Goal: Communication & Community: Answer question/provide support

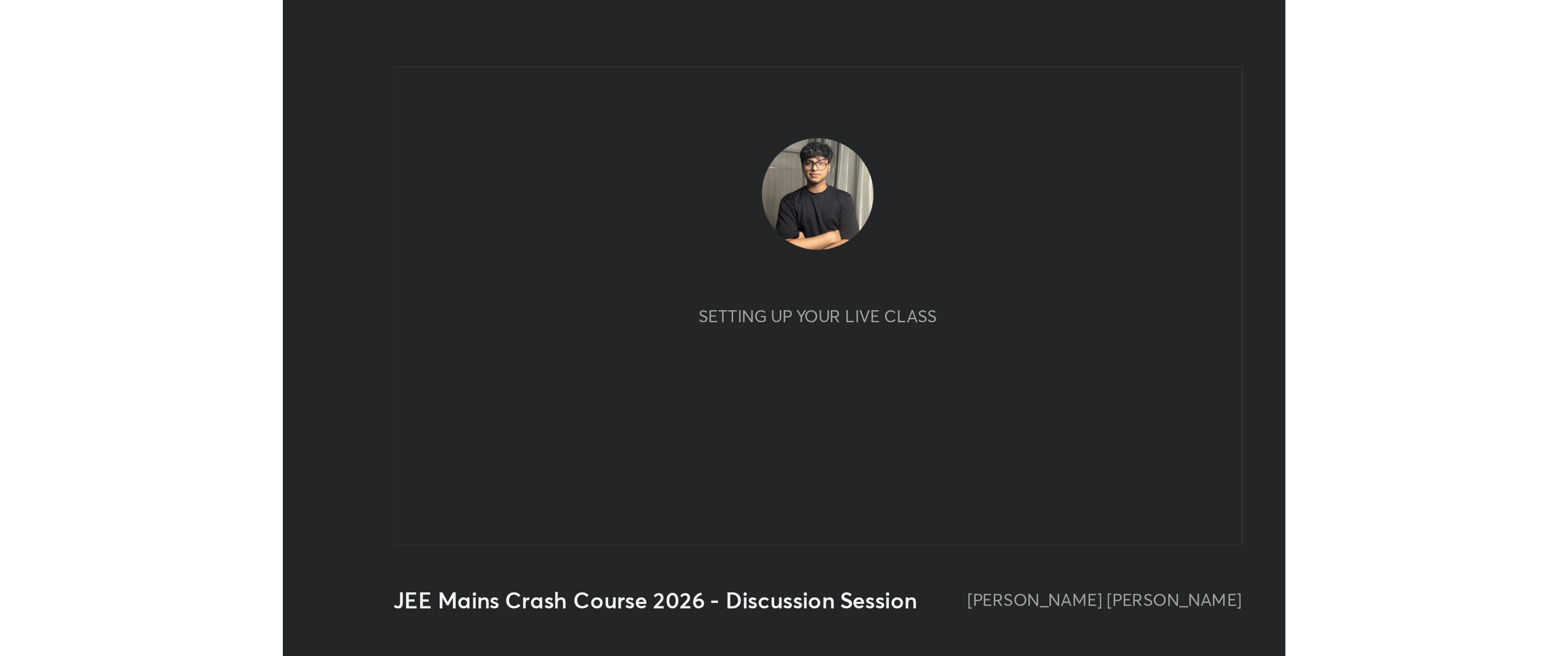
scroll to position [171, 320]
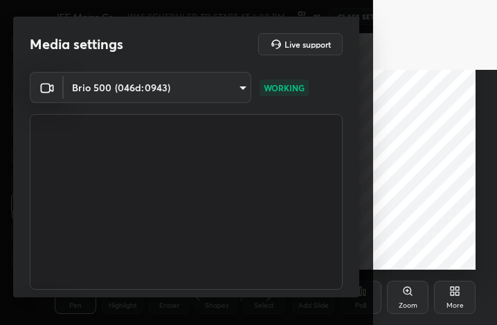
click at [451, 293] on icon at bounding box center [451, 293] width 3 height 3
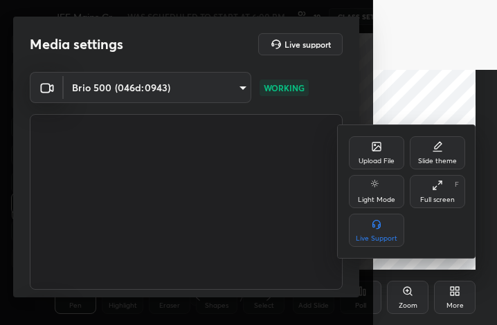
drag, startPoint x: 448, startPoint y: 205, endPoint x: 1133, endPoint y: 360, distance: 702.6
click at [447, 205] on div "Full screen F" at bounding box center [436, 191] width 55 height 33
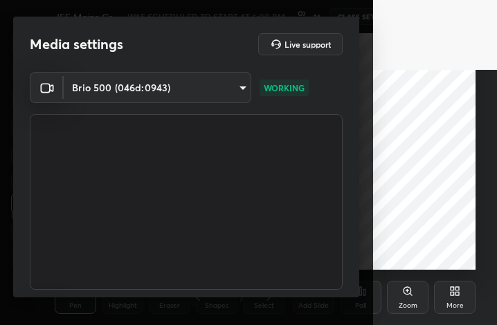
click at [465, 292] on div "More" at bounding box center [454, 297] width 41 height 33
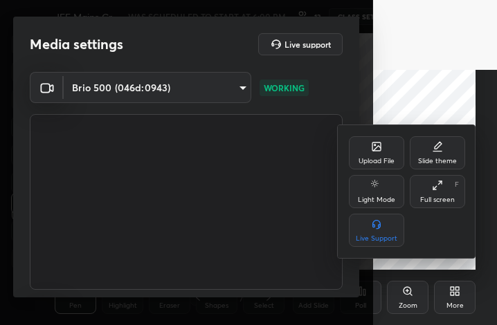
click at [445, 191] on div "Full screen F" at bounding box center [436, 191] width 55 height 33
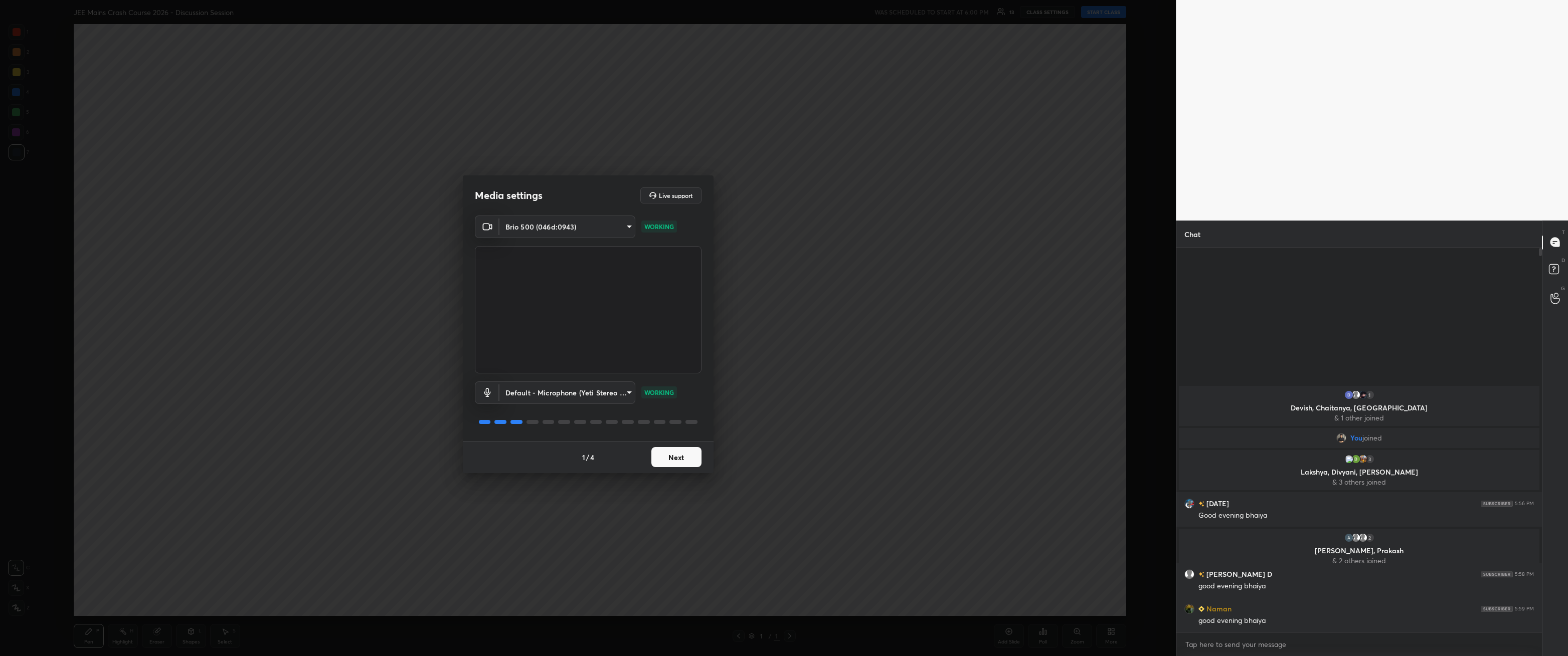
scroll to position [49536, 48971]
click at [360, 235] on button "Next" at bounding box center [676, 457] width 50 height 20
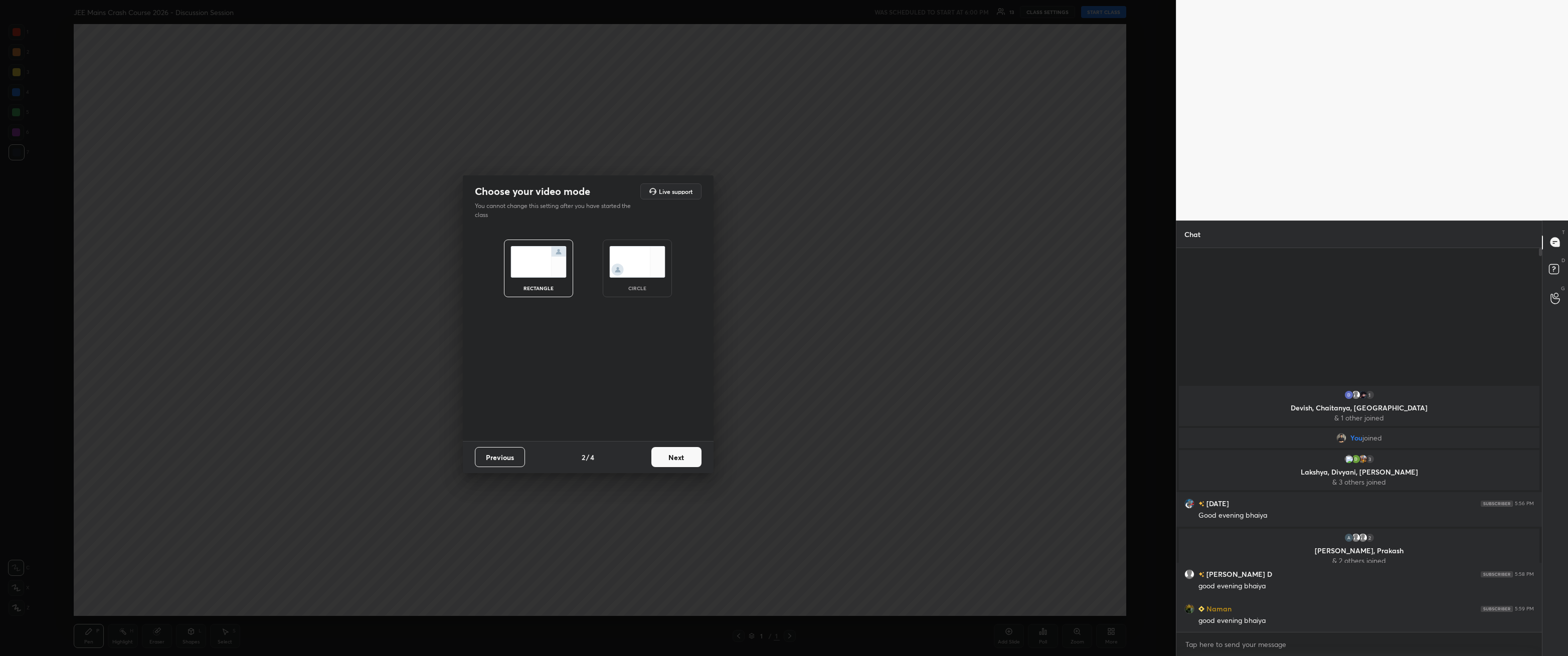
click at [360, 235] on button "Next" at bounding box center [676, 457] width 50 height 20
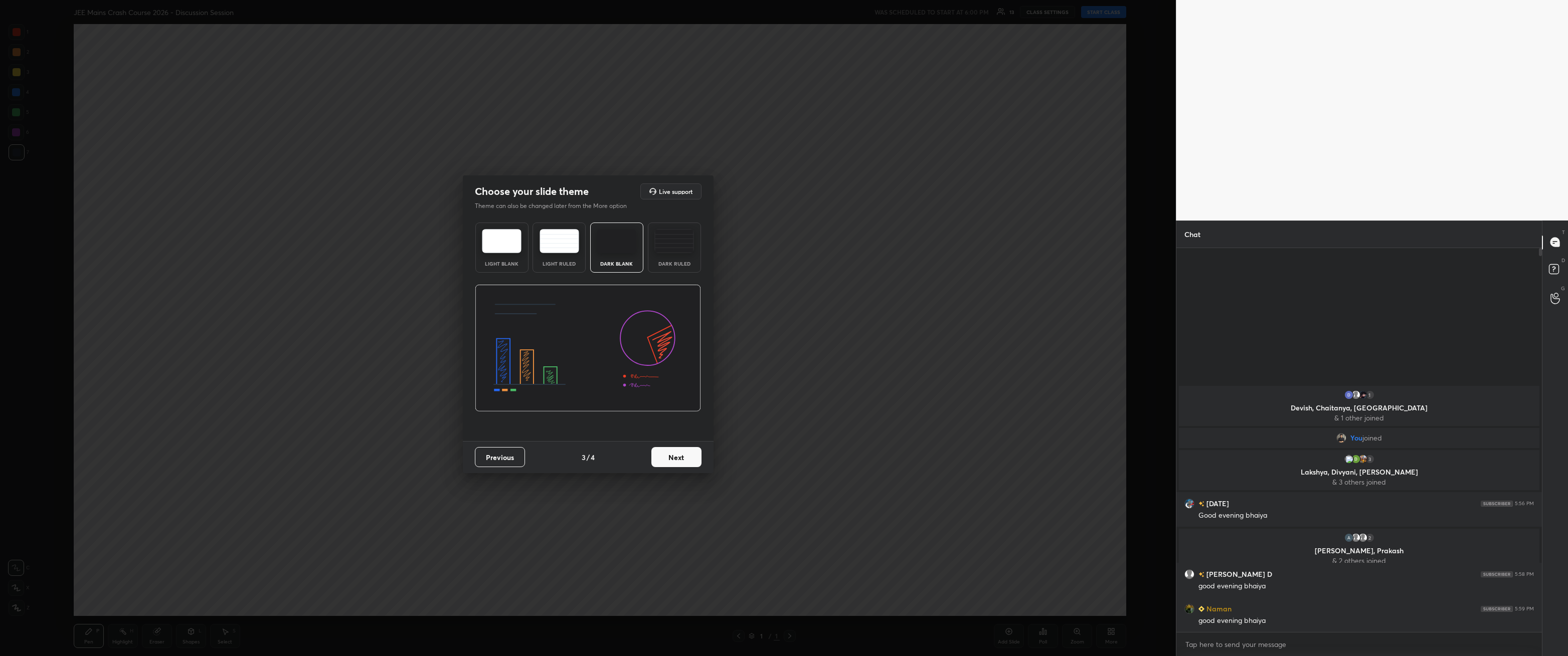
click at [360, 235] on button "Next" at bounding box center [676, 457] width 50 height 20
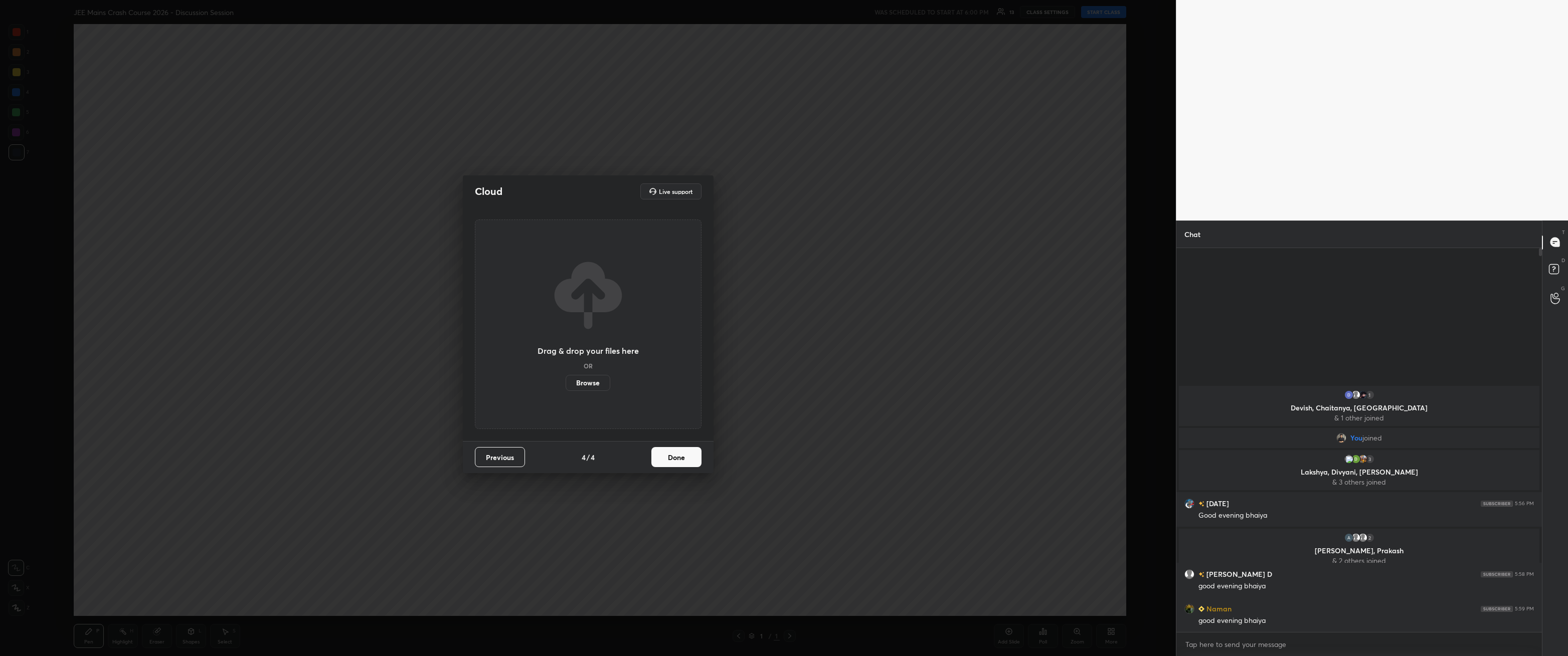
click at [360, 235] on button "Done" at bounding box center [676, 457] width 50 height 20
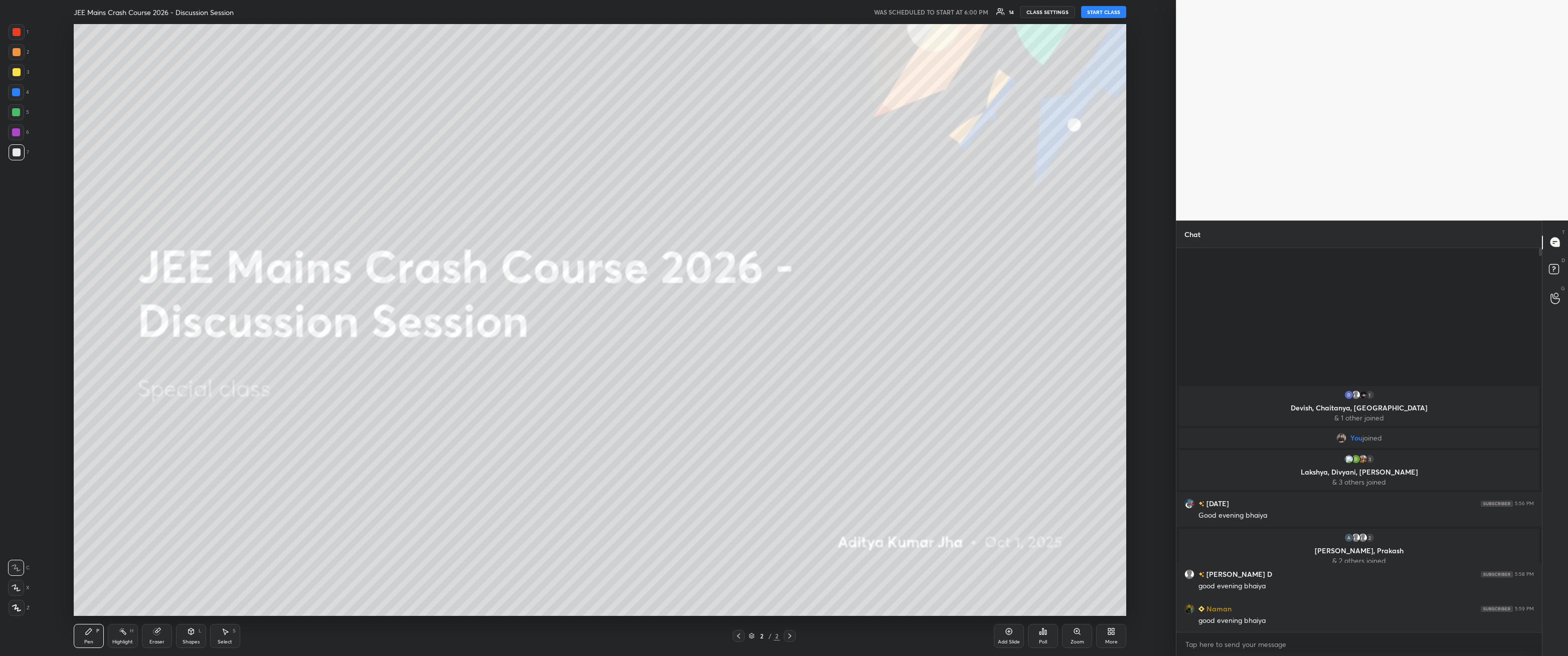
click at [360, 6] on button "START CLASS" at bounding box center [1104, 12] width 45 height 12
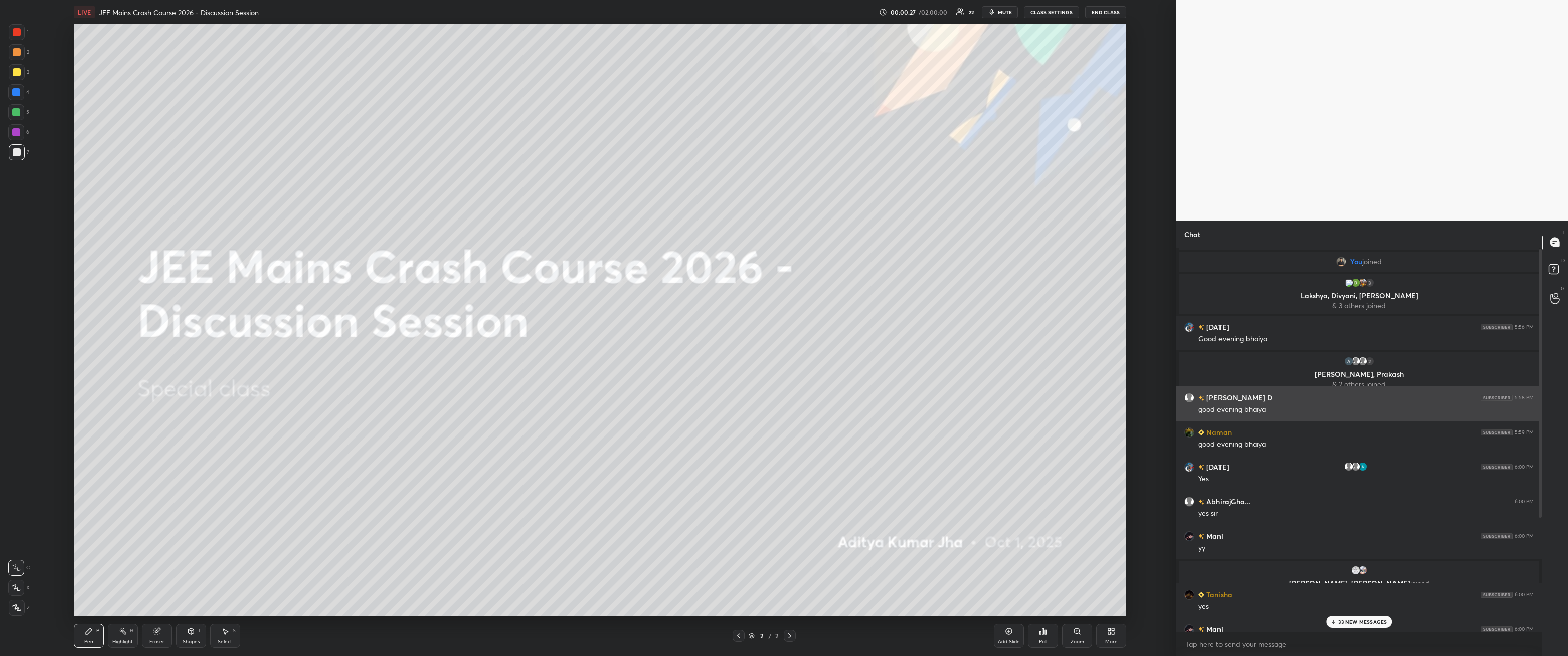
scroll to position [188, 0]
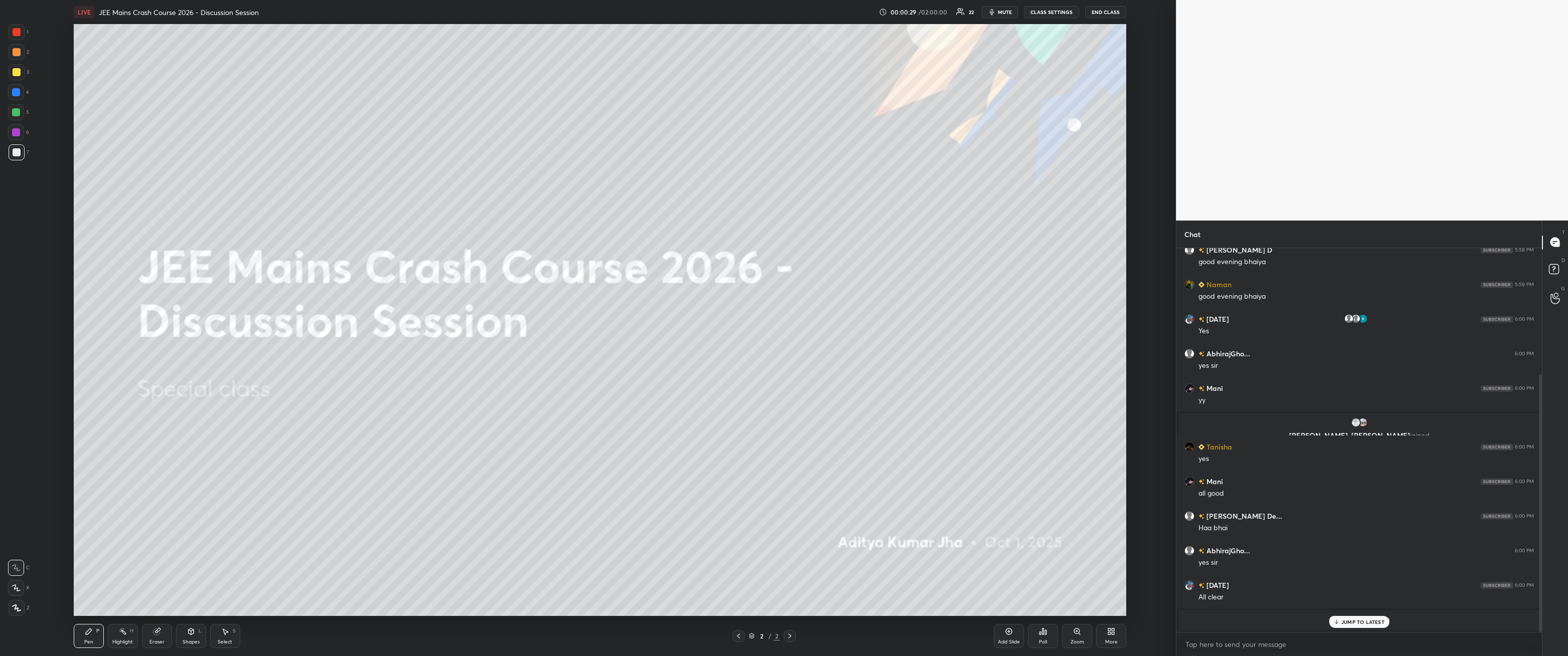
click at [360, 235] on p "JUMP TO LATEST" at bounding box center [1363, 622] width 43 height 6
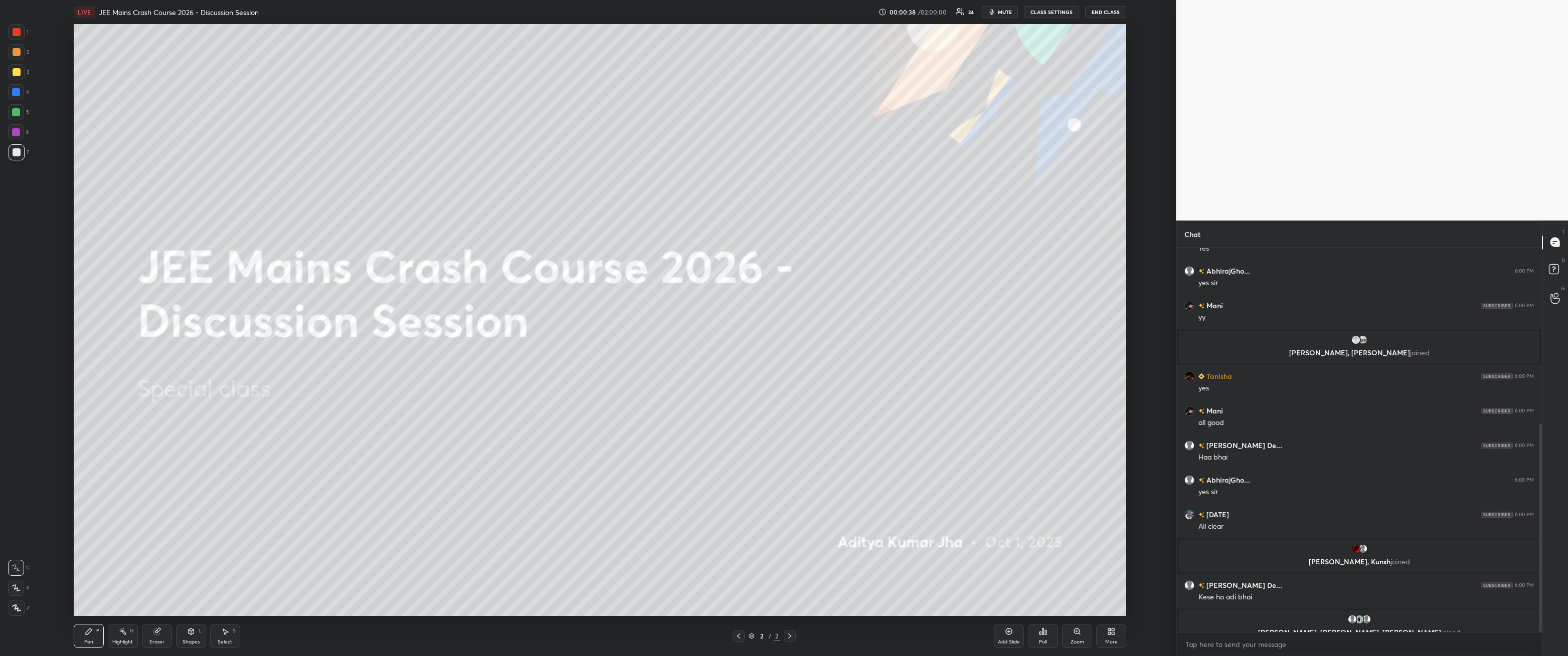
scroll to position [344, 0]
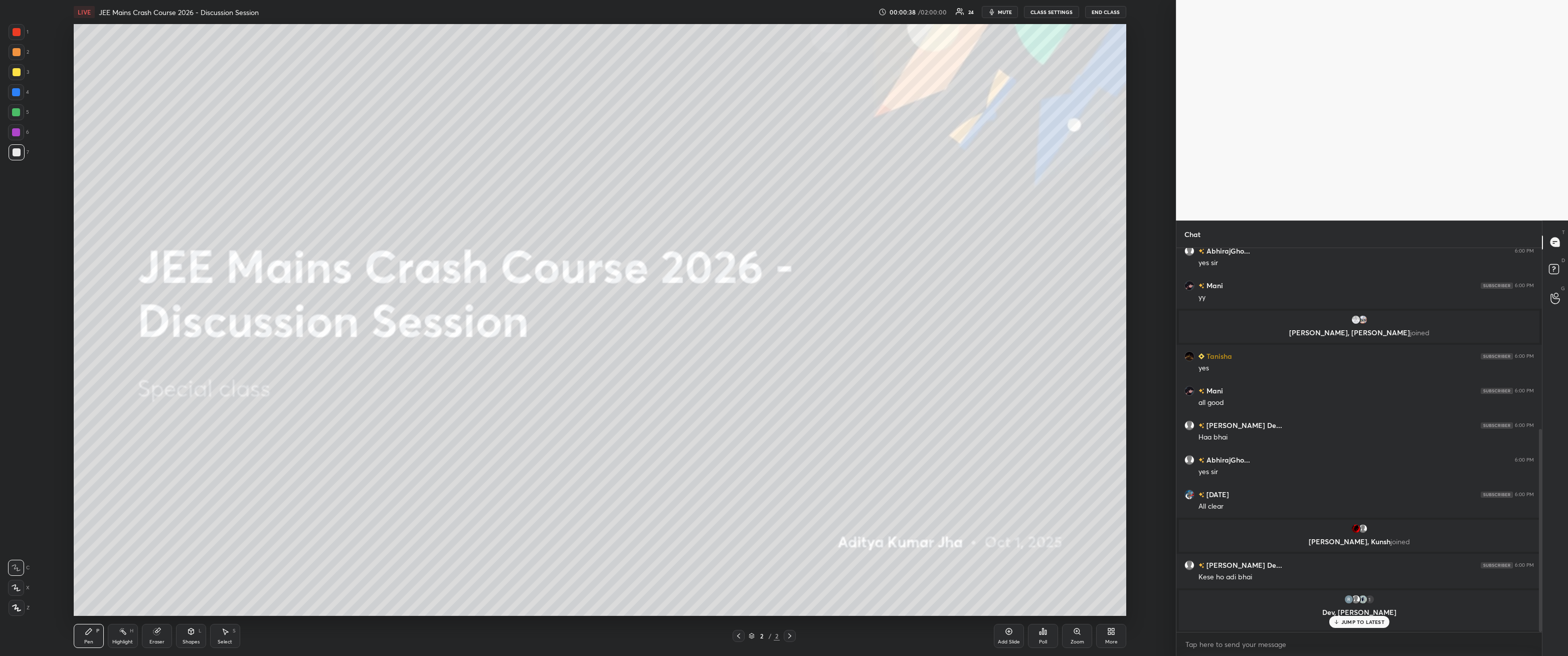
click at [22, 235] on div at bounding box center [17, 608] width 16 height 16
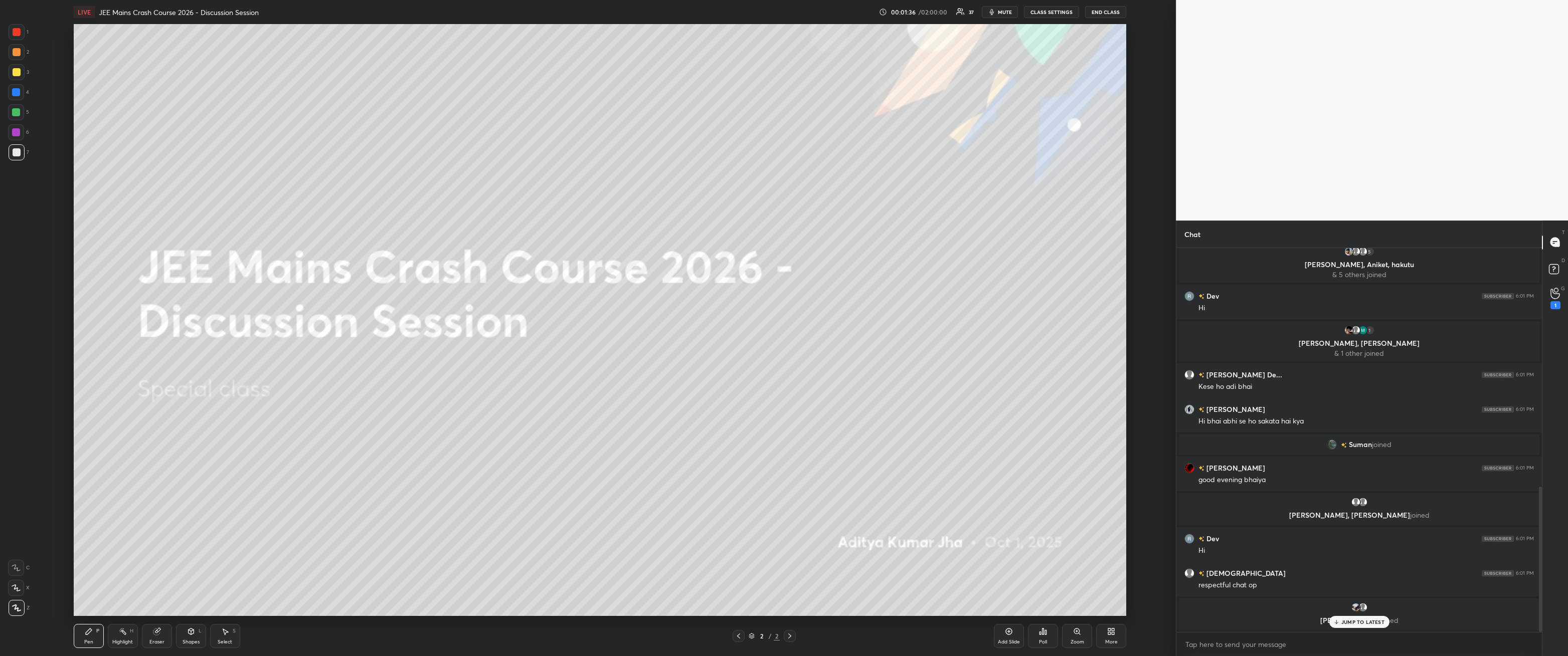
scroll to position [3, 3]
click at [360, 235] on p "1 NEW MESSAGE" at bounding box center [1363, 602] width 43 height 6
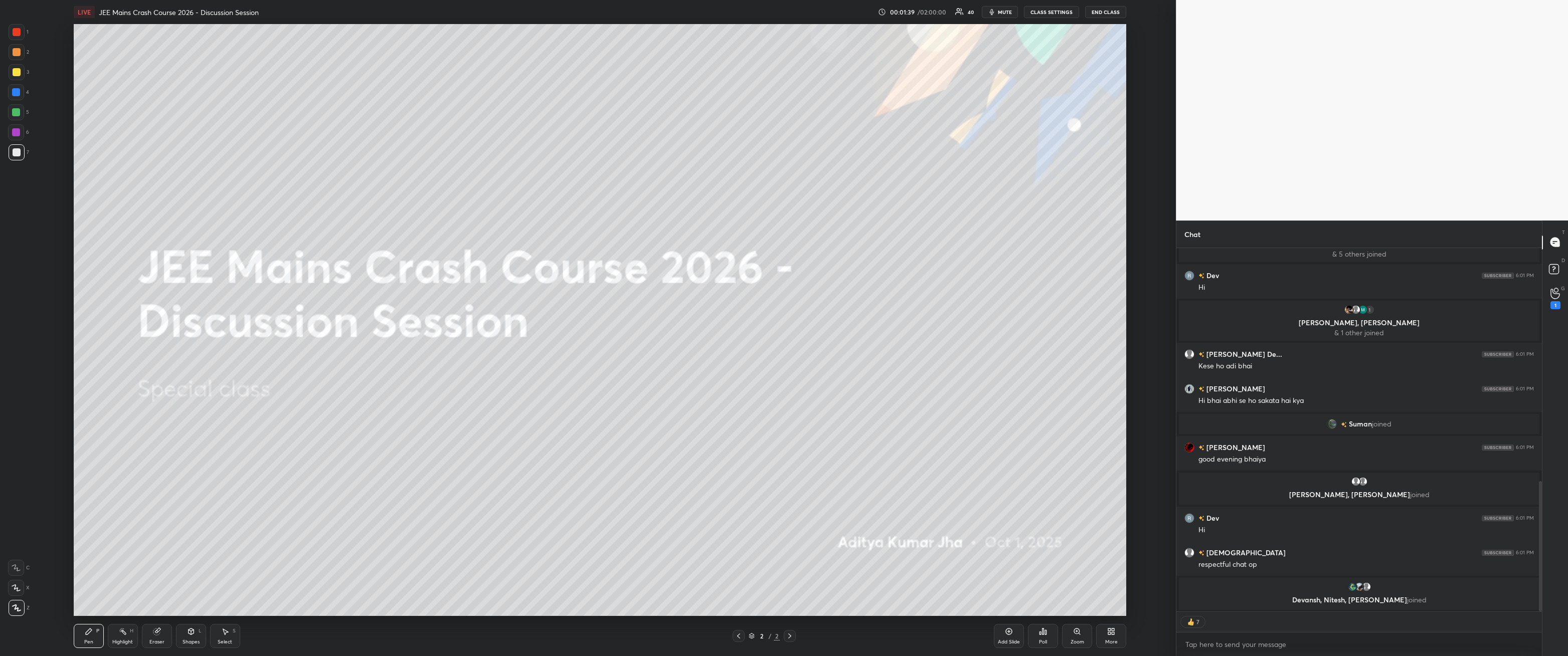
click at [360, 235] on div "Add Slide" at bounding box center [1009, 636] width 30 height 24
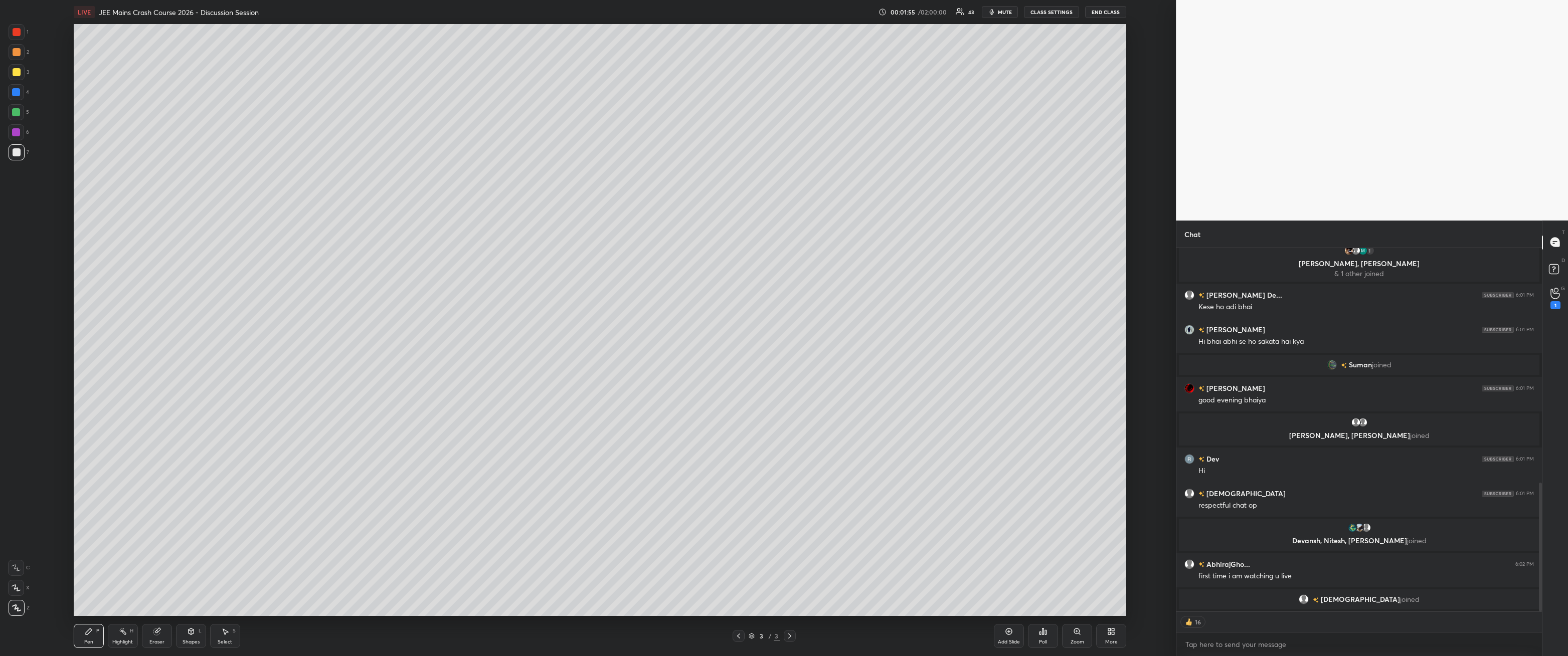
scroll to position [673, 0]
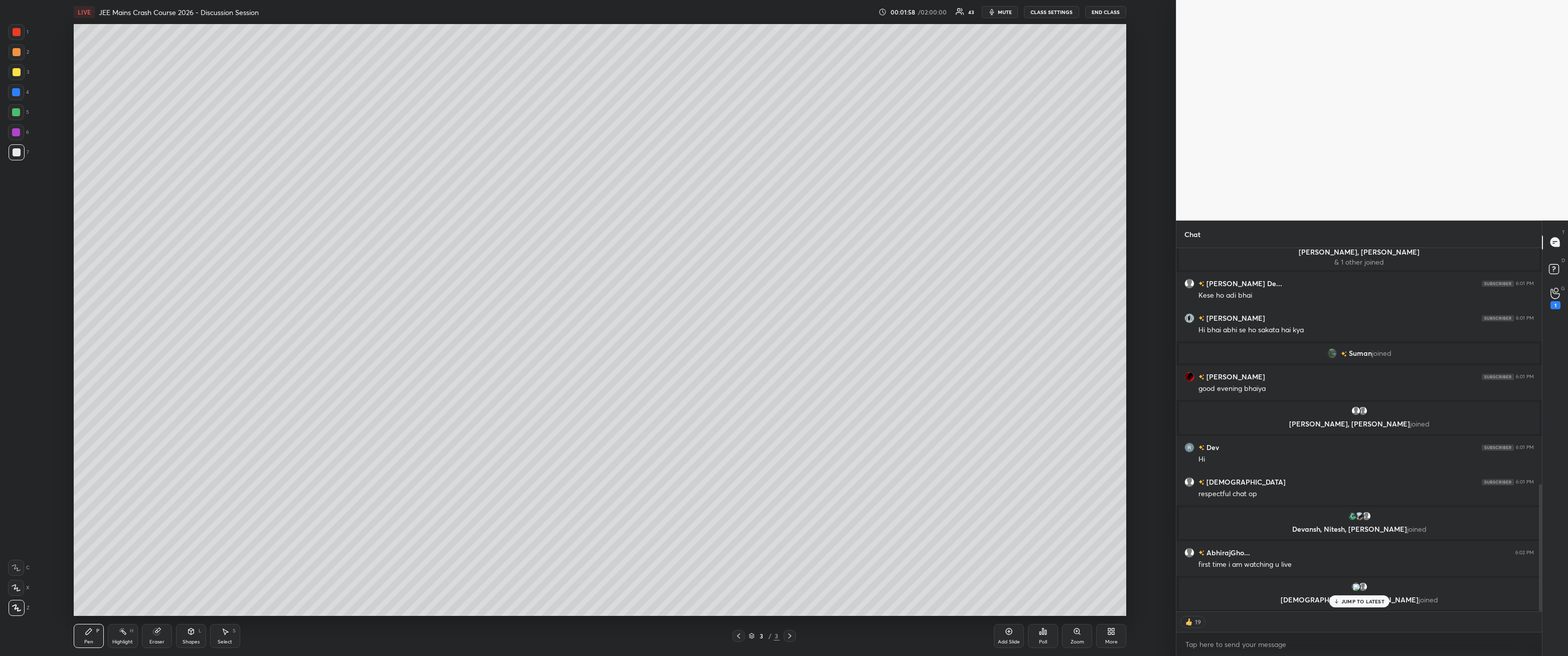
click at [23, 73] on div at bounding box center [17, 72] width 16 height 16
click at [360, 235] on div "More" at bounding box center [1111, 636] width 30 height 24
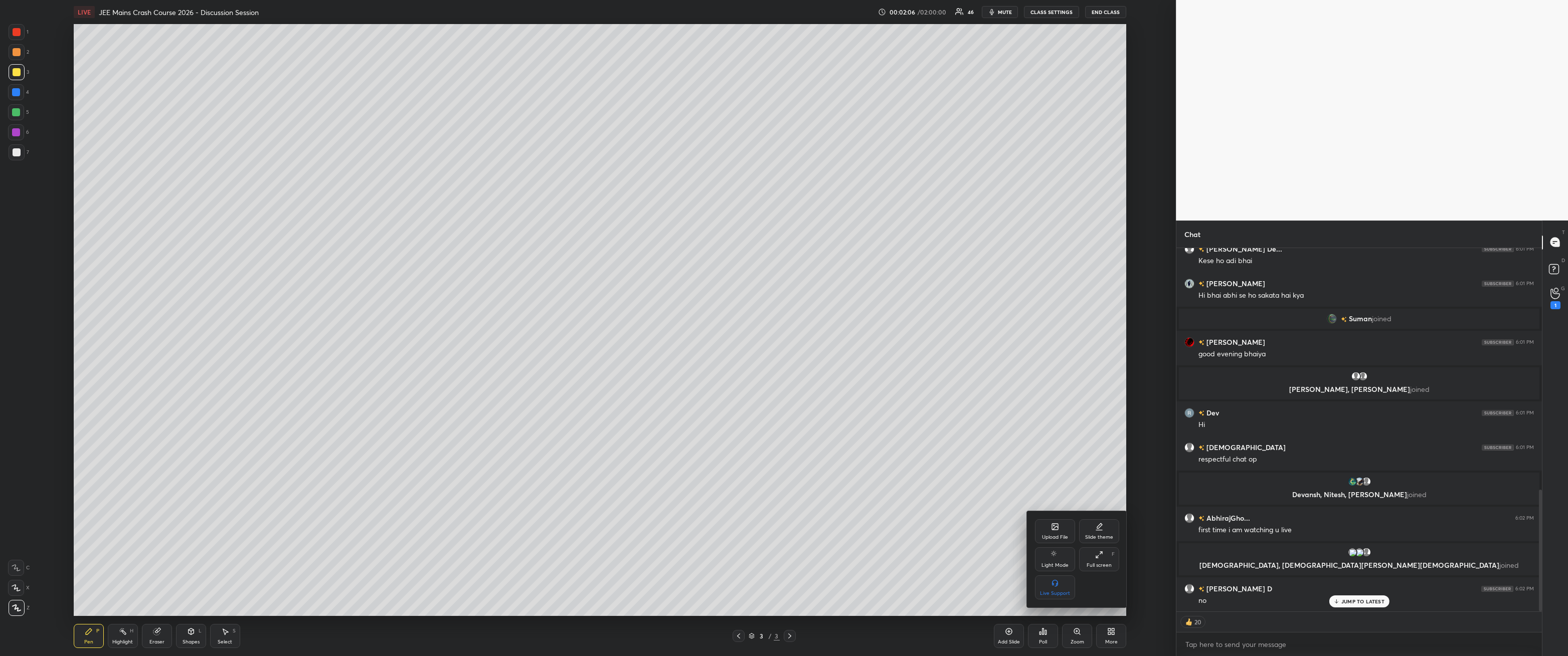
scroll to position [723, 0]
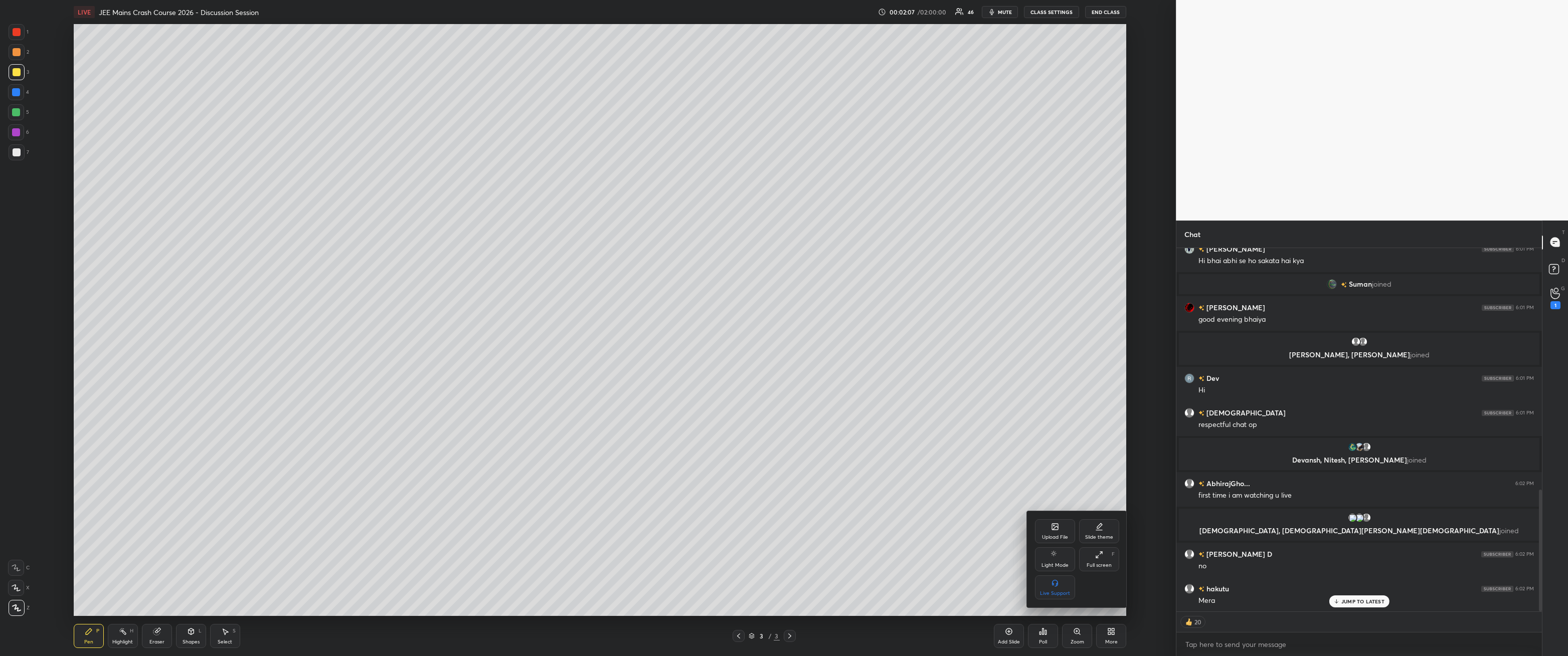
click at [360, 235] on div at bounding box center [784, 328] width 1568 height 656
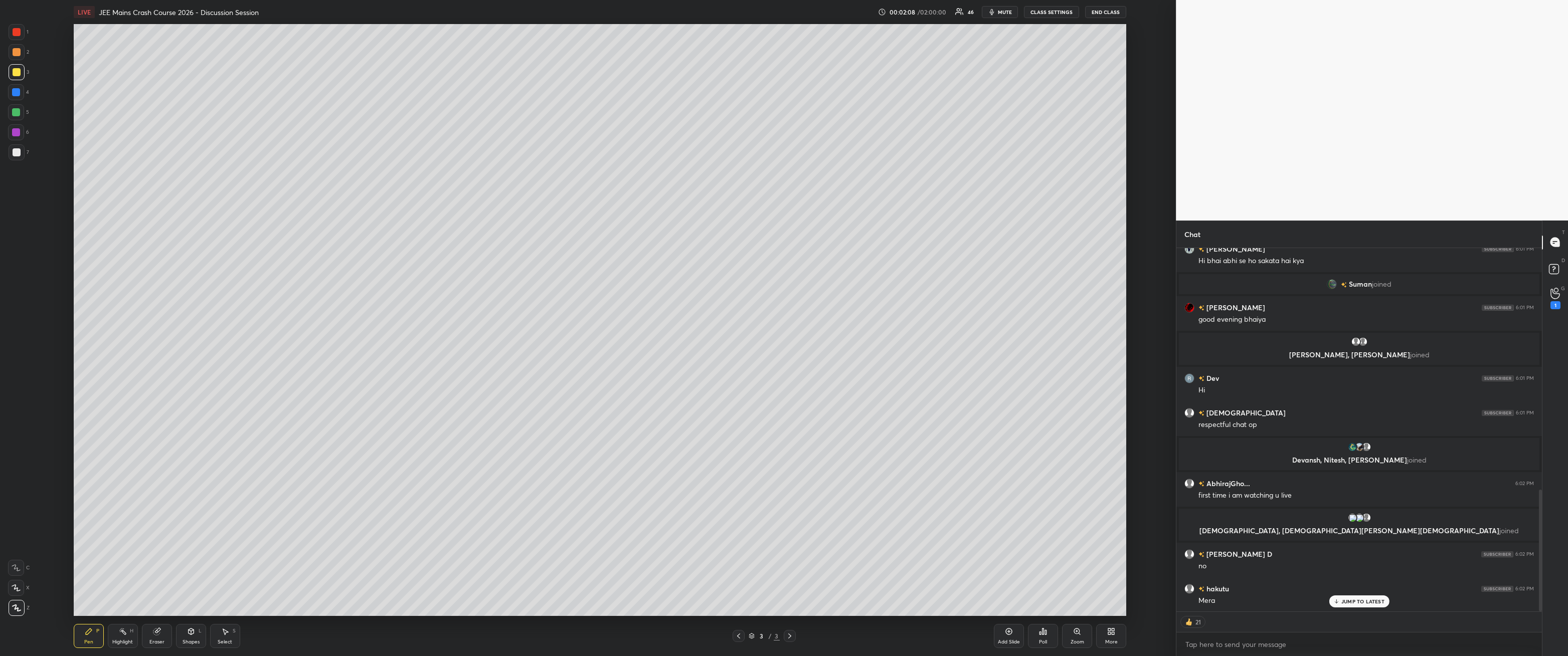
click at [360, 235] on div "Poll" at bounding box center [1043, 636] width 30 height 24
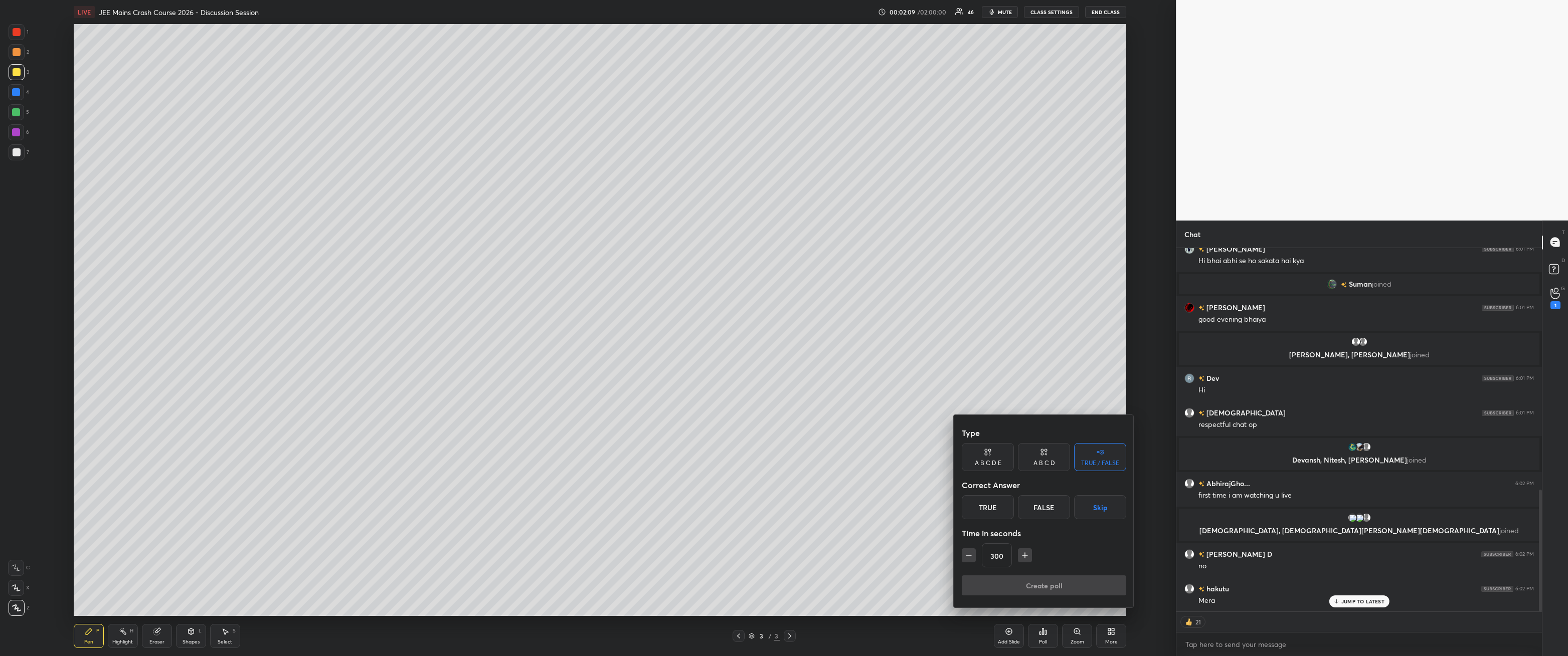
click at [360, 235] on button "Skip" at bounding box center [1100, 507] width 52 height 24
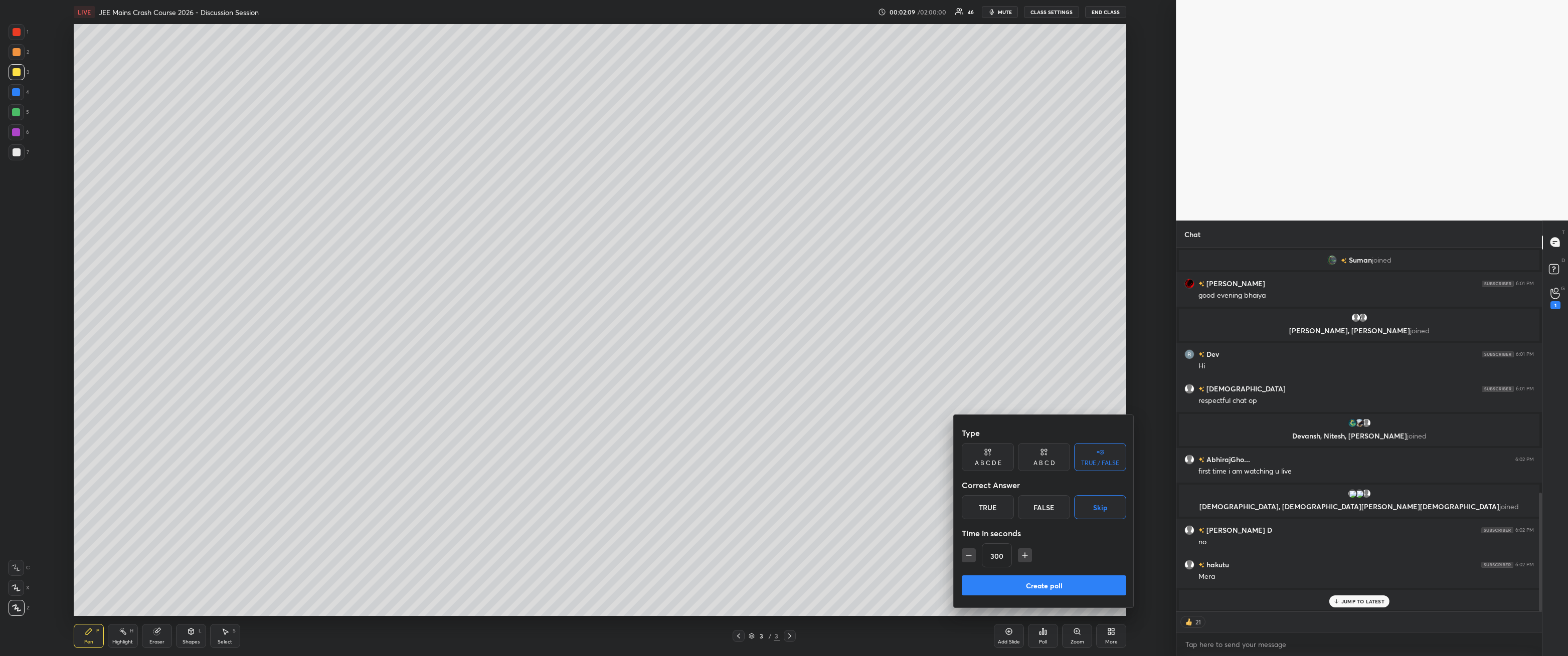
click at [360, 235] on button "Create poll" at bounding box center [1044, 586] width 165 height 20
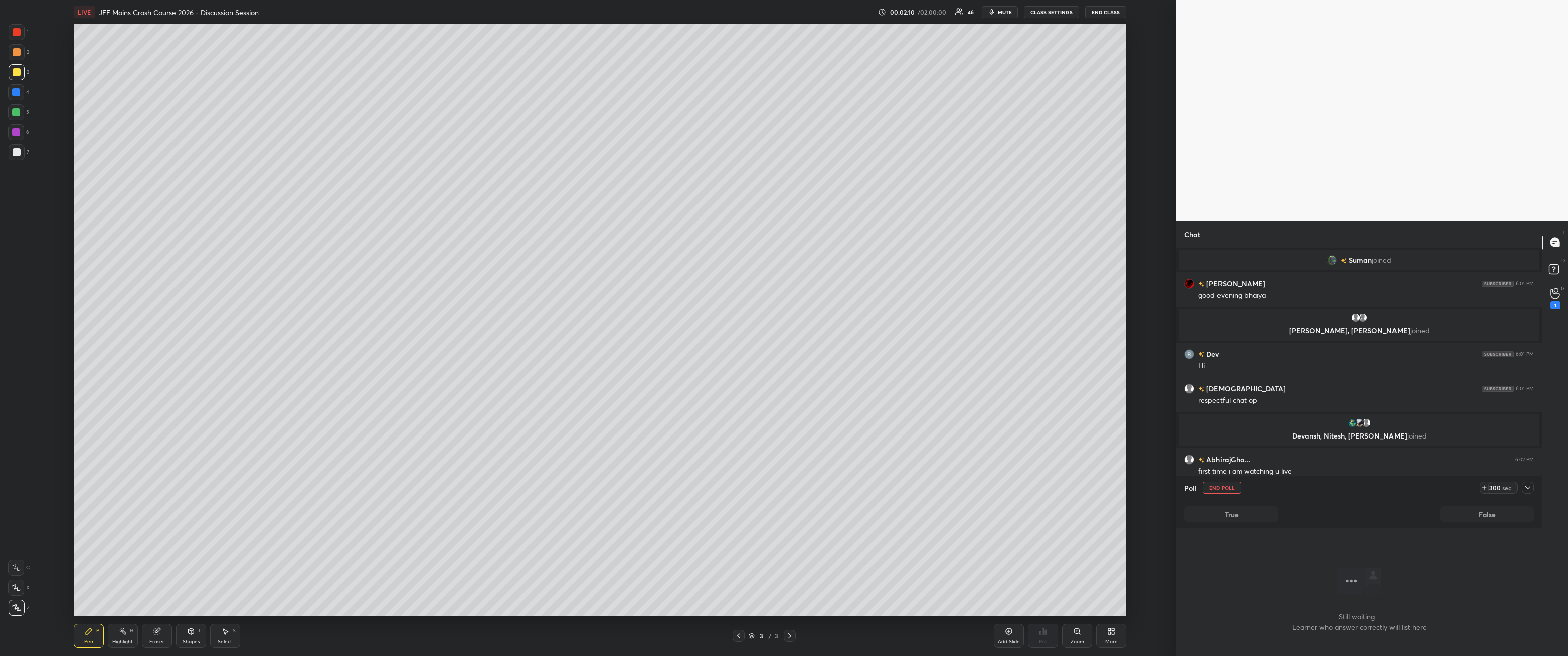
scroll to position [868, 0]
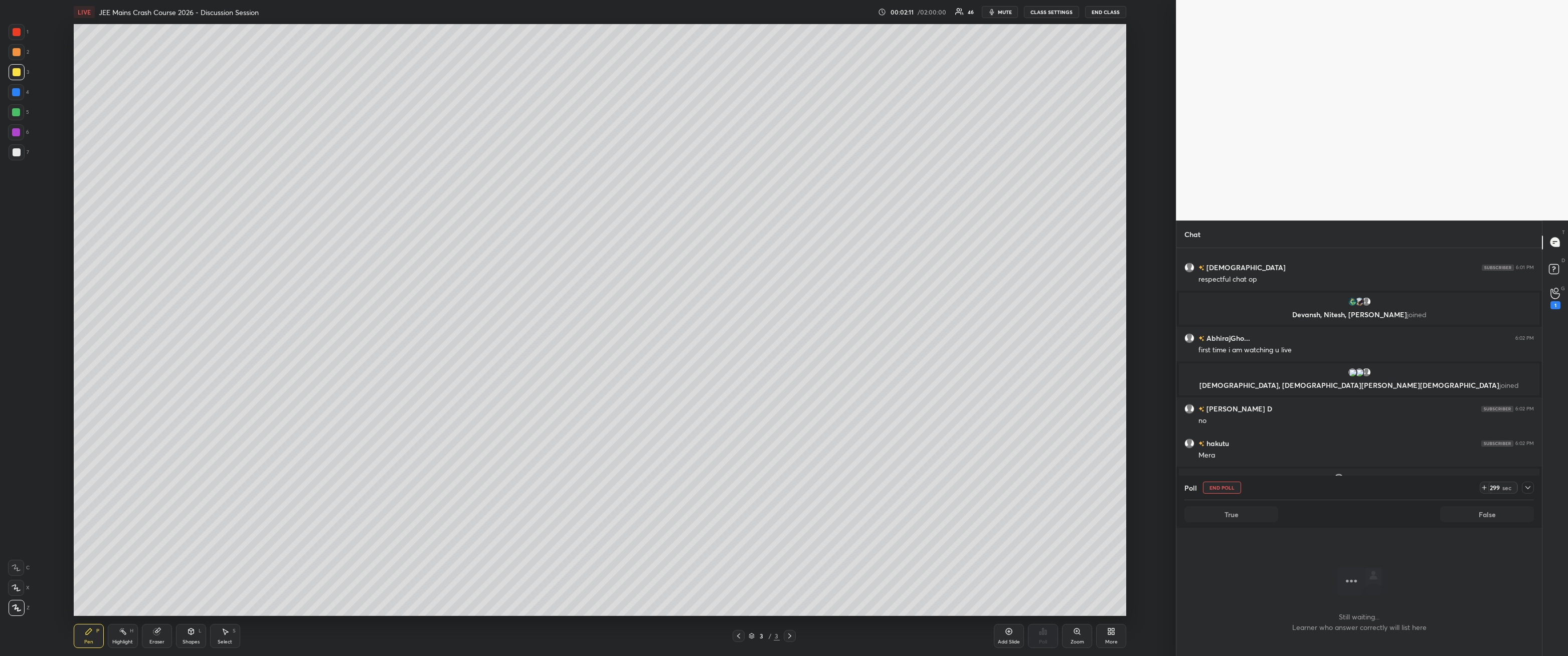
click at [360, 235] on icon at bounding box center [1528, 487] width 8 height 8
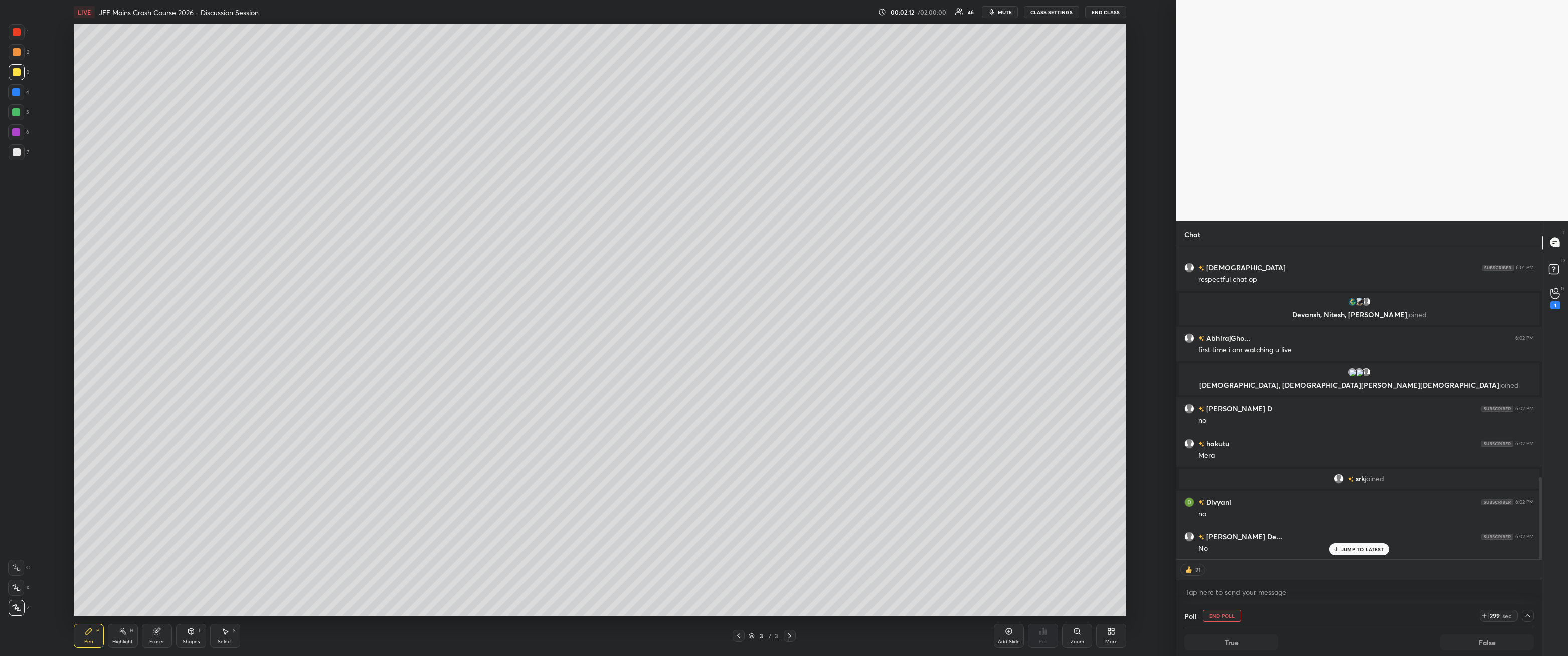
scroll to position [903, 0]
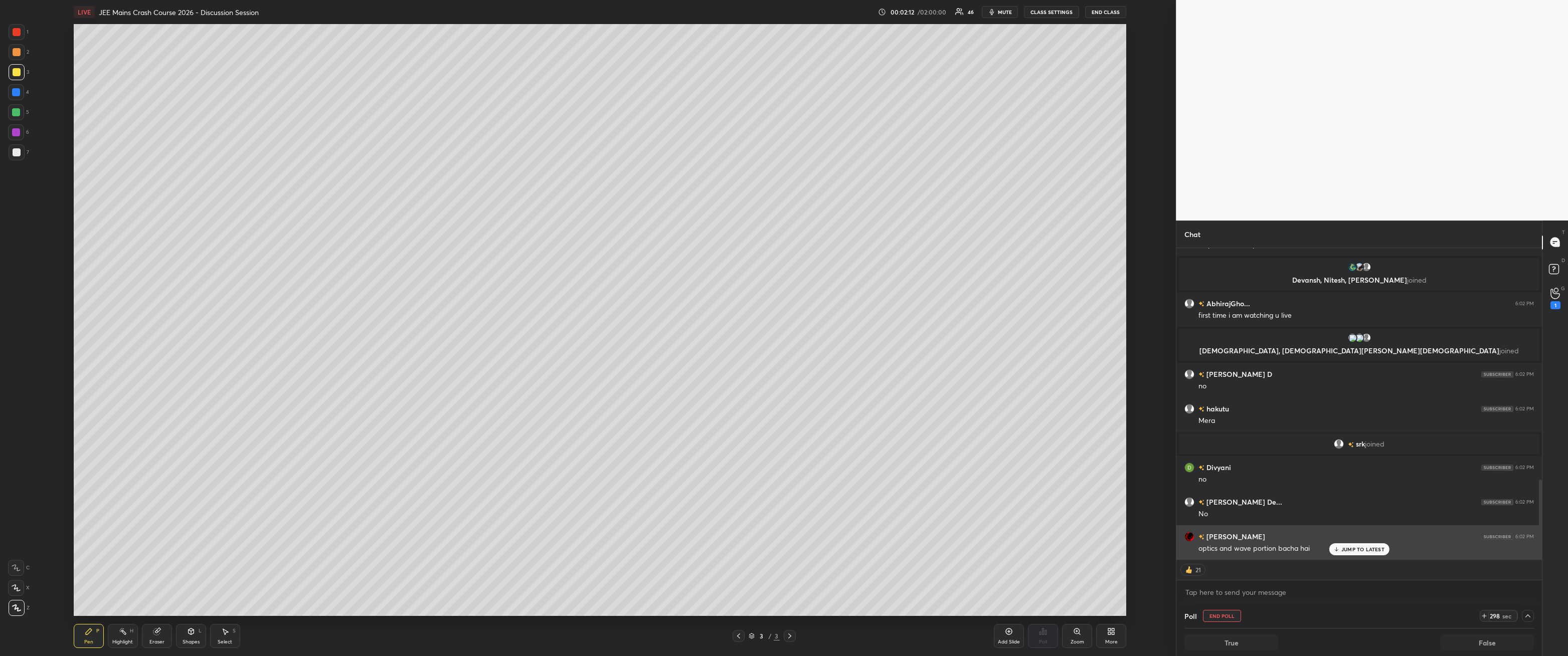
click at [360, 235] on p "JUMP TO LATEST" at bounding box center [1363, 549] width 43 height 6
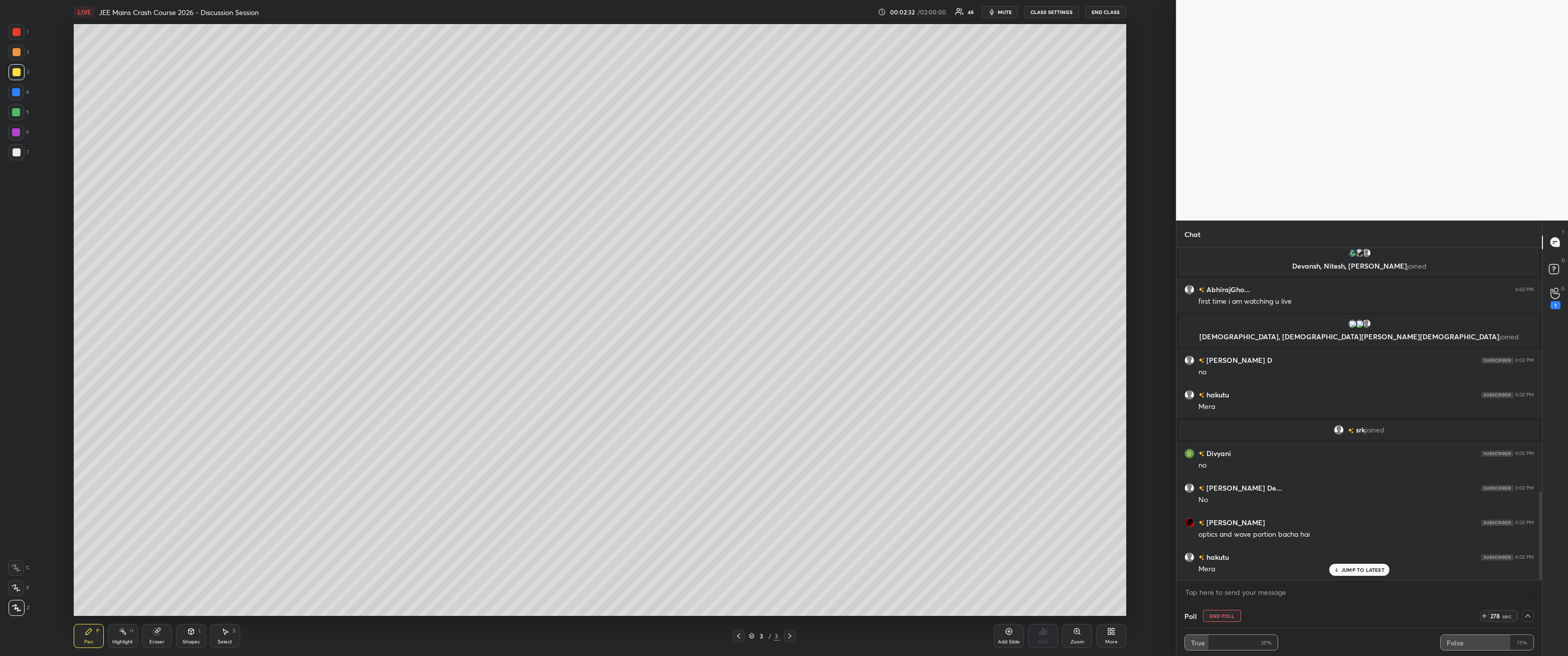
scroll to position [952, 0]
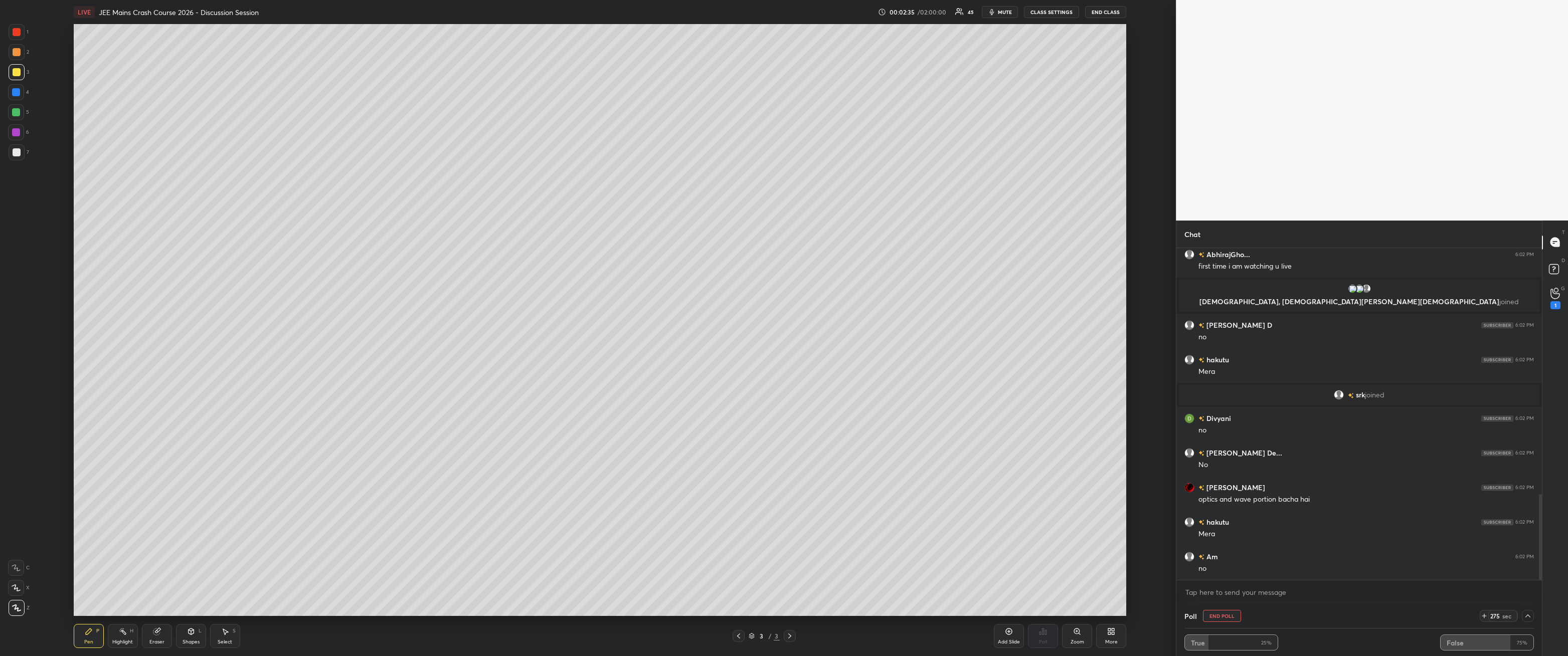
click at [20, 154] on div at bounding box center [17, 152] width 16 height 16
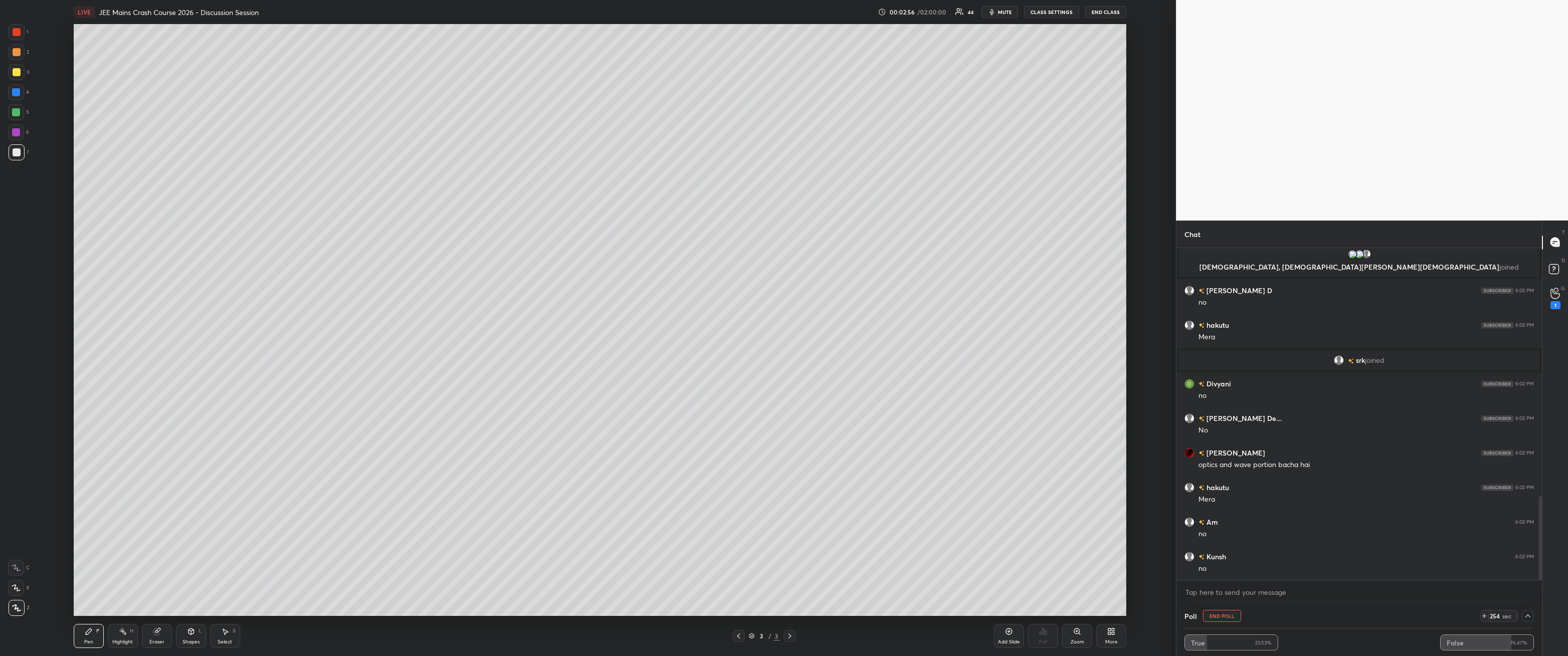
click at [360, 235] on button "End Poll" at bounding box center [1222, 616] width 38 height 12
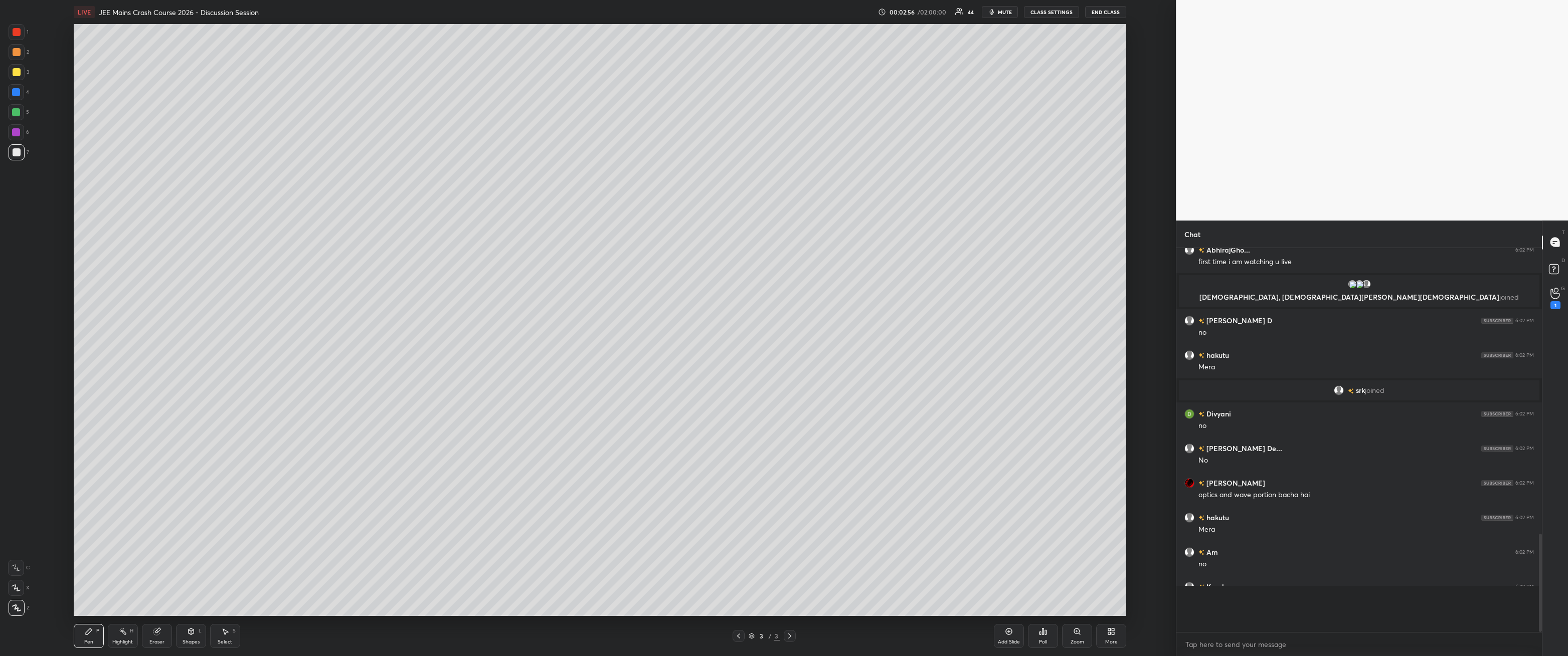
scroll to position [934, 0]
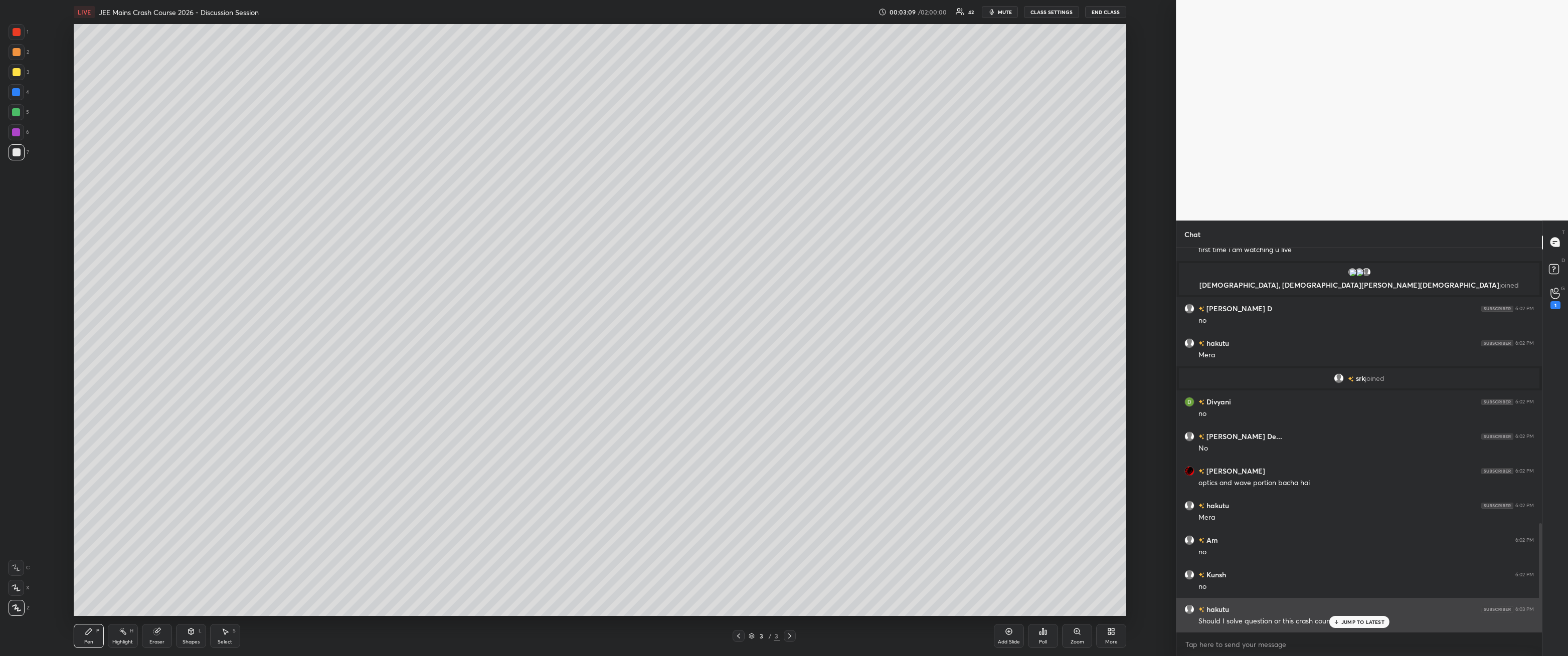
click at [360, 235] on p "JUMP TO LATEST" at bounding box center [1363, 622] width 43 height 6
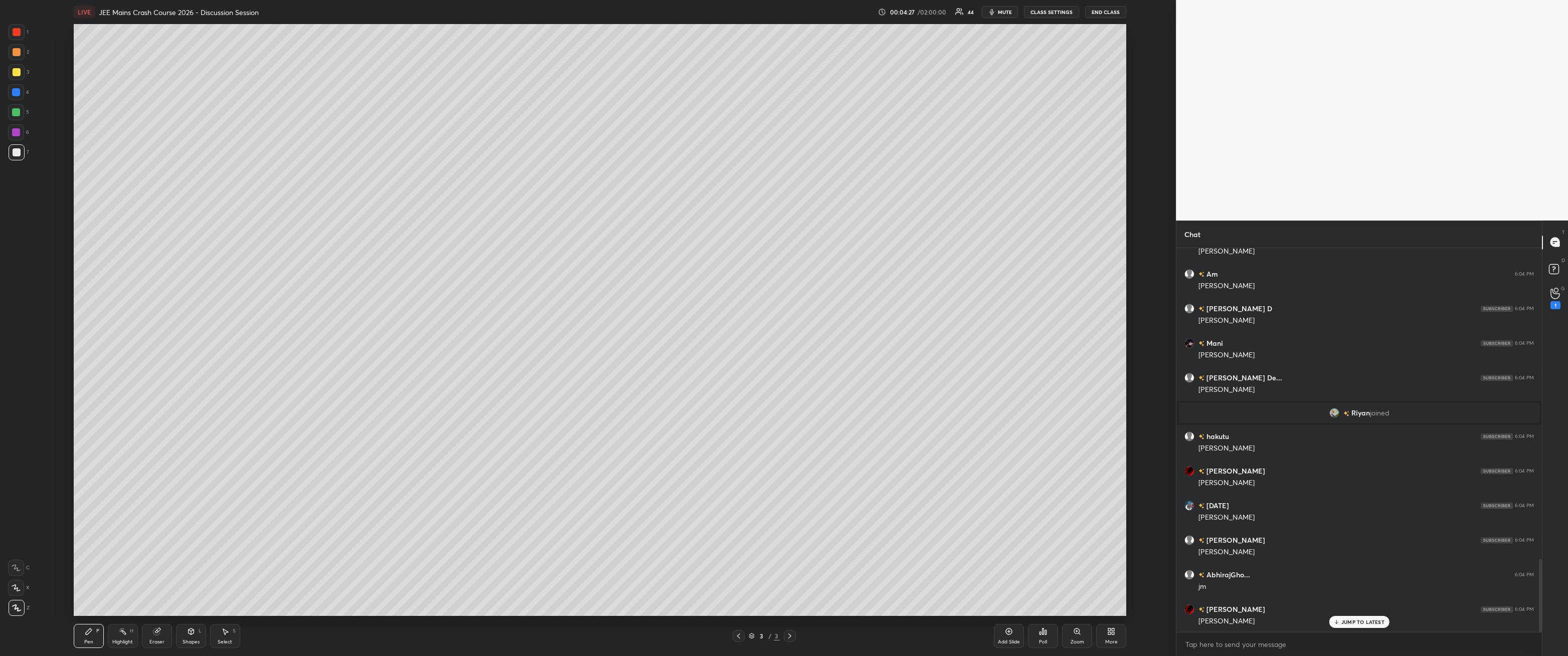
scroll to position [1625, 0]
click at [21, 75] on div at bounding box center [17, 72] width 16 height 16
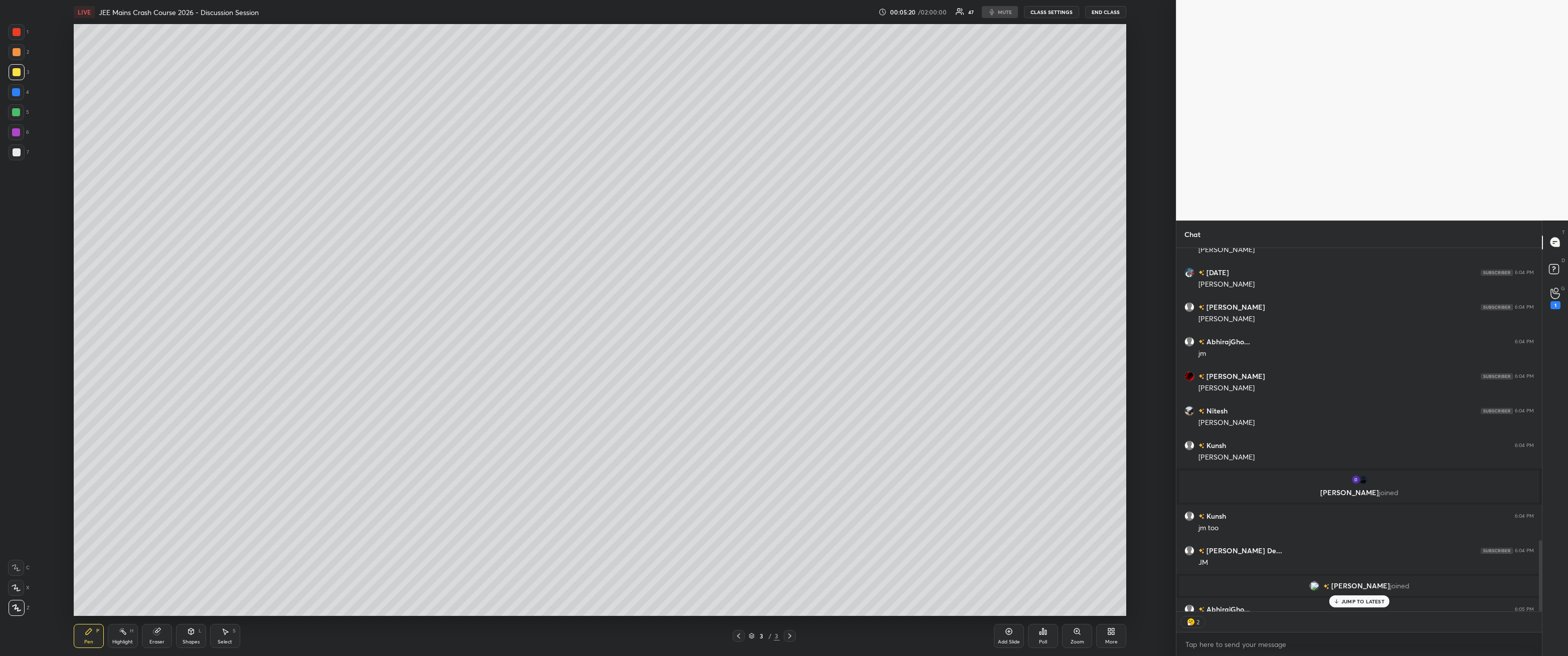
scroll to position [1626, 0]
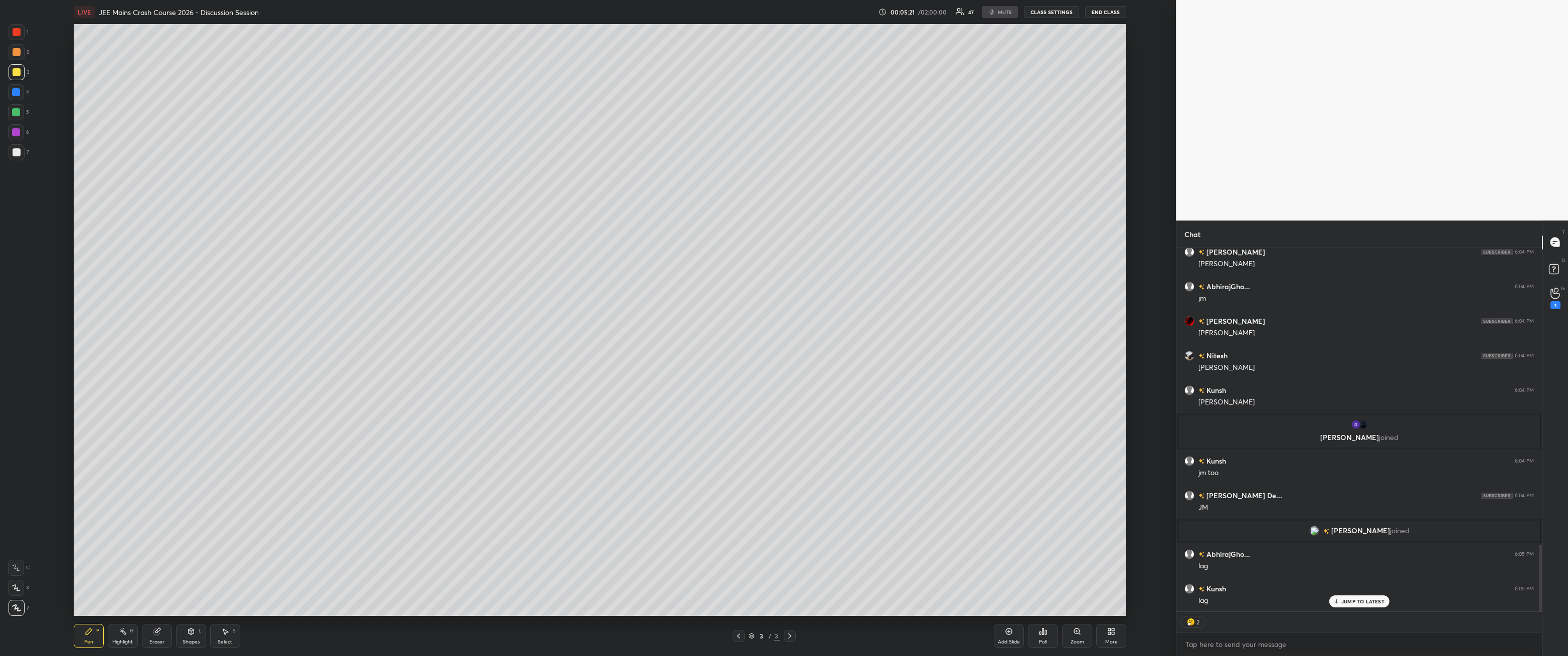
type textarea "x"
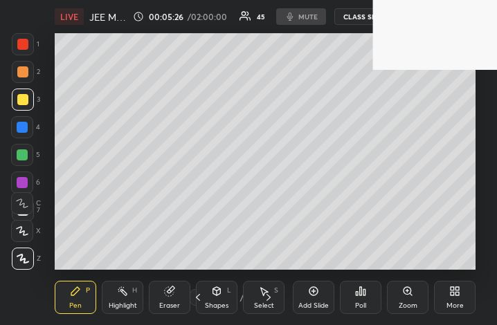
scroll to position [236, 441]
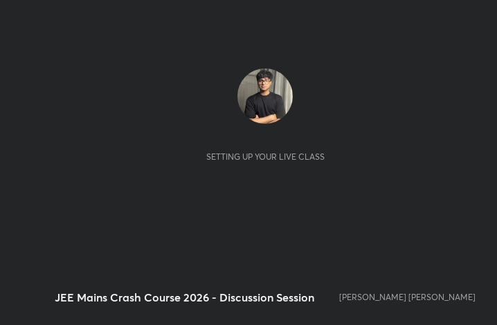
scroll to position [236, 441]
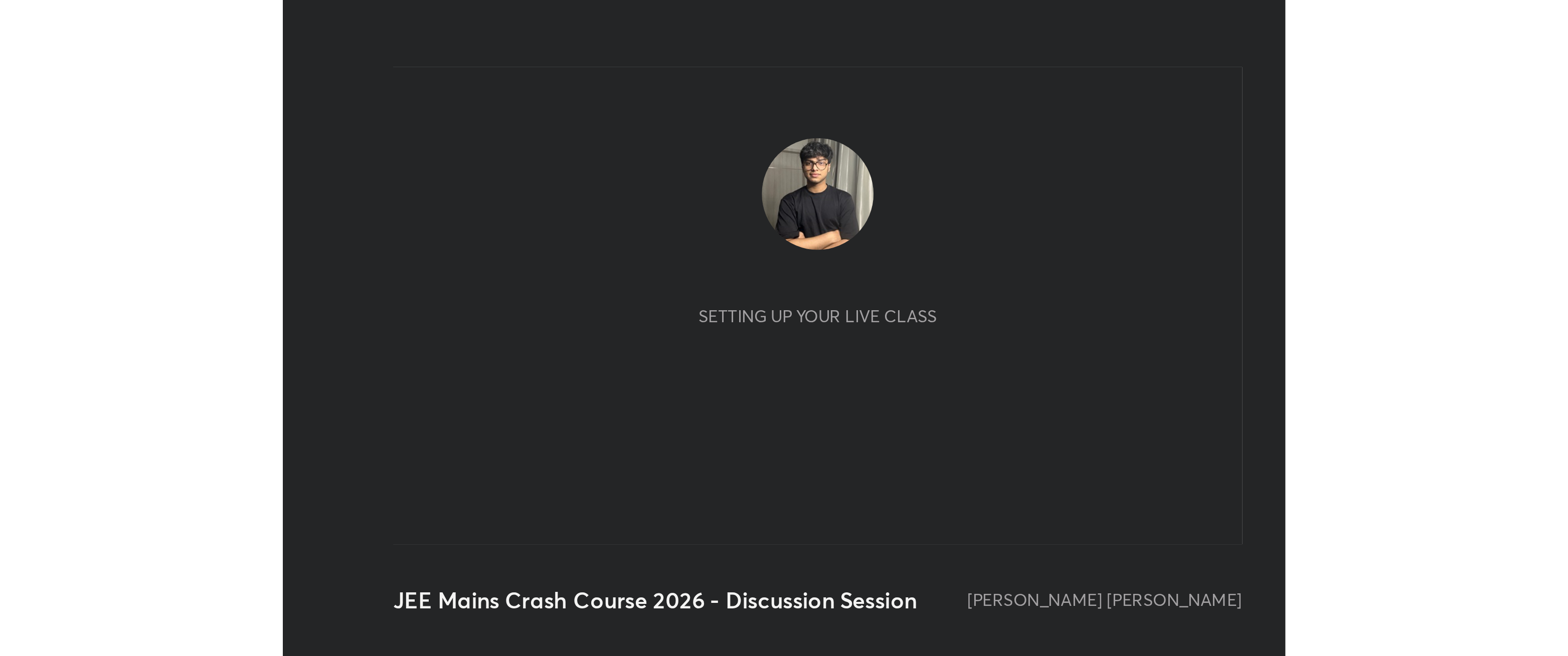
scroll to position [49956, 49834]
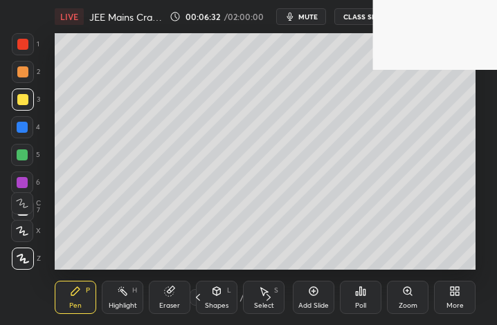
click at [461, 282] on div "More" at bounding box center [454, 297] width 41 height 33
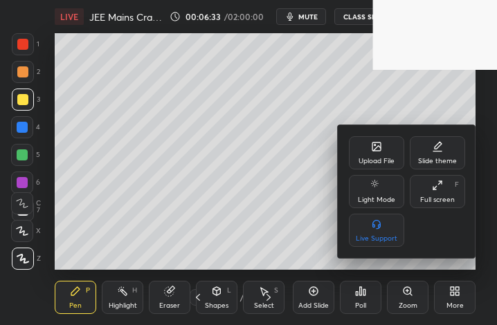
drag, startPoint x: 450, startPoint y: 197, endPoint x: 1137, endPoint y: 360, distance: 706.3
click at [451, 205] on div "Full screen F" at bounding box center [436, 191] width 55 height 33
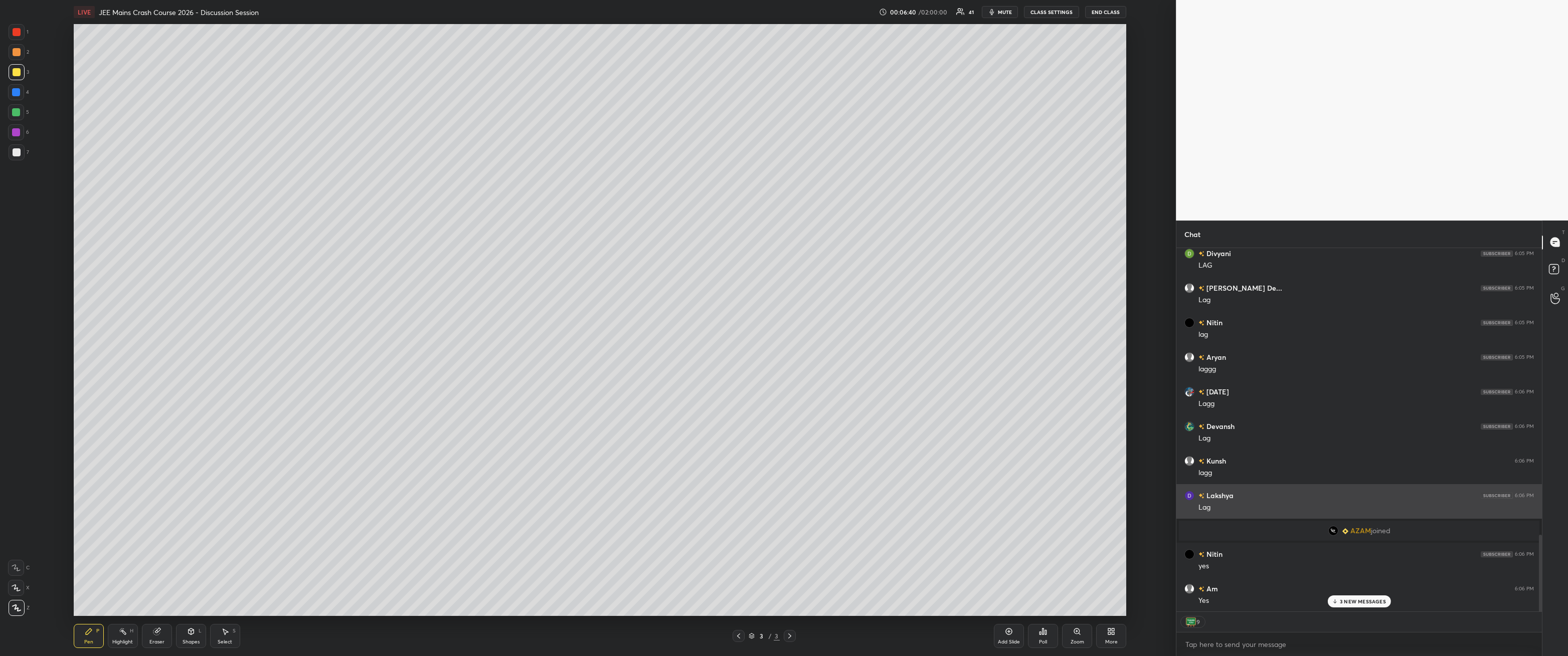
scroll to position [1430, 0]
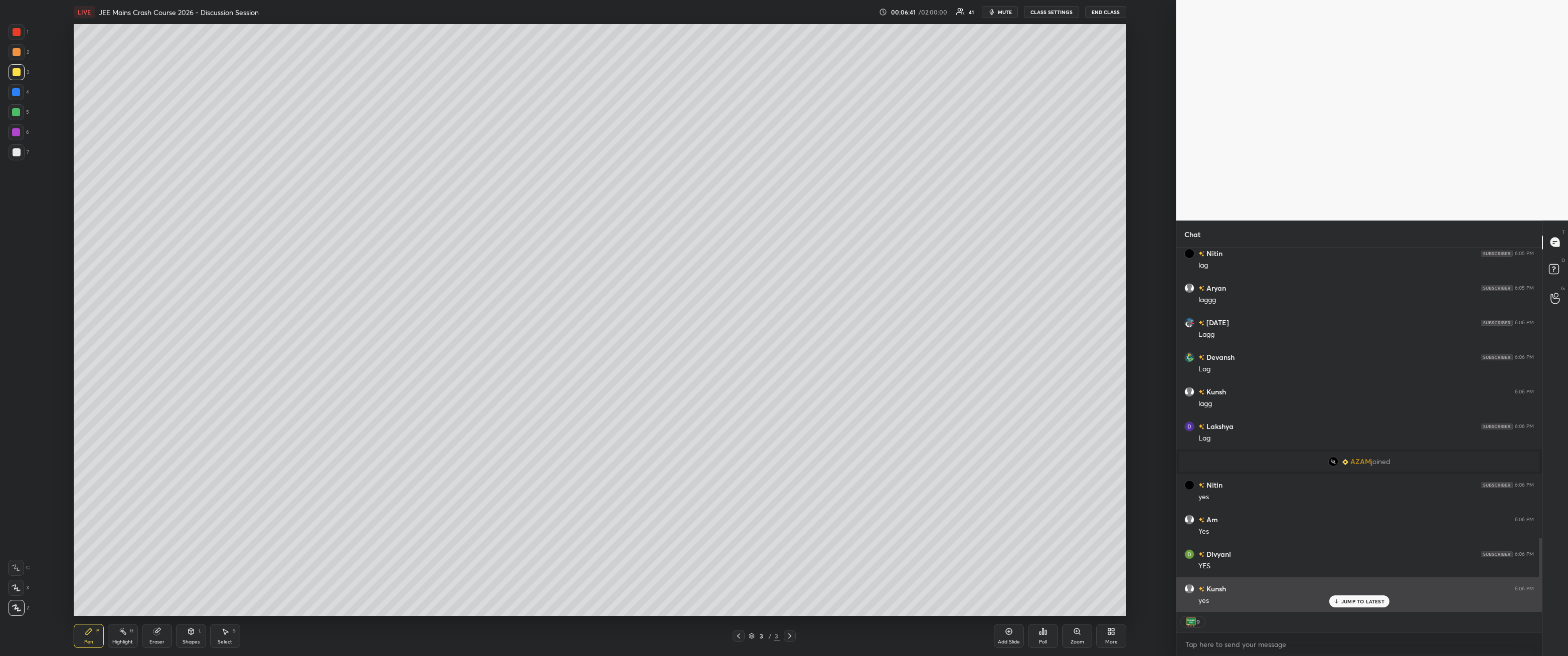
click at [360, 235] on div "Kunsh 6:06 PM yes" at bounding box center [1359, 595] width 366 height 35
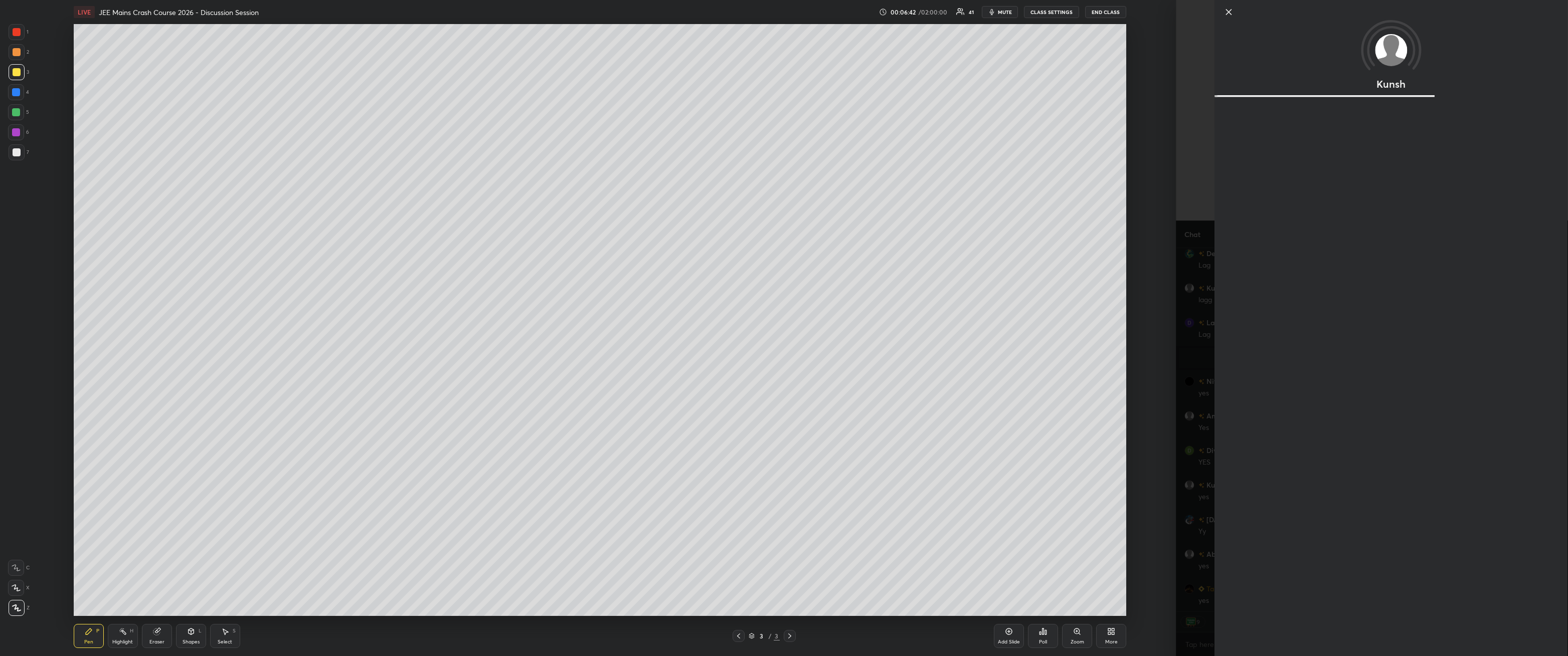
scroll to position [1514, 0]
click at [360, 235] on div "Setting up your live class Poll for secs No correct answer Start poll" at bounding box center [600, 320] width 1136 height 592
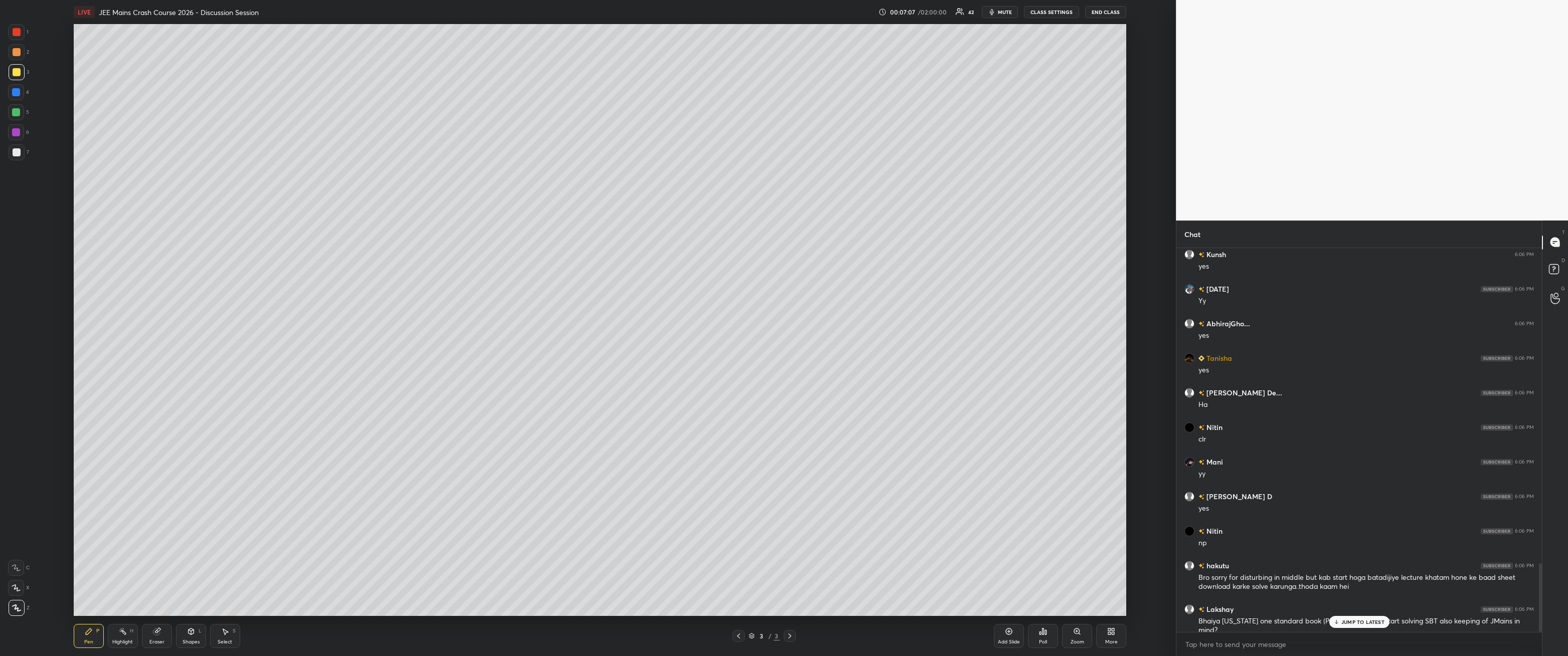
scroll to position [1800, 0]
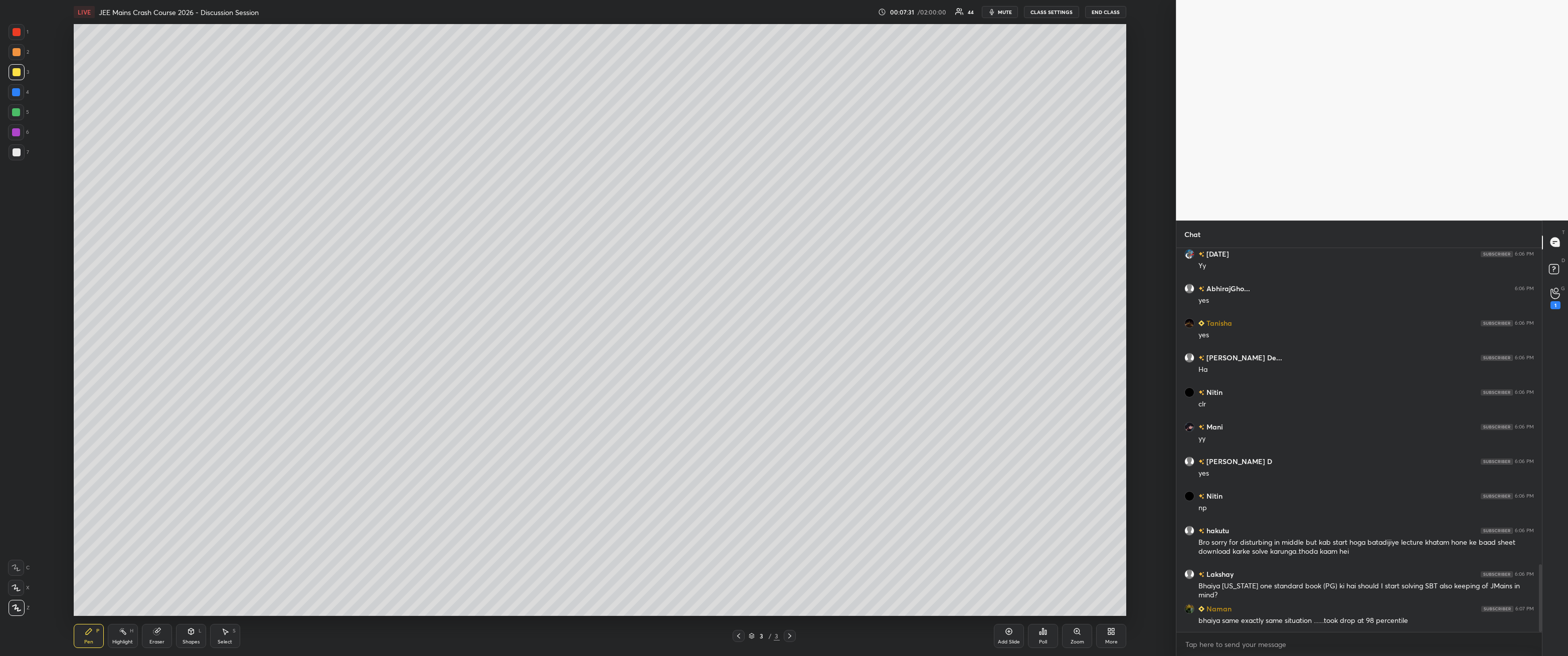
click at [360, 235] on div "Add Slide" at bounding box center [1009, 636] width 30 height 24
click at [17, 151] on div at bounding box center [16, 152] width 8 height 8
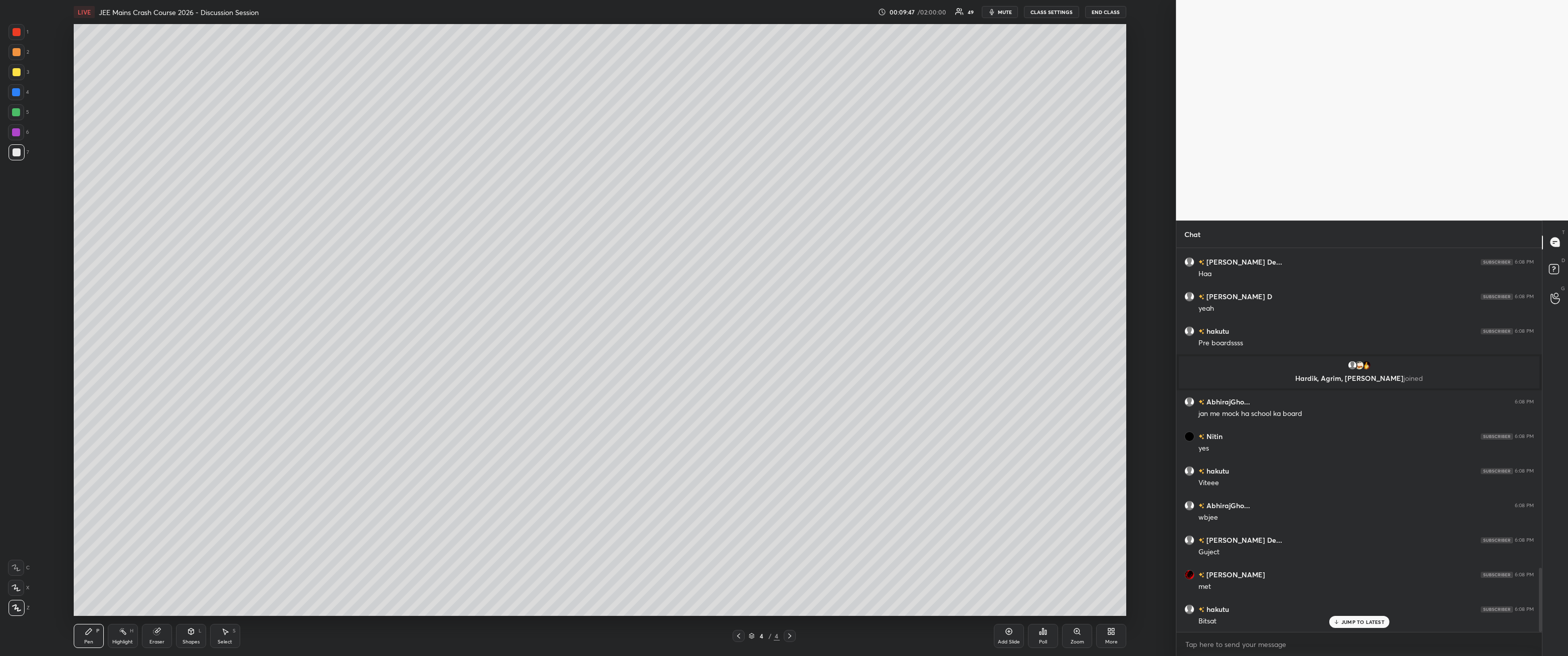
scroll to position [1946, 0]
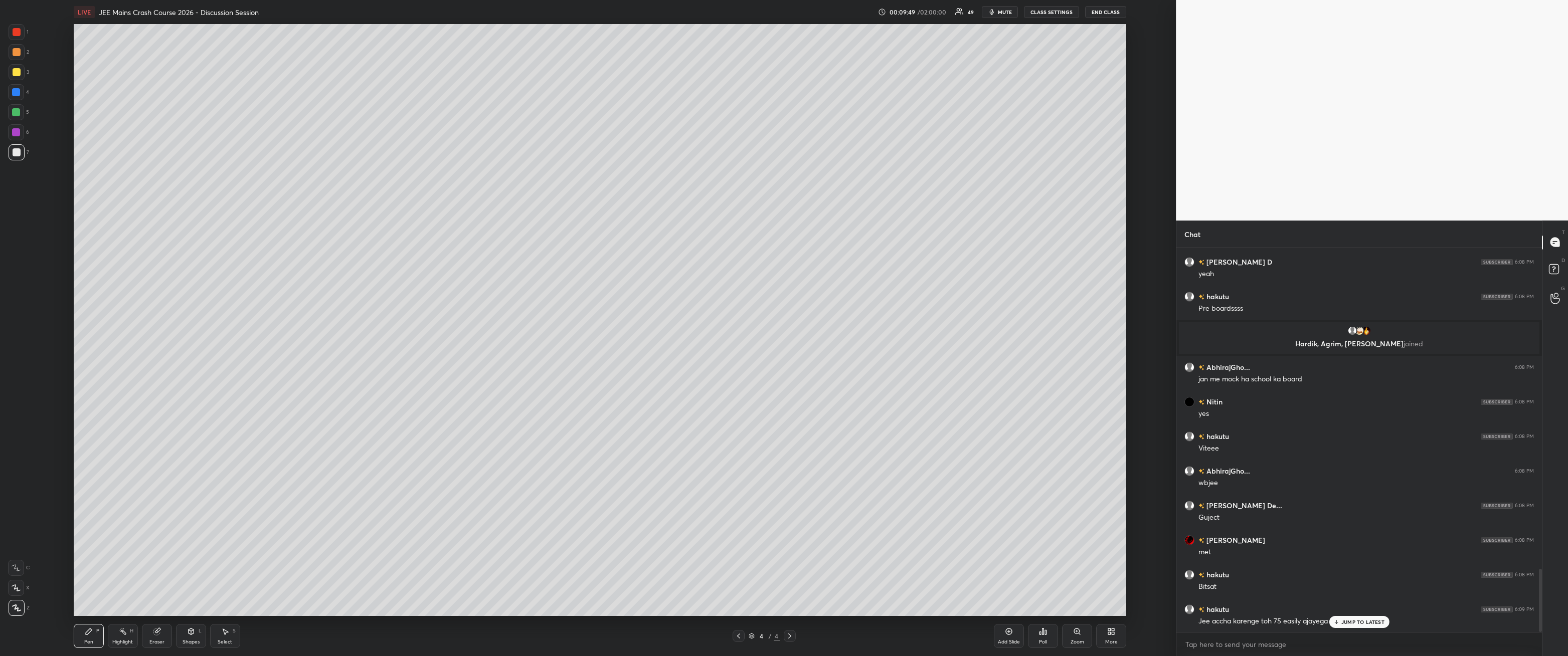
click at [360, 235] on p "JUMP TO LATEST" at bounding box center [1363, 622] width 43 height 6
click at [22, 33] on div at bounding box center [17, 32] width 16 height 16
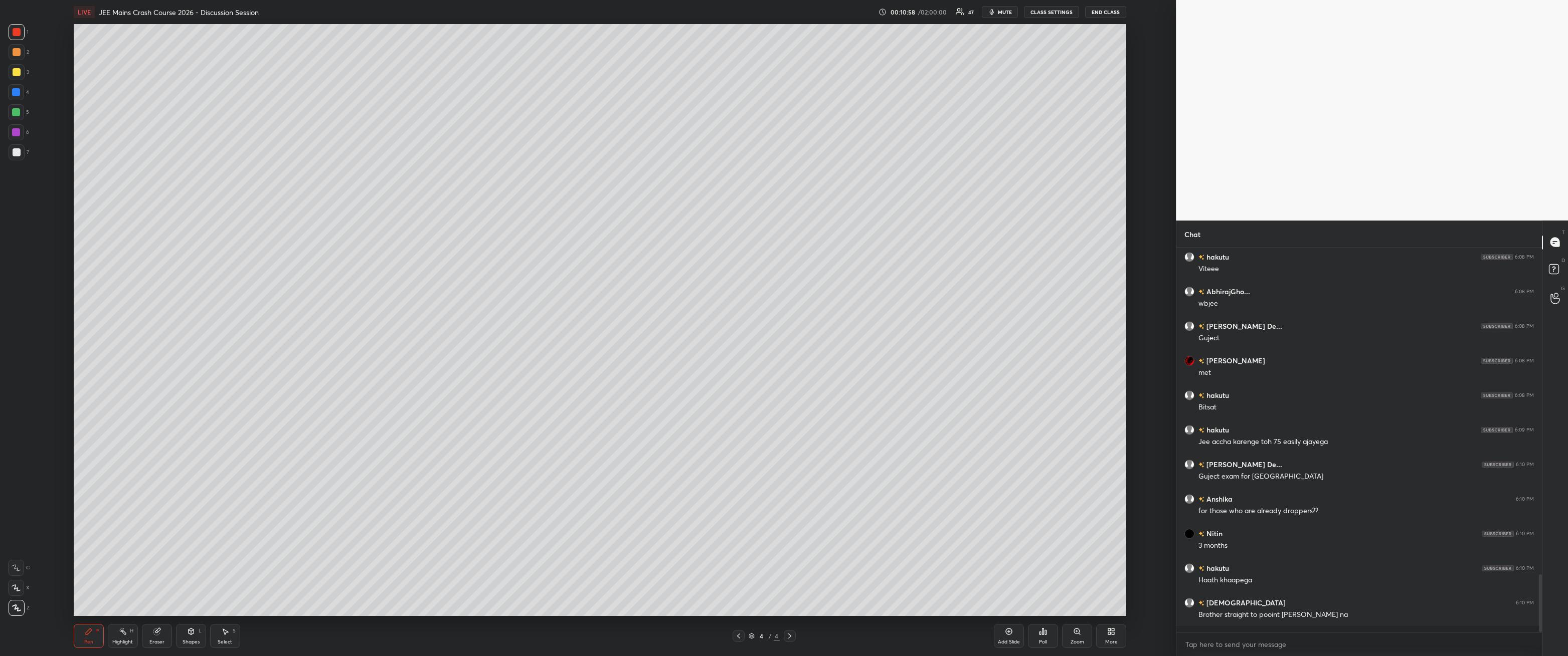
scroll to position [3, 3]
click at [22, 70] on div at bounding box center [17, 72] width 16 height 16
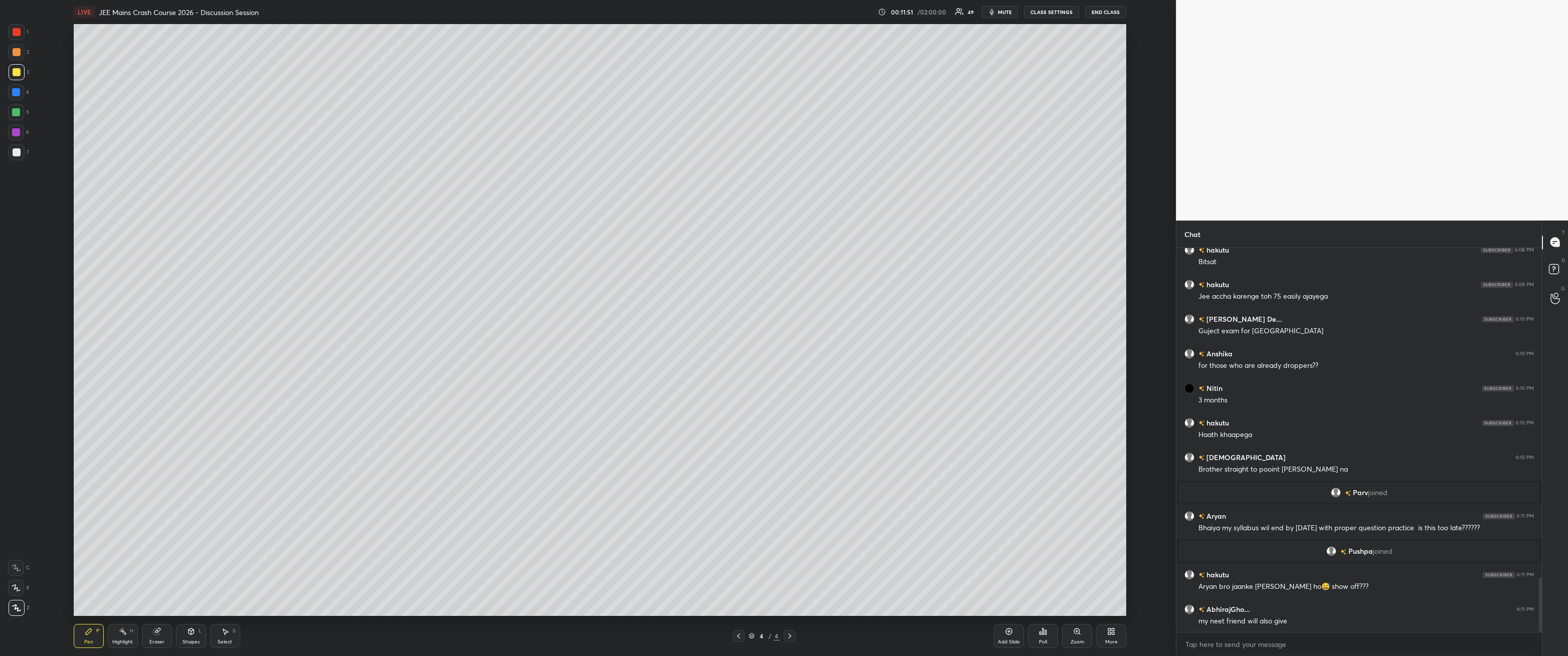
scroll to position [2306, 0]
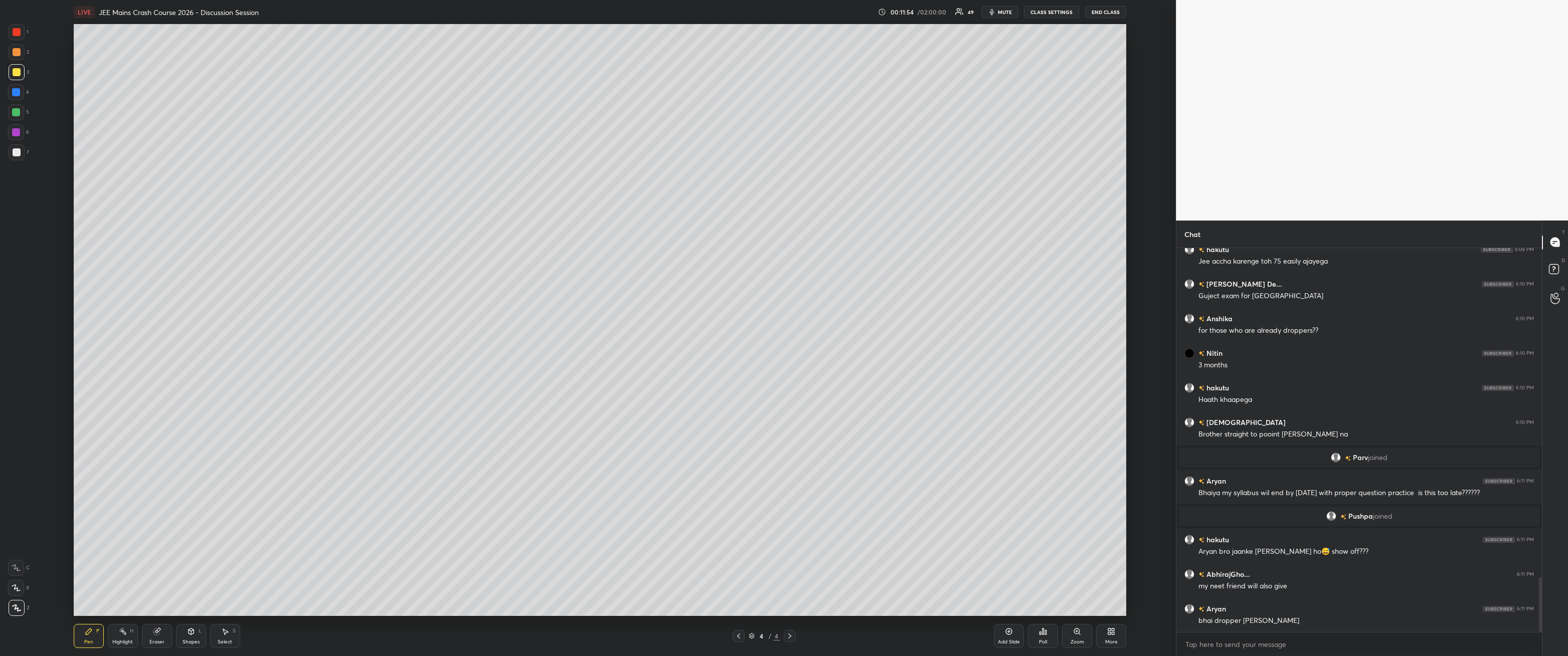
click at [360, 235] on icon at bounding box center [1043, 631] width 8 height 8
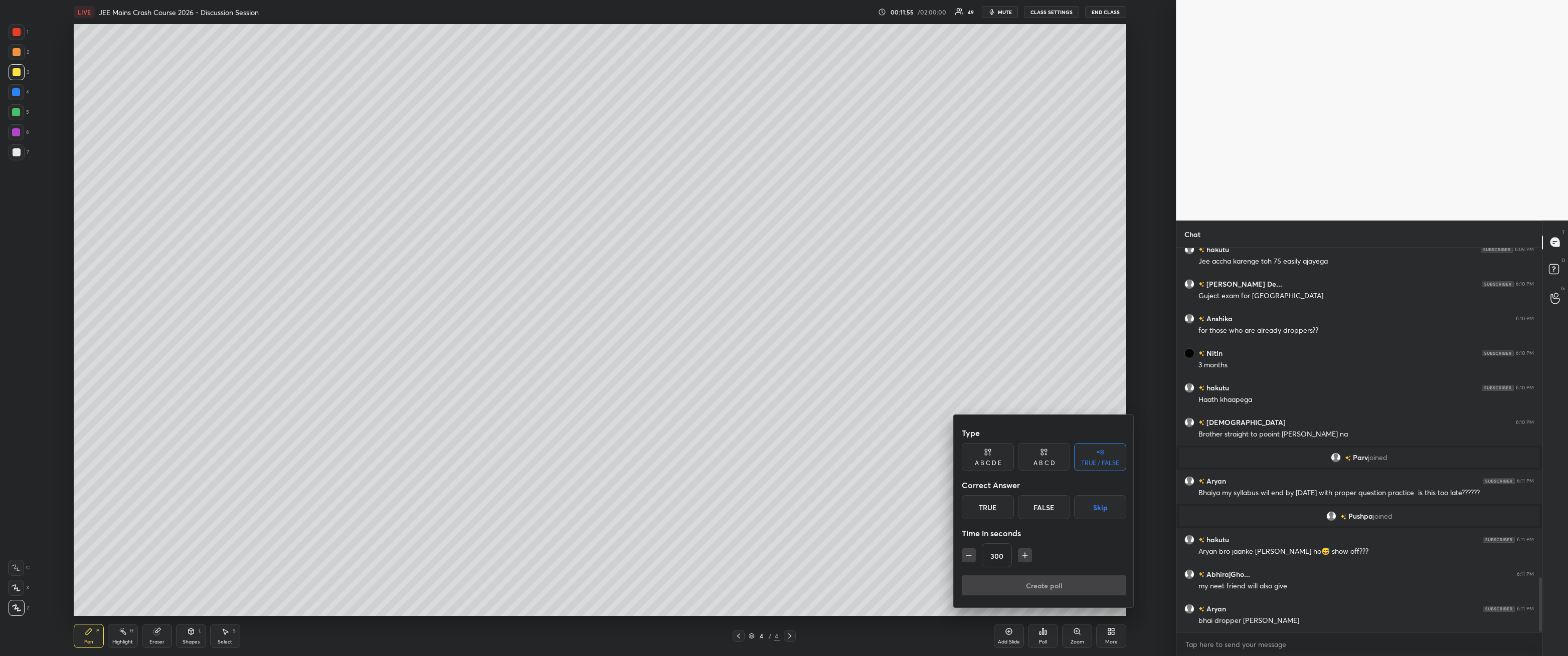
click at [360, 235] on button "Skip" at bounding box center [1100, 507] width 52 height 24
click at [360, 235] on button "Create poll" at bounding box center [1044, 586] width 165 height 20
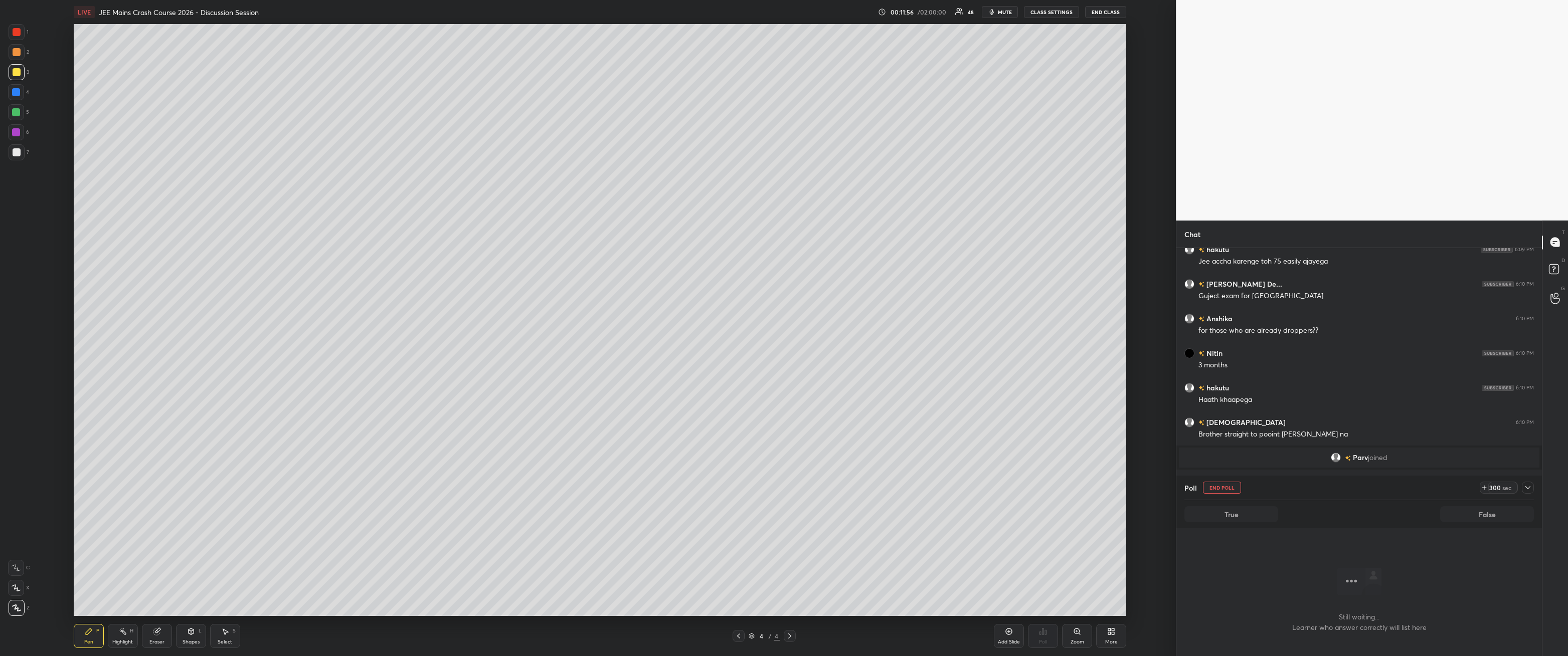
scroll to position [0, 0]
click at [360, 235] on icon at bounding box center [1528, 488] width 5 height 3
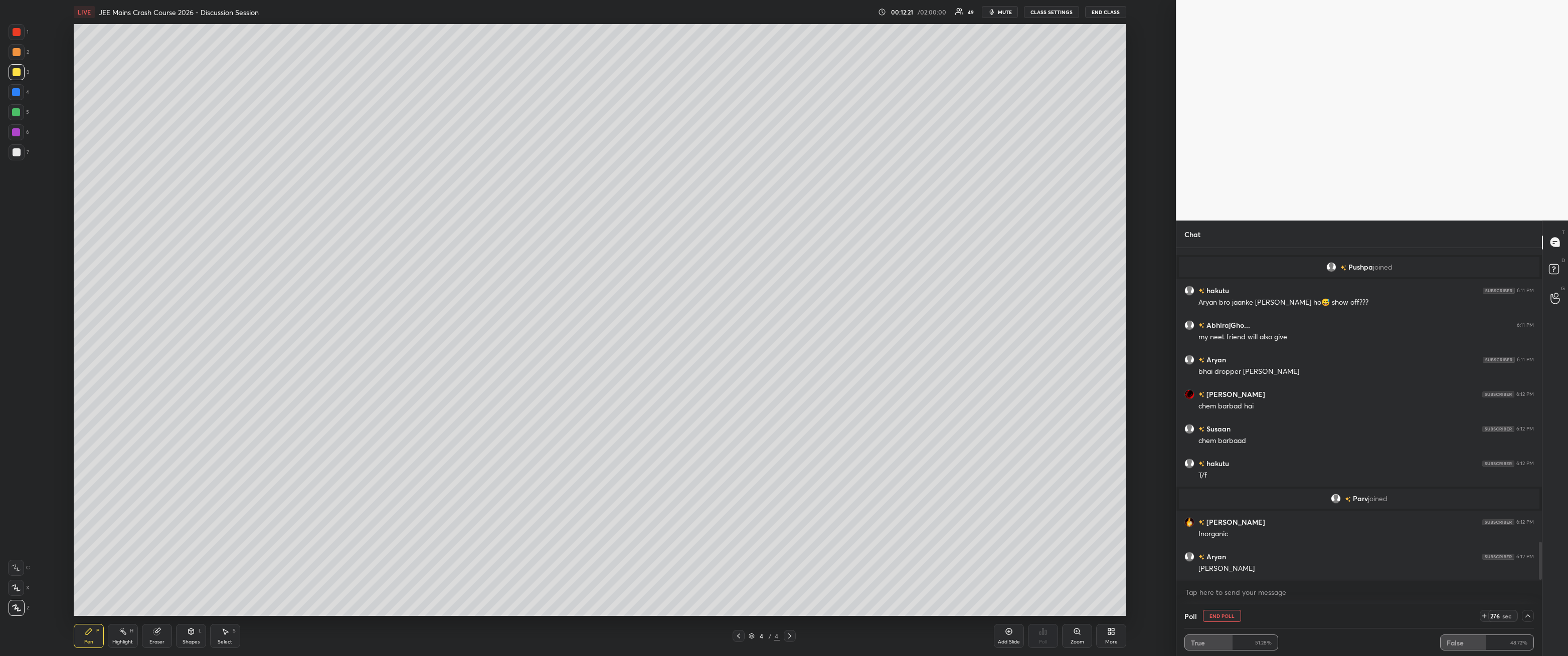
scroll to position [2590, 0]
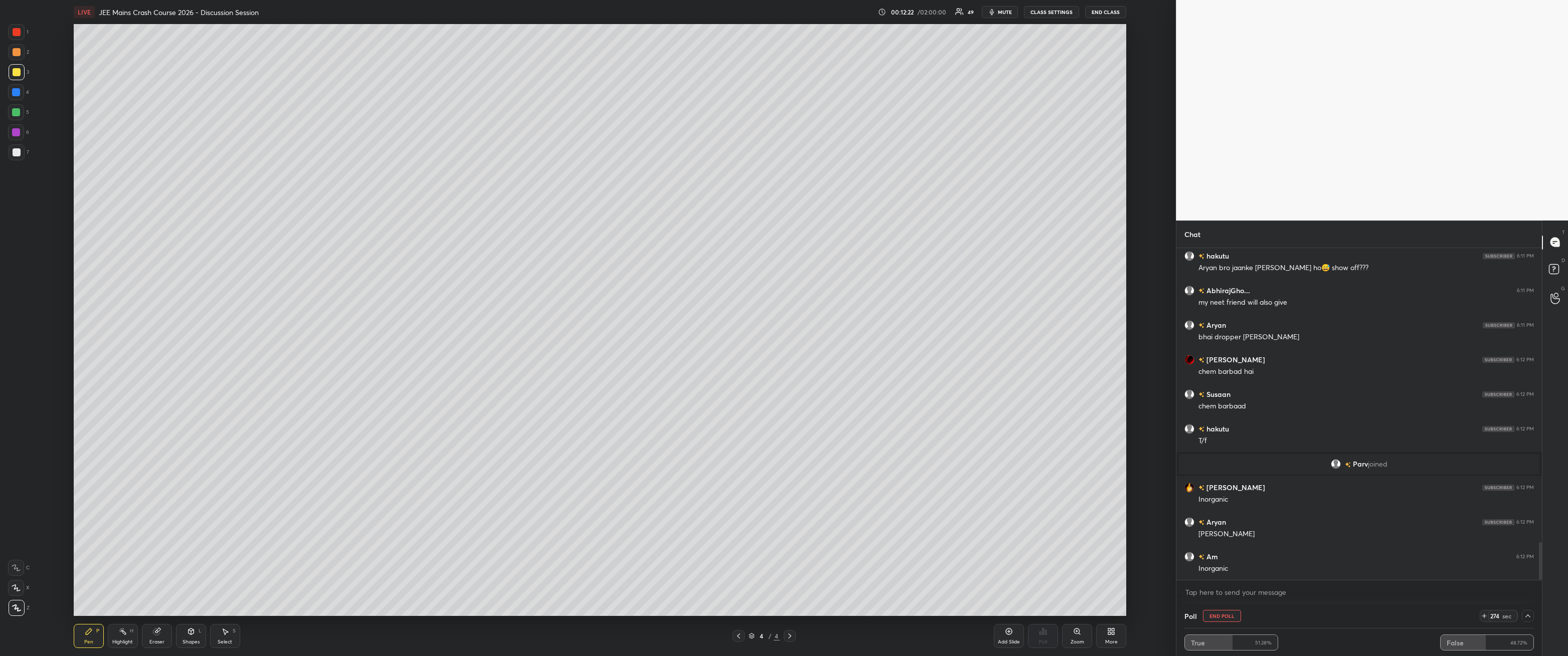
click at [18, 152] on div at bounding box center [16, 152] width 8 height 8
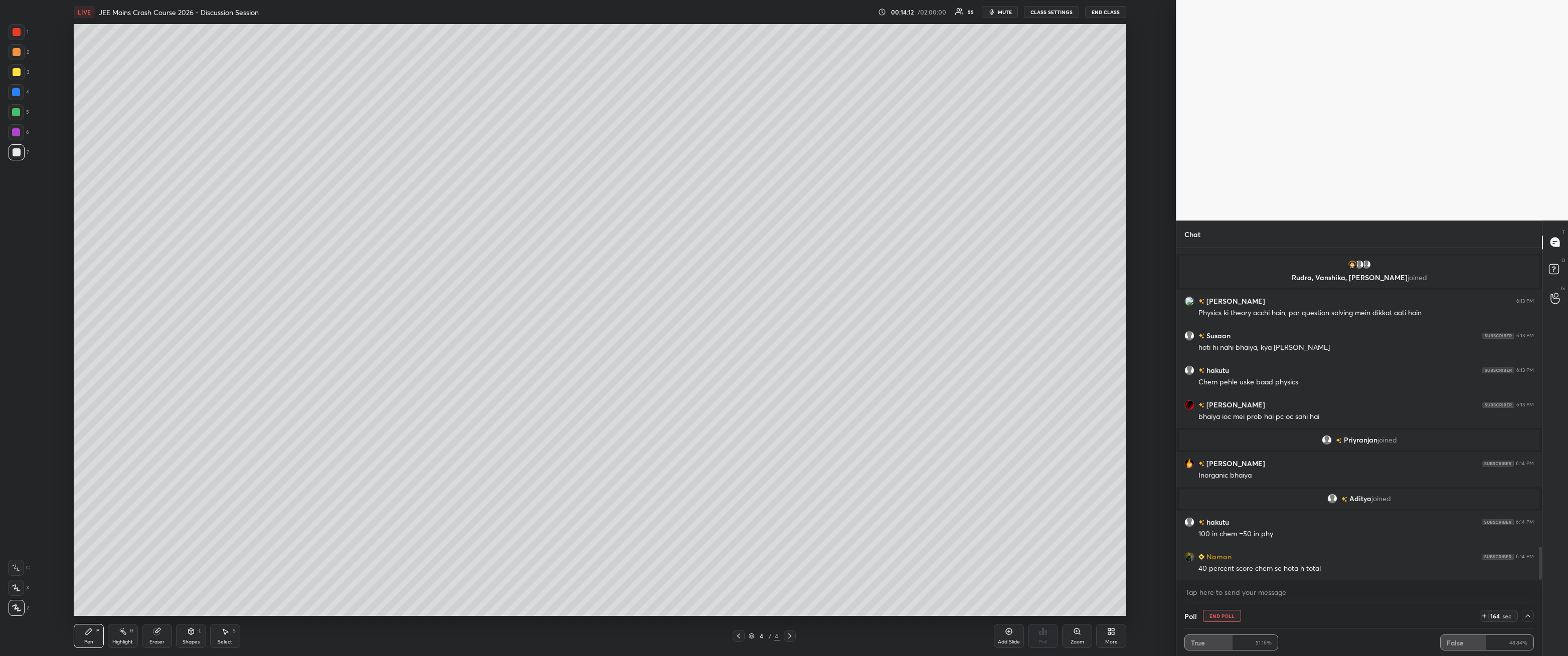
scroll to position [3024, 0]
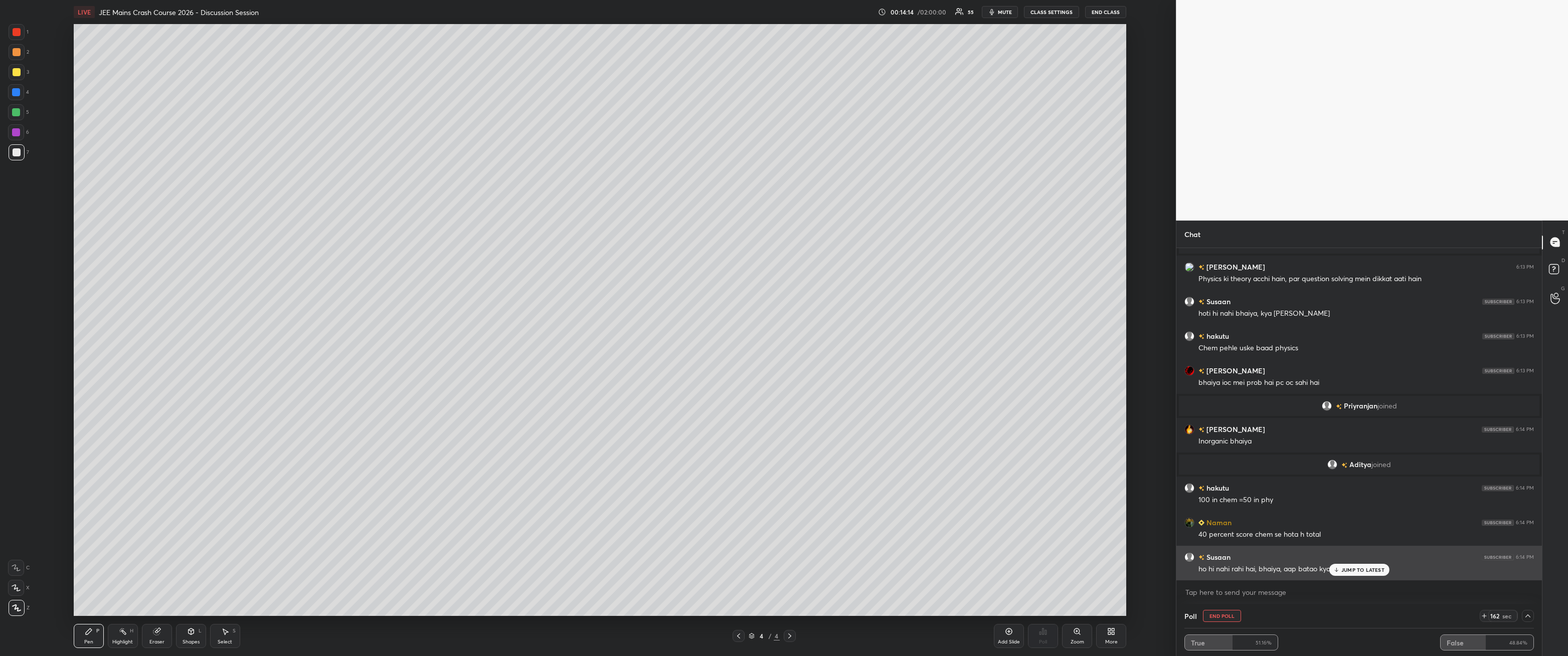
click at [360, 235] on p "JUMP TO LATEST" at bounding box center [1363, 570] width 43 height 6
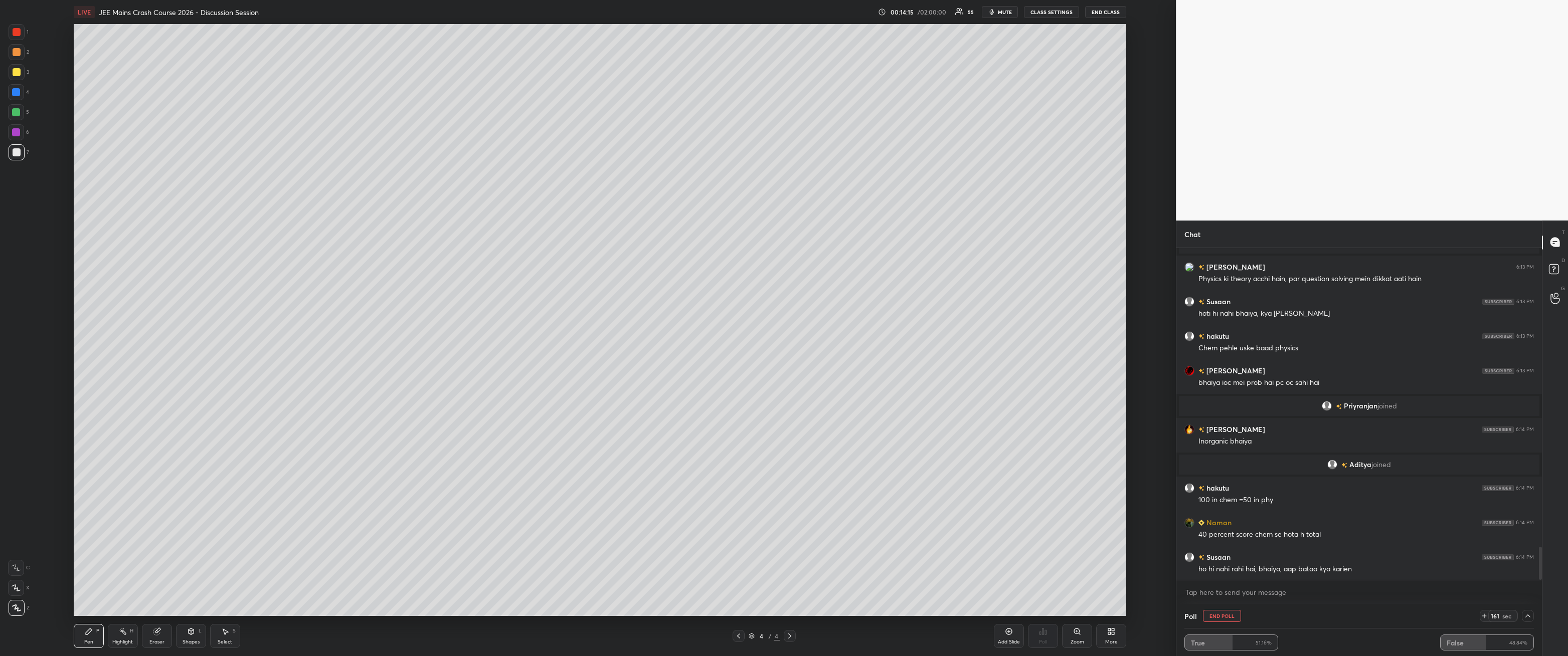
click at [360, 235] on button "End Poll" at bounding box center [1222, 616] width 38 height 12
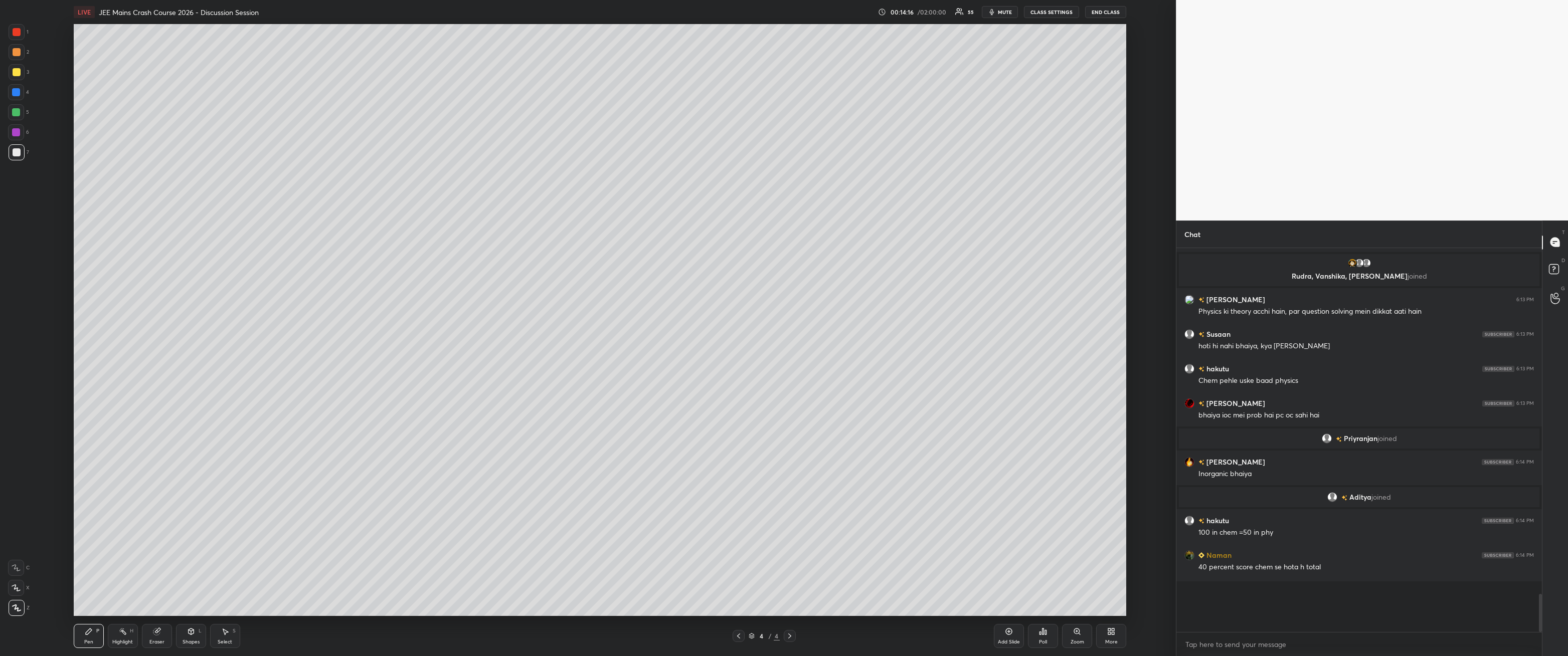
scroll to position [3, 3]
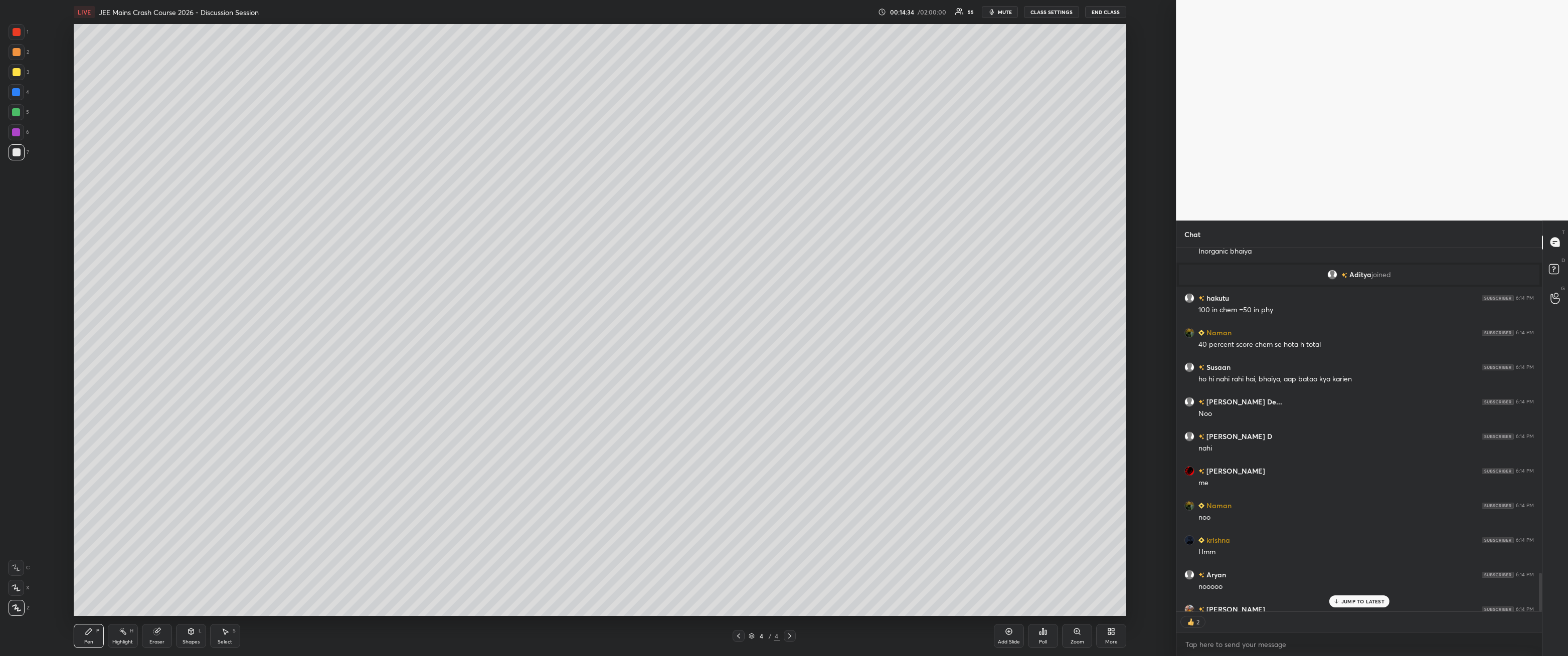
click at [360, 235] on p "JUMP TO LATEST" at bounding box center [1363, 602] width 43 height 6
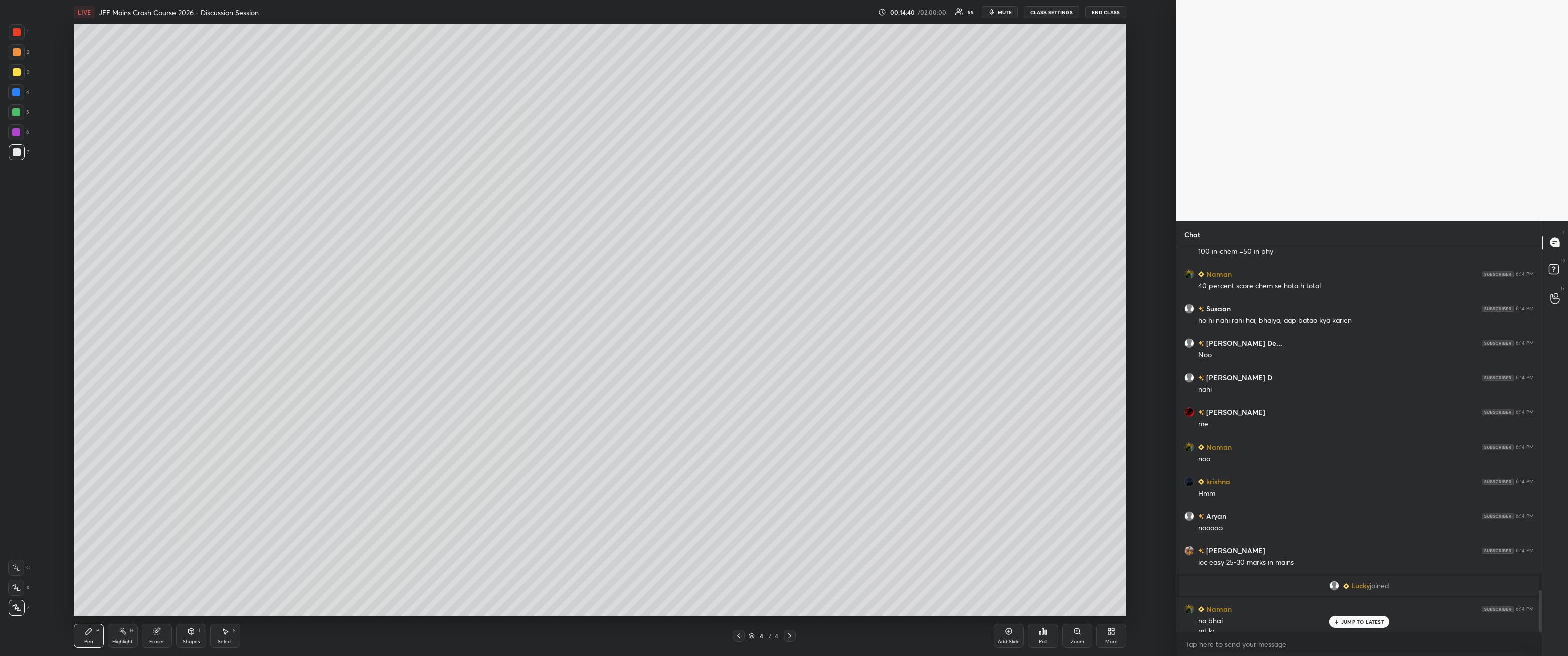
click at [360, 235] on p "JUMP TO LATEST" at bounding box center [1363, 622] width 43 height 6
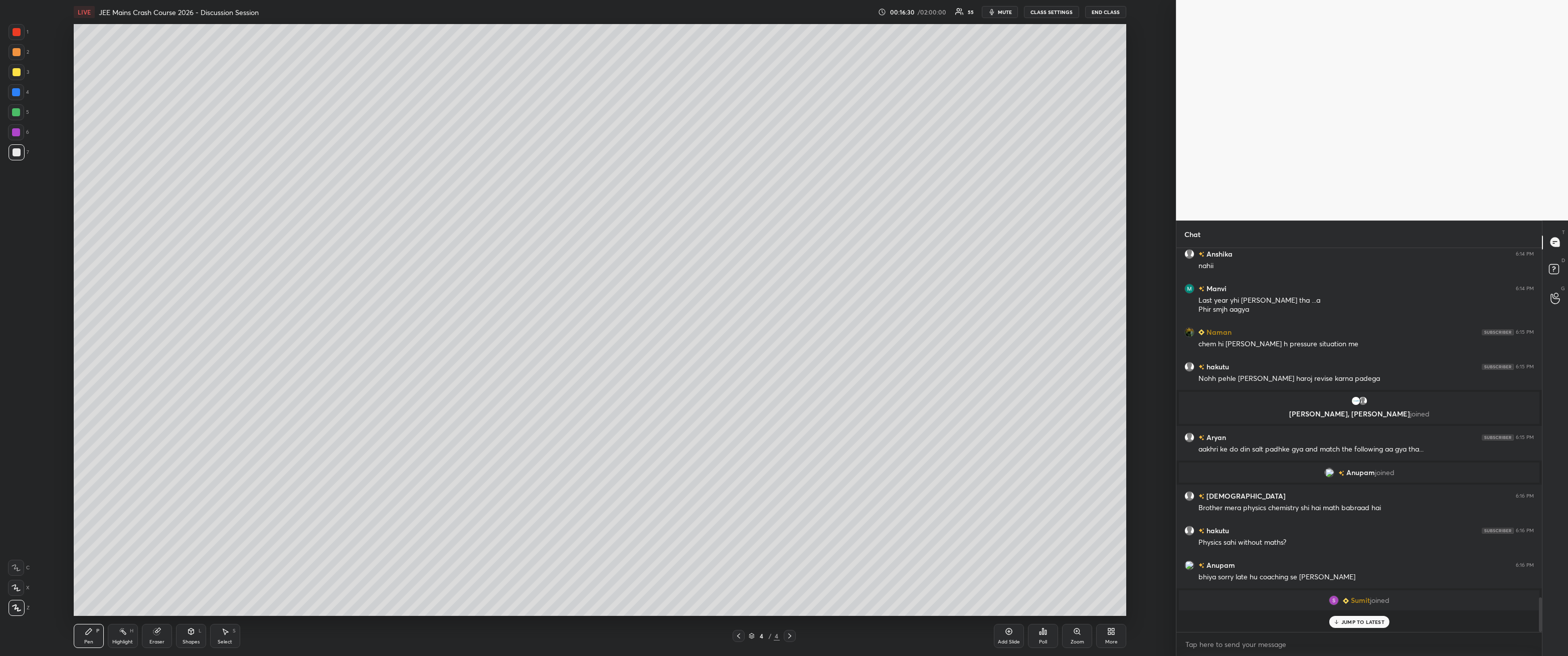
scroll to position [3646, 0]
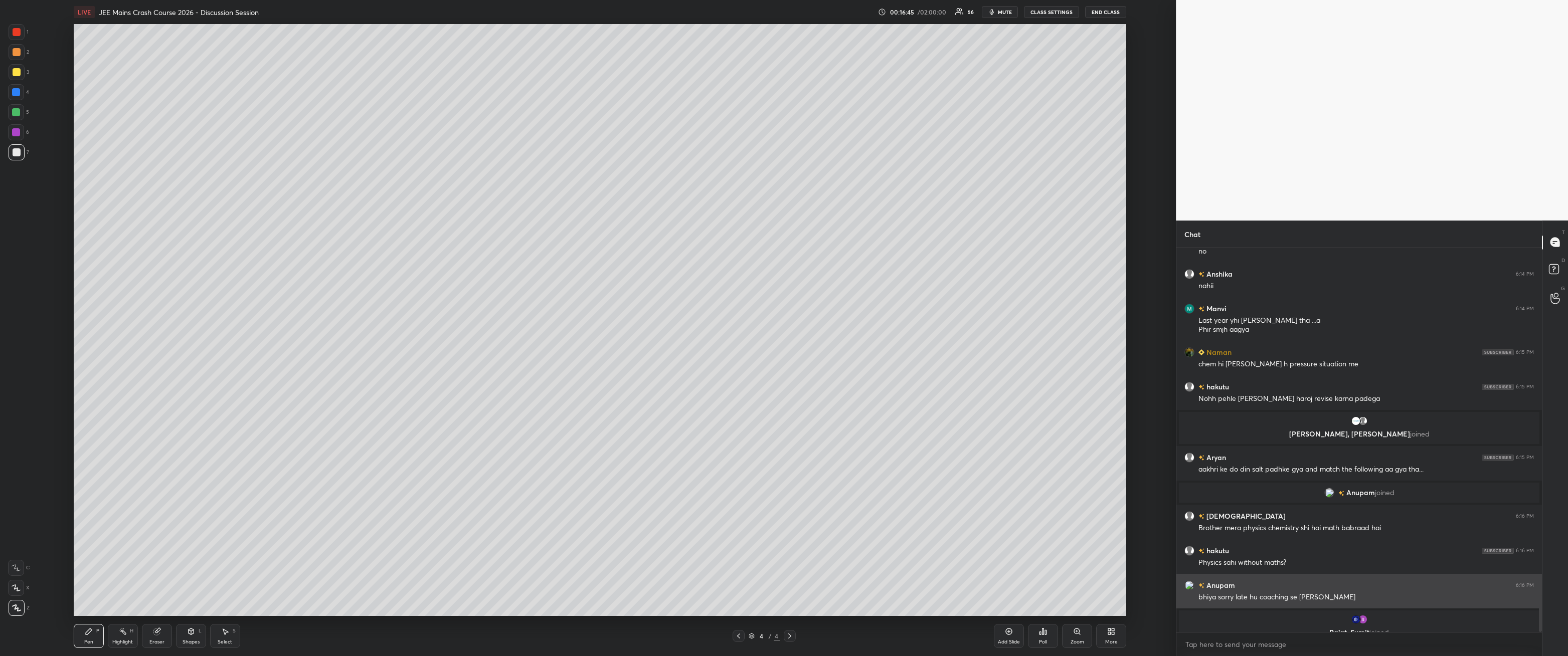
click at [360, 235] on div "Rajat, [PERSON_NAME] joined" at bounding box center [1359, 626] width 360 height 32
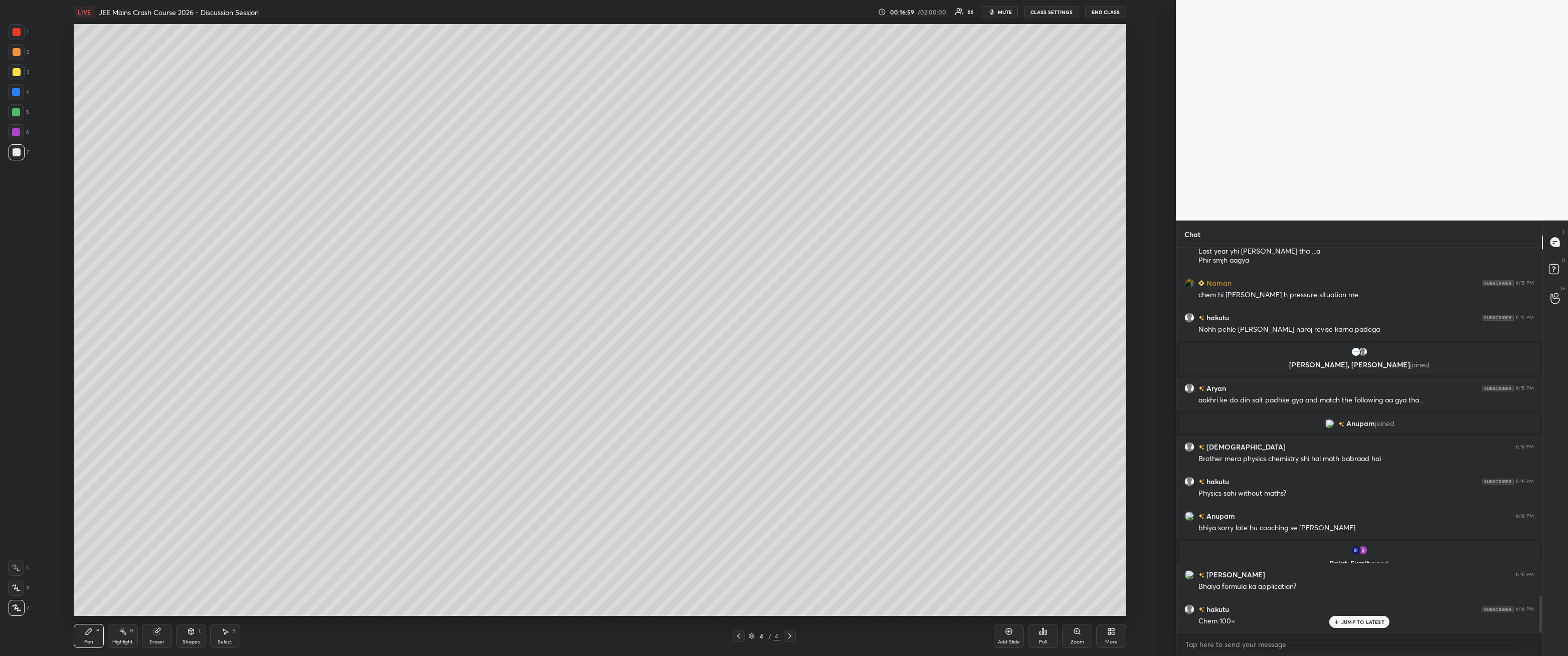
scroll to position [3740, 0]
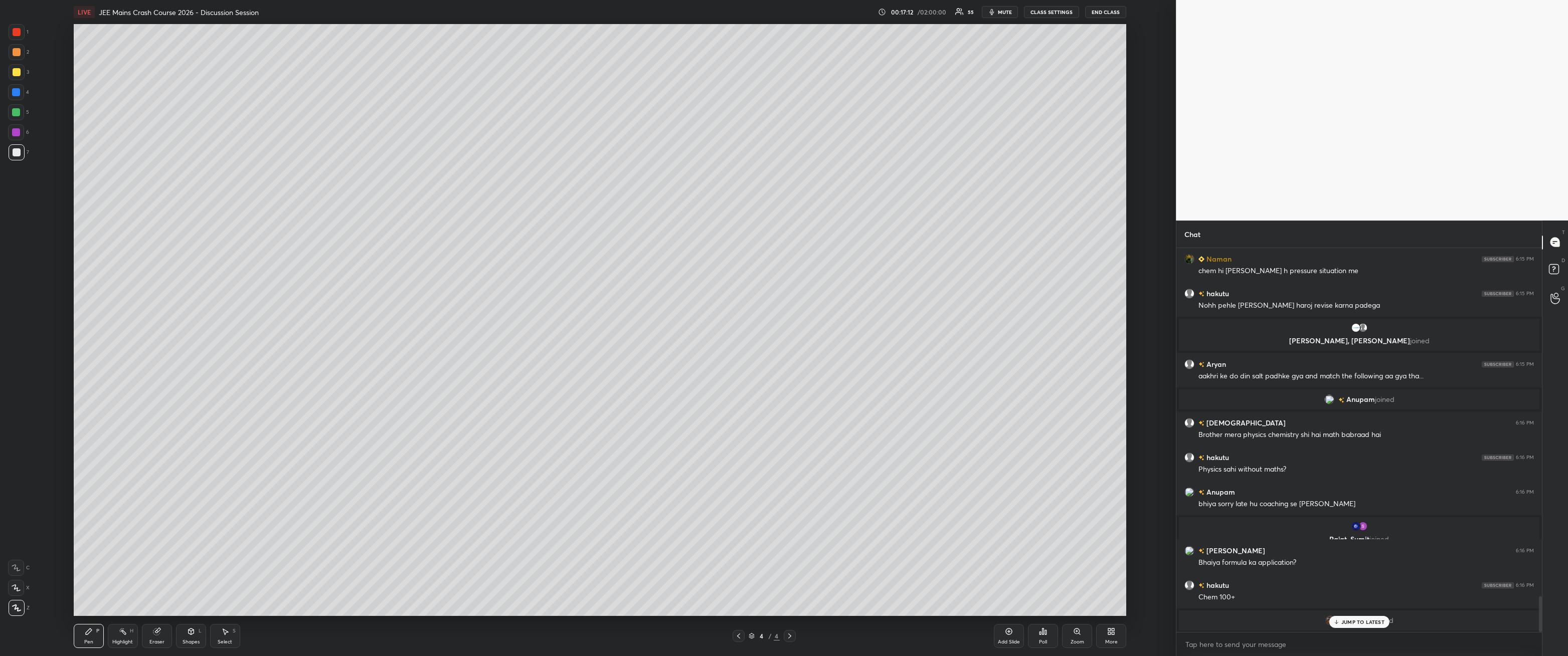
click at [360, 235] on div "JUMP TO LATEST" at bounding box center [1359, 622] width 60 height 12
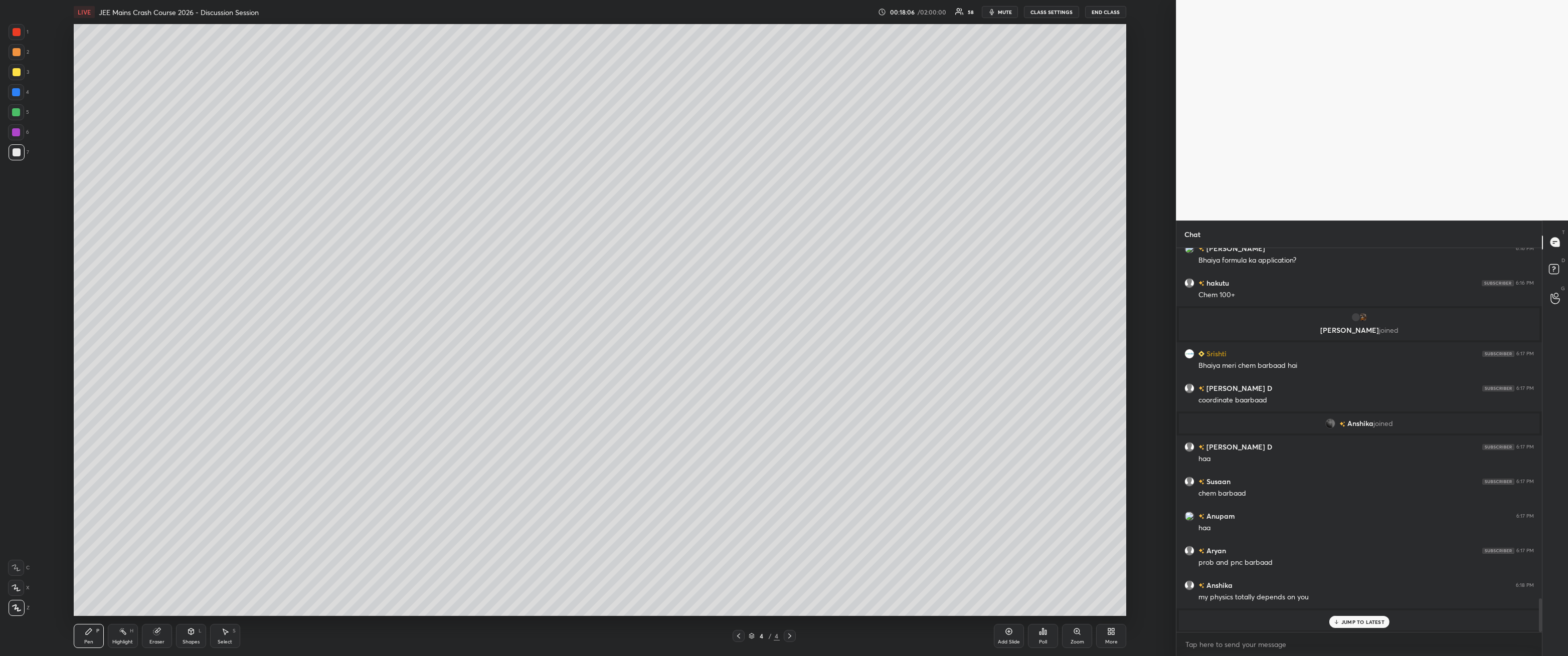
scroll to position [4031, 0]
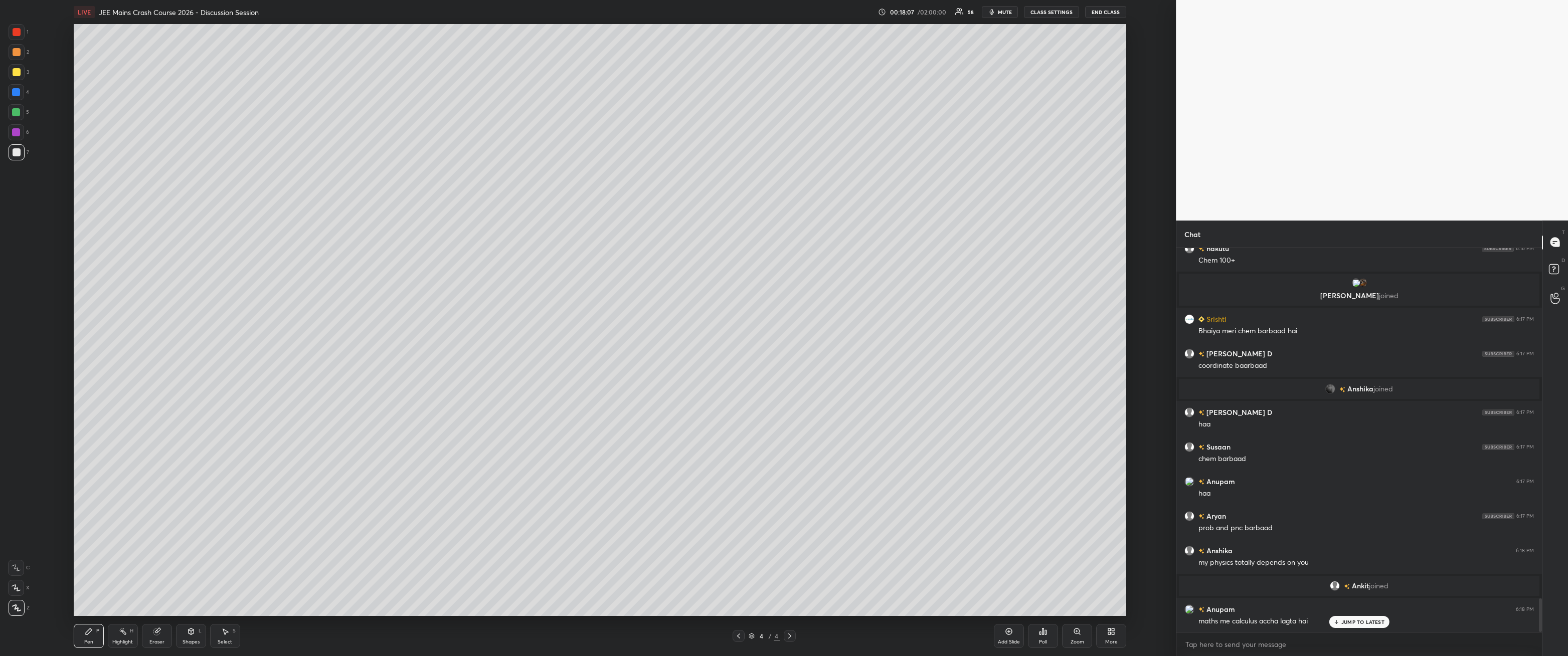
click at [360, 235] on icon at bounding box center [1009, 631] width 8 height 8
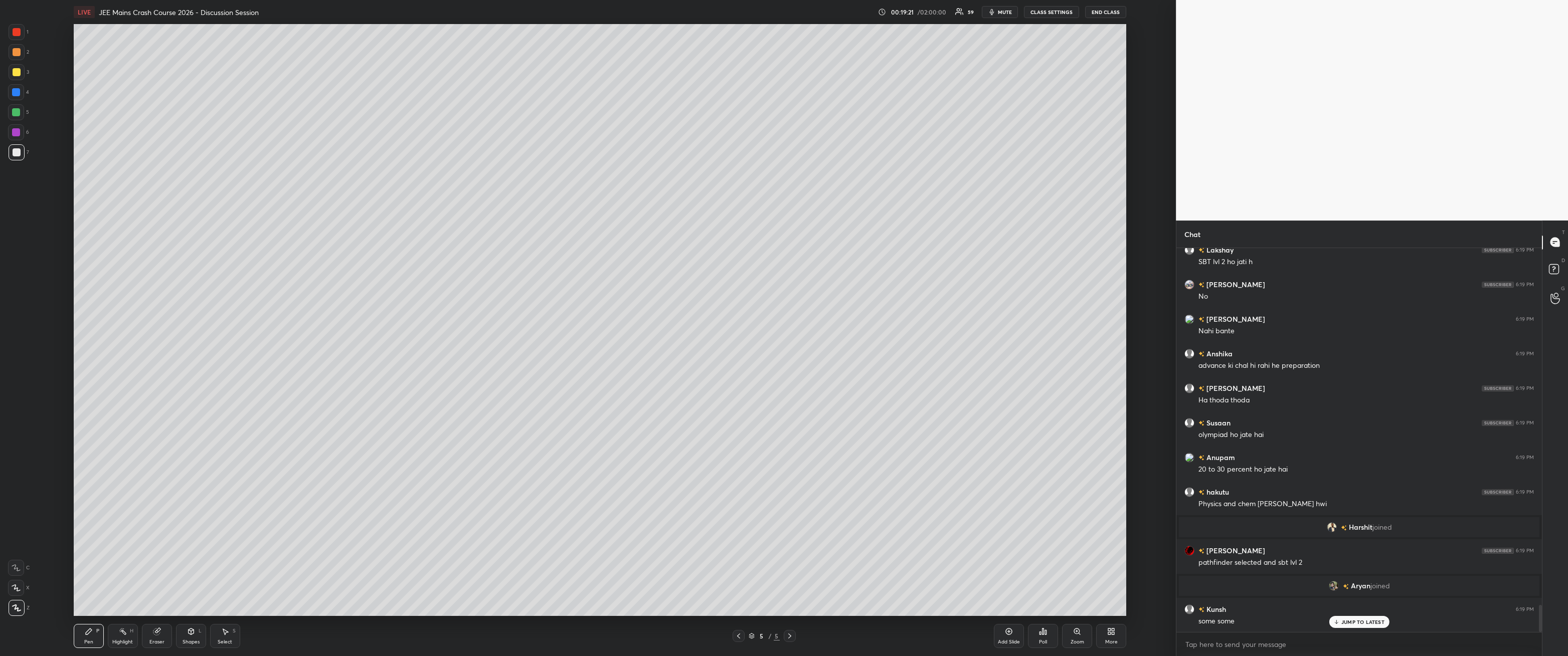
scroll to position [5131, 0]
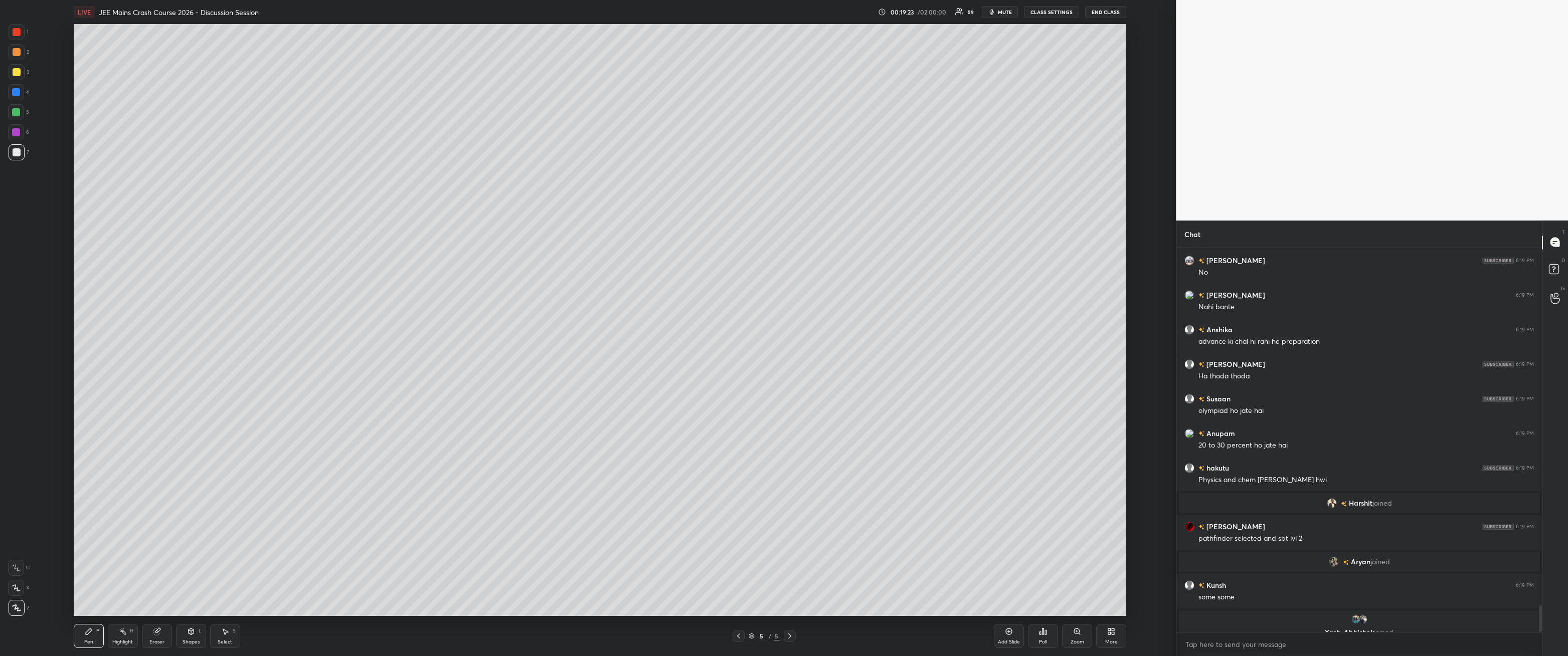
click at [15, 72] on div at bounding box center [16, 72] width 8 height 8
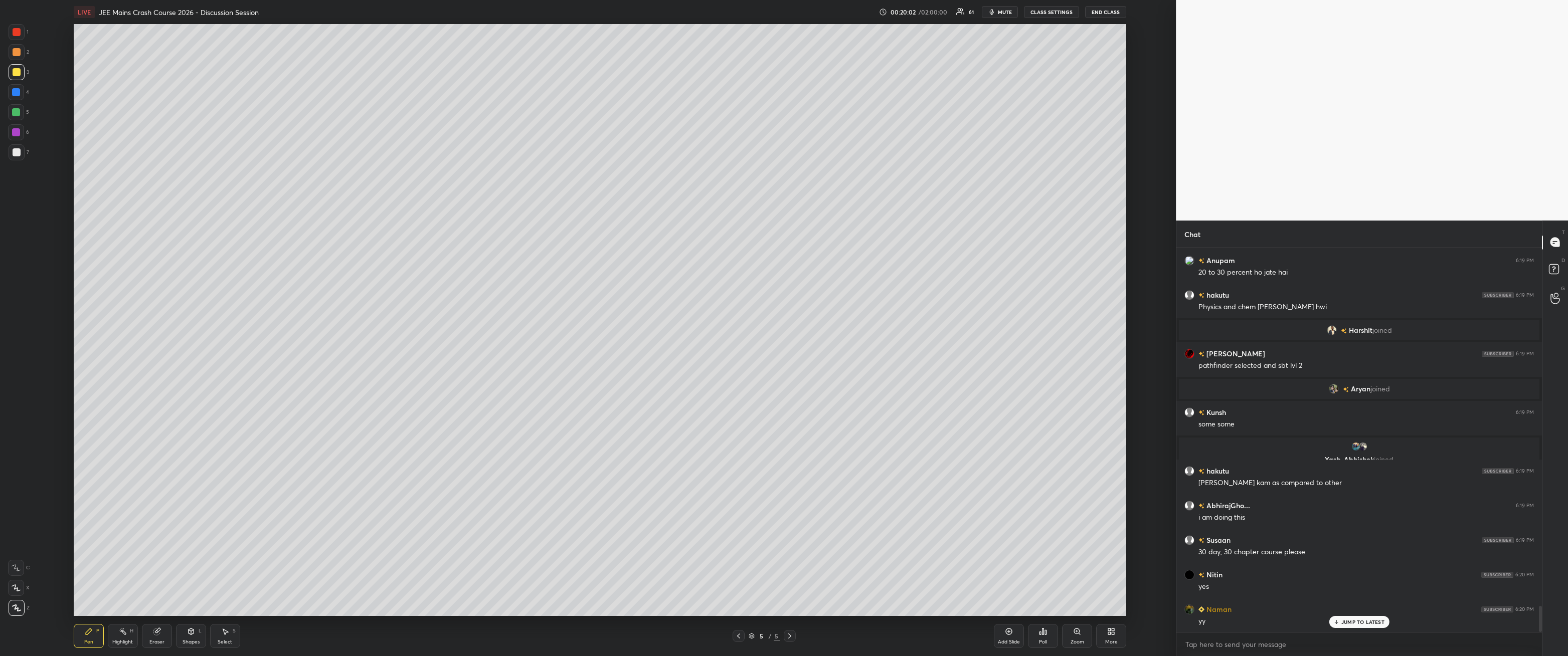
scroll to position [5328, 0]
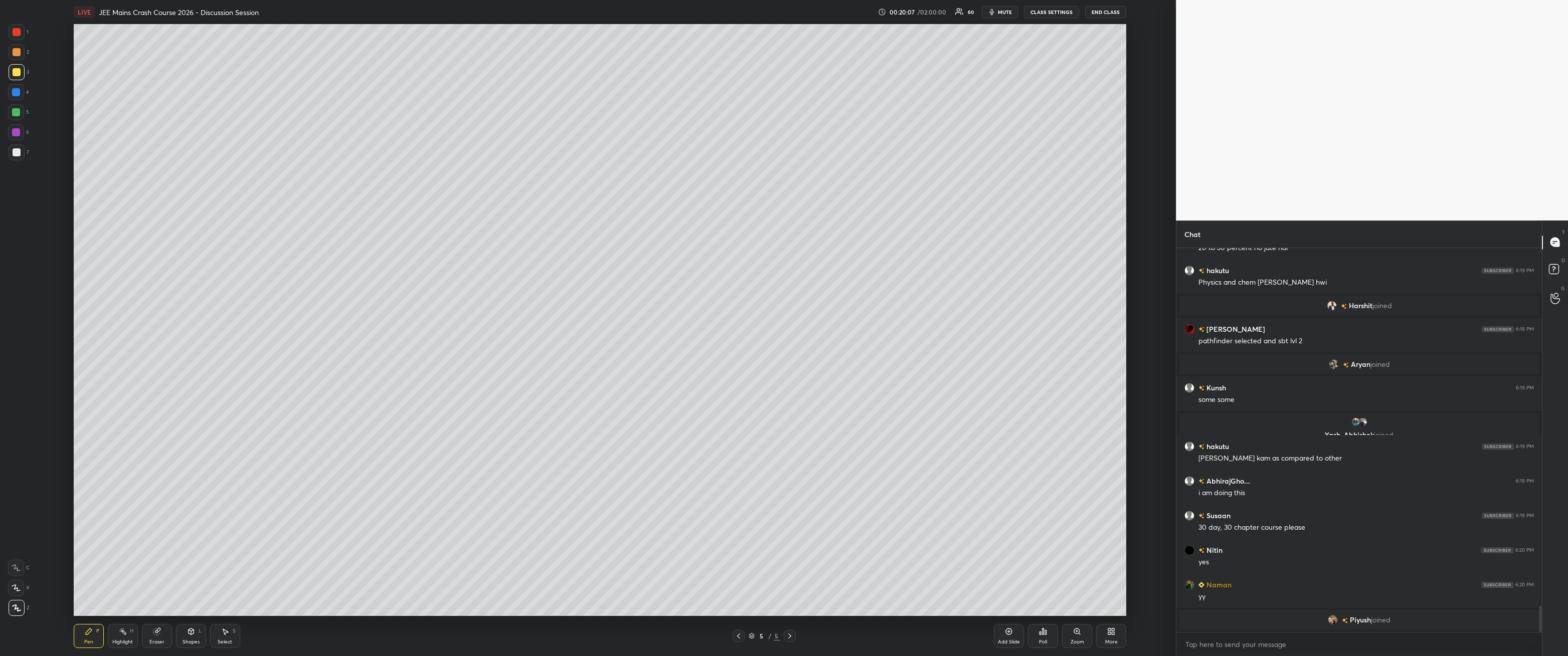
click at [21, 155] on div at bounding box center [17, 152] width 16 height 16
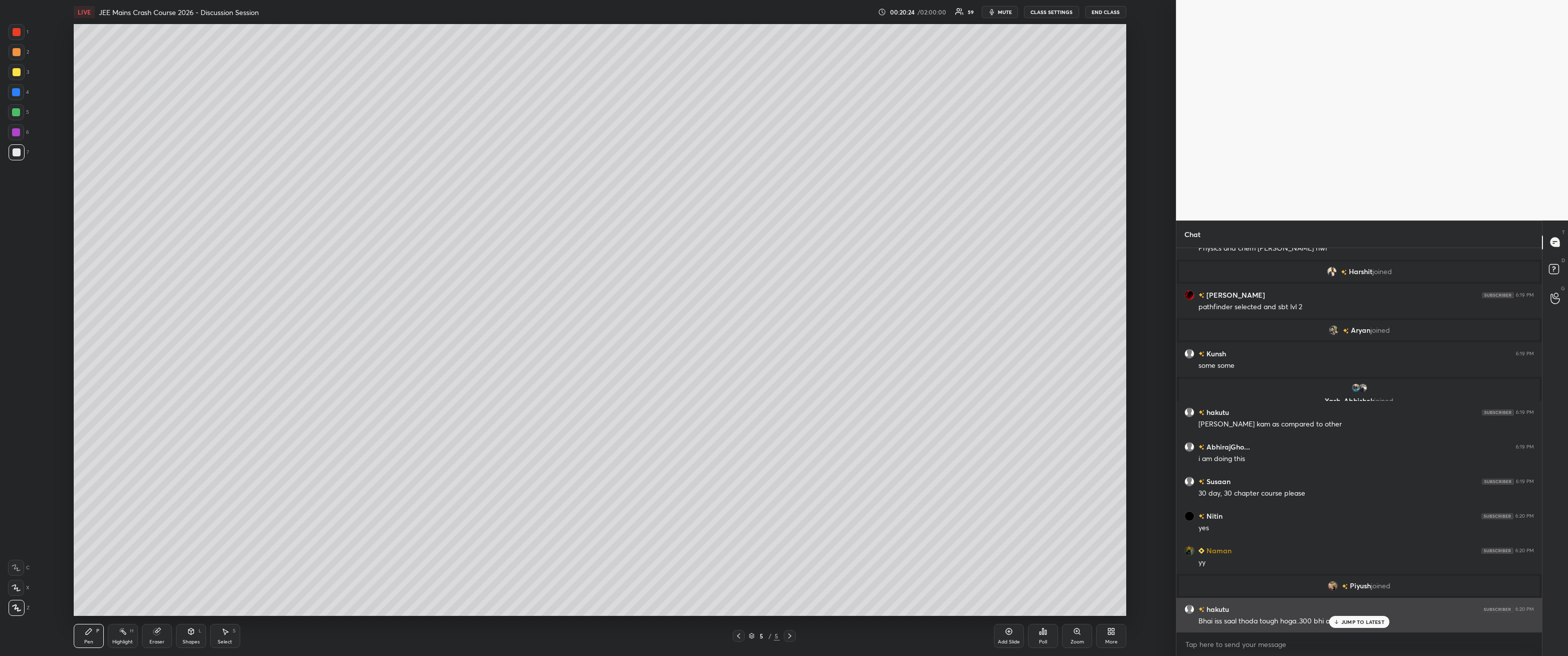
click at [360, 235] on p "JUMP TO LATEST" at bounding box center [1363, 622] width 43 height 6
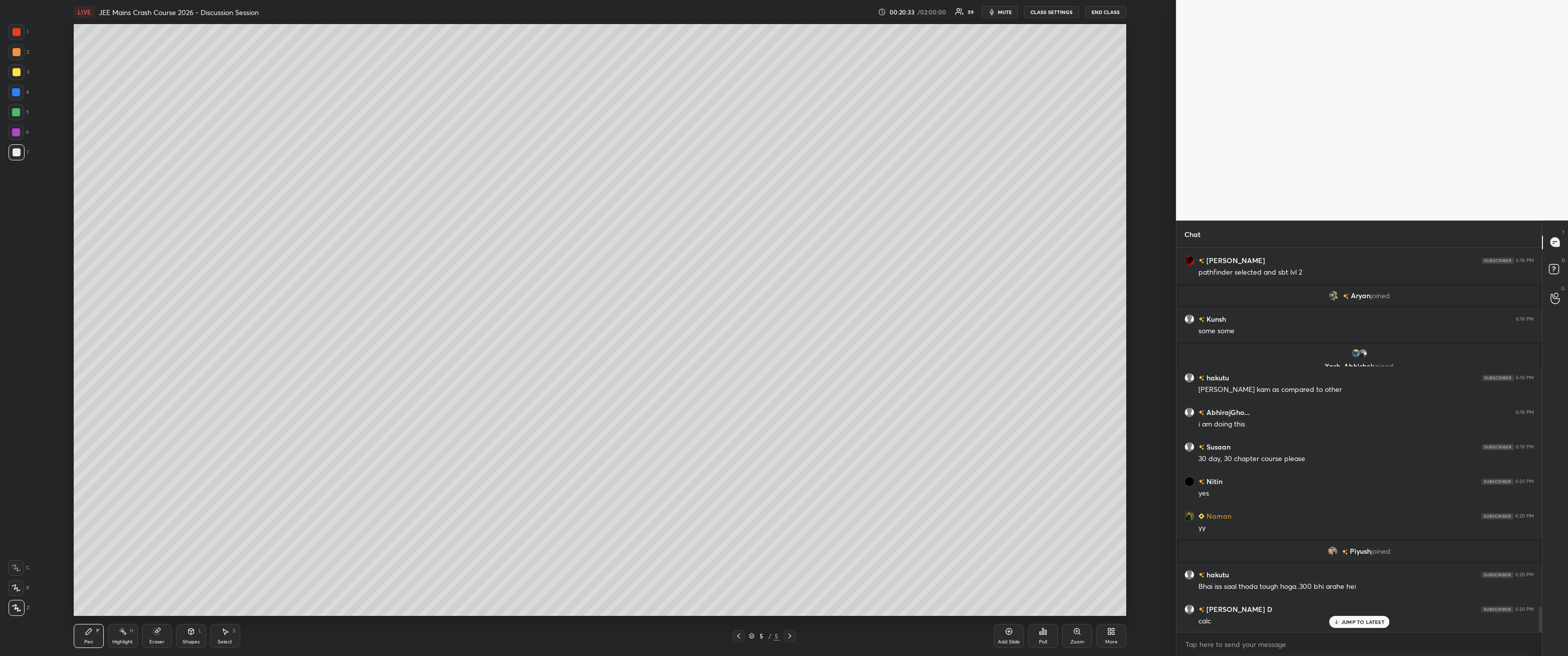
scroll to position [5431, 0]
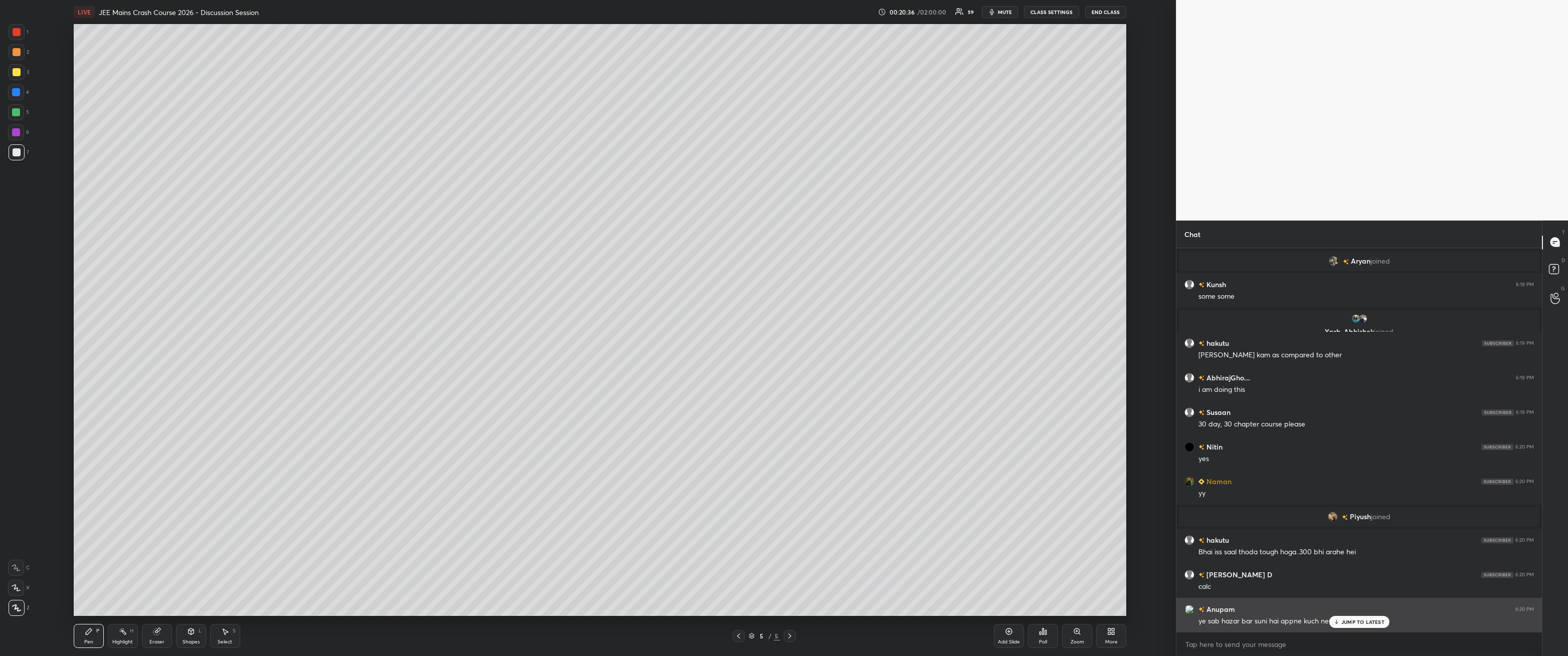
click at [360, 235] on p "JUMP TO LATEST" at bounding box center [1363, 622] width 43 height 6
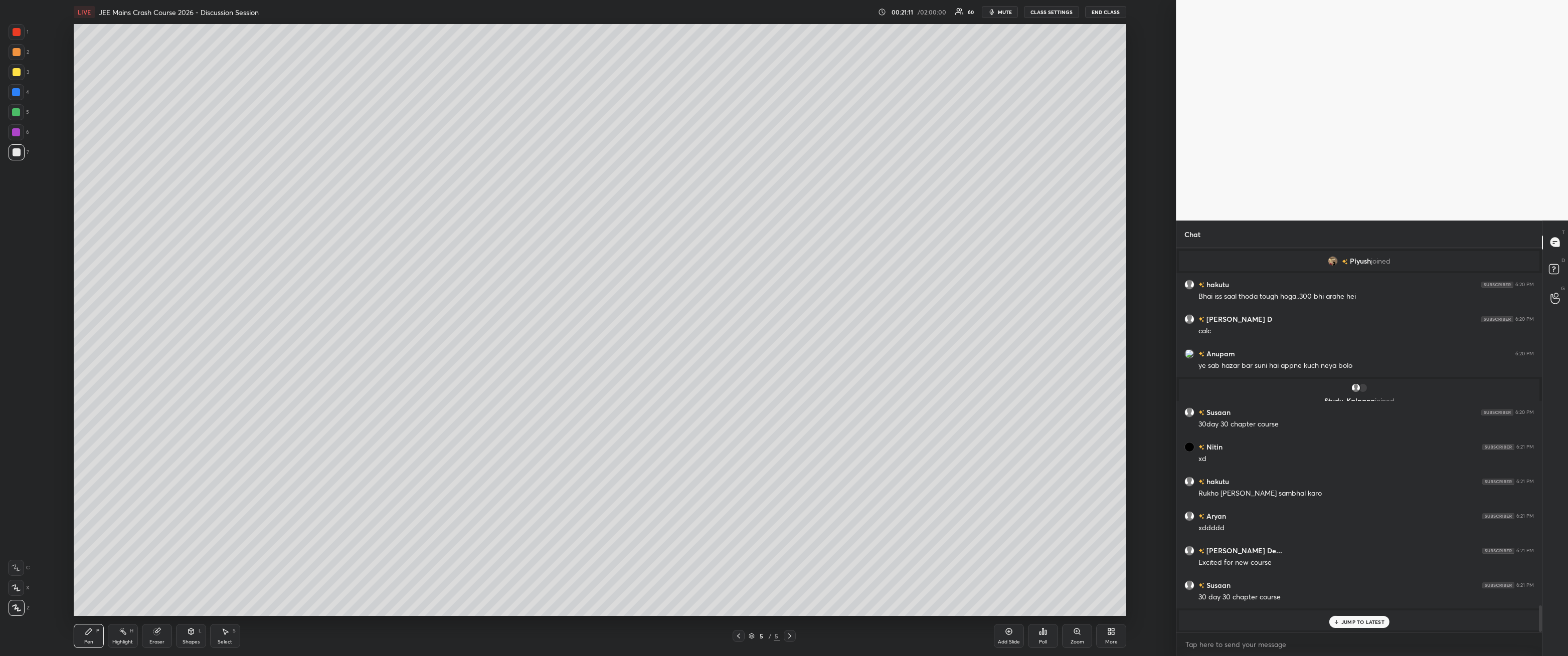
scroll to position [5239, 0]
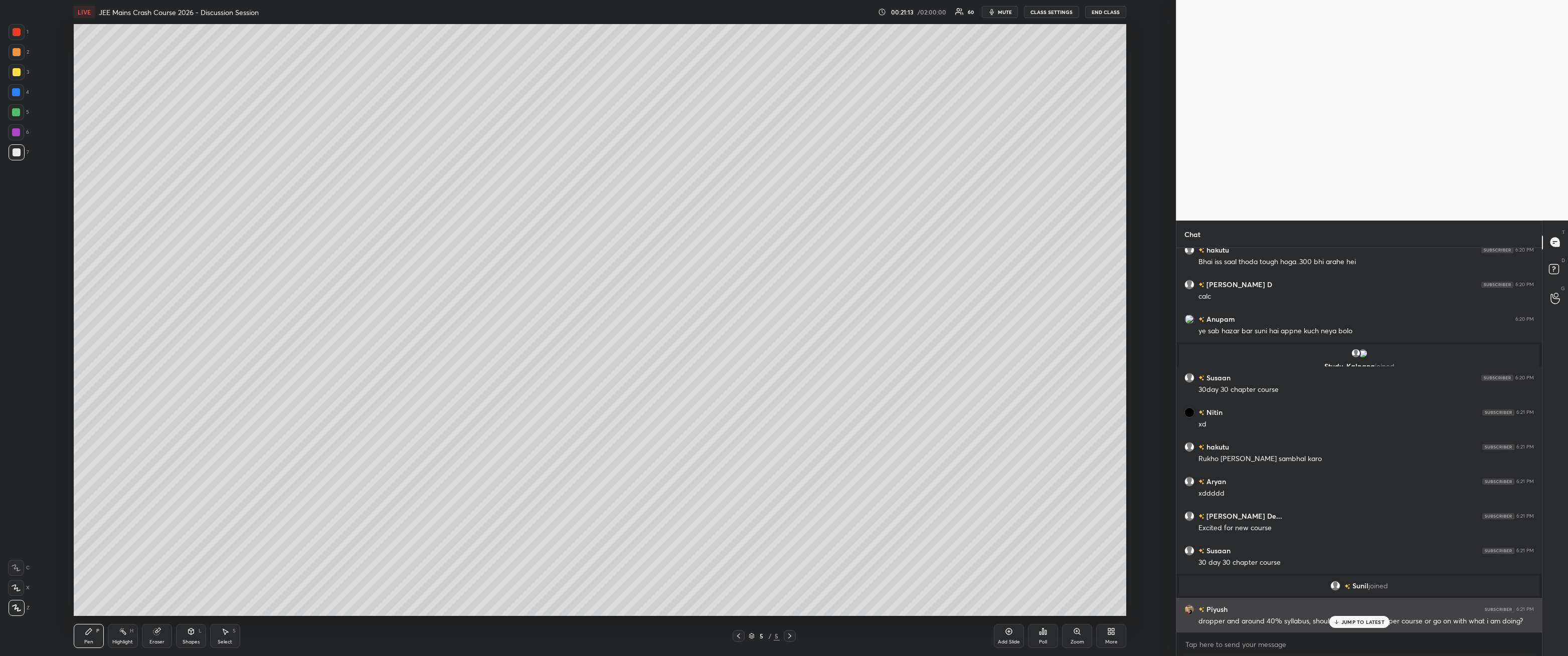
click at [360, 235] on p "JUMP TO LATEST" at bounding box center [1363, 622] width 43 height 6
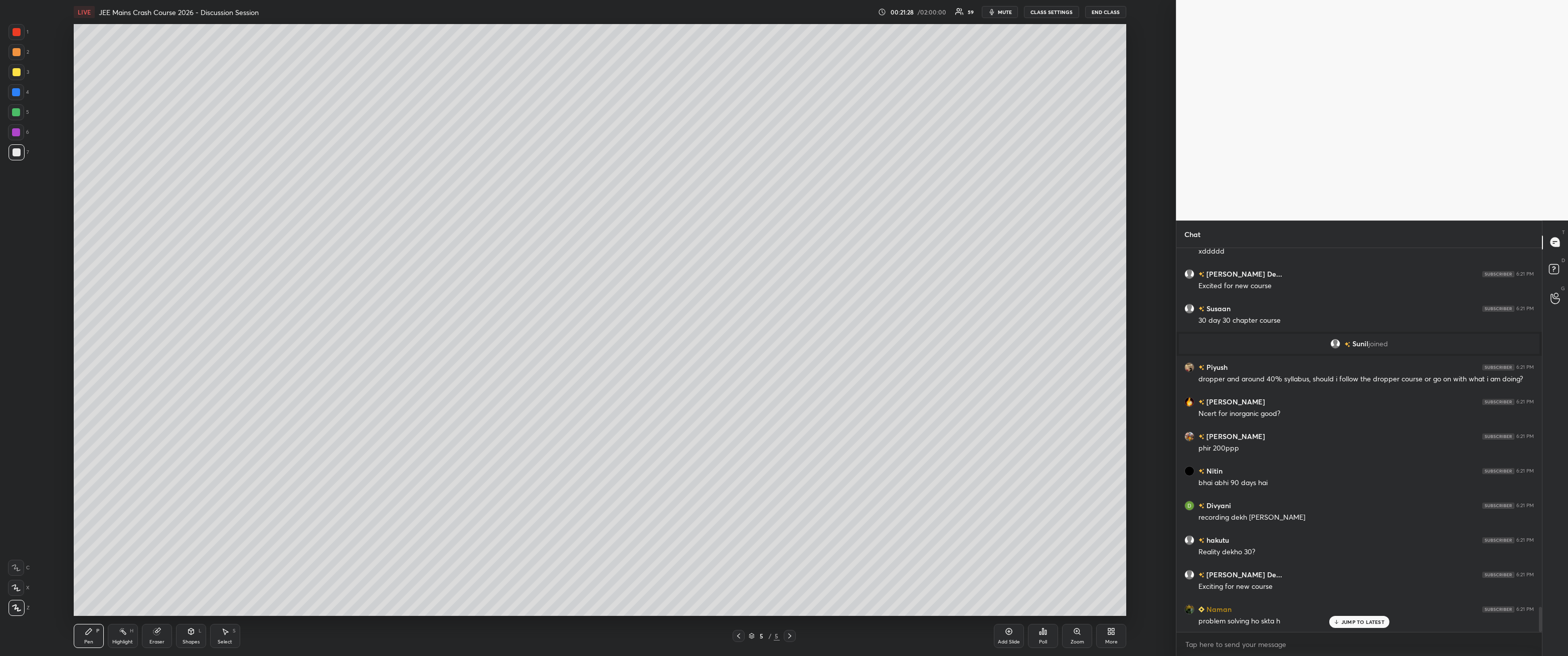
scroll to position [5525, 0]
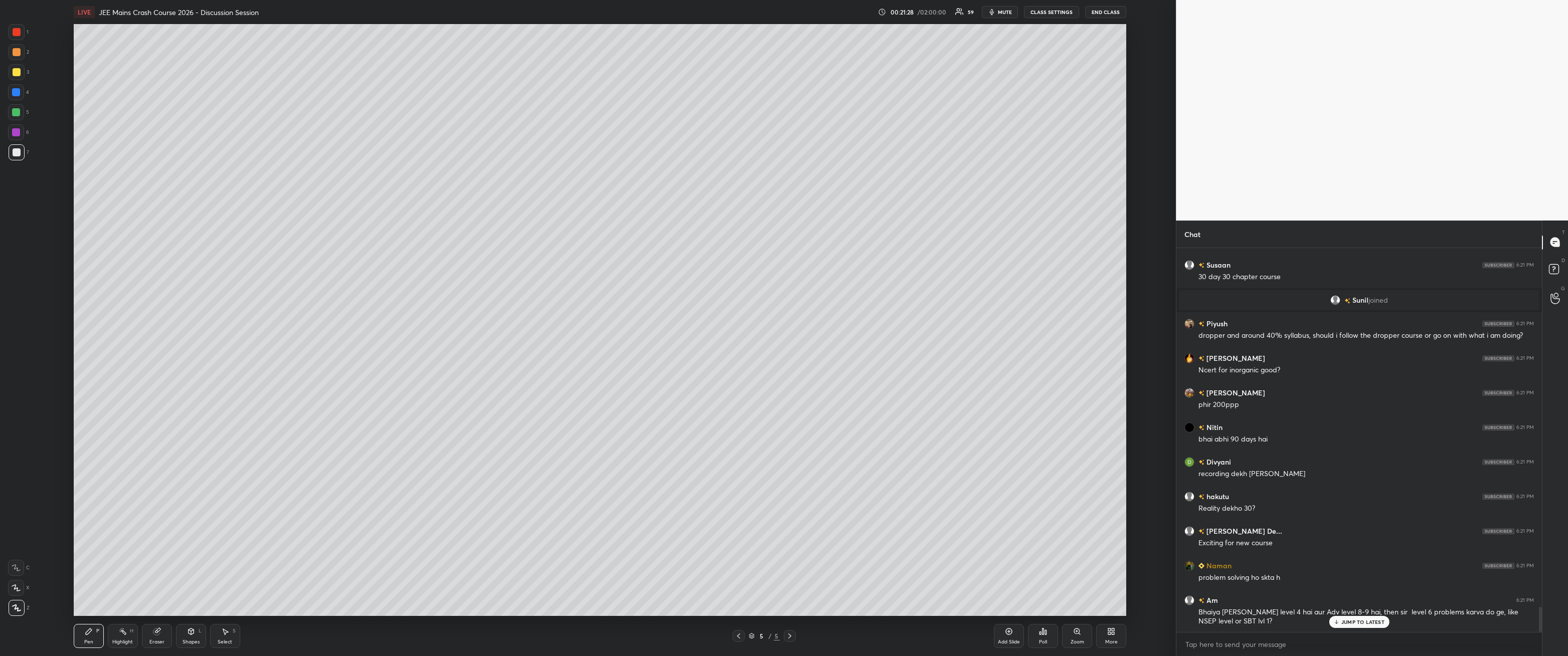
click at [360, 235] on icon at bounding box center [1009, 631] width 8 height 8
click at [15, 72] on div at bounding box center [16, 72] width 8 height 8
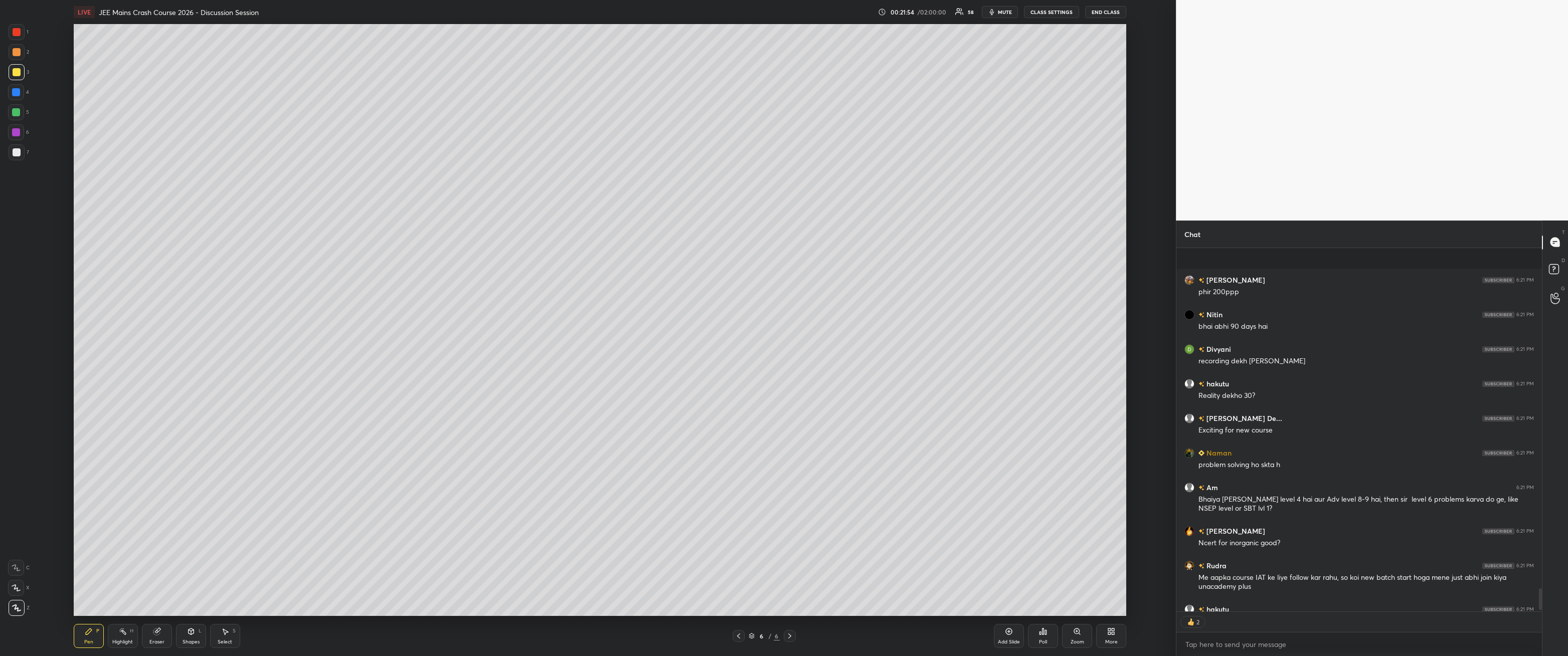
scroll to position [5692, 0]
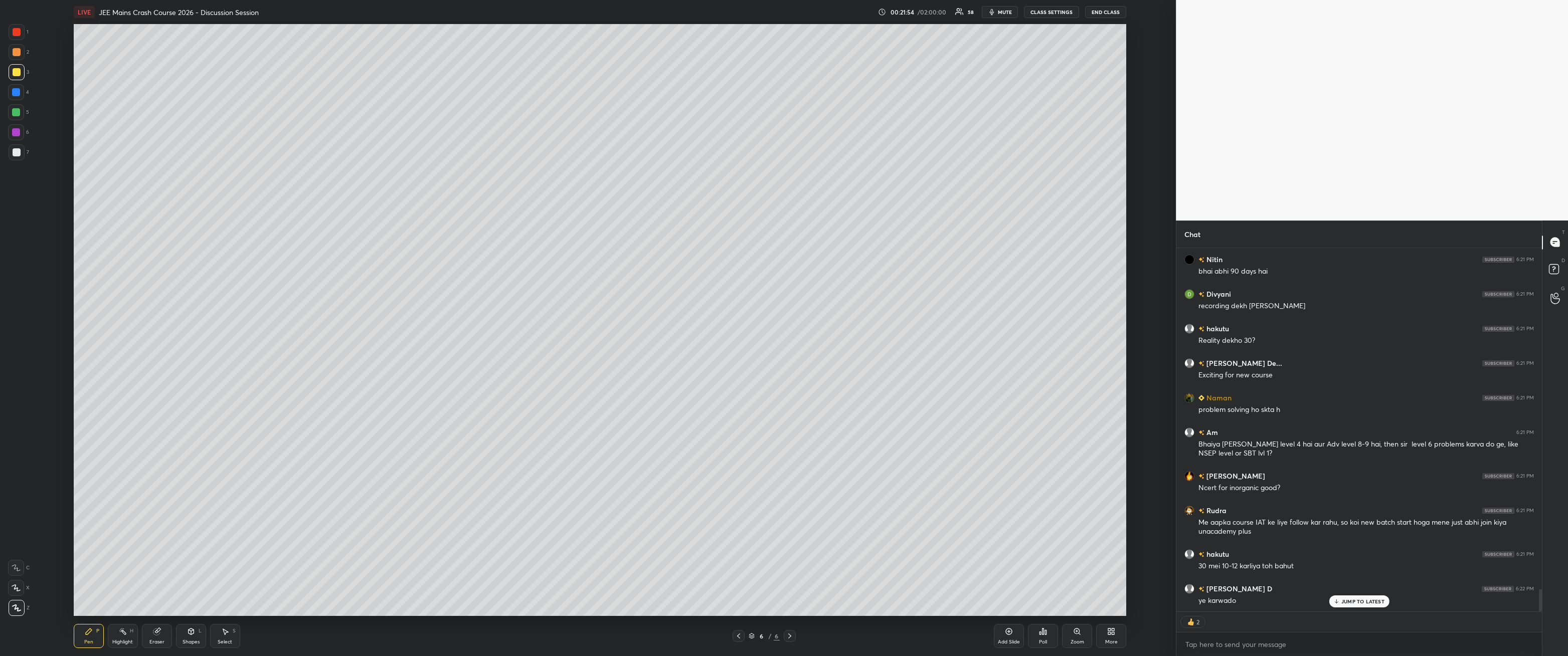
click at [188, 235] on div "Shapes L" at bounding box center [191, 636] width 30 height 24
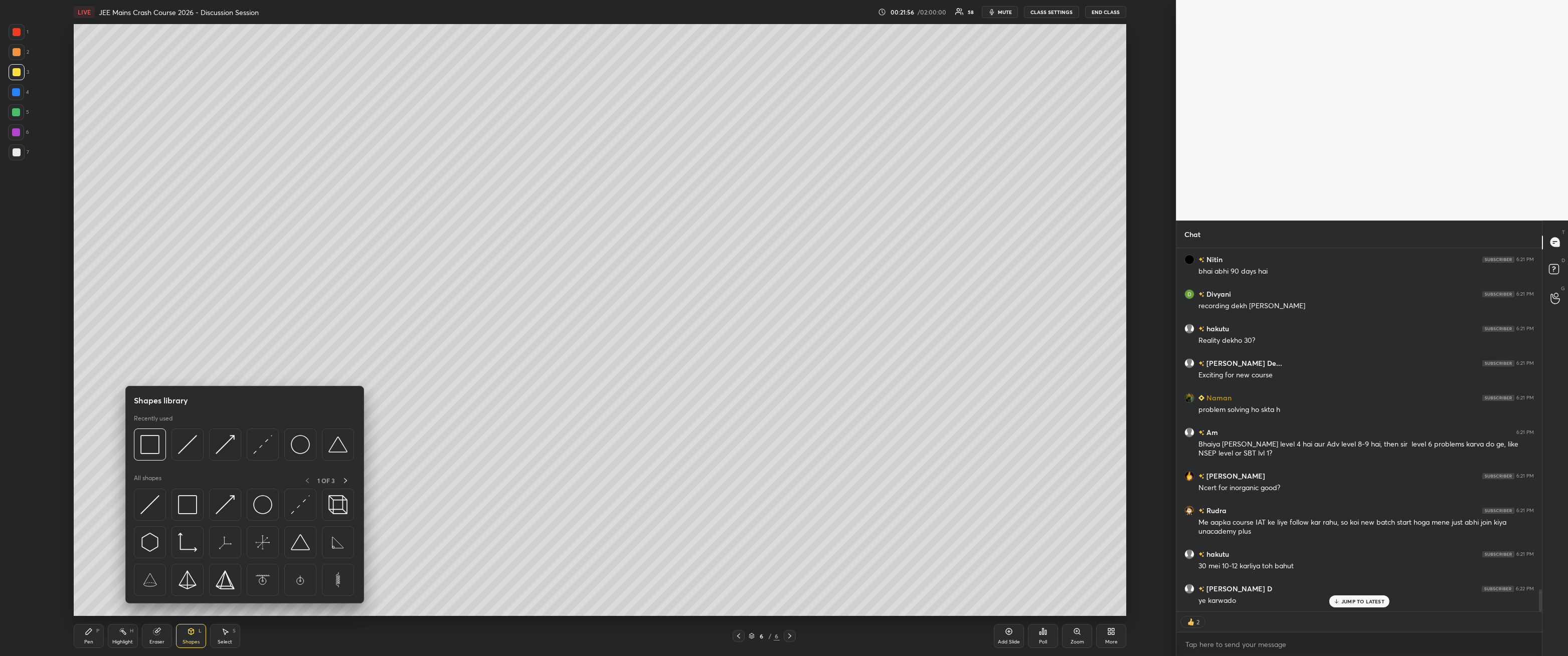
click at [225, 235] on div at bounding box center [225, 444] width 32 height 32
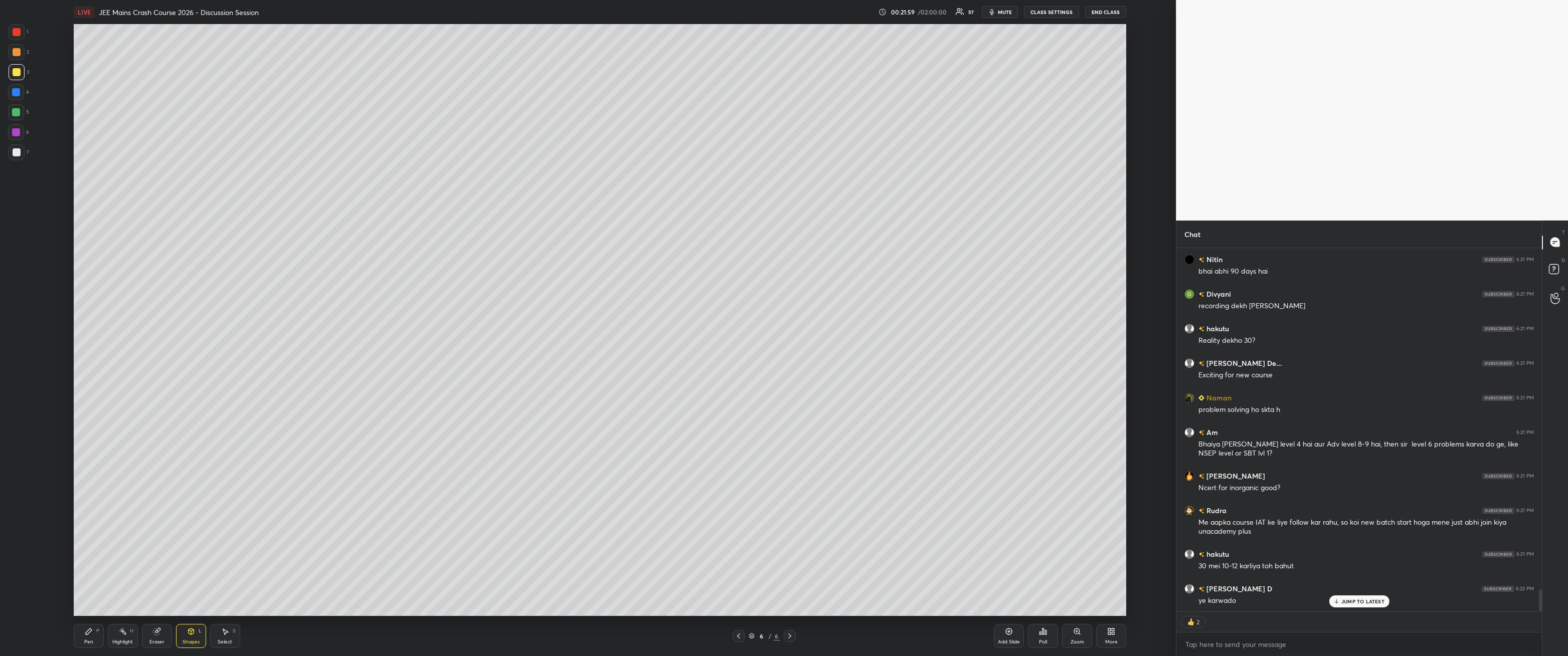
scroll to position [381, 363]
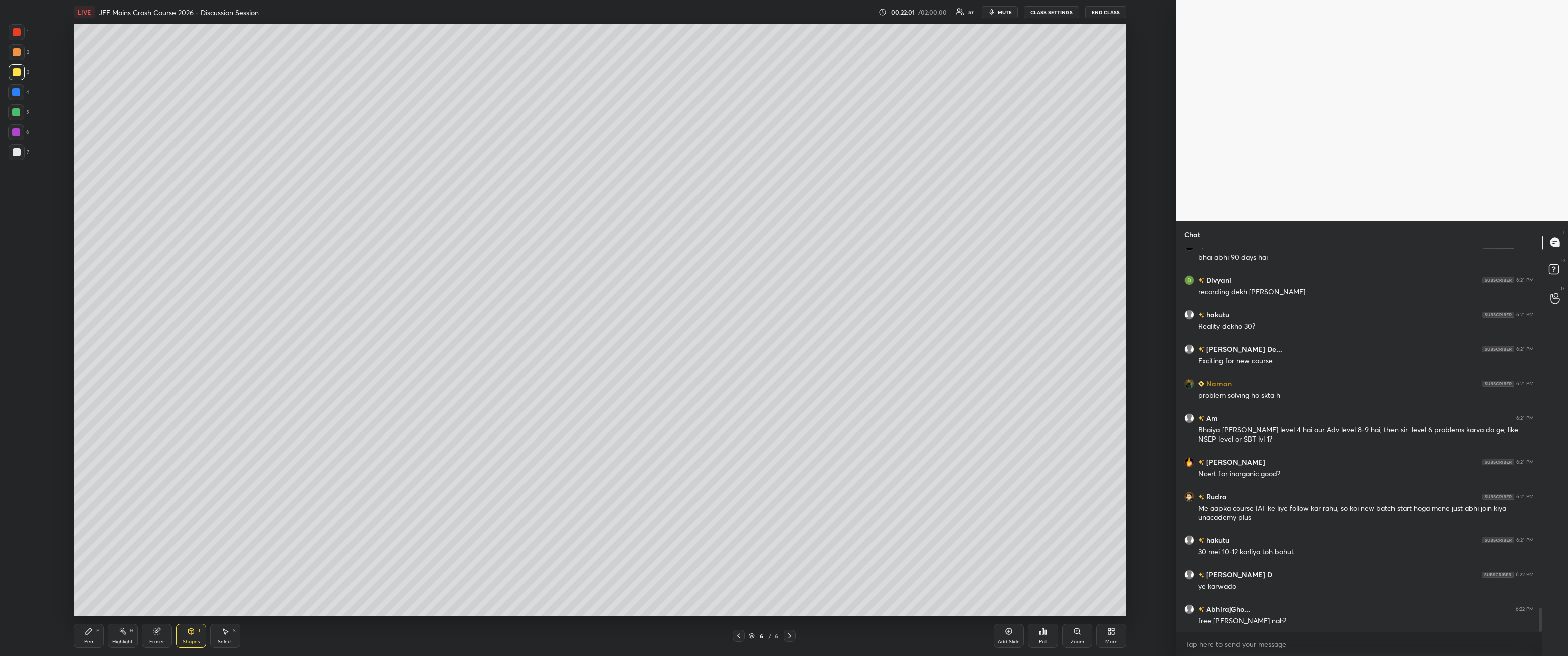
click at [92, 235] on icon at bounding box center [88, 631] width 8 height 8
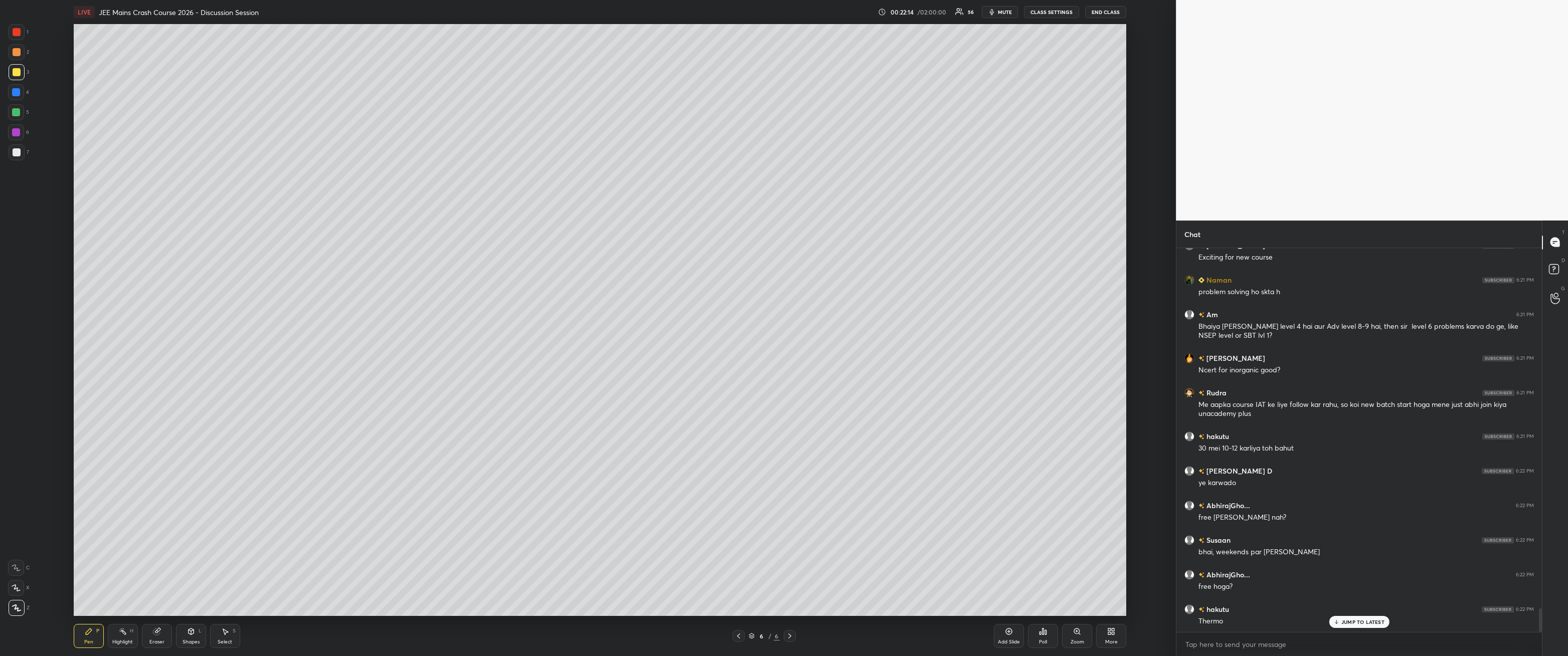
scroll to position [5845, 0]
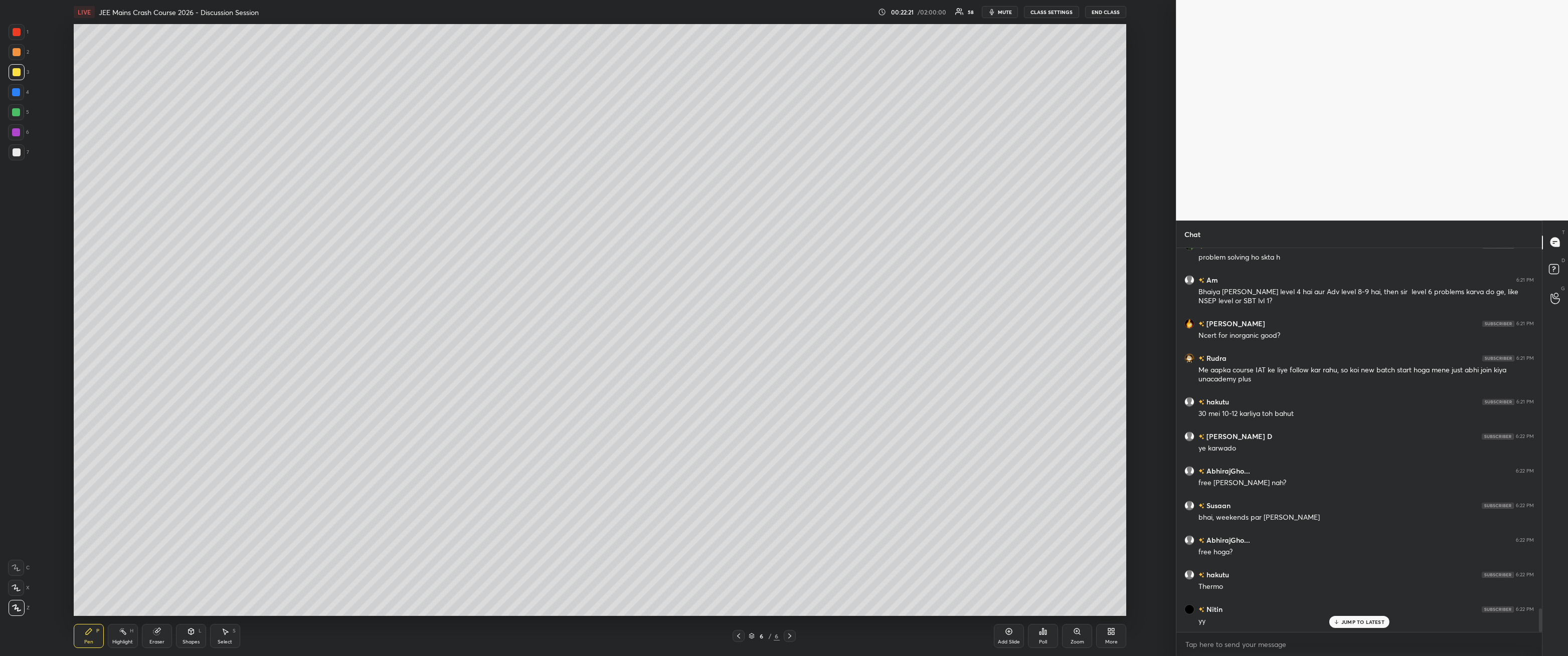
click at [17, 154] on div at bounding box center [16, 152] width 8 height 8
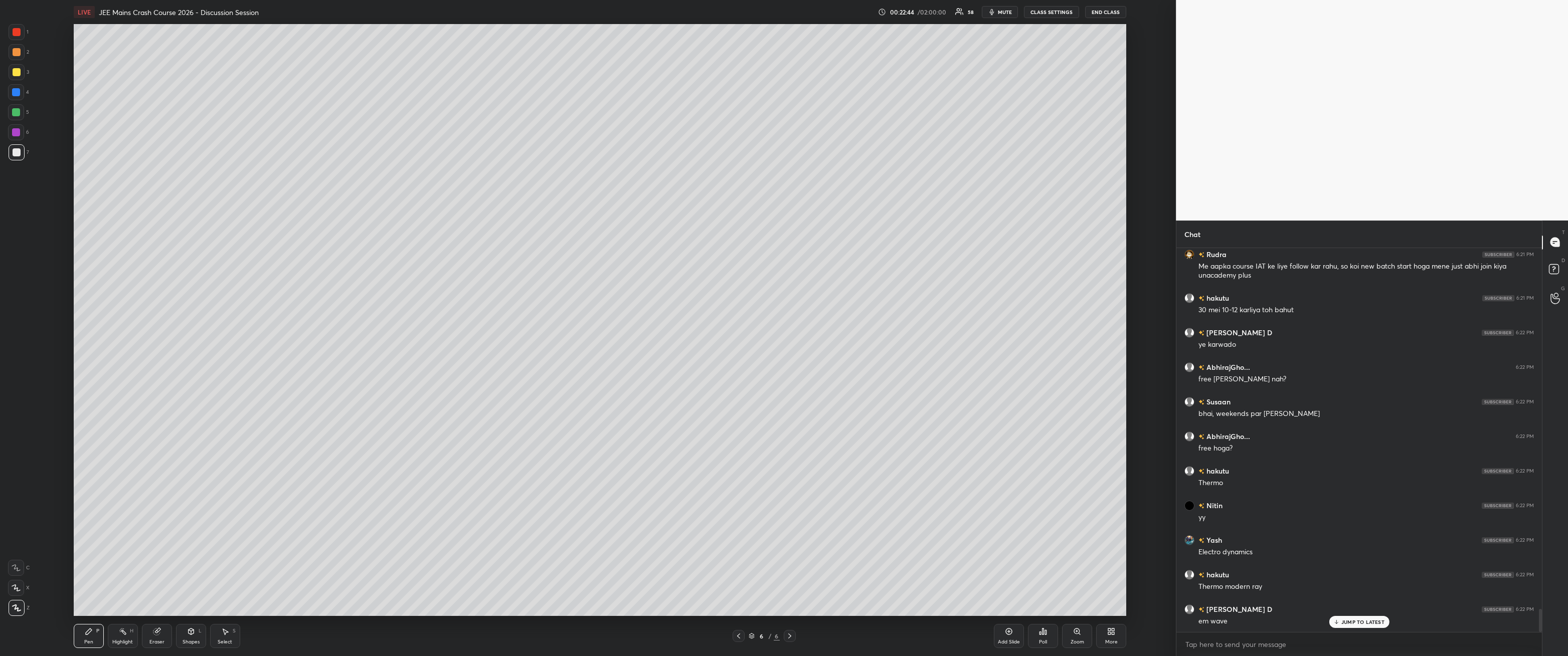
scroll to position [5983, 0]
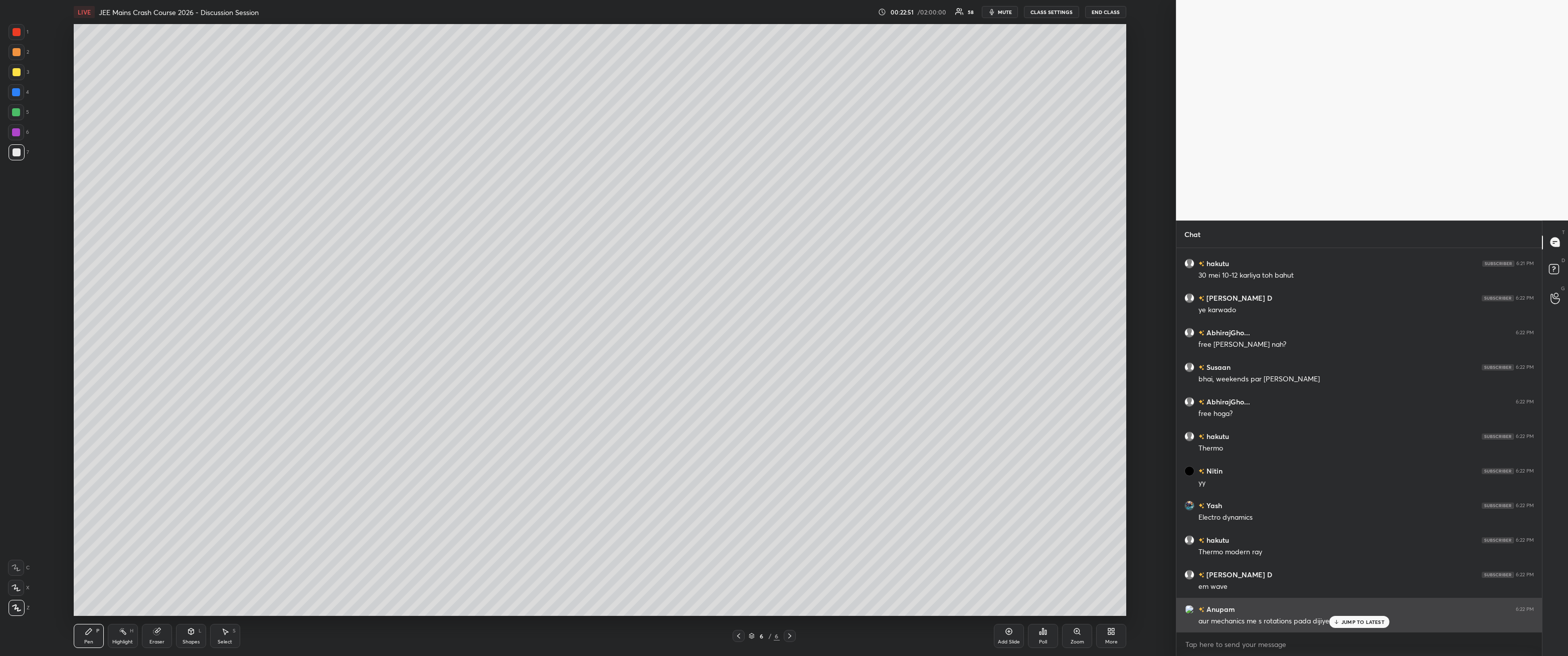
click at [360, 235] on p "JUMP TO LATEST" at bounding box center [1363, 622] width 43 height 6
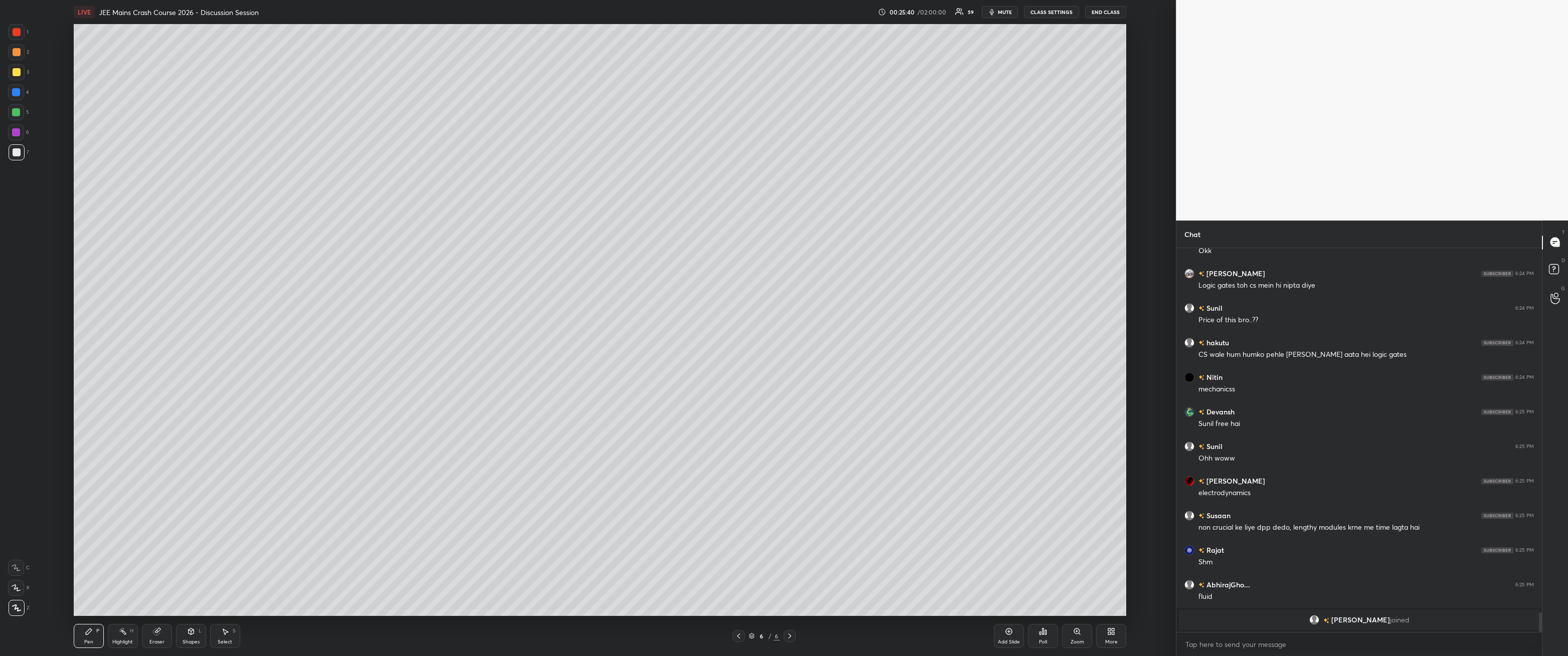
scroll to position [7197, 0]
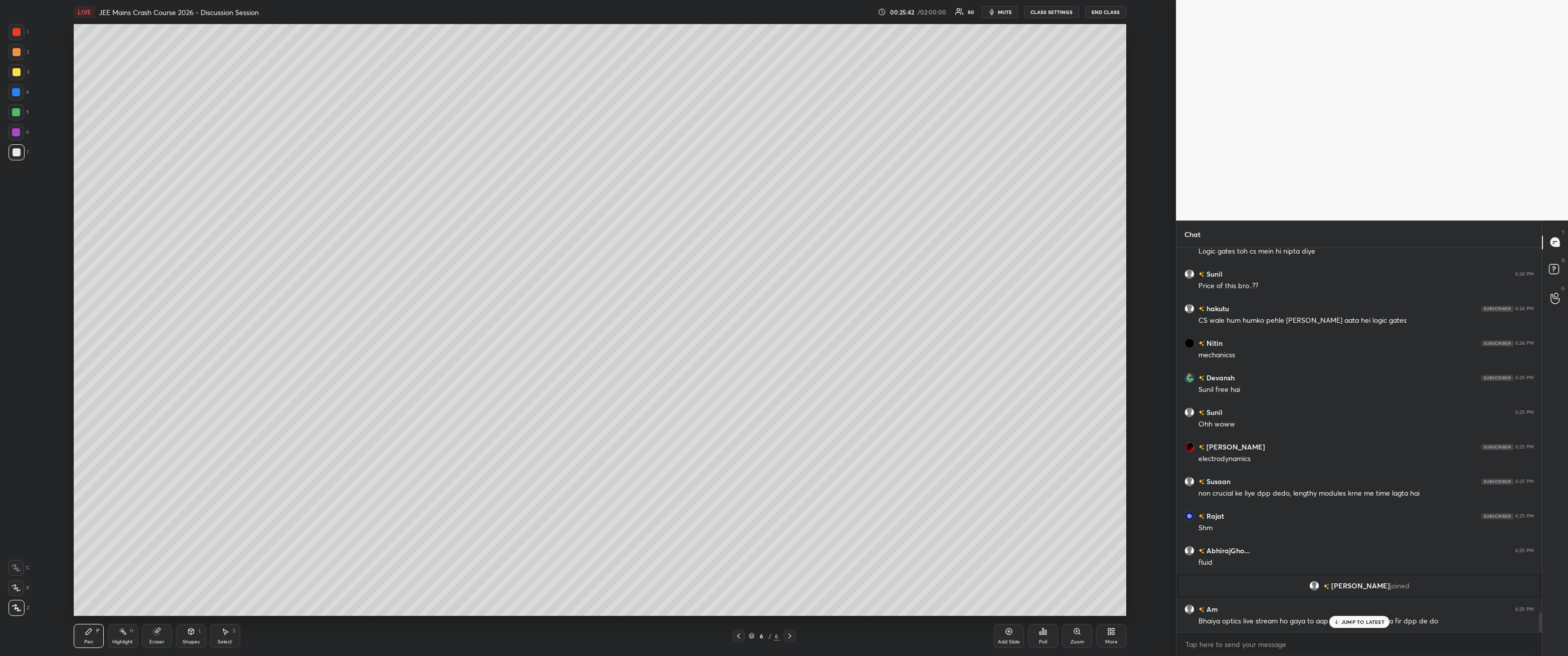
click at [19, 68] on div at bounding box center [16, 72] width 8 height 8
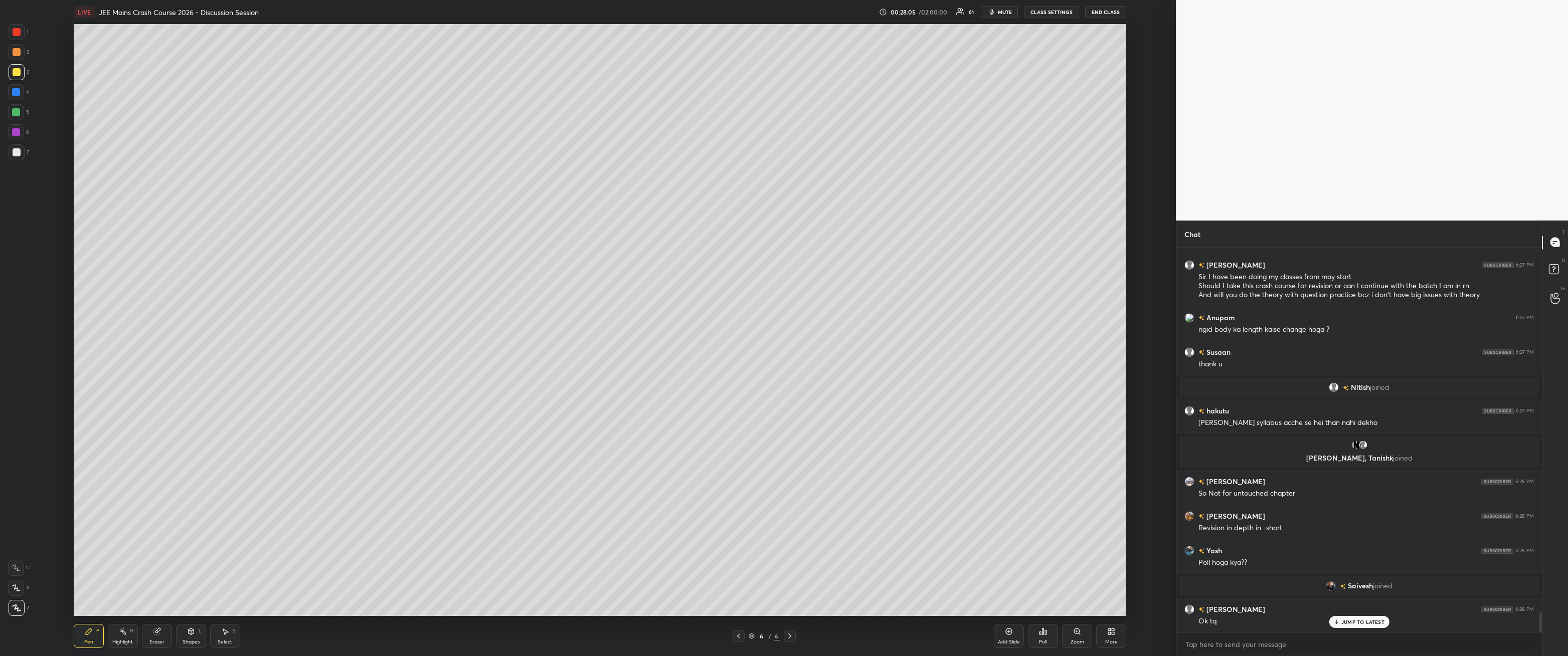
scroll to position [7286, 0]
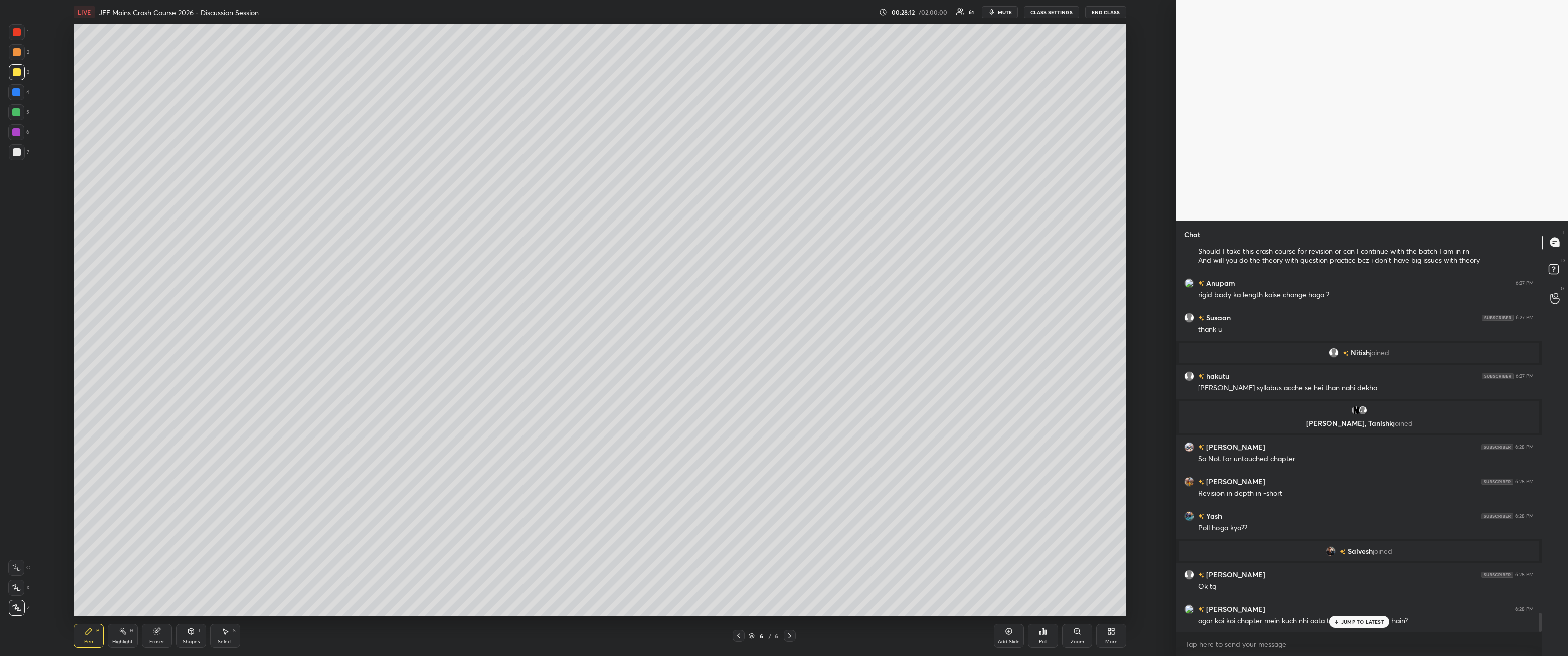
click at [360, 235] on icon at bounding box center [1009, 631] width 8 height 8
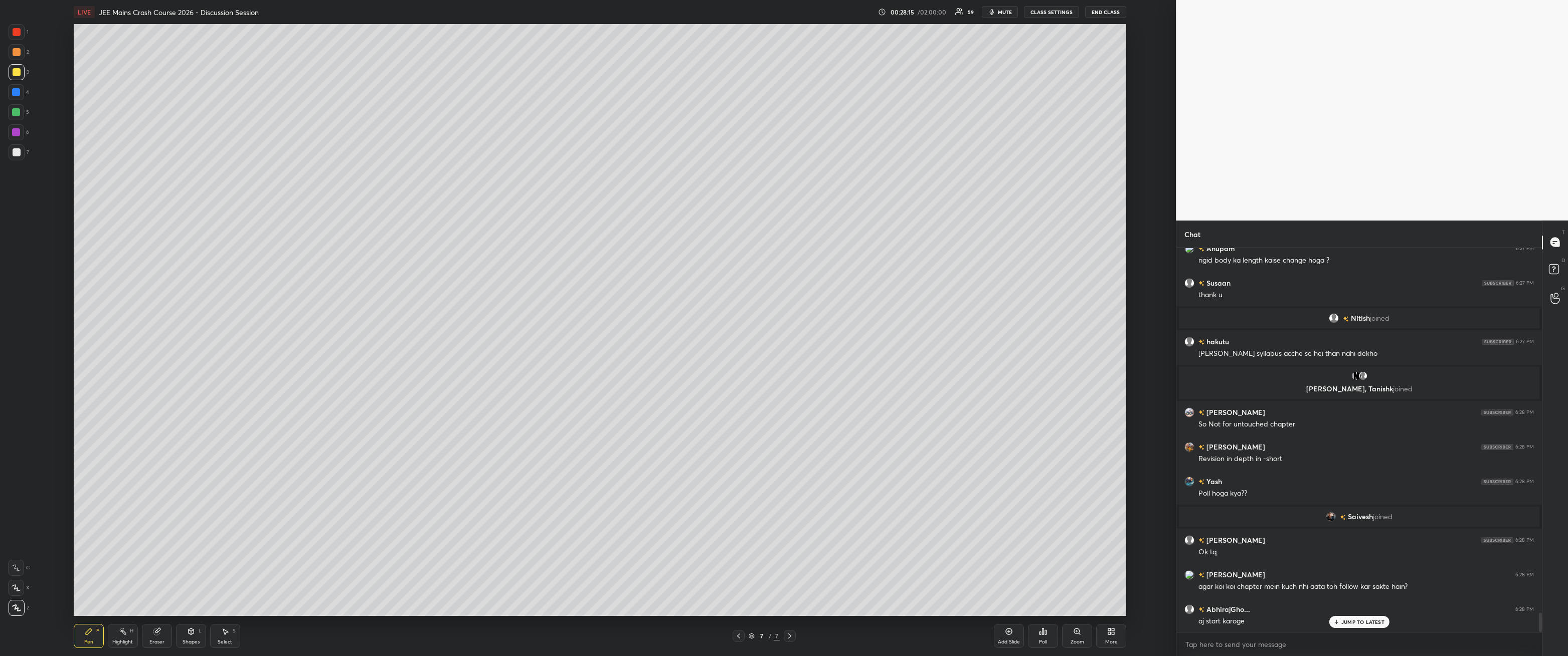
click at [17, 154] on div at bounding box center [16, 152] width 8 height 8
click at [15, 71] on div at bounding box center [16, 72] width 8 height 8
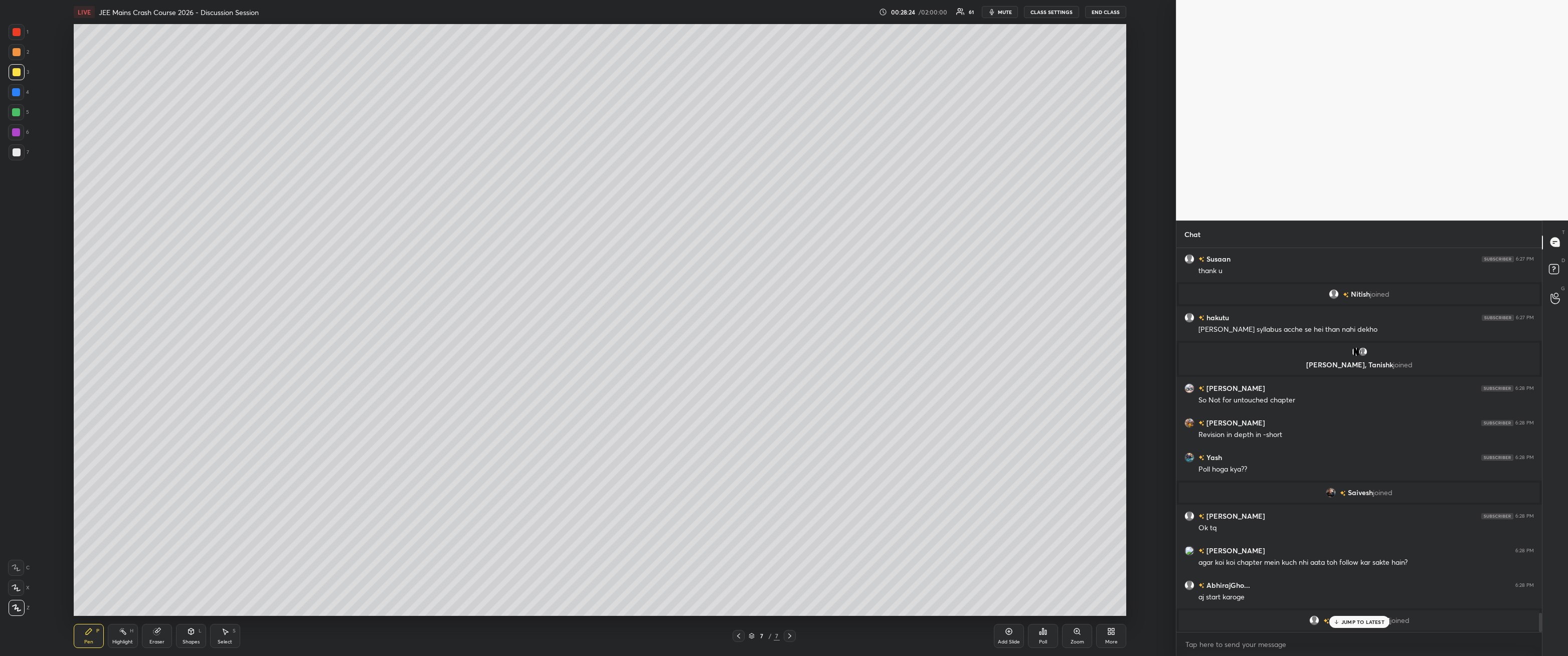
click at [15, 154] on div at bounding box center [16, 152] width 8 height 8
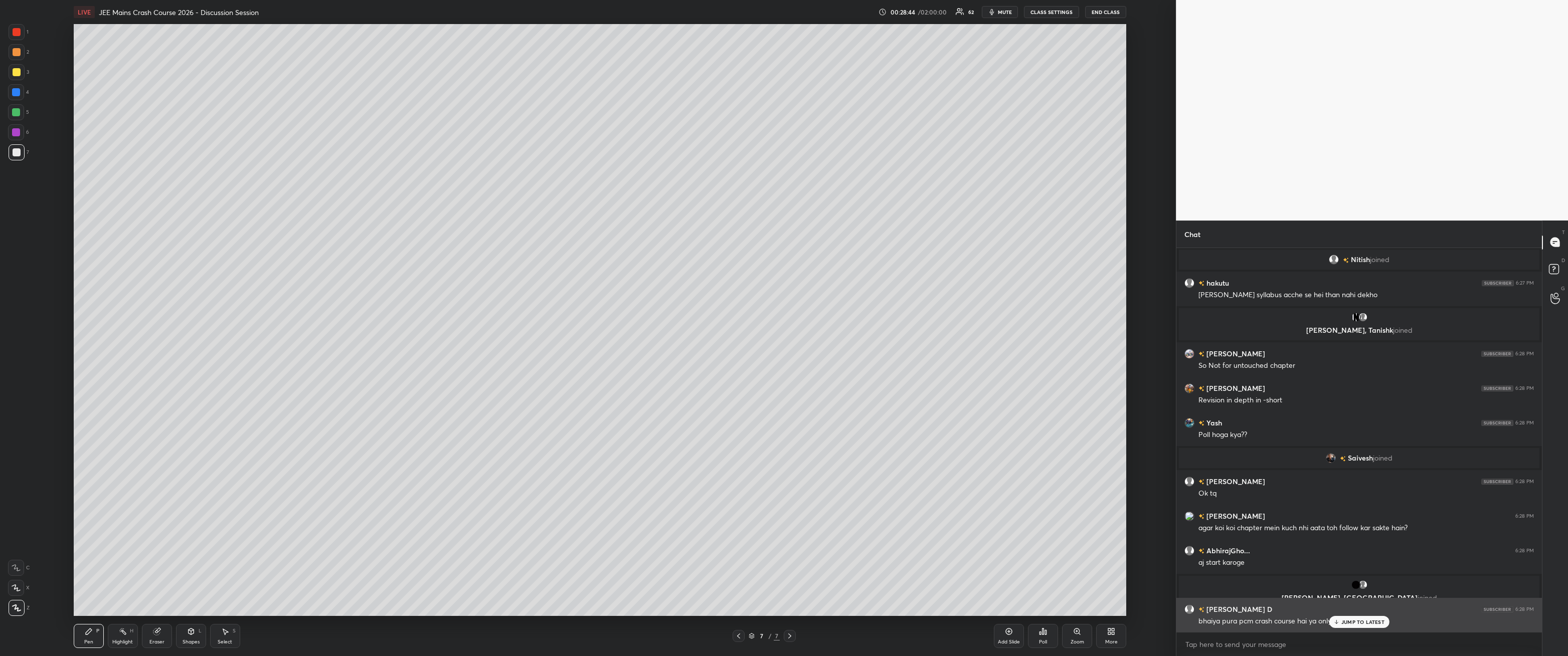
click at [360, 235] on p "JUMP TO LATEST" at bounding box center [1363, 622] width 43 height 6
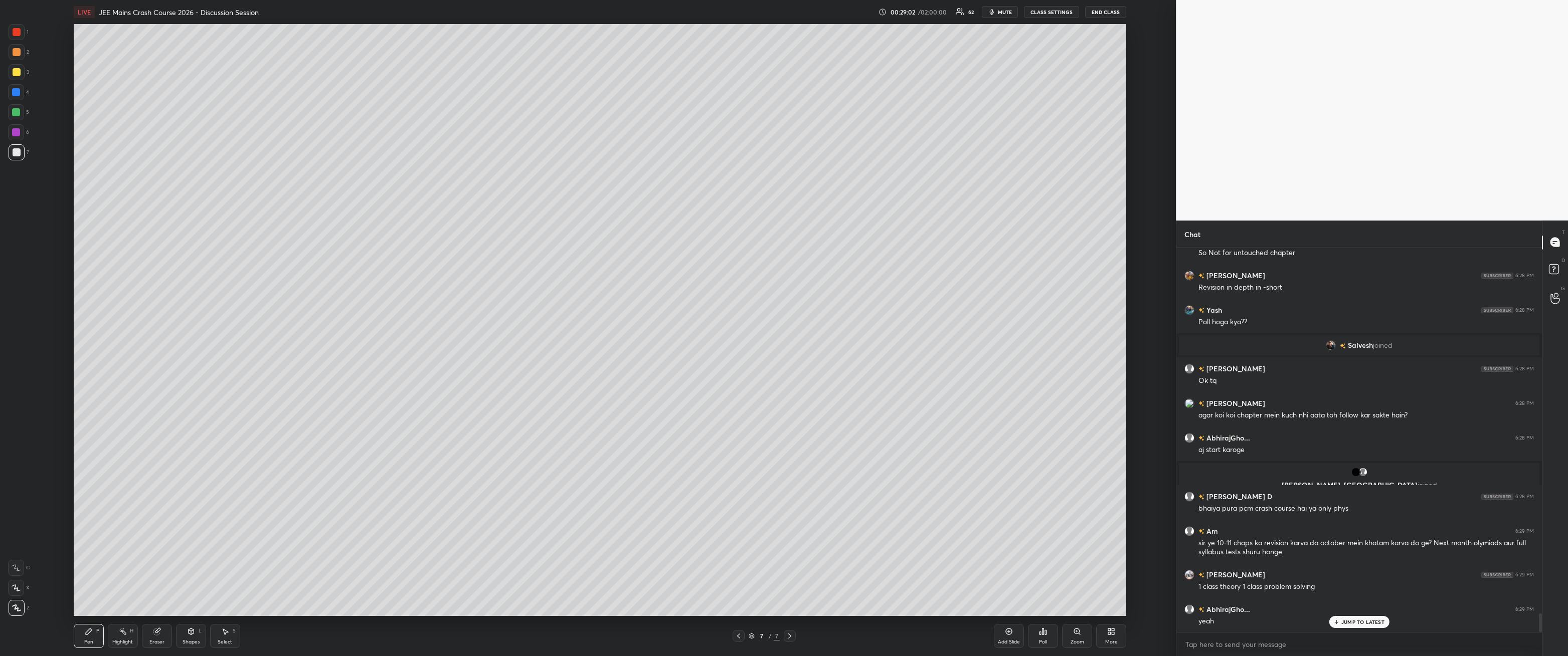
scroll to position [7527, 0]
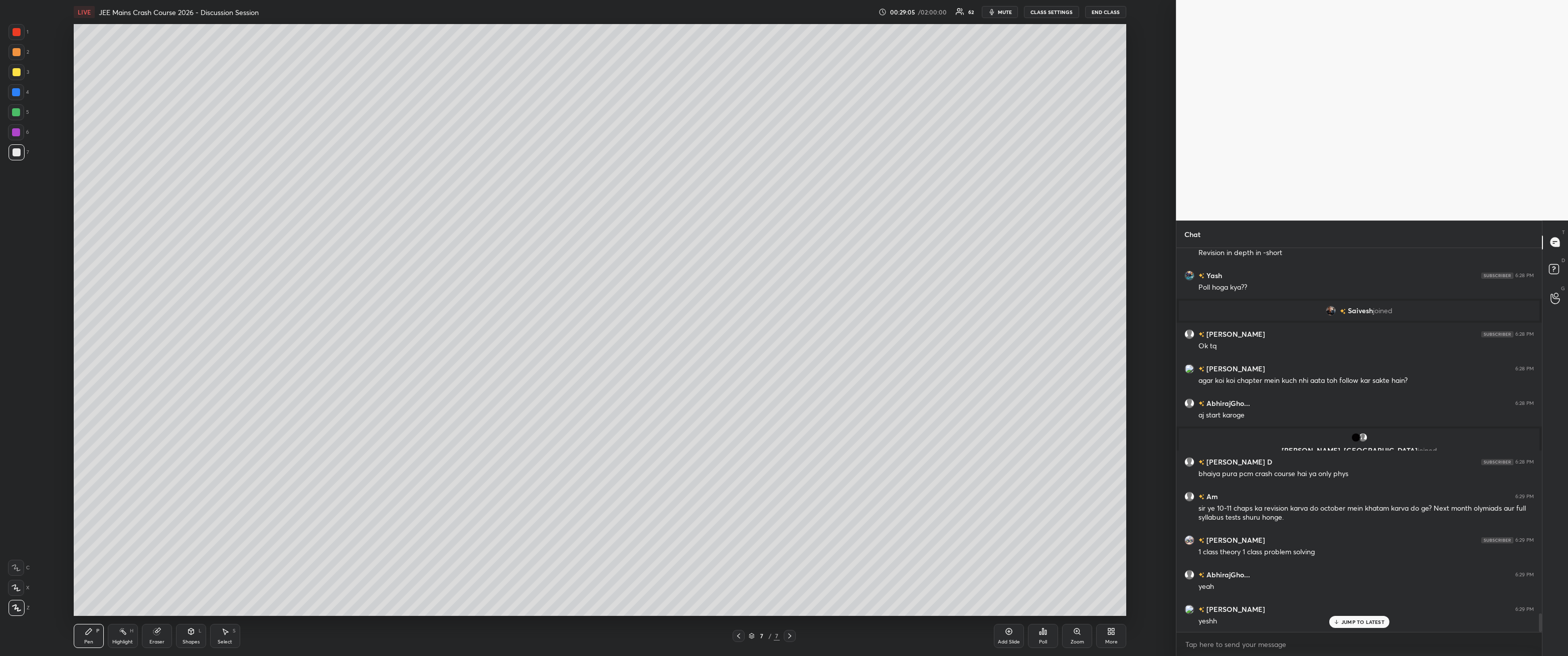
click at [18, 72] on div at bounding box center [16, 72] width 8 height 8
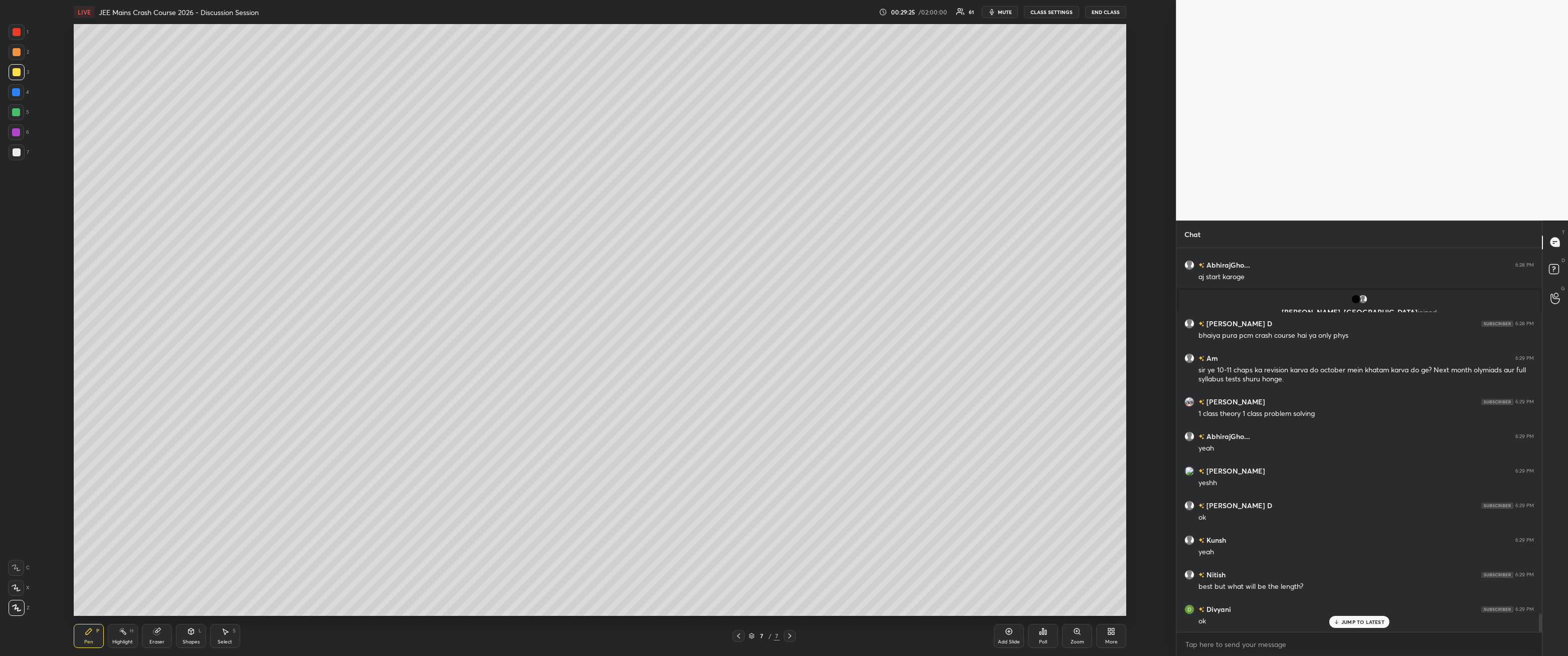
scroll to position [7699, 0]
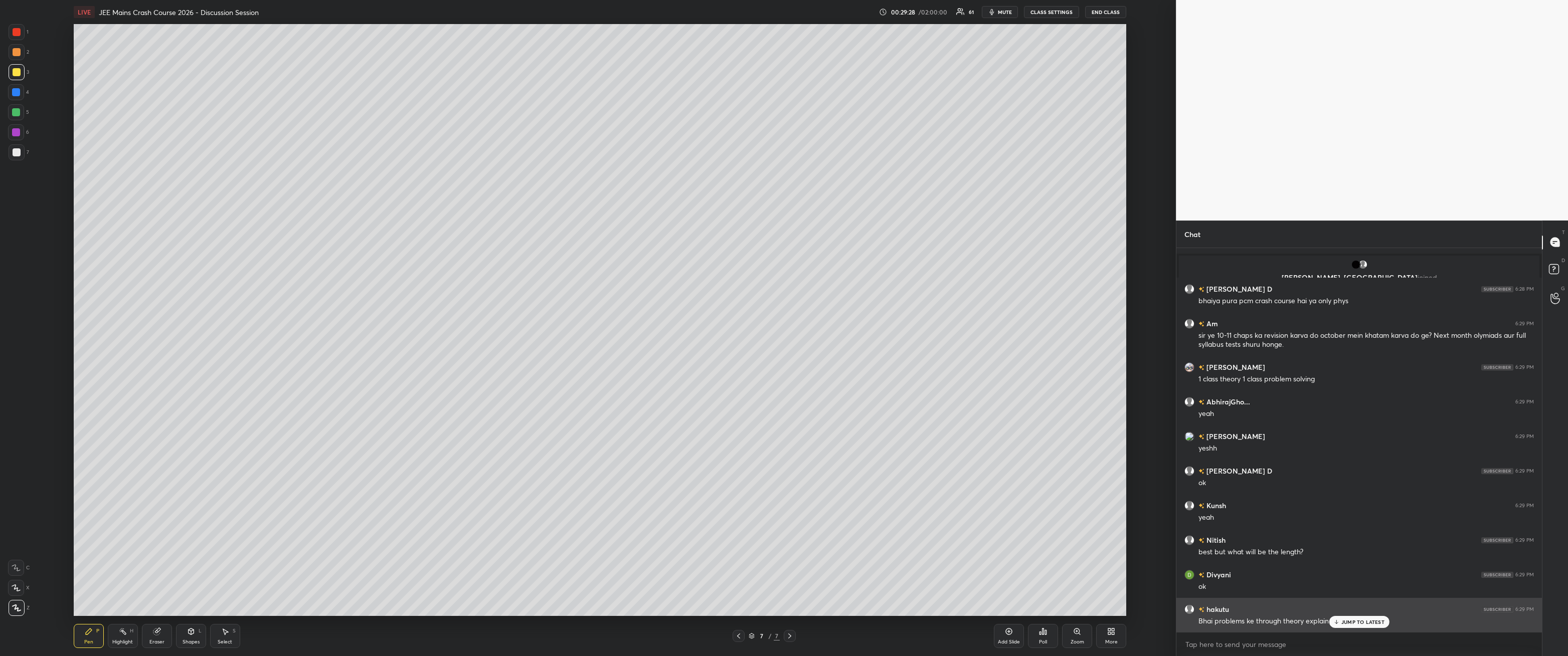
click at [360, 235] on p "JUMP TO LATEST" at bounding box center [1363, 622] width 43 height 6
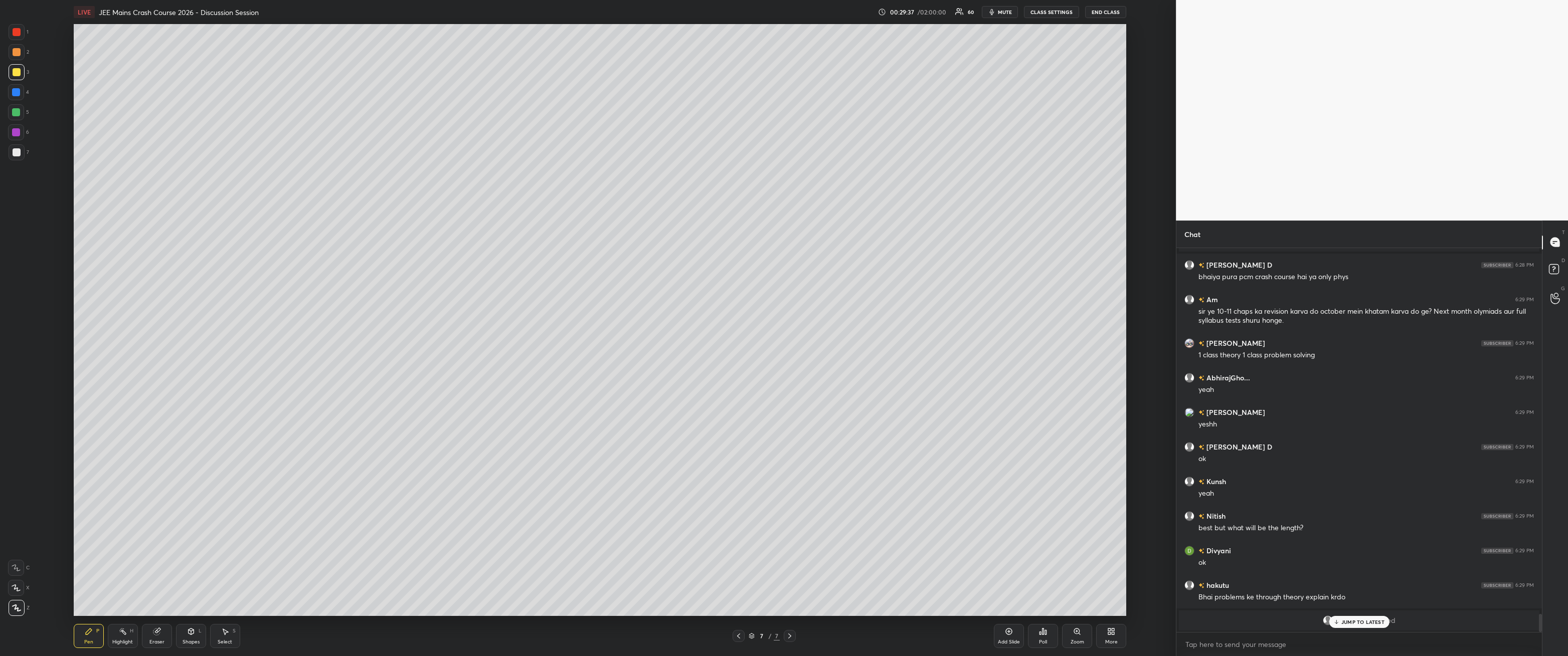
click at [12, 34] on div at bounding box center [17, 32] width 16 height 16
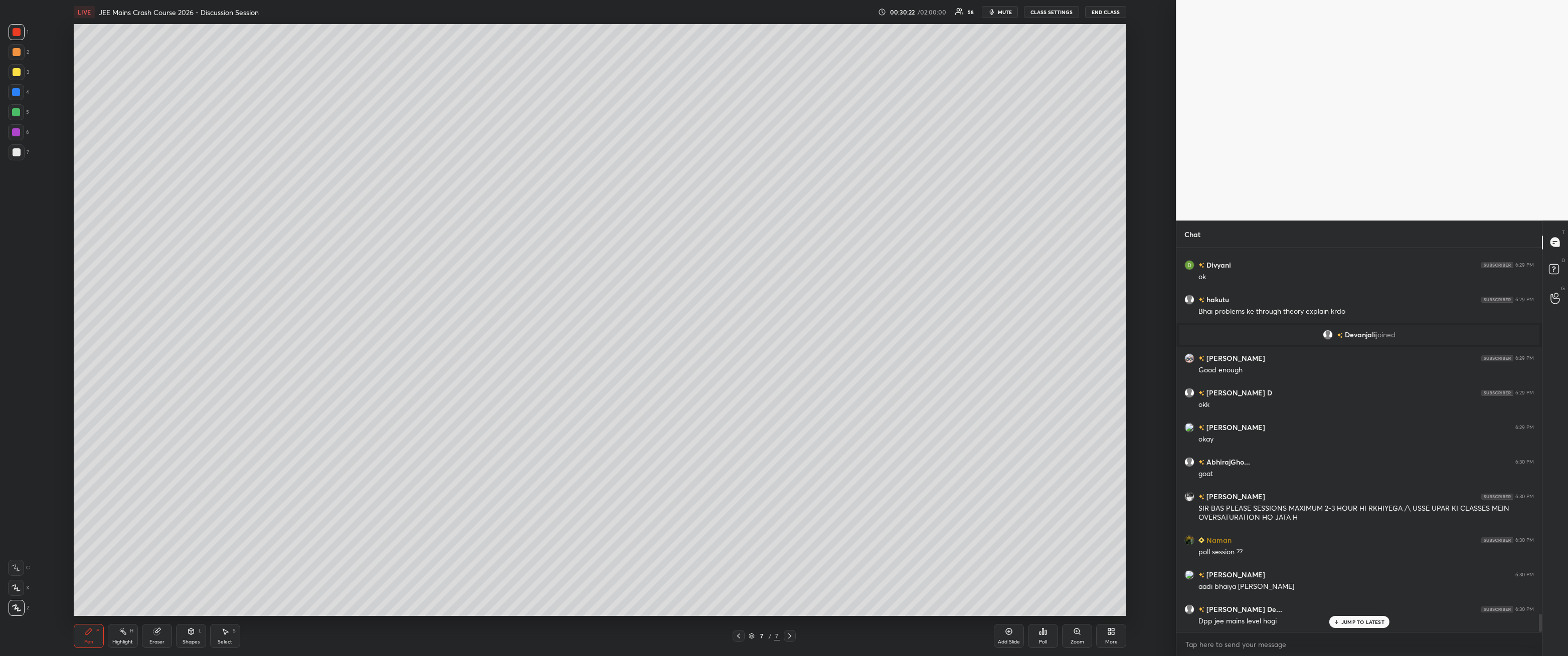
scroll to position [7896, 0]
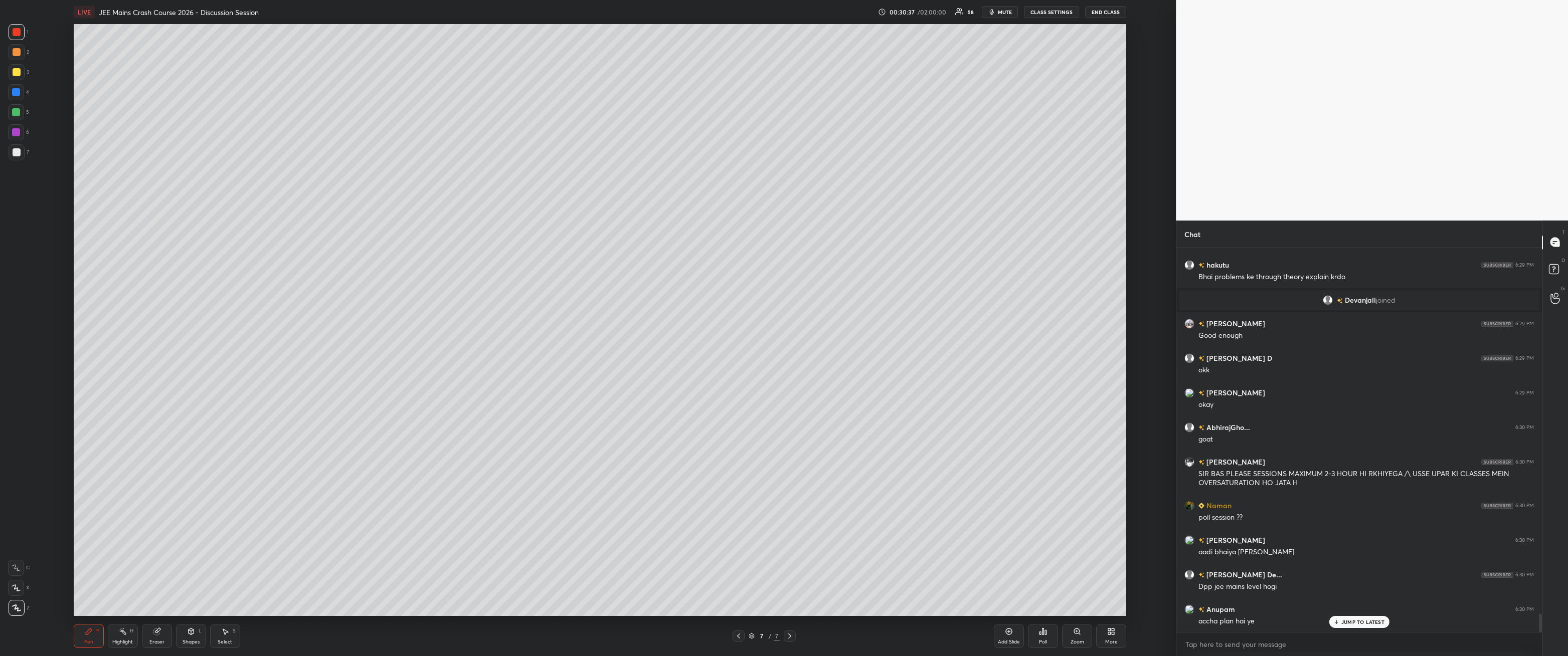
click at [15, 74] on div at bounding box center [16, 72] width 8 height 8
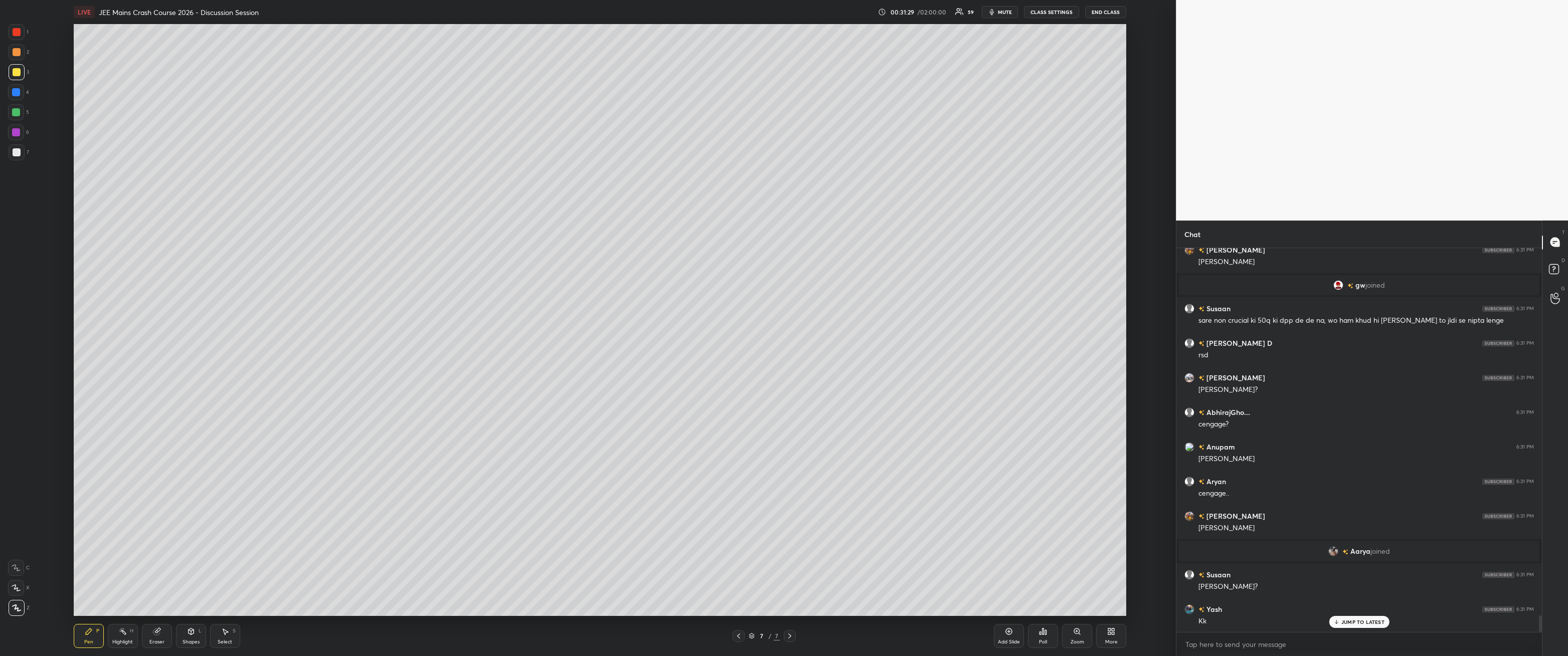
scroll to position [8452, 0]
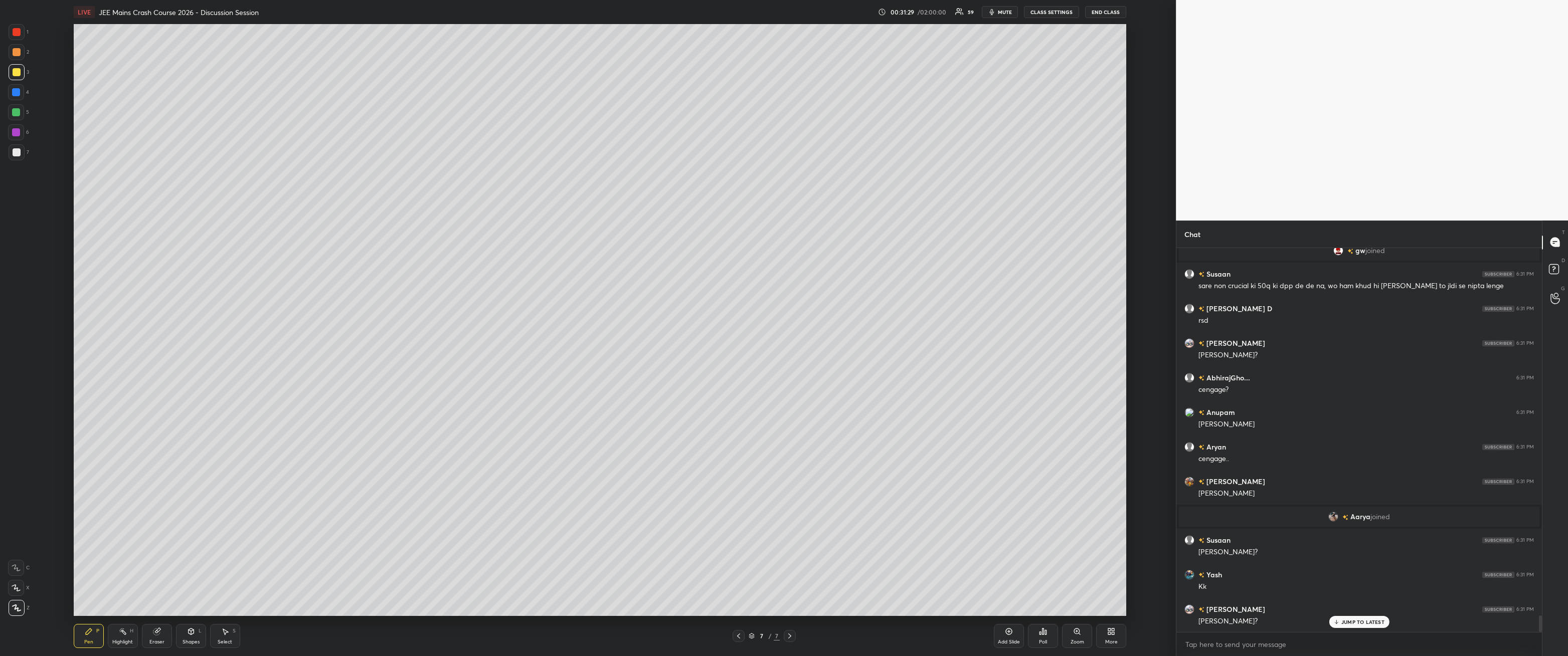
click at [15, 155] on div at bounding box center [16, 152] width 8 height 8
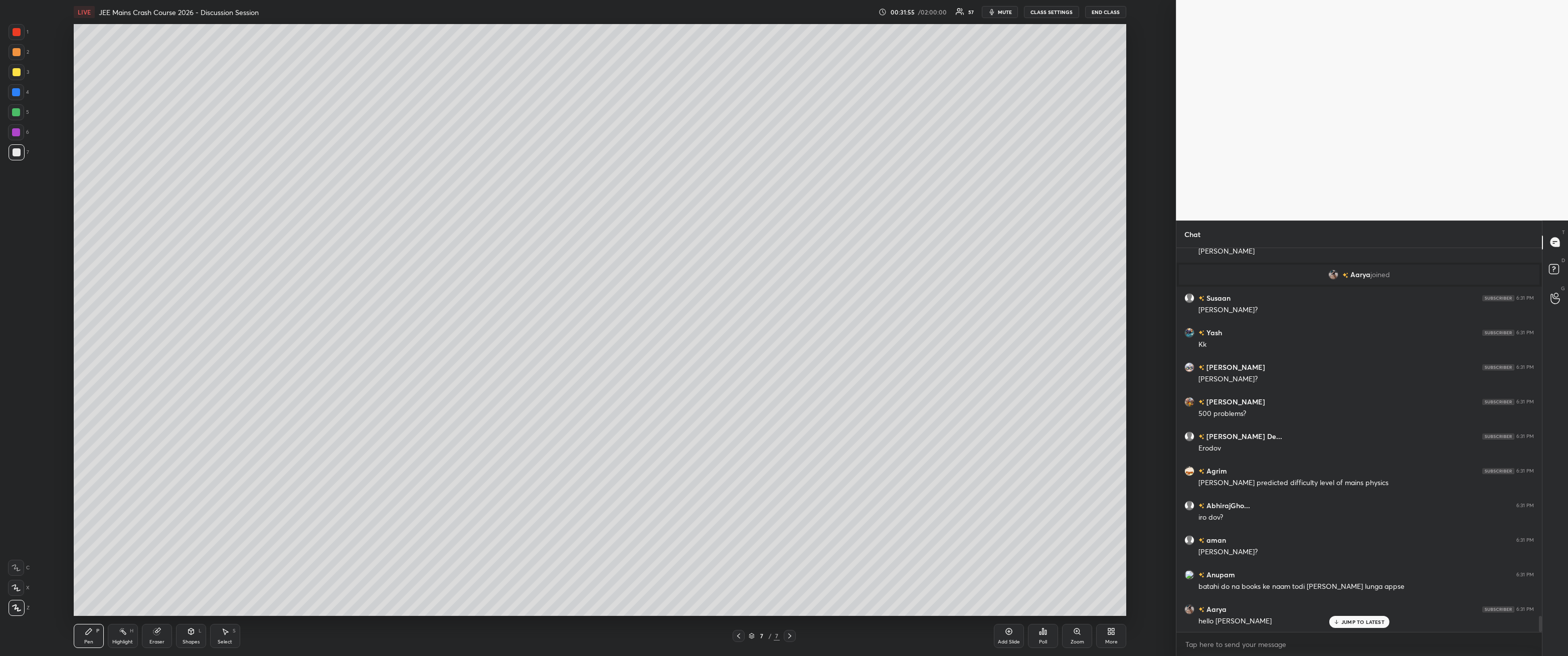
scroll to position [8718, 0]
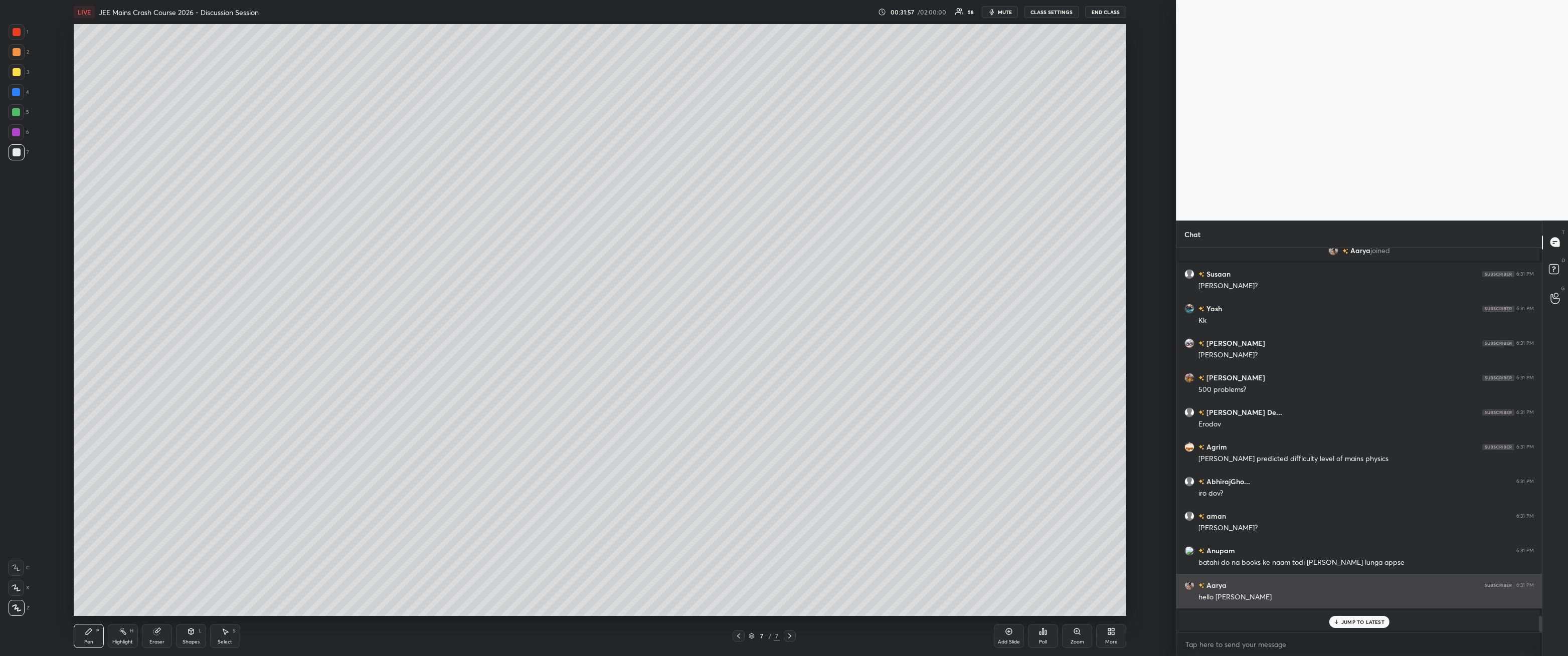
click at [360, 235] on p "JUMP TO LATEST" at bounding box center [1363, 622] width 43 height 6
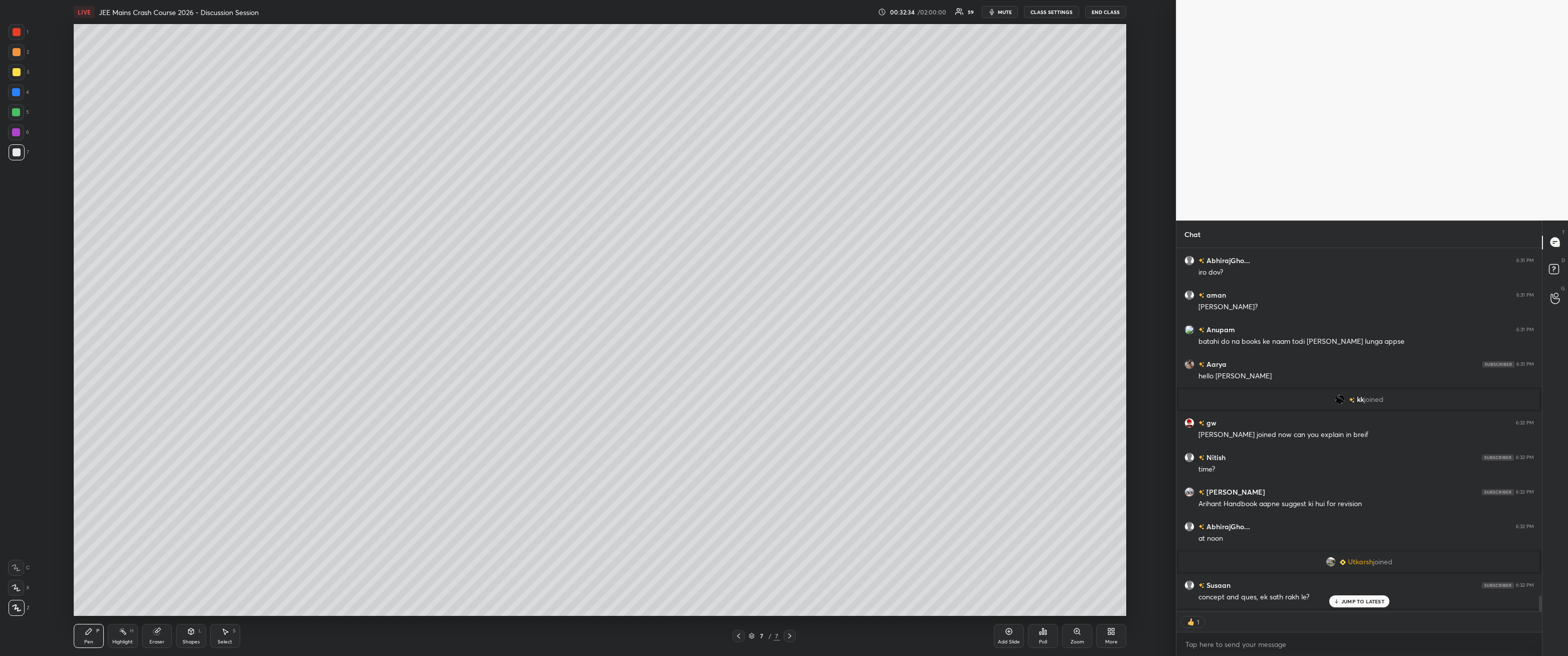
scroll to position [3, 3]
click at [360, 235] on div "JUMP TO LATEST" at bounding box center [1359, 602] width 60 height 12
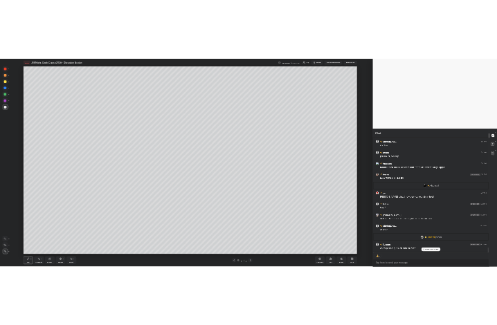
scroll to position [11892, 0]
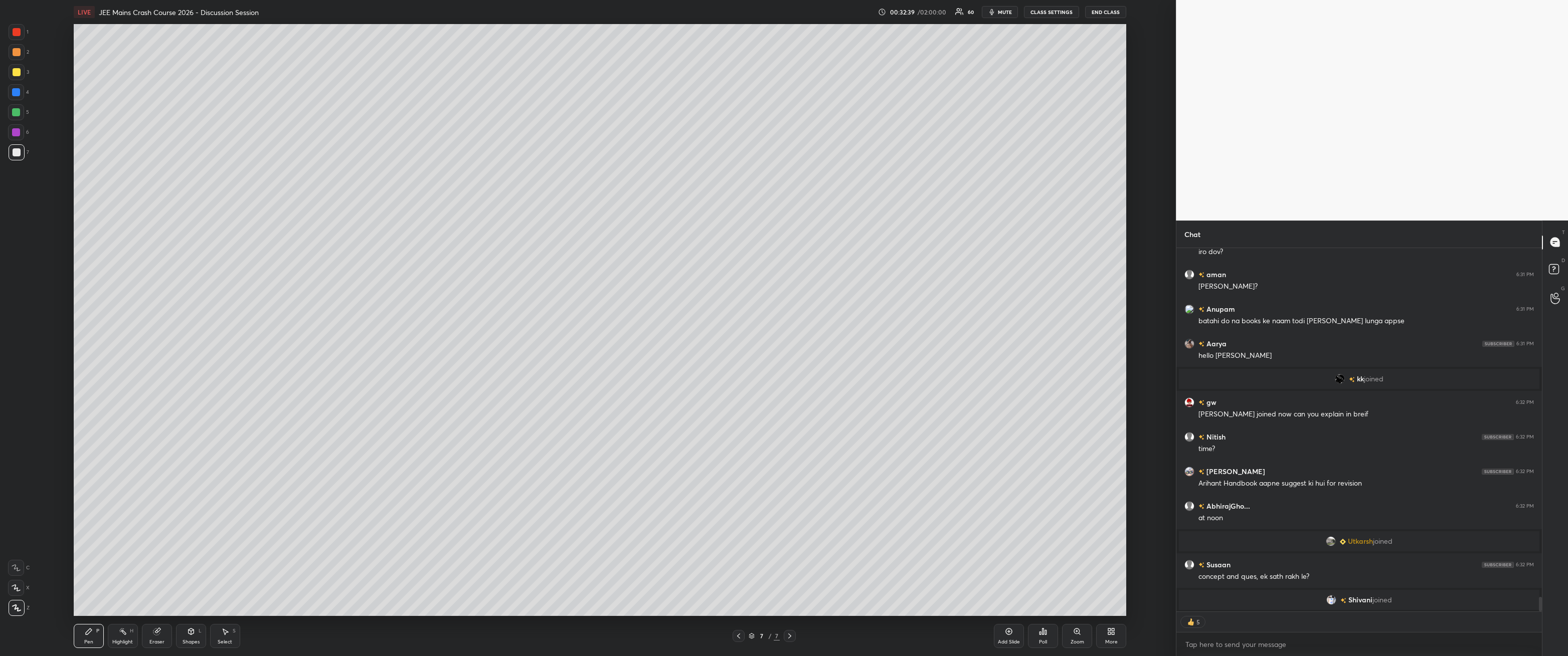
click at [360, 235] on div "More" at bounding box center [1111, 636] width 30 height 24
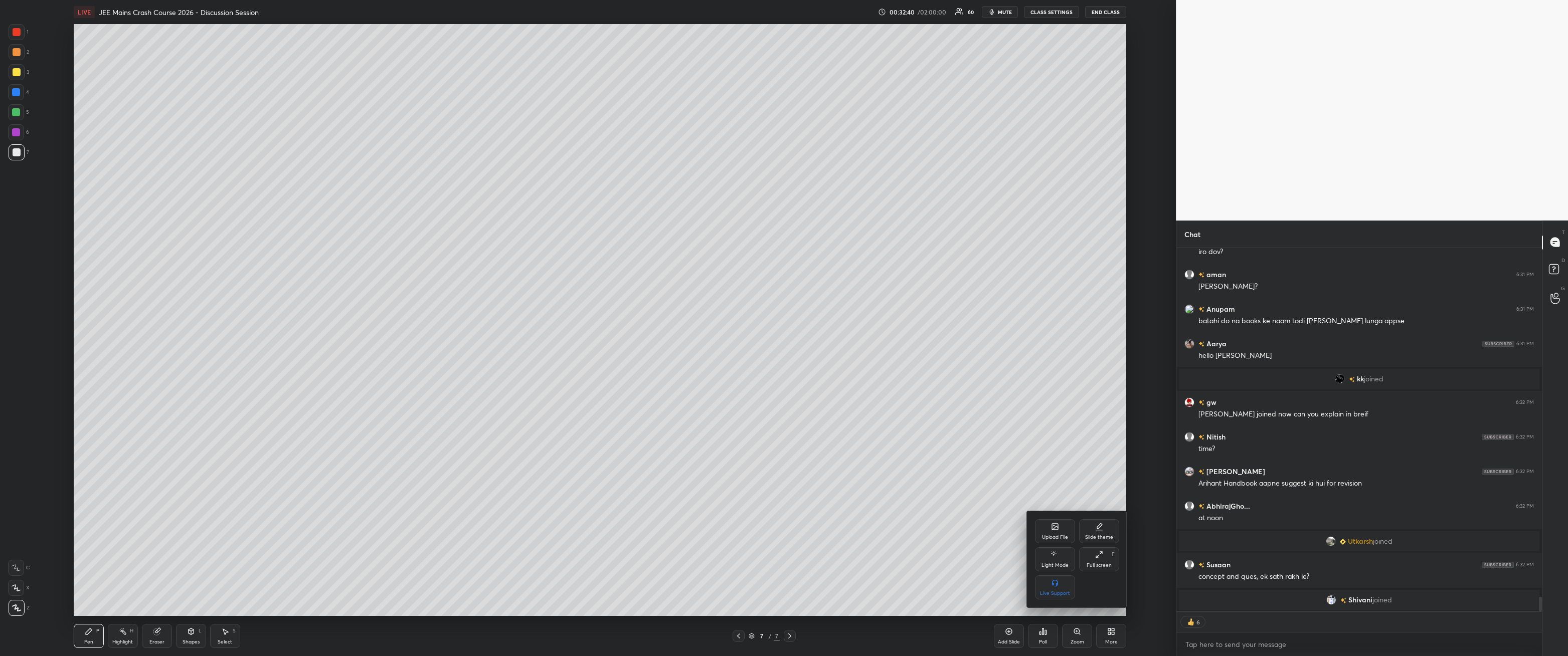
click at [360, 235] on div "Upload File" at bounding box center [1055, 537] width 26 height 5
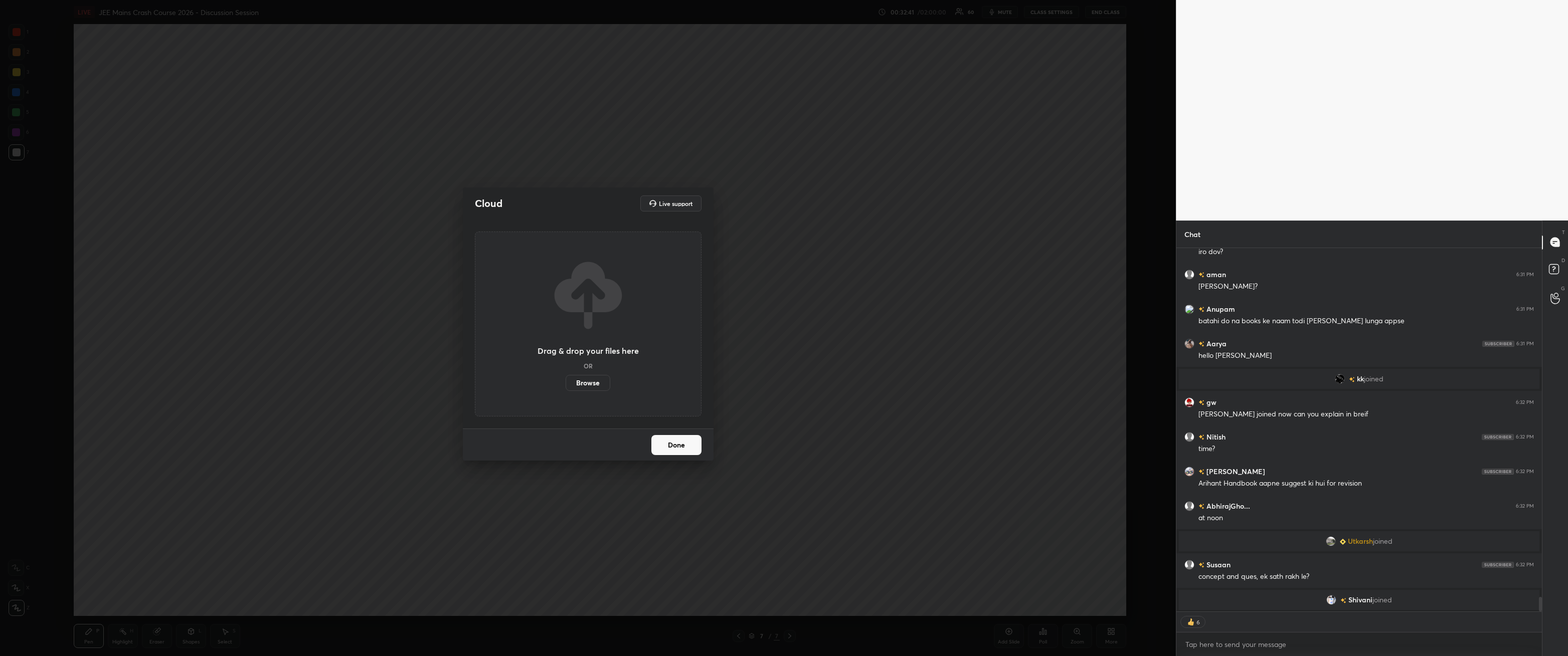
drag, startPoint x: 592, startPoint y: 380, endPoint x: 587, endPoint y: 391, distance: 12.1
click at [360, 235] on div "Drag & drop your files here OR Browse" at bounding box center [588, 323] width 227 height 185
click at [360, 235] on label "Browse" at bounding box center [588, 383] width 45 height 16
click at [360, 235] on input "Browse" at bounding box center [566, 383] width 0 height 16
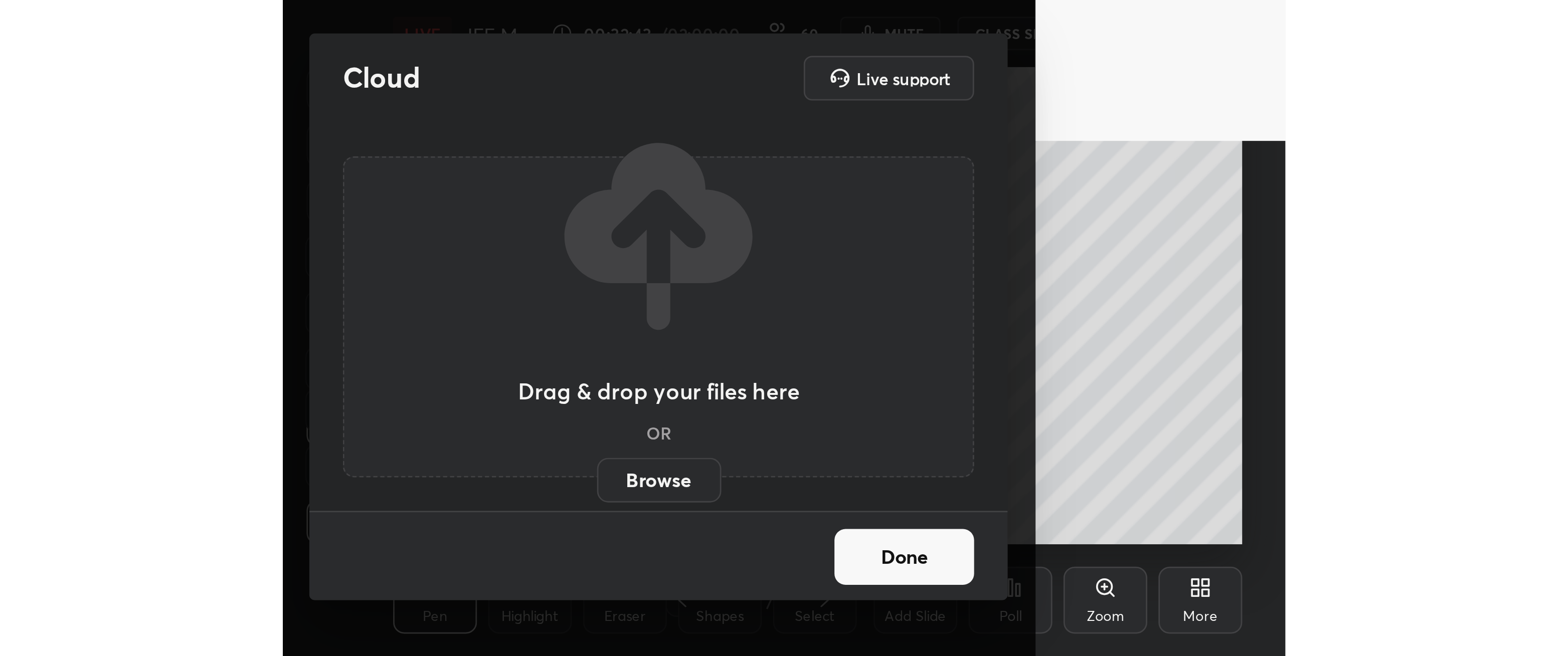
scroll to position [171, 320]
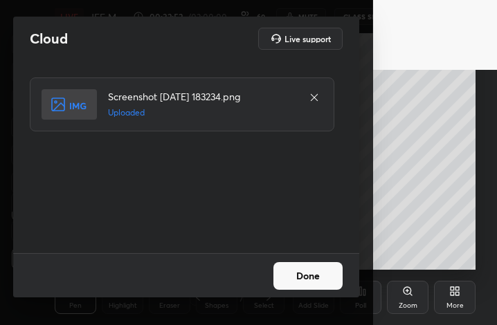
click at [324, 274] on button "Done" at bounding box center [307, 276] width 69 height 28
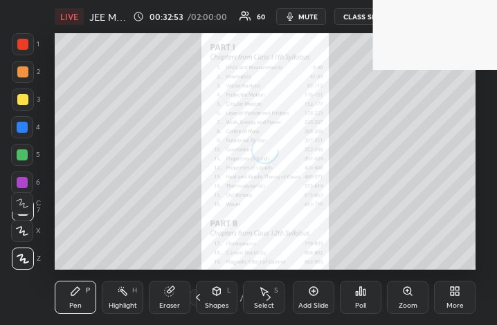
click at [458, 302] on div "More" at bounding box center [454, 305] width 17 height 7
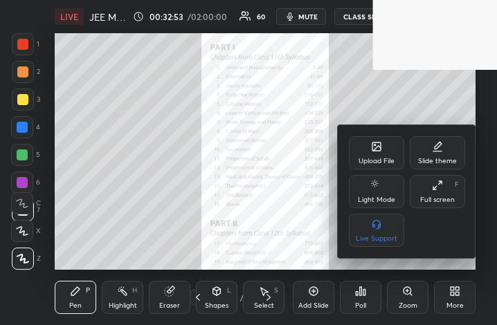
click at [448, 193] on div "Full screen F" at bounding box center [436, 191] width 55 height 33
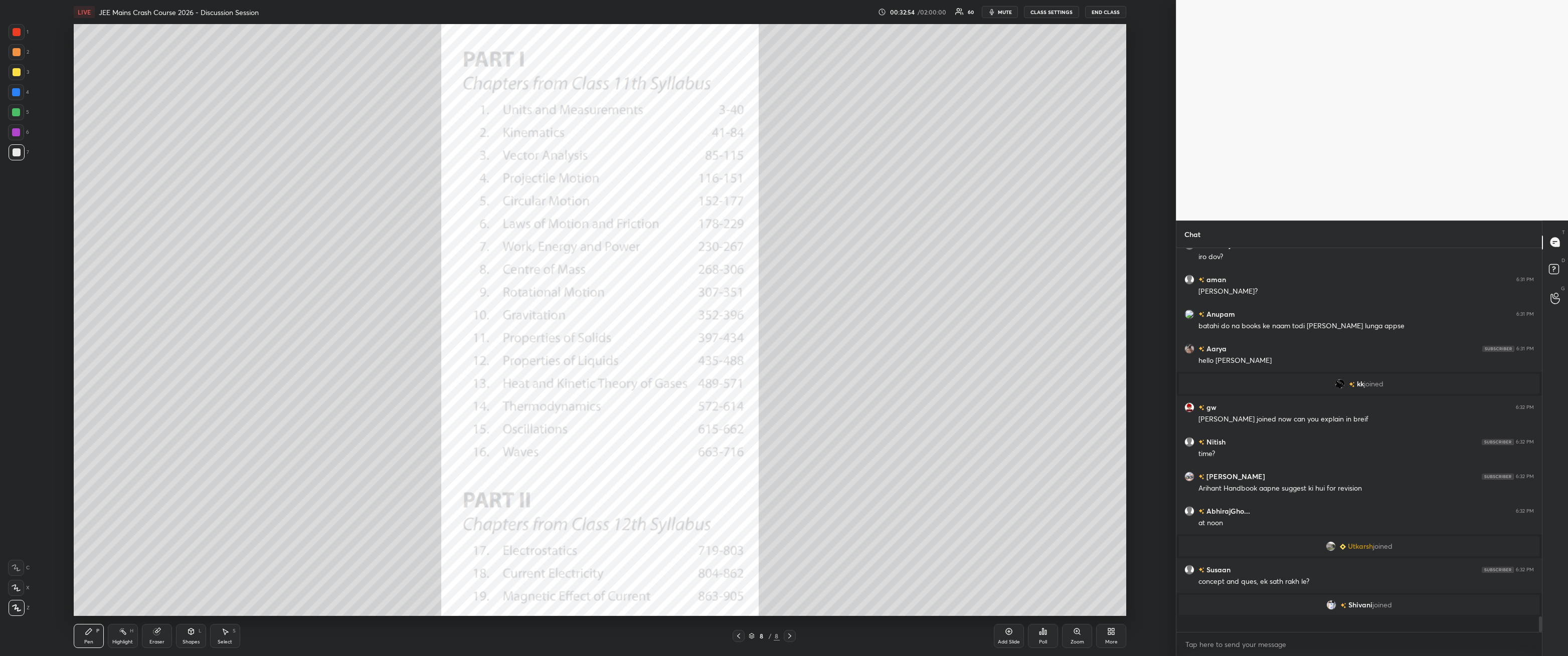
scroll to position [3, 3]
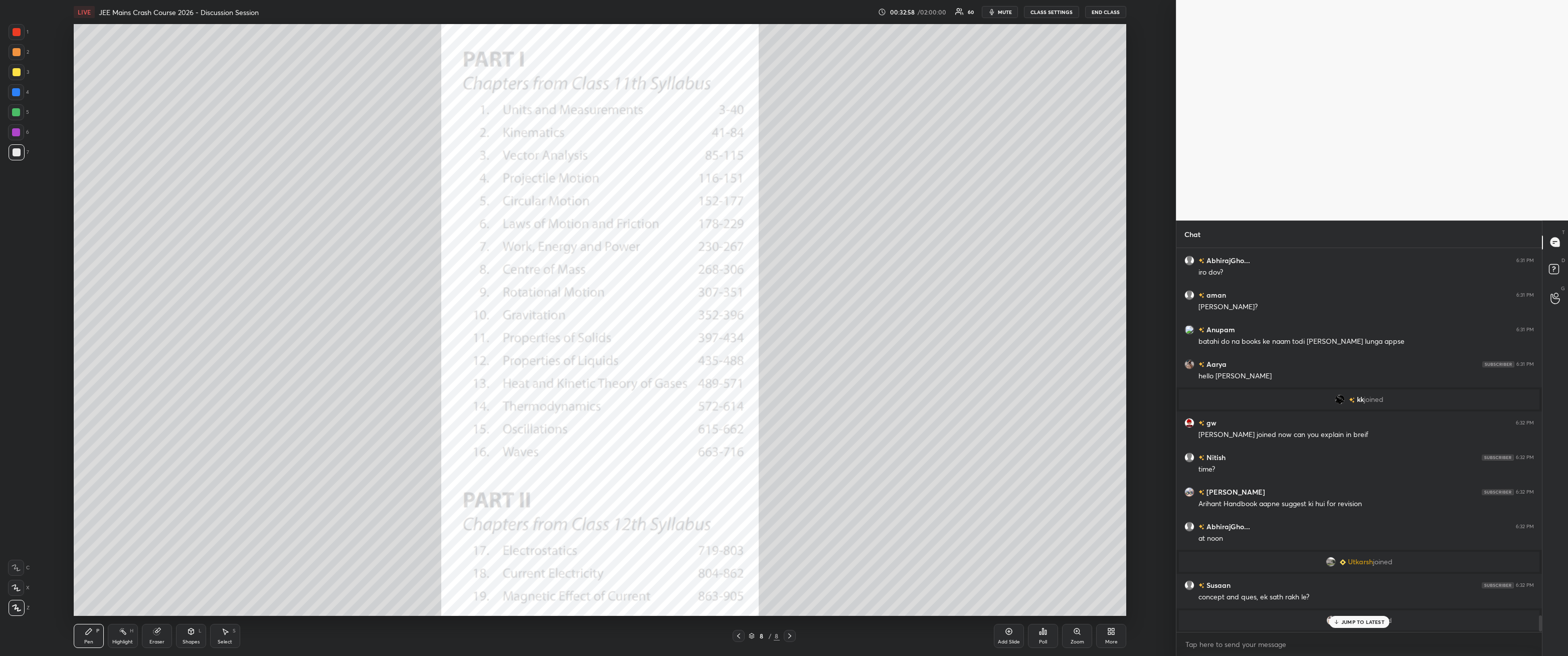
click at [360, 235] on p "JUMP TO LATEST" at bounding box center [1363, 622] width 43 height 6
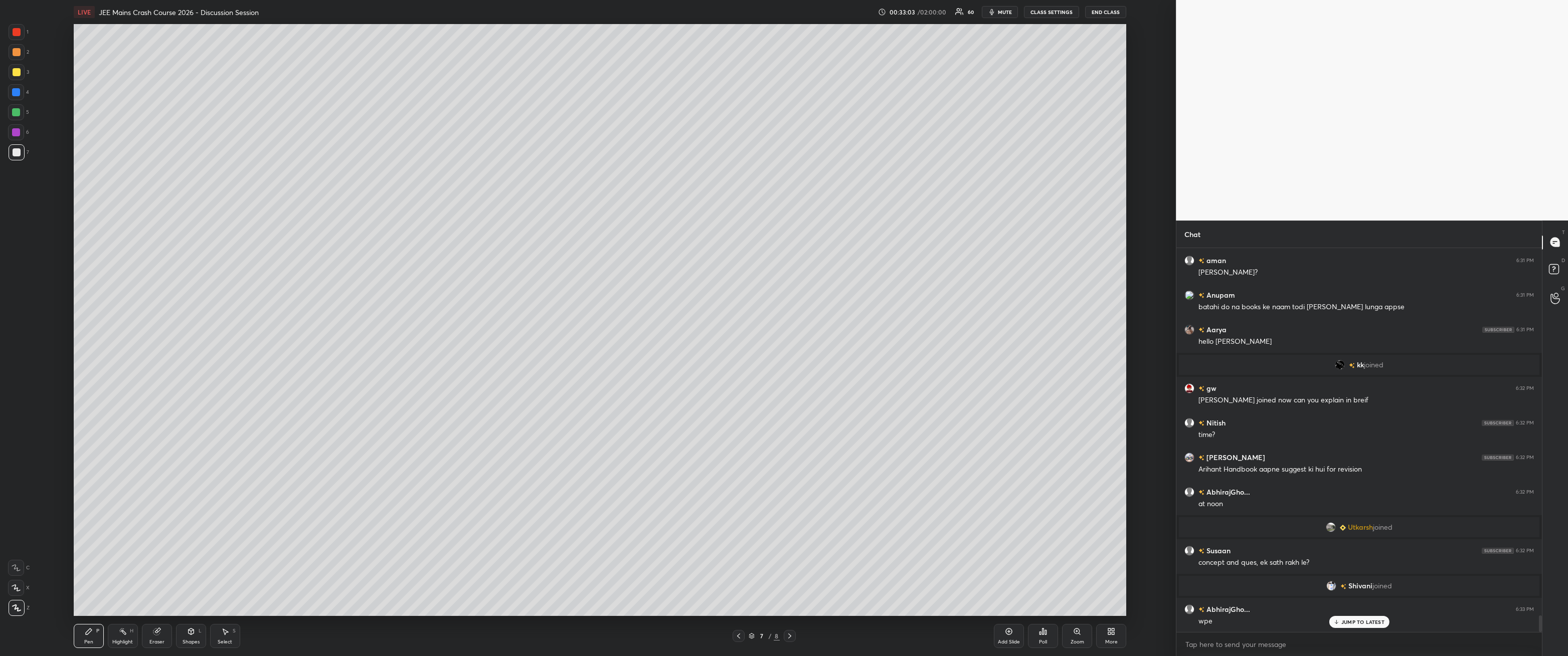
click at [13, 92] on div at bounding box center [16, 92] width 8 height 8
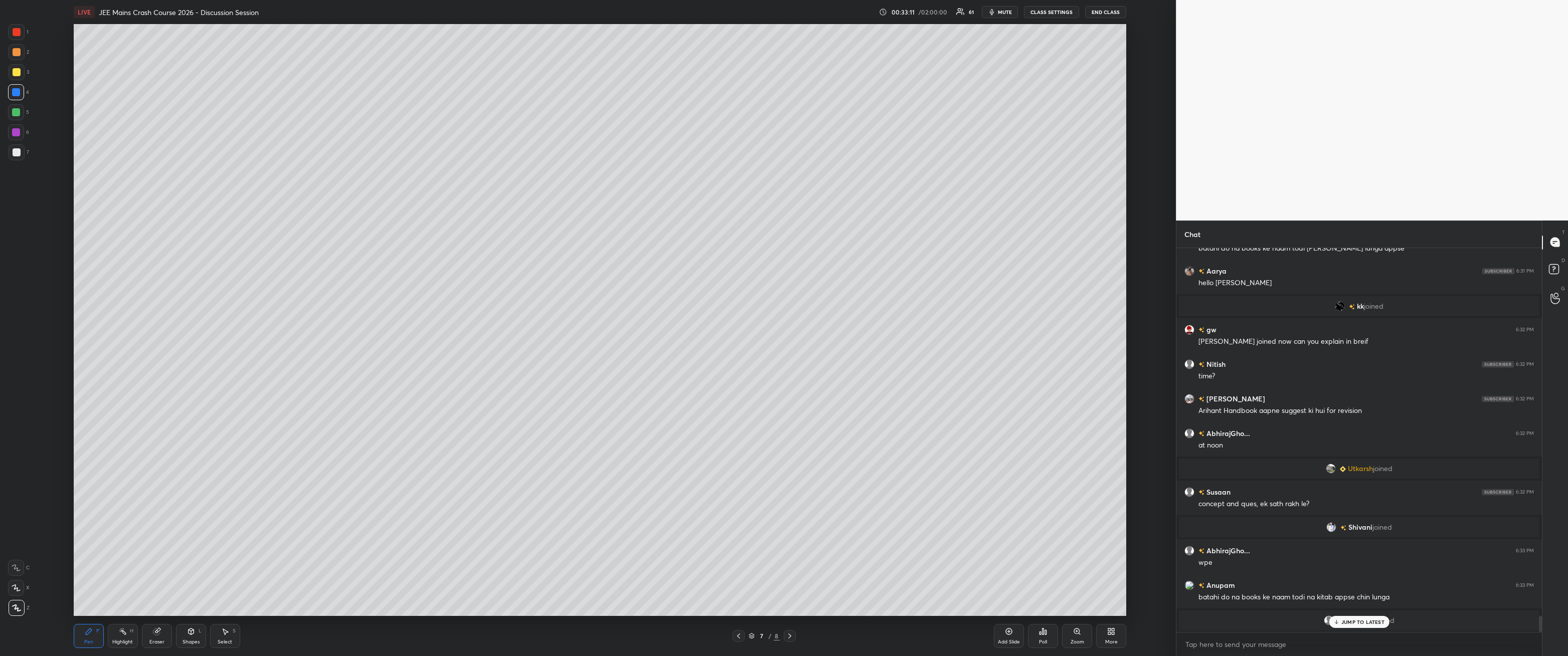
click at [360, 235] on p "JUMP TO LATEST" at bounding box center [1363, 622] width 43 height 6
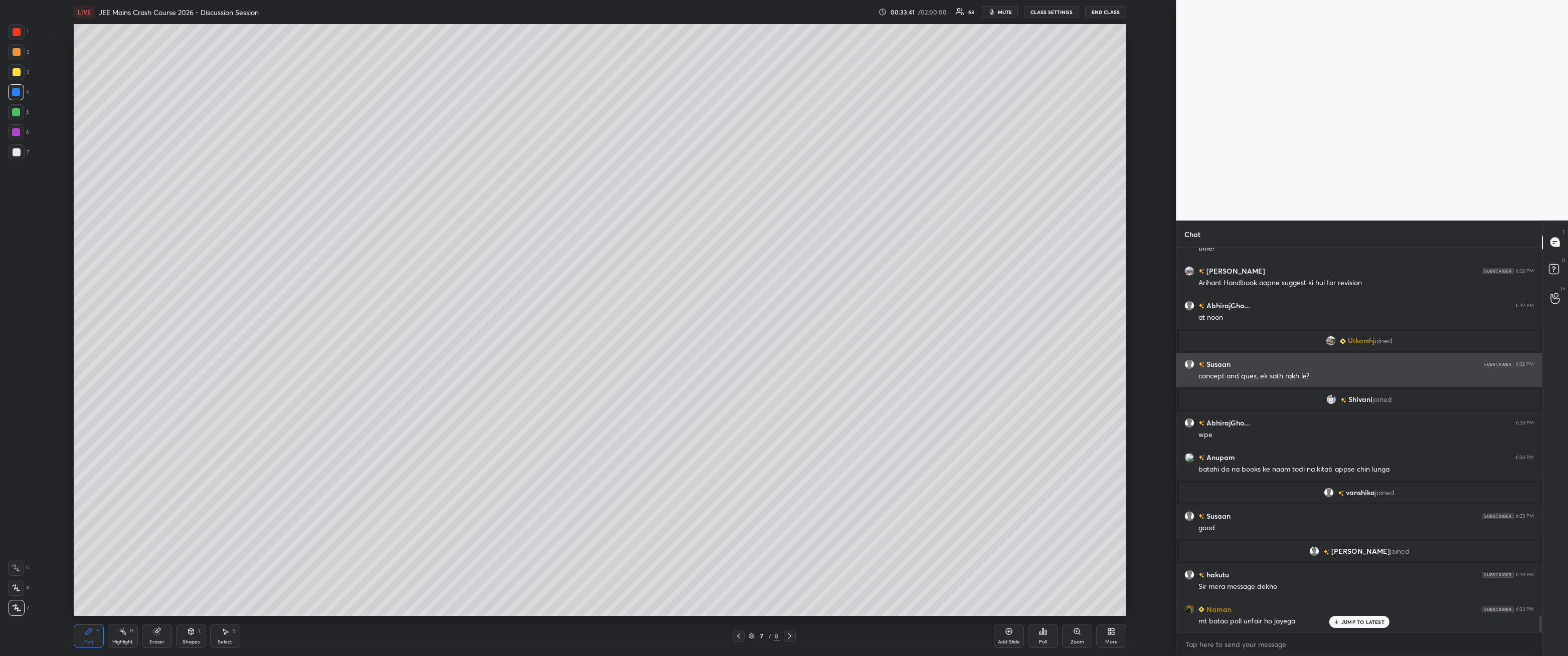
scroll to position [3, 3]
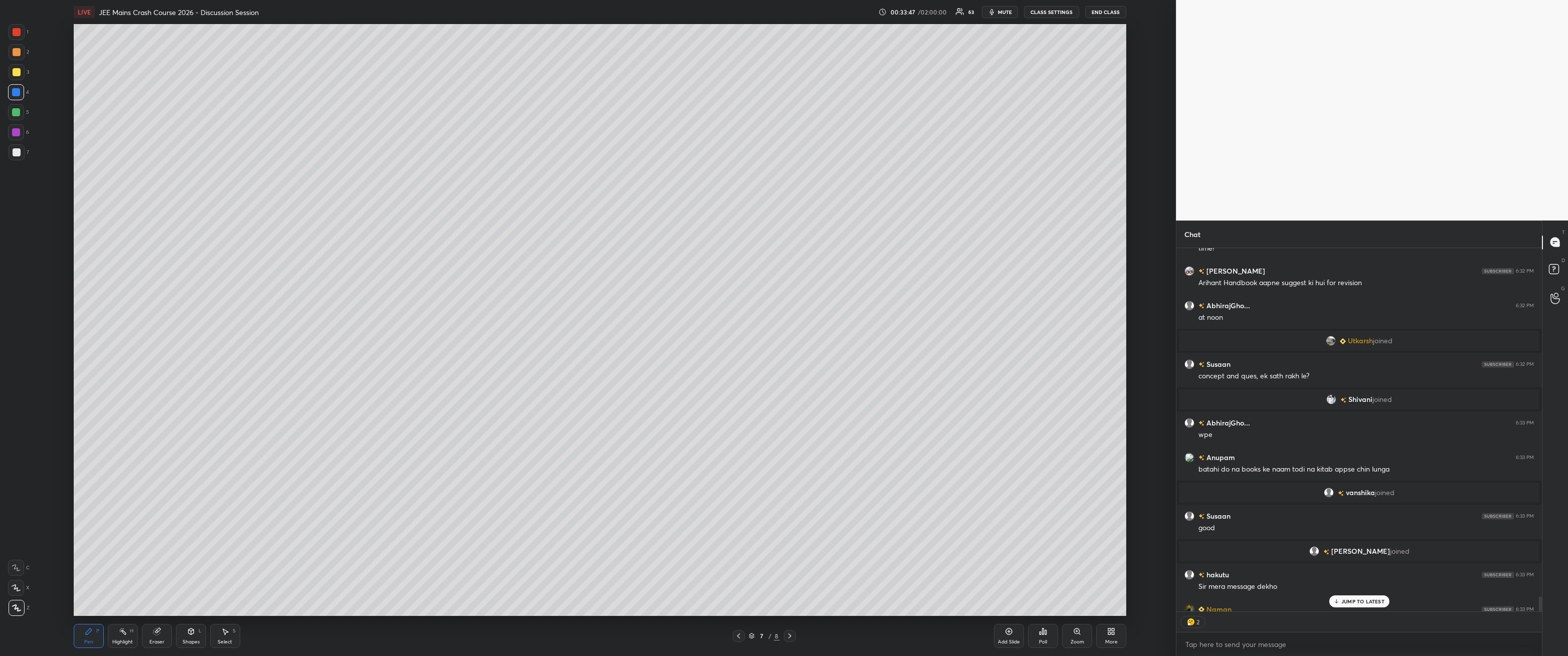
click at [360, 235] on p "JUMP TO LATEST" at bounding box center [1363, 602] width 43 height 6
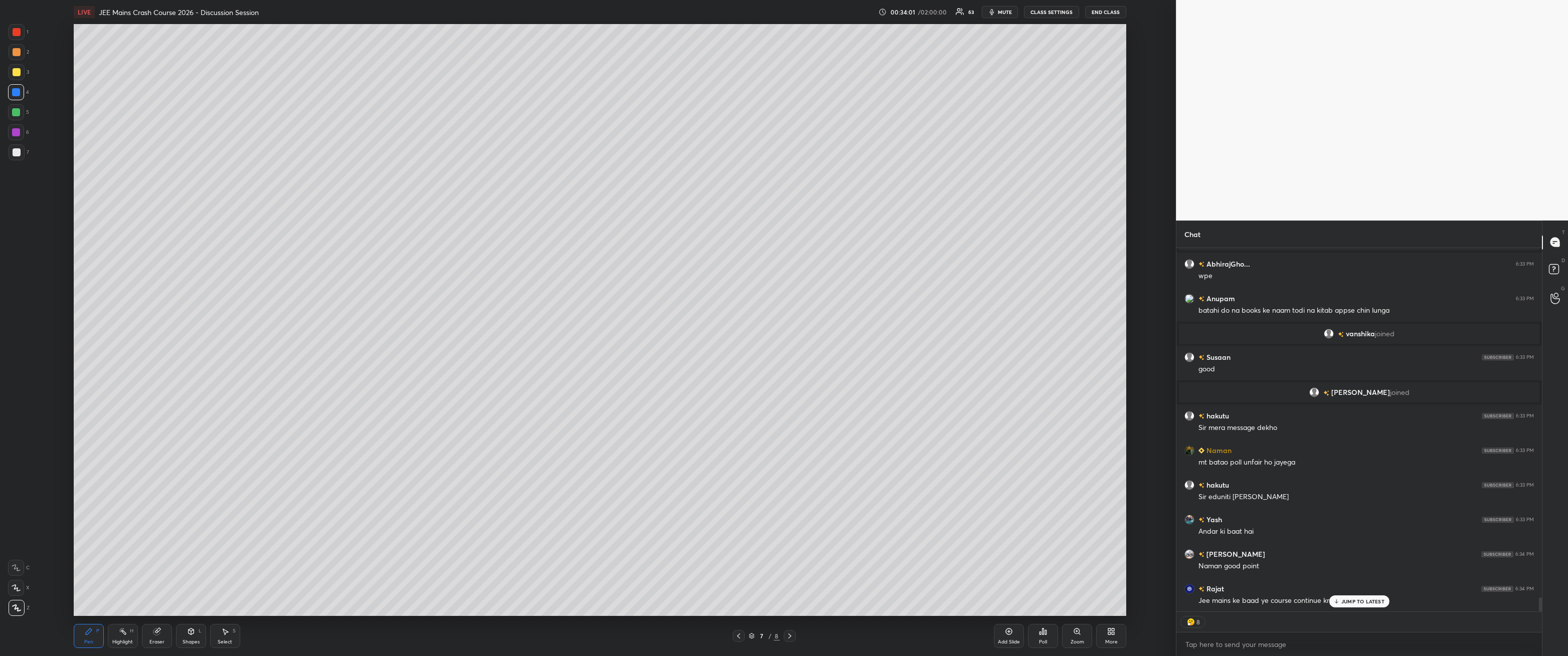
scroll to position [8959, 0]
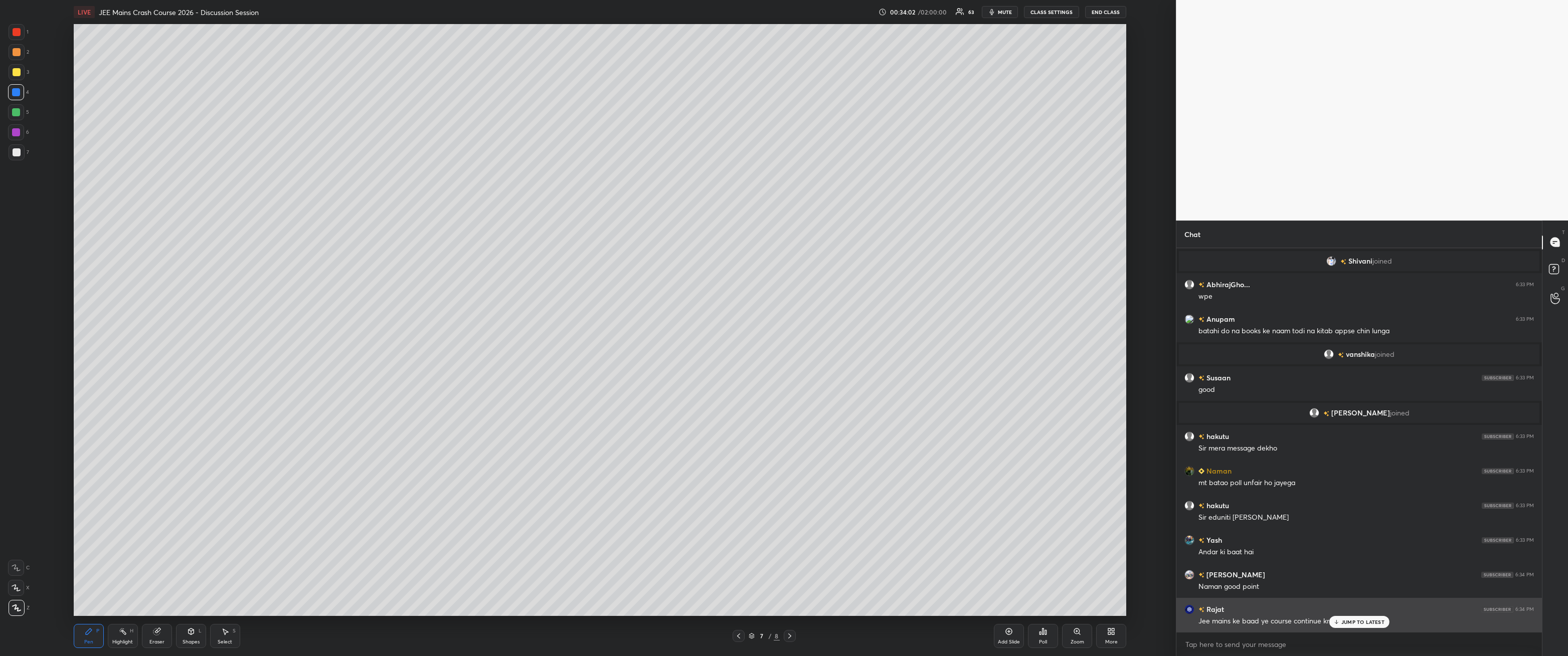
click at [360, 235] on p "JUMP TO LATEST" at bounding box center [1363, 622] width 43 height 6
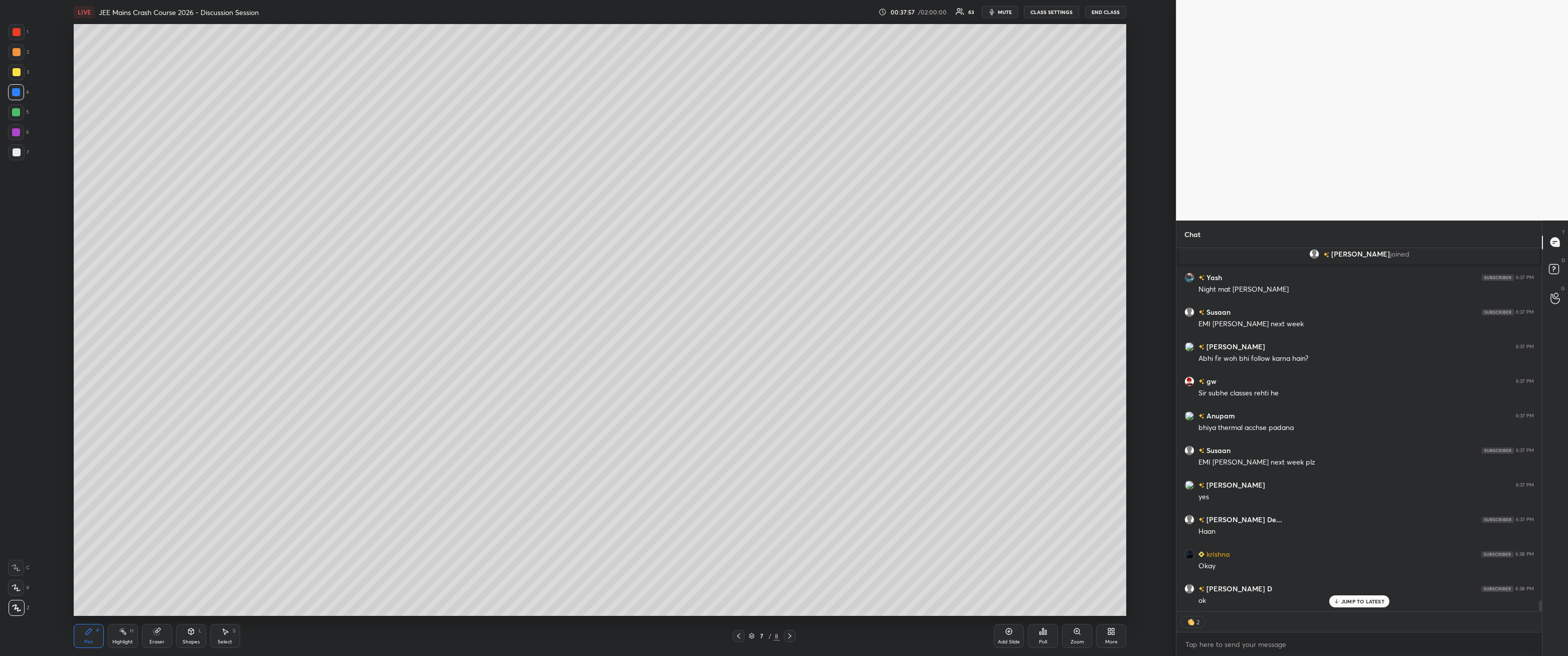
scroll to position [11901, 0]
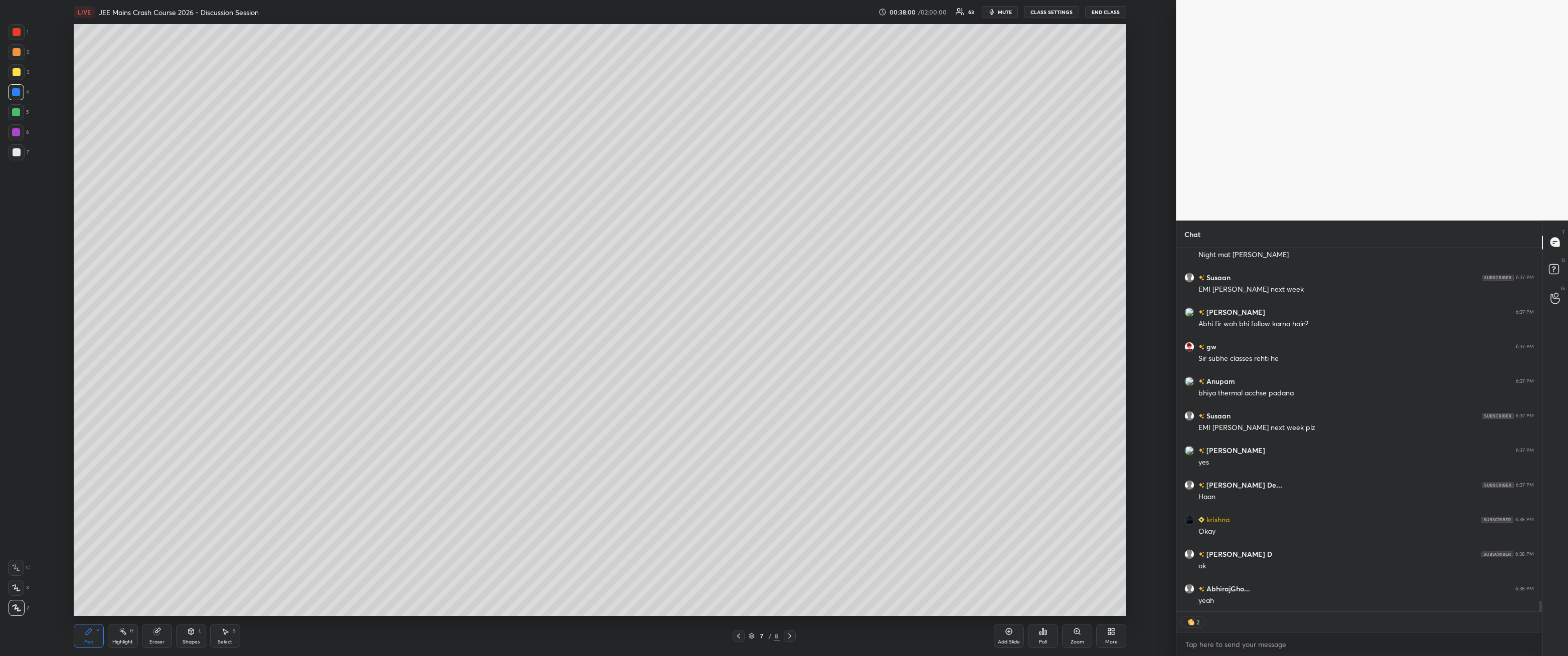
click at [22, 156] on div at bounding box center [17, 152] width 16 height 16
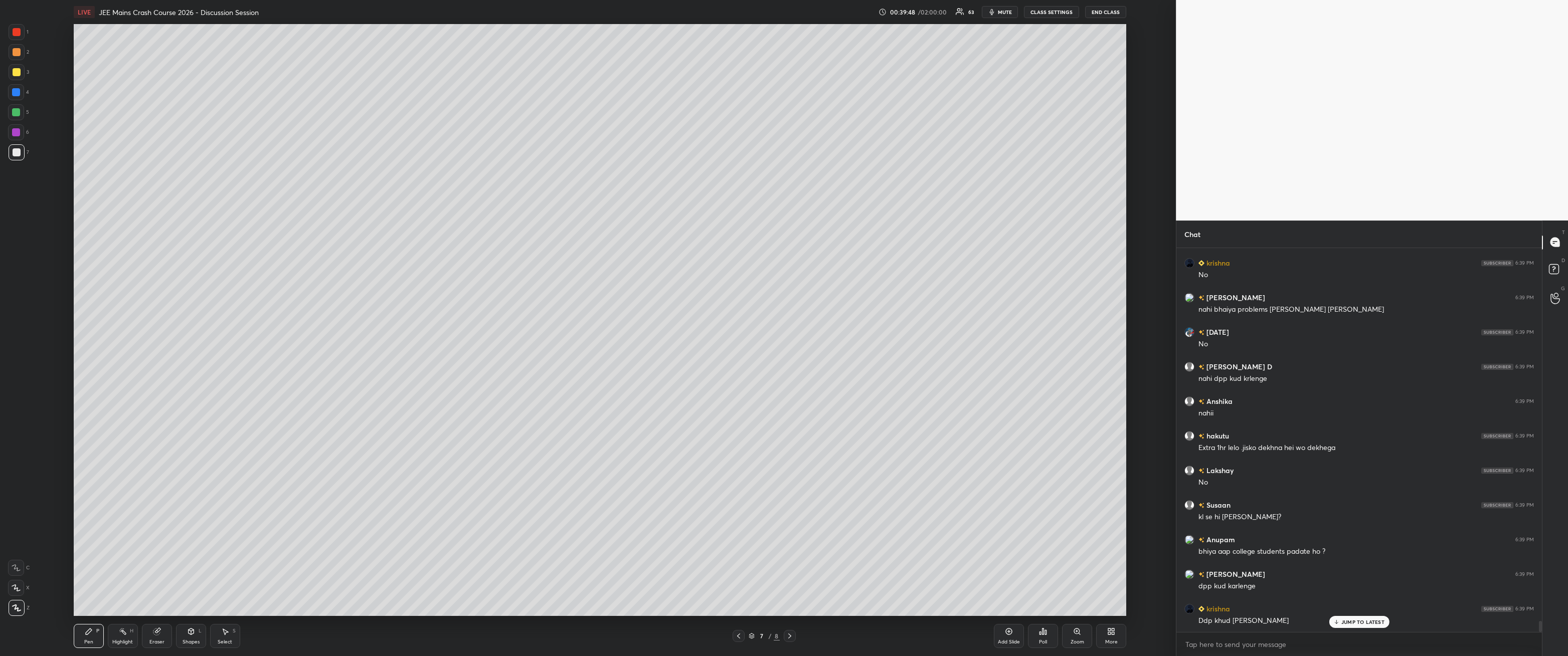
scroll to position [12887, 0]
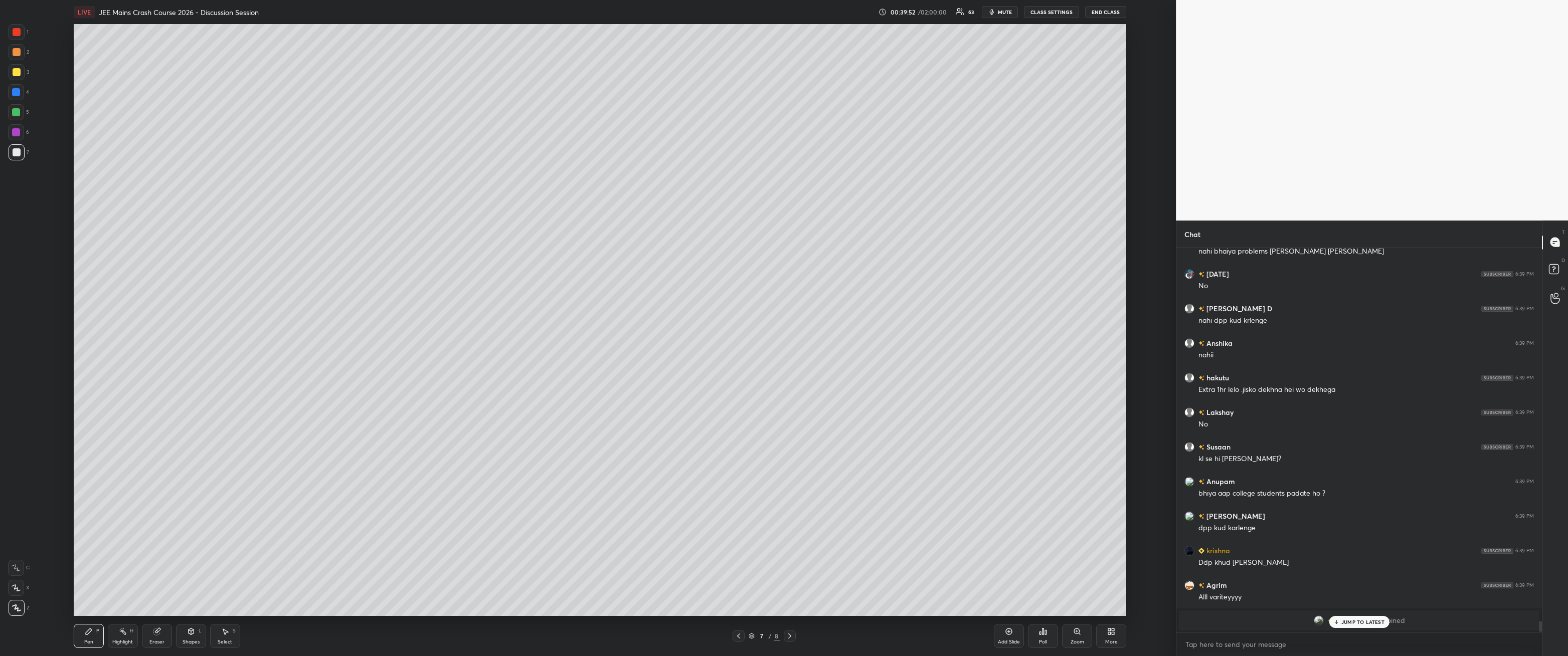
click at [360, 235] on icon at bounding box center [790, 636] width 8 height 8
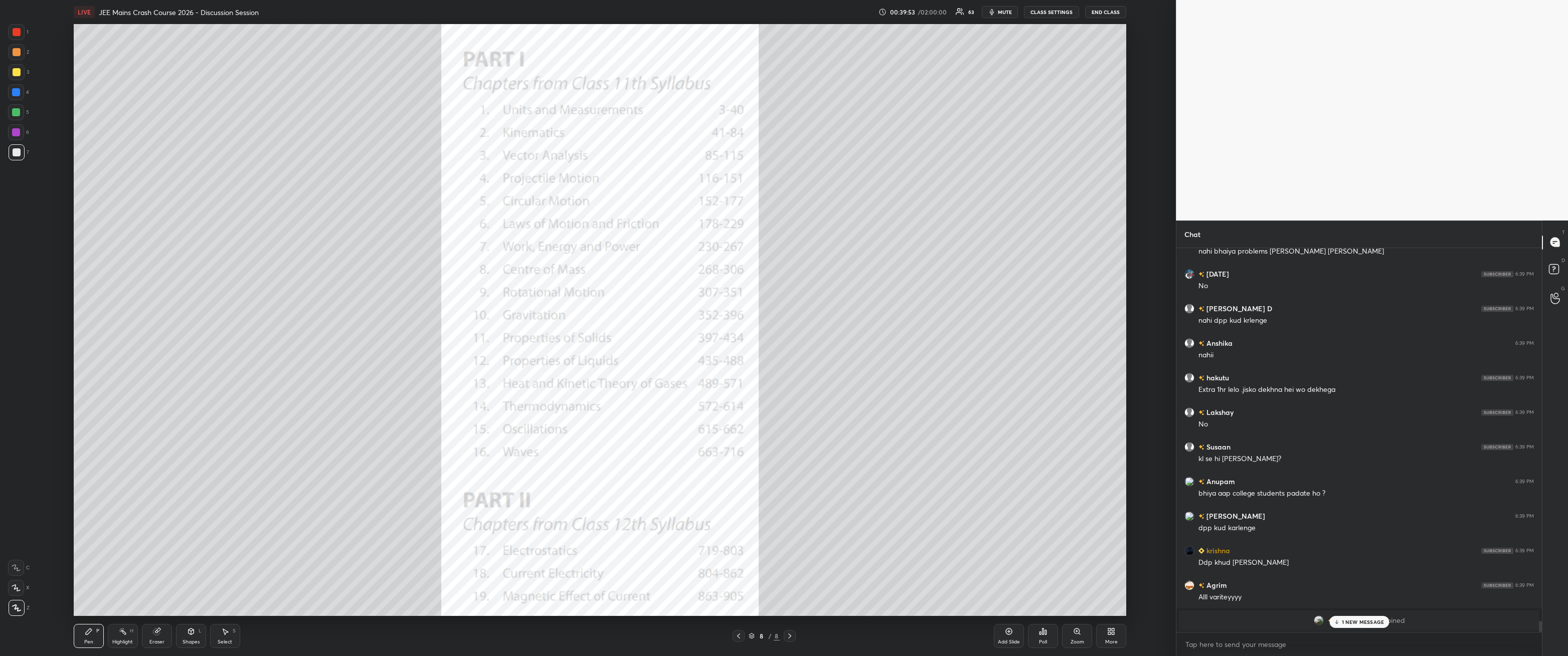
scroll to position [12945, 0]
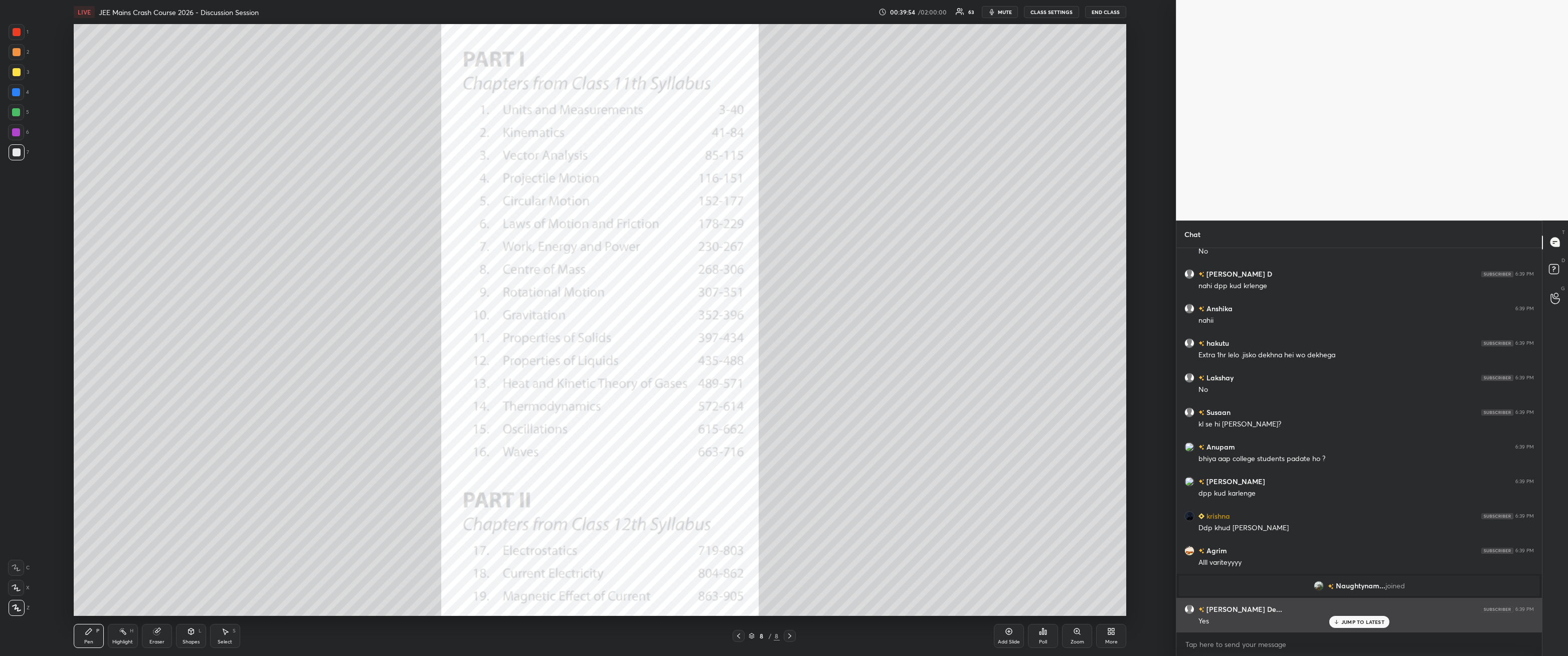
click at [360, 235] on p "JUMP TO LATEST" at bounding box center [1363, 622] width 43 height 6
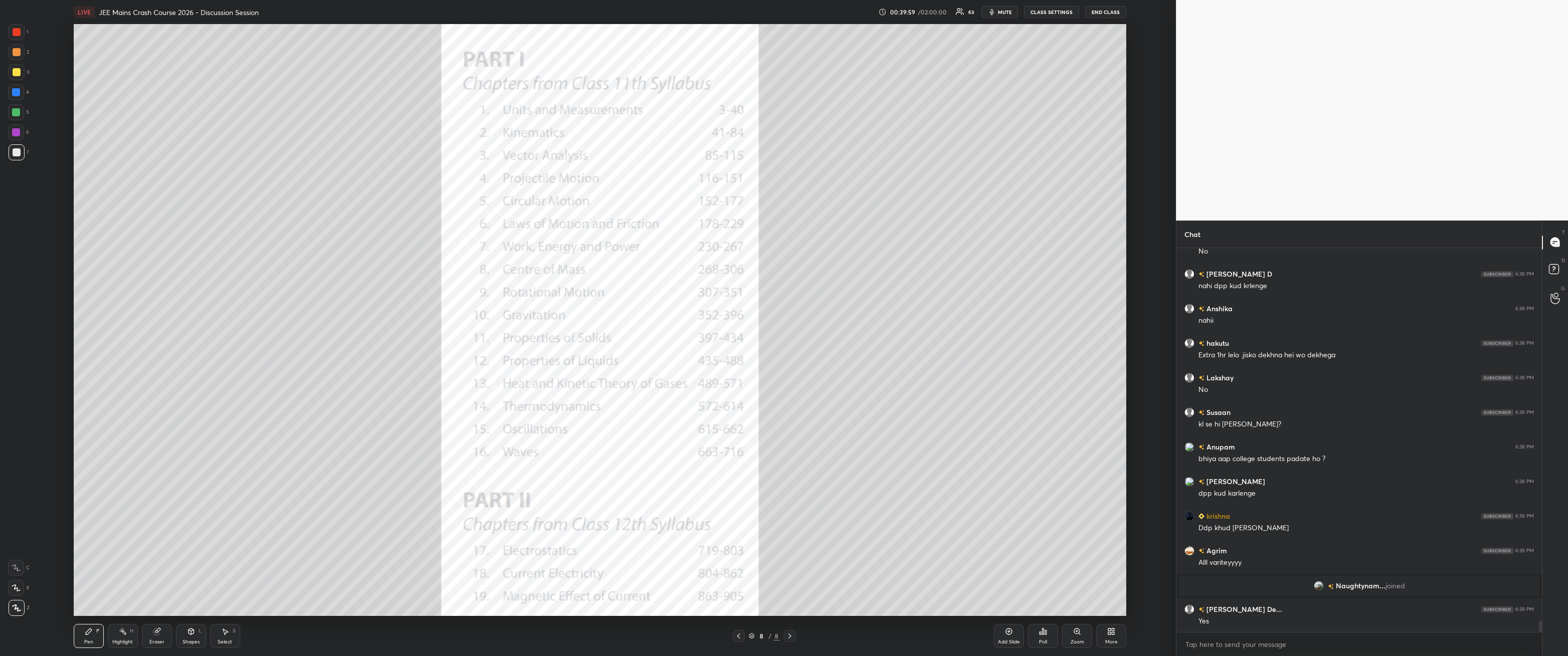
click at [15, 116] on div at bounding box center [16, 112] width 8 height 8
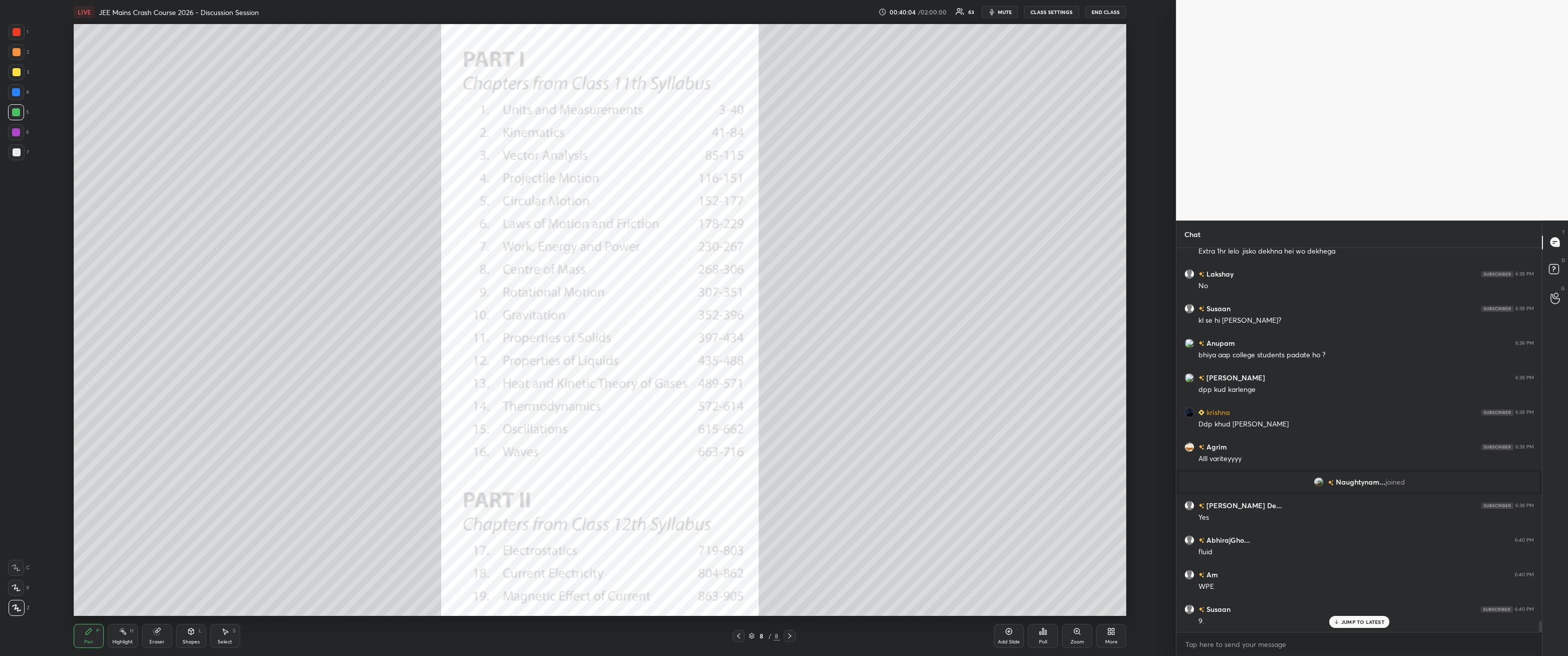
scroll to position [13059, 0]
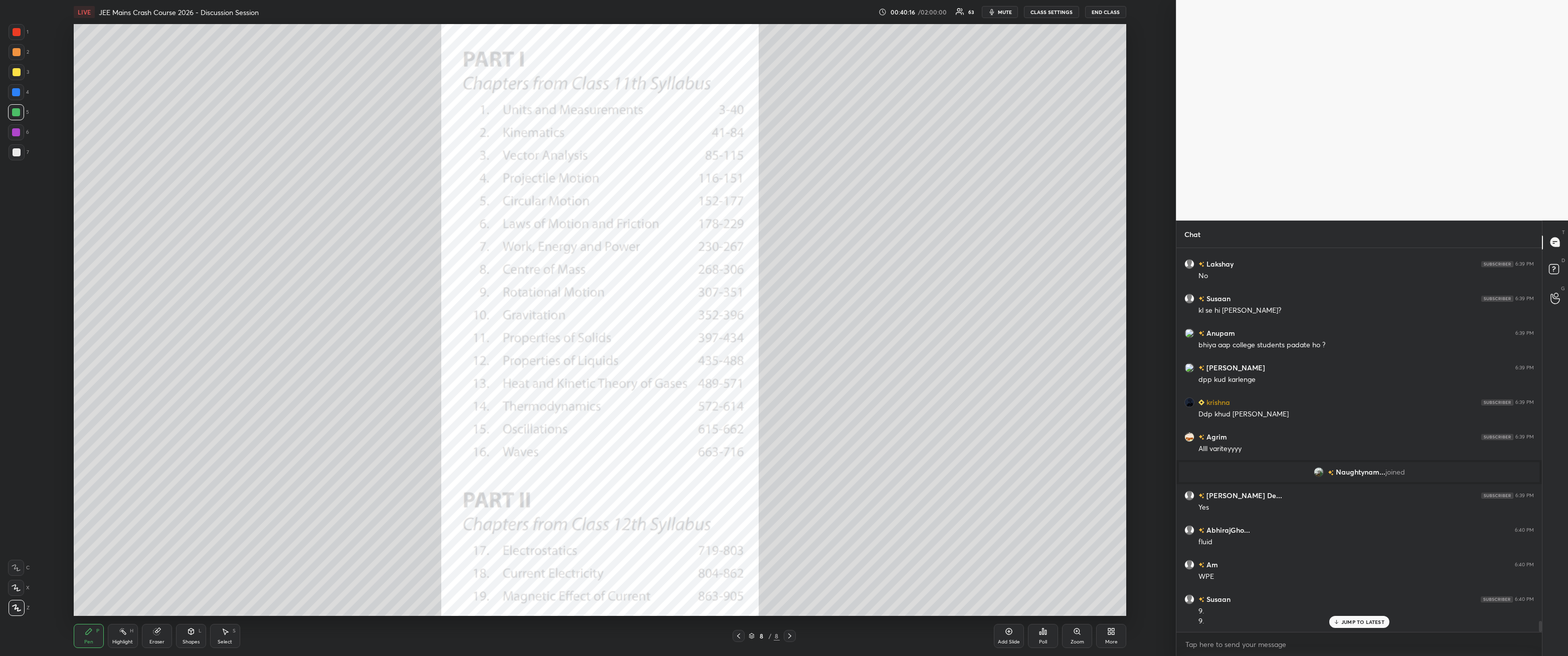
click at [17, 32] on div at bounding box center [16, 32] width 8 height 8
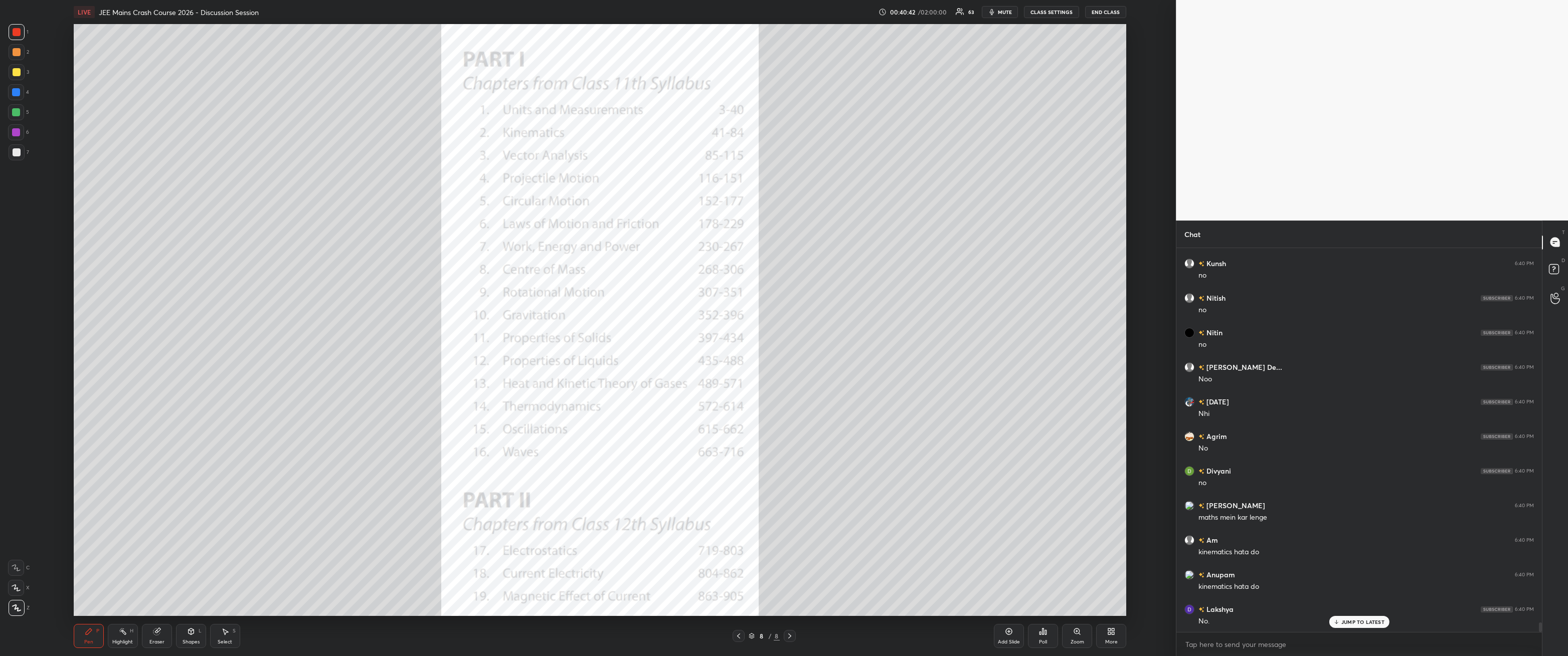
scroll to position [14798, 0]
click at [360, 235] on icon at bounding box center [1044, 631] width 1 height 6
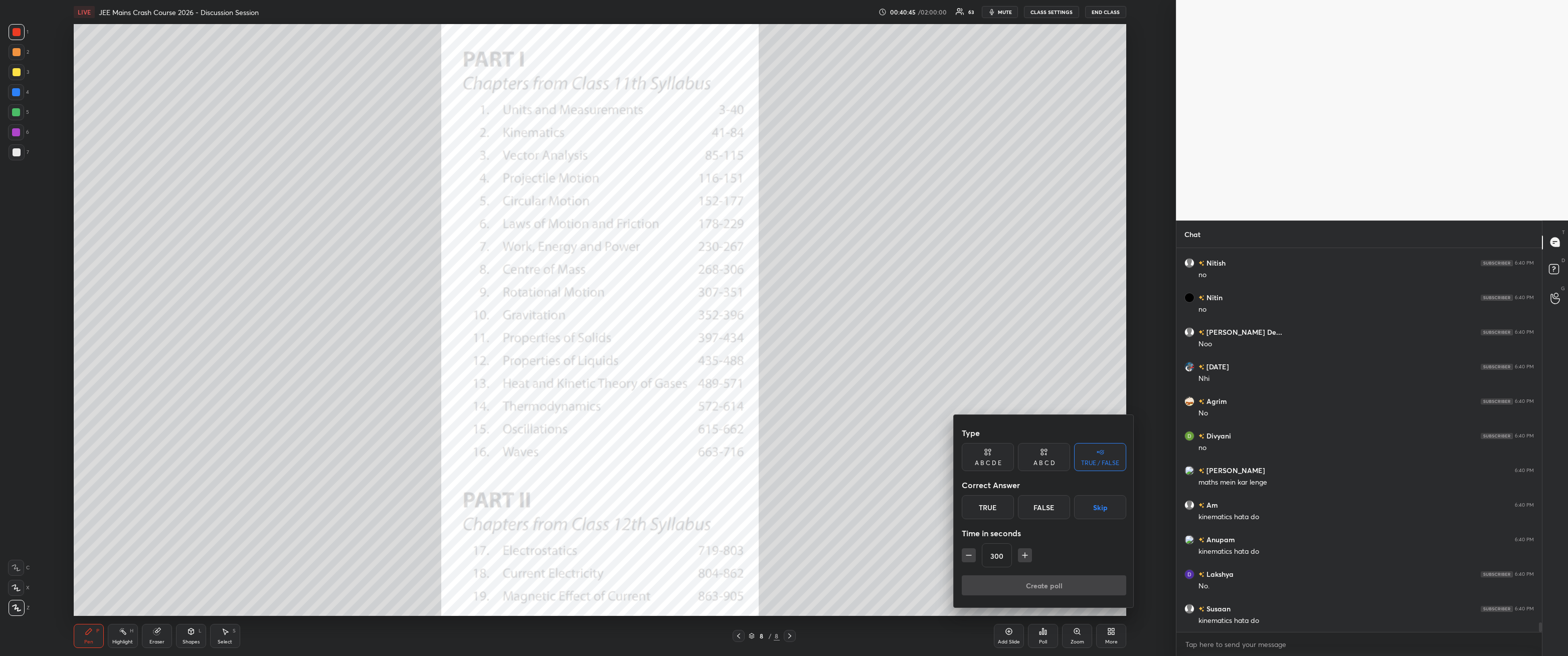
click at [360, 235] on button "Skip" at bounding box center [1100, 507] width 52 height 24
click at [360, 235] on button "Create poll" at bounding box center [1044, 586] width 165 height 20
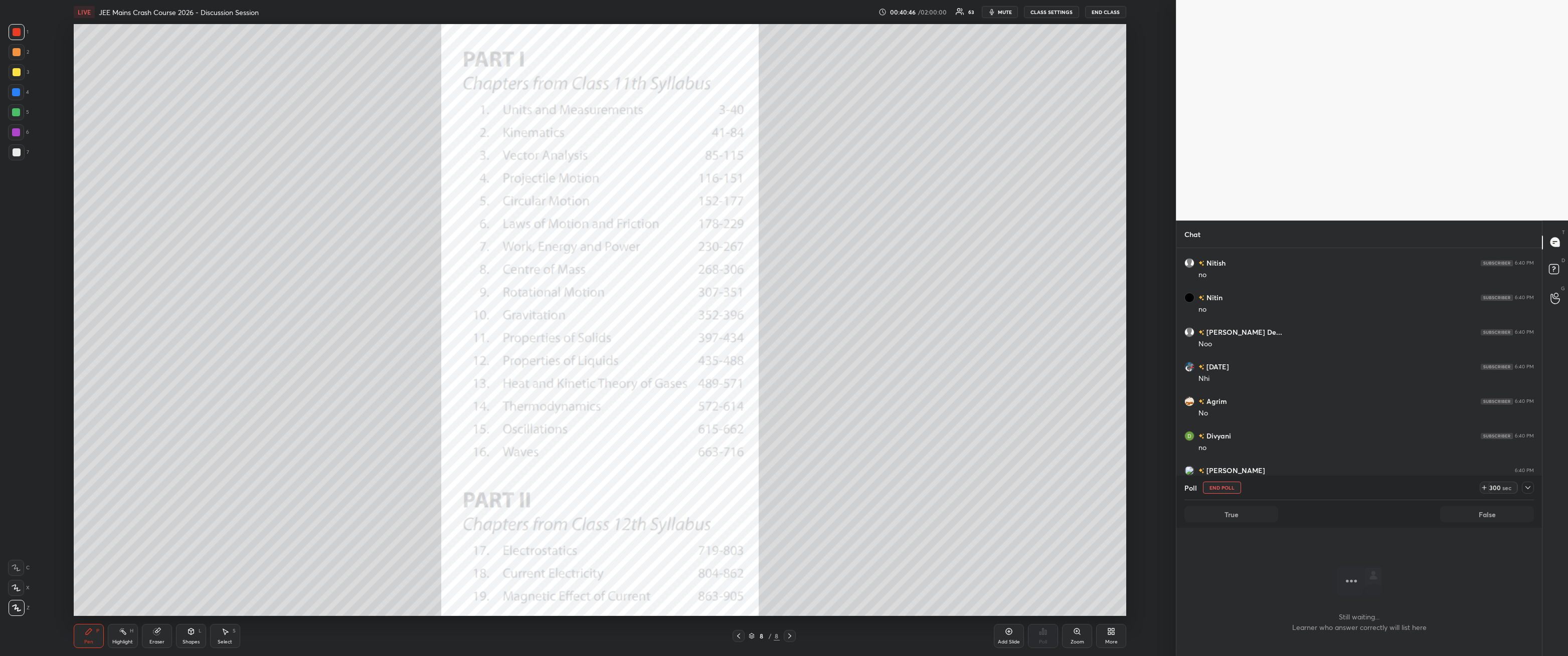
scroll to position [3, 3]
click at [360, 235] on icon at bounding box center [1528, 487] width 8 height 8
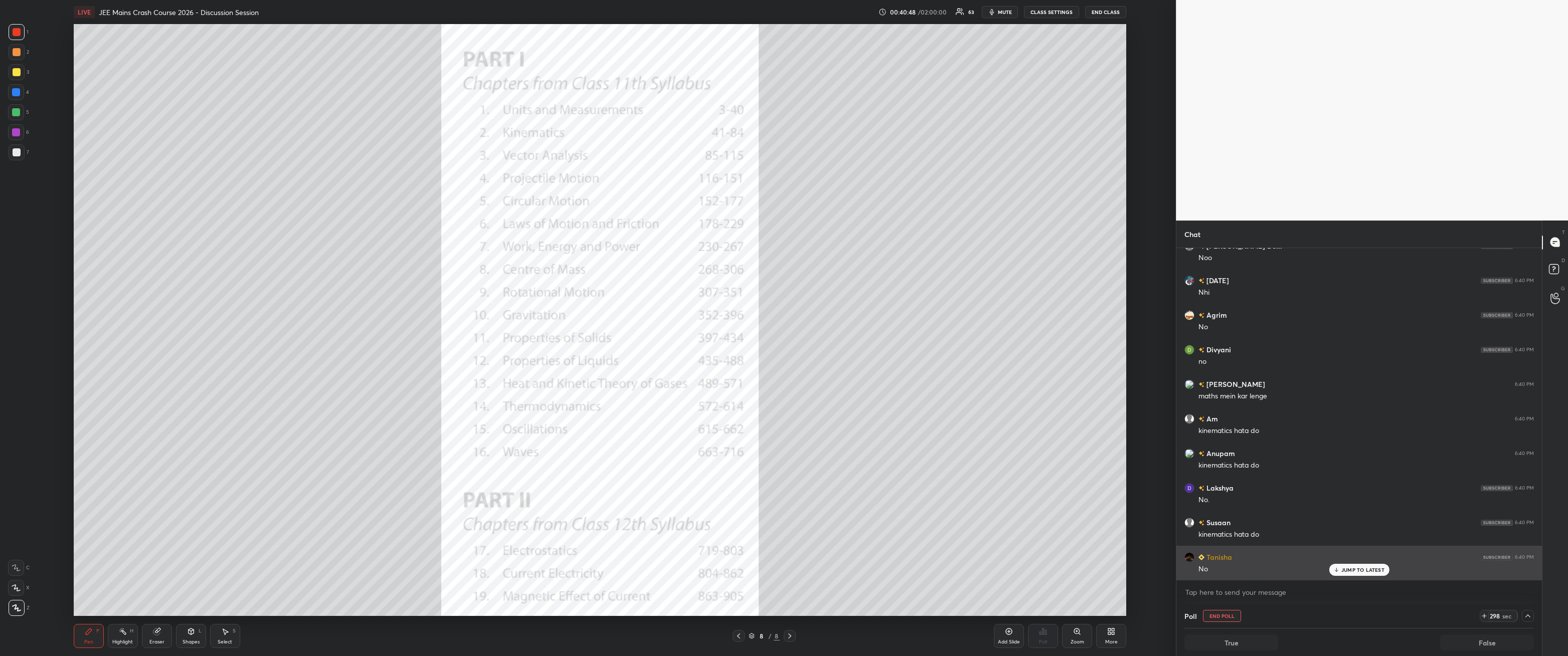
click at [360, 235] on p "JUMP TO LATEST" at bounding box center [1363, 570] width 43 height 6
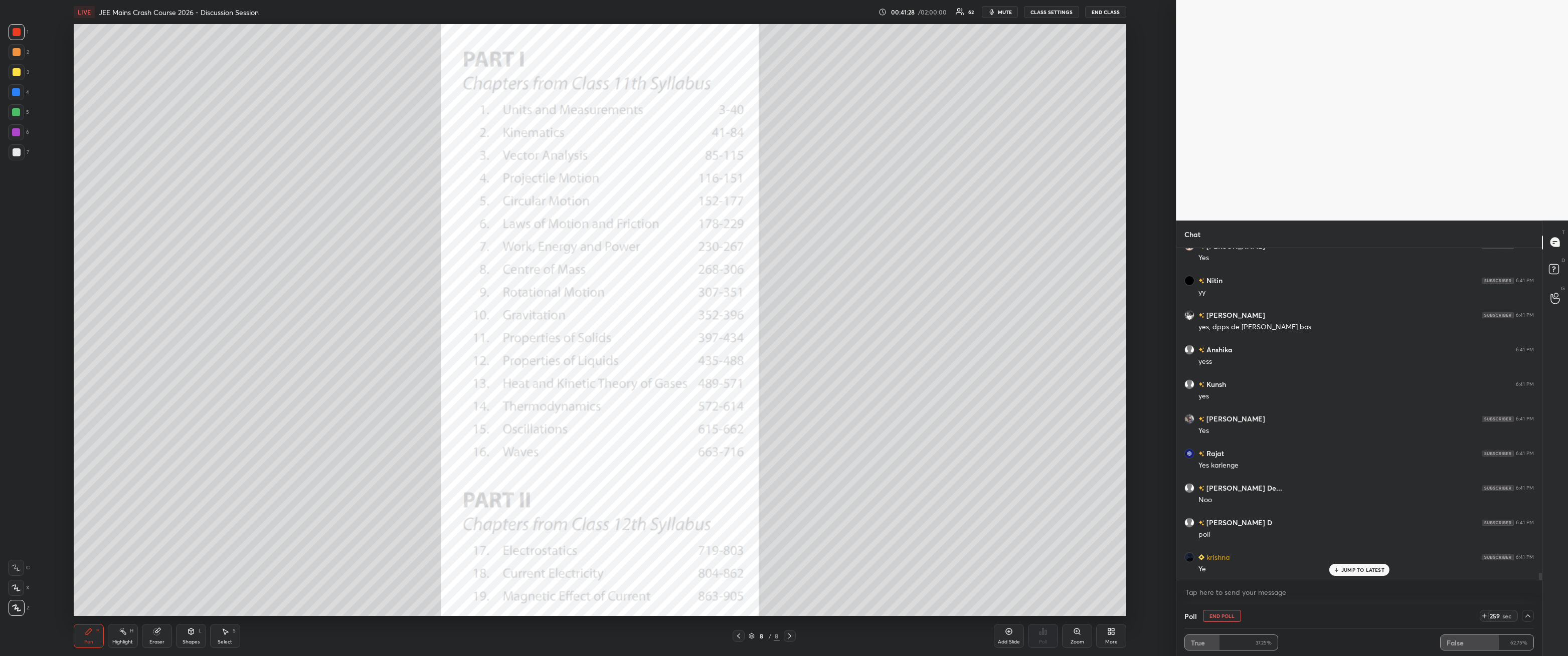
click at [360, 235] on button "End Poll" at bounding box center [1222, 616] width 38 height 12
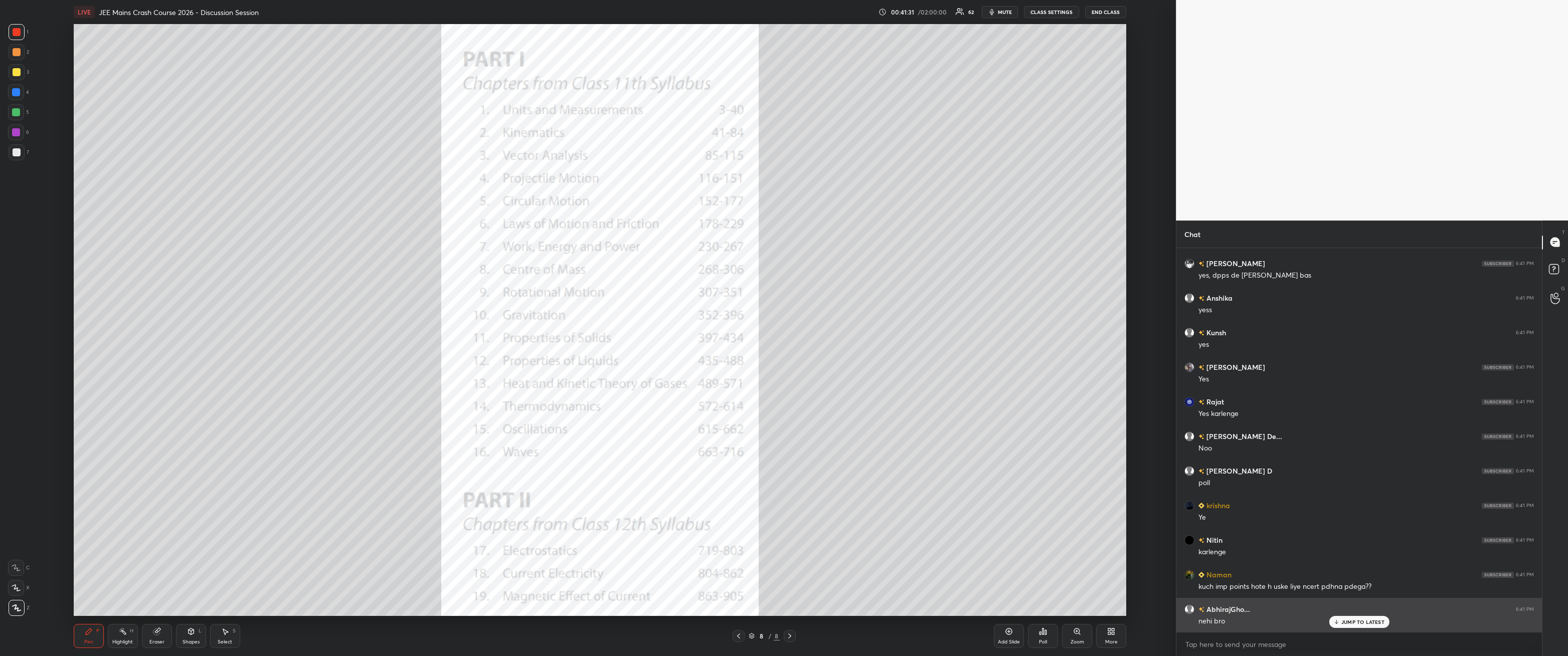
click at [360, 235] on p "JUMP TO LATEST" at bounding box center [1363, 622] width 43 height 6
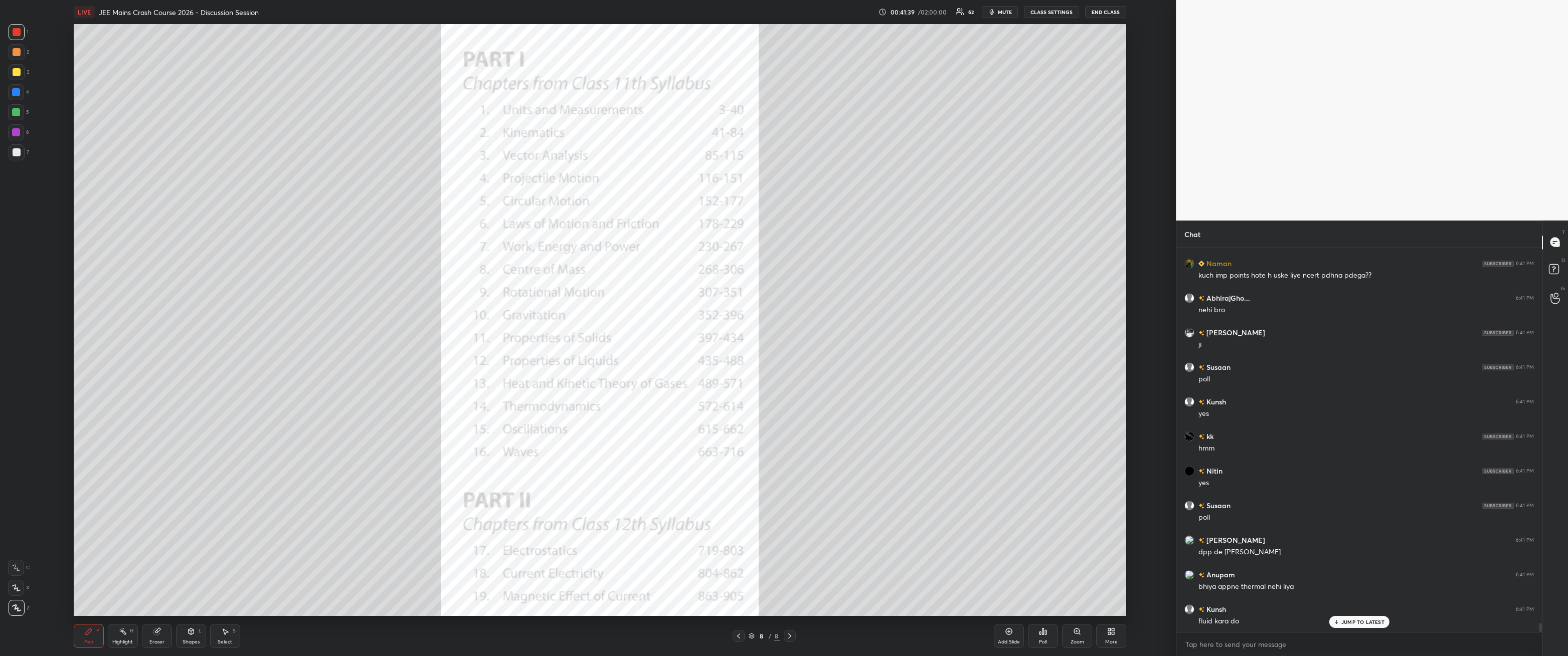
click at [17, 109] on div at bounding box center [16, 112] width 8 height 8
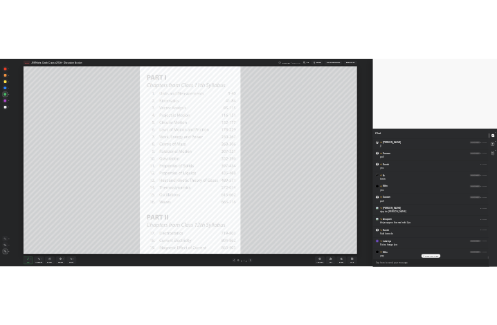
scroll to position [22560, 0]
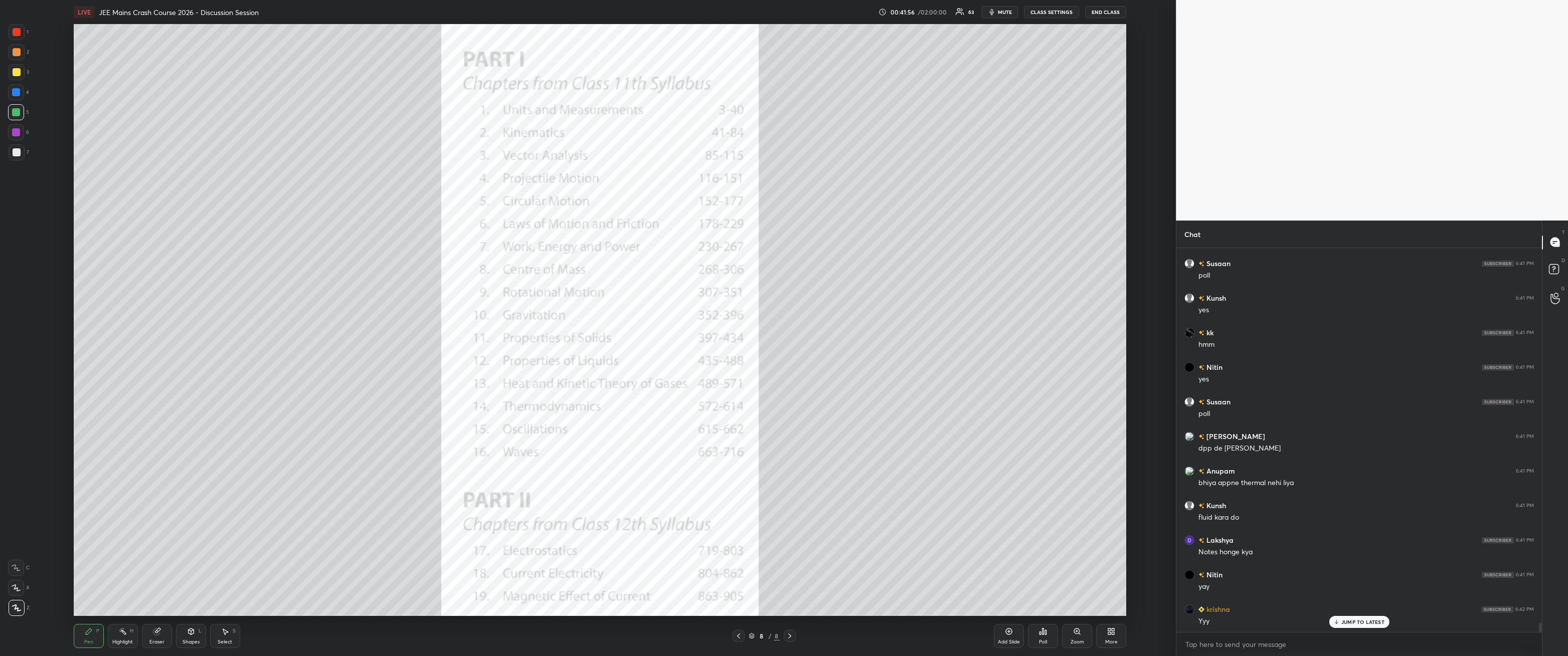
click at [360, 235] on div "More" at bounding box center [1111, 642] width 12 height 5
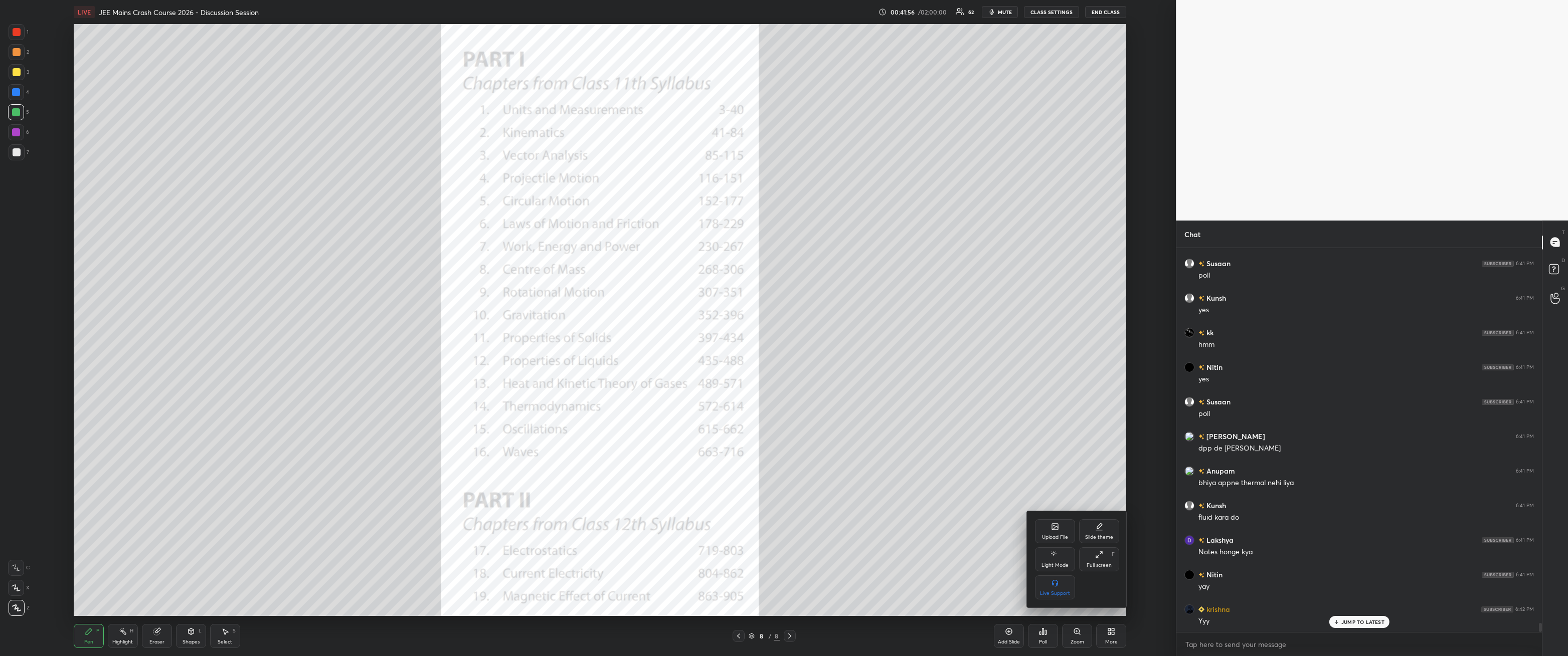
click at [360, 235] on icon at bounding box center [1056, 528] width 6 height 4
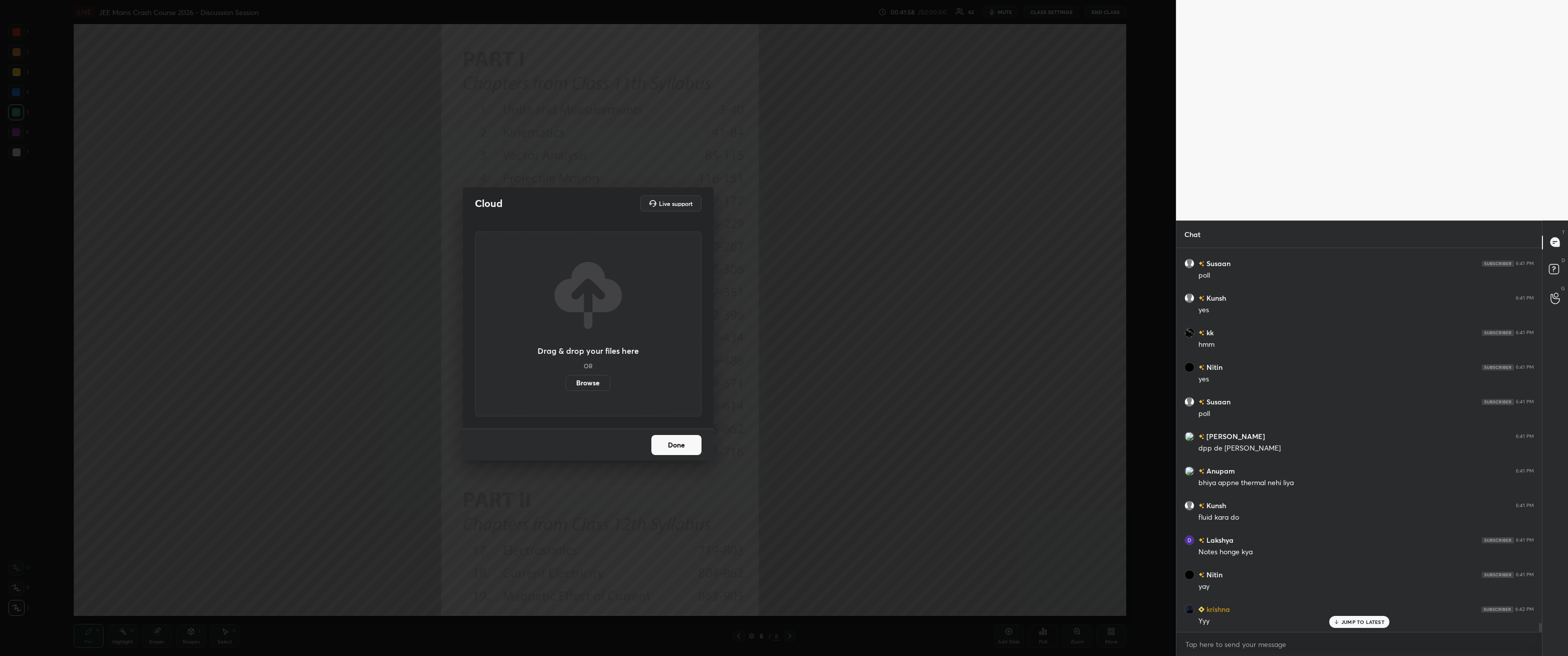
click at [360, 235] on label "Browse" at bounding box center [588, 383] width 45 height 16
click at [360, 235] on input "Browse" at bounding box center [566, 383] width 0 height 16
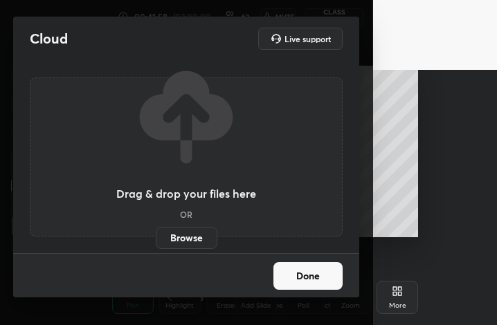
scroll to position [68918, 68796]
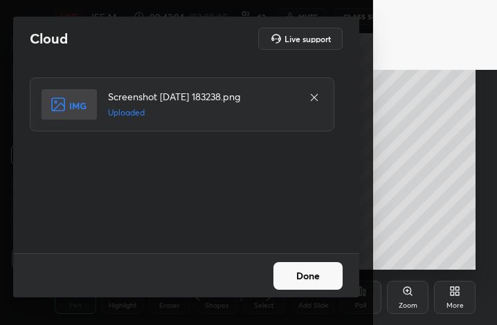
click at [319, 281] on button "Done" at bounding box center [307, 276] width 69 height 28
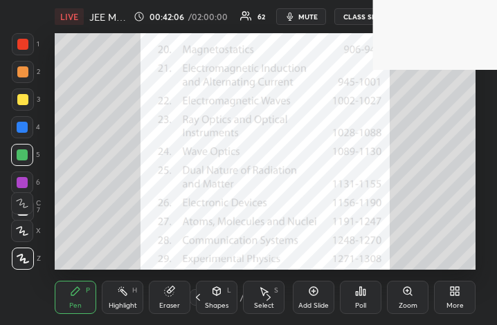
click at [461, 308] on div "More" at bounding box center [454, 305] width 17 height 7
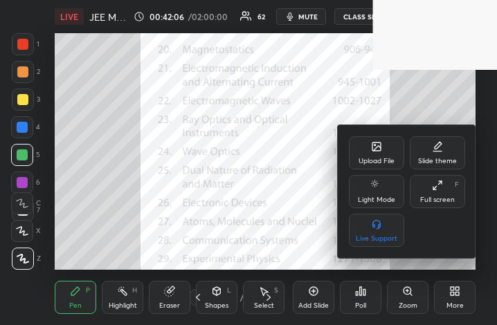
click at [443, 186] on div "Full screen F" at bounding box center [436, 191] width 55 height 33
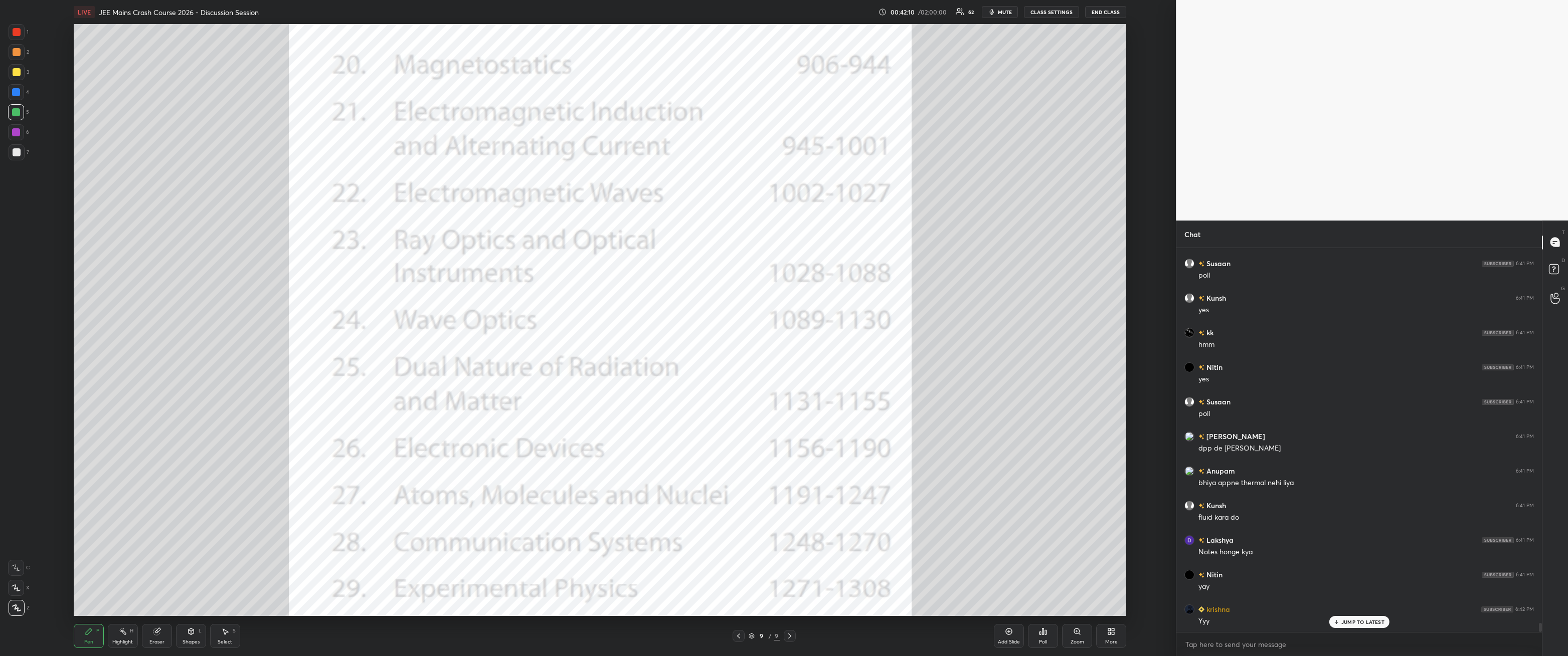
click at [14, 32] on div at bounding box center [16, 32] width 8 height 8
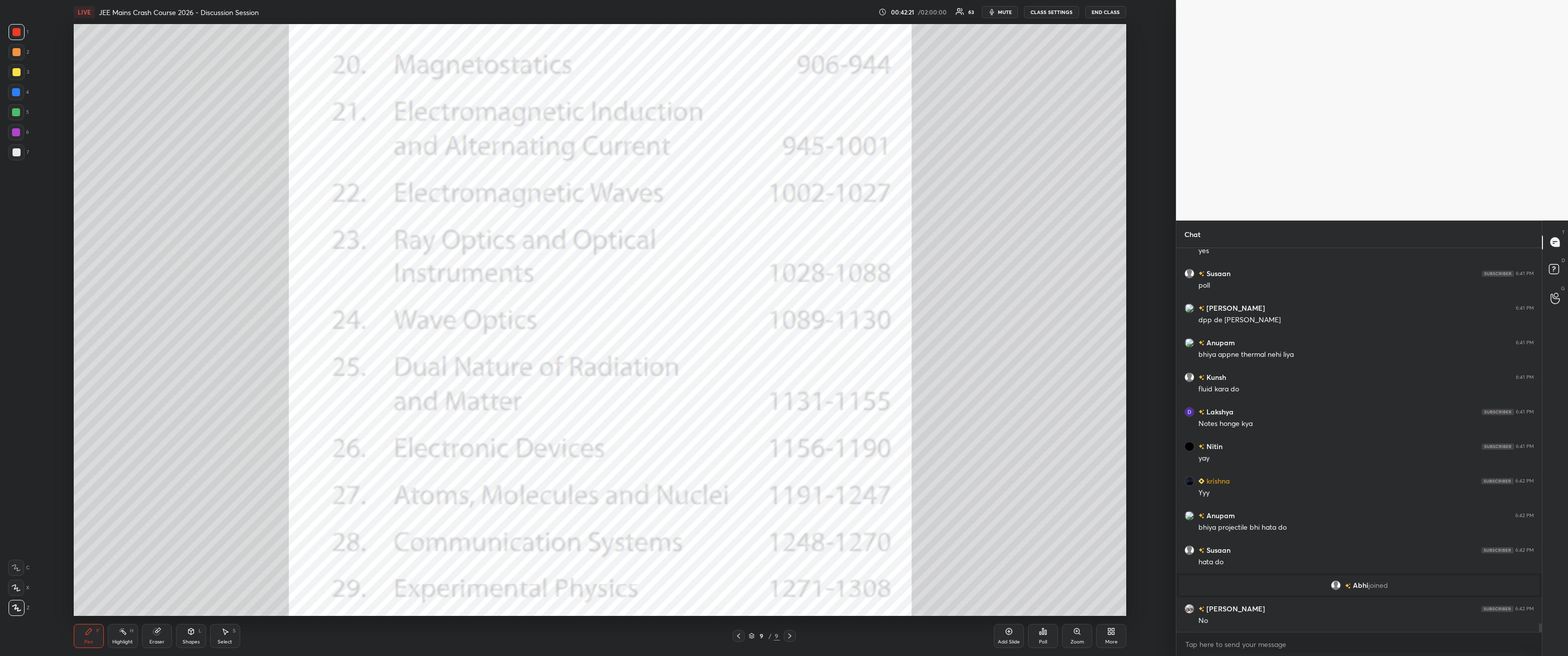
click at [19, 109] on div at bounding box center [16, 112] width 8 height 8
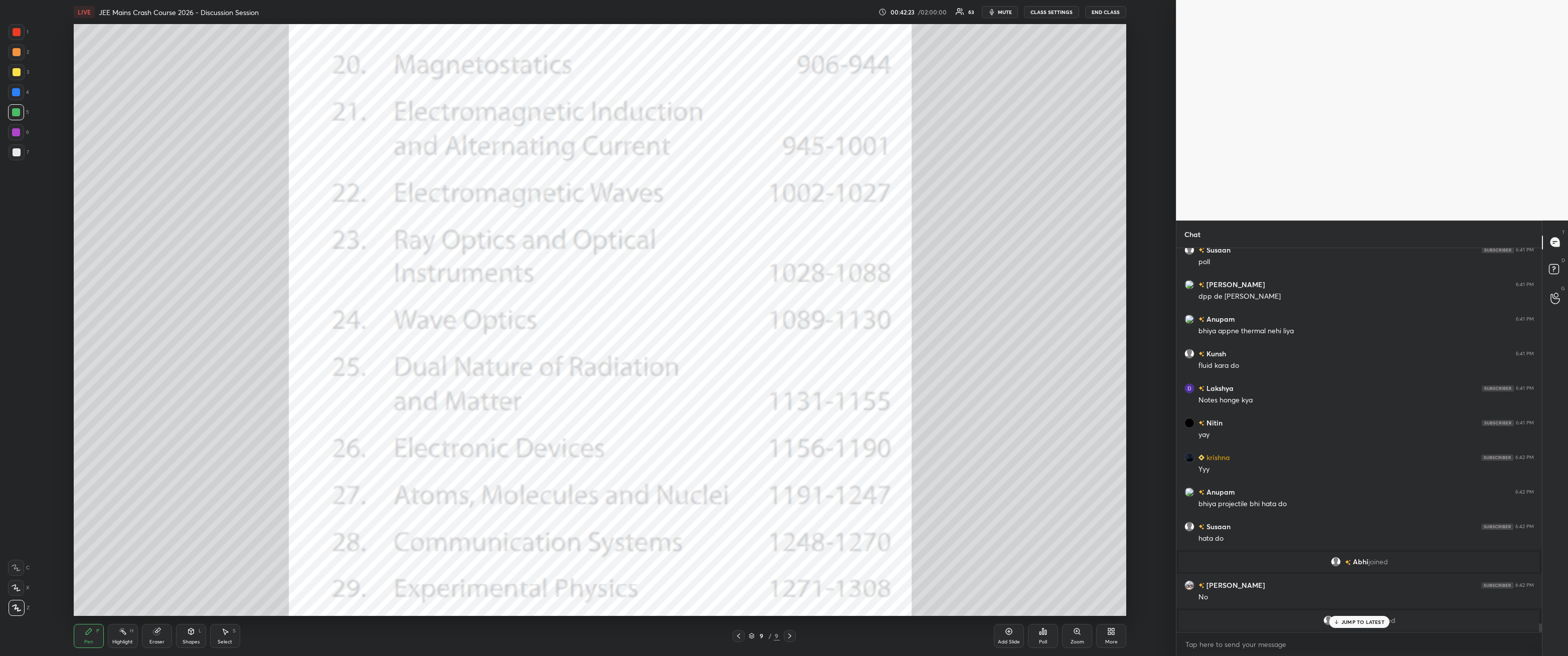
click at [21, 27] on div at bounding box center [17, 32] width 16 height 16
click at [360, 235] on p "JUMP TO LATEST" at bounding box center [1363, 622] width 43 height 6
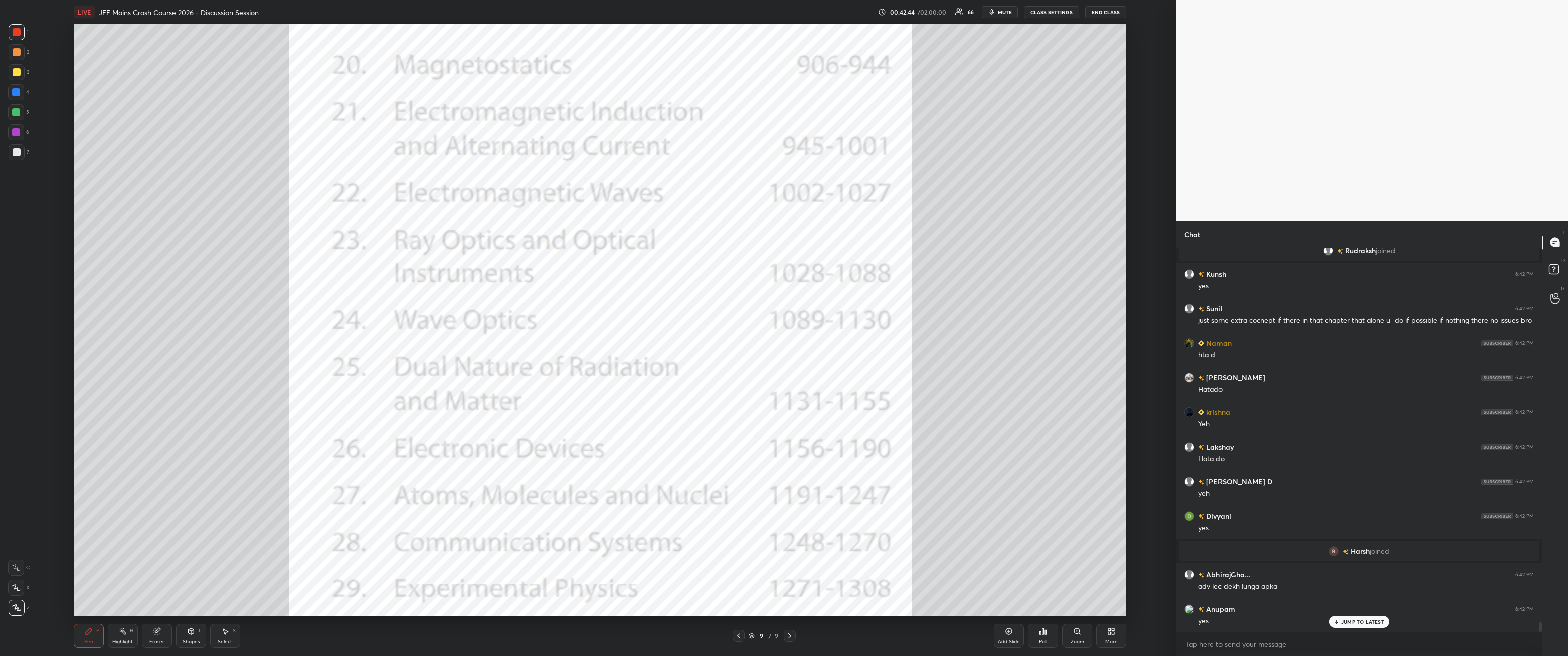
scroll to position [14896, 0]
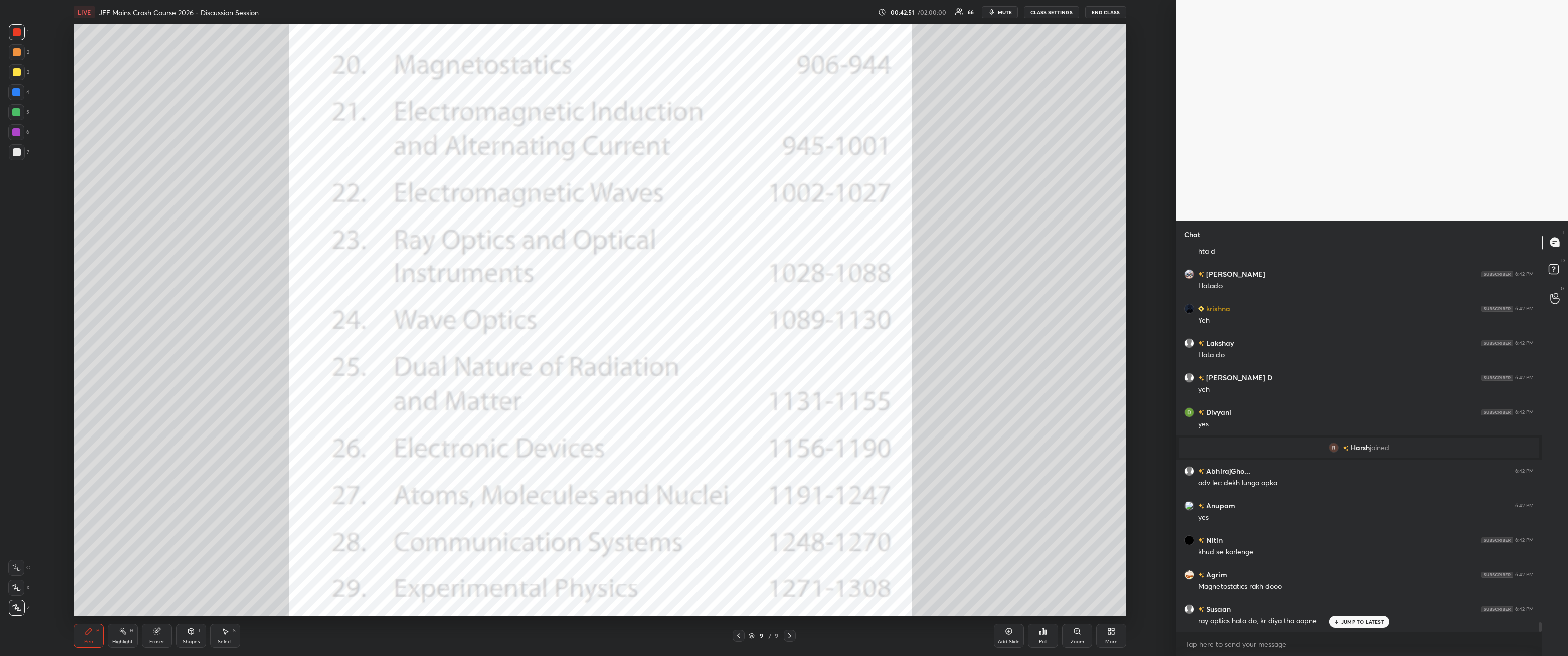
click at [15, 115] on div at bounding box center [16, 112] width 8 height 8
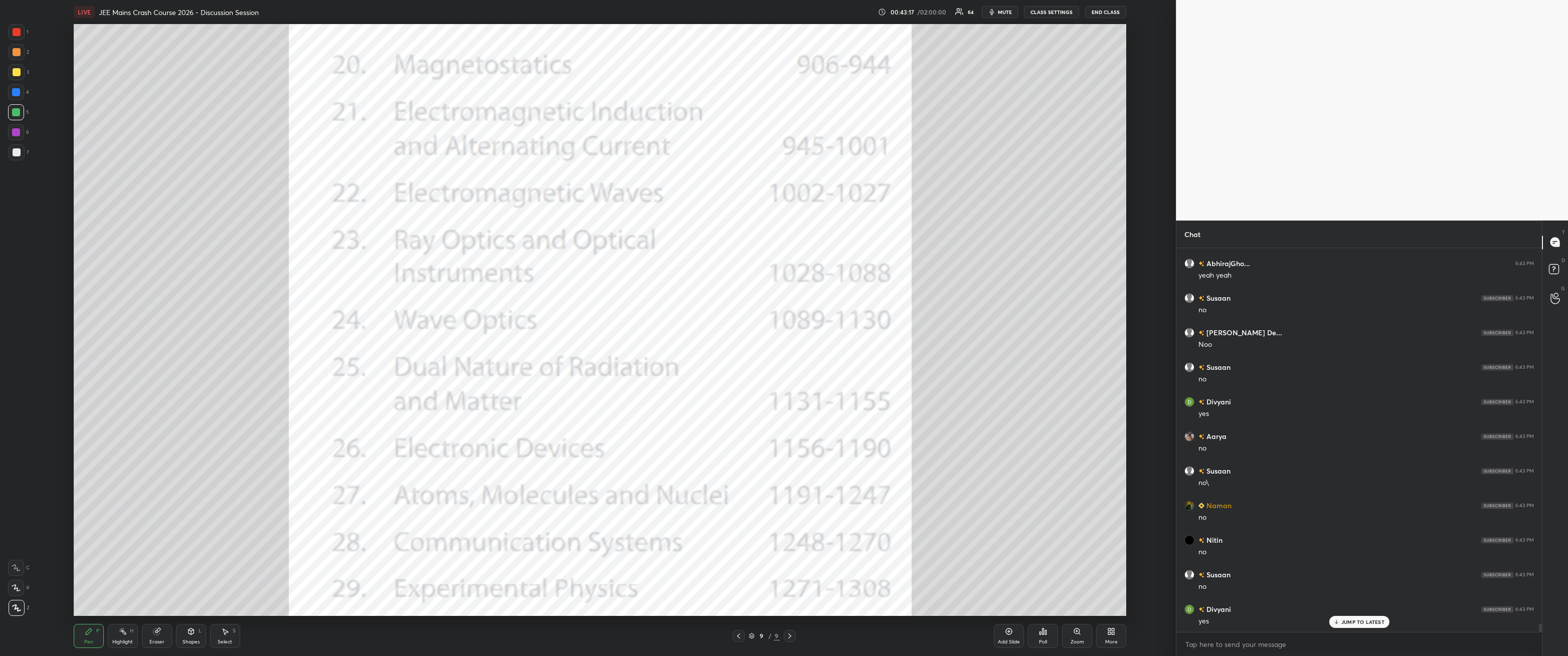
scroll to position [16694, 0]
click at [27, 36] on div "1" at bounding box center [19, 32] width 20 height 16
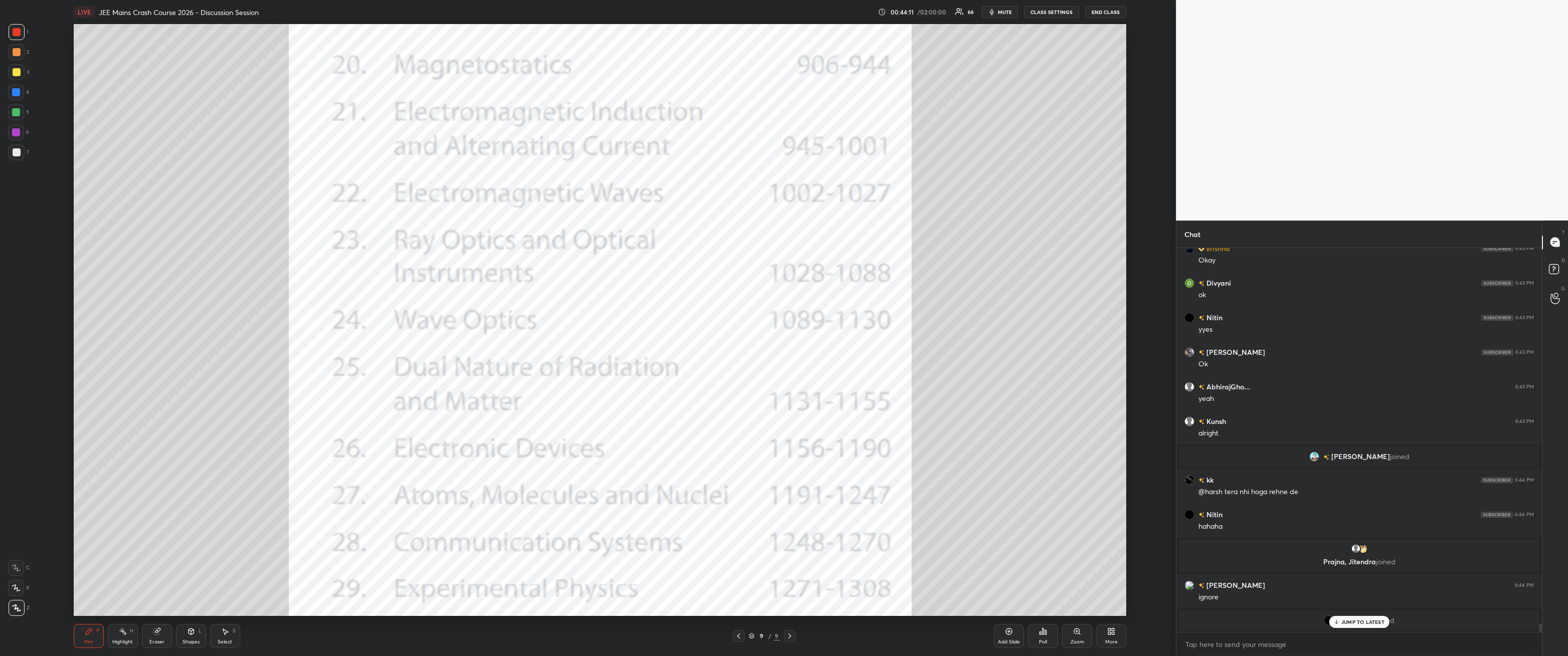
scroll to position [17310, 0]
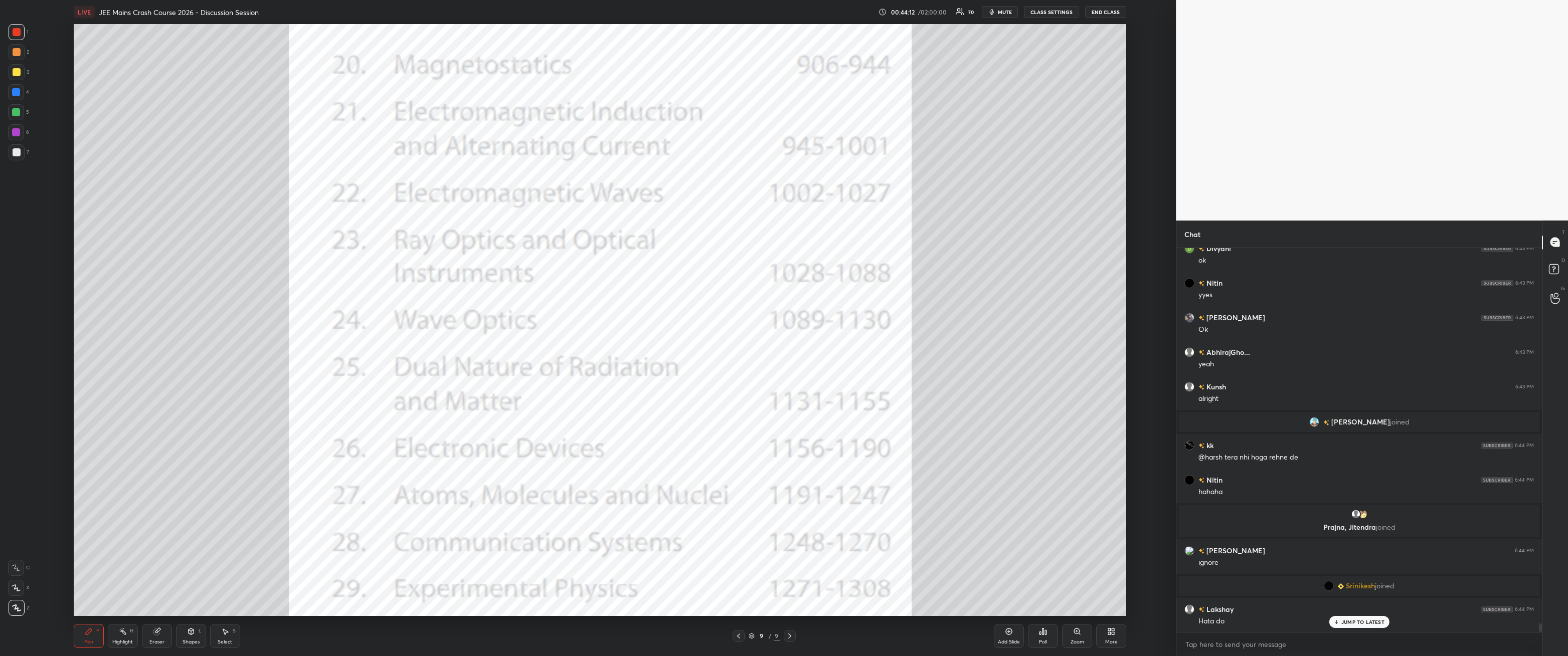
click at [360, 235] on p "JUMP TO LATEST" at bounding box center [1363, 622] width 43 height 6
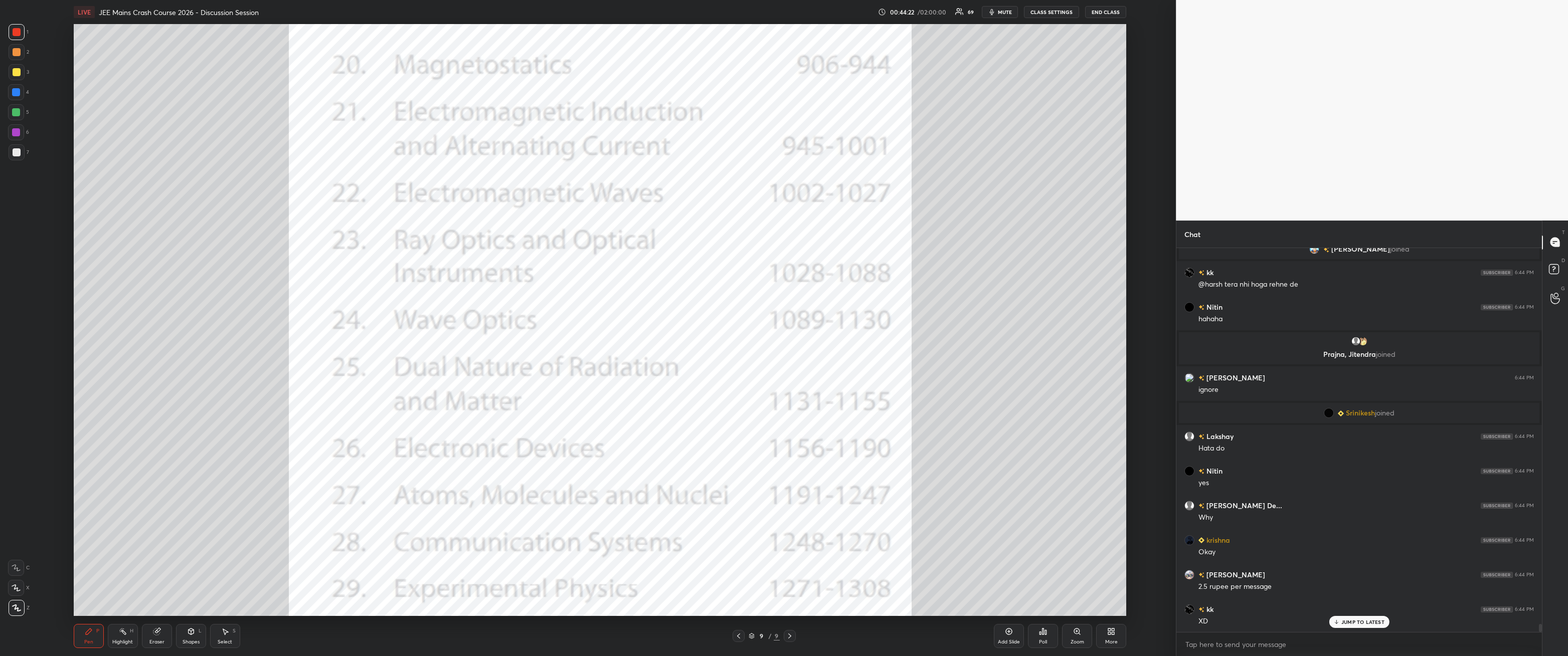
scroll to position [17517, 0]
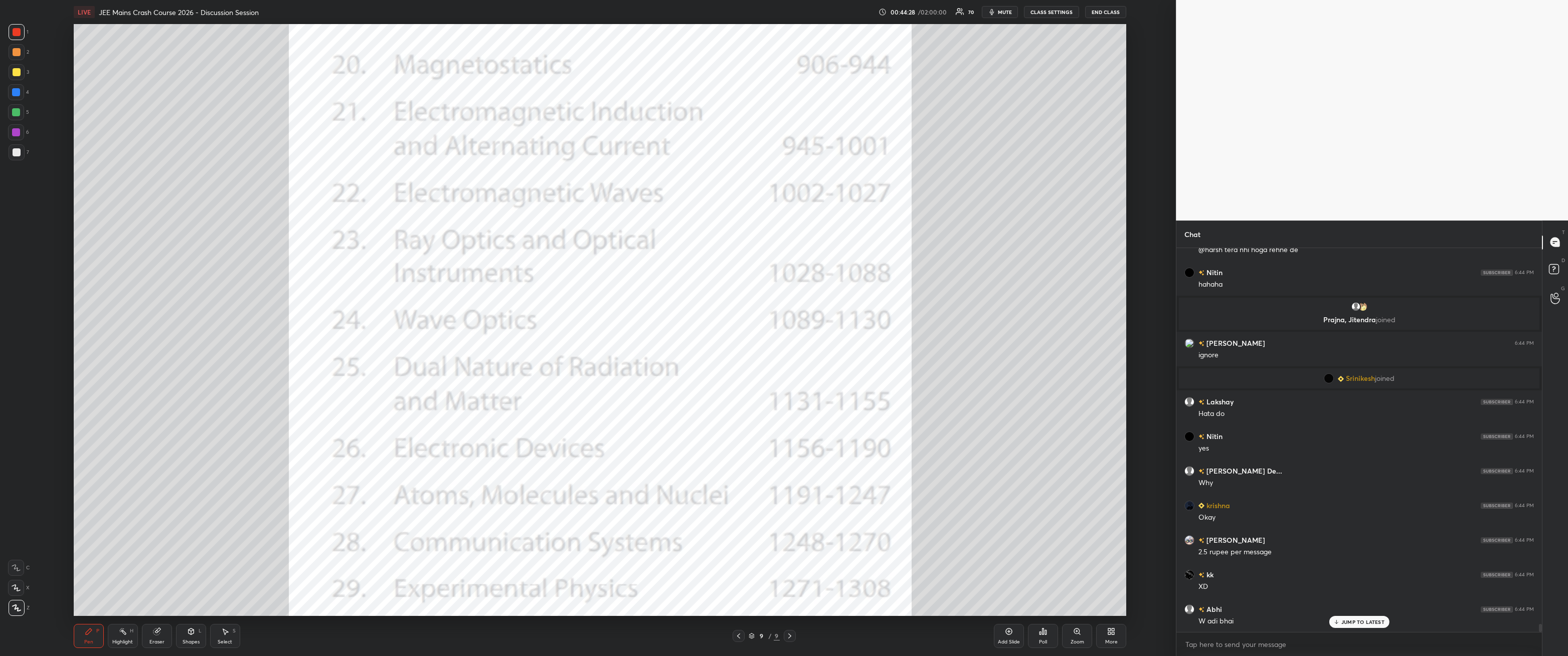
click at [17, 107] on div at bounding box center [16, 112] width 16 height 16
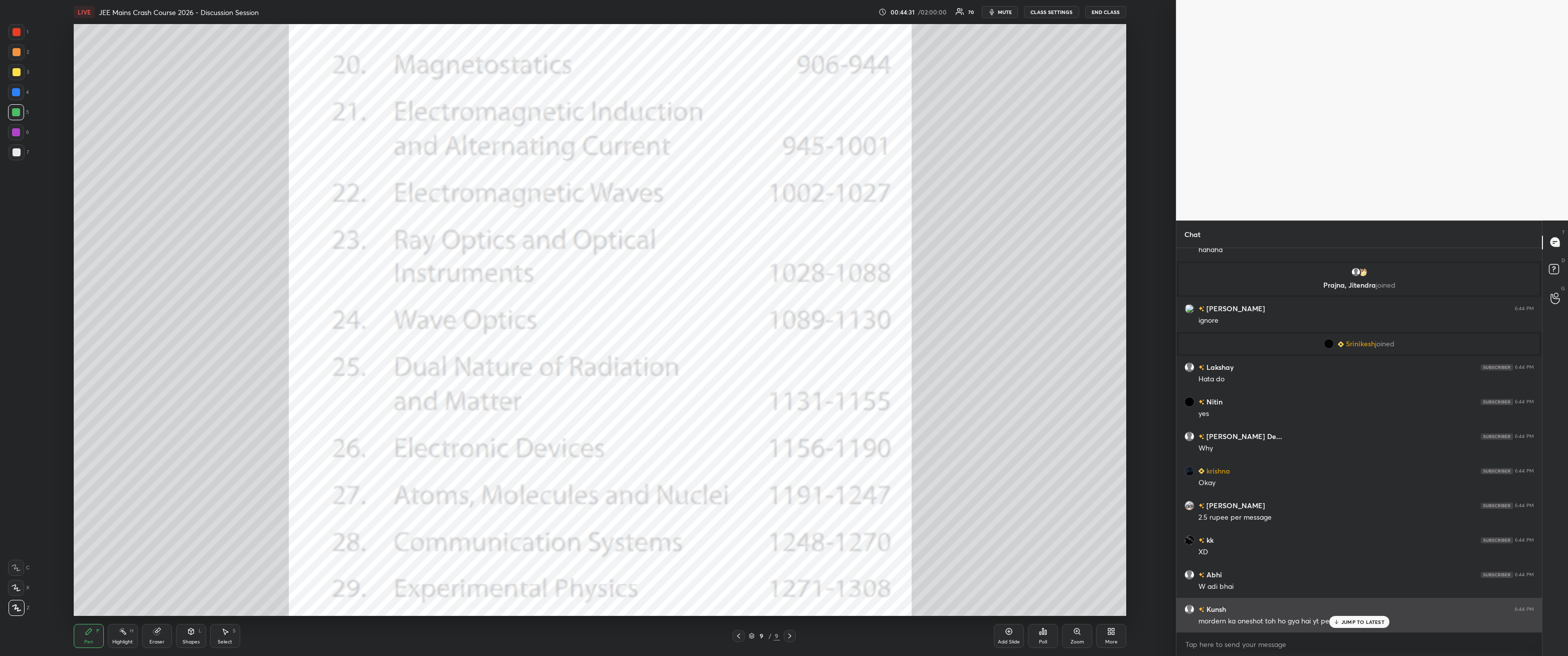
click at [360, 235] on p "JUMP TO LATEST" at bounding box center [1363, 622] width 43 height 6
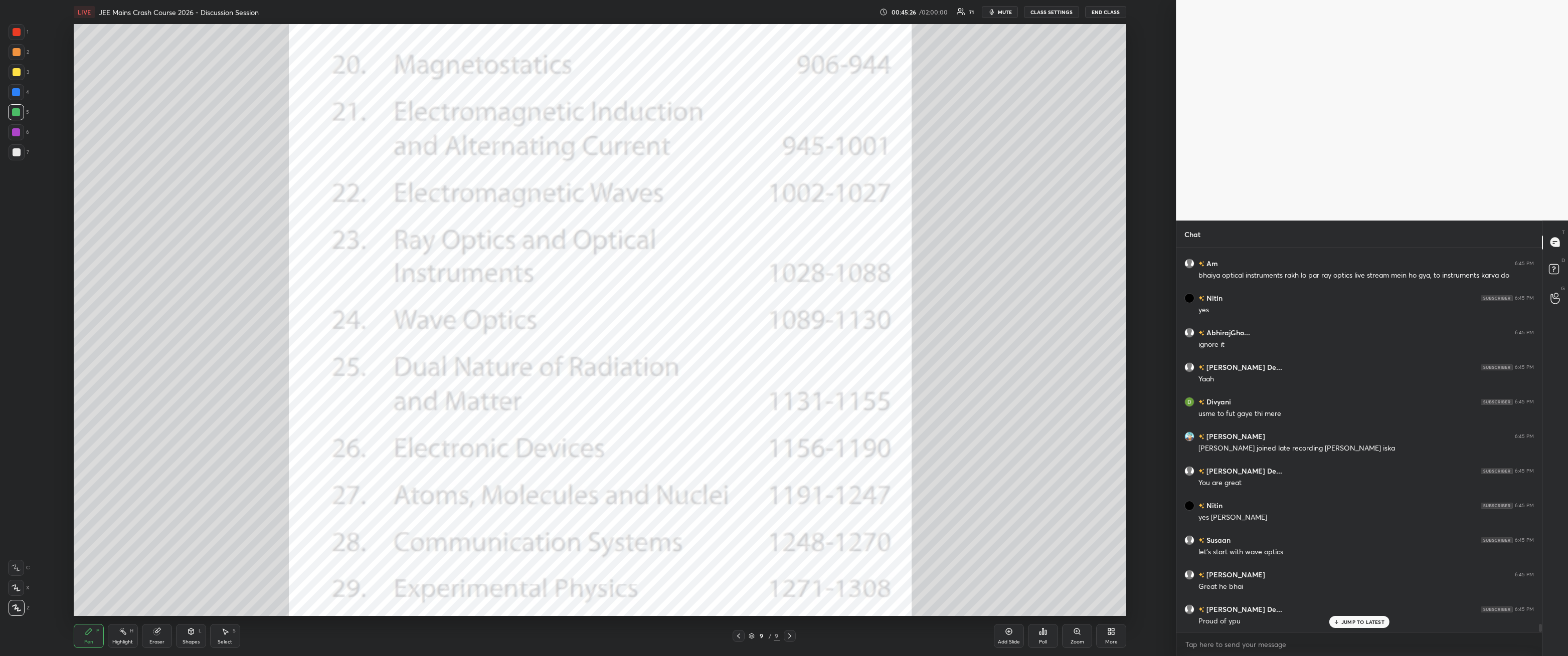
scroll to position [18219, 0]
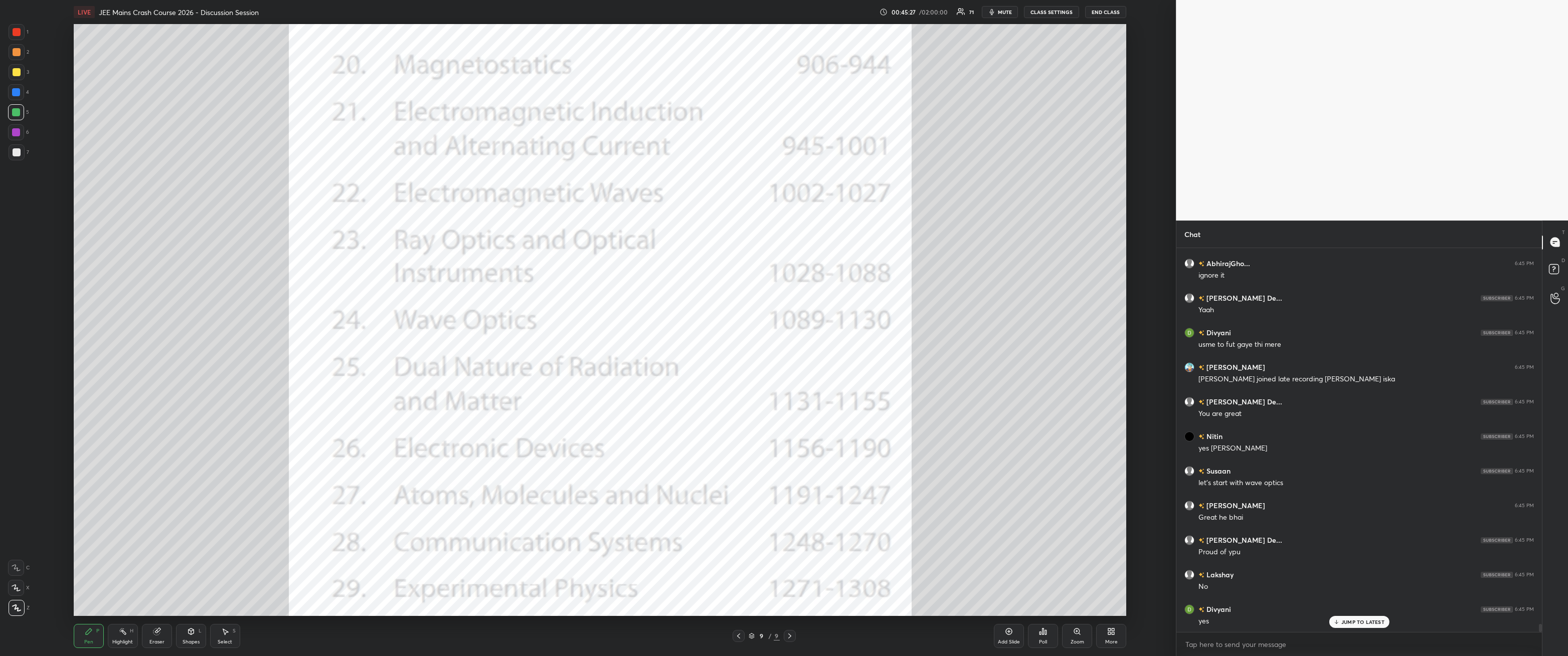
click at [20, 28] on div at bounding box center [17, 32] width 16 height 16
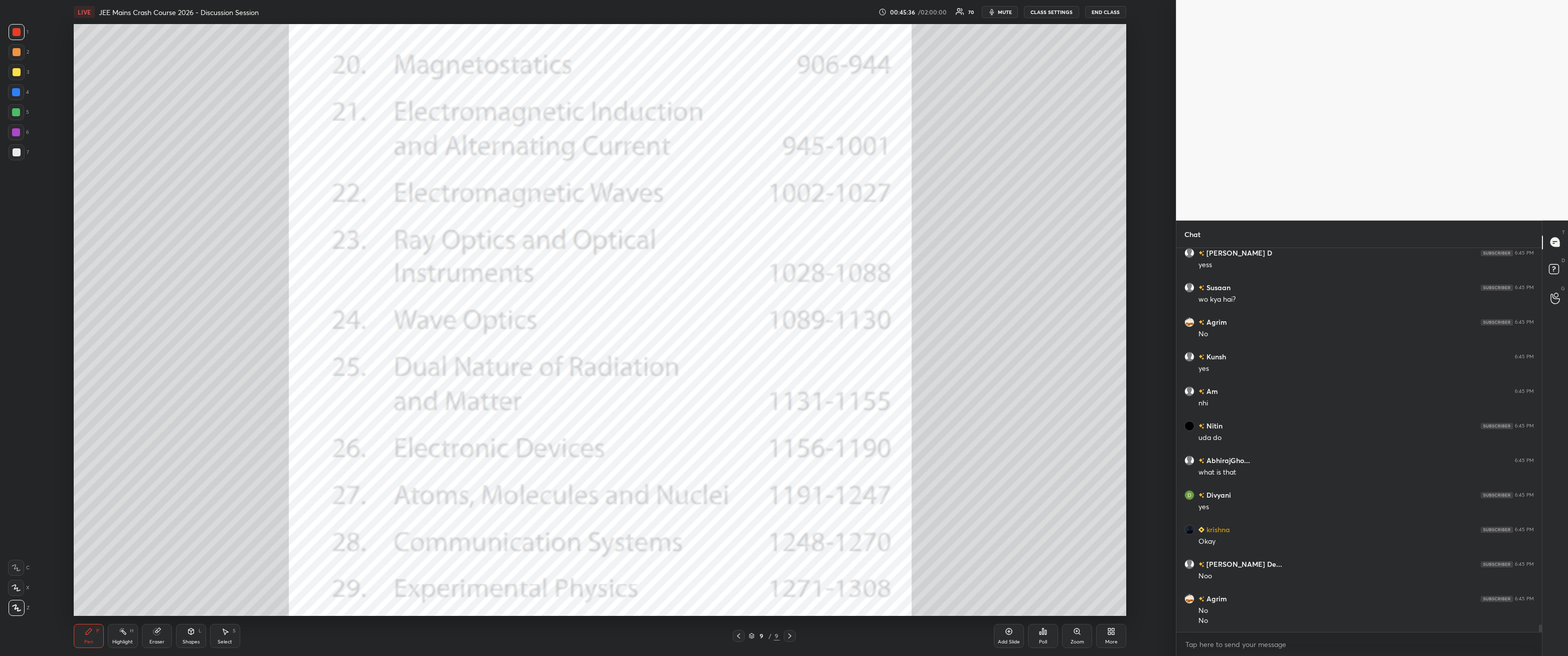
scroll to position [18921, 0]
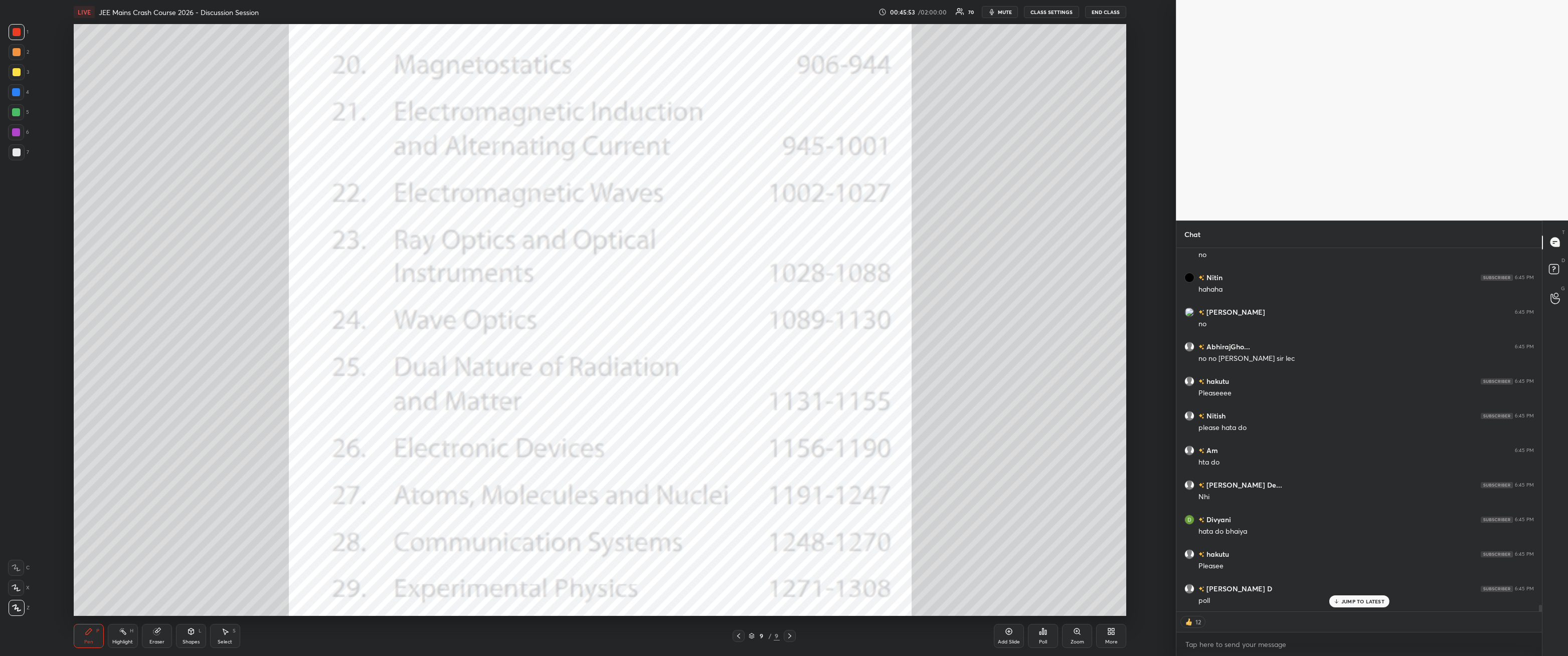
click at [360, 235] on icon at bounding box center [1044, 631] width 1 height 6
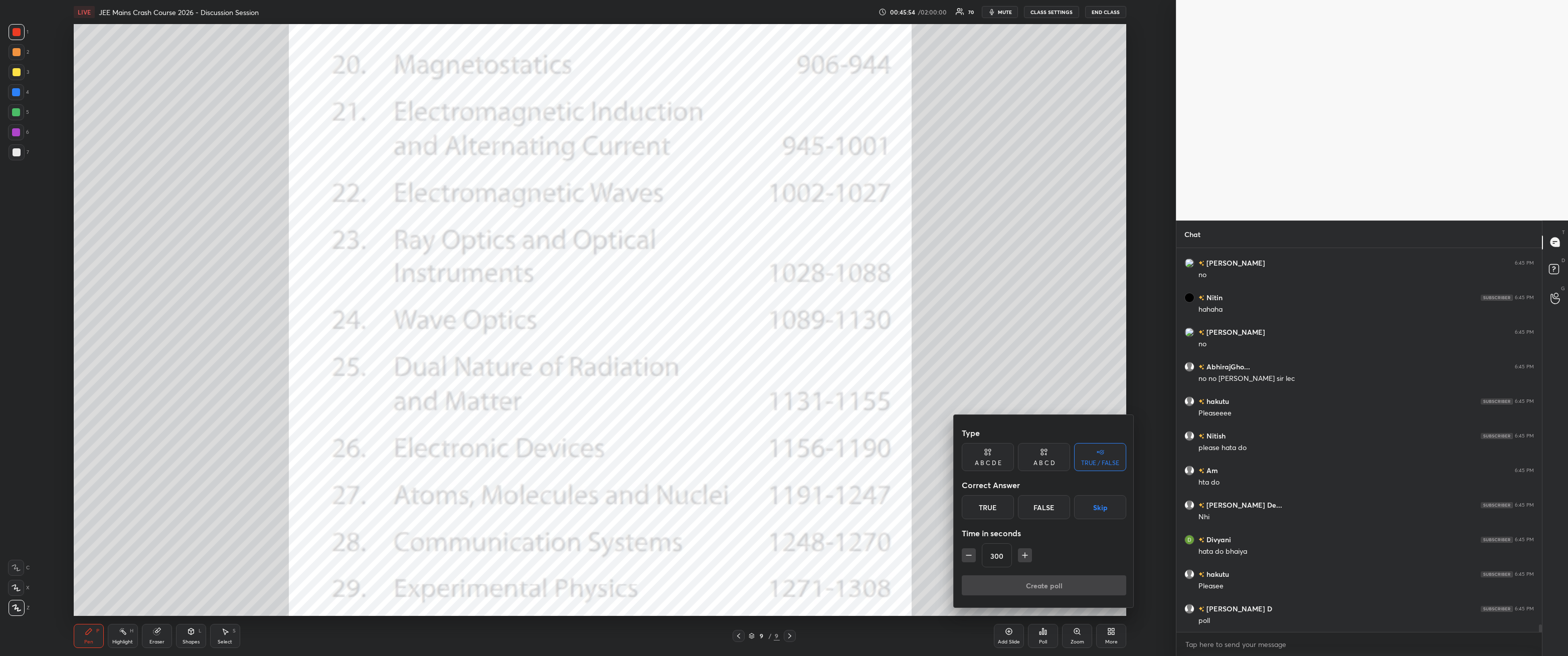
click at [360, 235] on button "Skip" at bounding box center [1100, 507] width 52 height 24
click at [360, 235] on button "Create poll" at bounding box center [1044, 586] width 165 height 20
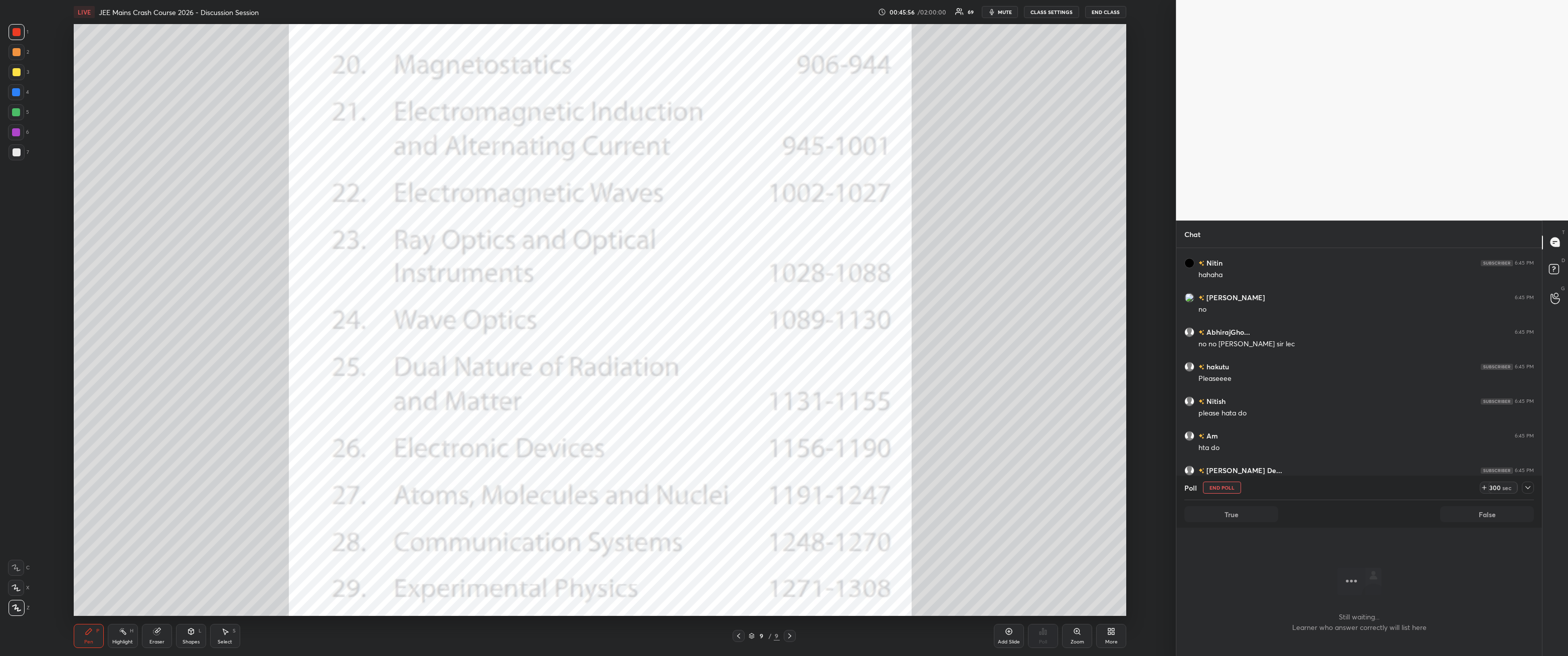
click at [360, 235] on div at bounding box center [1528, 488] width 12 height 12
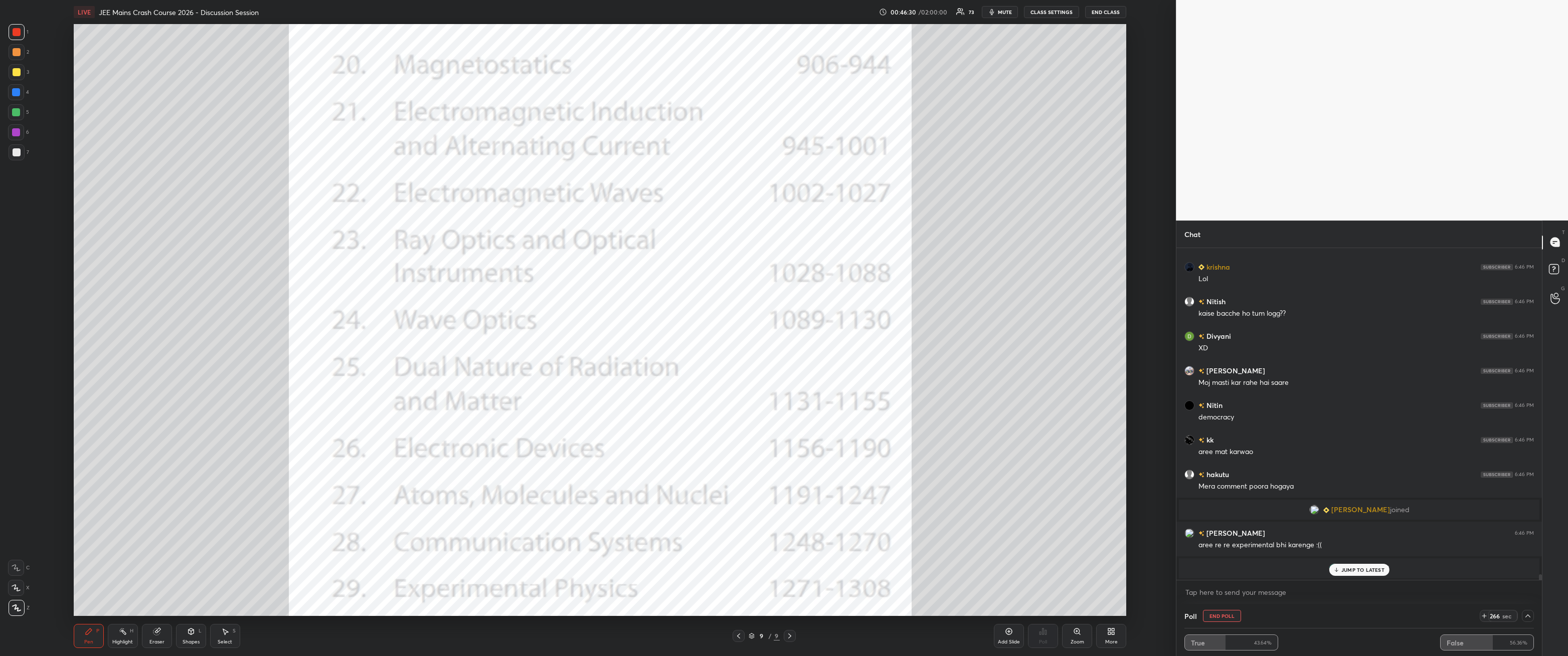
click at [12, 116] on div at bounding box center [16, 112] width 16 height 16
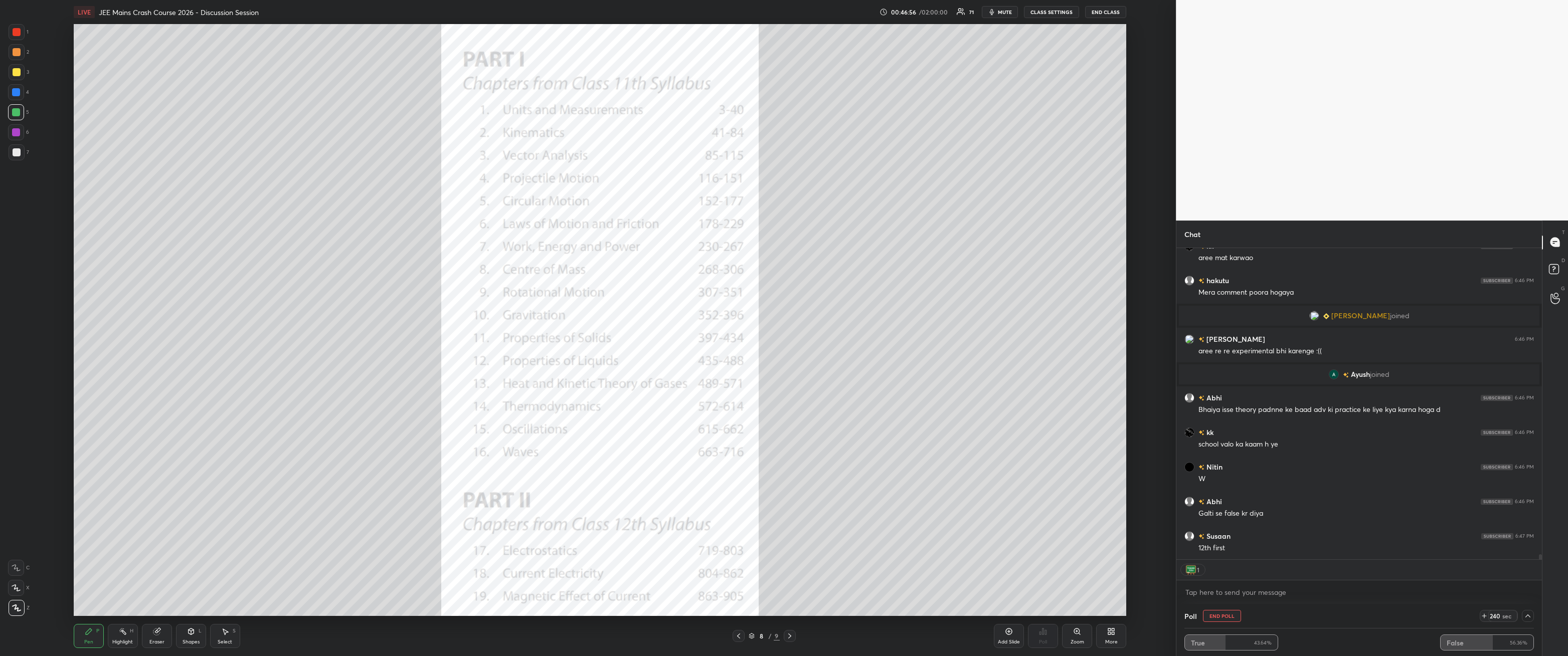
scroll to position [19899, 0]
click at [360, 235] on button "End Poll" at bounding box center [1222, 616] width 38 height 12
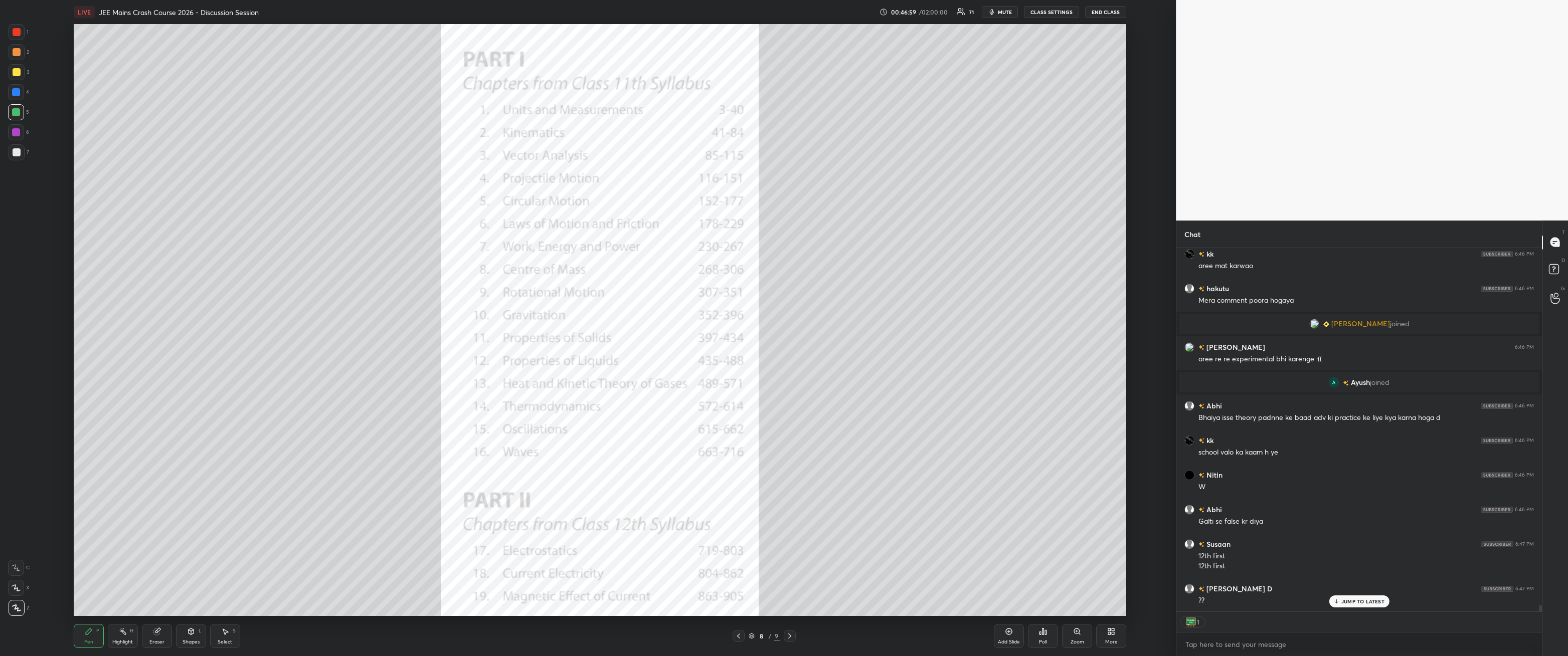
scroll to position [381, 363]
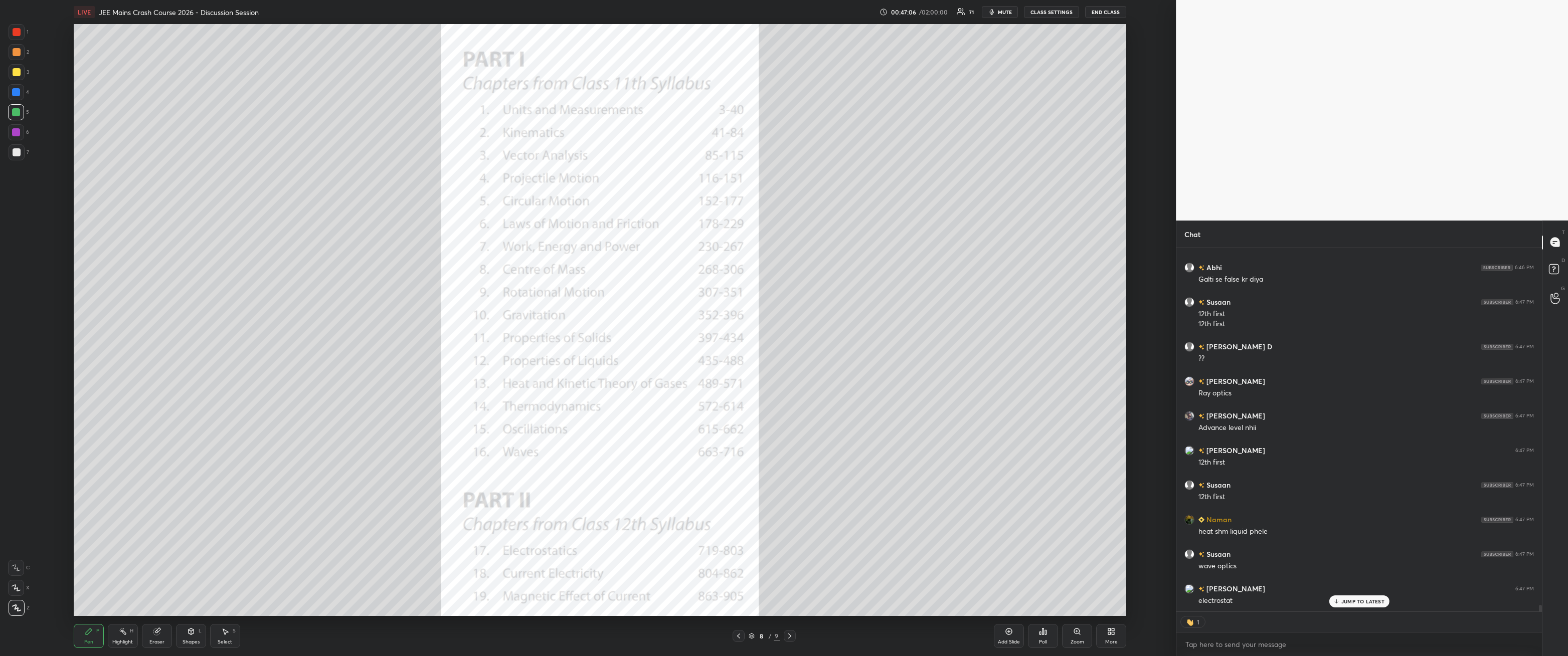
click at [360, 235] on icon at bounding box center [1044, 631] width 1 height 6
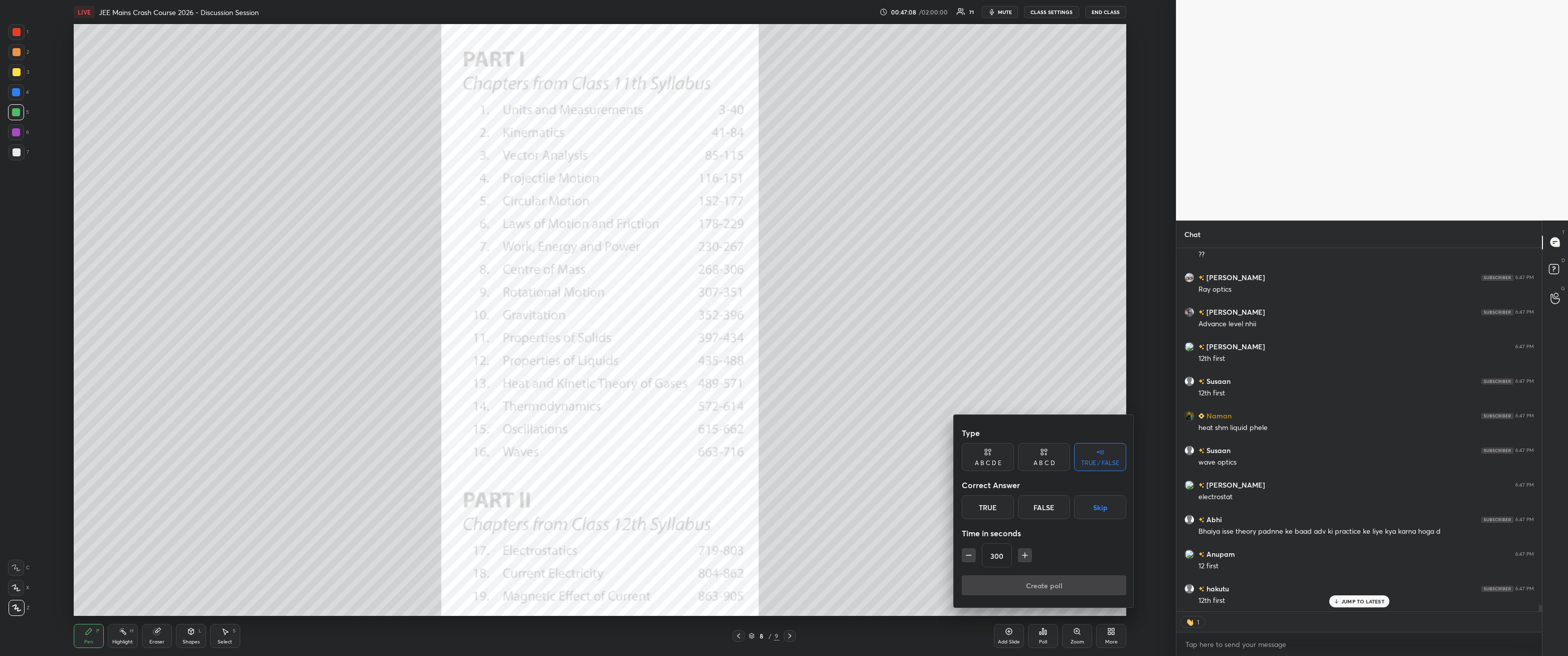
click at [360, 235] on button "Skip" at bounding box center [1100, 507] width 52 height 24
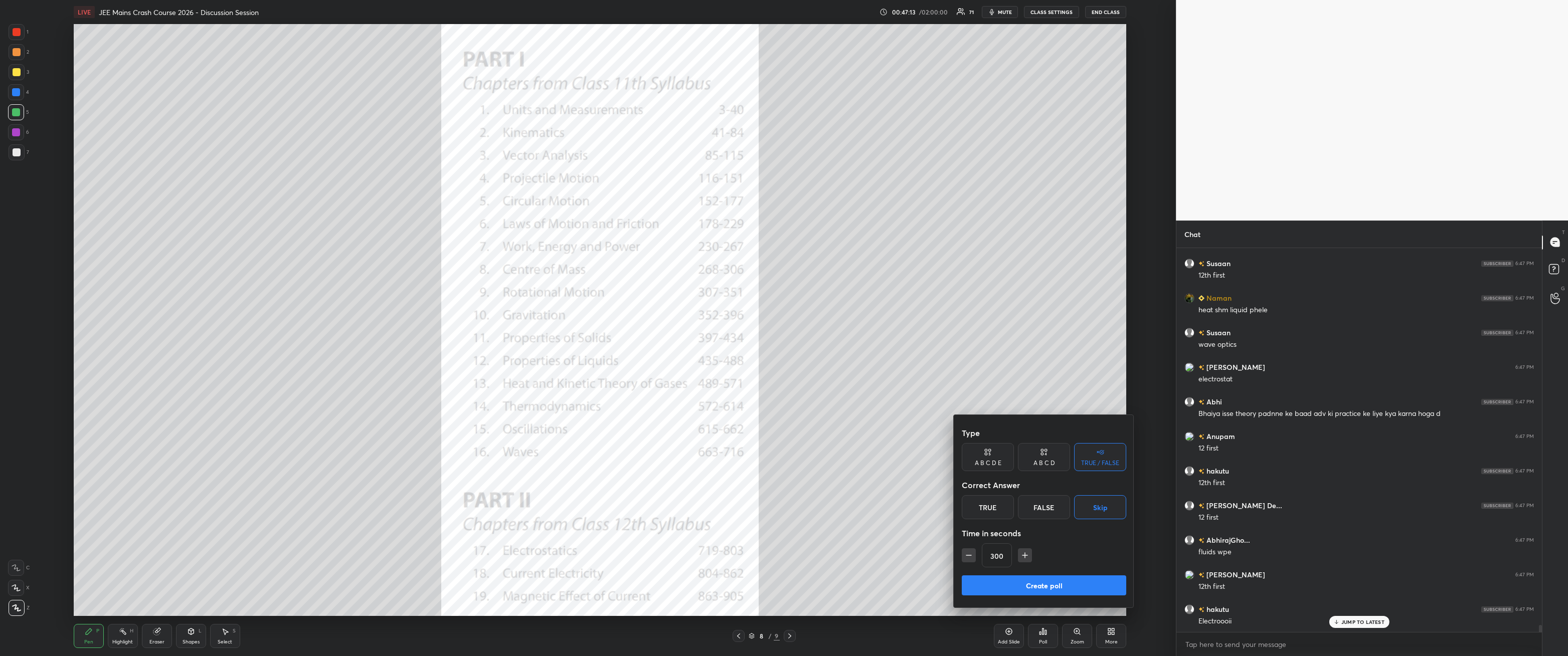
click at [360, 235] on button "Create poll" at bounding box center [1044, 586] width 165 height 20
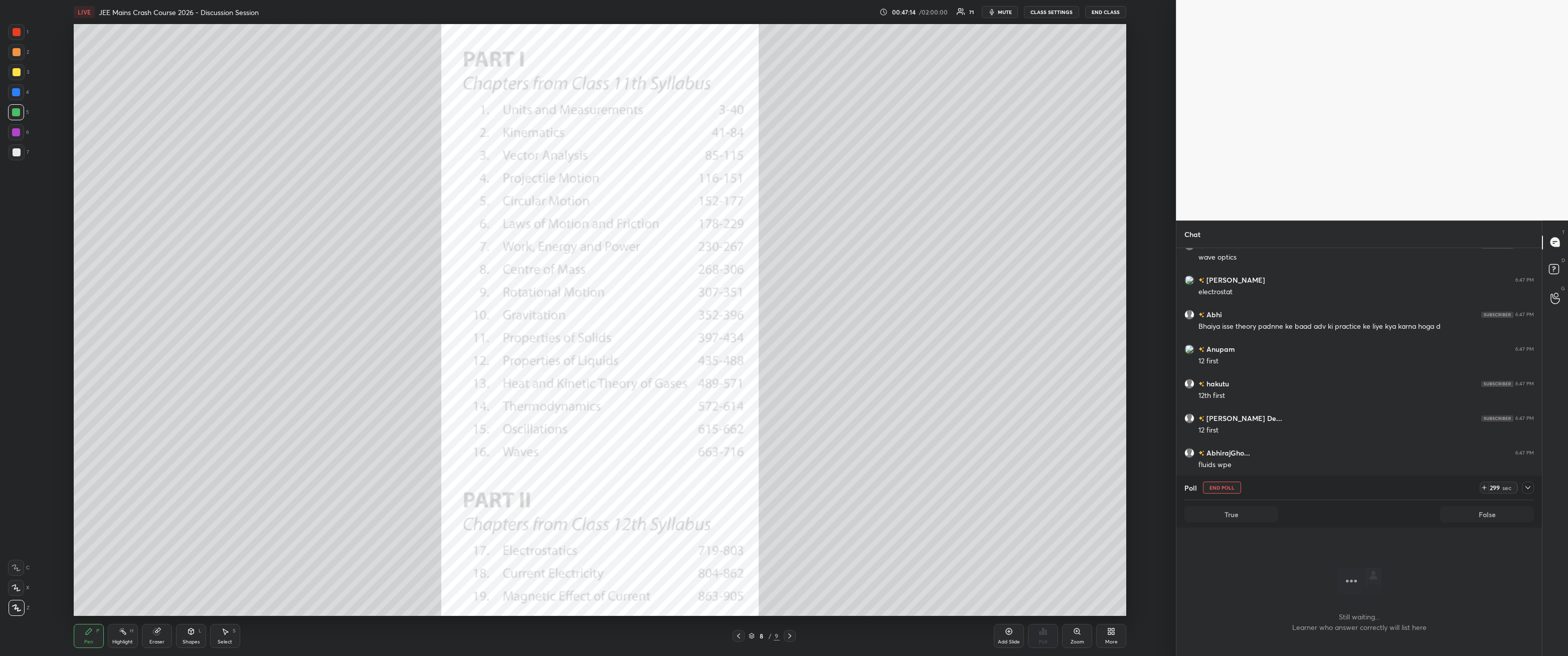
click at [360, 235] on icon at bounding box center [1528, 487] width 8 height 8
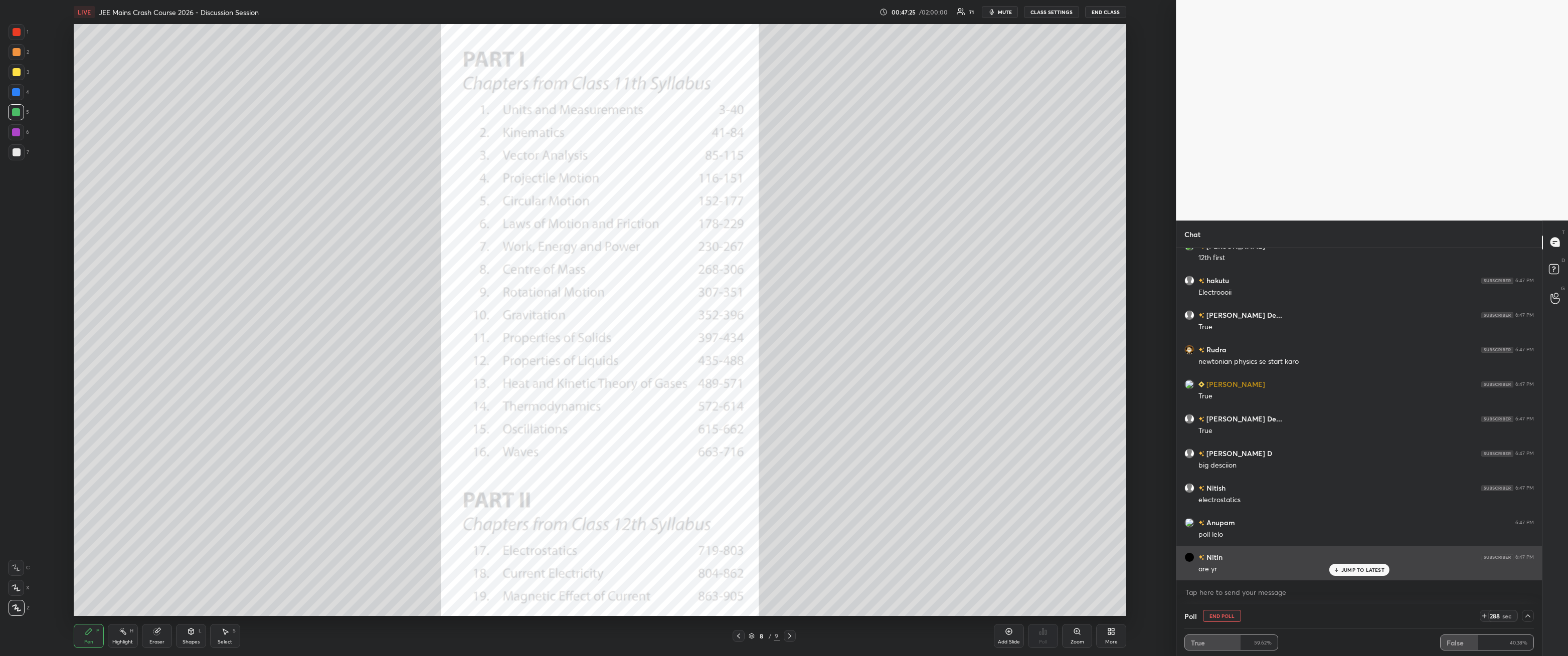
click at [360, 235] on p "JUMP TO LATEST" at bounding box center [1363, 570] width 43 height 6
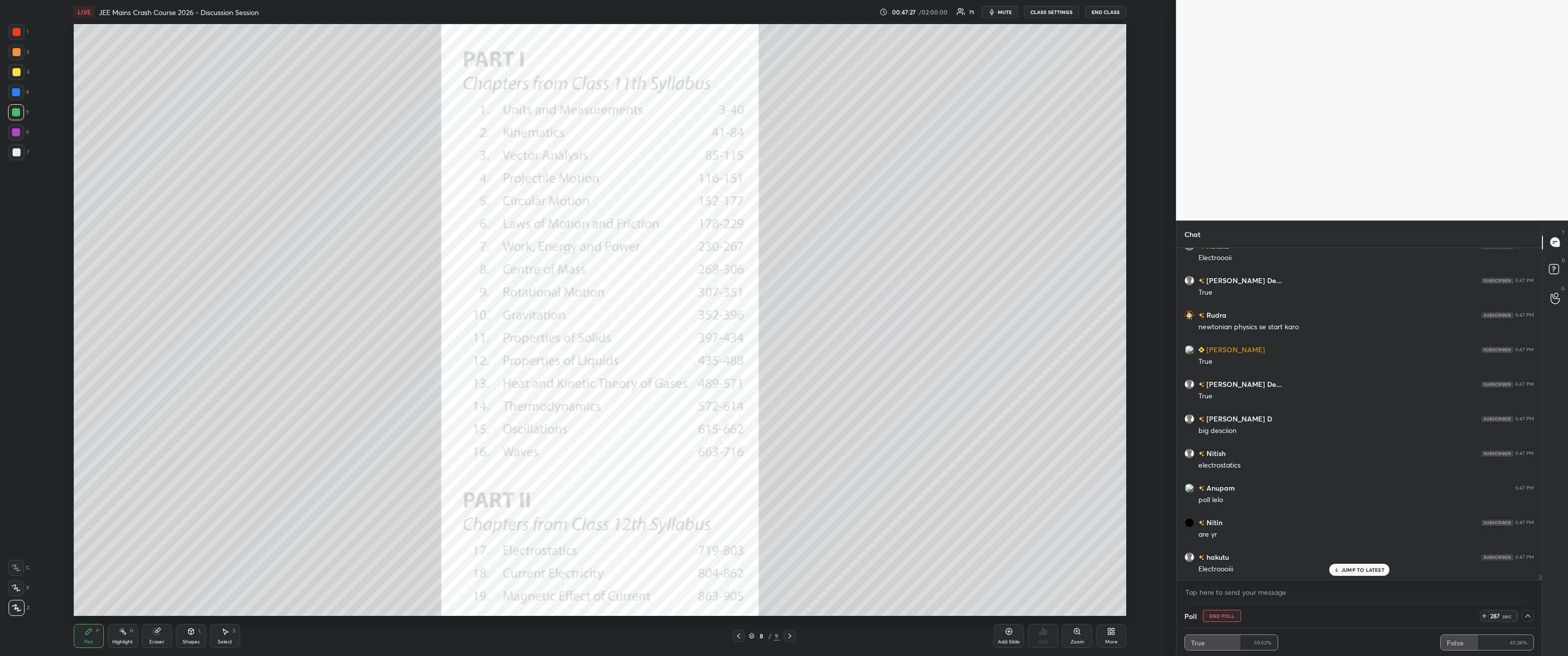
click at [360, 235] on p "JUMP TO LATEST" at bounding box center [1363, 570] width 43 height 6
click at [360, 235] on button "End Poll" at bounding box center [1222, 616] width 38 height 12
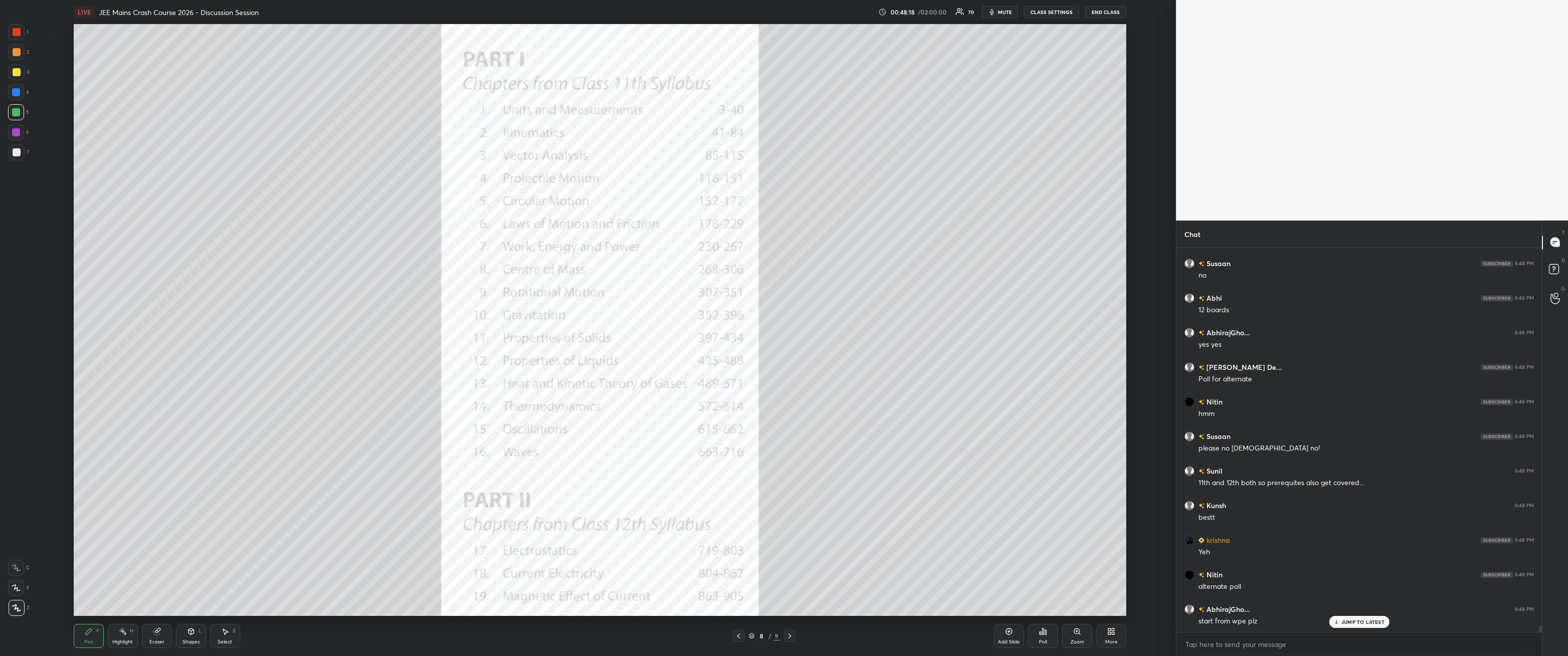
click at [360, 235] on div "Poll" at bounding box center [1043, 636] width 30 height 24
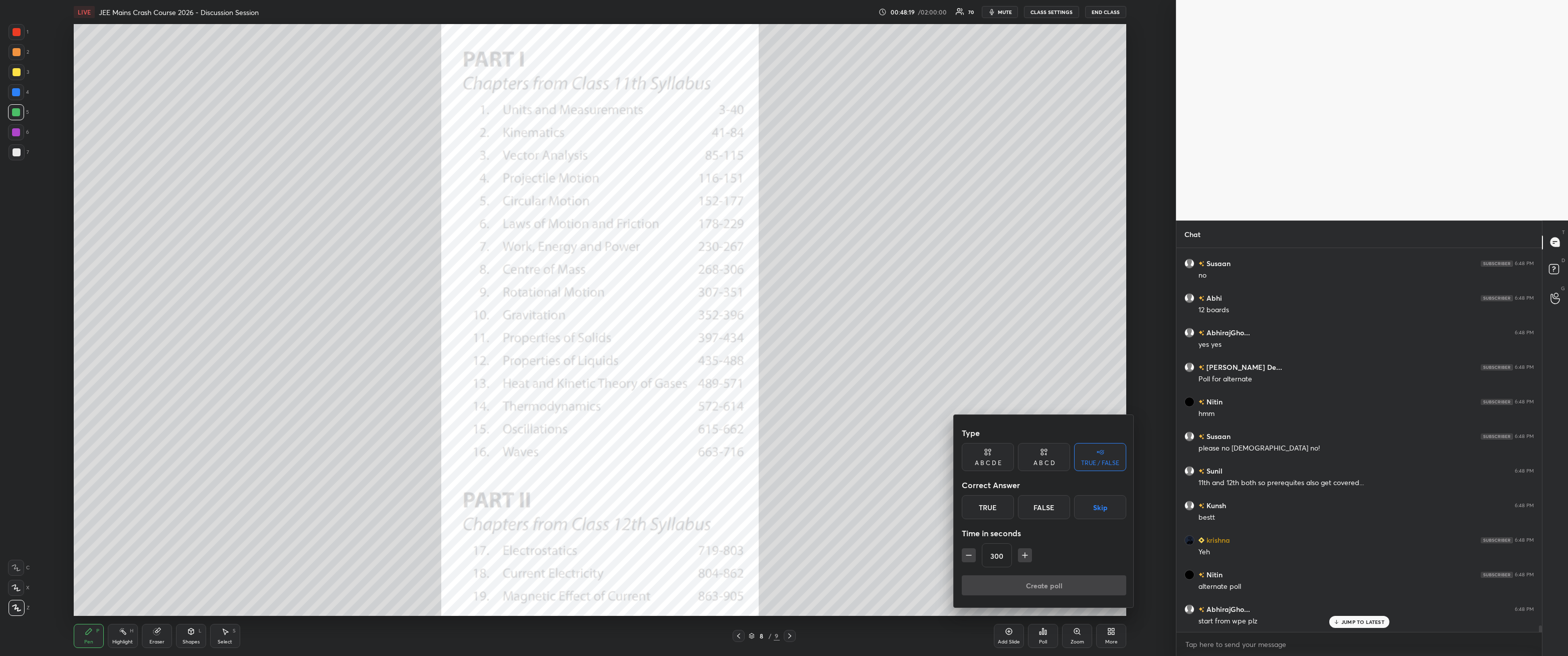
click at [360, 235] on button "Skip" at bounding box center [1100, 507] width 52 height 24
click at [360, 235] on button "Create poll" at bounding box center [1044, 586] width 165 height 20
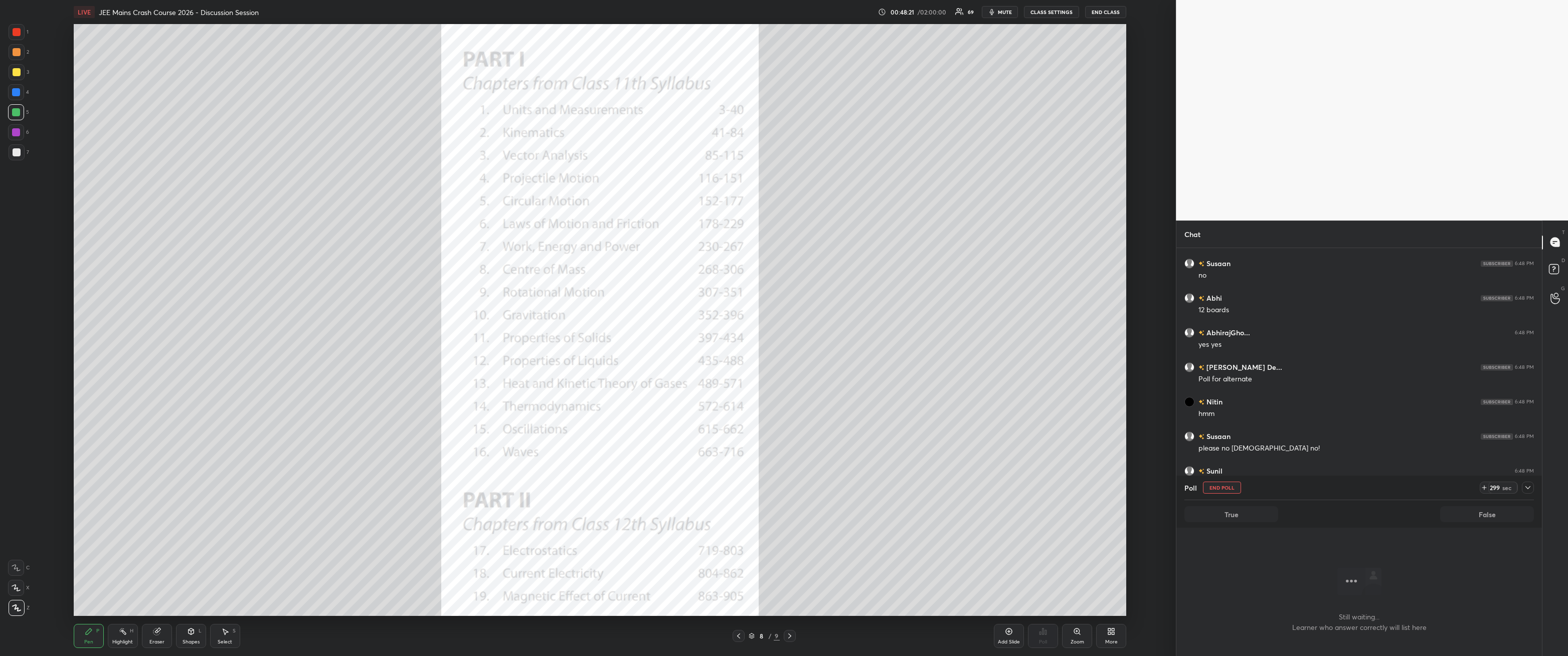
click at [360, 235] on icon at bounding box center [1528, 487] width 8 height 8
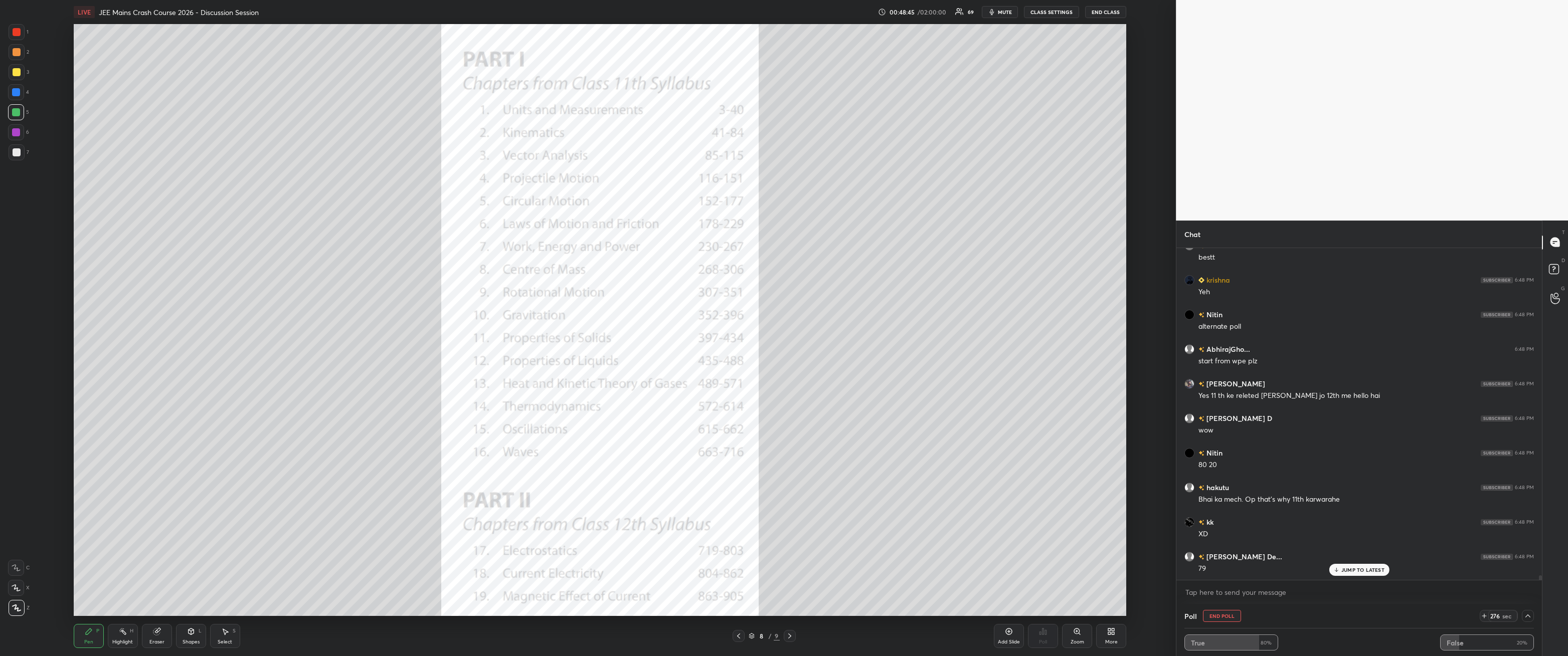
click at [360, 235] on button "End Poll" at bounding box center [1222, 616] width 38 height 12
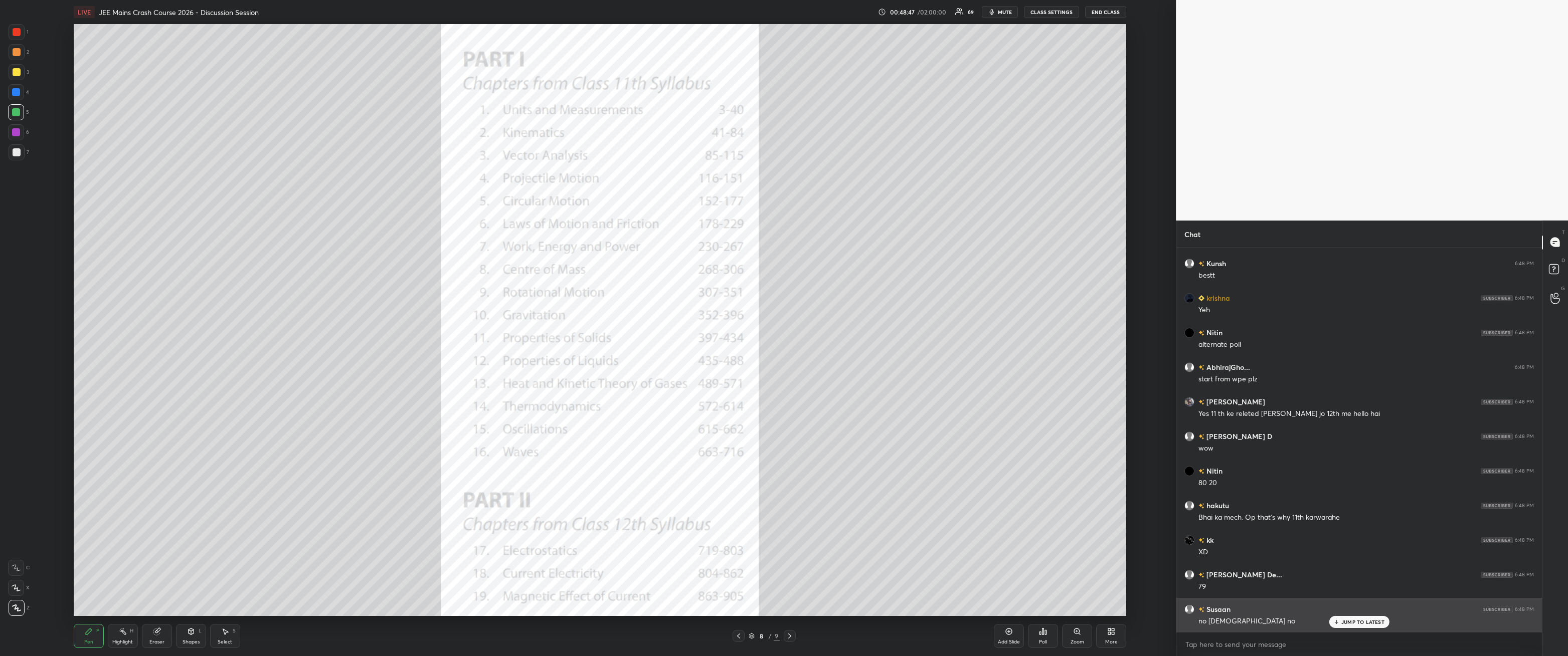
click at [360, 235] on p "JUMP TO LATEST" at bounding box center [1363, 622] width 43 height 6
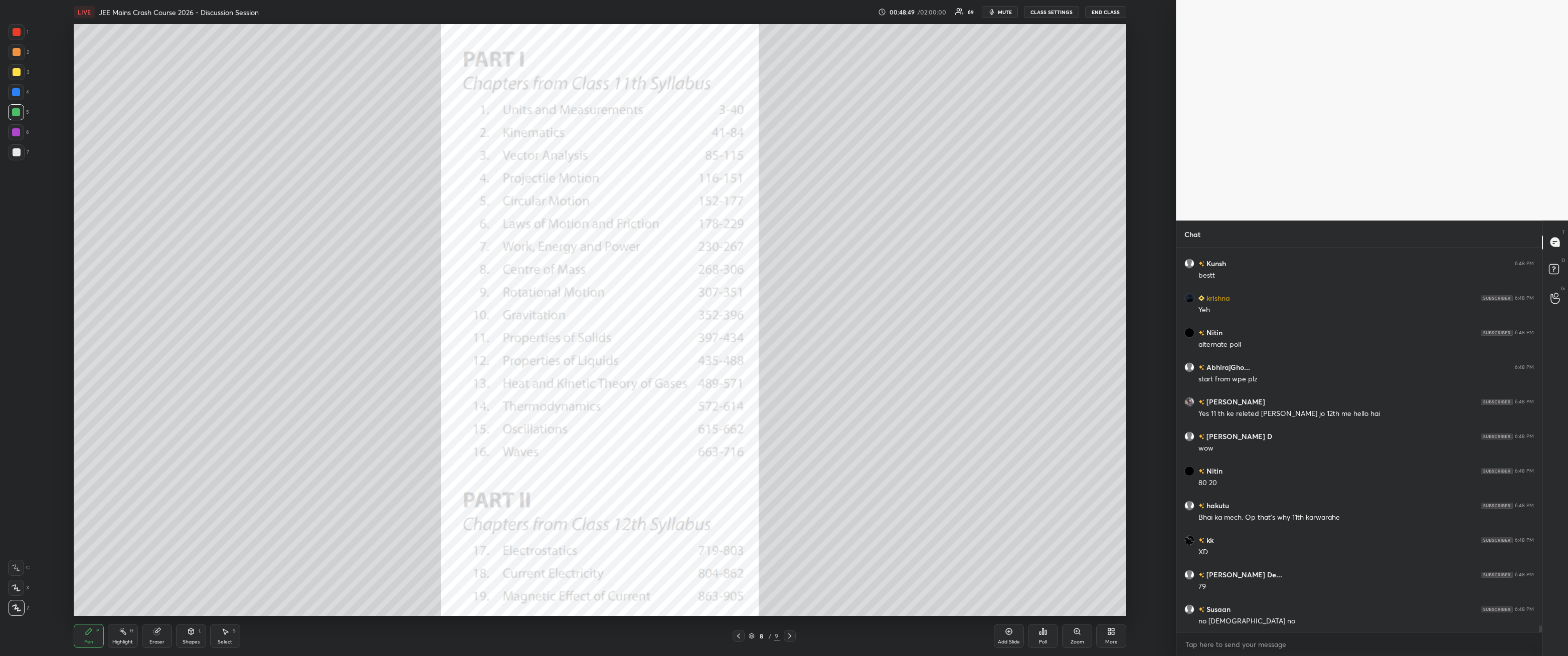
click at [20, 32] on div at bounding box center [17, 32] width 16 height 16
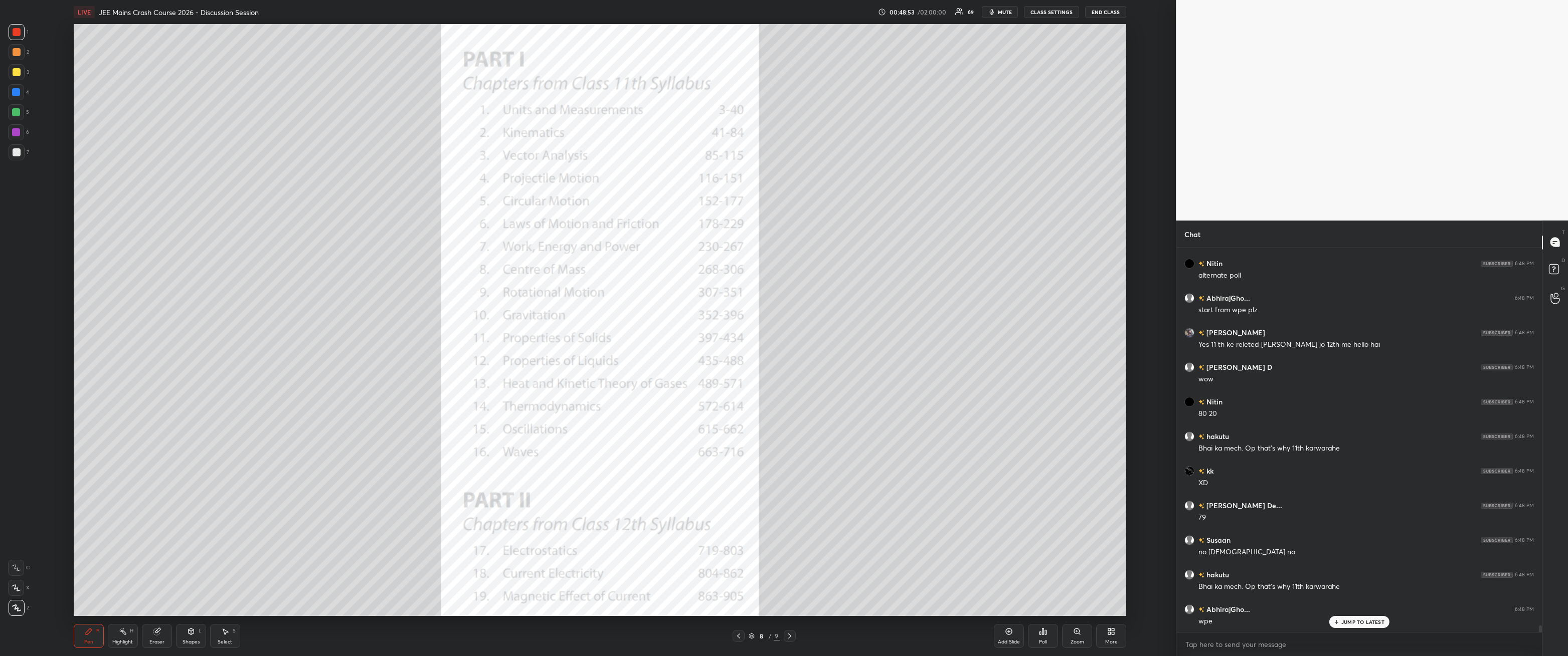
click at [360, 235] on p "JUMP TO LATEST" at bounding box center [1363, 622] width 43 height 6
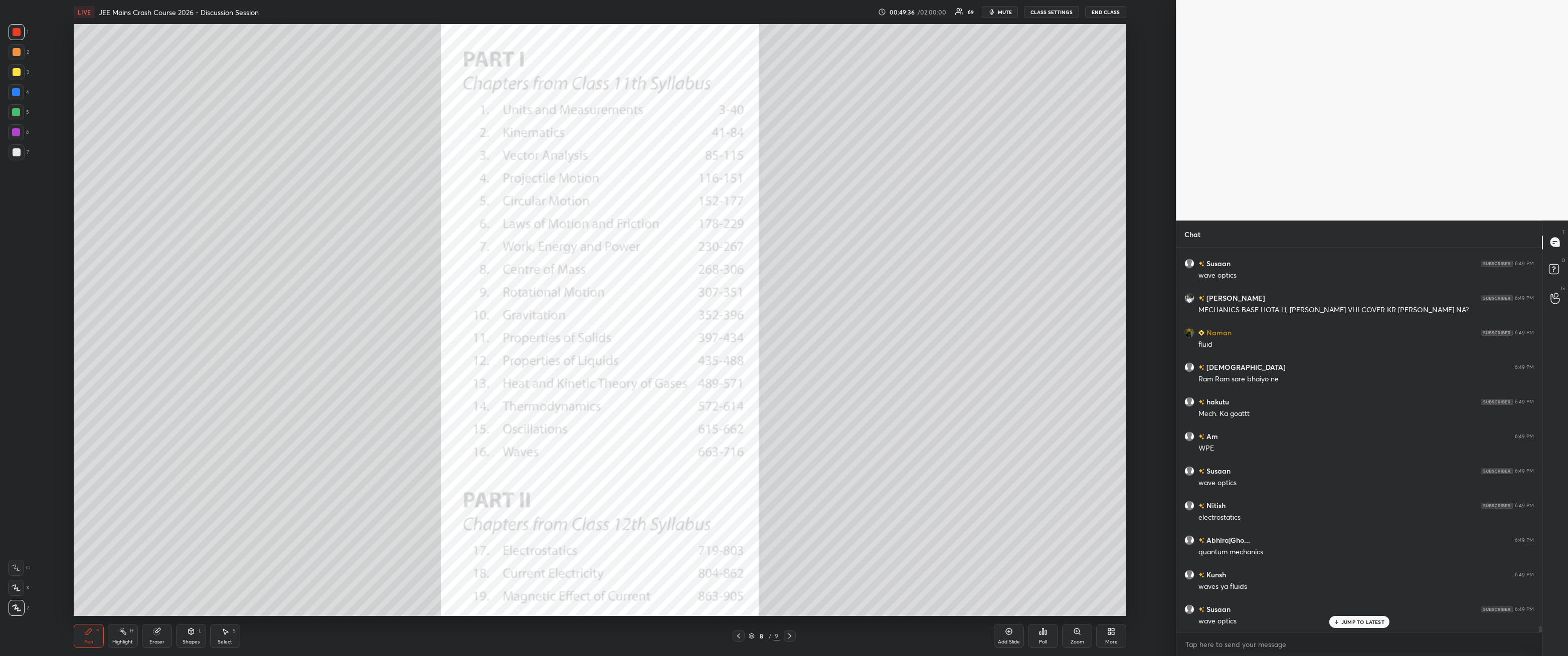
click at [14, 96] on div at bounding box center [16, 92] width 8 height 8
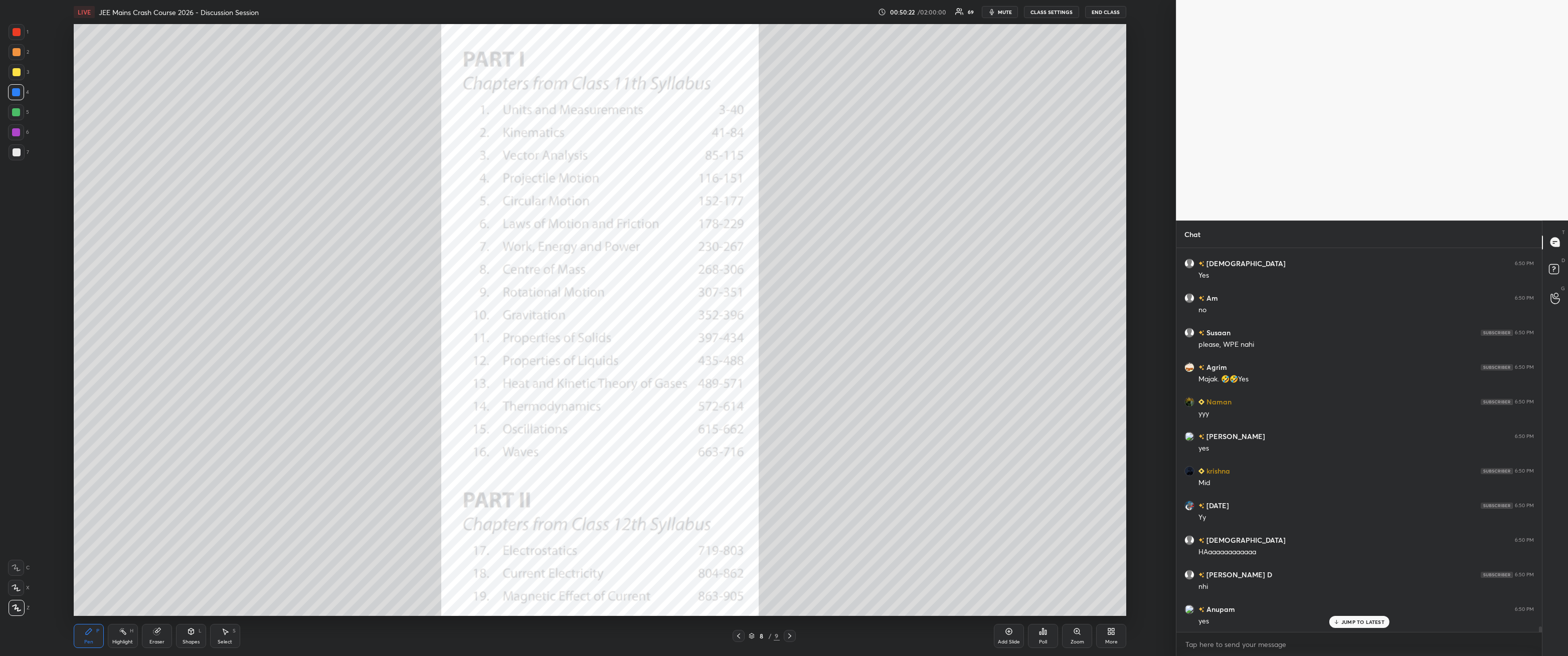
click at [360, 235] on div "Poll" at bounding box center [1043, 642] width 8 height 5
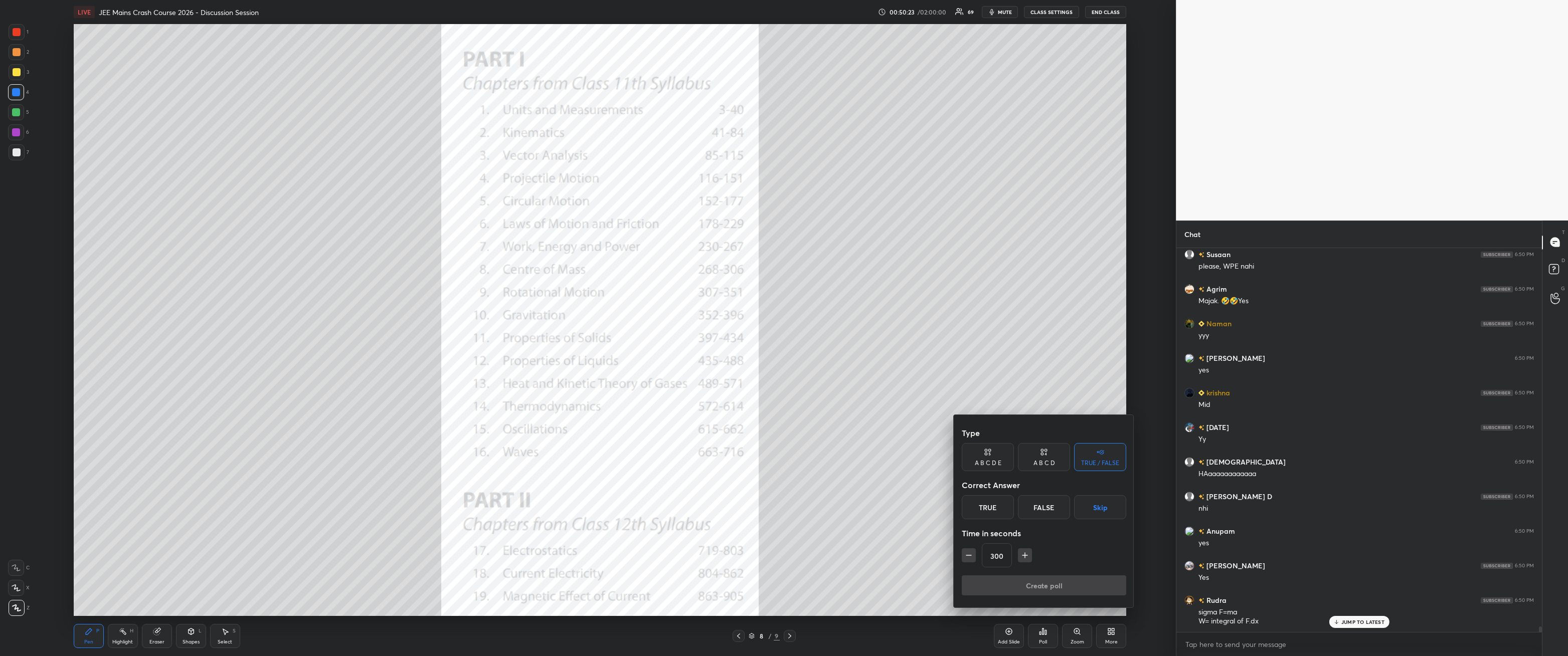
click at [360, 235] on button "Skip" at bounding box center [1100, 507] width 52 height 24
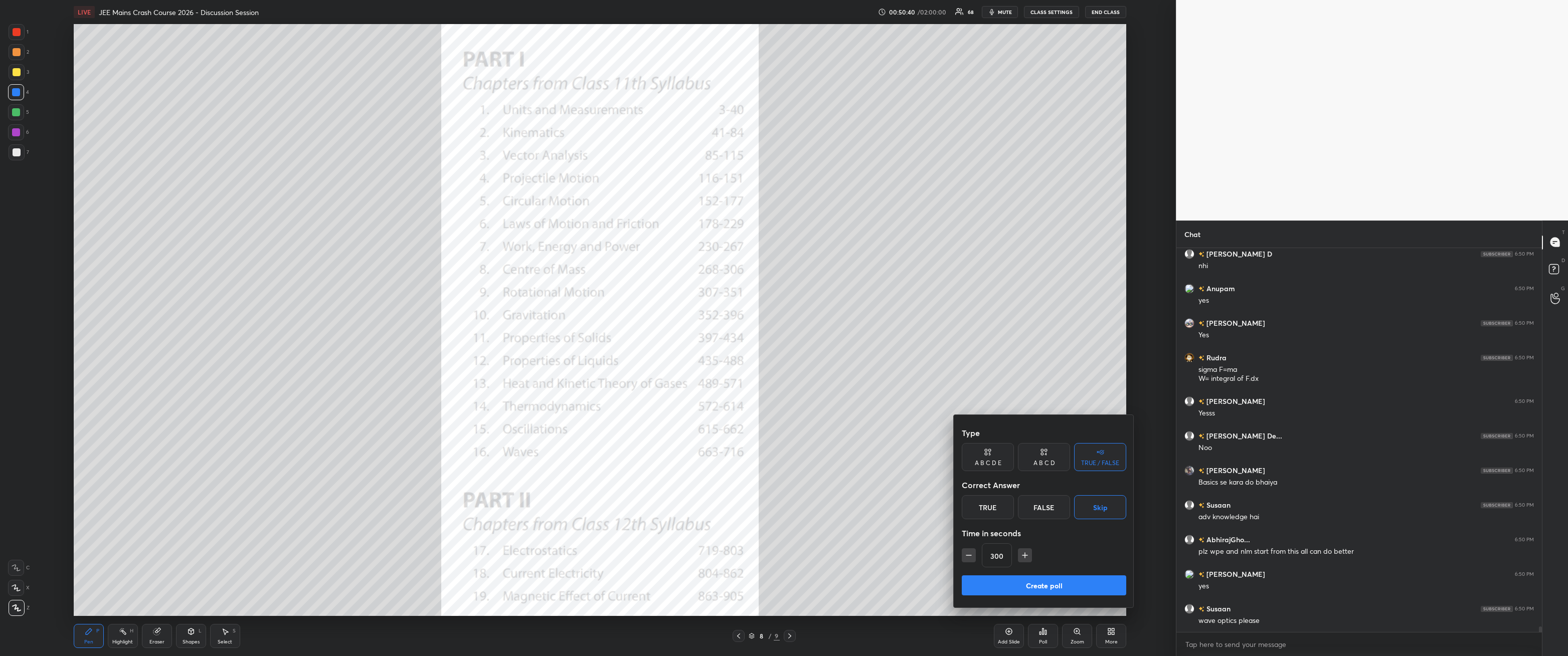
click at [360, 235] on button "Create poll" at bounding box center [1044, 586] width 165 height 20
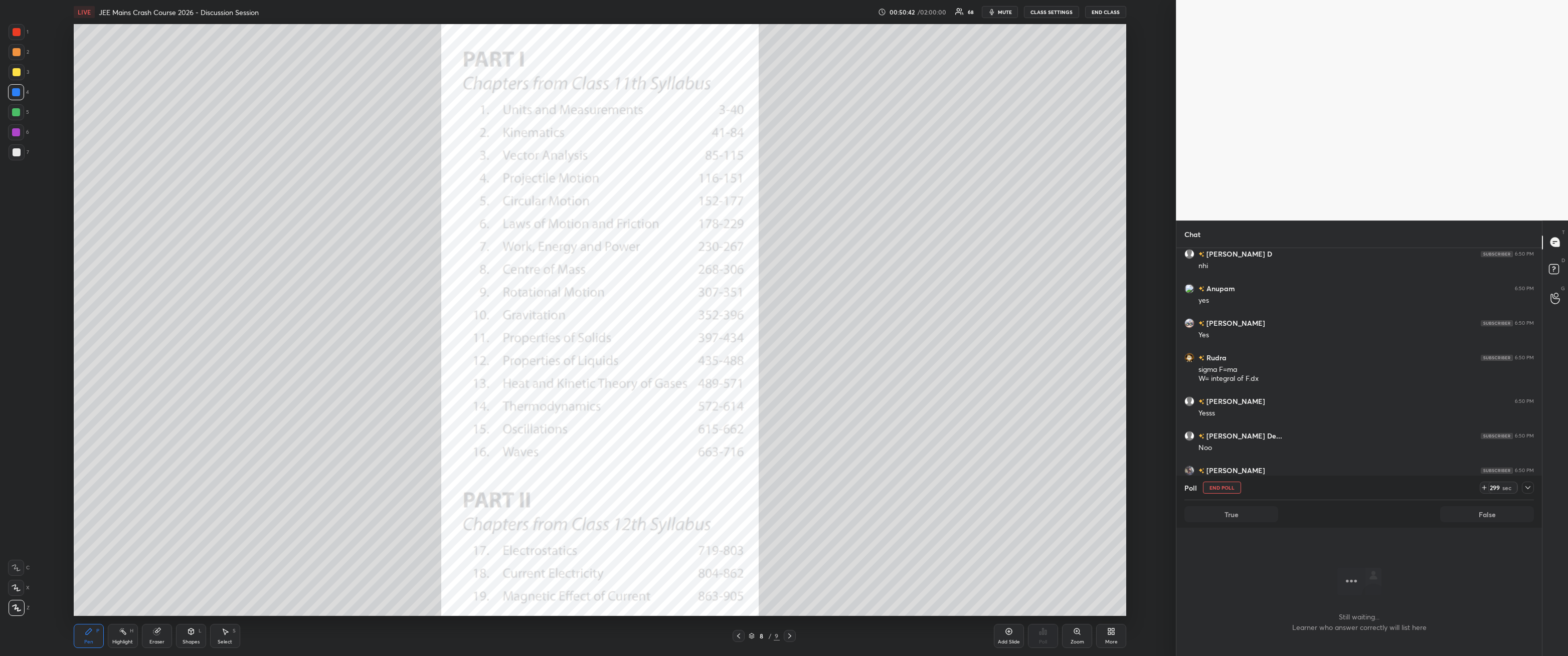
click at [360, 235] on div "299 sec" at bounding box center [1507, 488] width 54 height 12
click at [360, 235] on icon at bounding box center [1528, 487] width 8 height 8
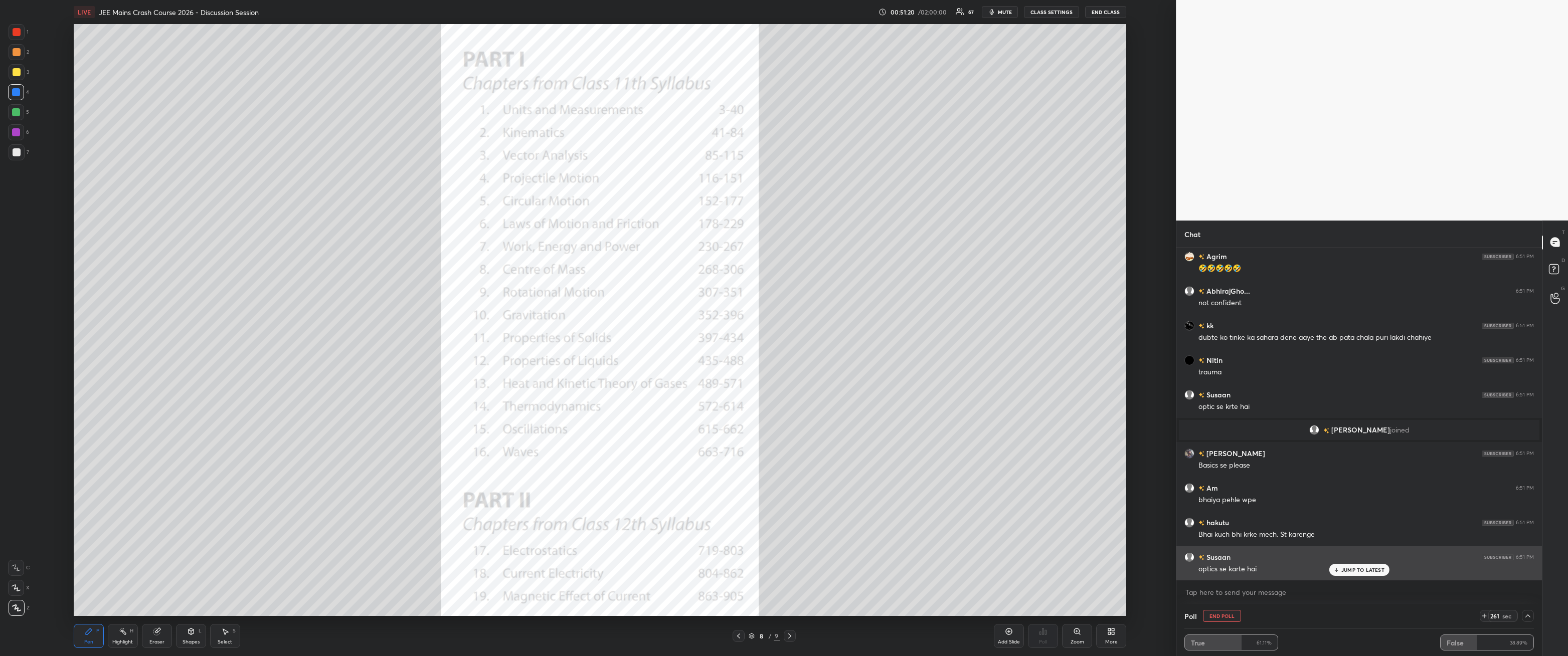
click at [360, 235] on div "JUMP TO LATEST" at bounding box center [1359, 570] width 60 height 12
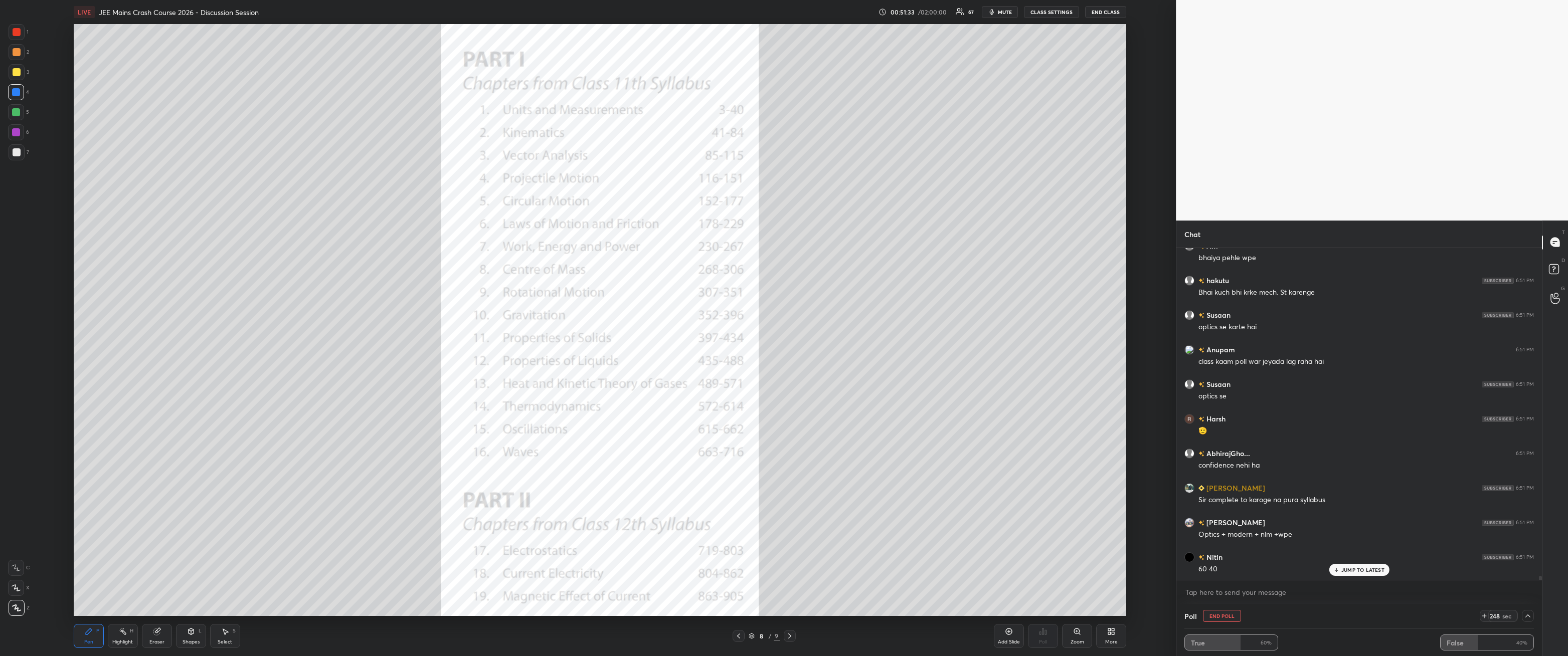
click at [360, 235] on p "JUMP TO LATEST" at bounding box center [1363, 570] width 43 height 6
click at [360, 235] on button "End Poll" at bounding box center [1222, 616] width 38 height 12
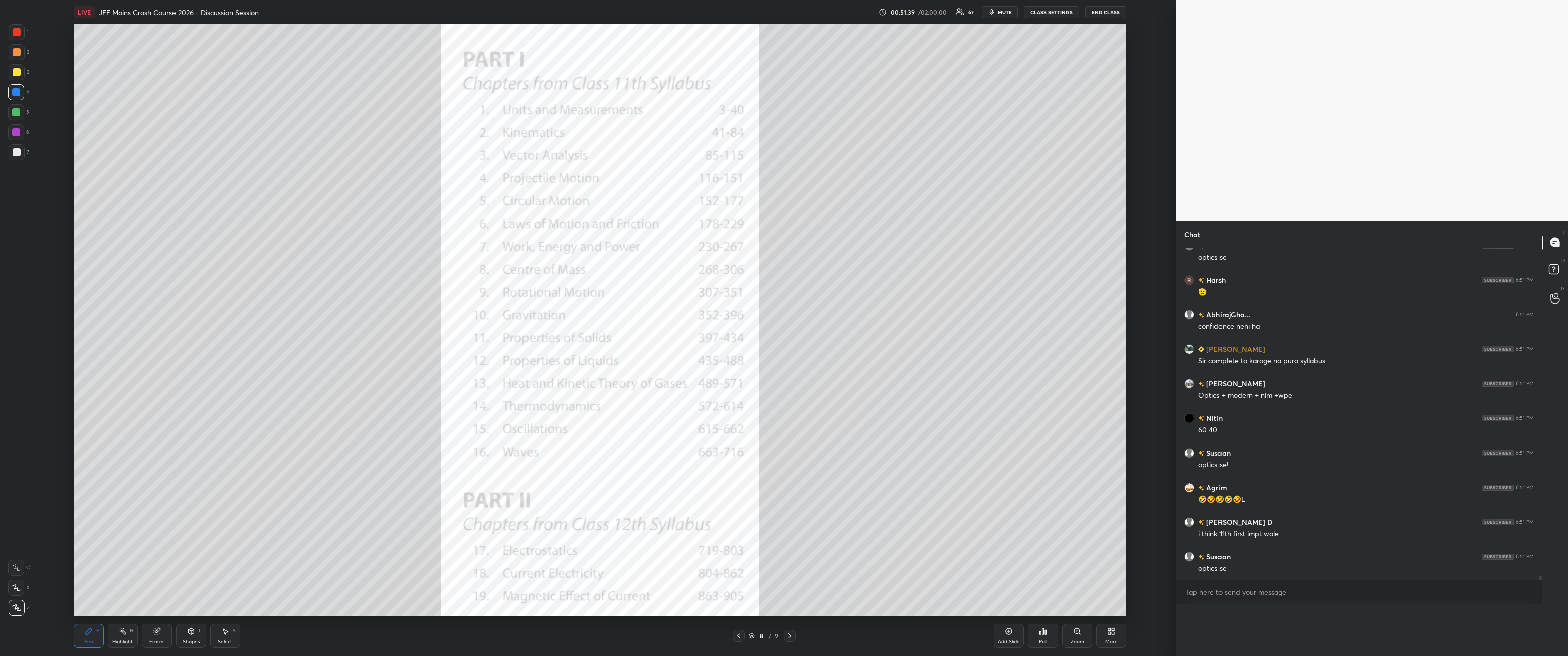
scroll to position [262, 363]
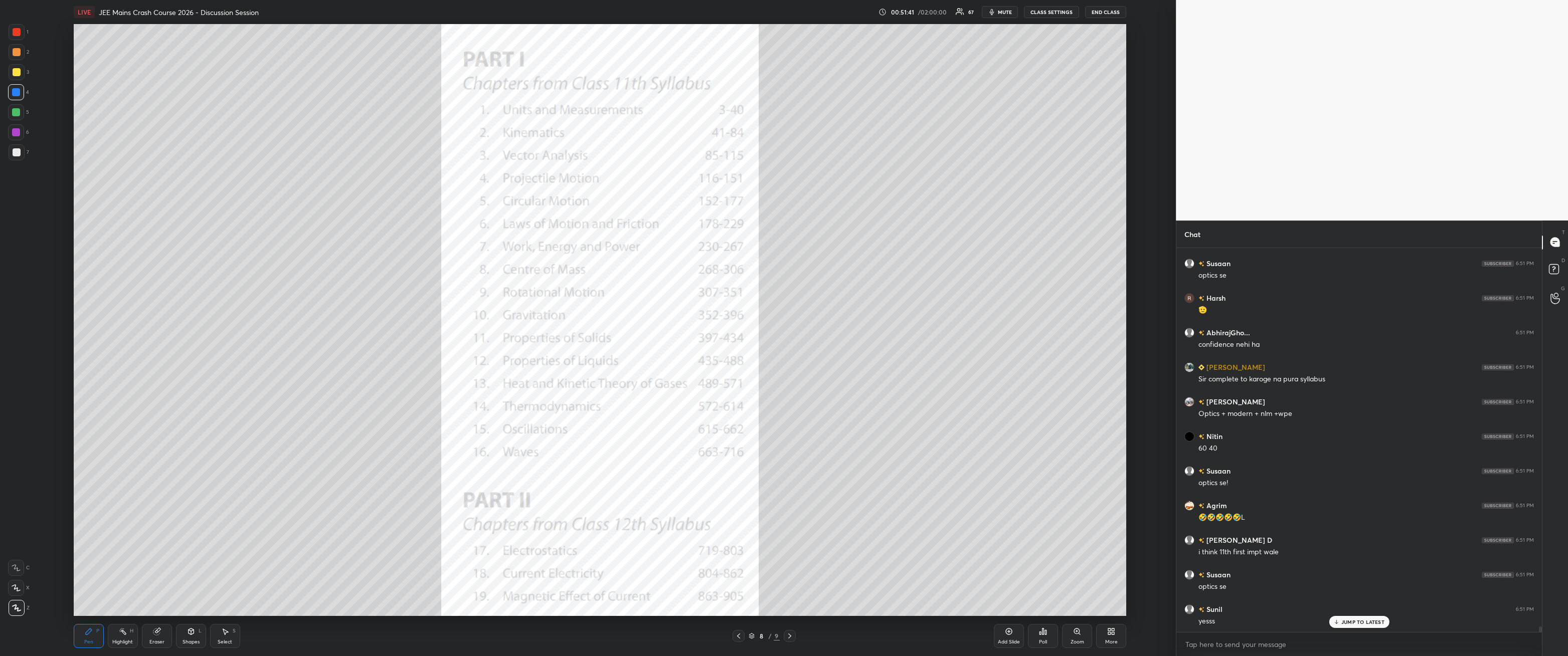
click at [360, 235] on p "JUMP TO LATEST" at bounding box center [1363, 622] width 43 height 6
click at [127, 235] on div "Highlight H" at bounding box center [123, 636] width 30 height 24
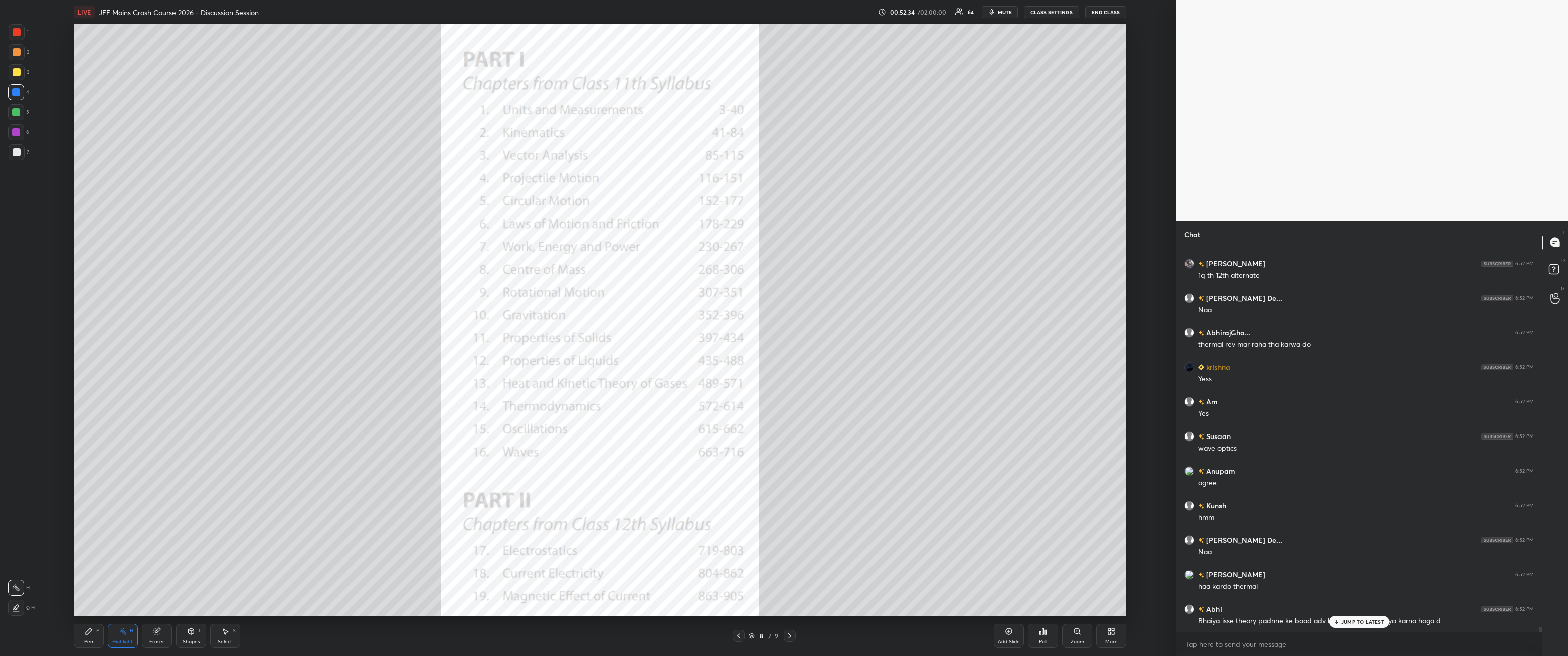
click at [189, 235] on icon at bounding box center [191, 631] width 8 height 8
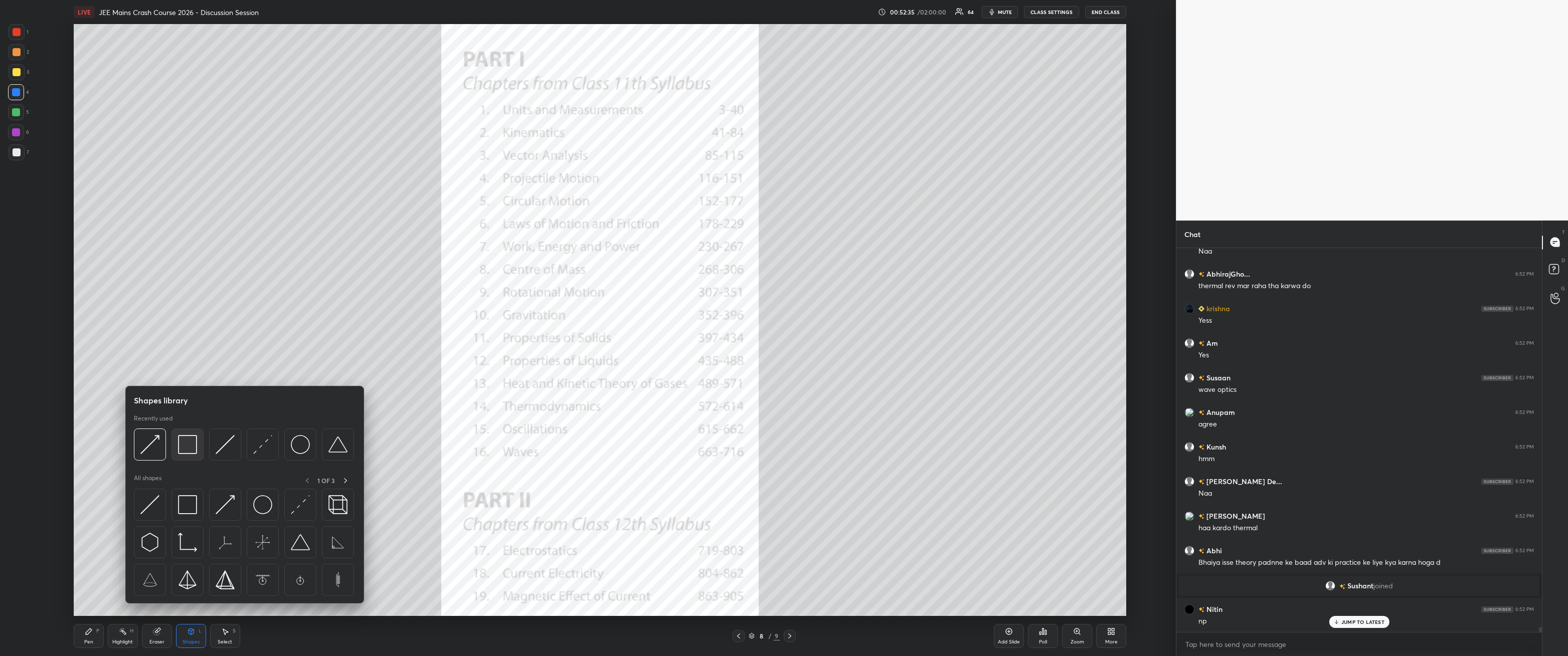
click at [187, 235] on img at bounding box center [188, 444] width 19 height 19
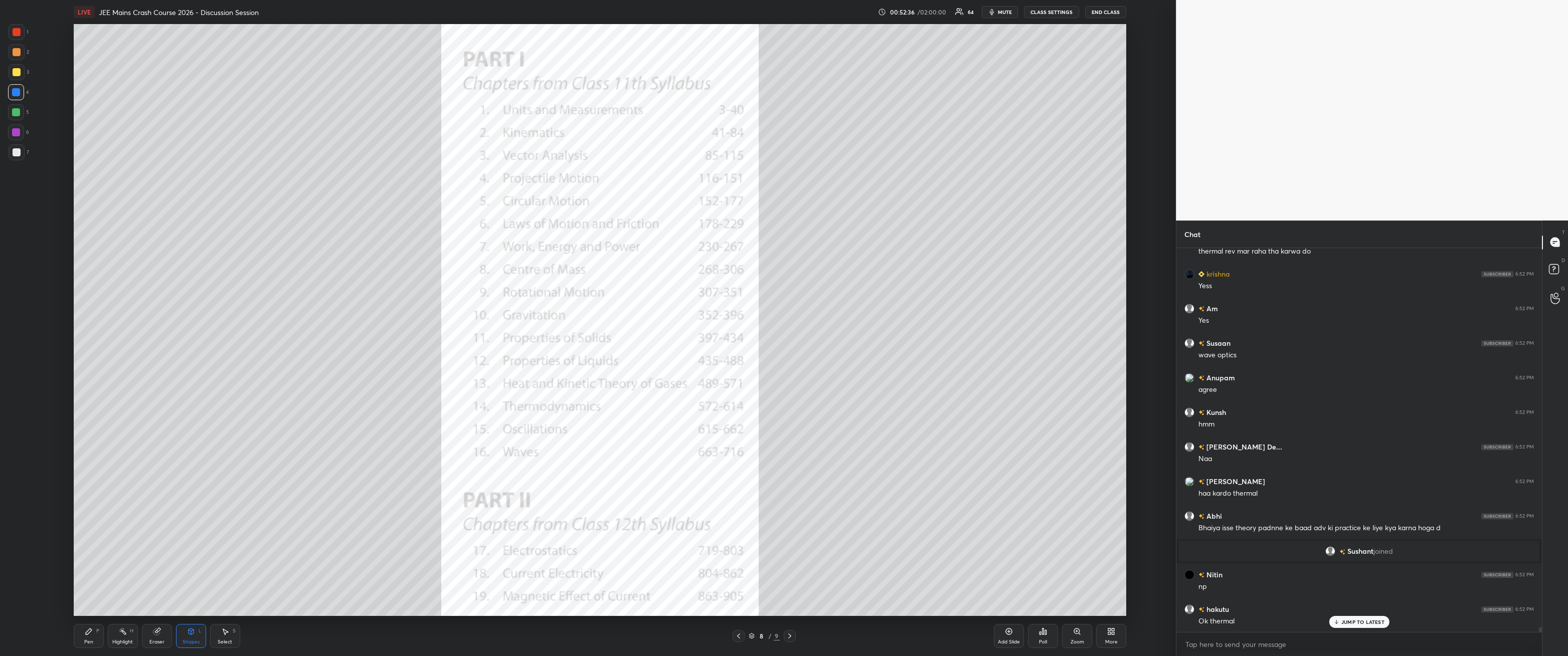
click at [23, 35] on div at bounding box center [17, 32] width 16 height 16
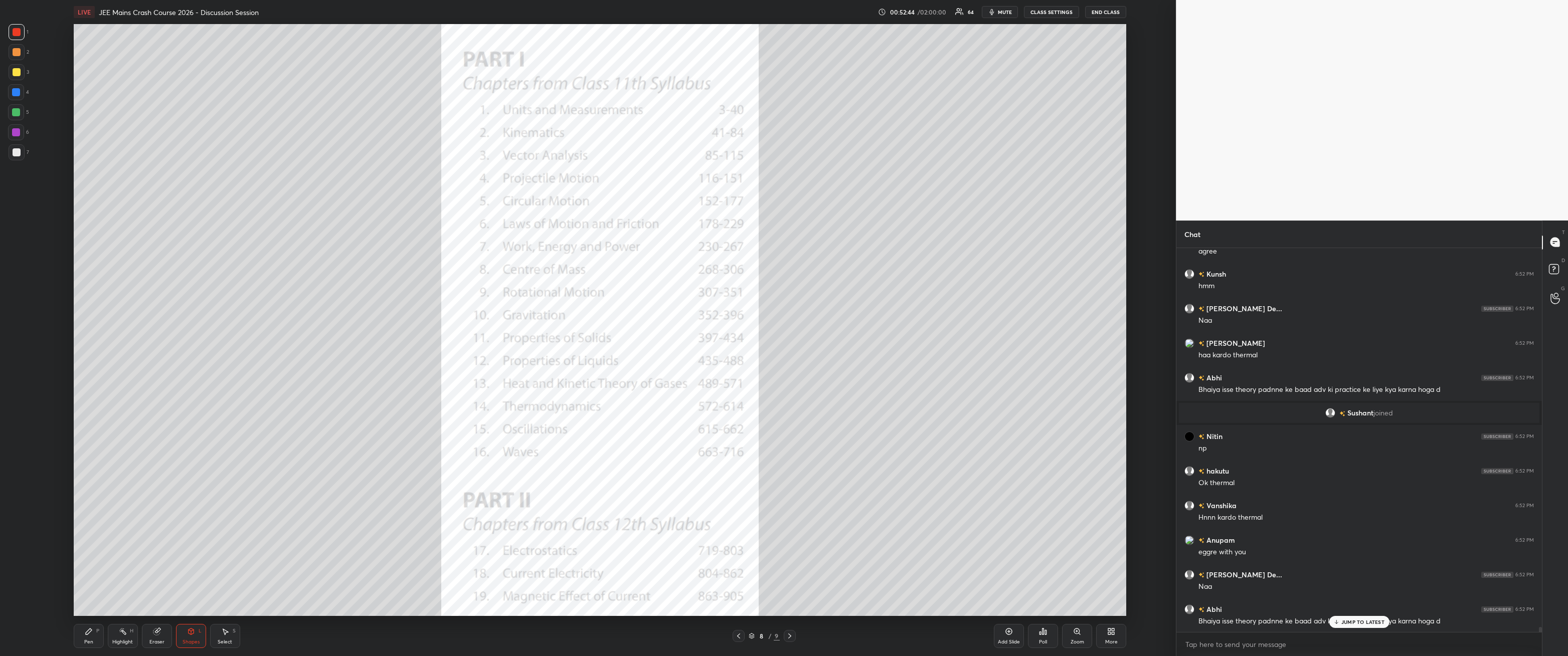
click at [88, 235] on icon at bounding box center [88, 631] width 6 height 6
click at [360, 235] on p "JUMP TO LATEST" at bounding box center [1363, 622] width 43 height 6
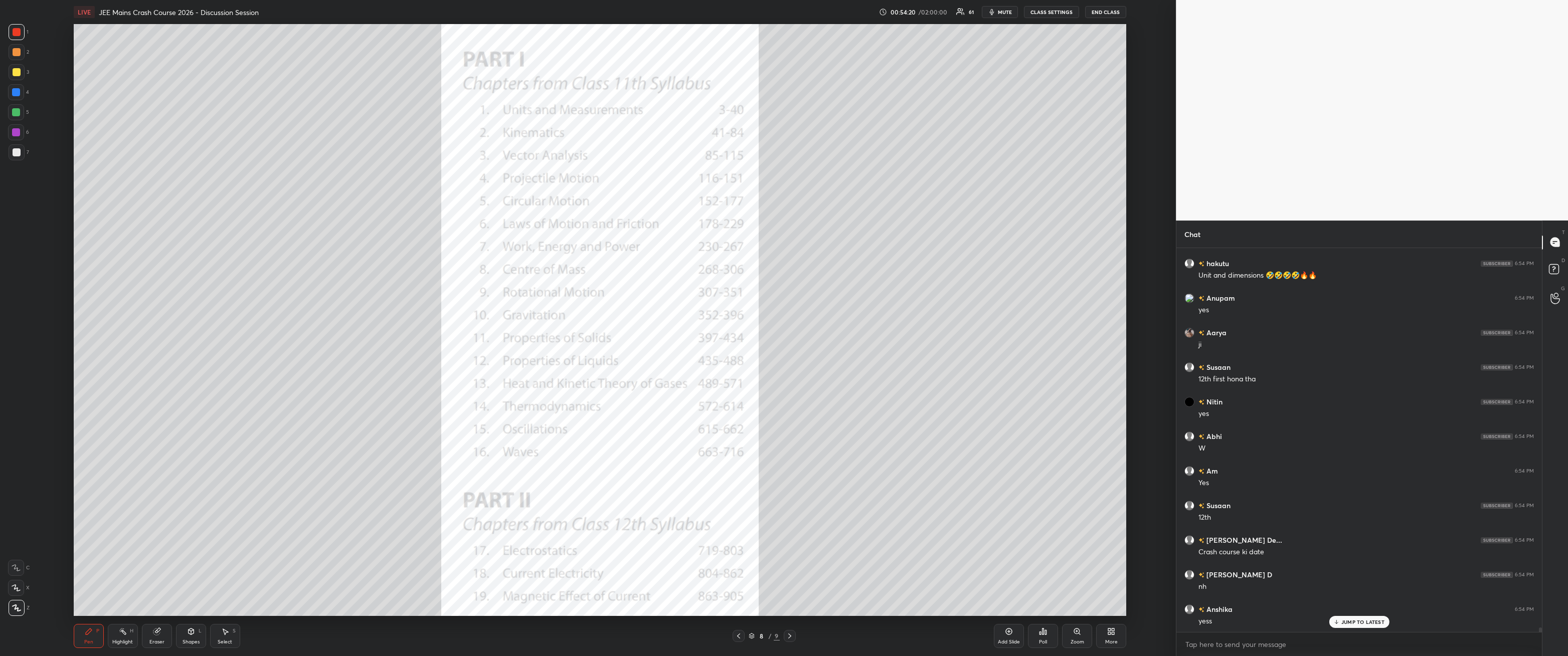
click at [198, 235] on div "Shapes L" at bounding box center [191, 636] width 30 height 24
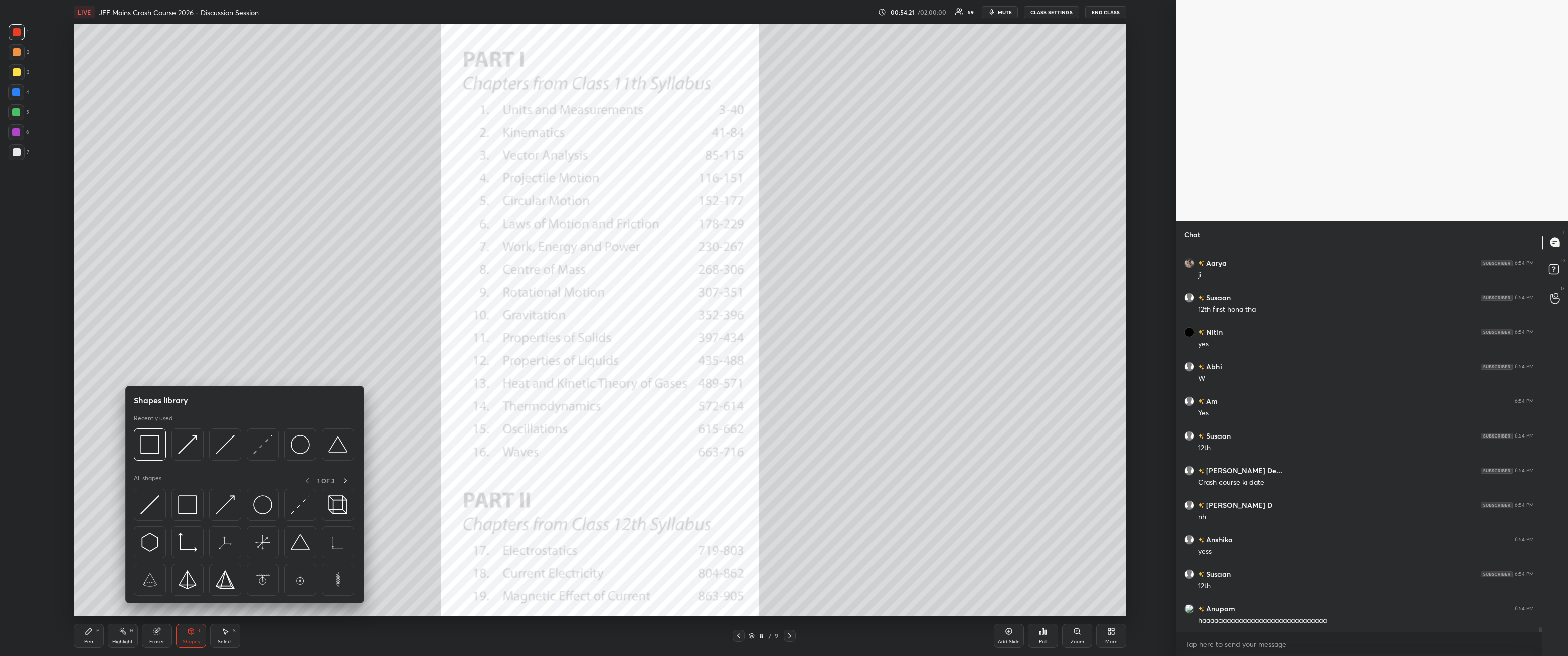
click at [149, 235] on img at bounding box center [150, 444] width 19 height 19
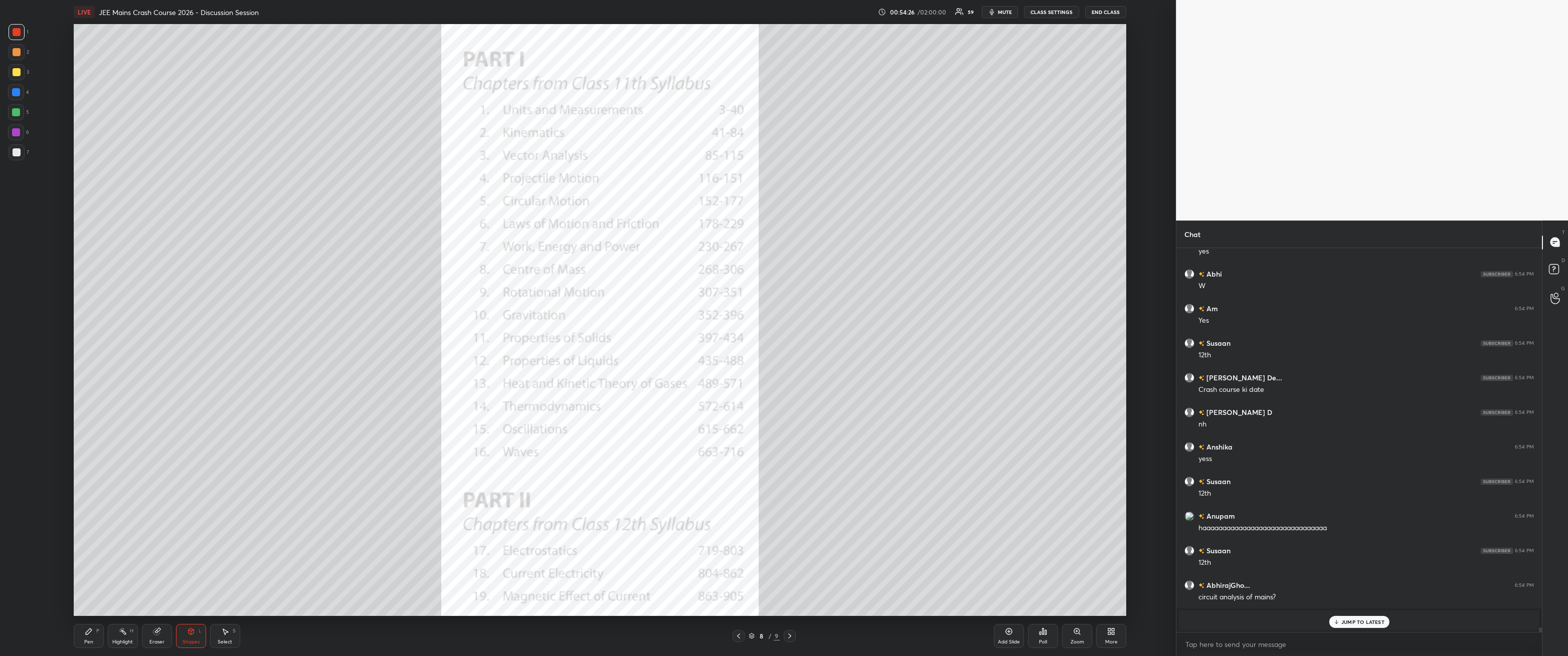
click at [88, 235] on icon at bounding box center [88, 631] width 6 height 6
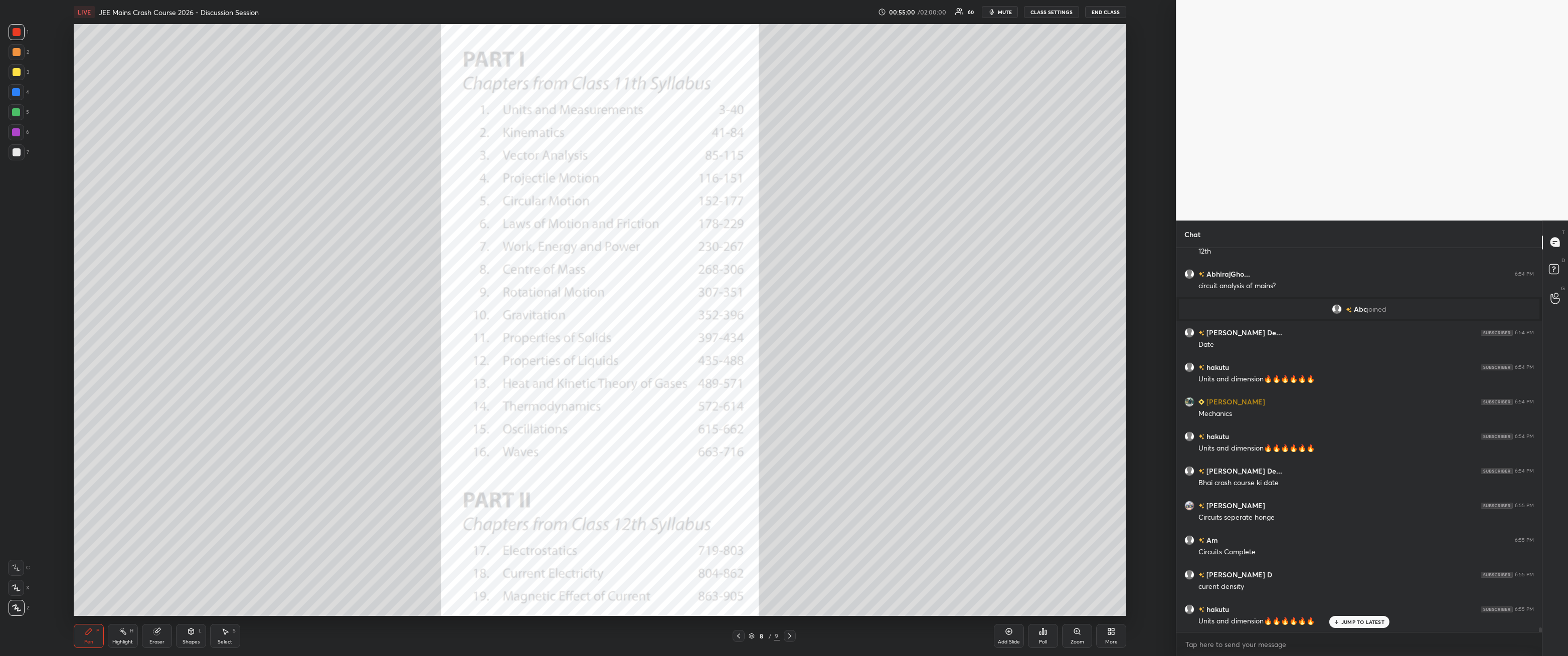
scroll to position [33222, 0]
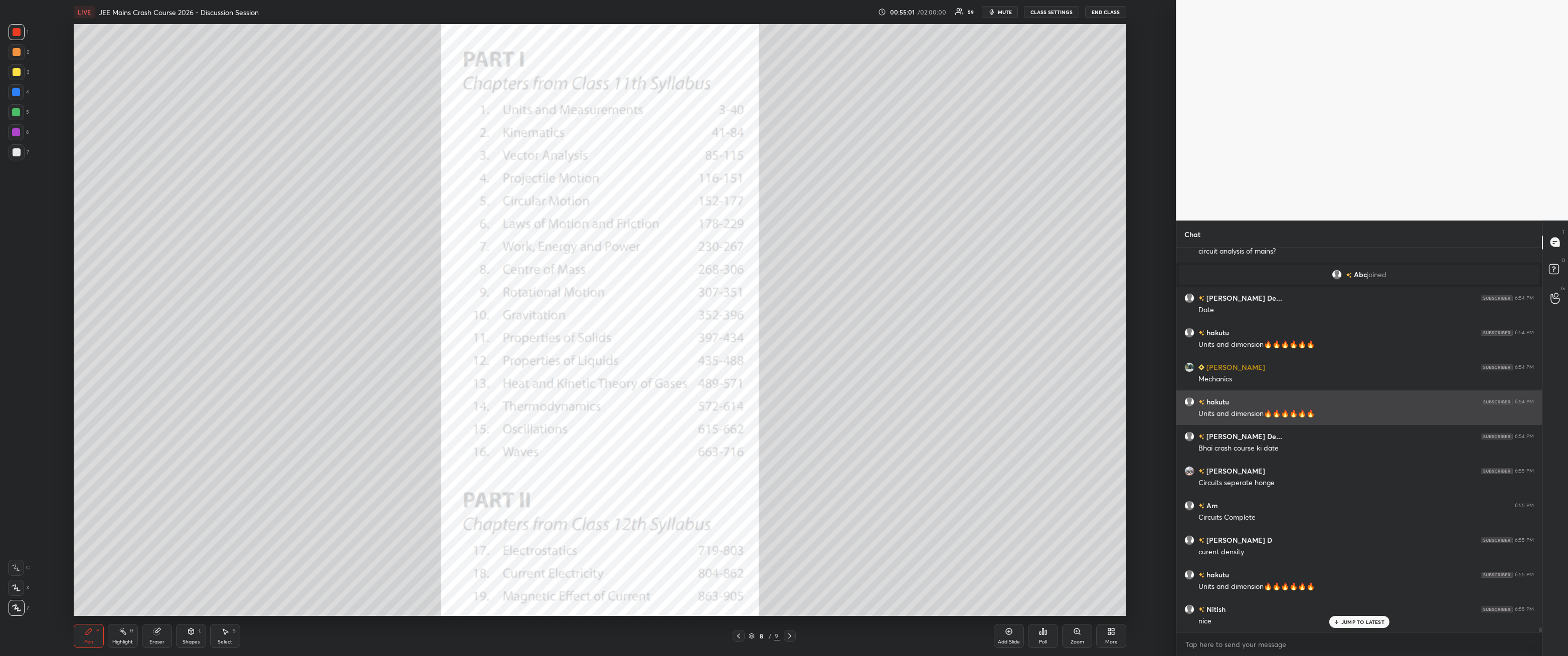
click at [360, 235] on div "Units and dimension🔥🔥🔥🔥🔥🔥" at bounding box center [1366, 414] width 336 height 10
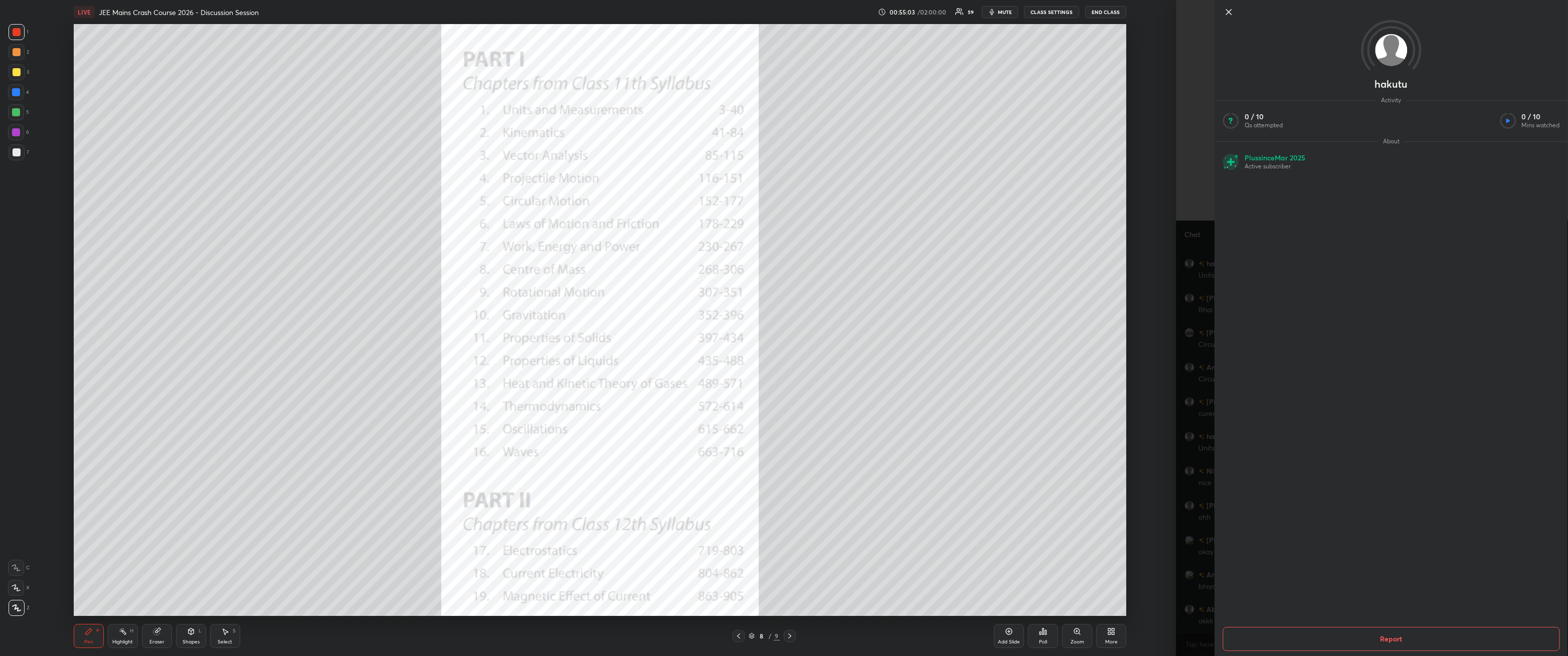
scroll to position [3, 3]
click at [360, 235] on button "Report" at bounding box center [1392, 639] width 337 height 24
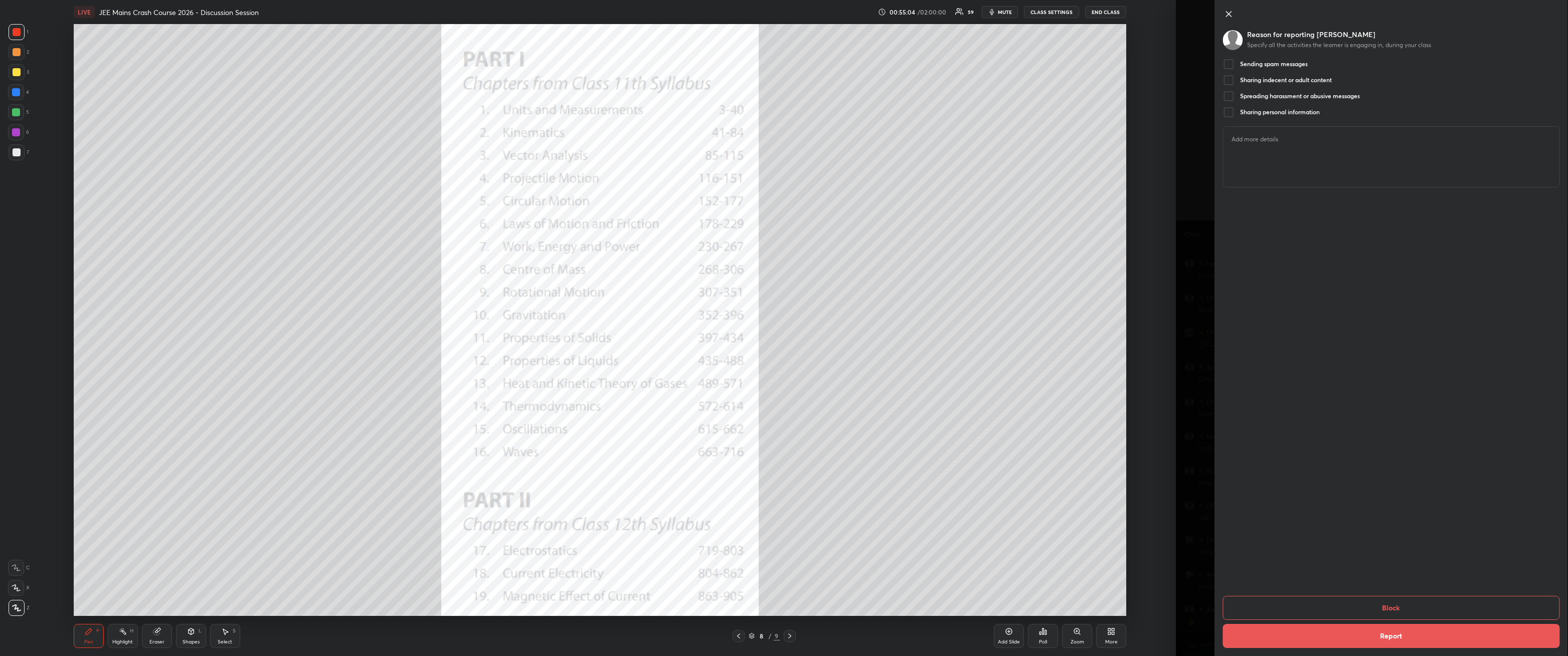
scroll to position [33440, 0]
click at [360, 59] on div "Sending spam messages" at bounding box center [1266, 64] width 85 height 12
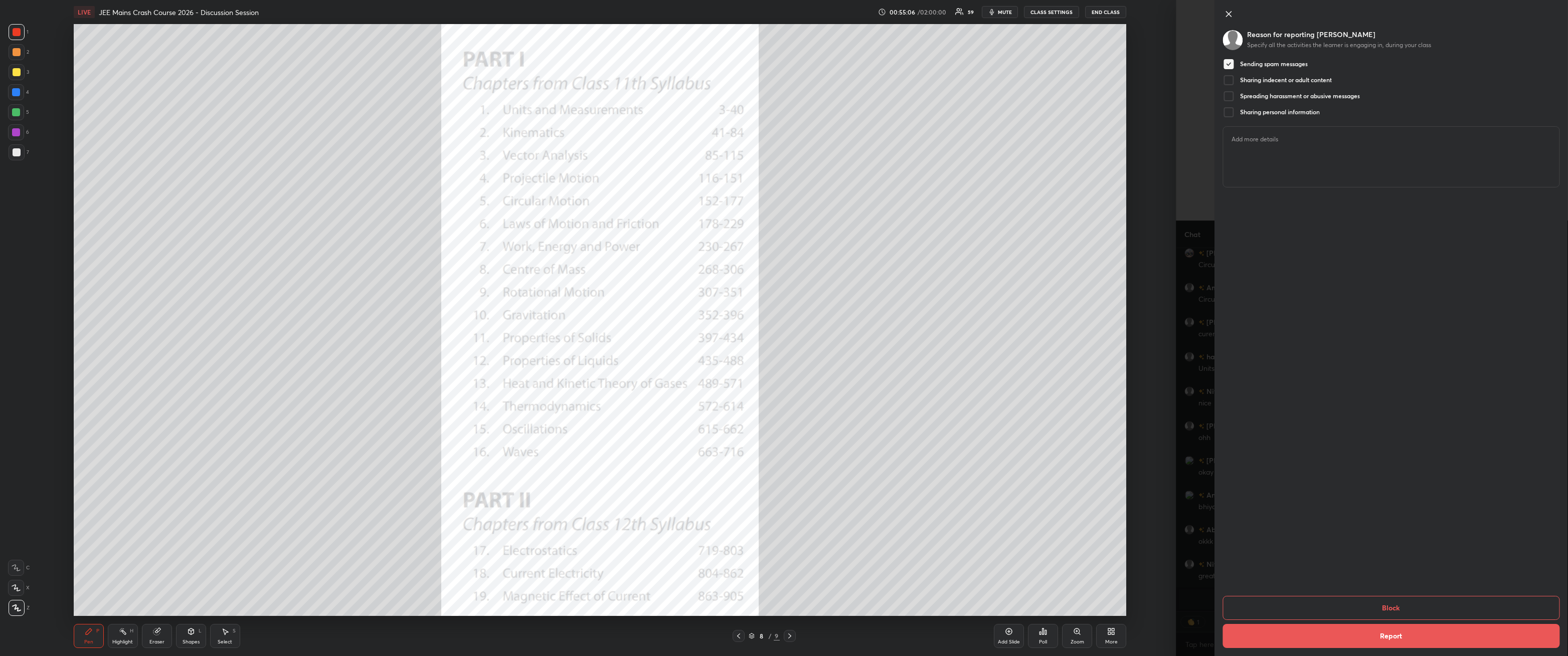
scroll to position [33474, 0]
click at [360, 235] on button "Block" at bounding box center [1392, 607] width 337 height 24
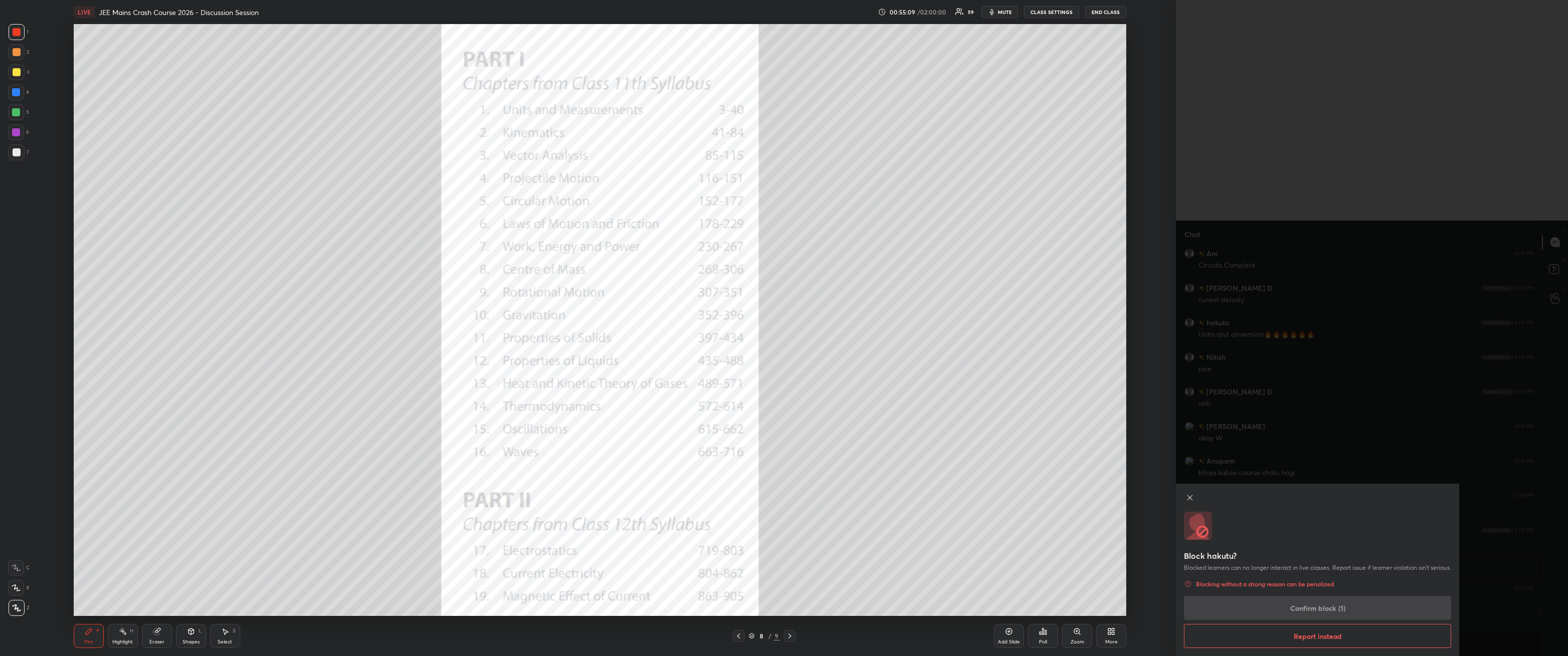
scroll to position [33509, 0]
click at [360, 235] on button "Confirm block" at bounding box center [1318, 607] width 268 height 24
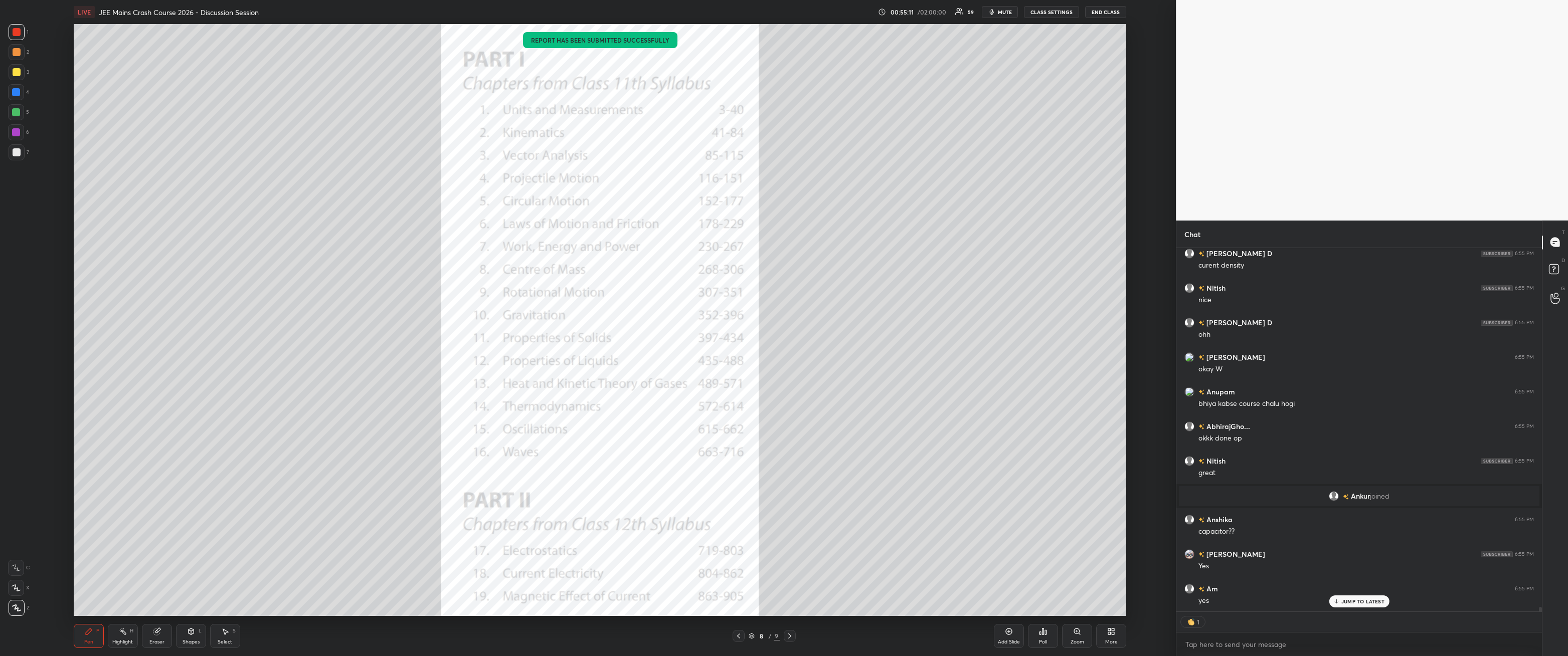
scroll to position [29764, 0]
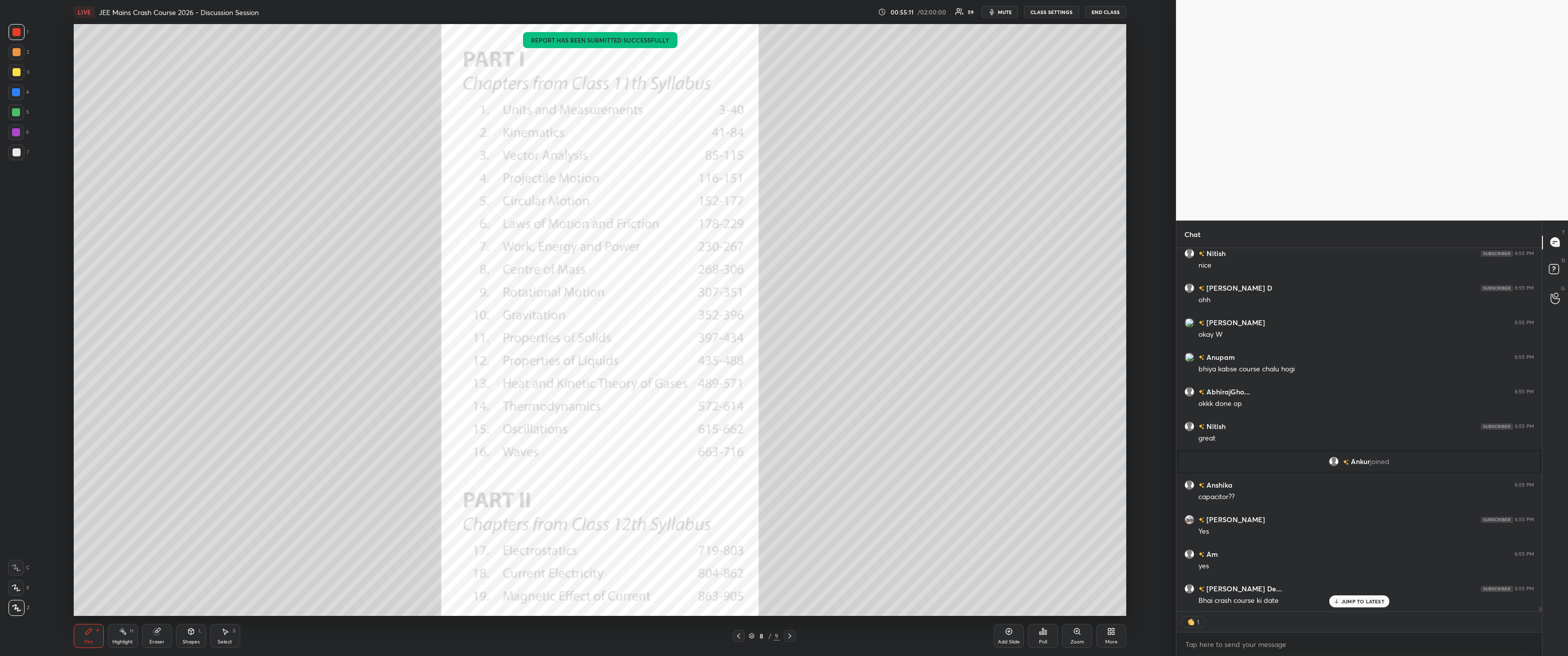
click at [360, 235] on p "JUMP TO LATEST" at bounding box center [1363, 602] width 43 height 6
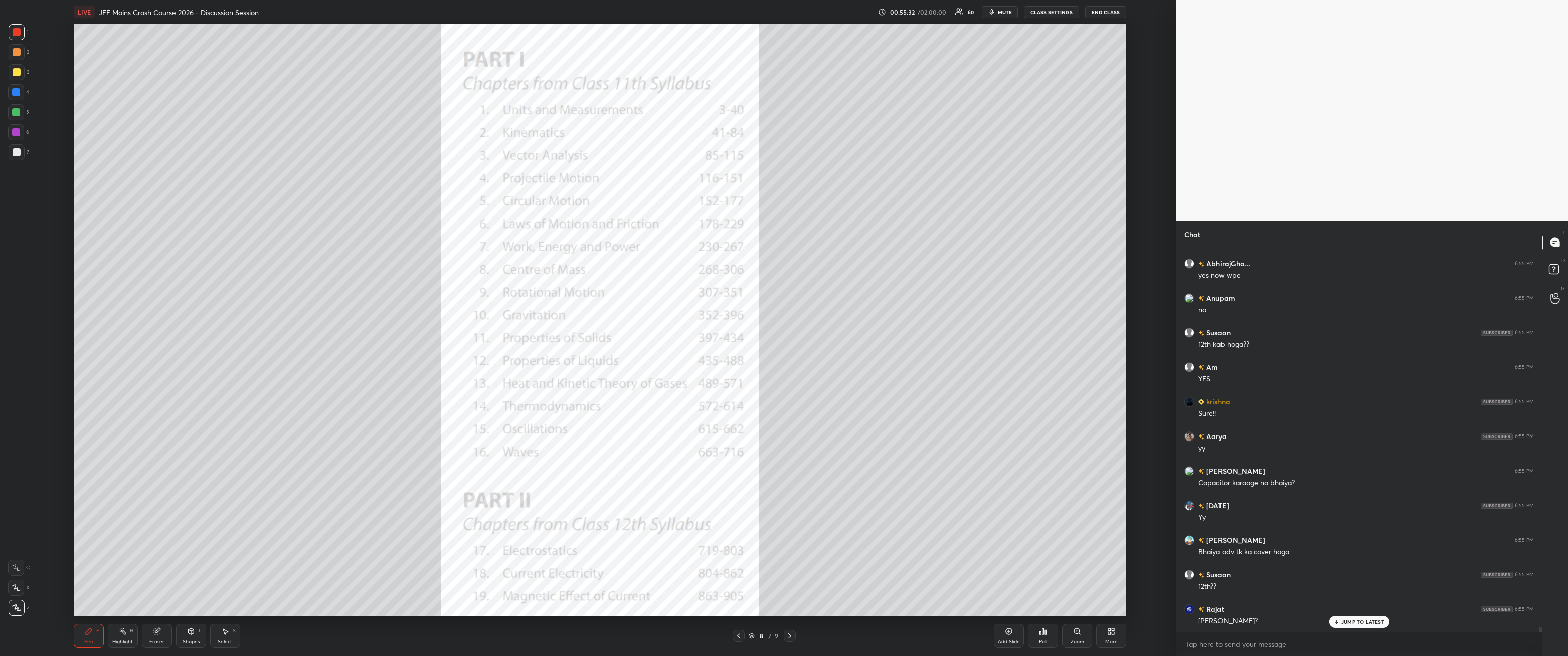
scroll to position [30504, 0]
click at [188, 235] on icon at bounding box center [191, 631] width 6 height 6
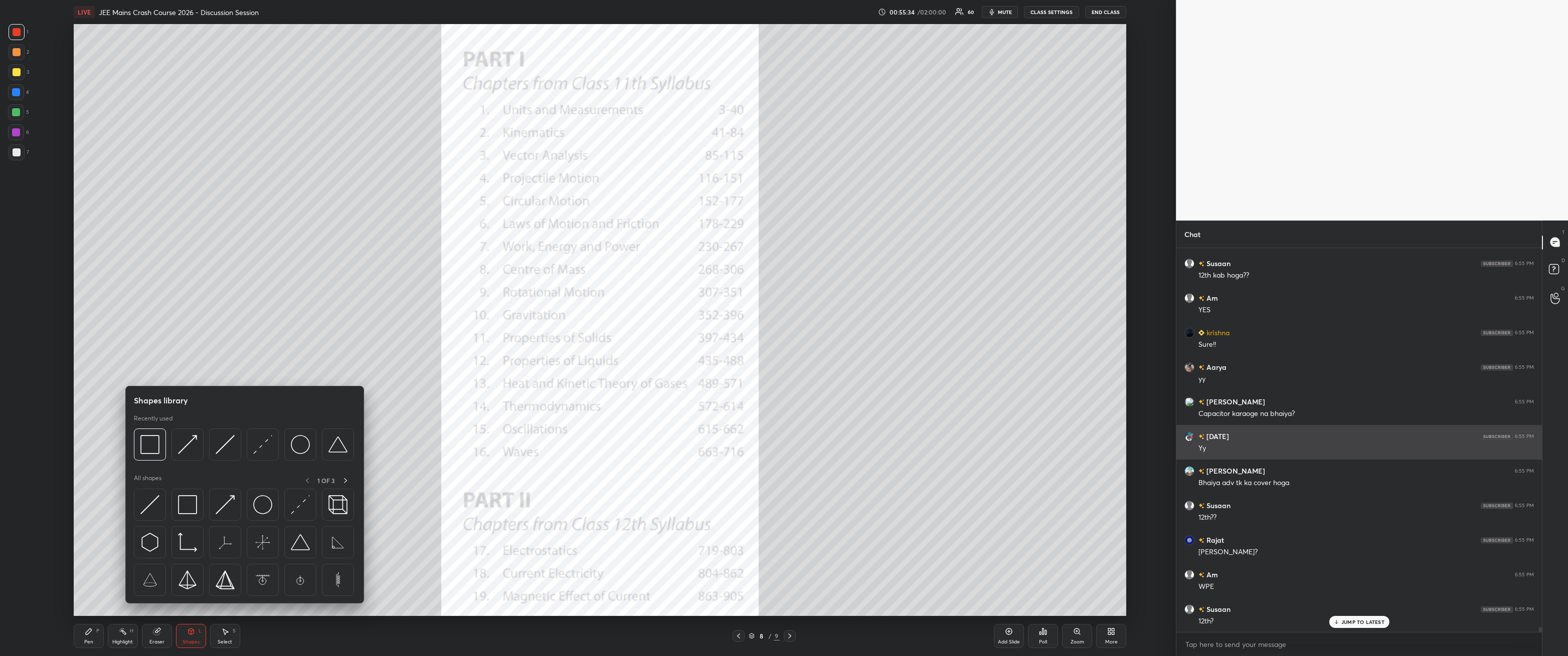
click at [145, 235] on img at bounding box center [150, 444] width 19 height 19
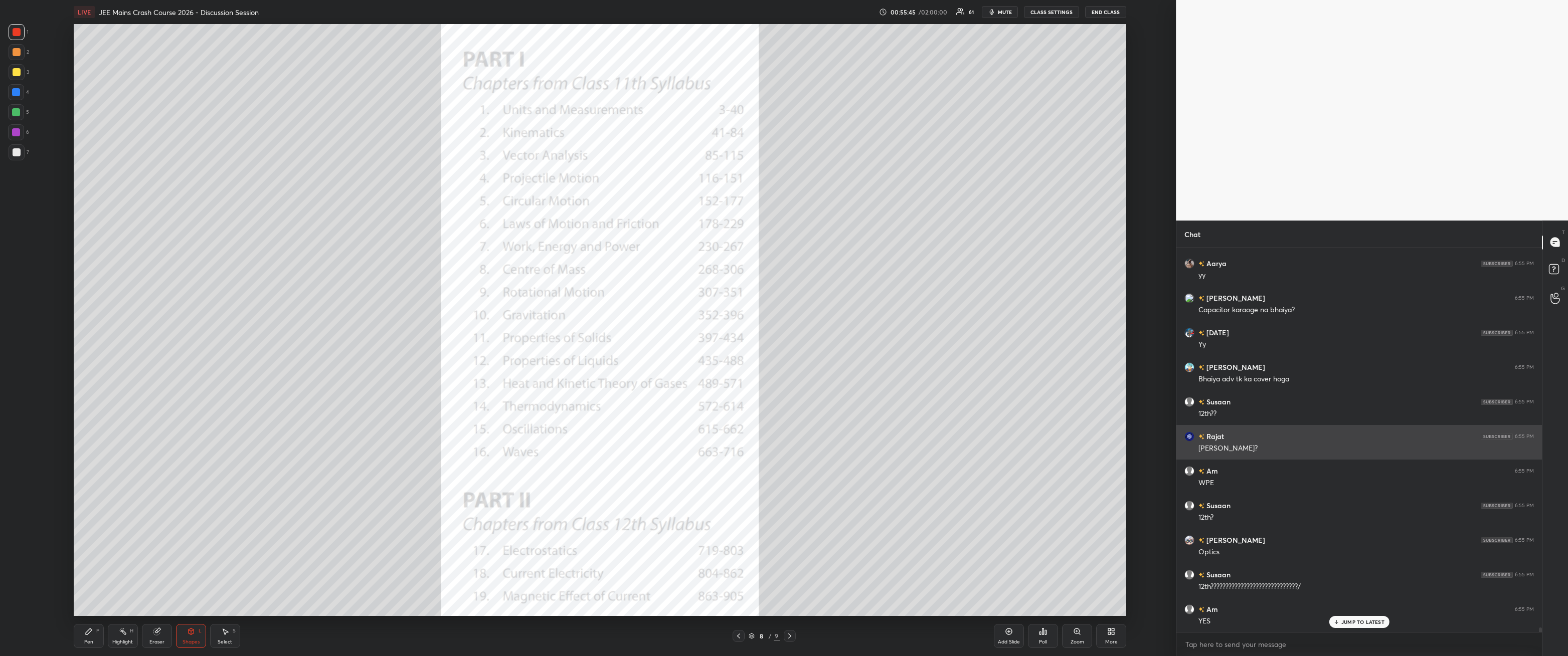
scroll to position [30643, 0]
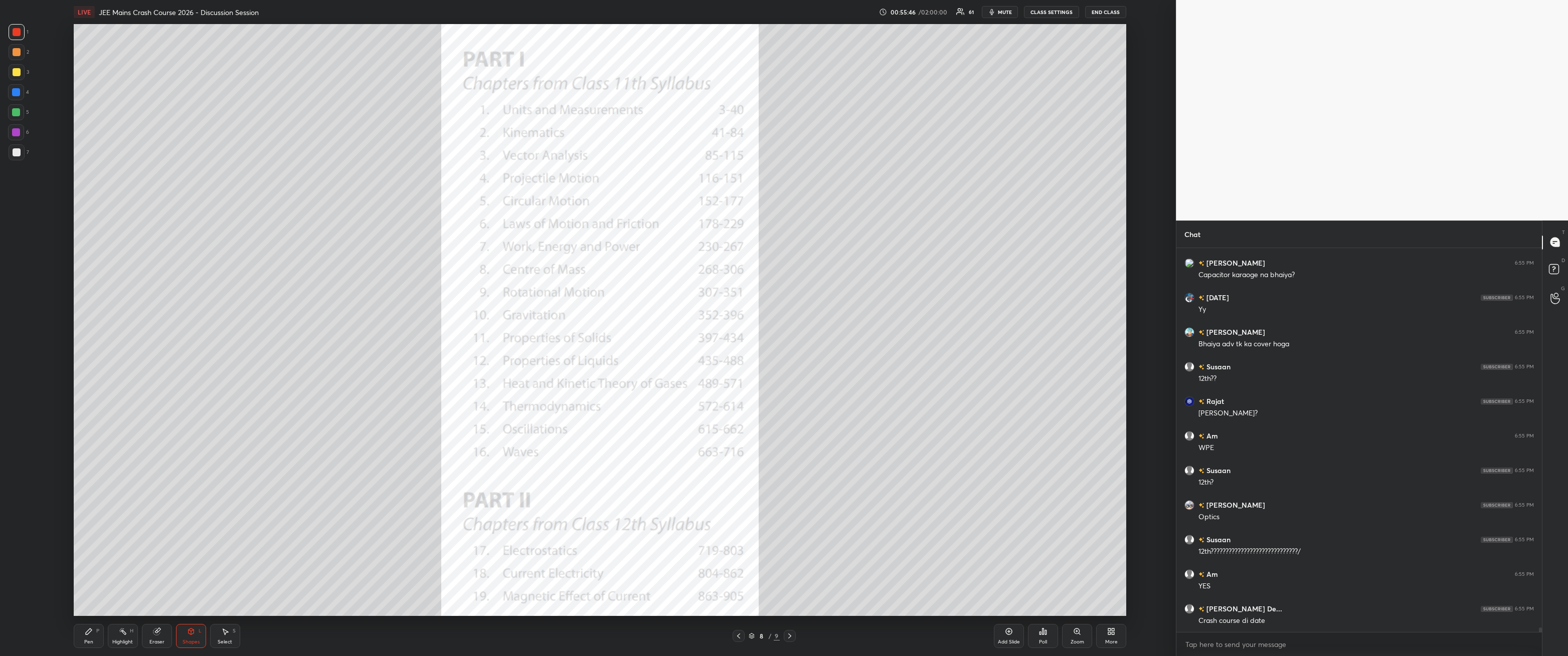
click at [86, 235] on icon at bounding box center [88, 631] width 6 height 6
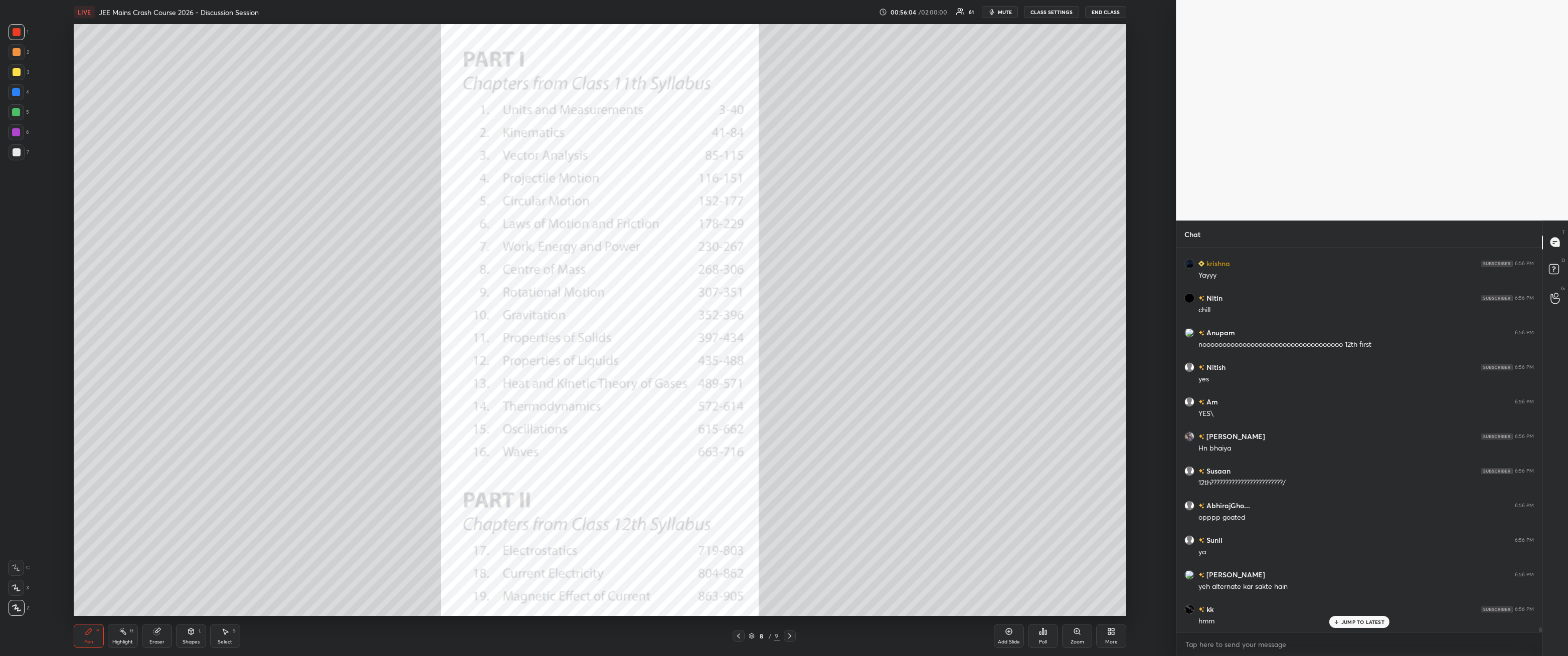
scroll to position [31345, 0]
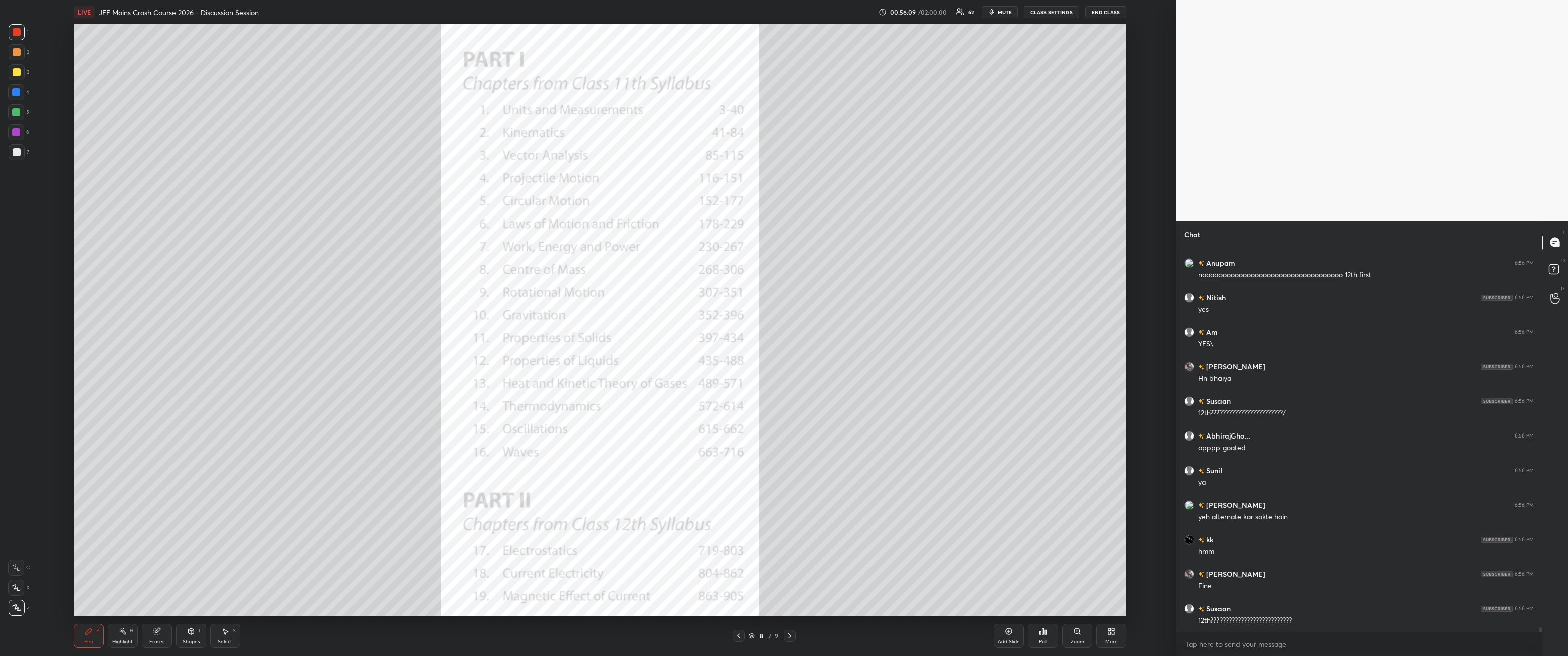
click at [226, 235] on div "Select S" at bounding box center [225, 636] width 30 height 24
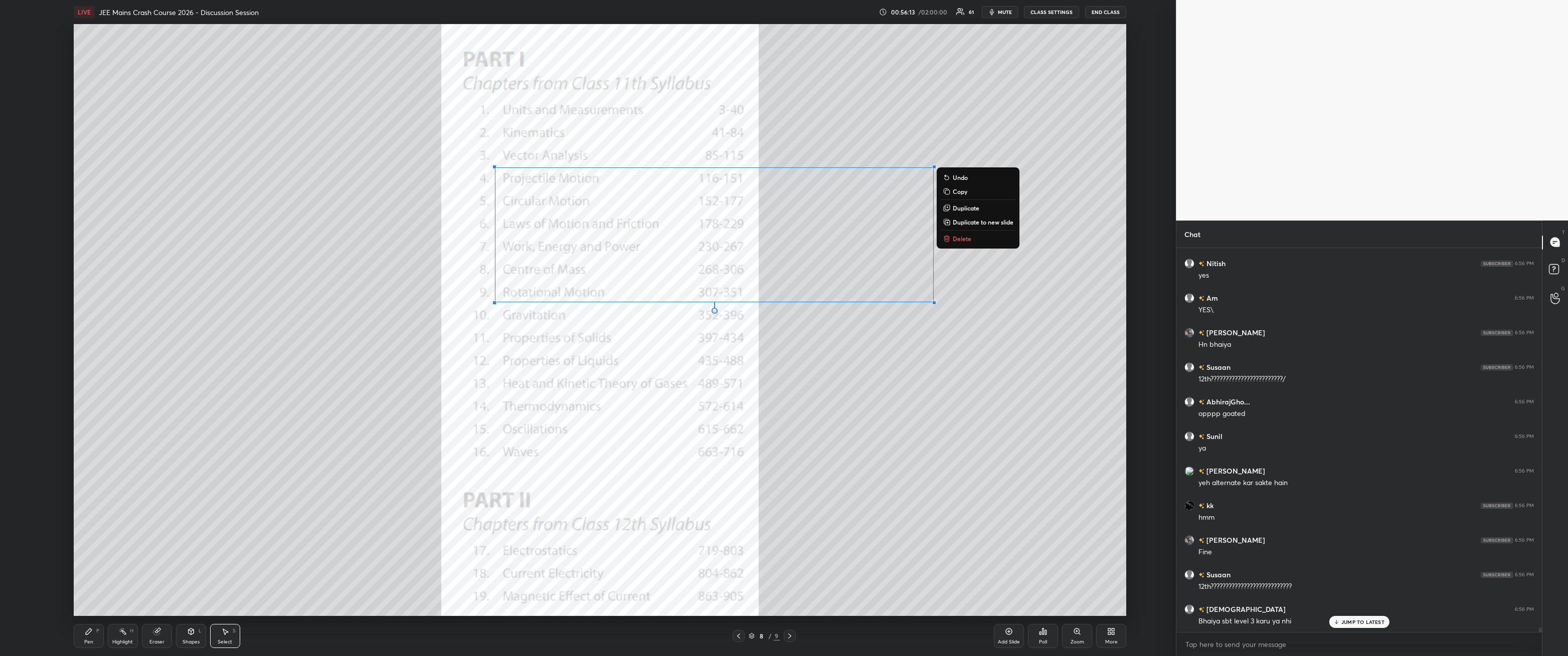
click at [360, 235] on div "0 ° Undo Copy Duplicate Duplicate to new slide Delete" at bounding box center [601, 320] width 1053 height 592
click at [78, 235] on div "Pen P" at bounding box center [88, 636] width 30 height 24
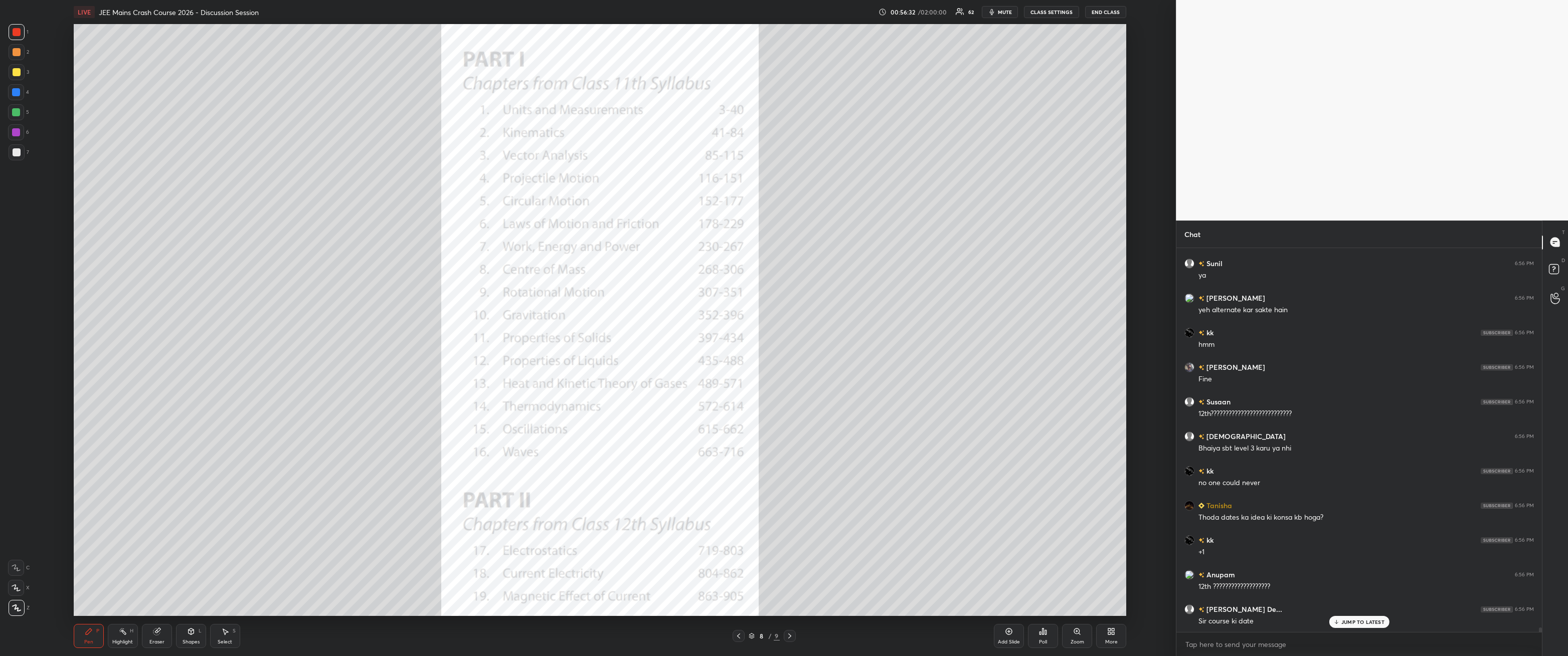
scroll to position [31621, 0]
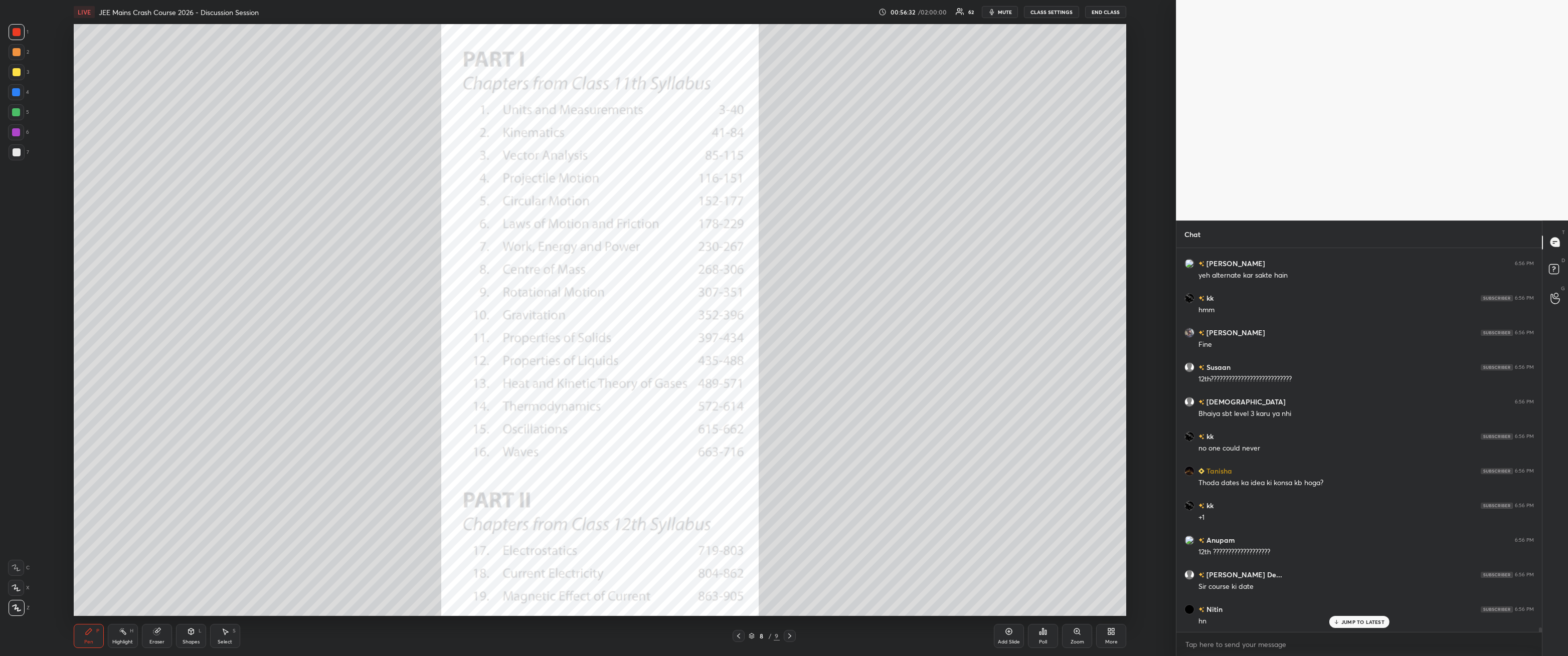
click at [194, 235] on div "Shapes L" at bounding box center [191, 636] width 30 height 24
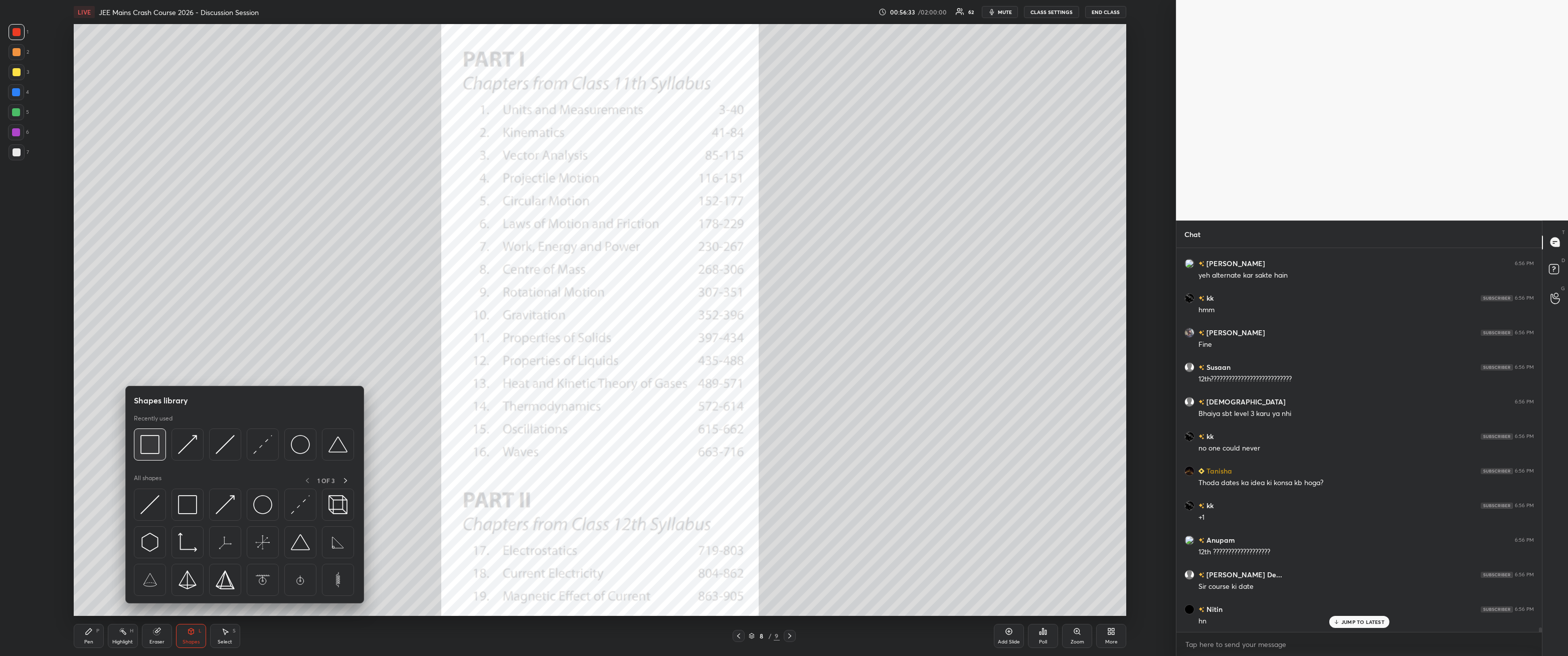
click at [152, 235] on img at bounding box center [150, 444] width 19 height 19
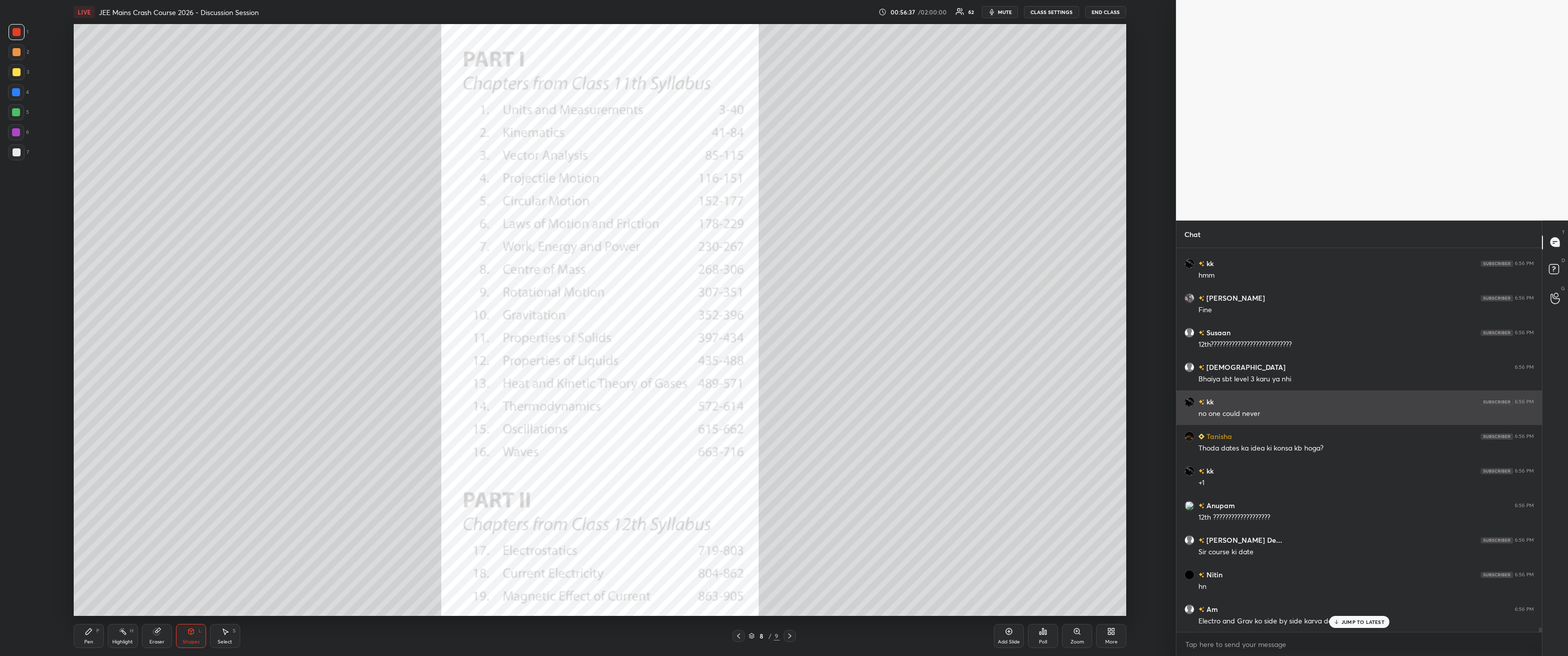
scroll to position [31691, 0]
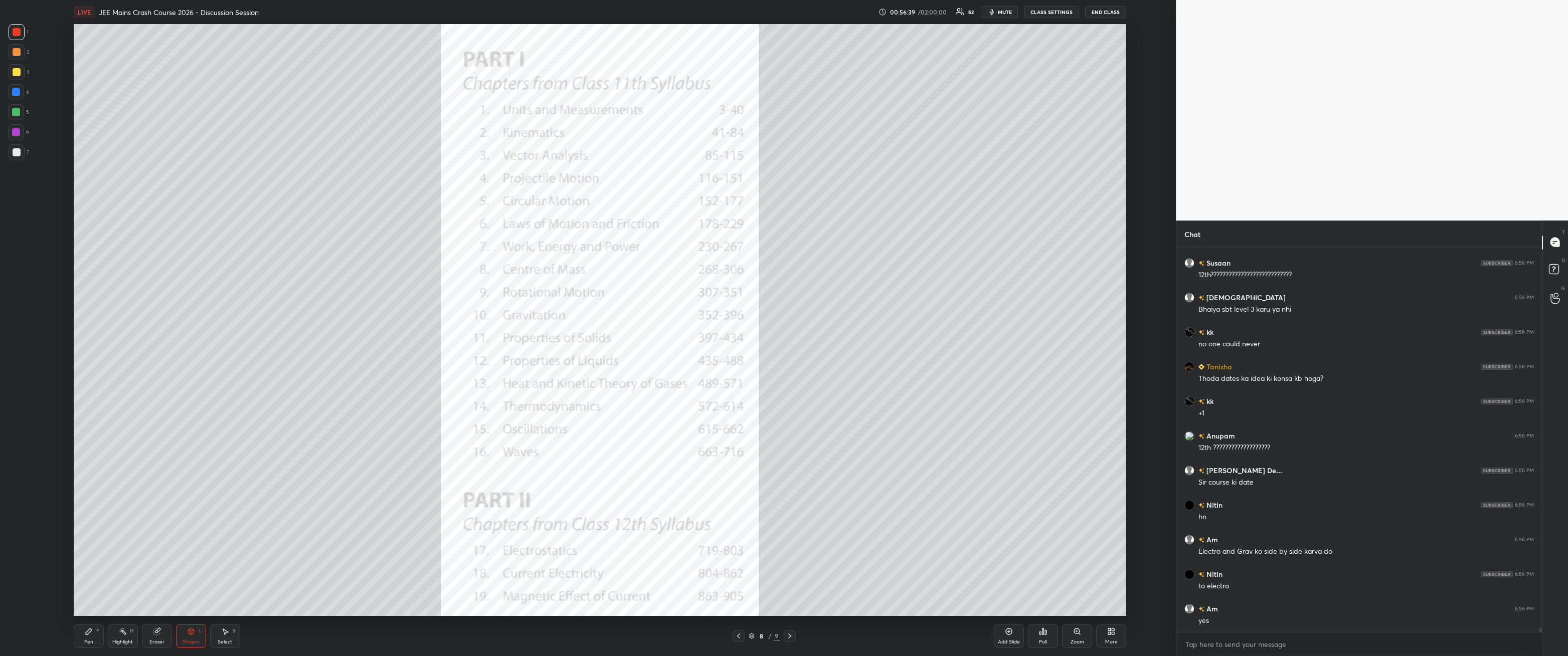
click at [100, 235] on div "Pen P" at bounding box center [88, 636] width 30 height 24
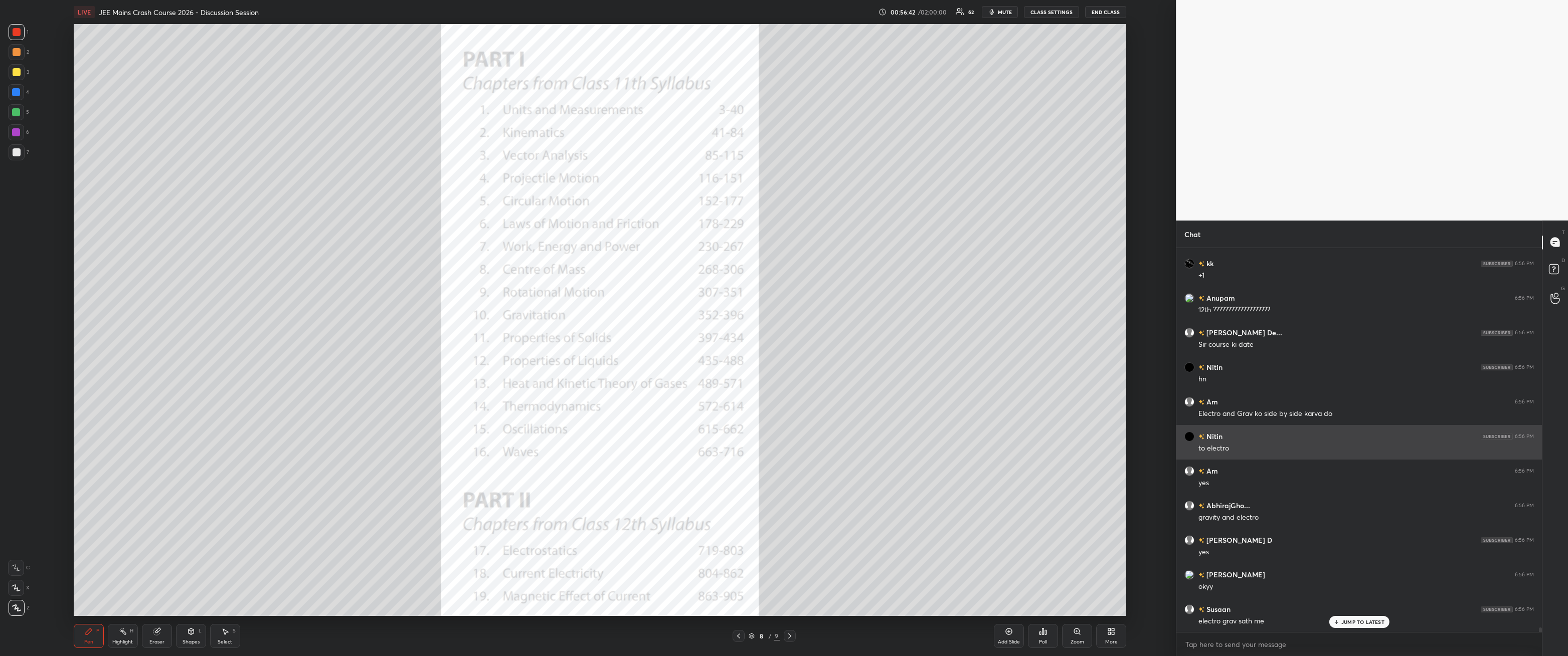
scroll to position [31898, 0]
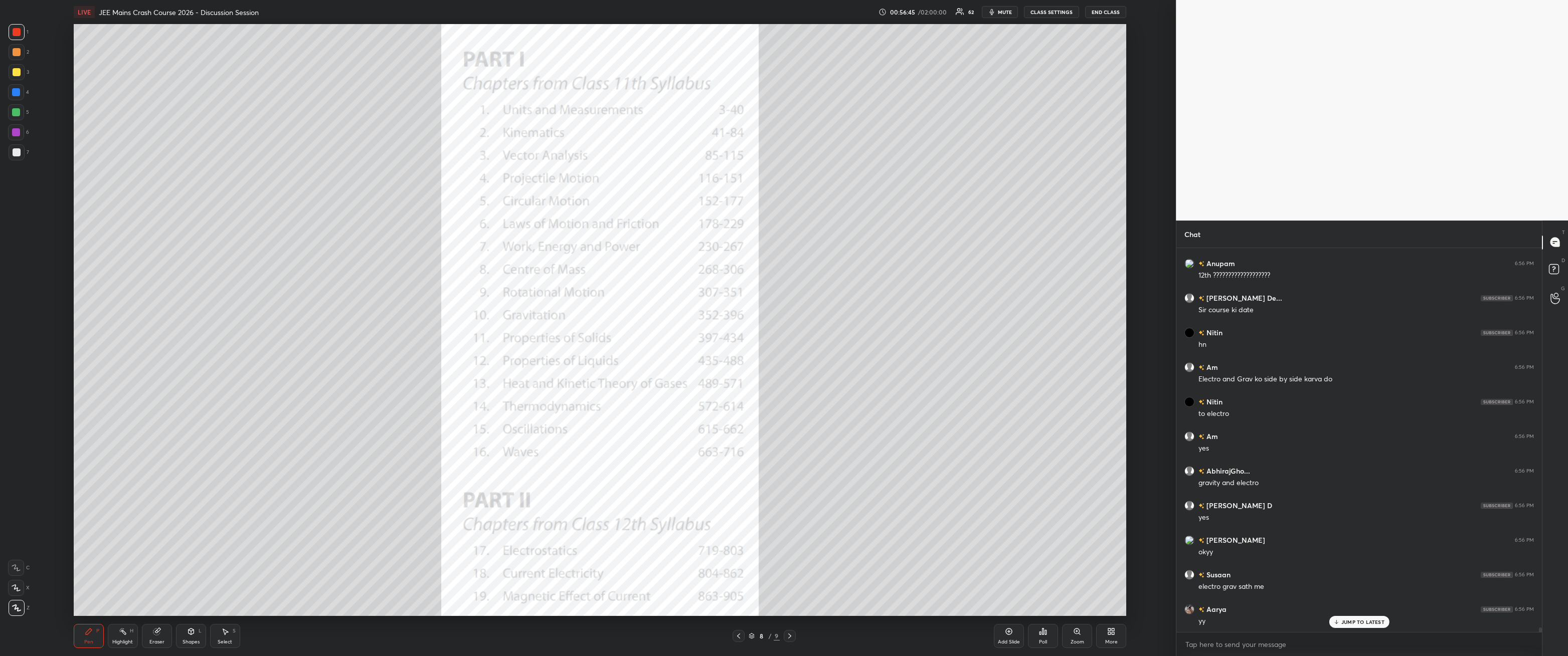
click at [178, 235] on div "Shapes L" at bounding box center [191, 636] width 30 height 24
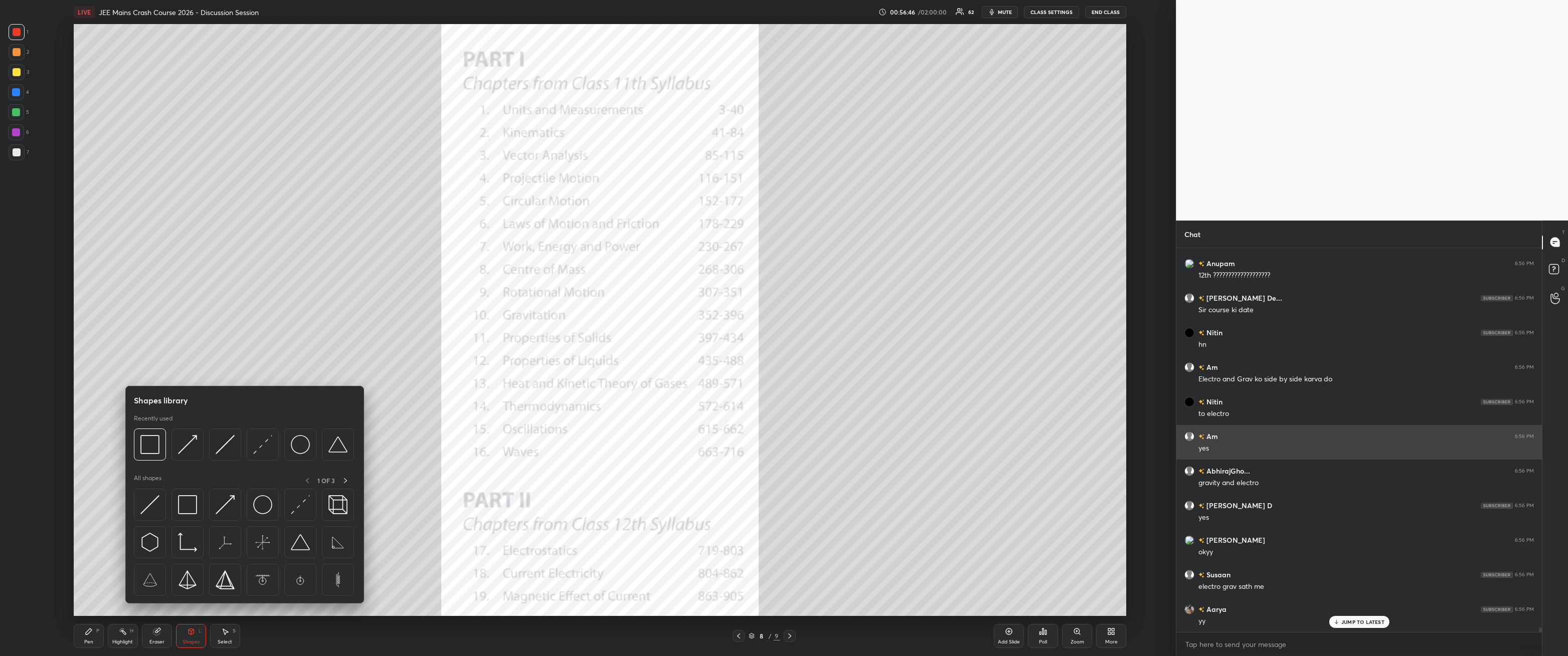
click at [154, 235] on img at bounding box center [150, 444] width 19 height 19
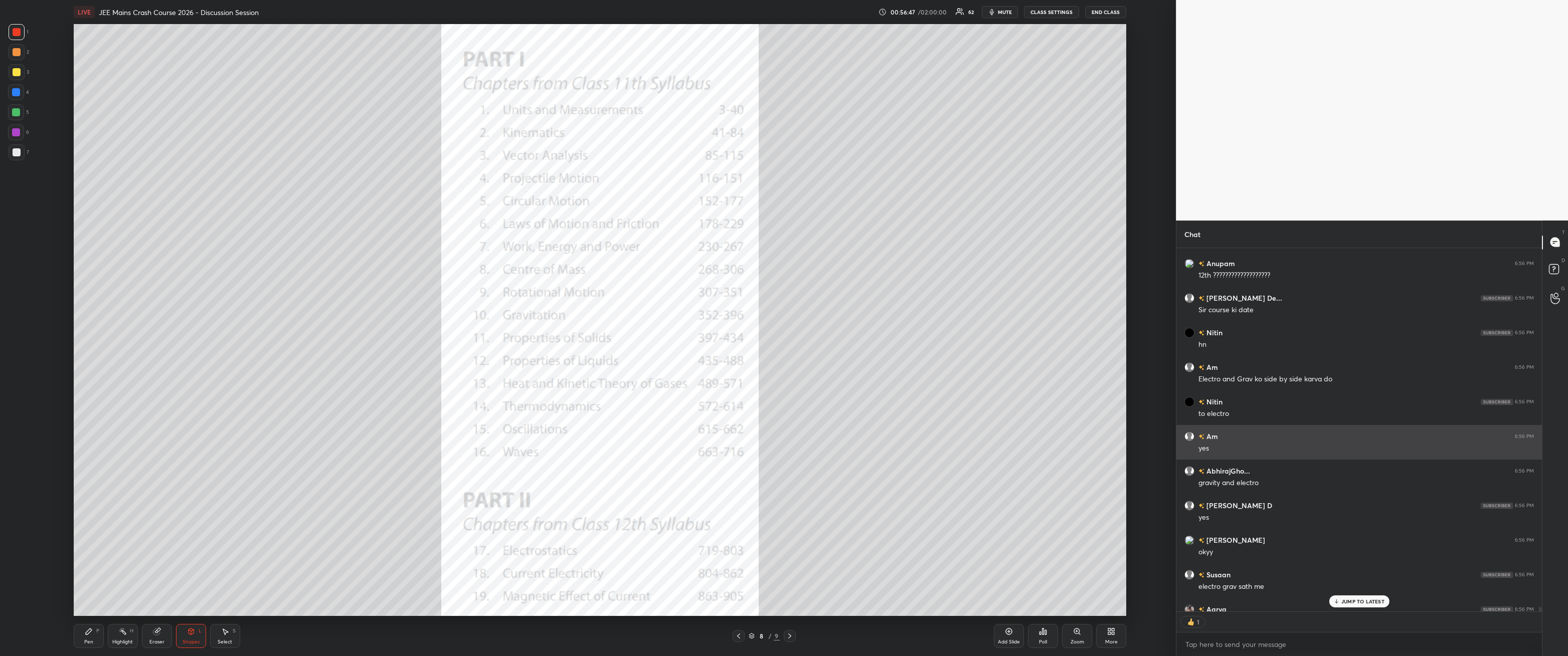
scroll to position [3, 3]
click at [73, 235] on div "LIVE JEE Mains Crash Course 2026 - Discussion Session 00:56:50 / 02:00:00 62 mu…" at bounding box center [600, 328] width 1136 height 656
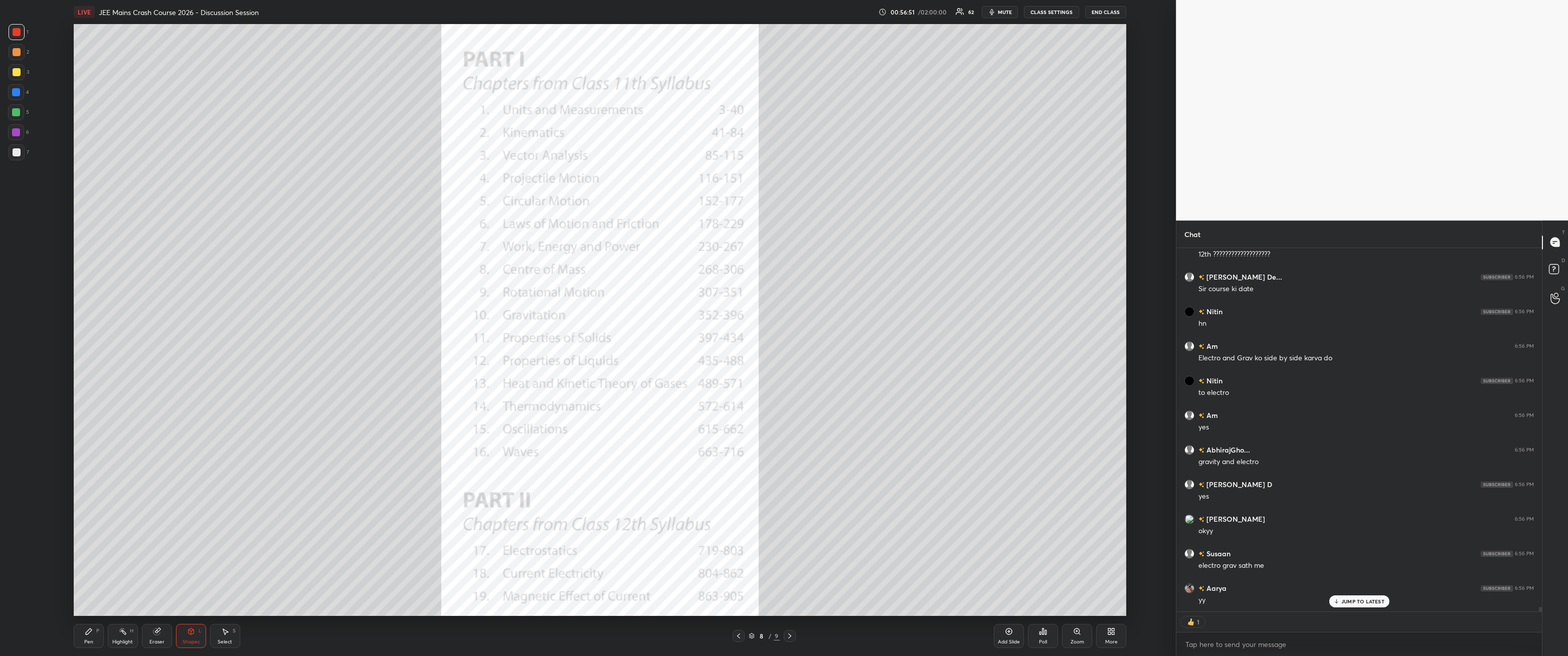
click at [86, 235] on div "Pen P" at bounding box center [88, 636] width 30 height 24
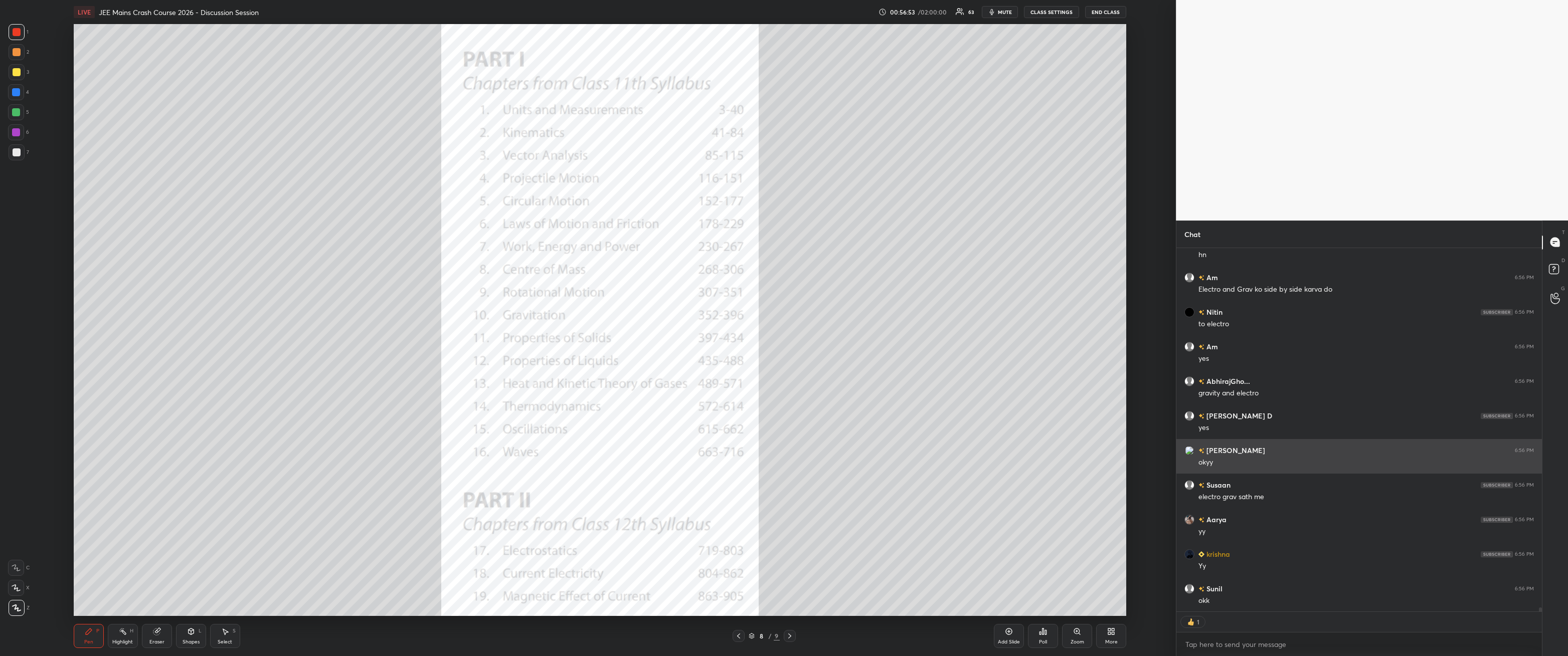
scroll to position [32022, 0]
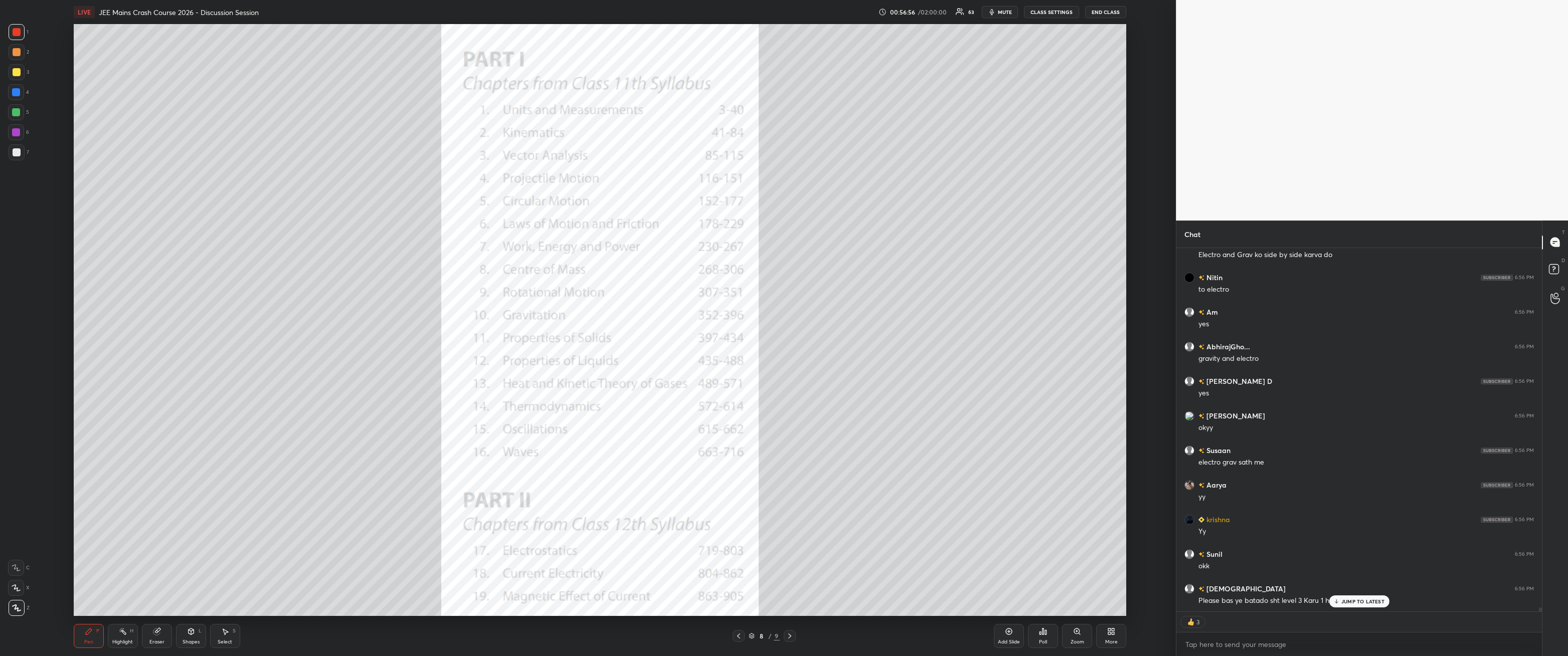
click at [360, 235] on p "JUMP TO LATEST" at bounding box center [1363, 602] width 43 height 6
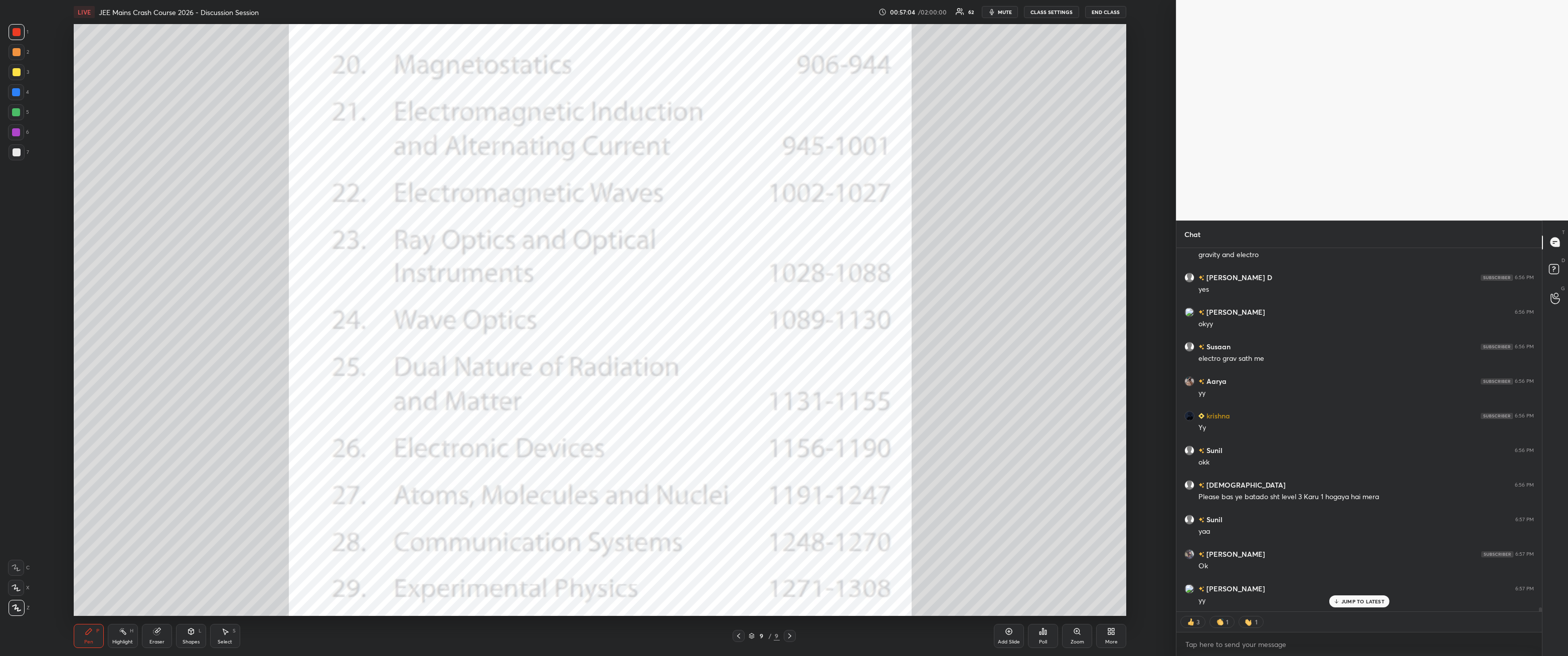
scroll to position [32161, 0]
click at [190, 235] on div "Shapes L" at bounding box center [191, 636] width 30 height 24
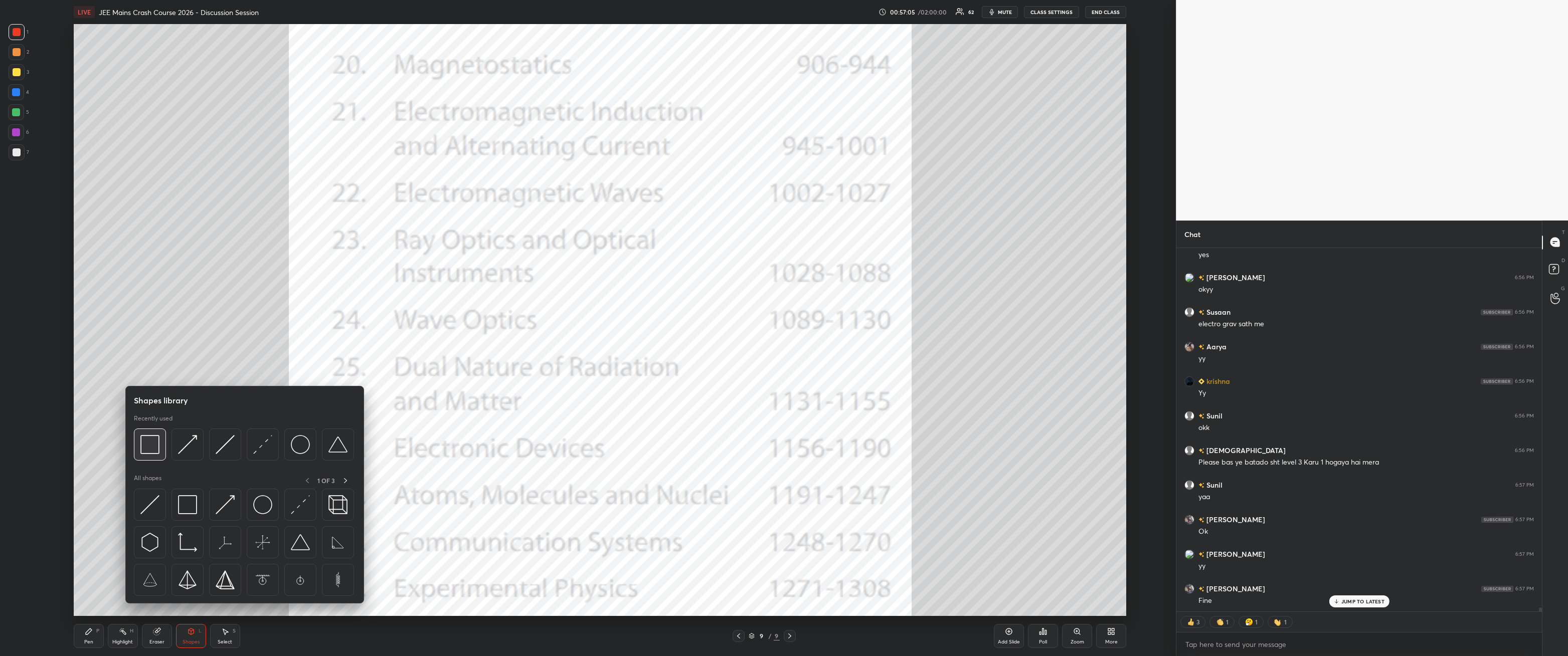
click at [145, 235] on img at bounding box center [150, 444] width 19 height 19
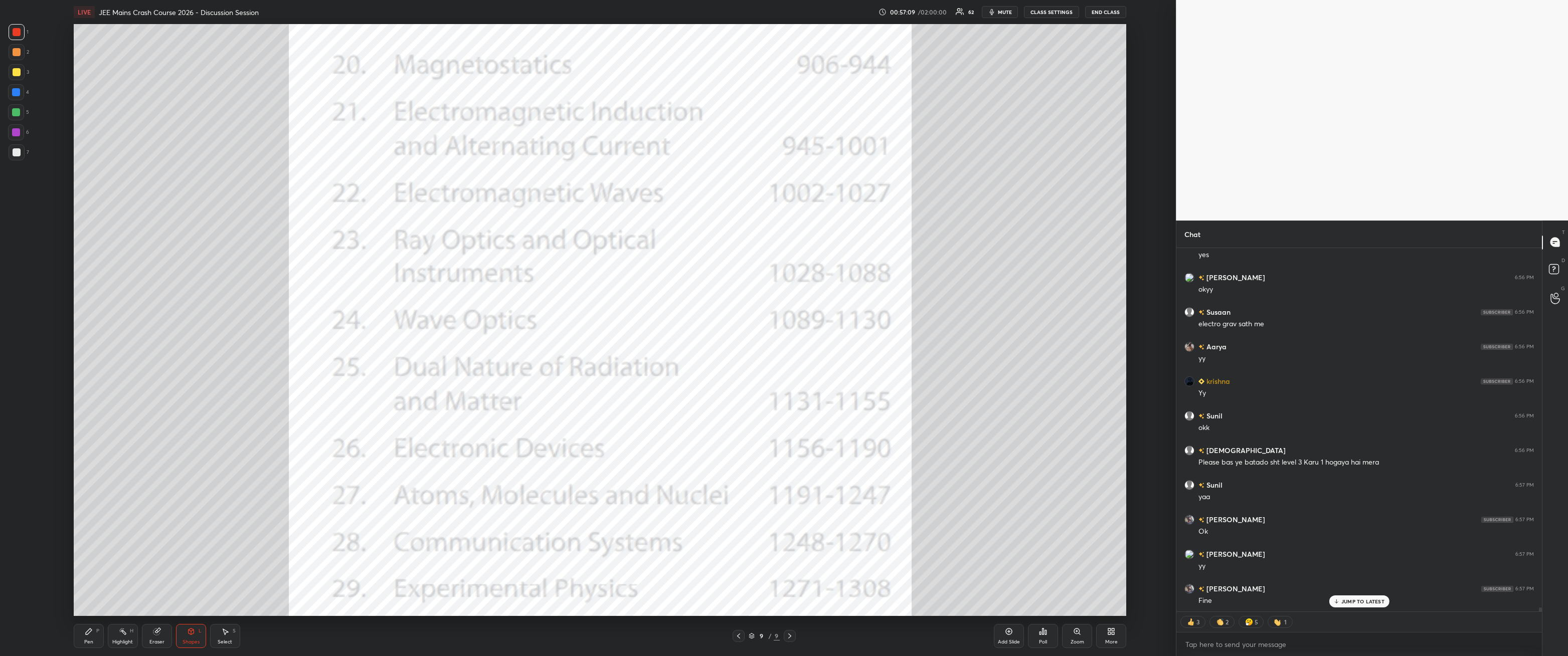
click at [74, 235] on div "Pen P" at bounding box center [88, 636] width 30 height 24
click at [86, 235] on div "Pen P" at bounding box center [88, 636] width 30 height 24
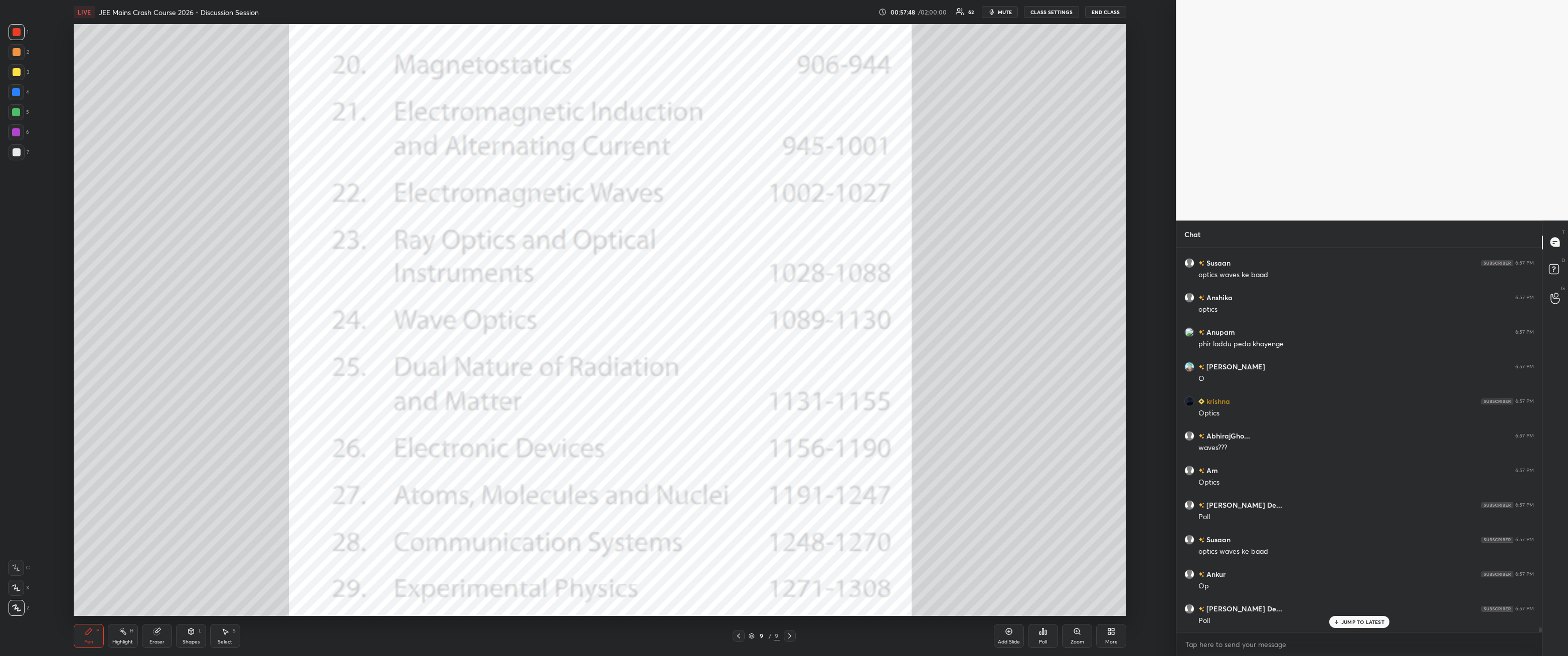
scroll to position [33789, 0]
click at [183, 235] on div "Shapes L" at bounding box center [191, 636] width 30 height 24
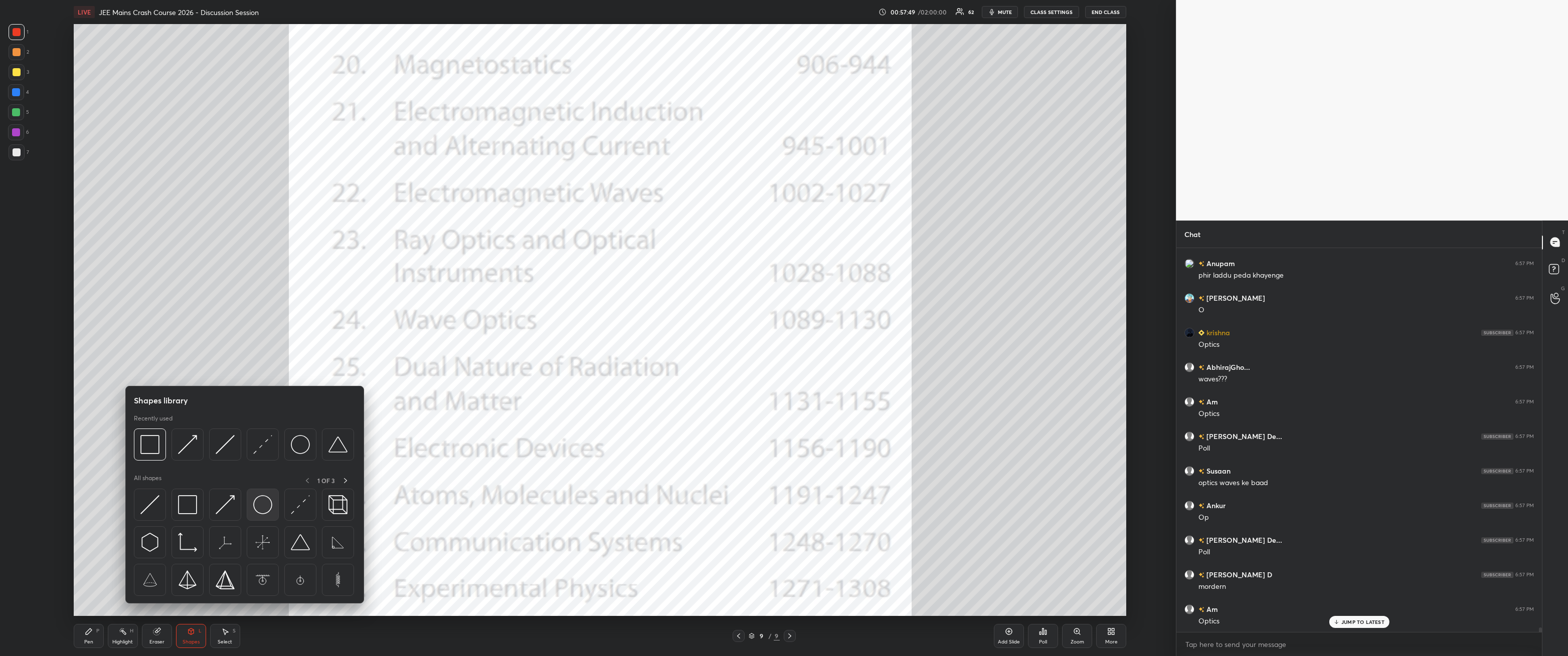
scroll to position [33824, 0]
click at [142, 235] on img at bounding box center [150, 444] width 19 height 19
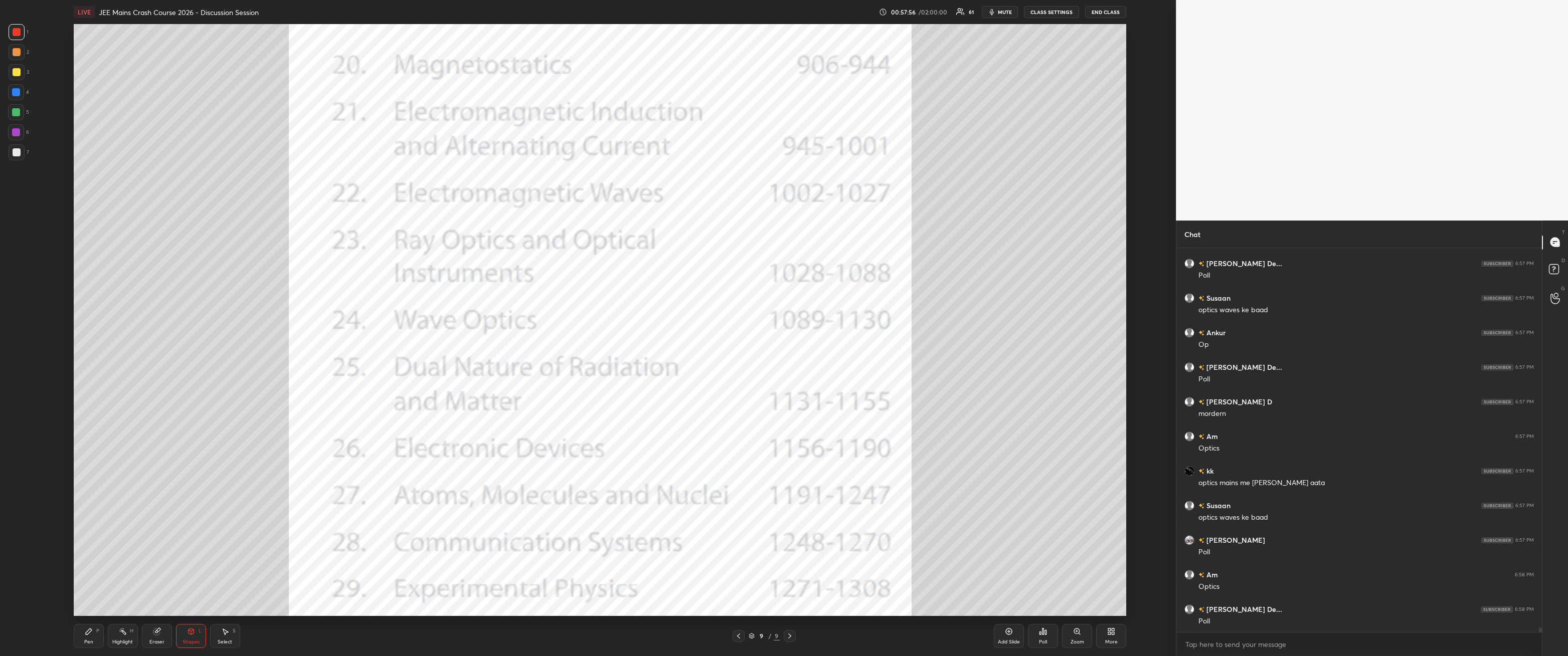
scroll to position [33997, 0]
click at [81, 235] on div "Pen P" at bounding box center [88, 636] width 30 height 24
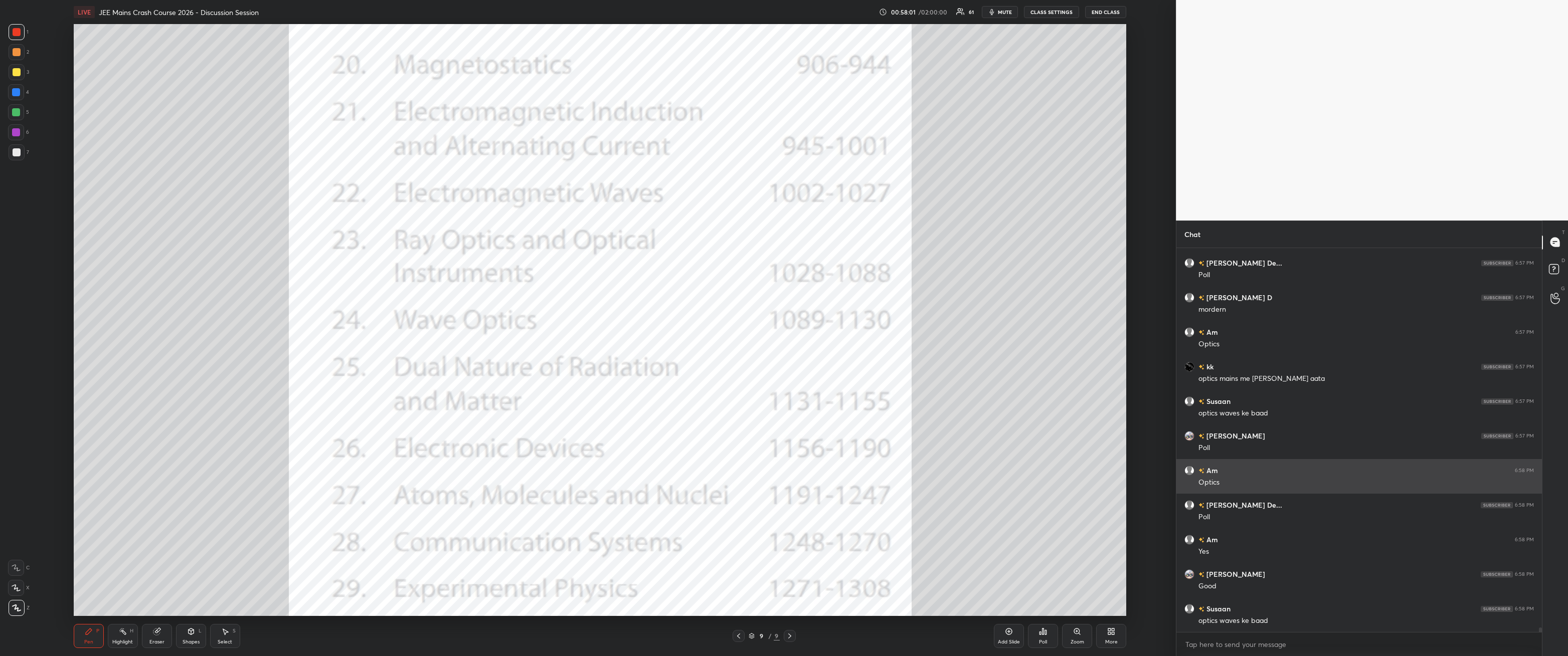
scroll to position [361, 363]
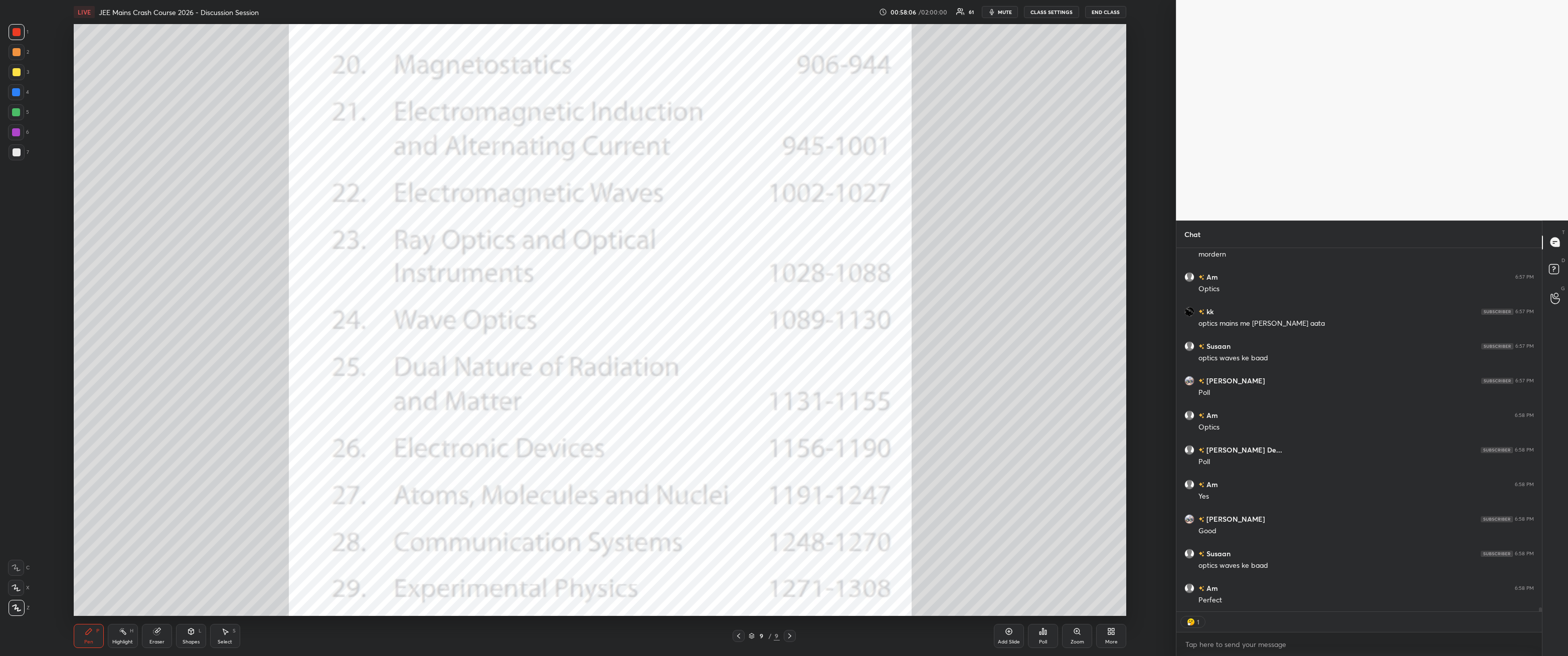
click at [192, 235] on icon at bounding box center [191, 631] width 6 height 6
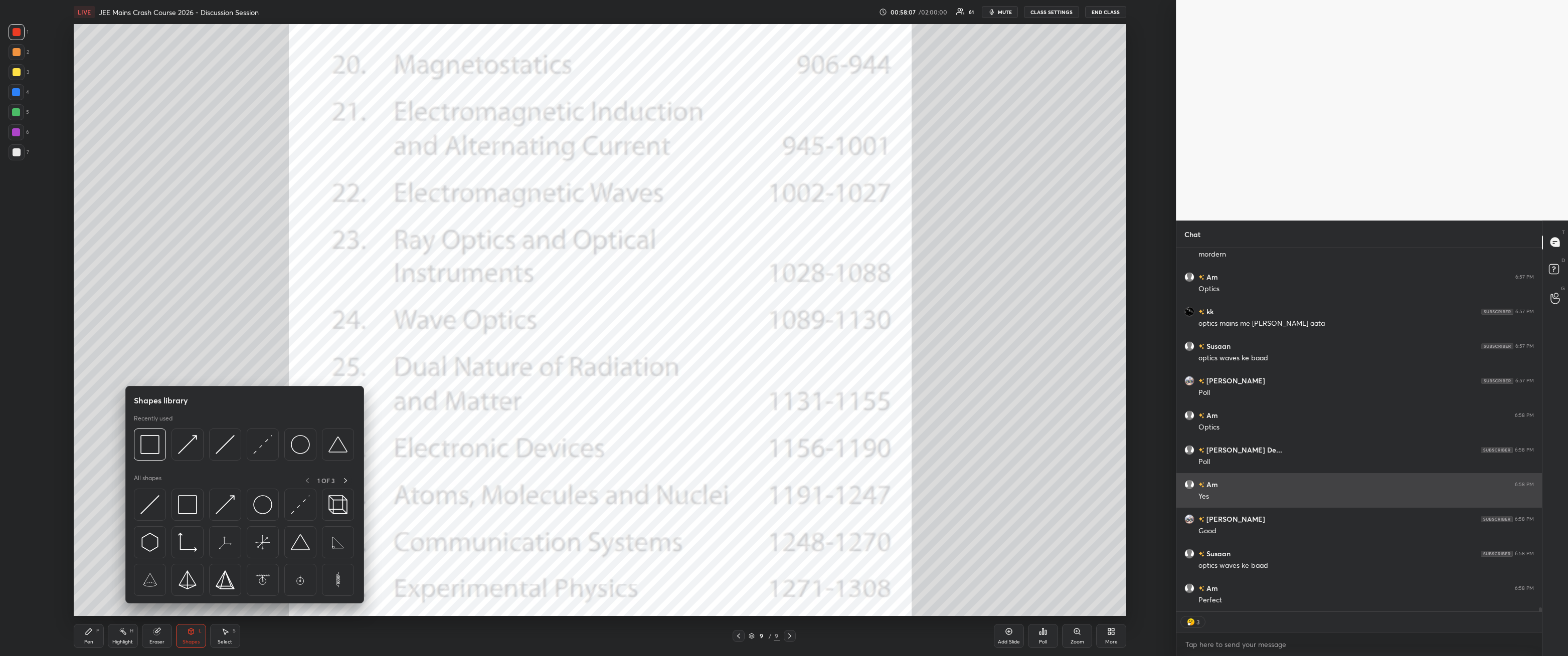
click at [147, 235] on img at bounding box center [150, 444] width 19 height 19
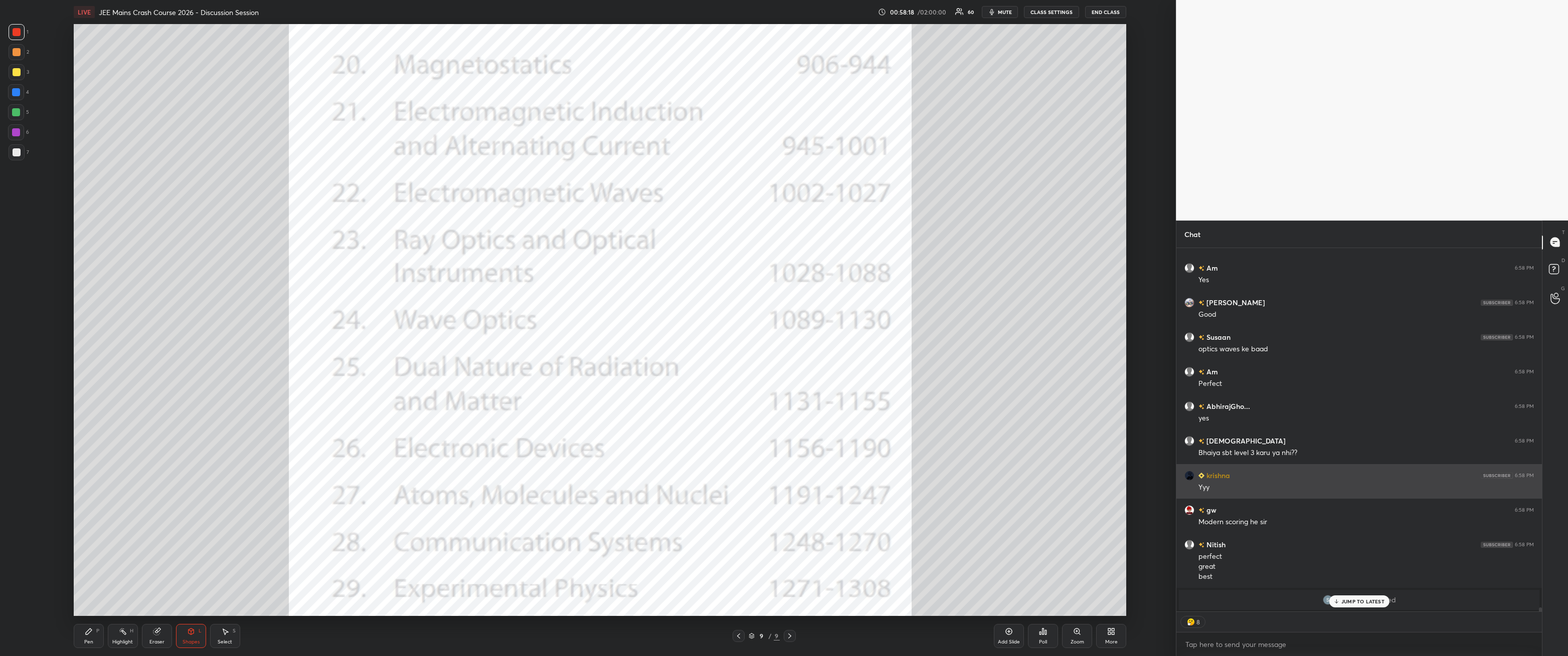
click at [88, 235] on div "Pen P" at bounding box center [88, 636] width 30 height 24
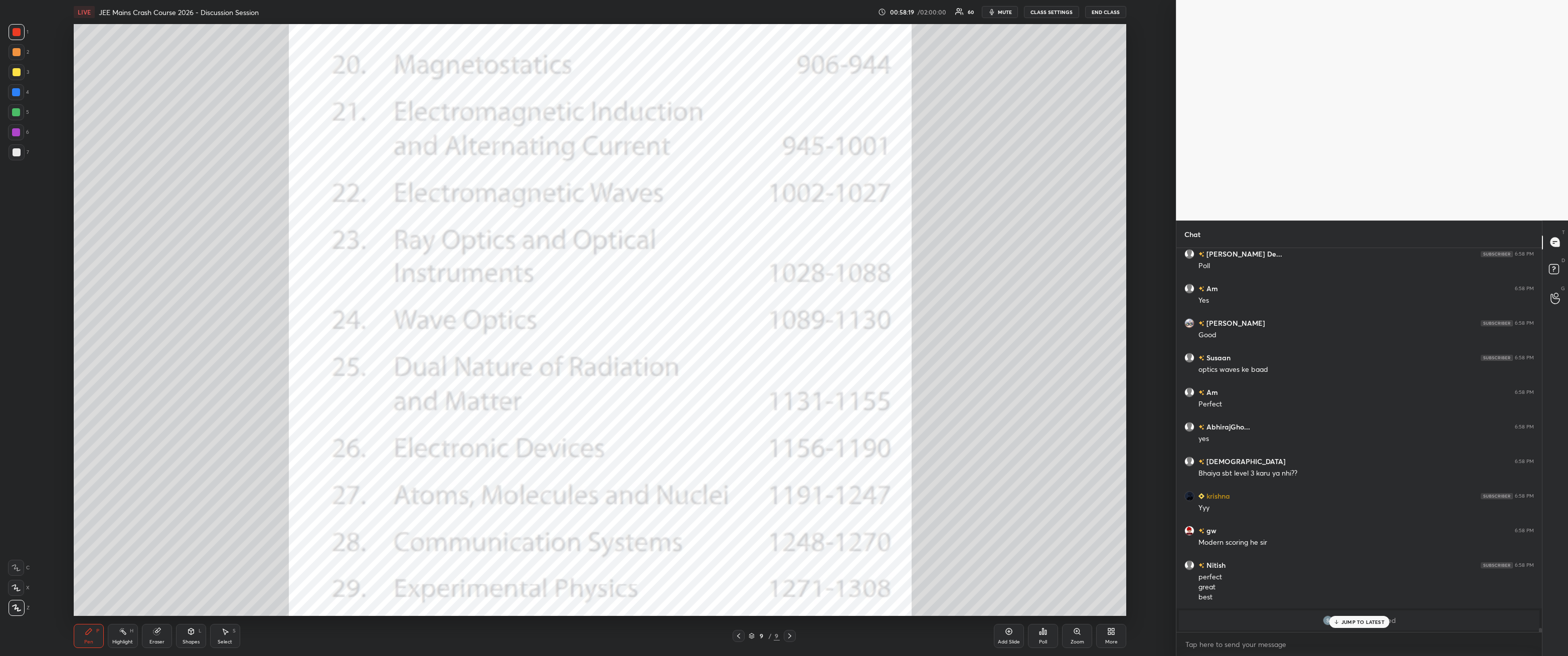
click at [160, 235] on div "Eraser" at bounding box center [157, 636] width 30 height 24
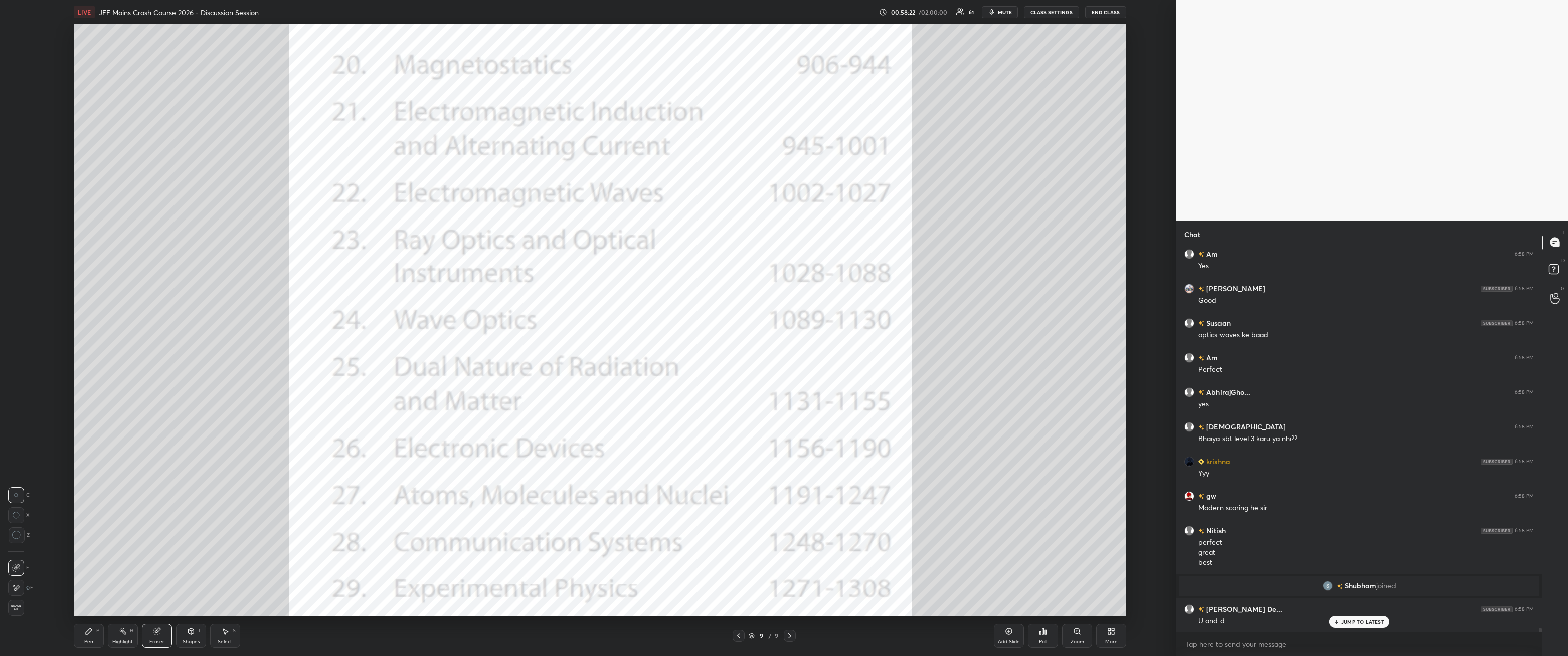
click at [94, 235] on div "Pen P" at bounding box center [88, 636] width 30 height 24
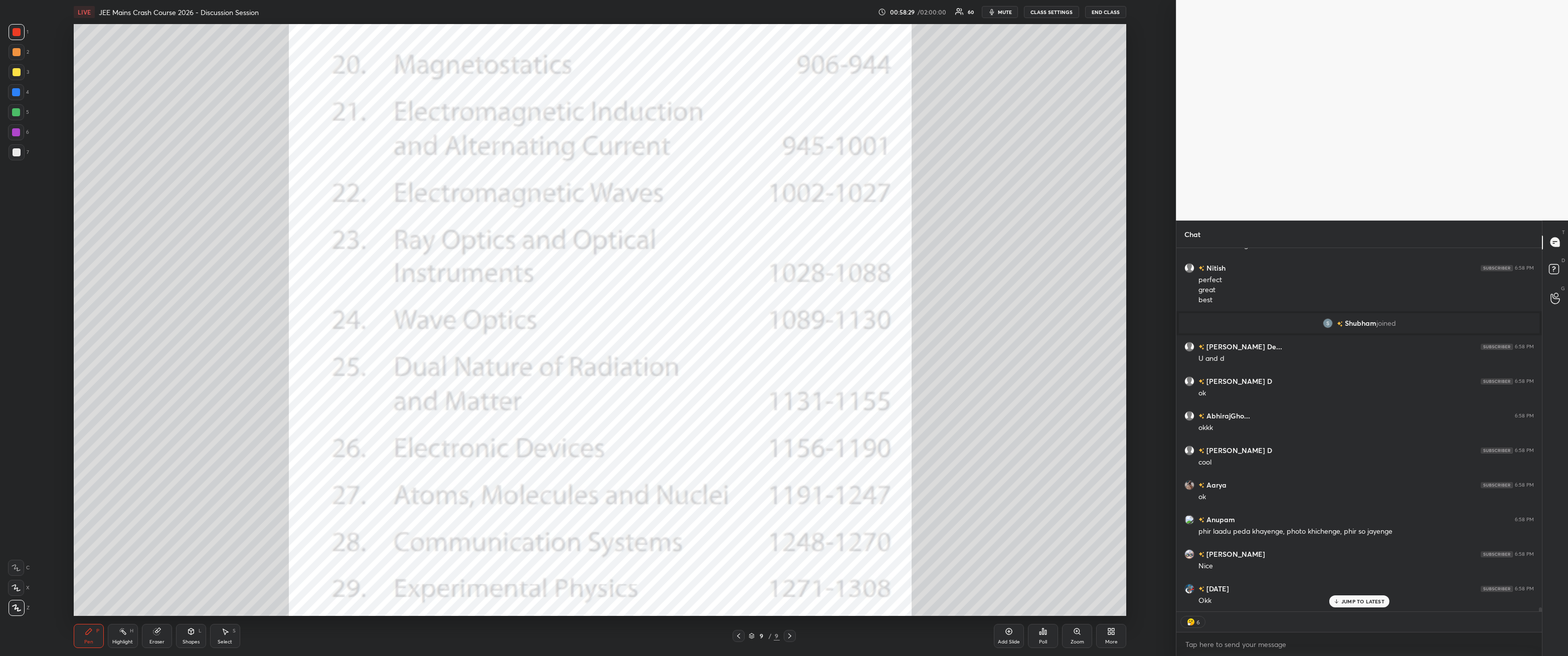
click at [14, 109] on div at bounding box center [16, 112] width 8 height 8
click at [12, 30] on div at bounding box center [17, 32] width 16 height 16
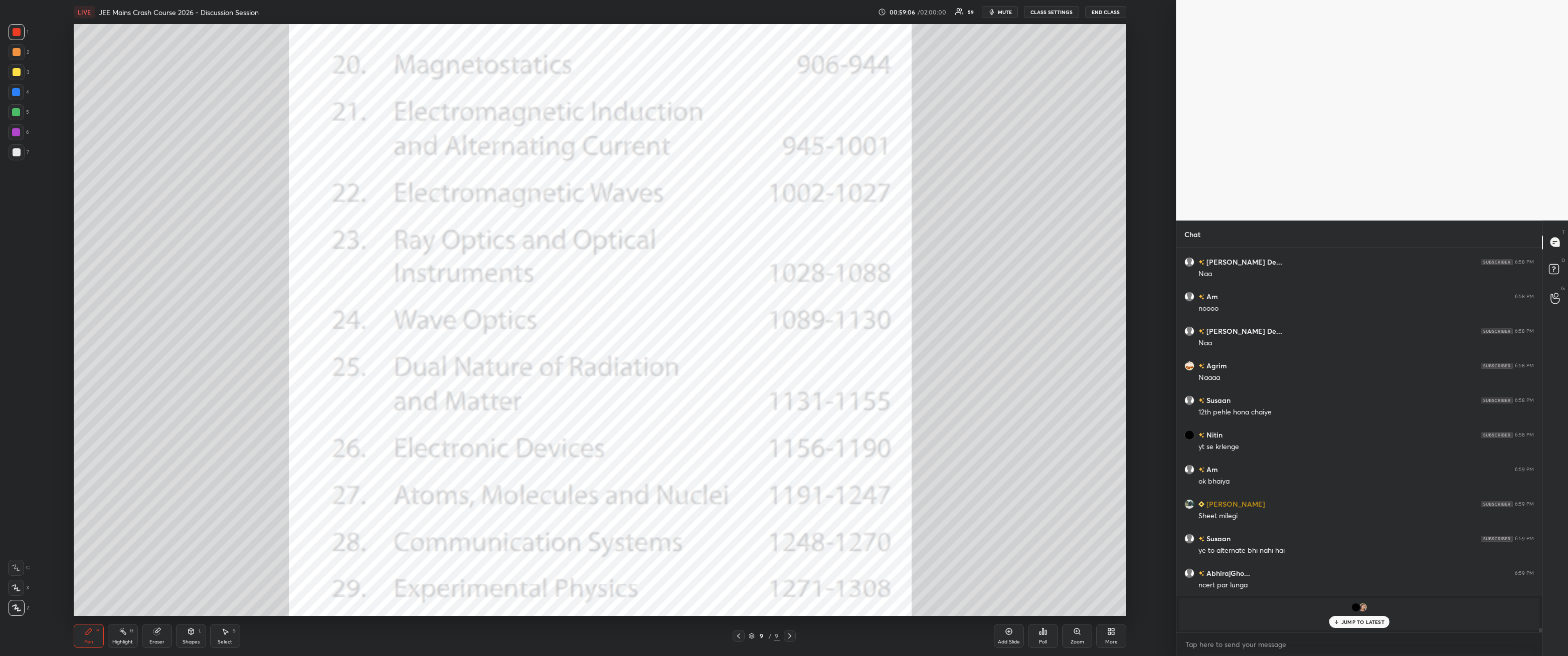
click at [360, 235] on p "JUMP TO LATEST" at bounding box center [1363, 622] width 43 height 6
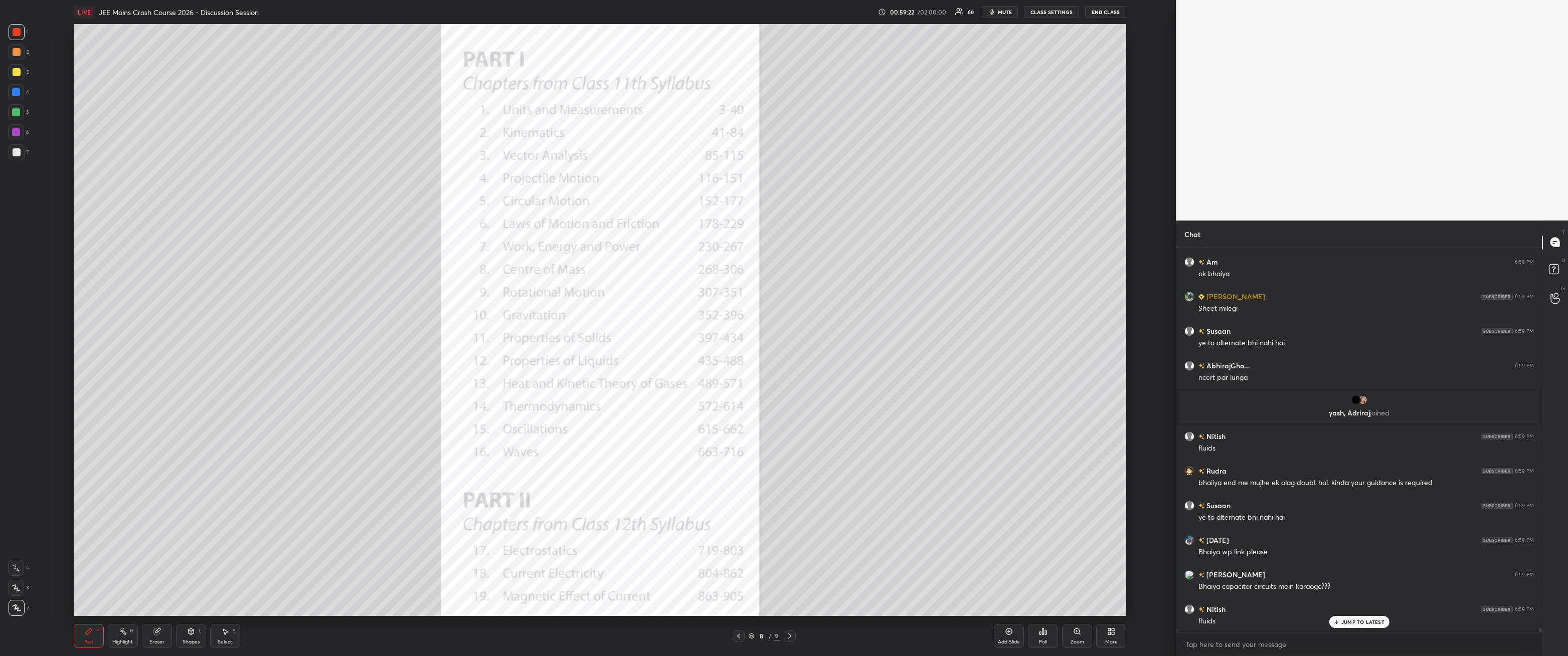
scroll to position [35323, 0]
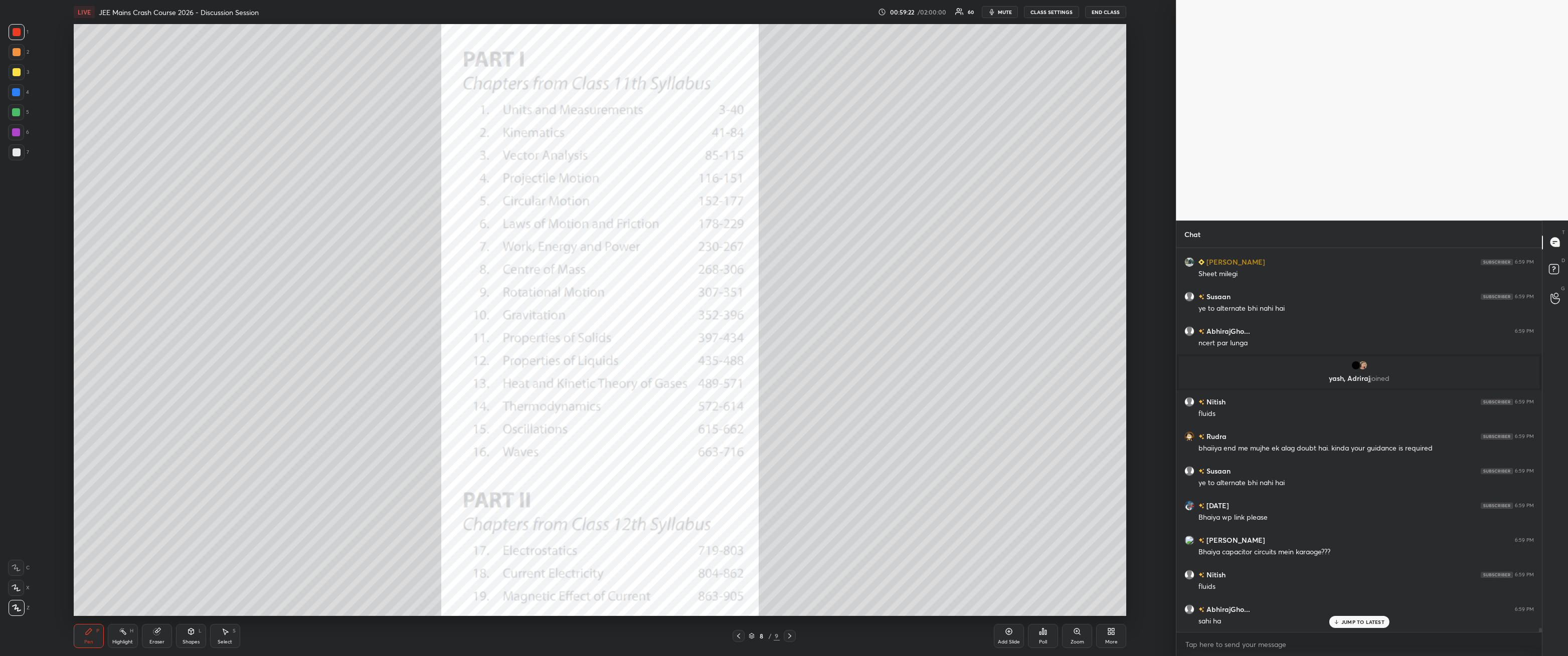
click at [189, 235] on div "Shapes L" at bounding box center [191, 636] width 30 height 24
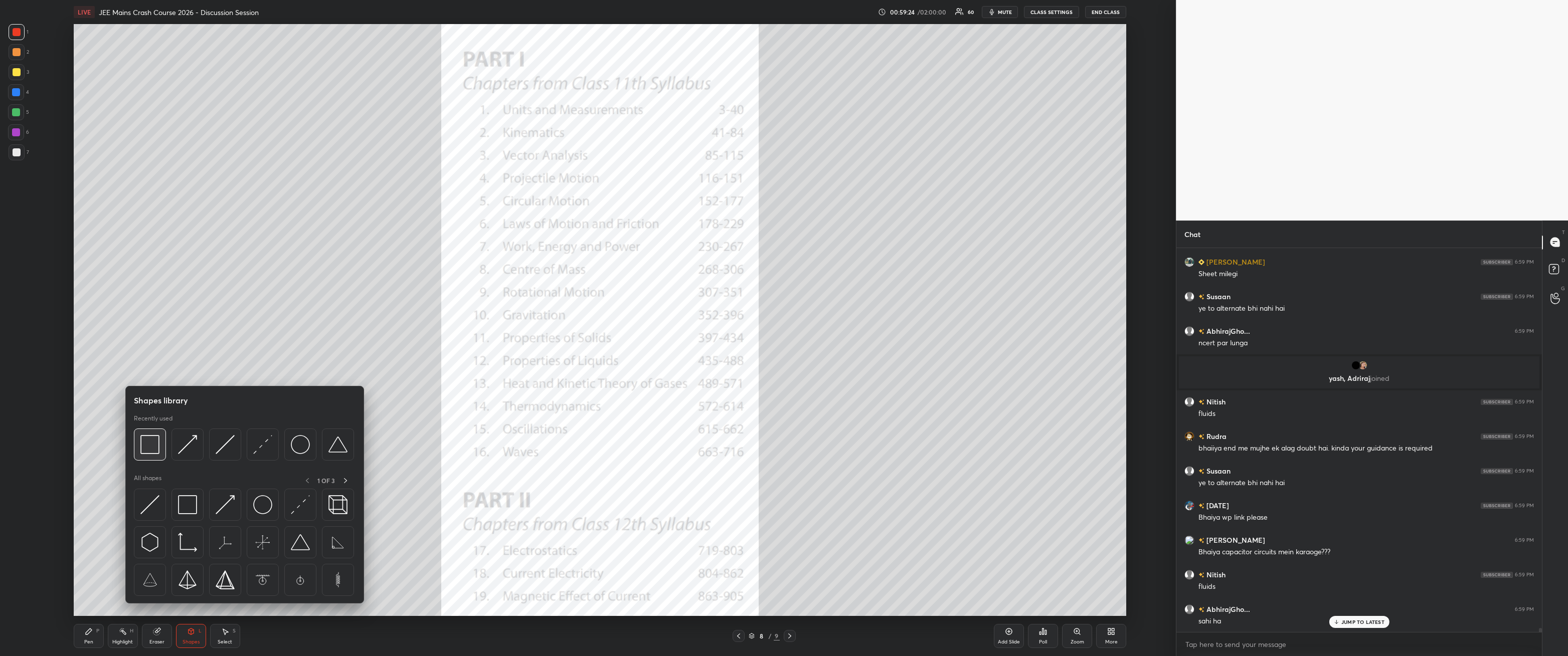
click at [148, 235] on img at bounding box center [150, 444] width 19 height 19
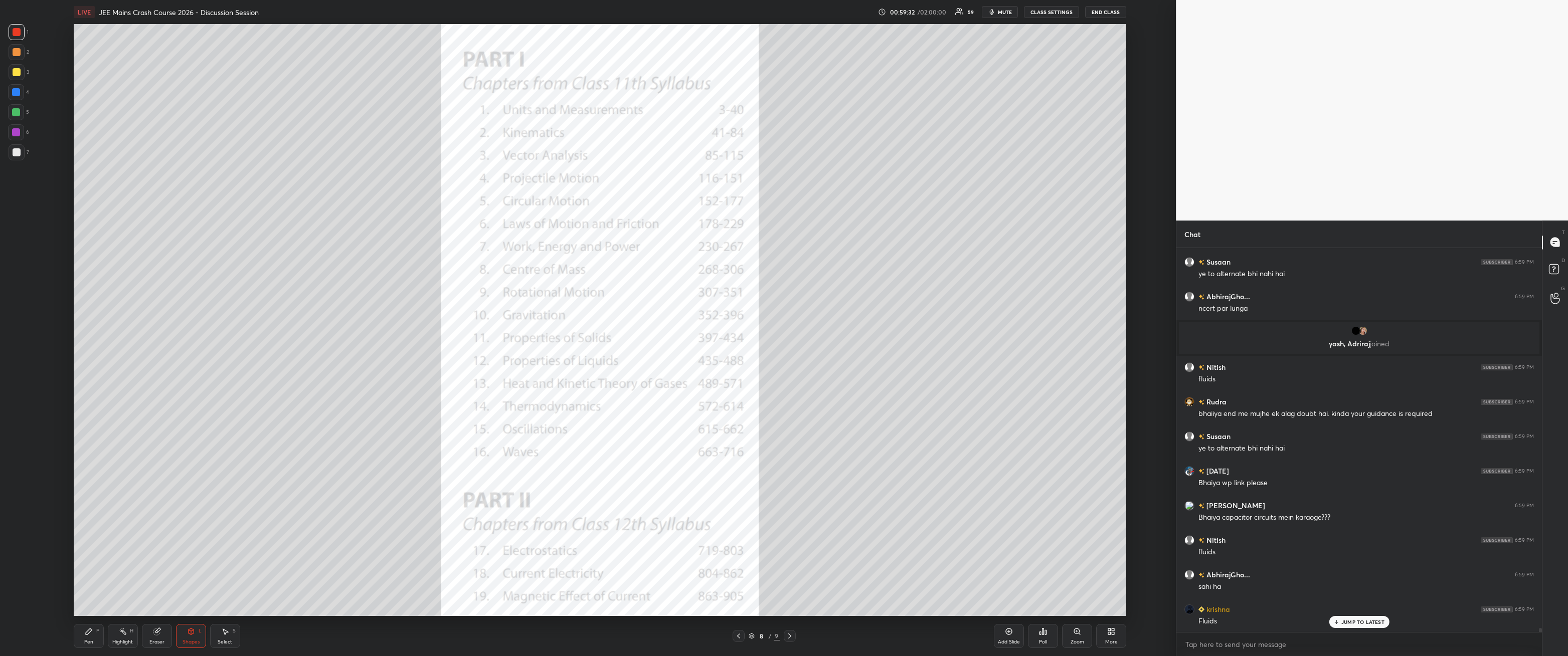
scroll to position [35391, 0]
click at [96, 235] on div "Pen P" at bounding box center [88, 636] width 30 height 24
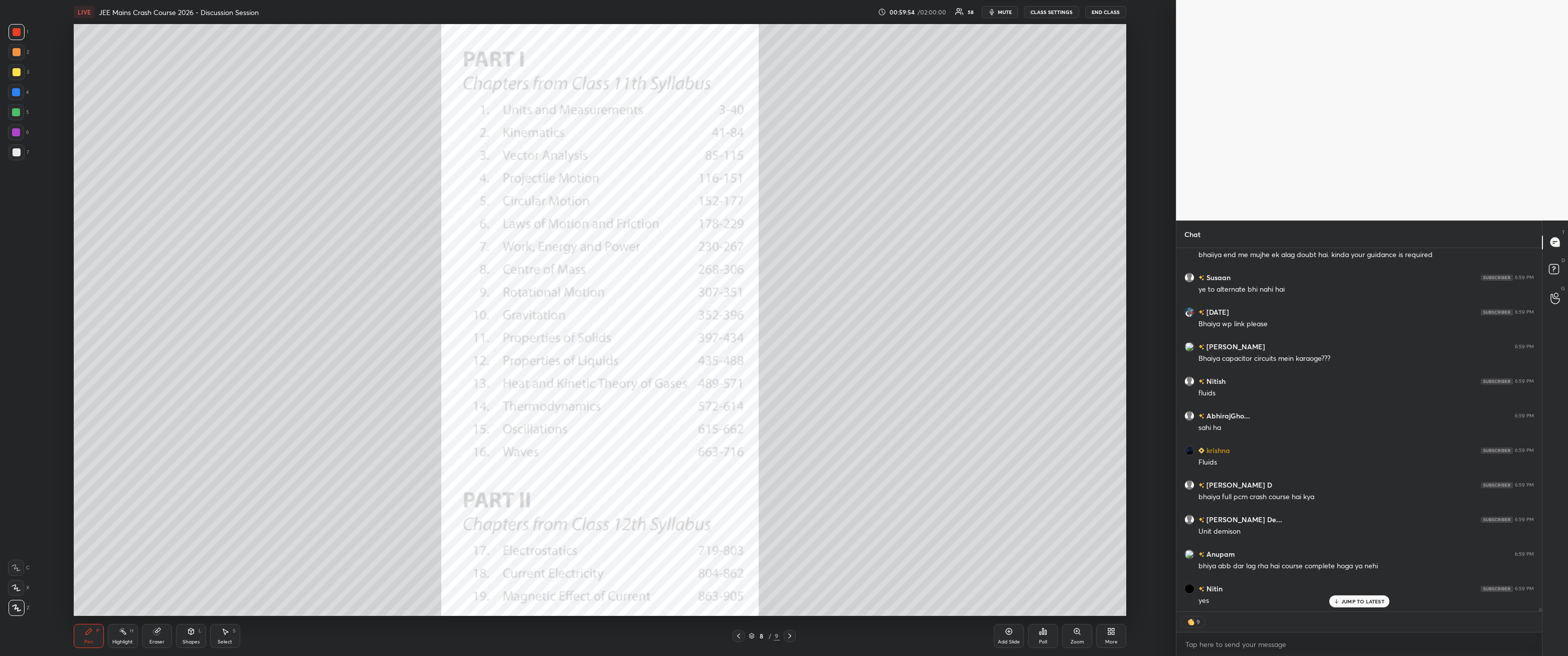
scroll to position [35551, 0]
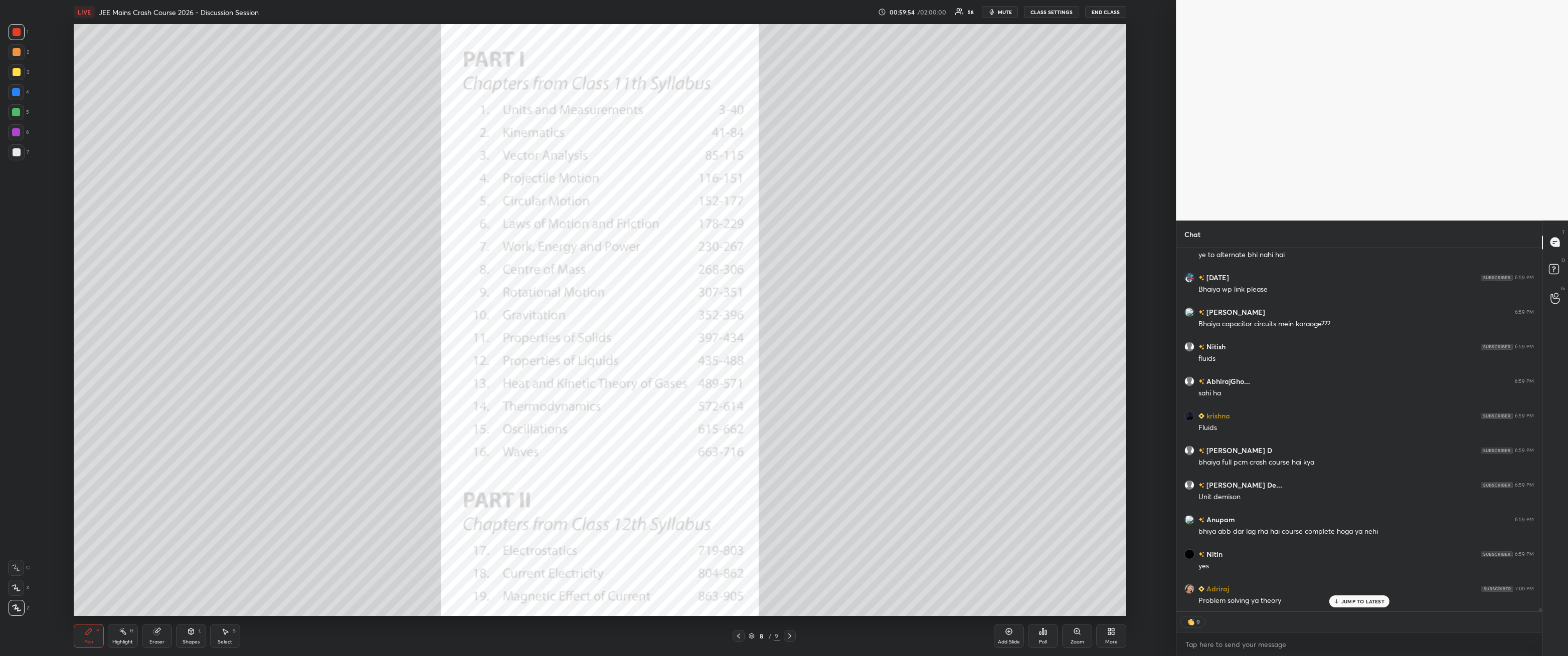
click at [131, 235] on div "Highlight H" at bounding box center [123, 636] width 30 height 24
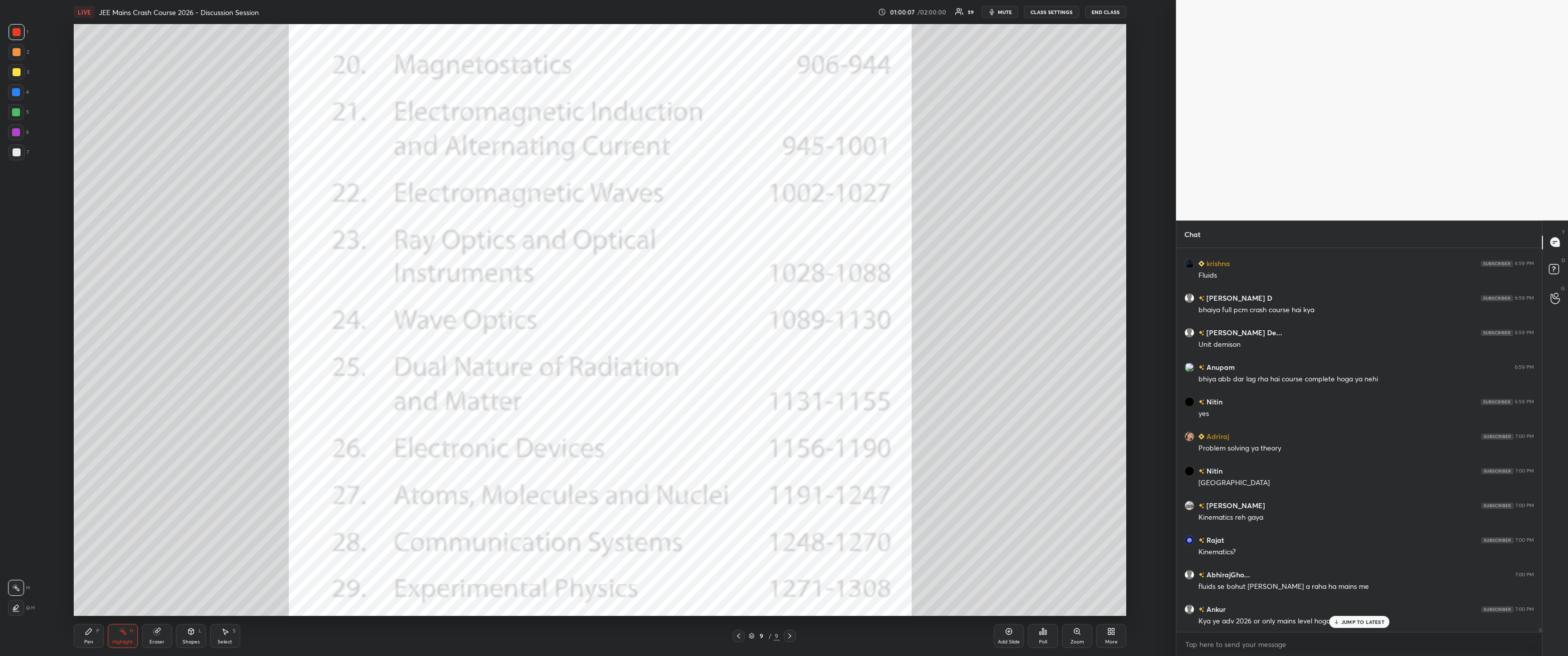
scroll to position [35738, 0]
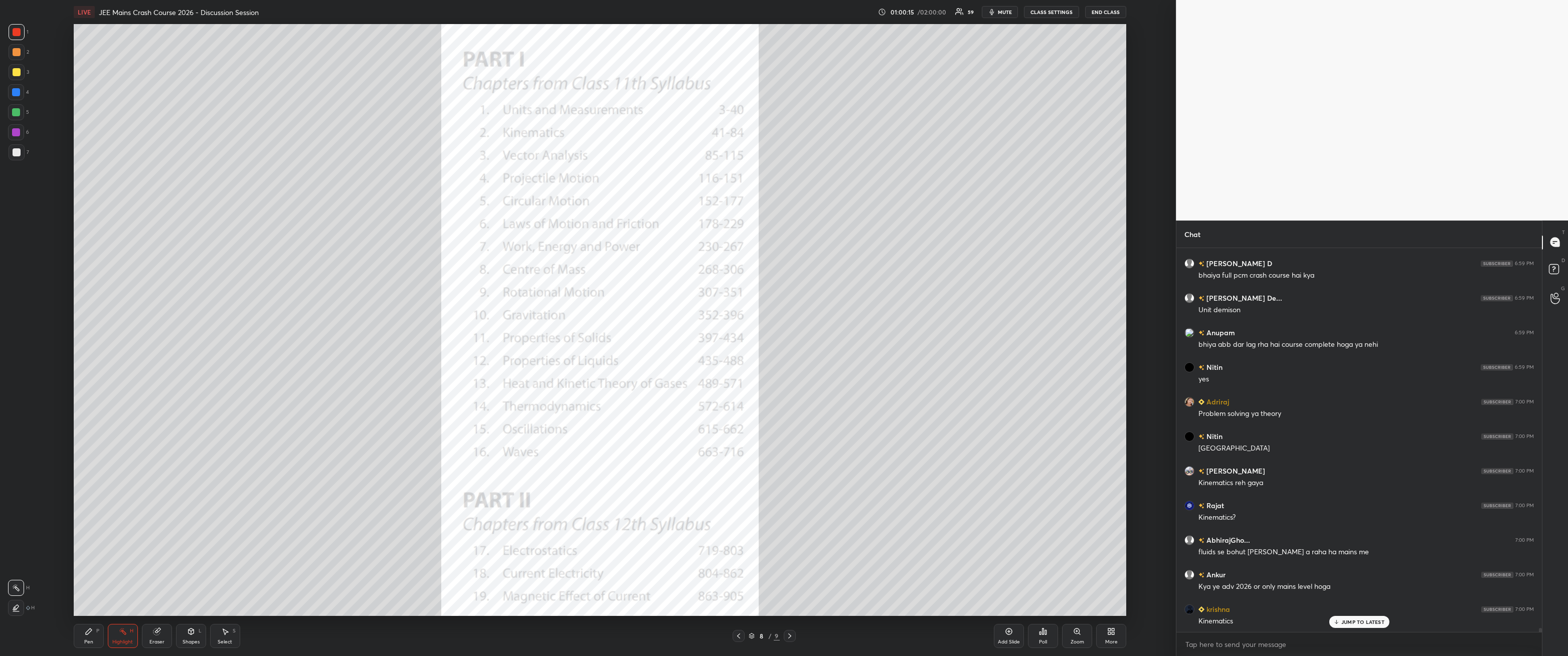
click at [102, 235] on div "Pen P" at bounding box center [88, 636] width 30 height 24
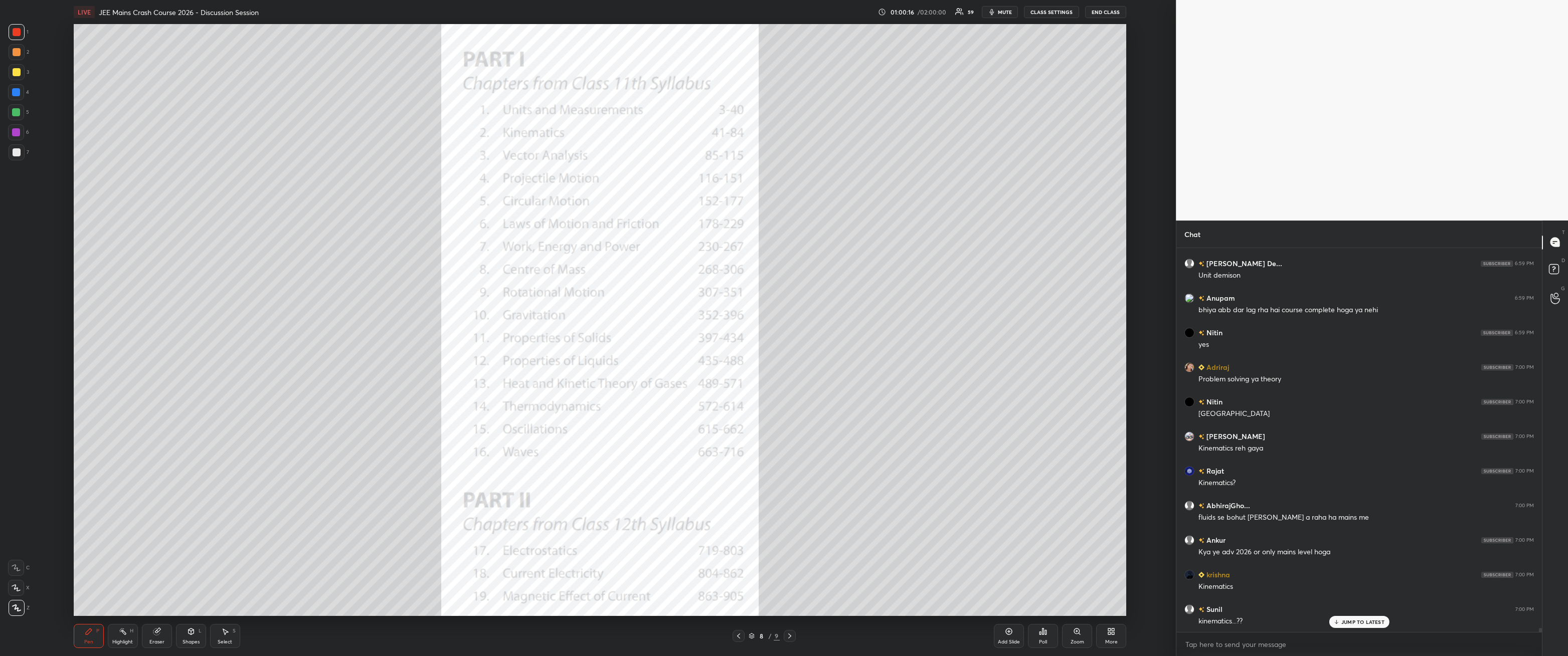
click at [14, 152] on div at bounding box center [16, 152] width 8 height 8
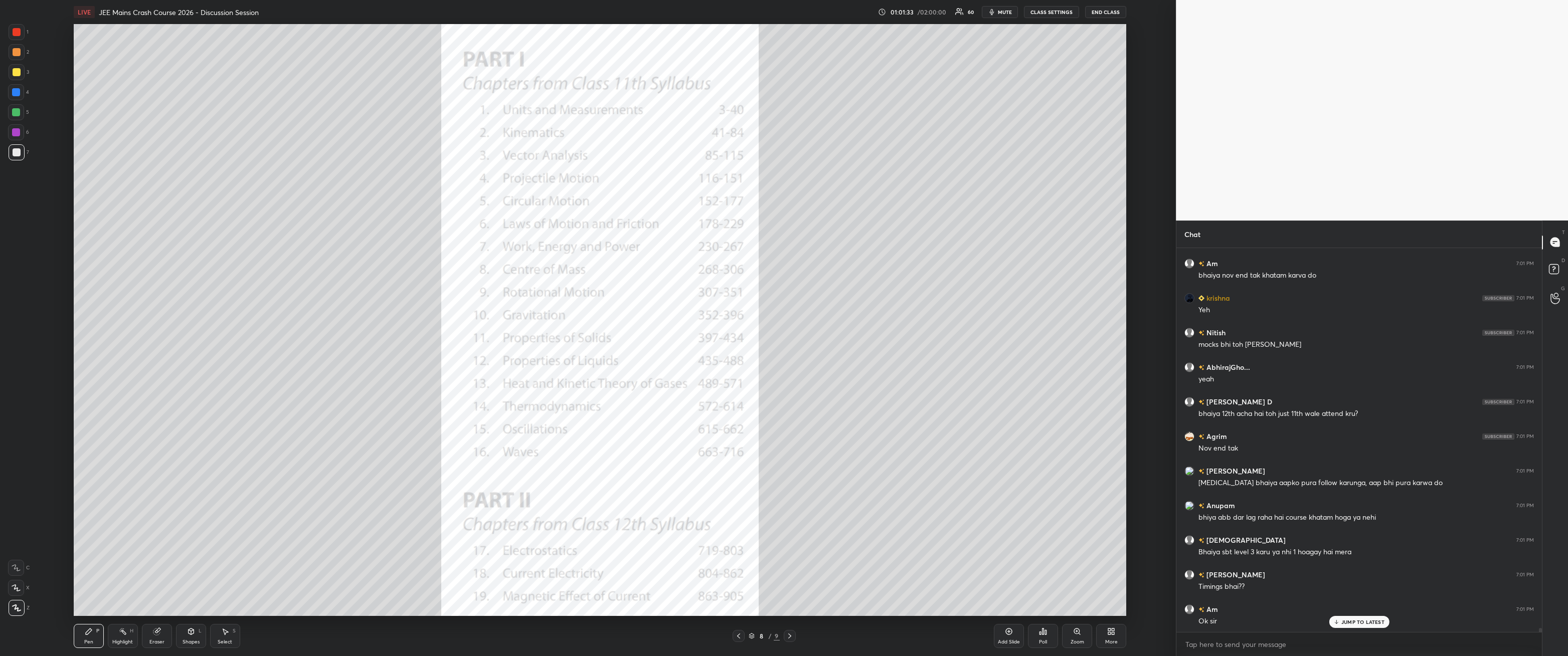
click at [360, 235] on icon at bounding box center [790, 636] width 8 height 8
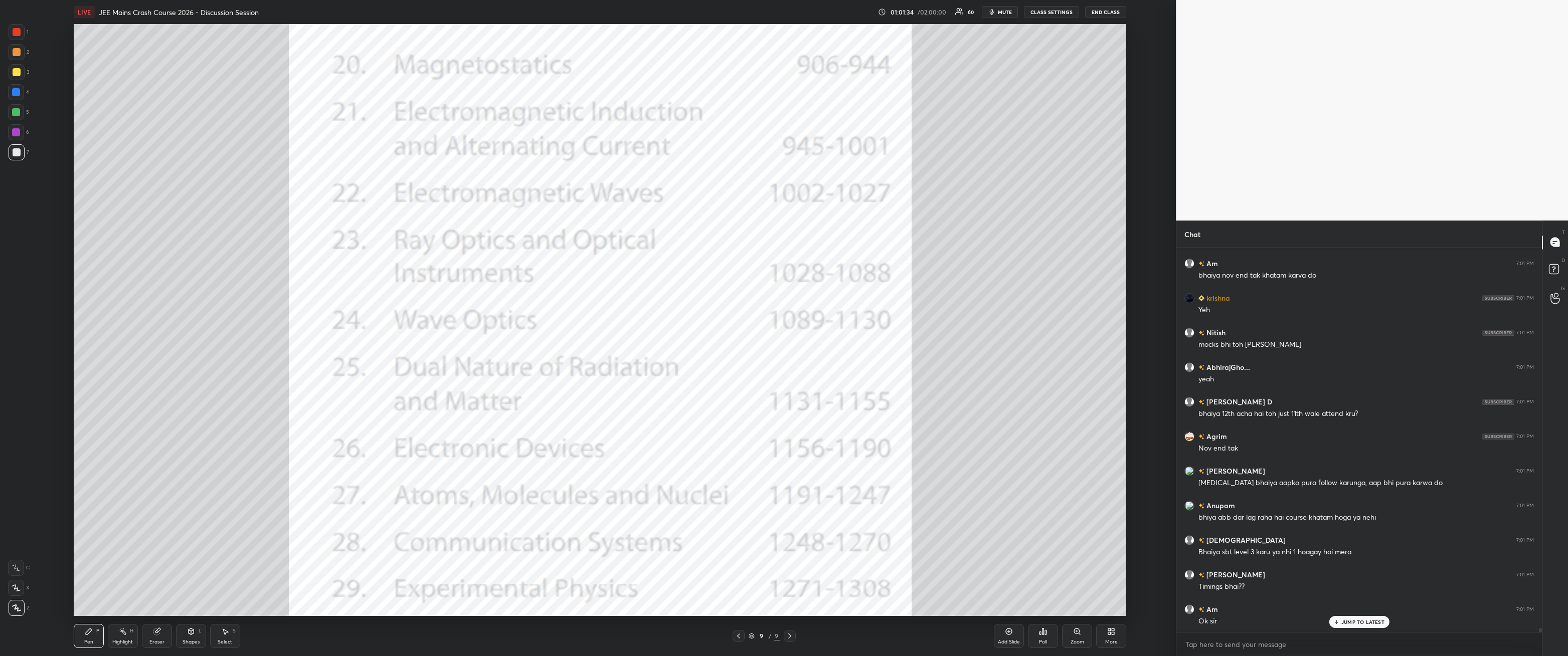
click at [360, 235] on div "Add Slide" at bounding box center [1009, 636] width 30 height 24
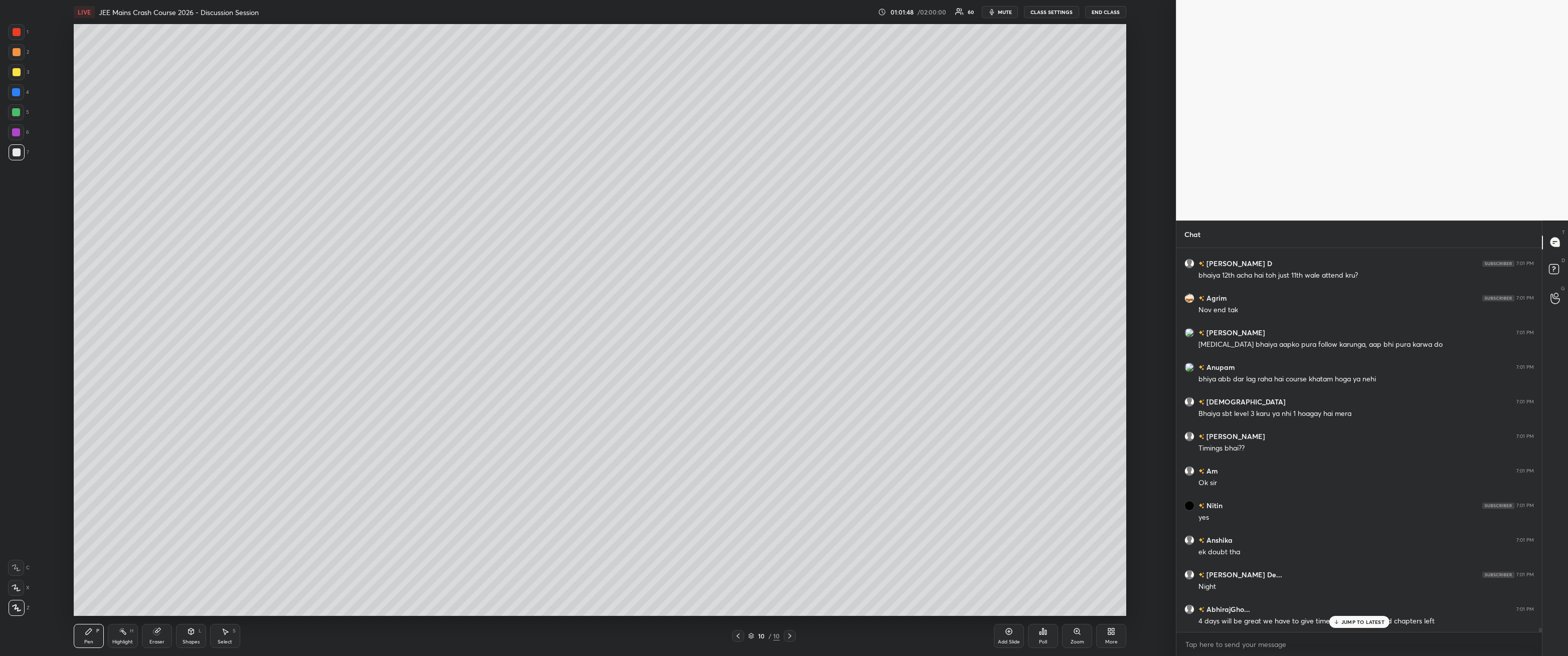
scroll to position [35378, 0]
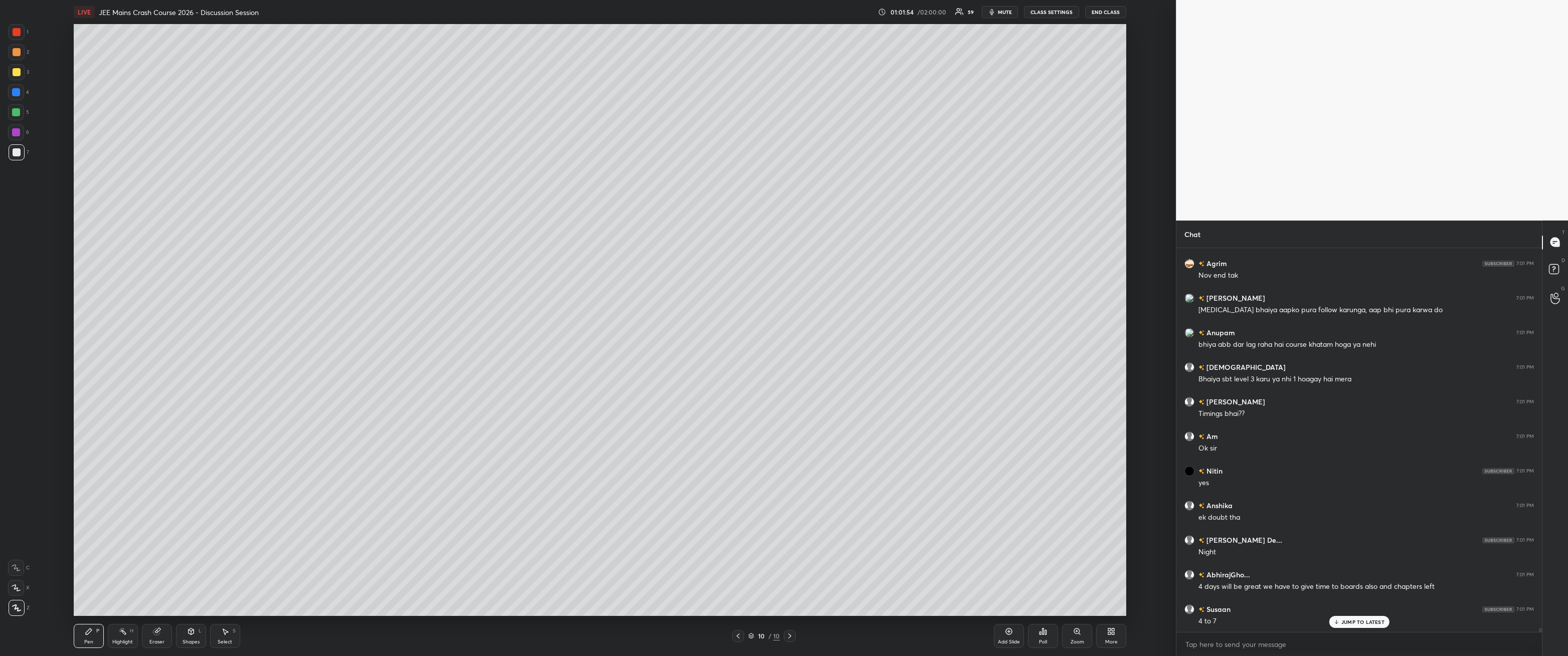
click at [23, 80] on div "3" at bounding box center [19, 72] width 20 height 16
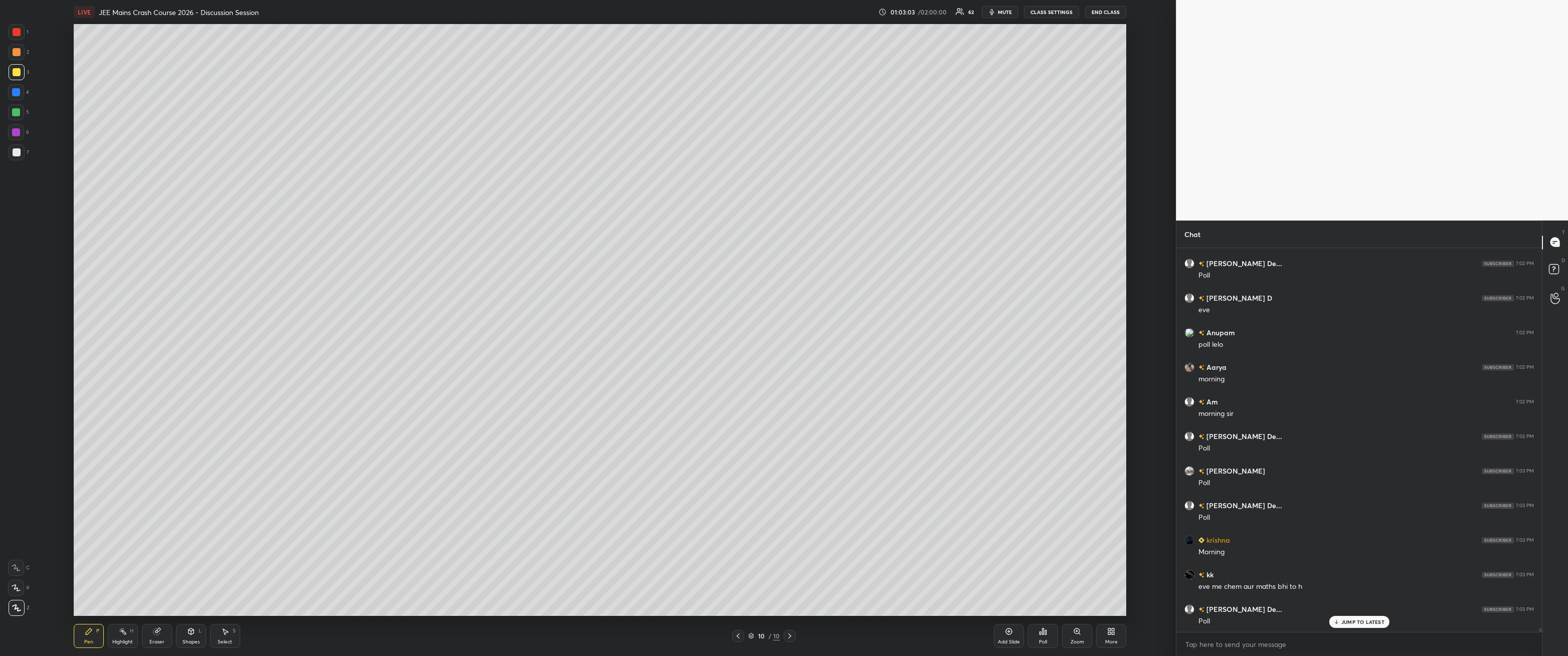
scroll to position [36083, 0]
click at [17, 152] on div at bounding box center [16, 152] width 8 height 8
click at [360, 235] on icon at bounding box center [1043, 631] width 8 height 8
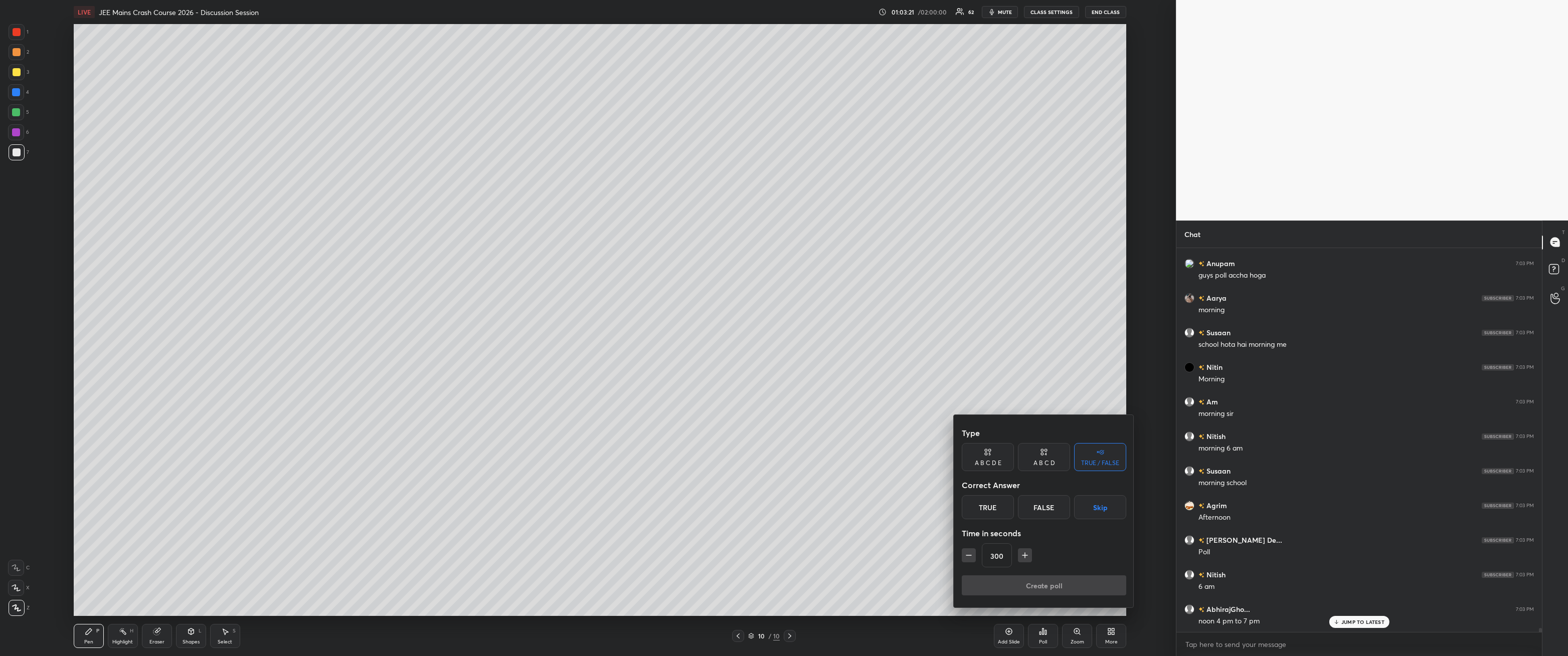
click at [360, 235] on button "Skip" at bounding box center [1100, 507] width 52 height 24
click at [360, 235] on button "Create poll" at bounding box center [1044, 586] width 165 height 20
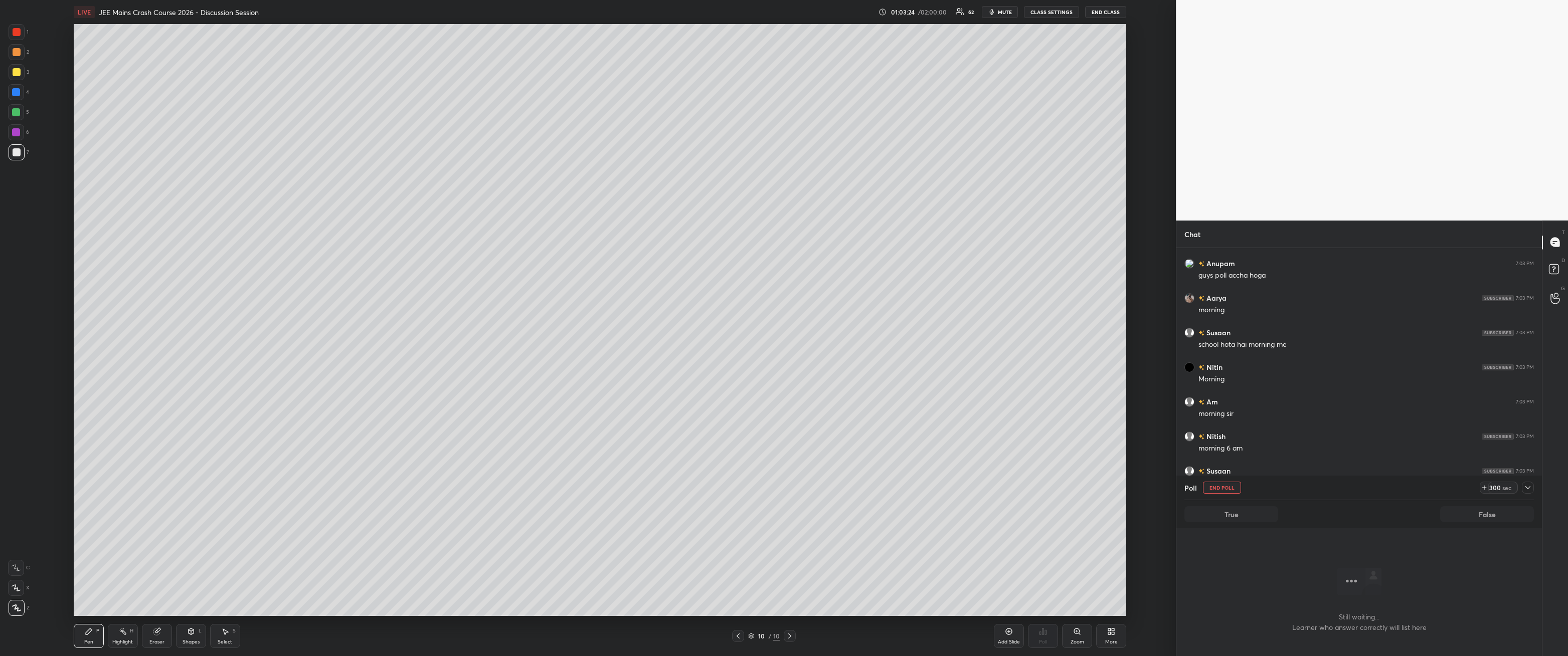
scroll to position [2, 3]
click at [360, 235] on div "Poll End Poll 299 sec True False" at bounding box center [1359, 502] width 366 height 52
click at [360, 235] on icon at bounding box center [1528, 487] width 8 height 8
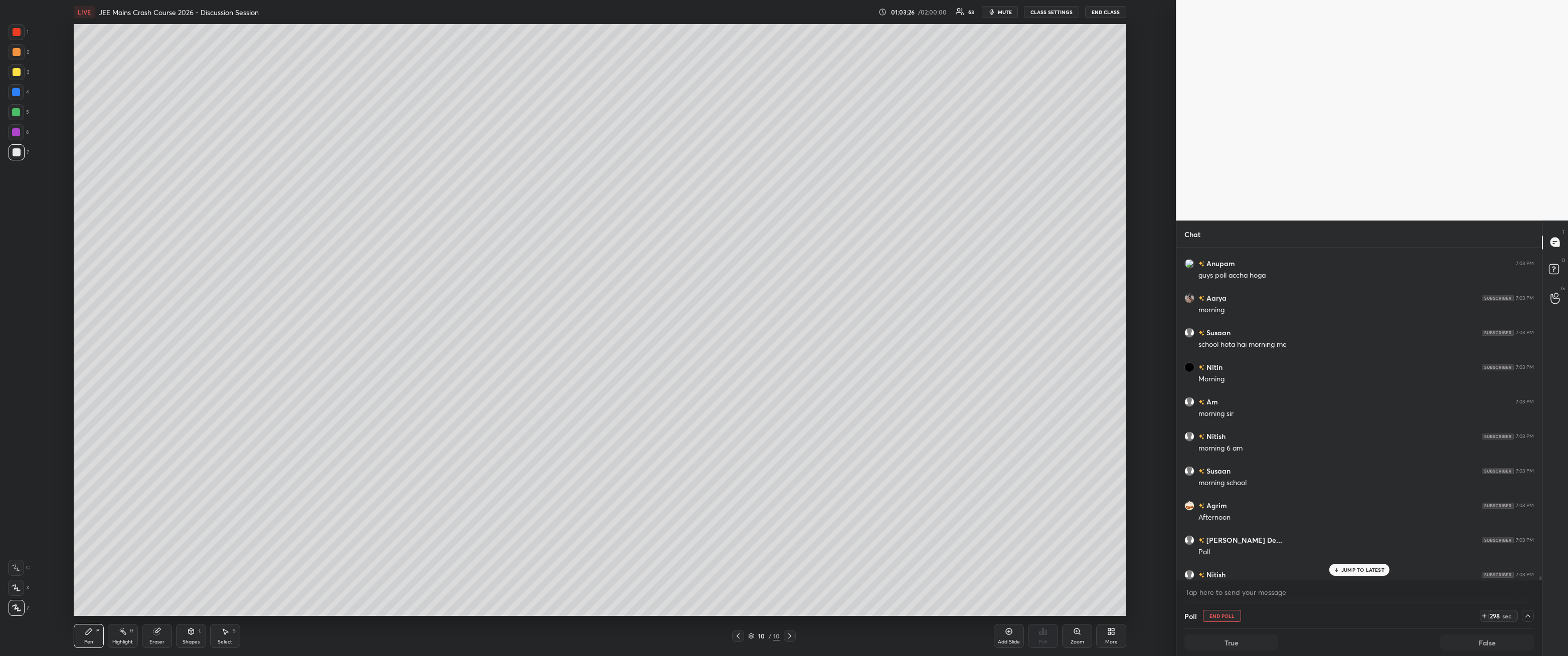
click at [360, 235] on p "JUMP TO LATEST" at bounding box center [1363, 570] width 43 height 6
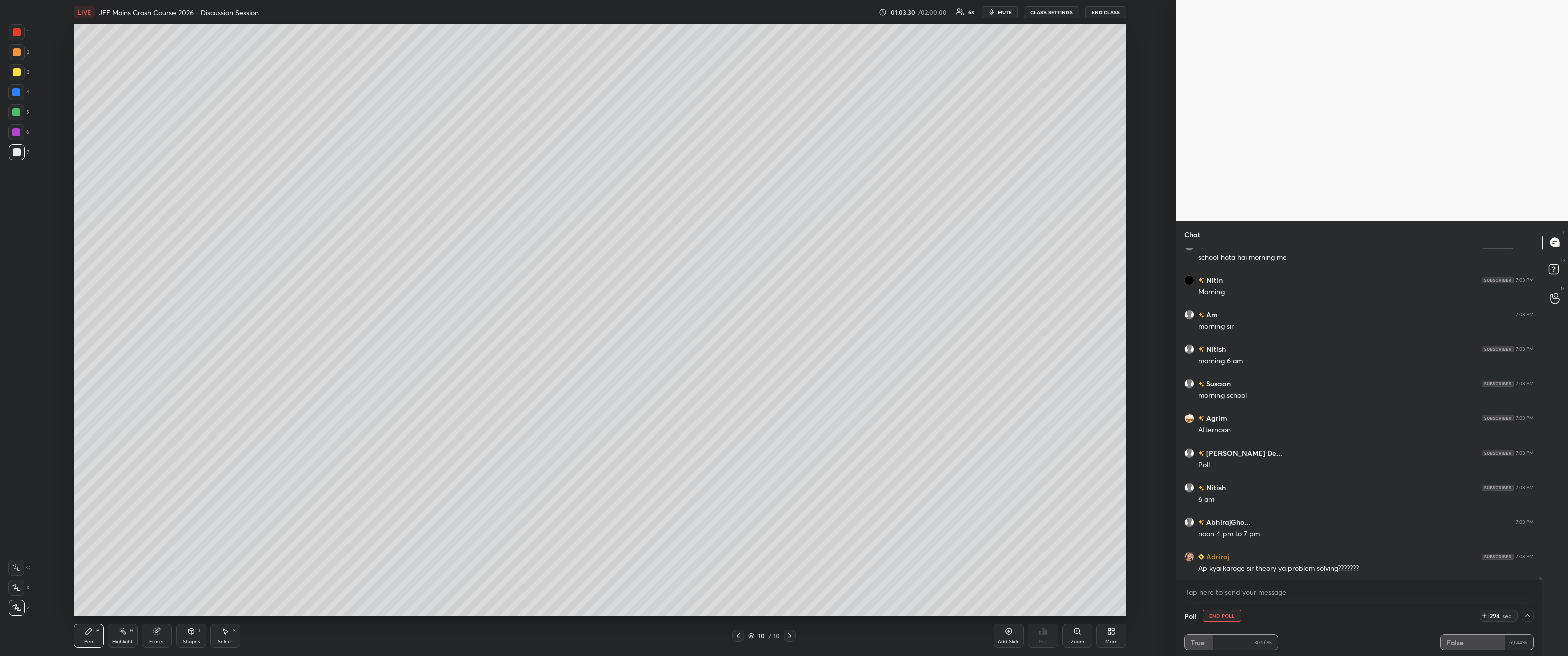
scroll to position [36540, 0]
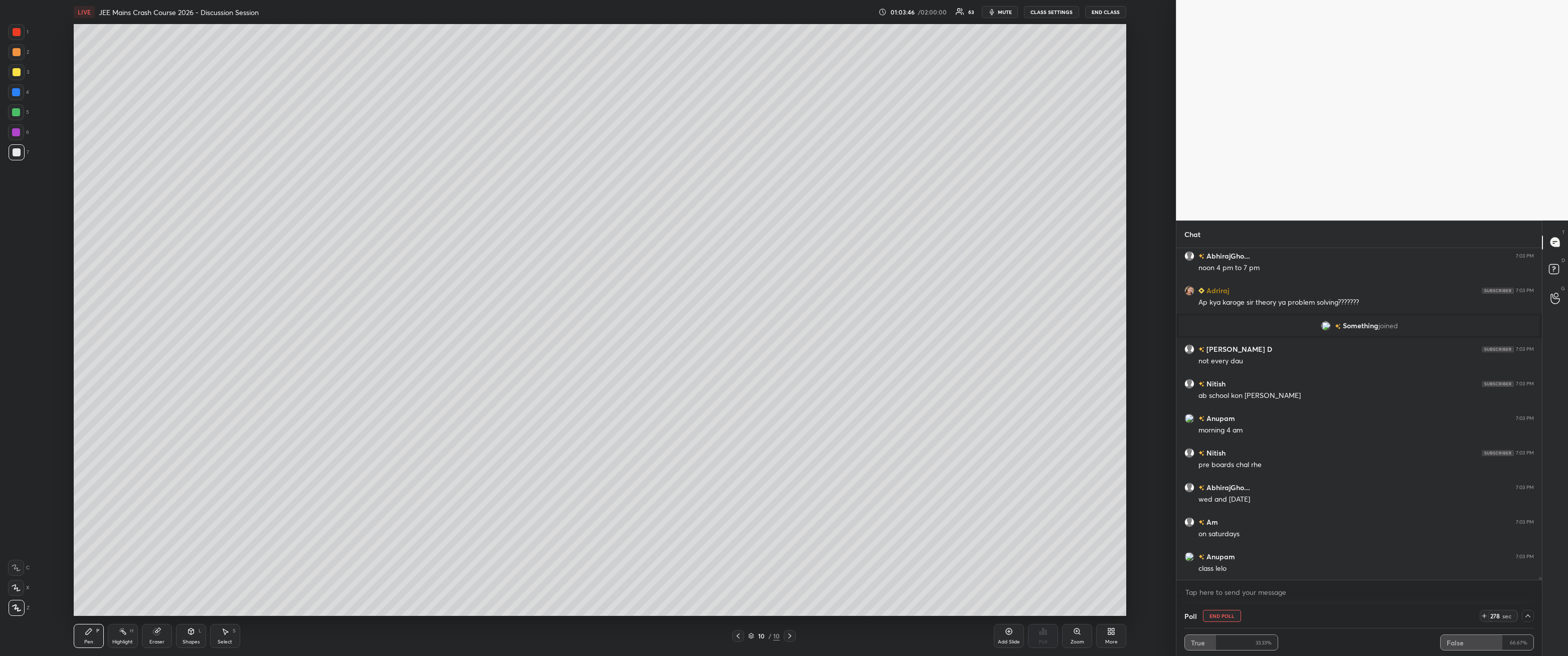
click at [360, 235] on button "End Poll" at bounding box center [1222, 616] width 38 height 12
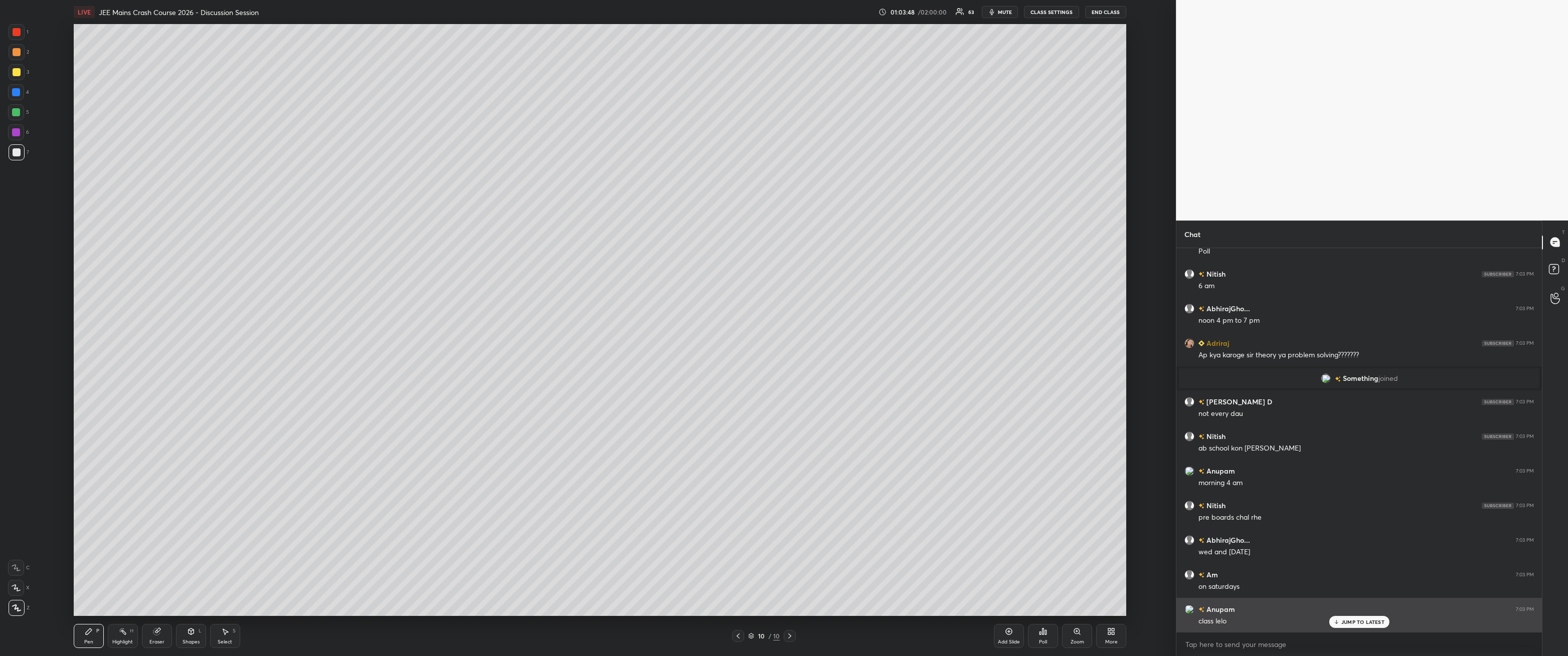
click at [360, 235] on p "JUMP TO LATEST" at bounding box center [1363, 622] width 43 height 6
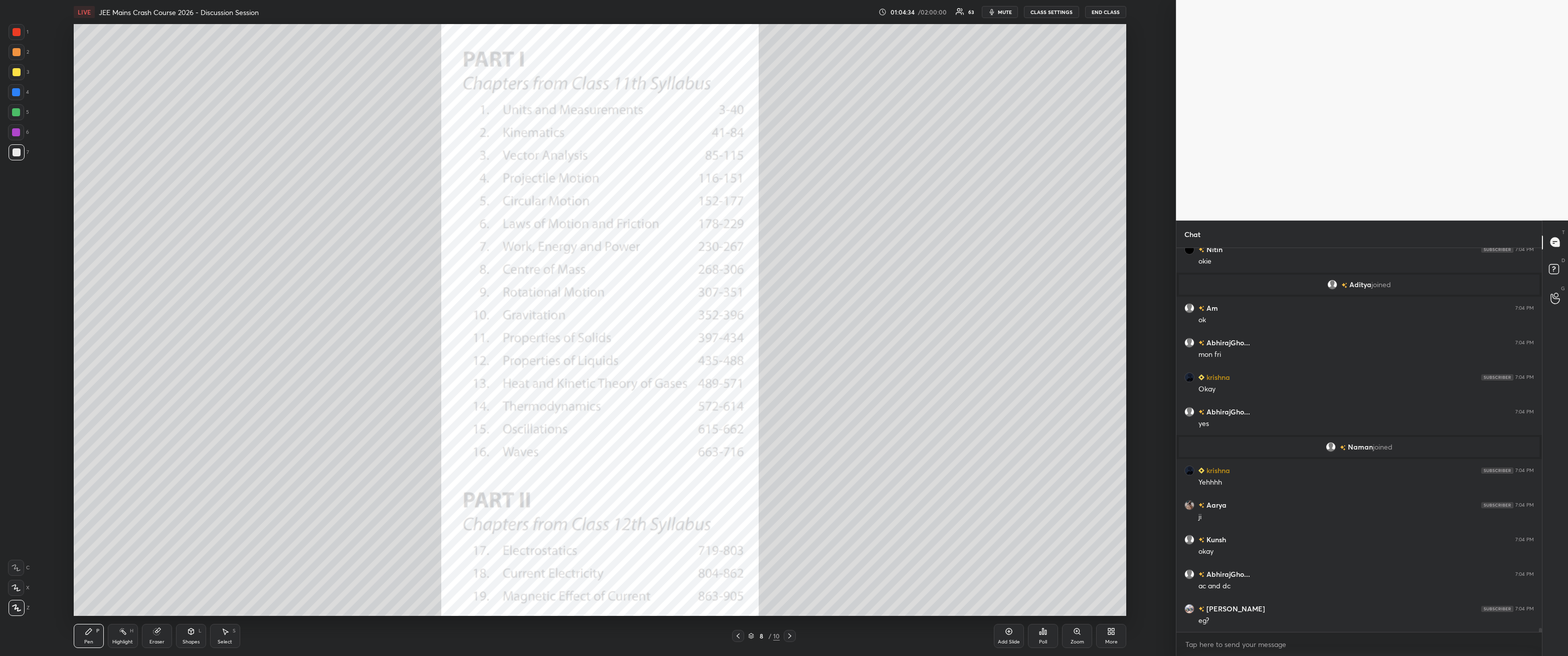
scroll to position [37158, 0]
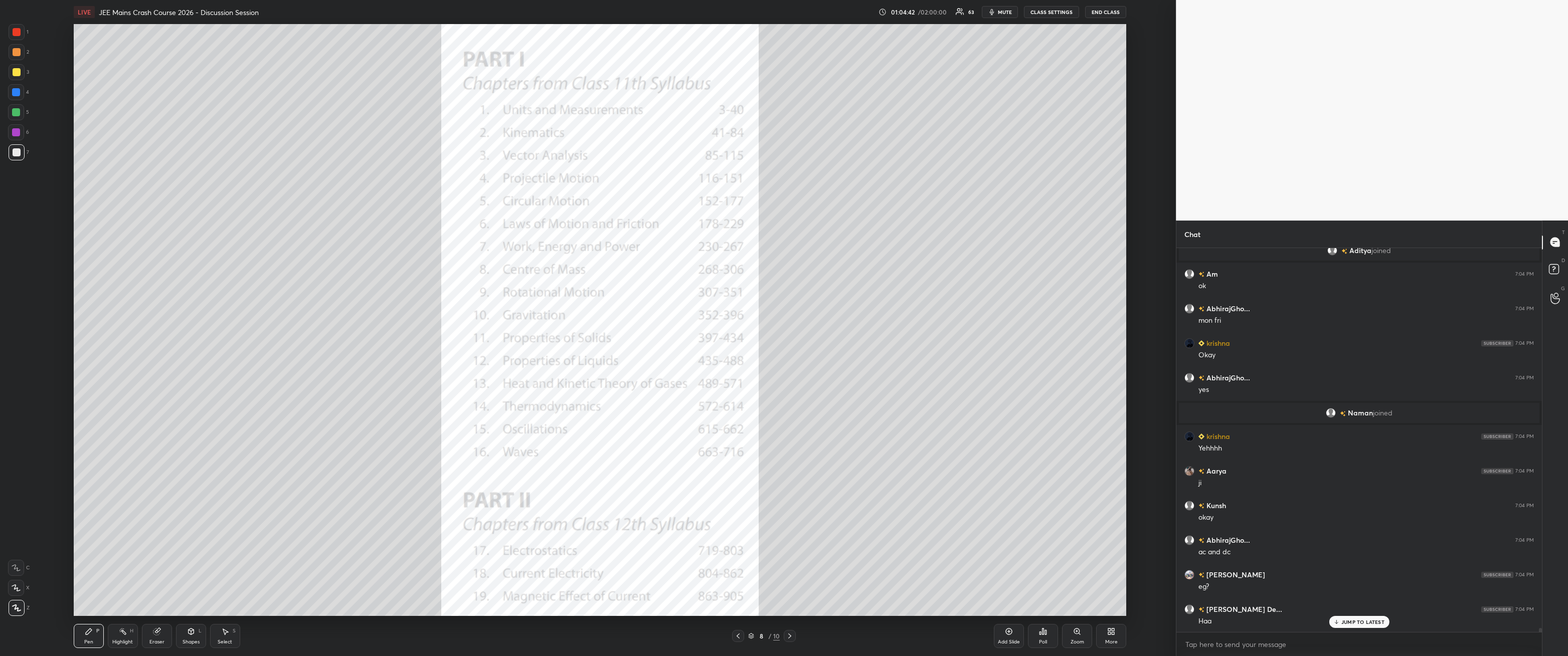
click at [12, 90] on div at bounding box center [16, 92] width 8 height 8
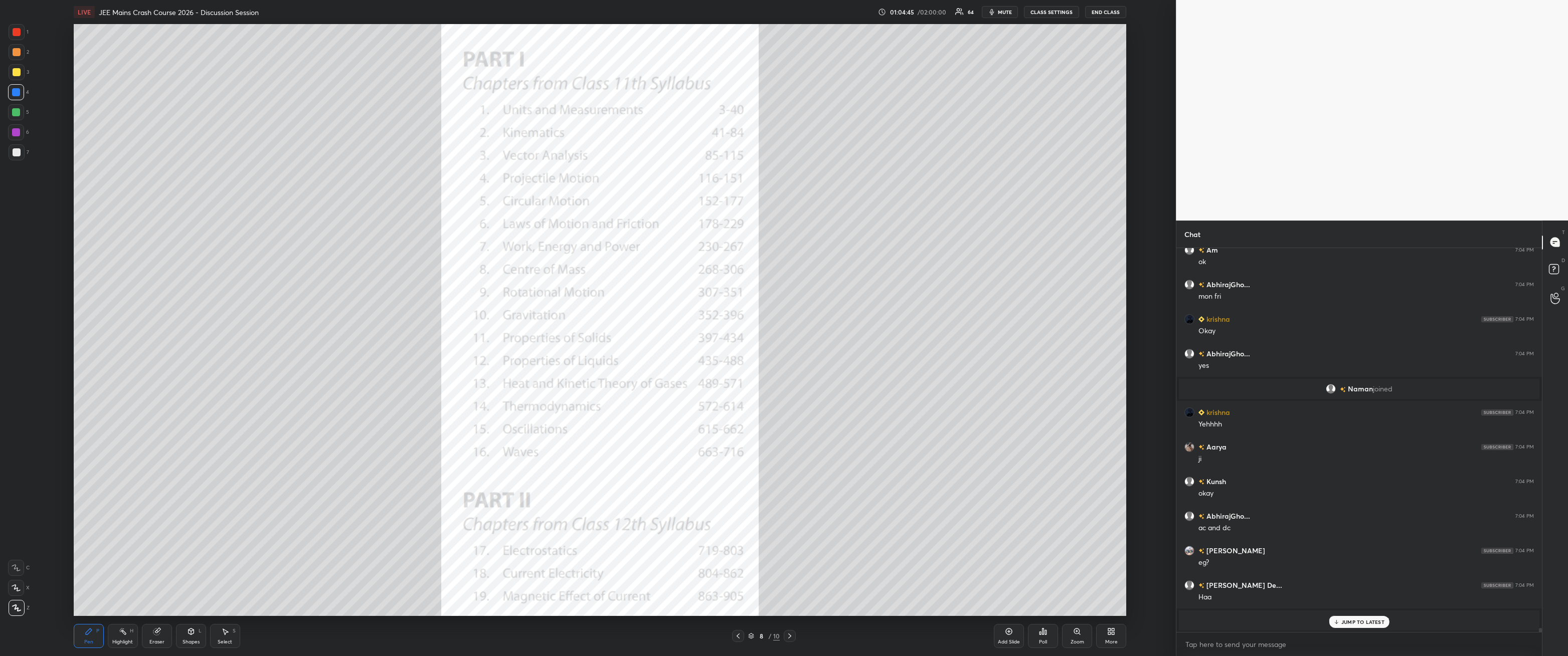
click at [360, 235] on p "JUMP TO LATEST" at bounding box center [1363, 622] width 43 height 6
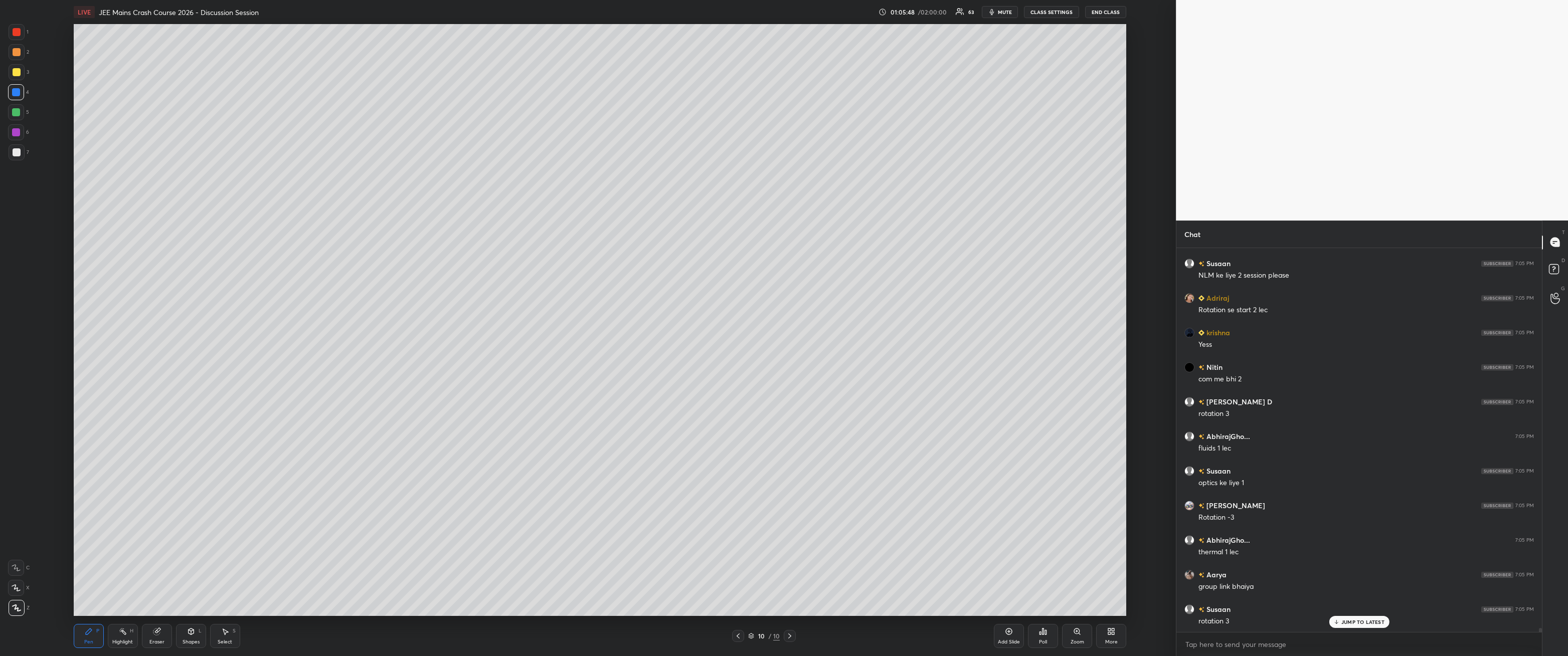
scroll to position [38279, 0]
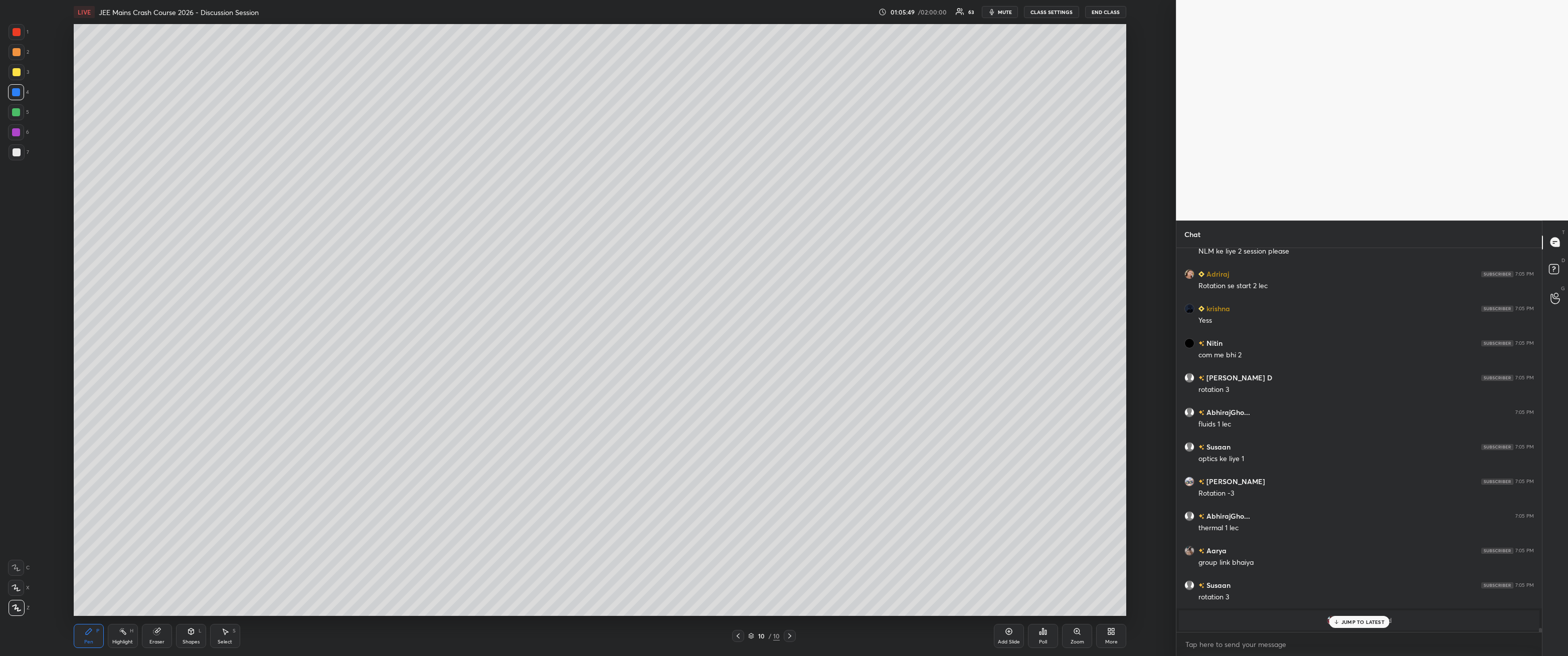
click at [18, 157] on div at bounding box center [17, 152] width 16 height 16
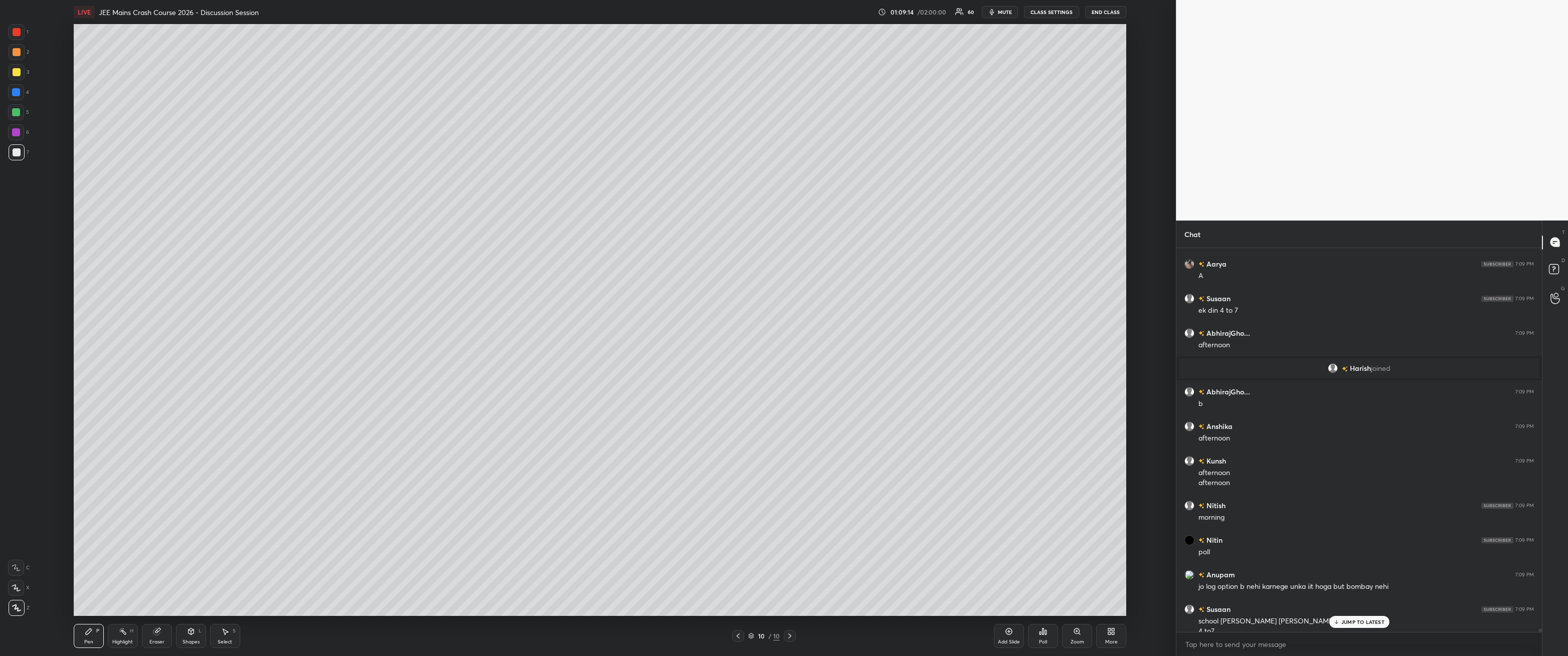
scroll to position [40789, 0]
click at [360, 235] on div "Poll" at bounding box center [1043, 636] width 30 height 24
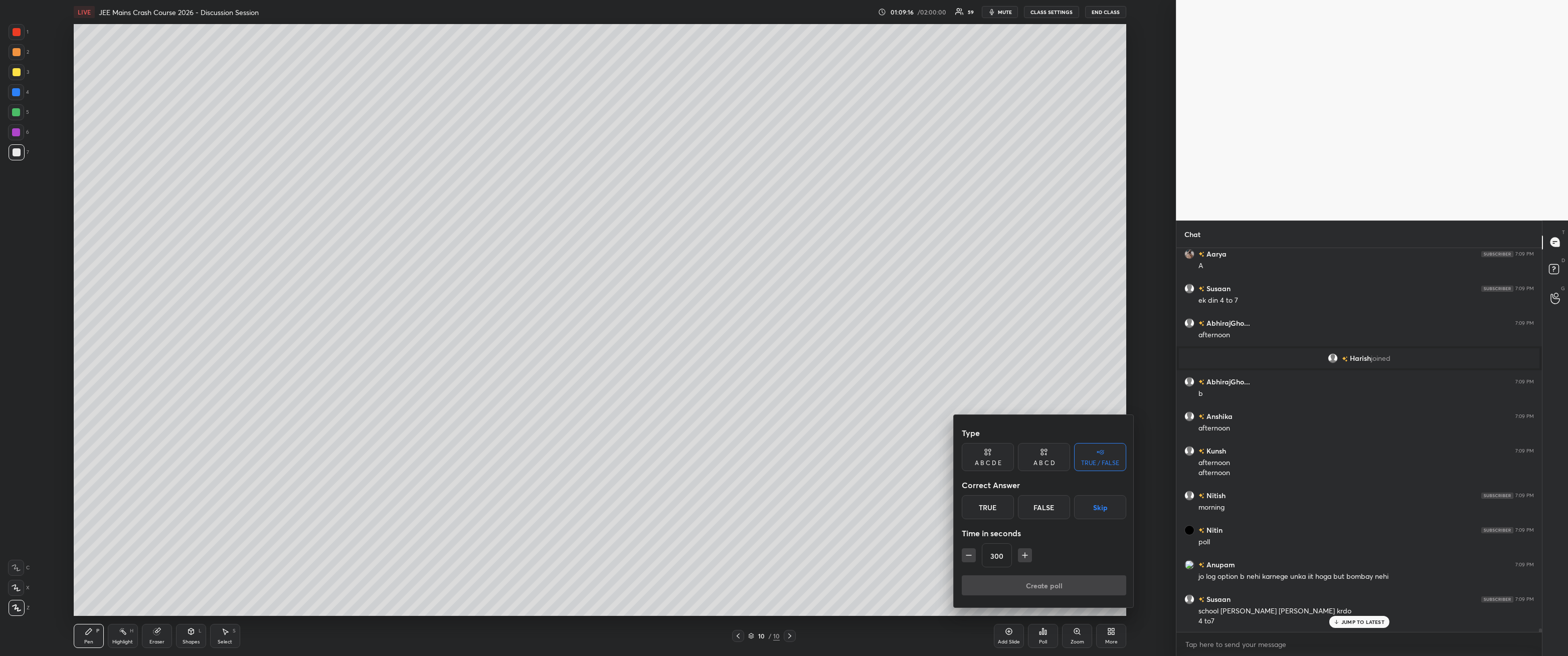
click at [360, 235] on div "A B C D" at bounding box center [1044, 457] width 52 height 28
click at [360, 235] on button "Skip" at bounding box center [1111, 507] width 30 height 24
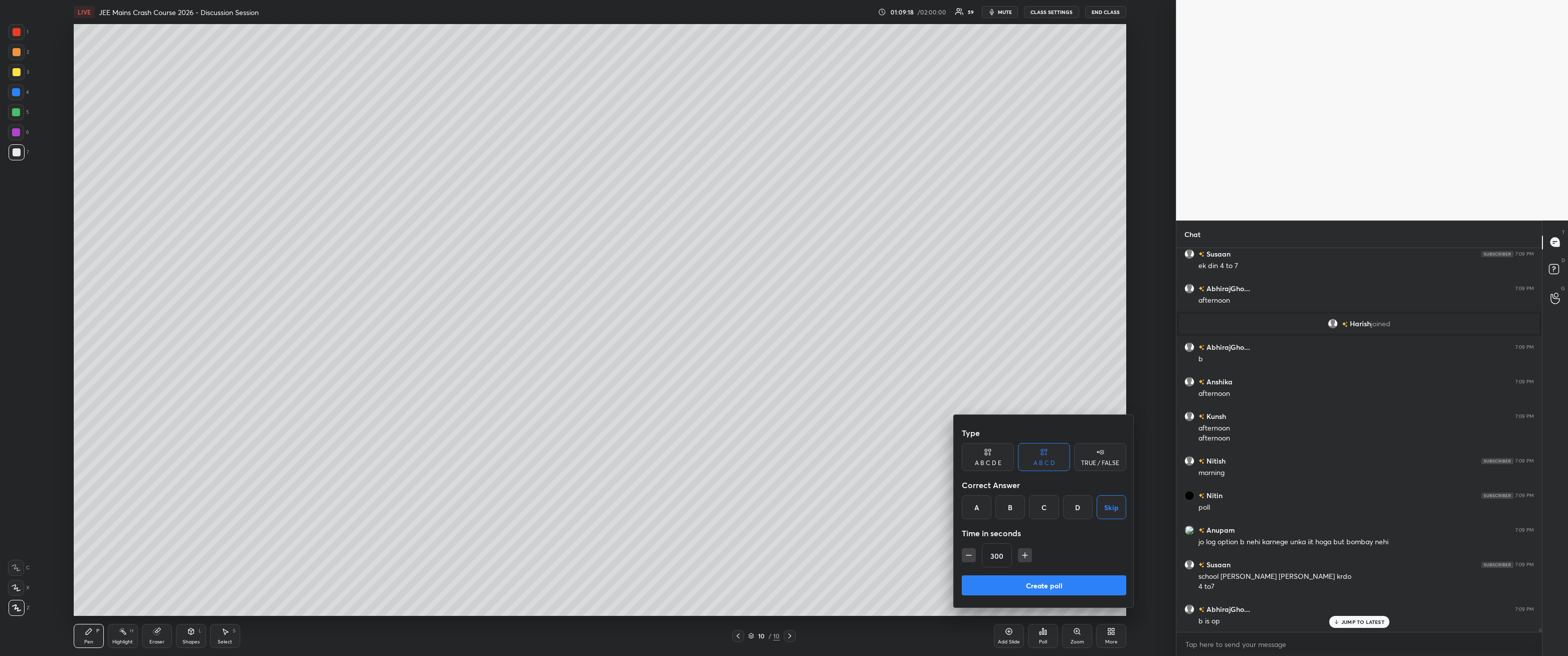
click at [360, 235] on button "Create poll" at bounding box center [1044, 586] width 165 height 20
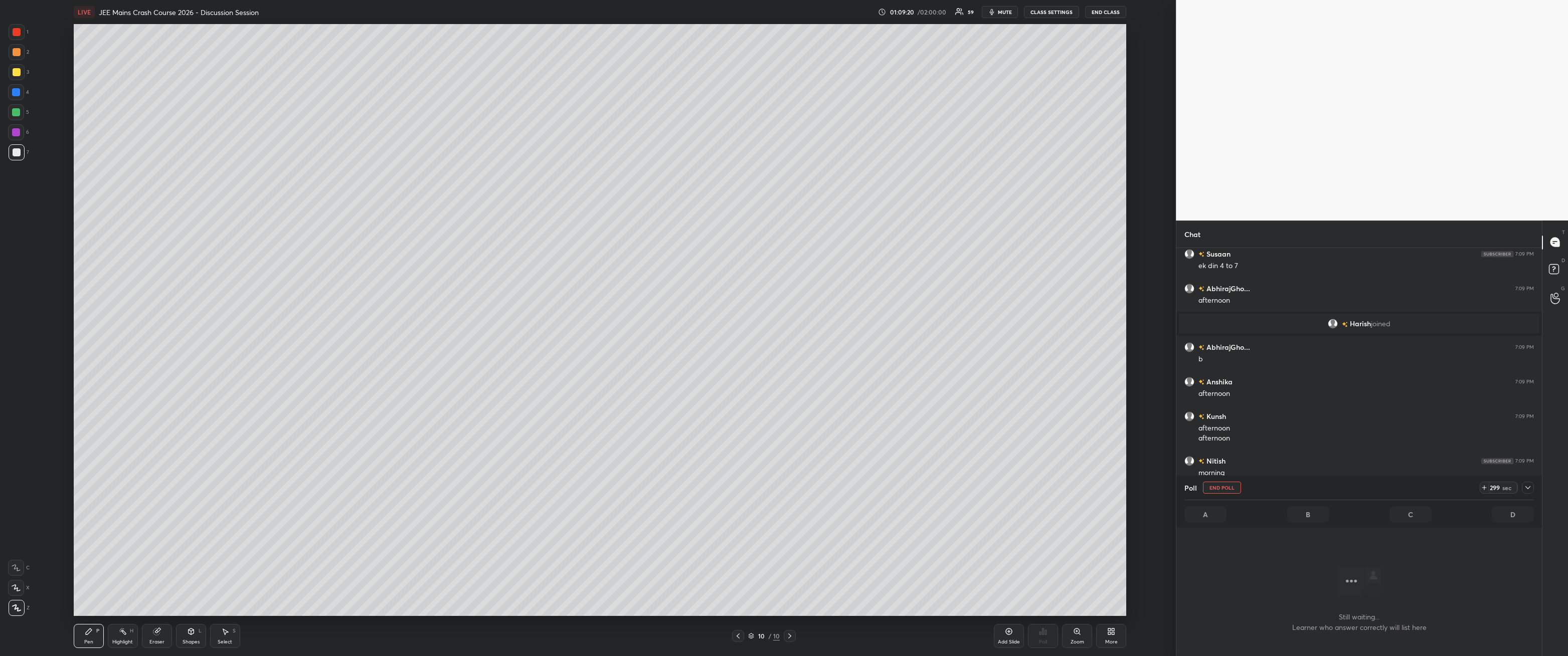
drag, startPoint x: 1528, startPoint y: 482, endPoint x: 1524, endPoint y: 490, distance: 8.9
click at [360, 235] on div at bounding box center [1528, 488] width 12 height 12
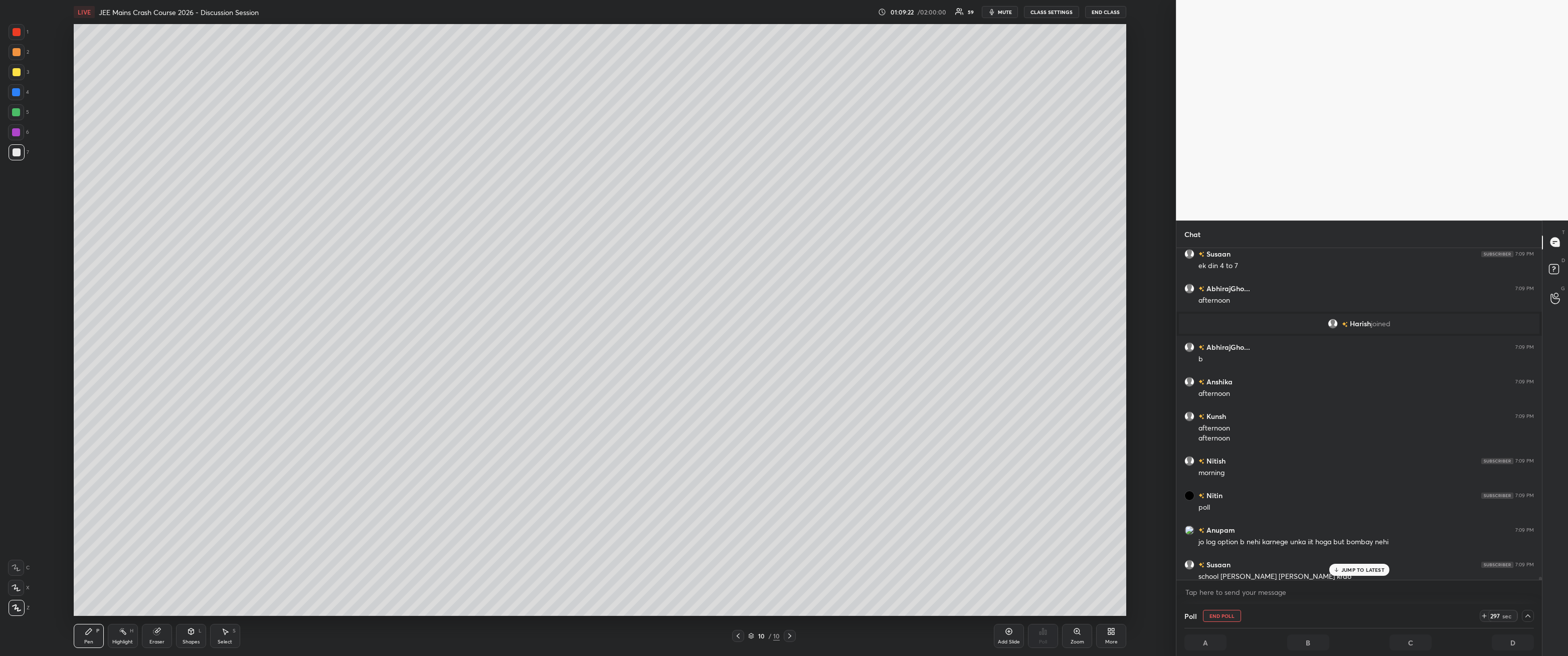
click at [360, 235] on p "JUMP TO LATEST" at bounding box center [1363, 570] width 43 height 6
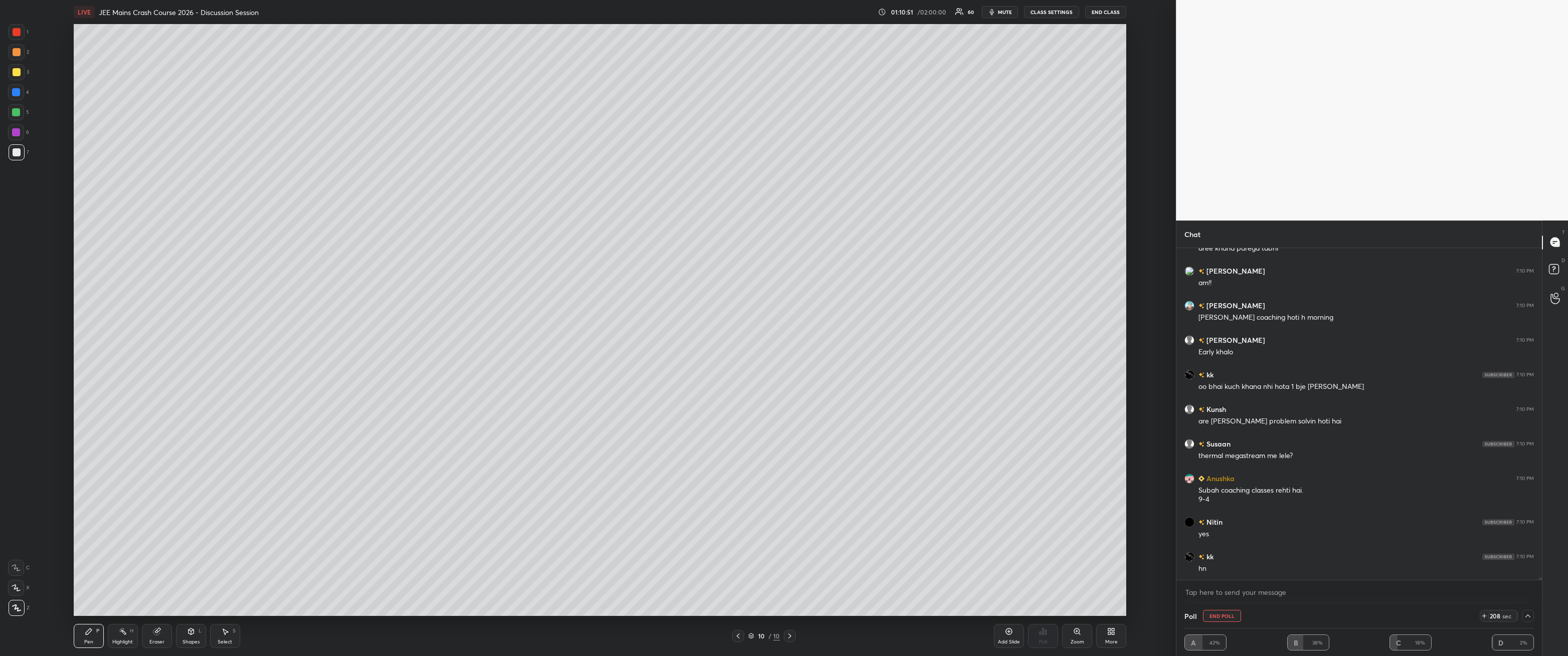
scroll to position [42062, 0]
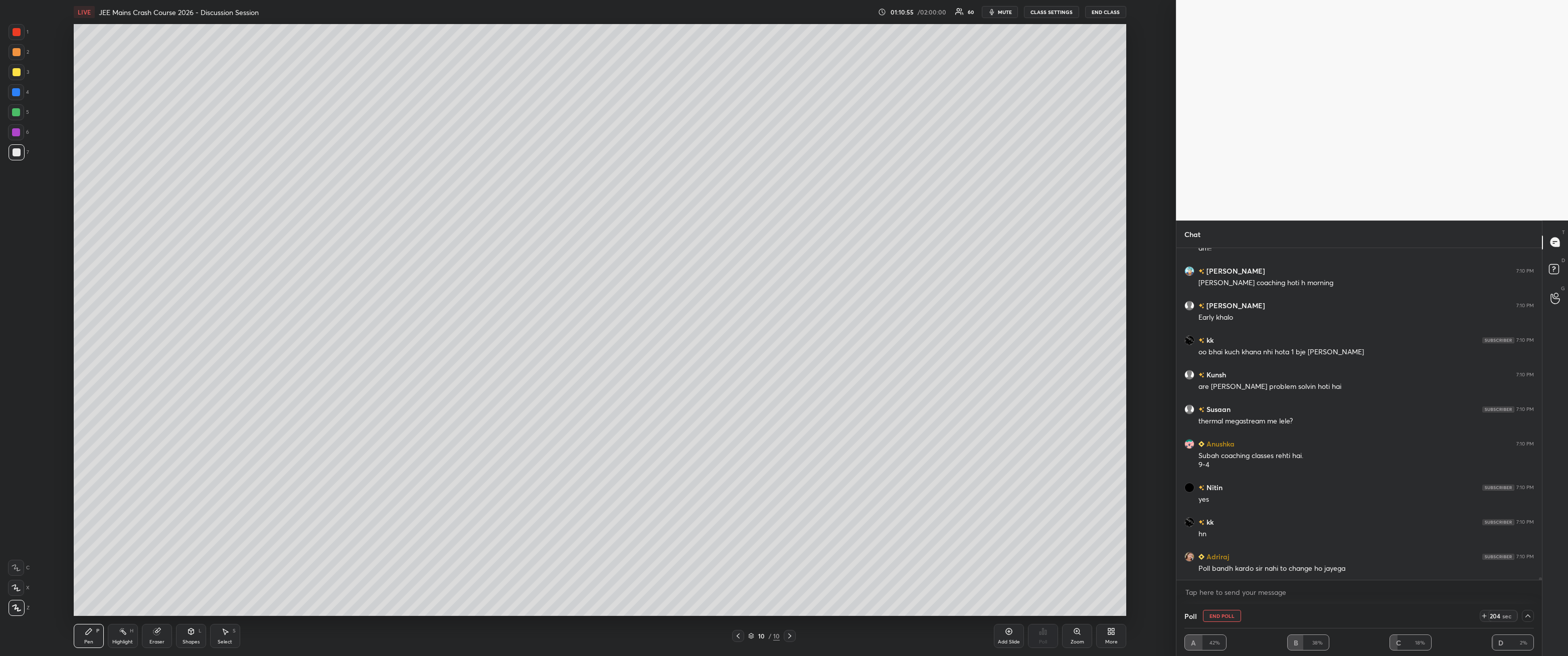
click at [360, 235] on button "End Poll" at bounding box center [1222, 616] width 38 height 12
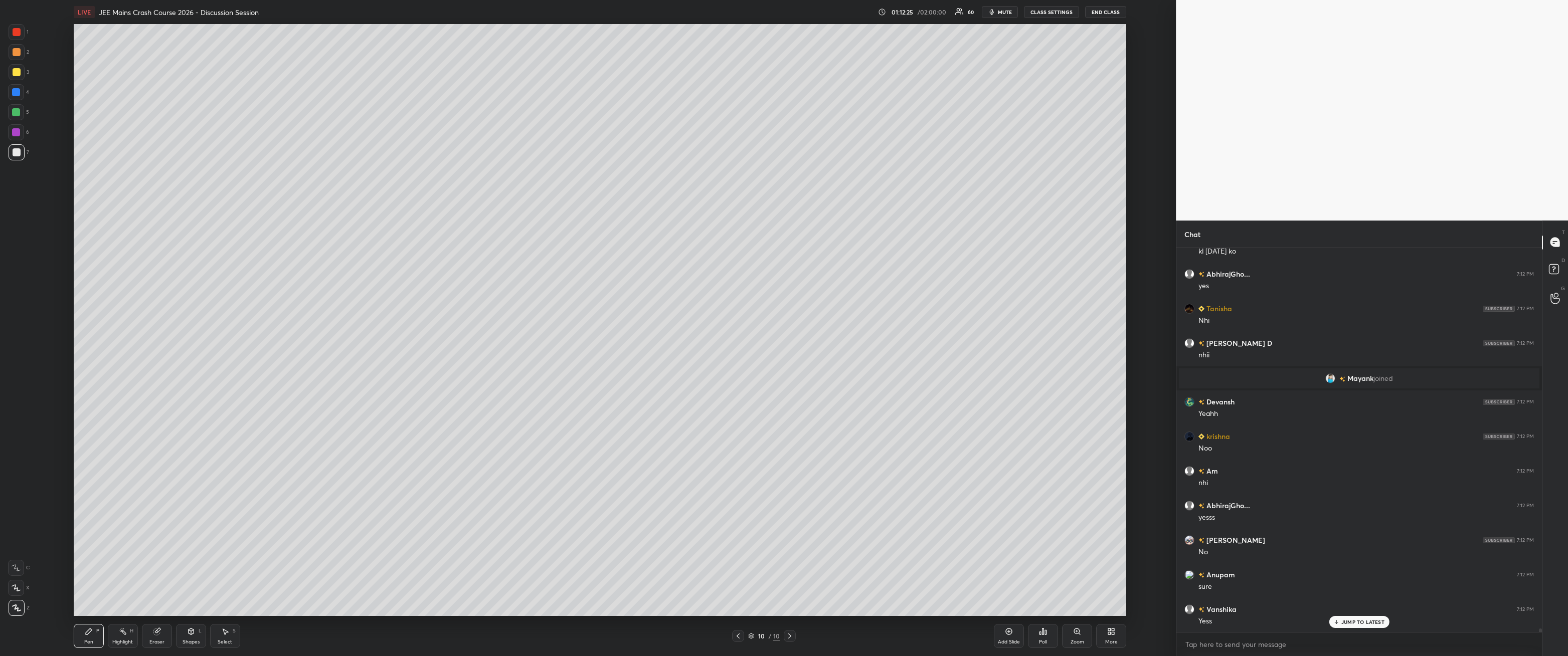
scroll to position [43130, 0]
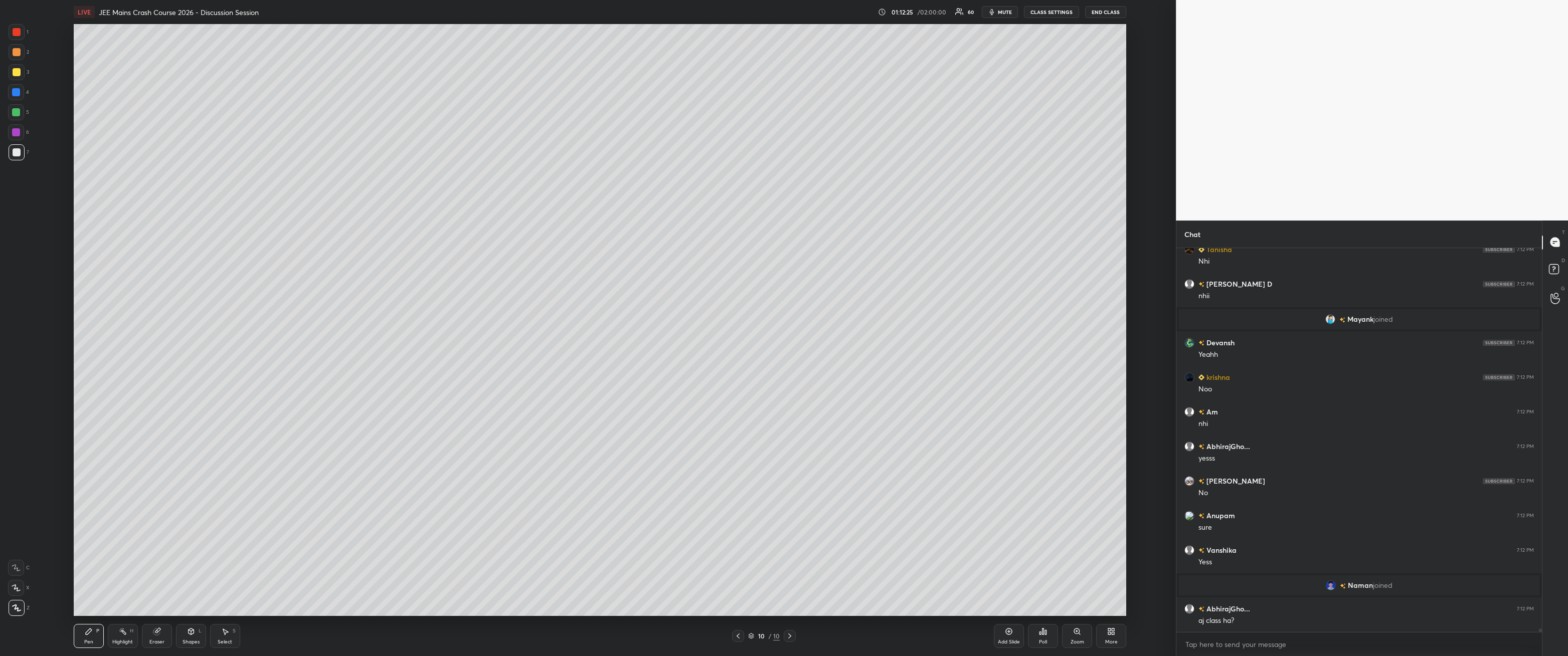
click at [360, 235] on div "Add Slide" at bounding box center [1009, 636] width 30 height 24
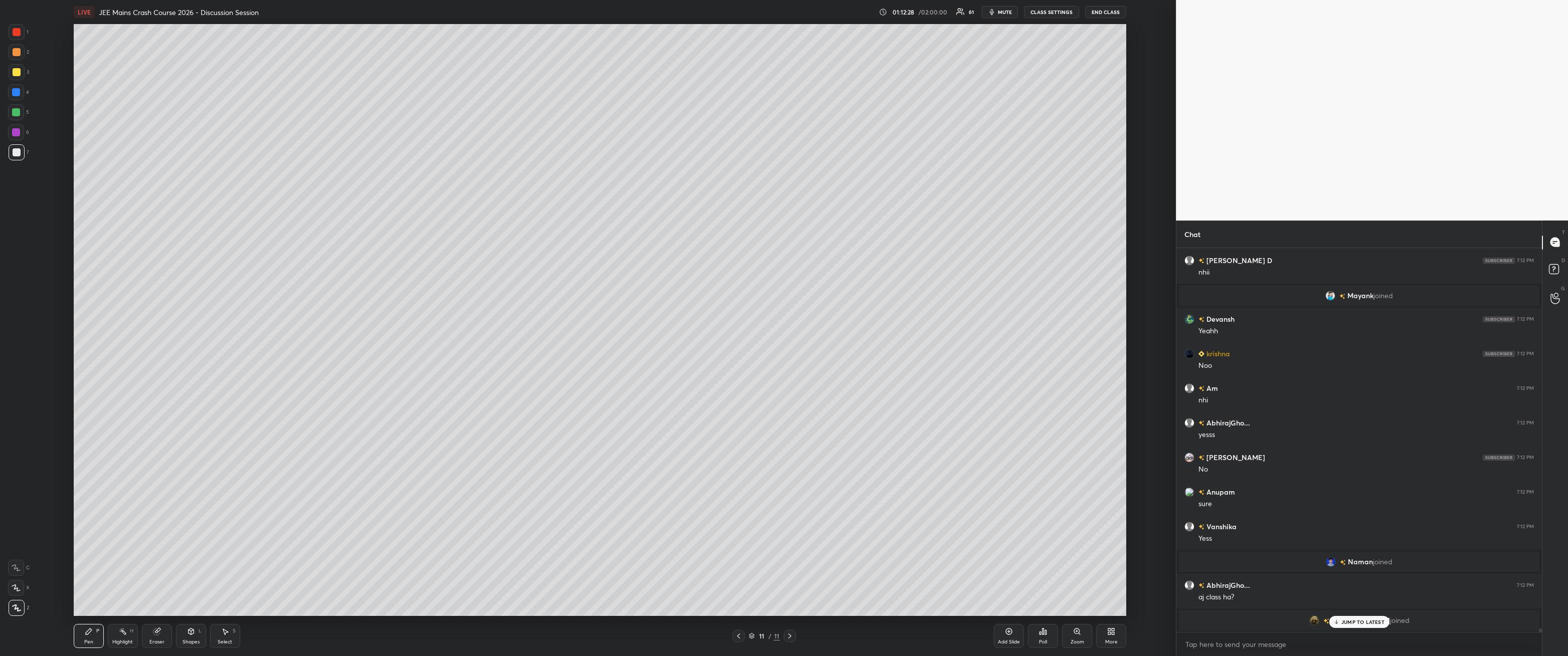
click at [15, 70] on div at bounding box center [16, 72] width 8 height 8
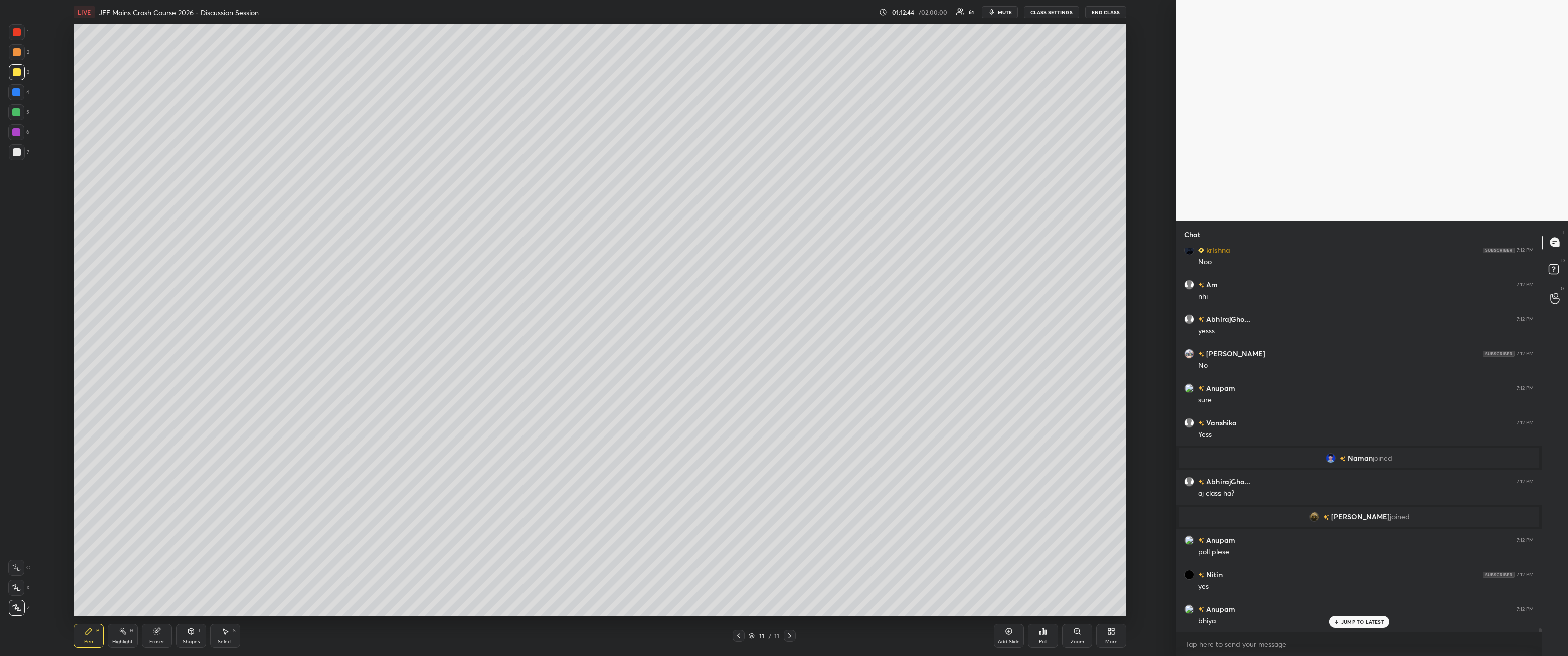
scroll to position [42049, 0]
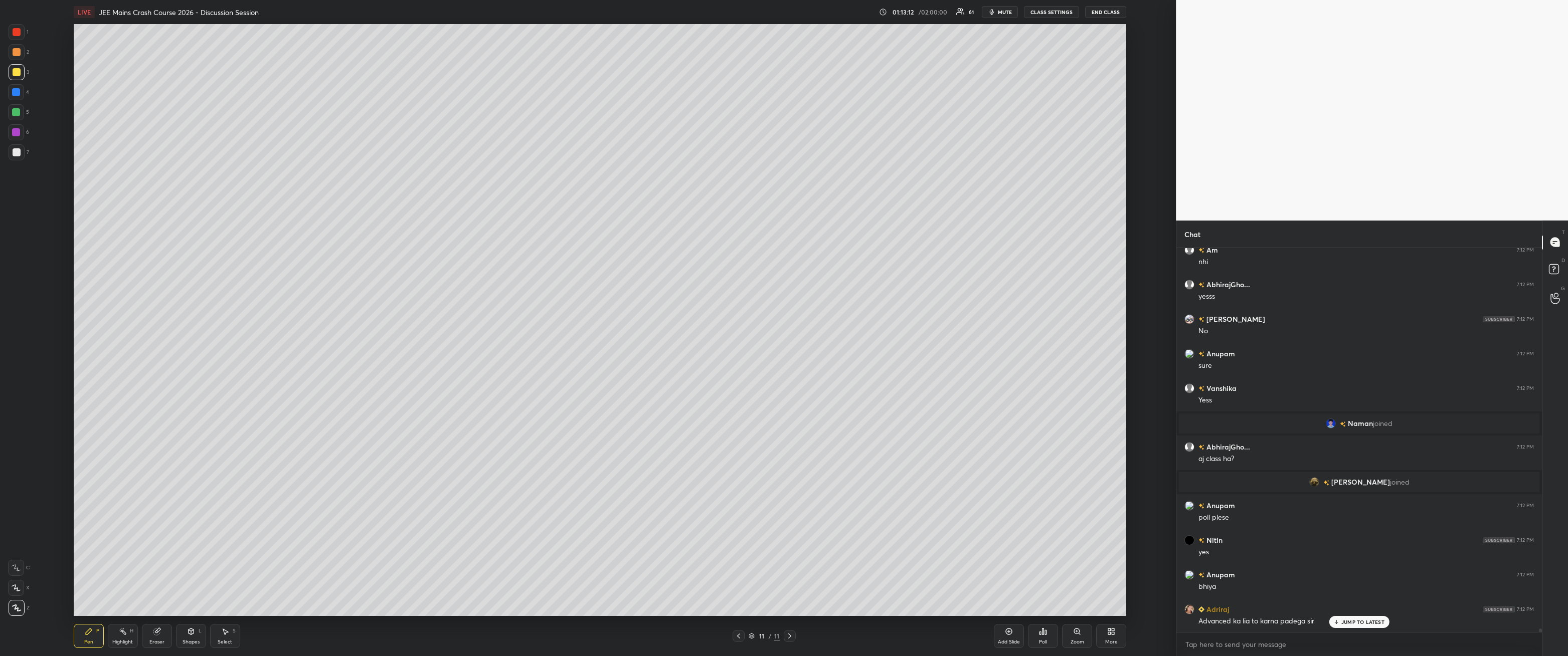
click at [23, 153] on div at bounding box center [17, 152] width 16 height 16
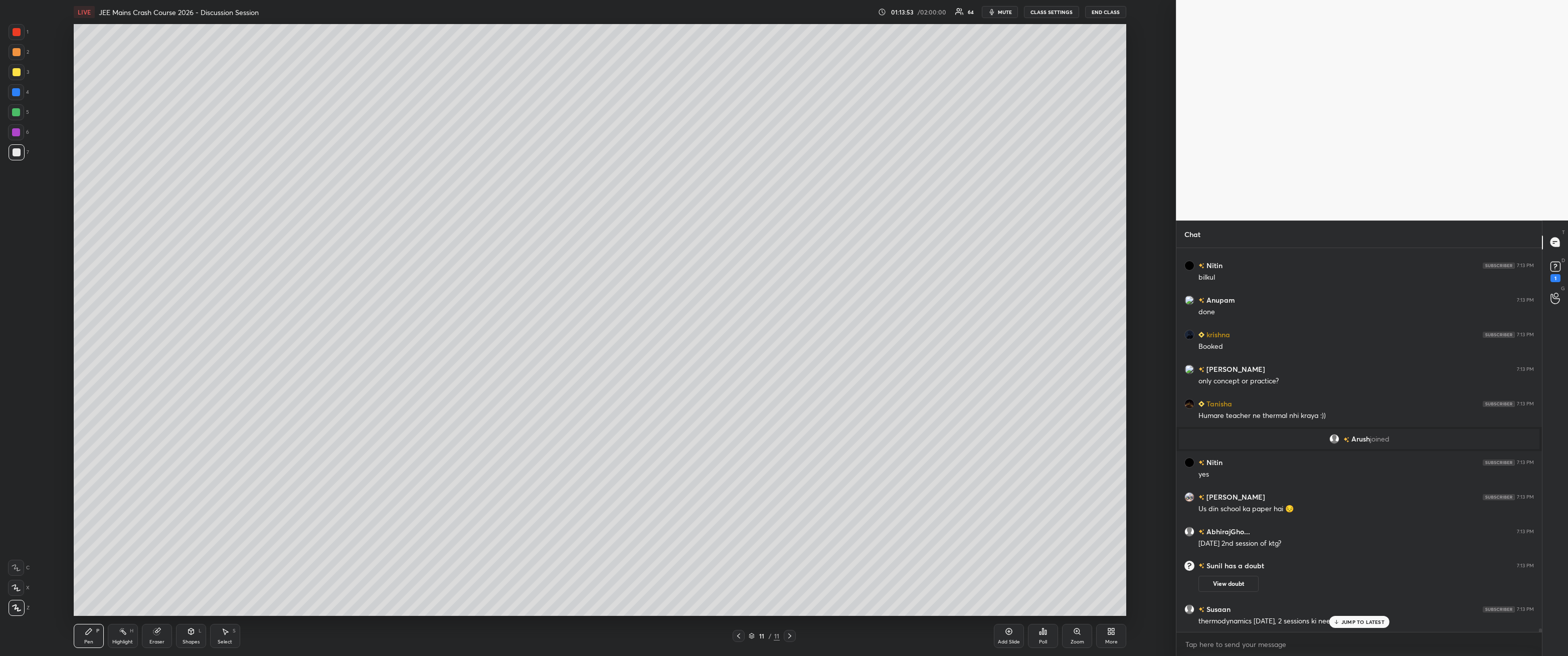
scroll to position [42454, 0]
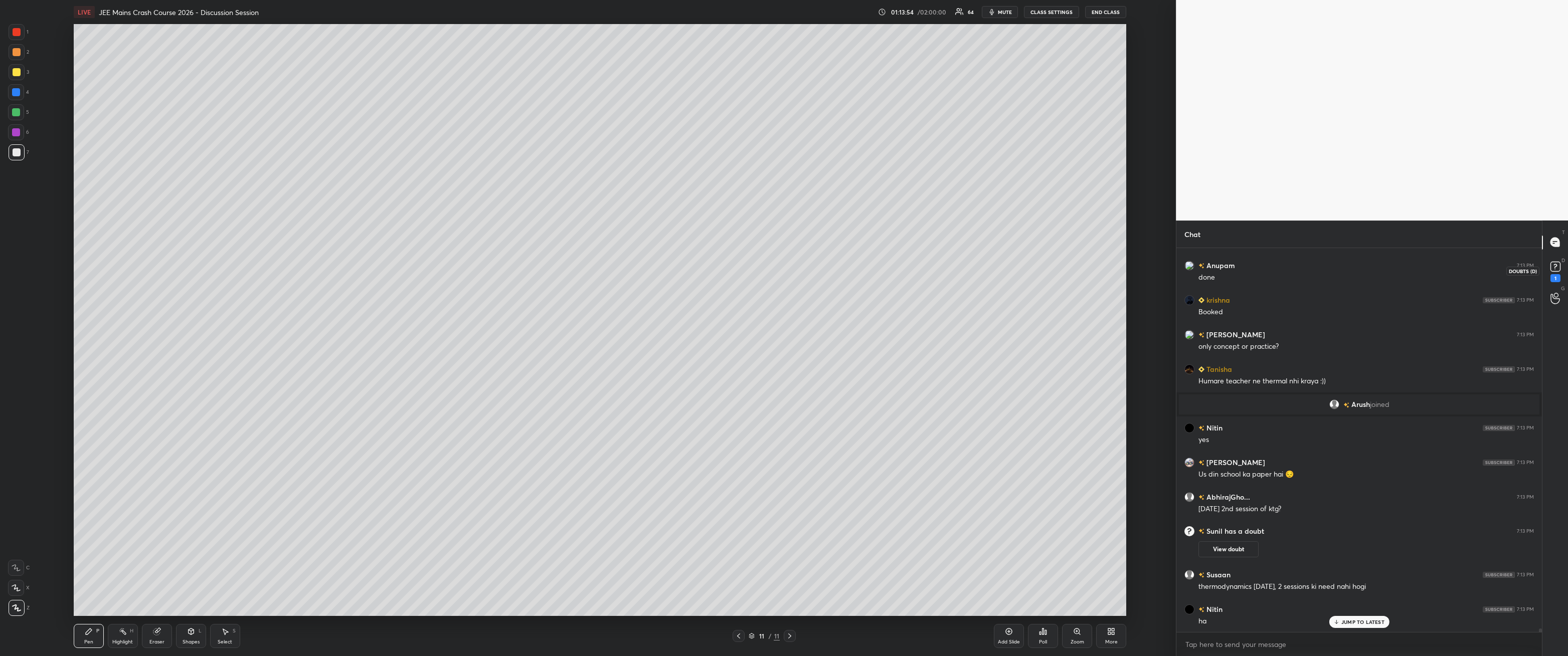
click at [360, 235] on rect at bounding box center [1555, 266] width 9 height 9
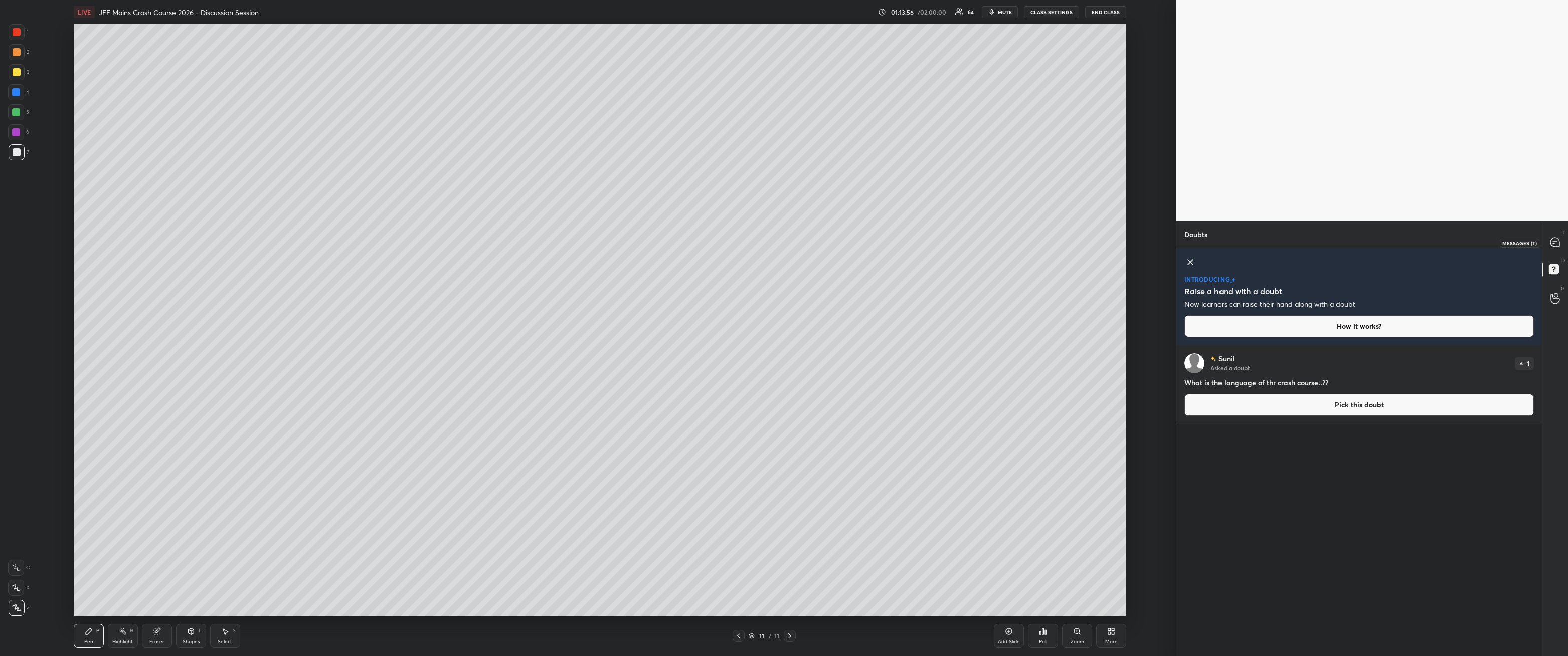
click at [360, 235] on icon at bounding box center [1555, 242] width 9 height 9
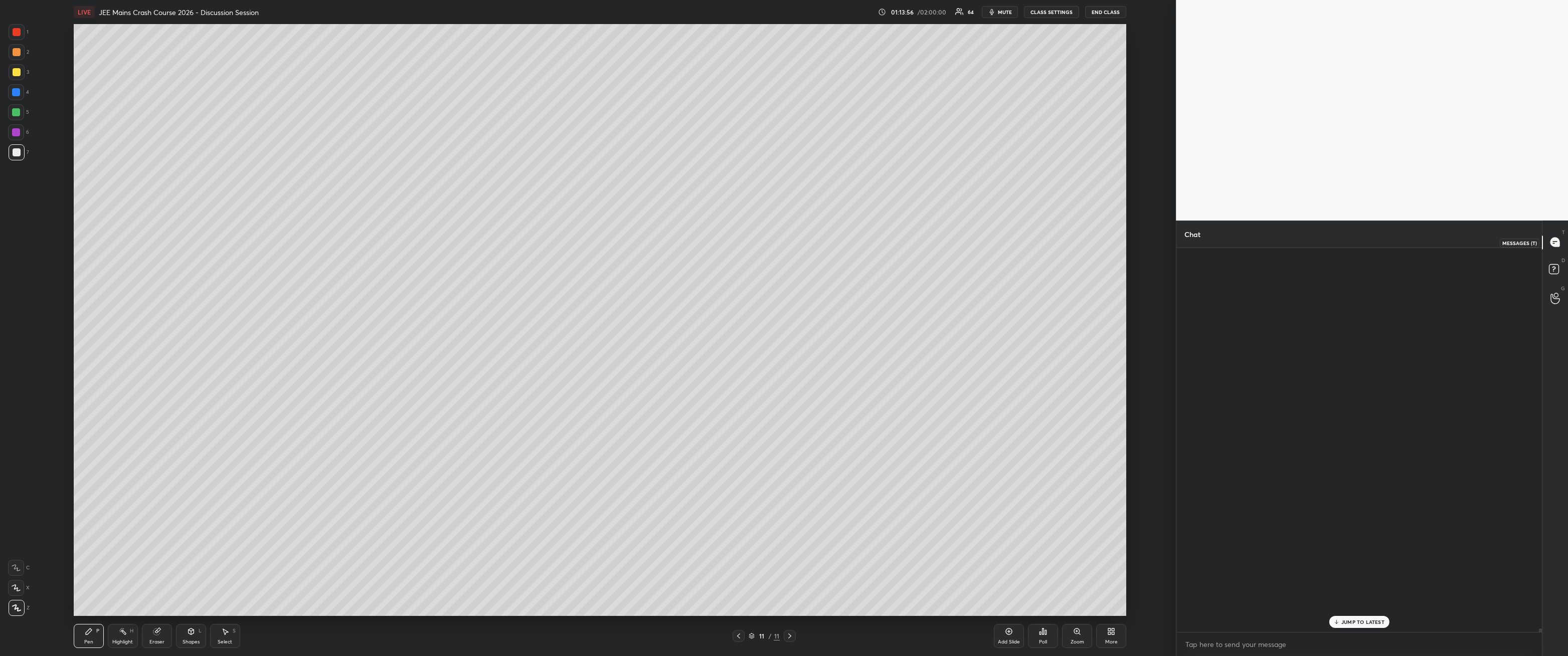
scroll to position [381, 363]
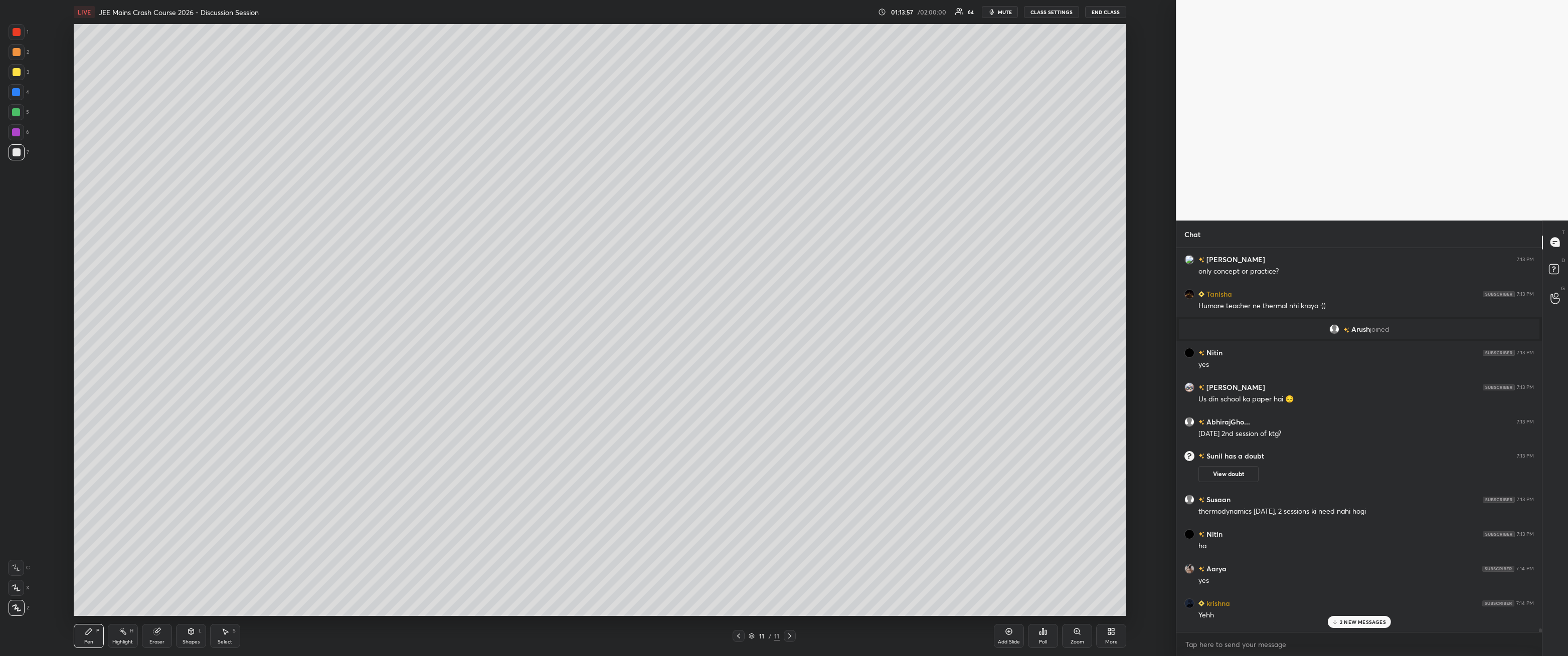
click at [360, 235] on p "2 NEW MESSAGES" at bounding box center [1363, 622] width 46 height 6
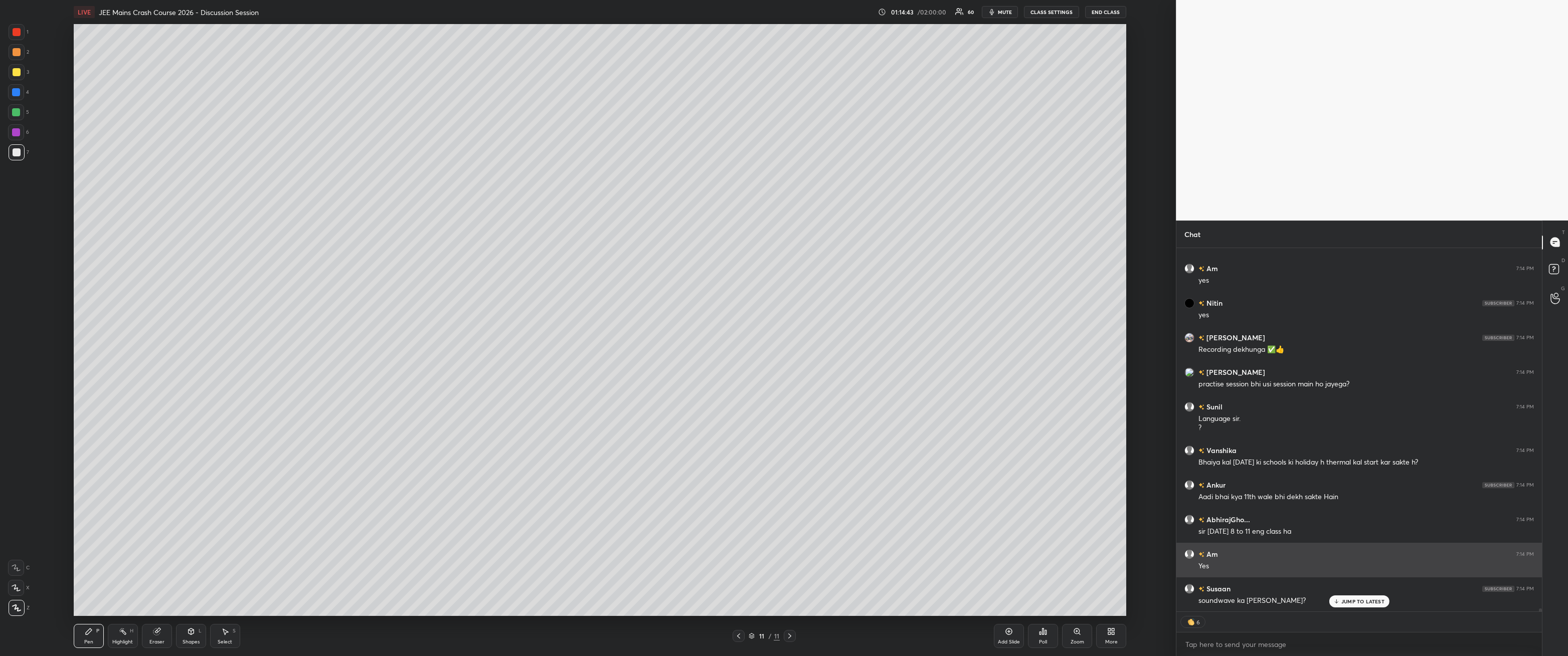
scroll to position [43613, 0]
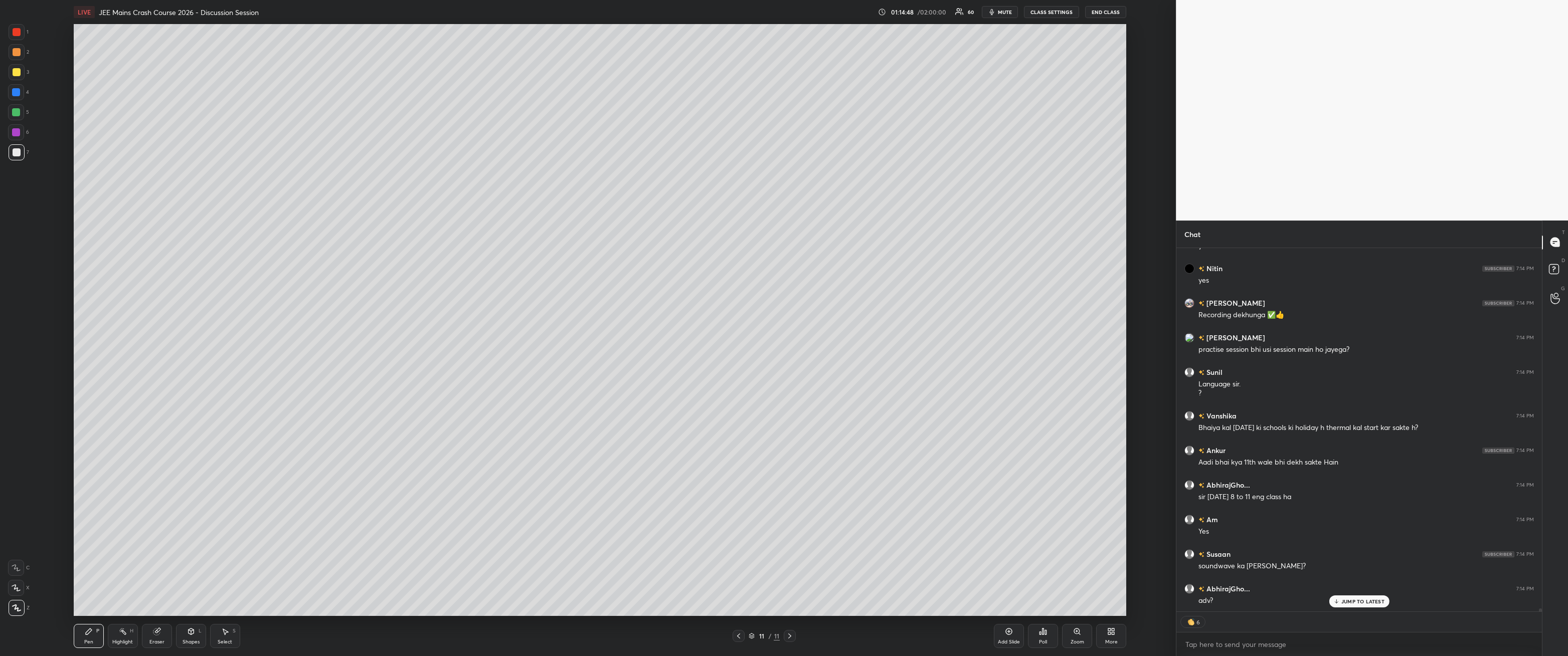
click at [22, 35] on div at bounding box center [17, 32] width 16 height 16
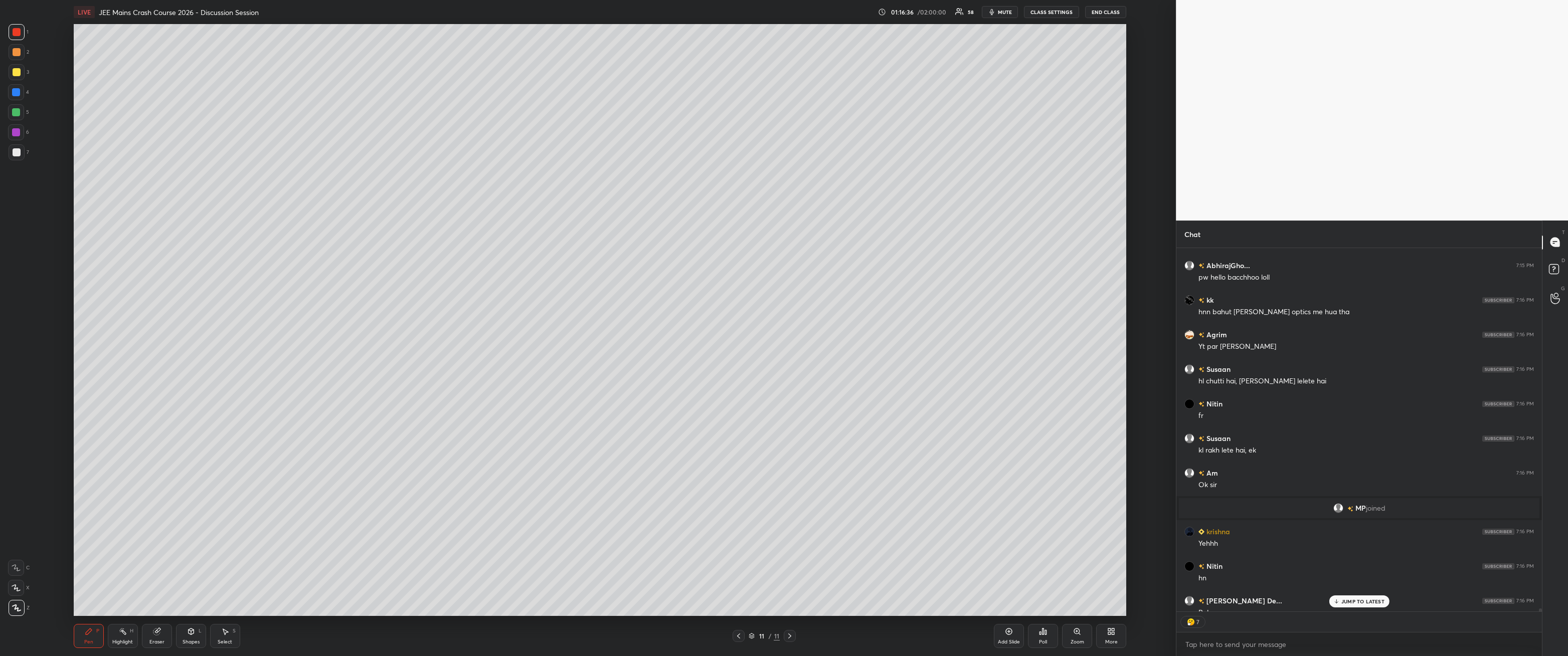
scroll to position [3, 3]
click at [17, 154] on div at bounding box center [16, 152] width 8 height 8
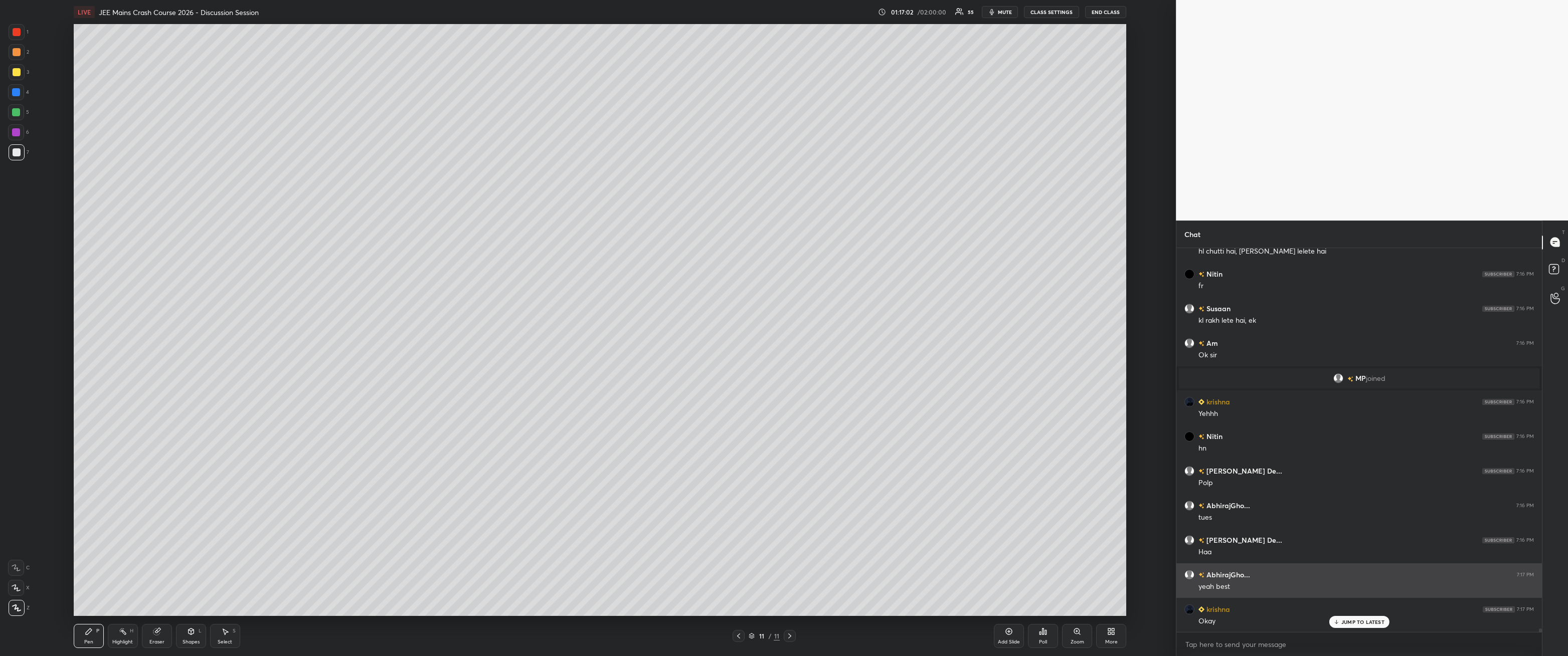
scroll to position [44353, 0]
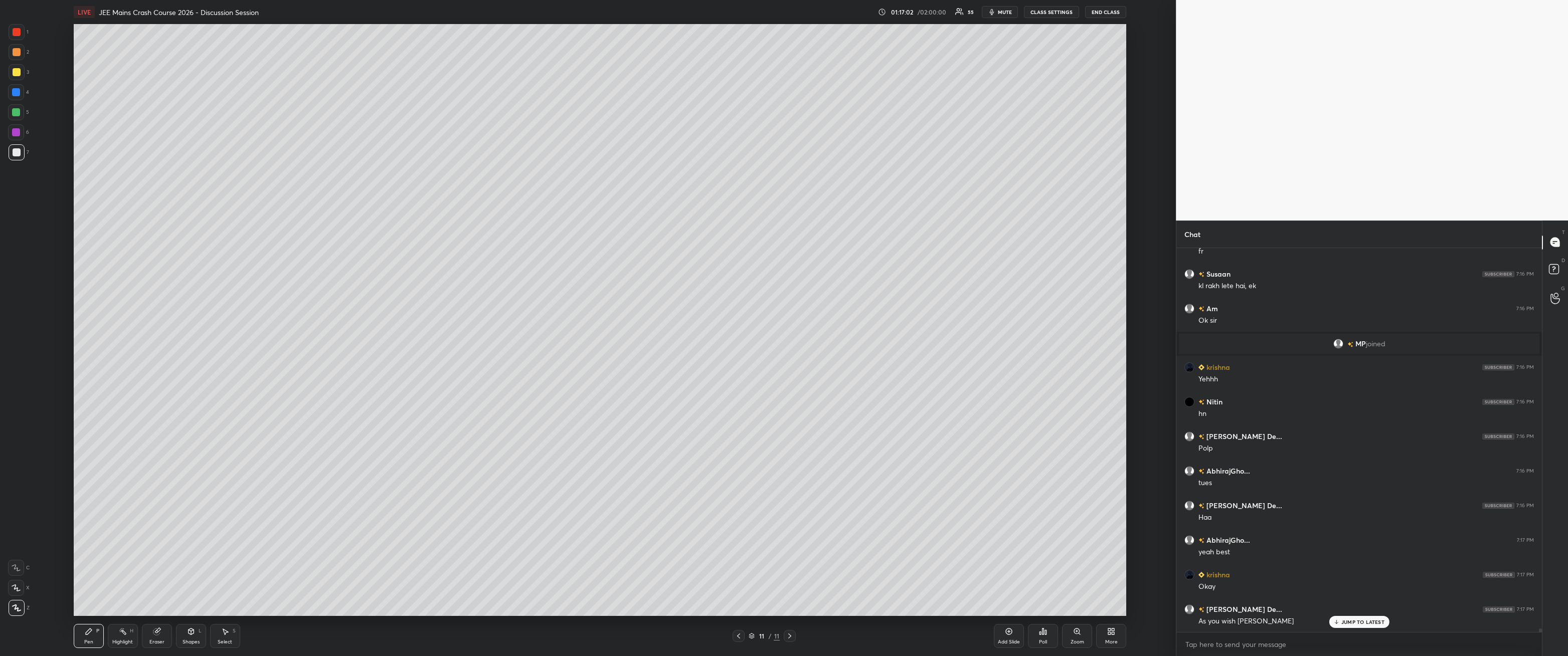
click at [22, 33] on div at bounding box center [17, 32] width 16 height 16
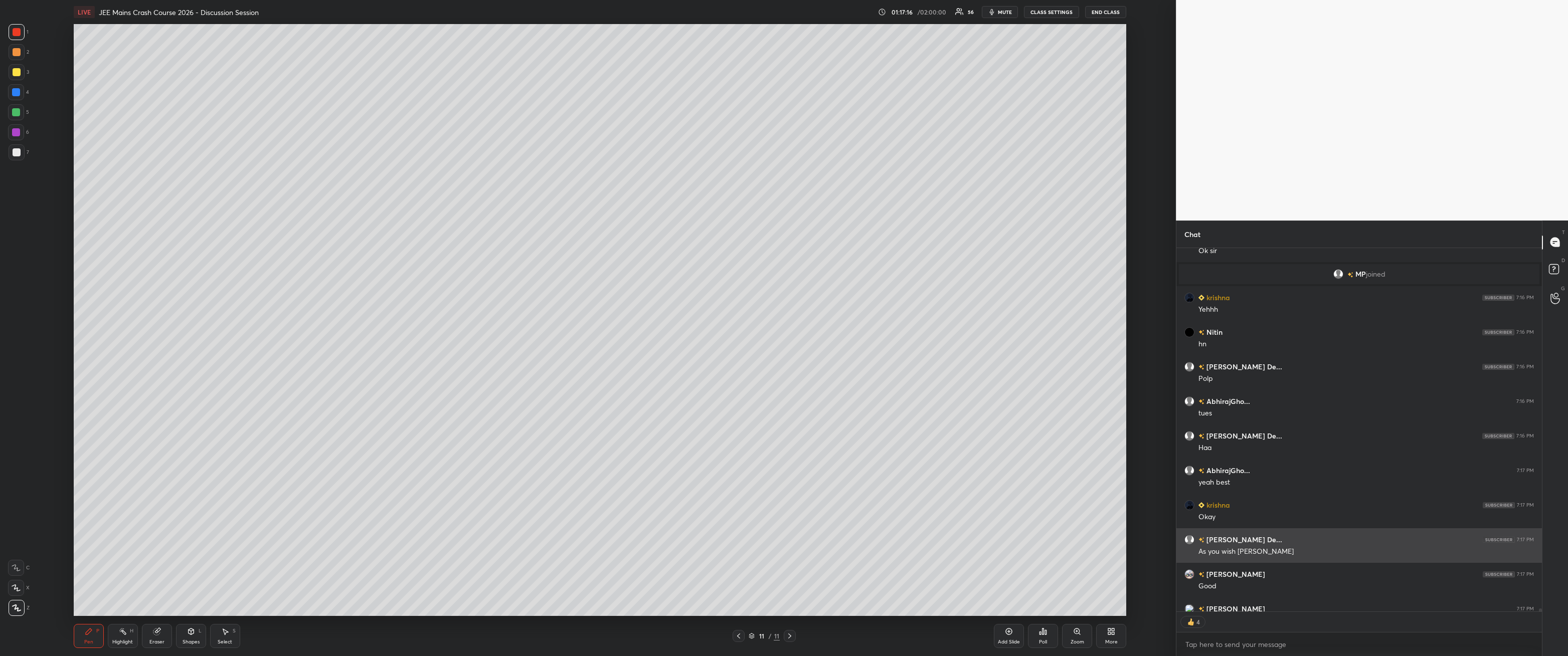
scroll to position [44478, 0]
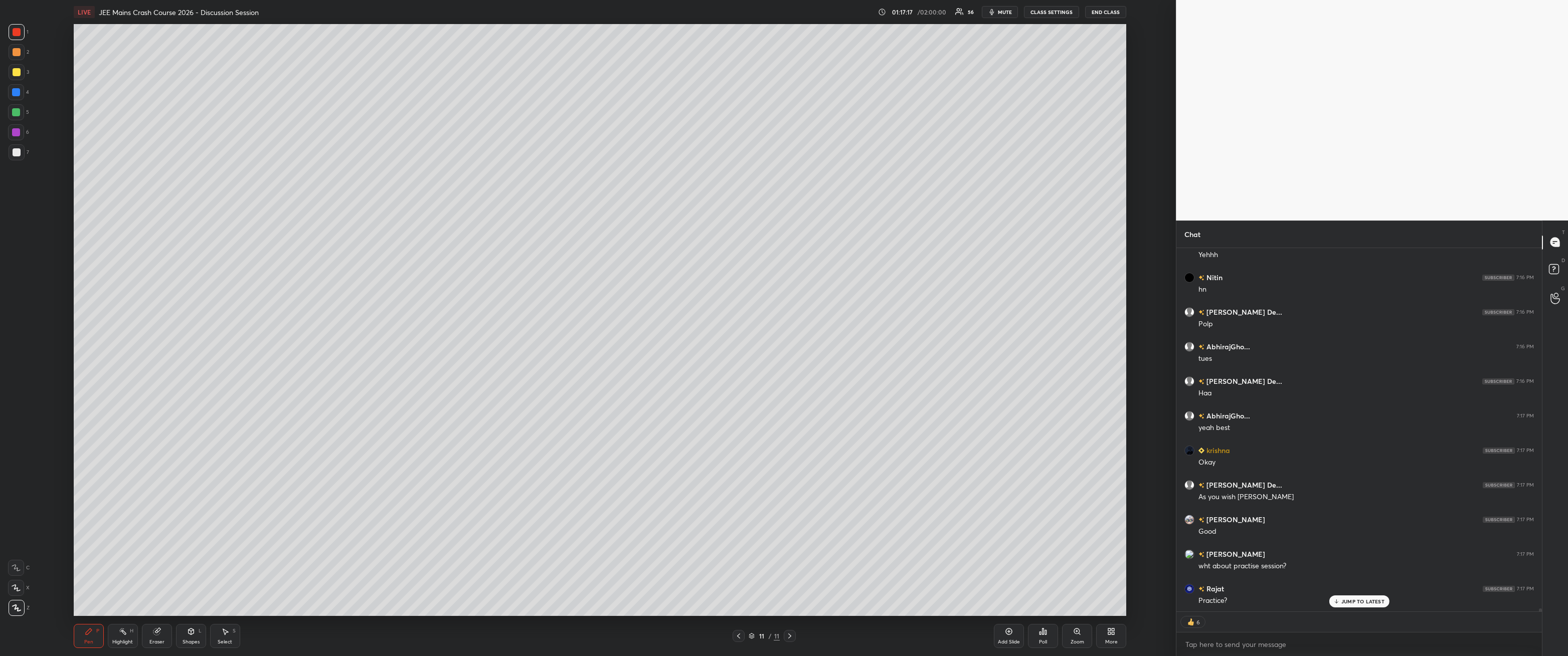
click at [20, 154] on div at bounding box center [16, 152] width 8 height 8
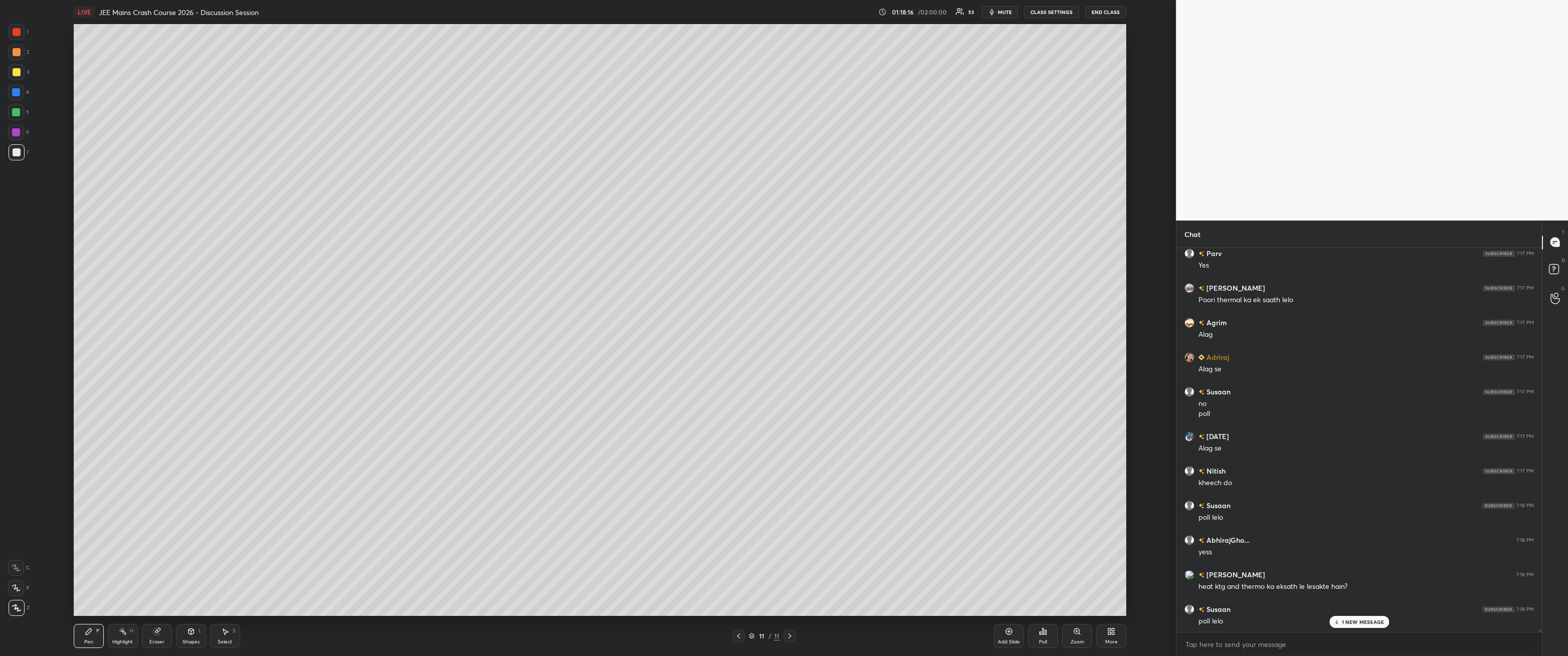
scroll to position [45445, 0]
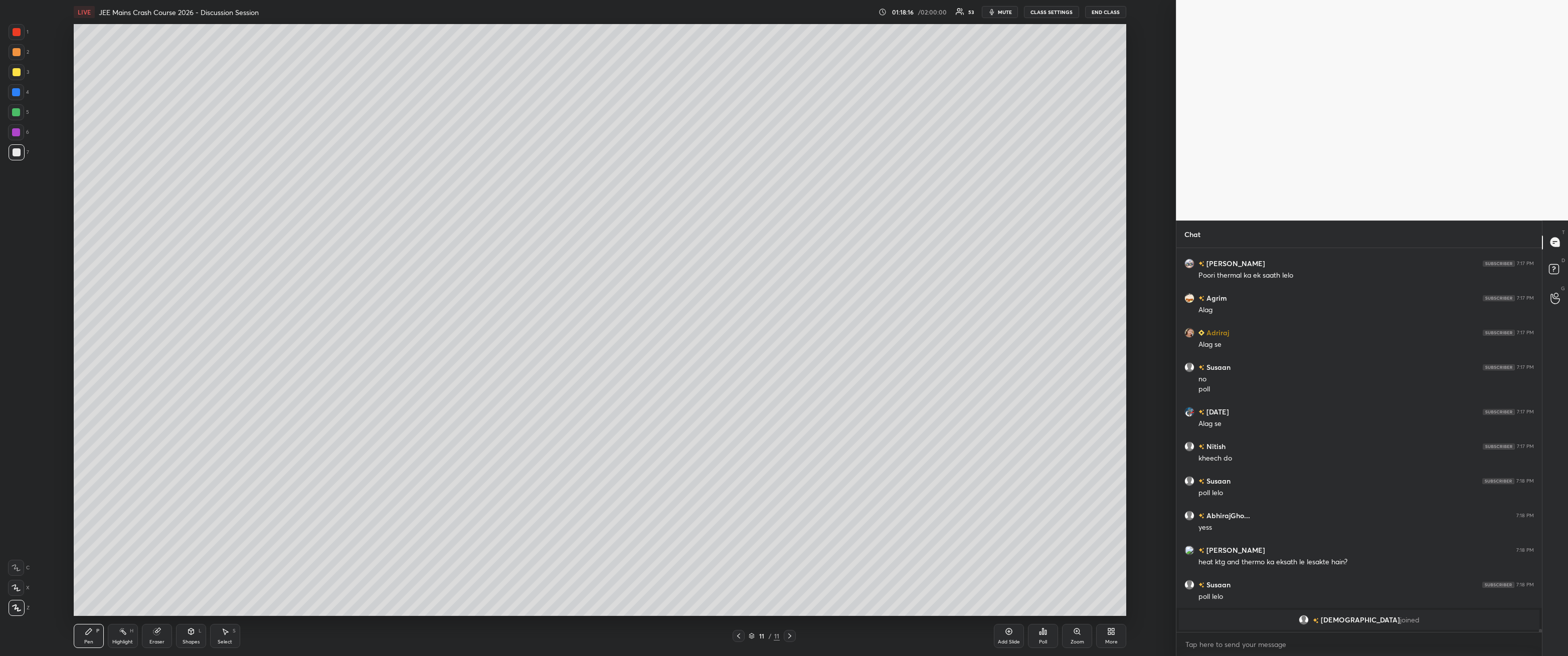
click at [20, 32] on div at bounding box center [17, 32] width 16 height 16
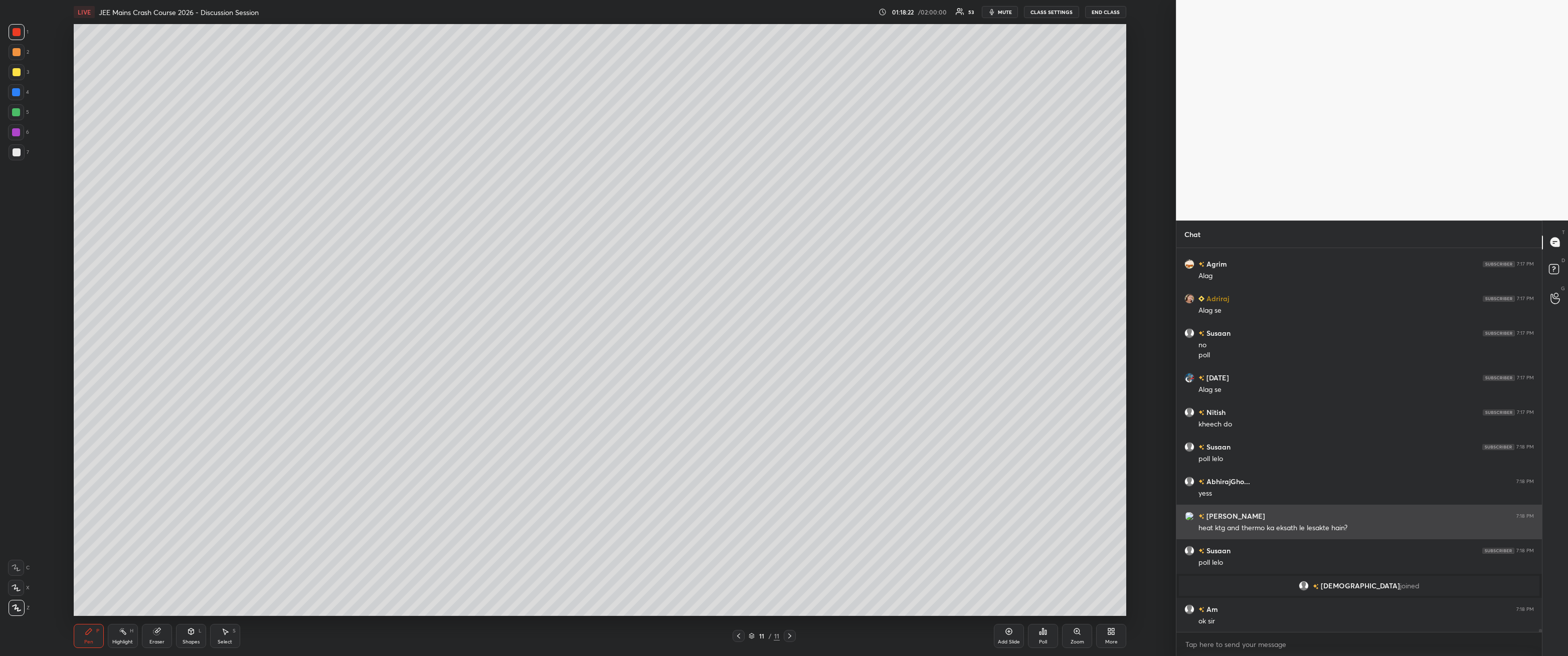
scroll to position [45514, 0]
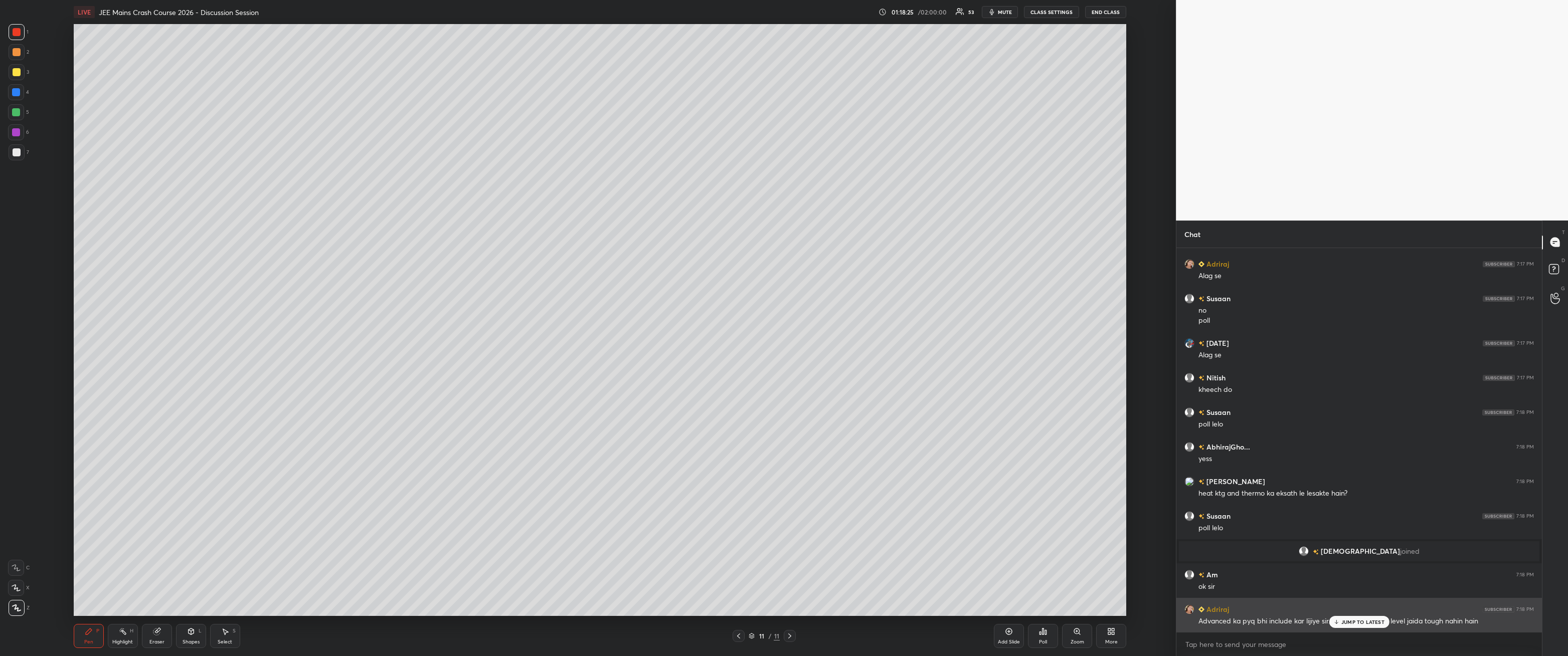
click at [360, 235] on p "JUMP TO LATEST" at bounding box center [1363, 622] width 43 height 6
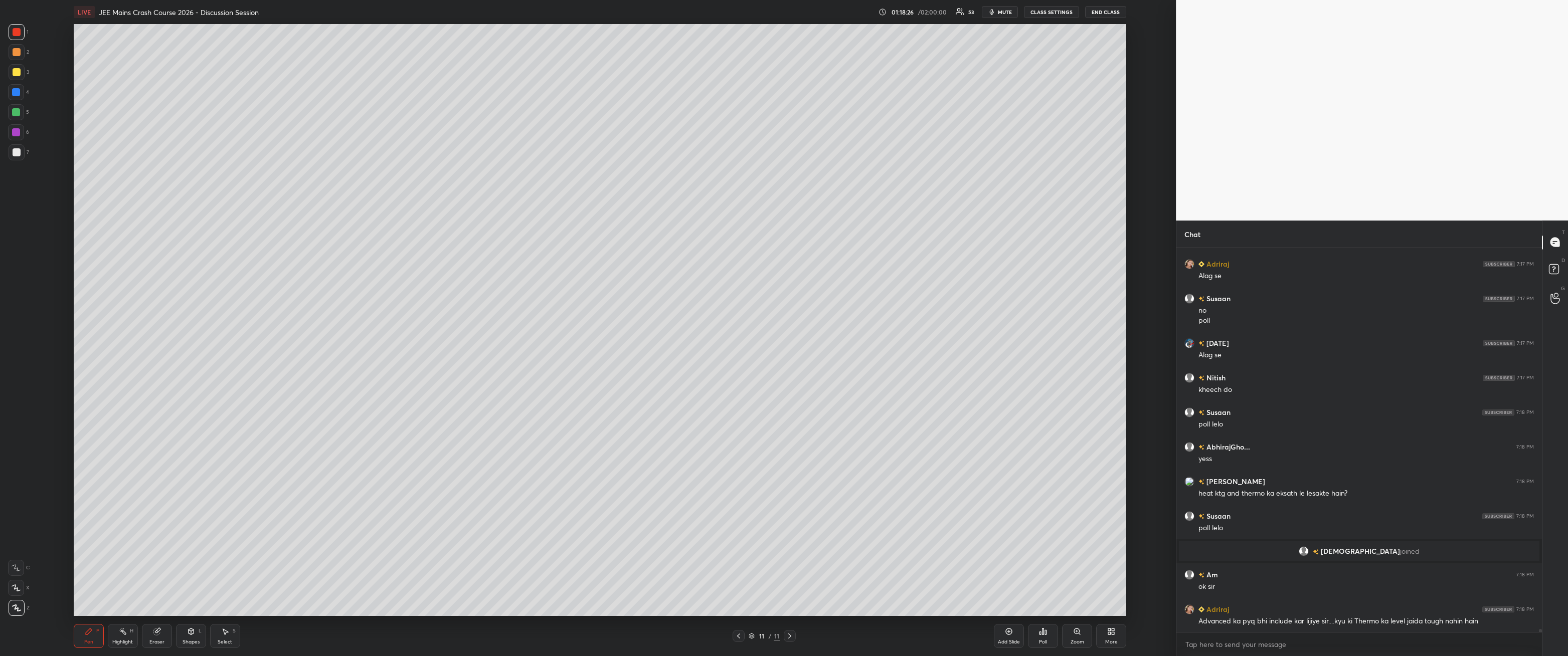
scroll to position [45549, 0]
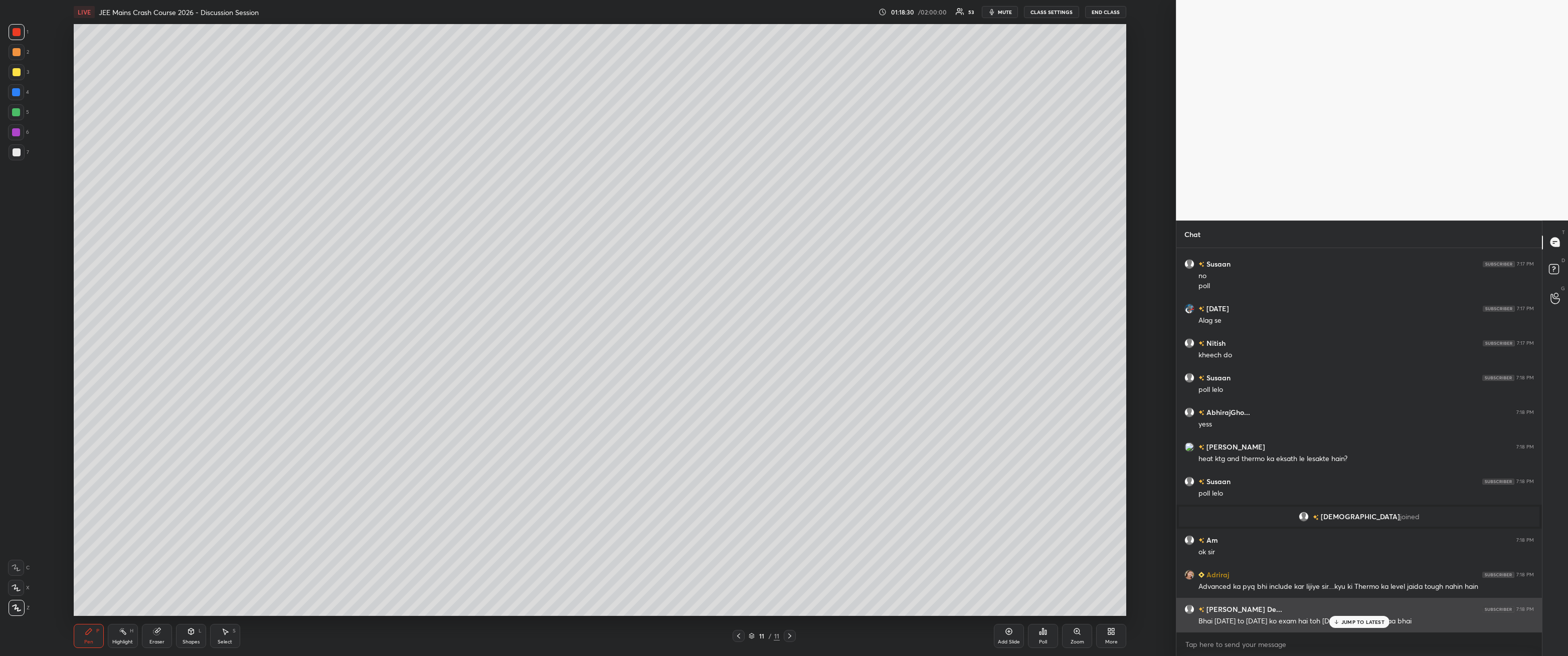
click at [360, 235] on p "JUMP TO LATEST" at bounding box center [1363, 622] width 43 height 6
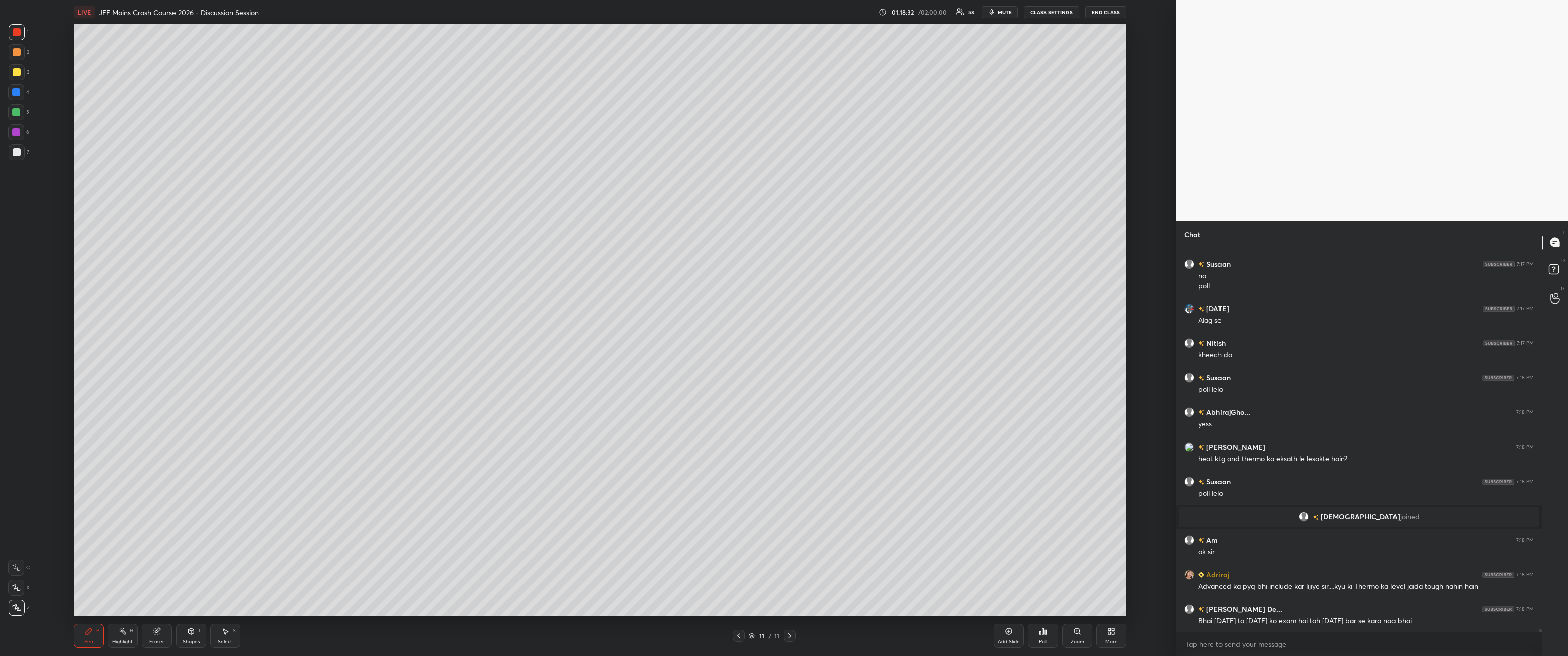
click at [163, 235] on div "Eraser" at bounding box center [157, 636] width 30 height 24
click at [14, 235] on circle at bounding box center [16, 535] width 8 height 8
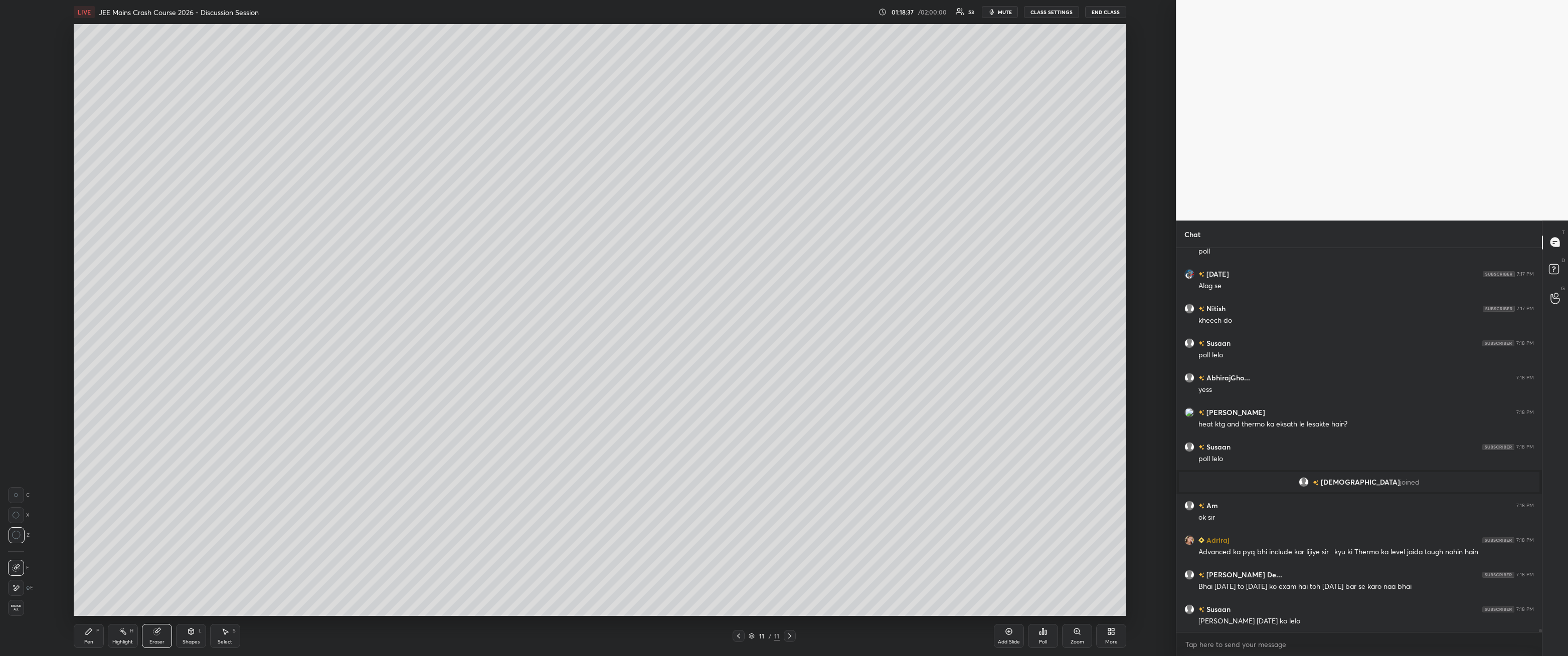
click at [88, 235] on icon at bounding box center [88, 631] width 6 height 6
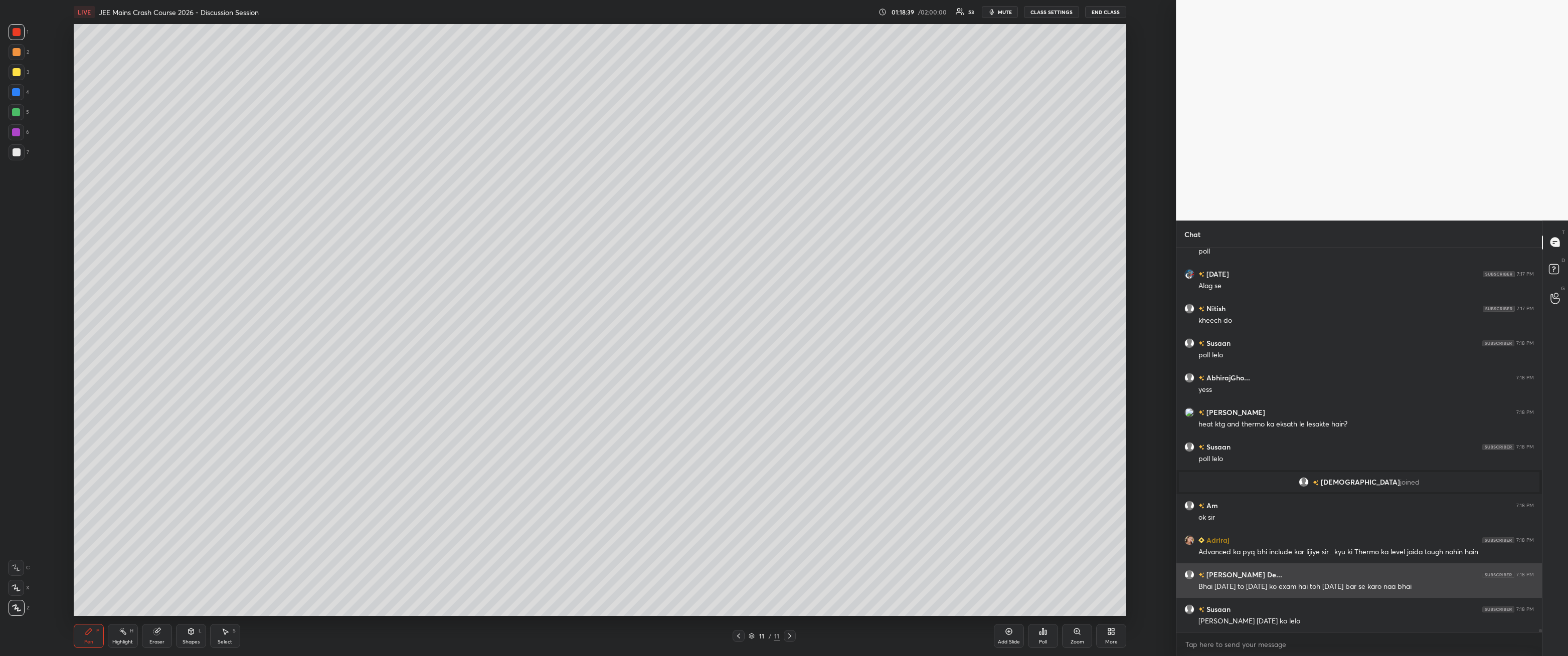
click at [15, 152] on div at bounding box center [16, 152] width 8 height 8
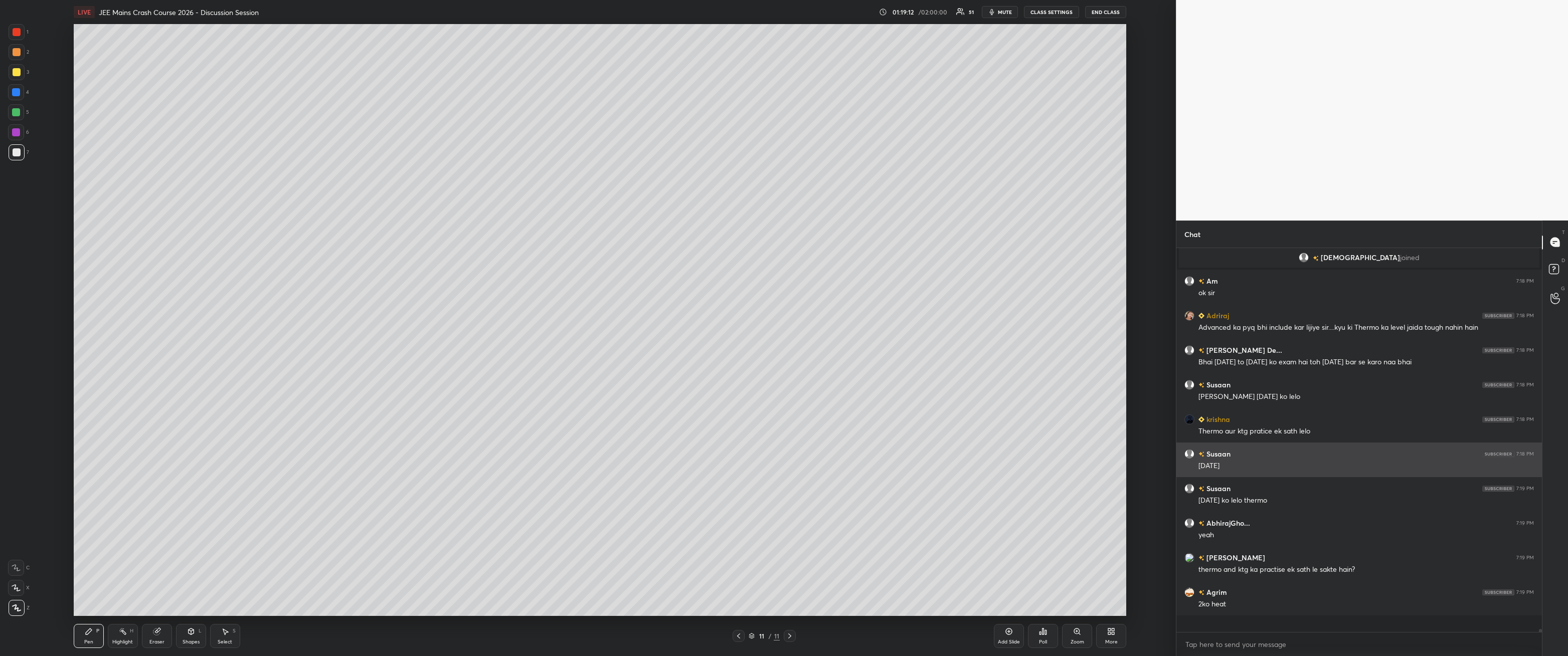
scroll to position [45791, 0]
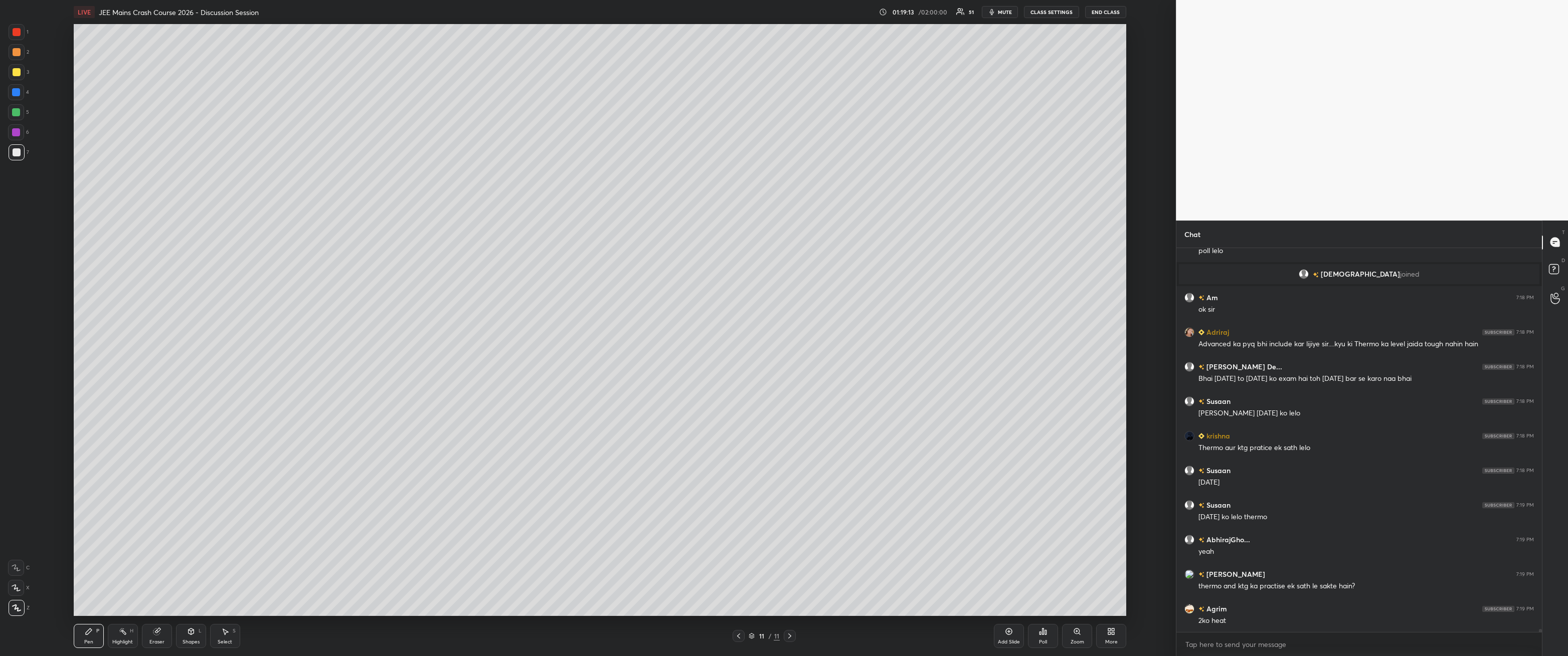
click at [24, 34] on div at bounding box center [17, 32] width 16 height 16
click at [12, 151] on div at bounding box center [16, 152] width 8 height 8
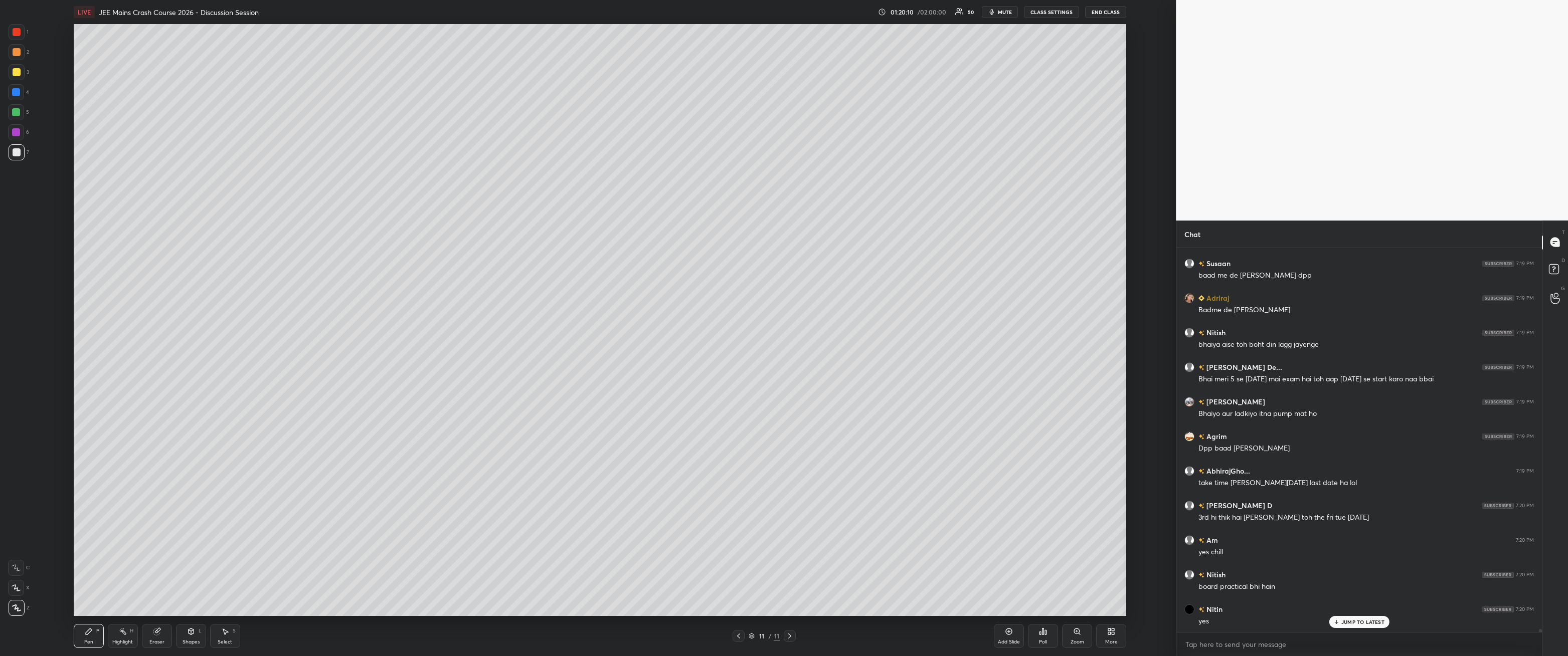
scroll to position [46240, 0]
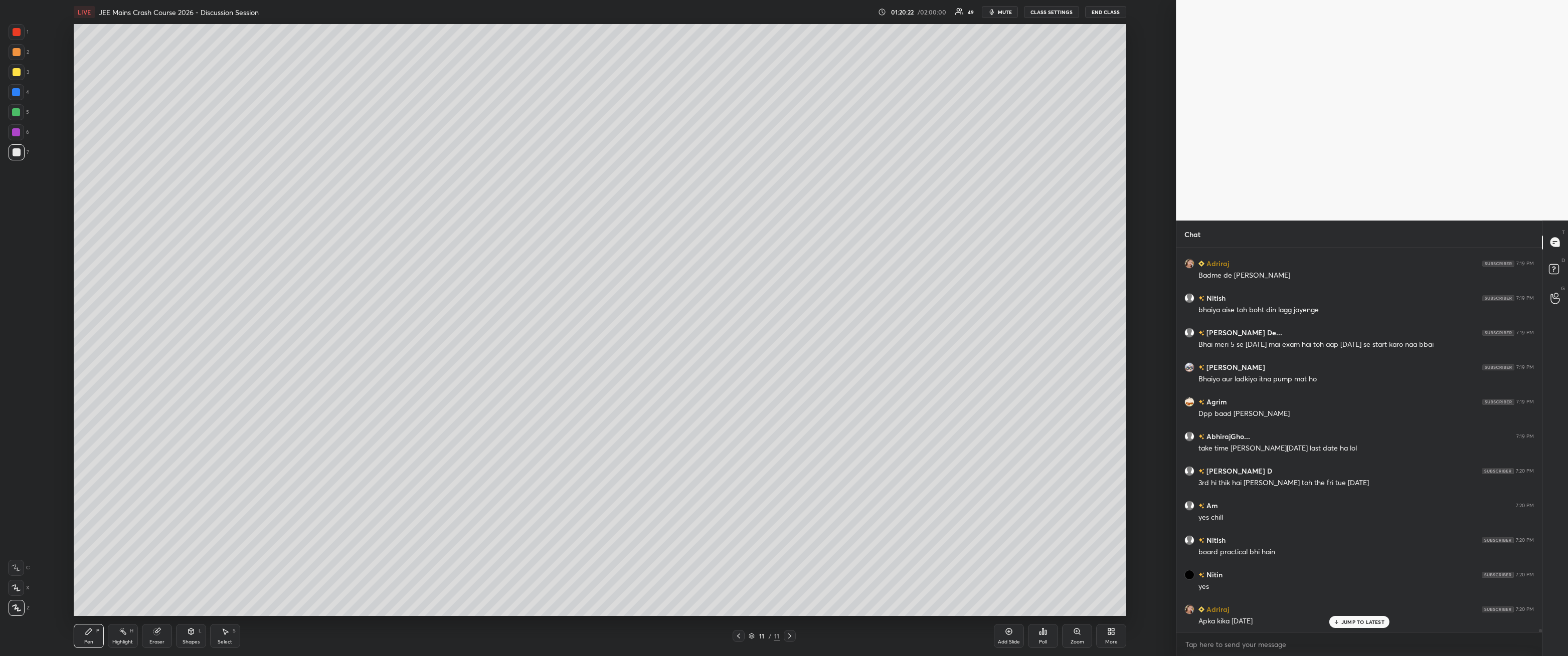
click at [154, 235] on div "Eraser" at bounding box center [157, 636] width 30 height 24
click at [236, 235] on div "Select S" at bounding box center [225, 636] width 30 height 24
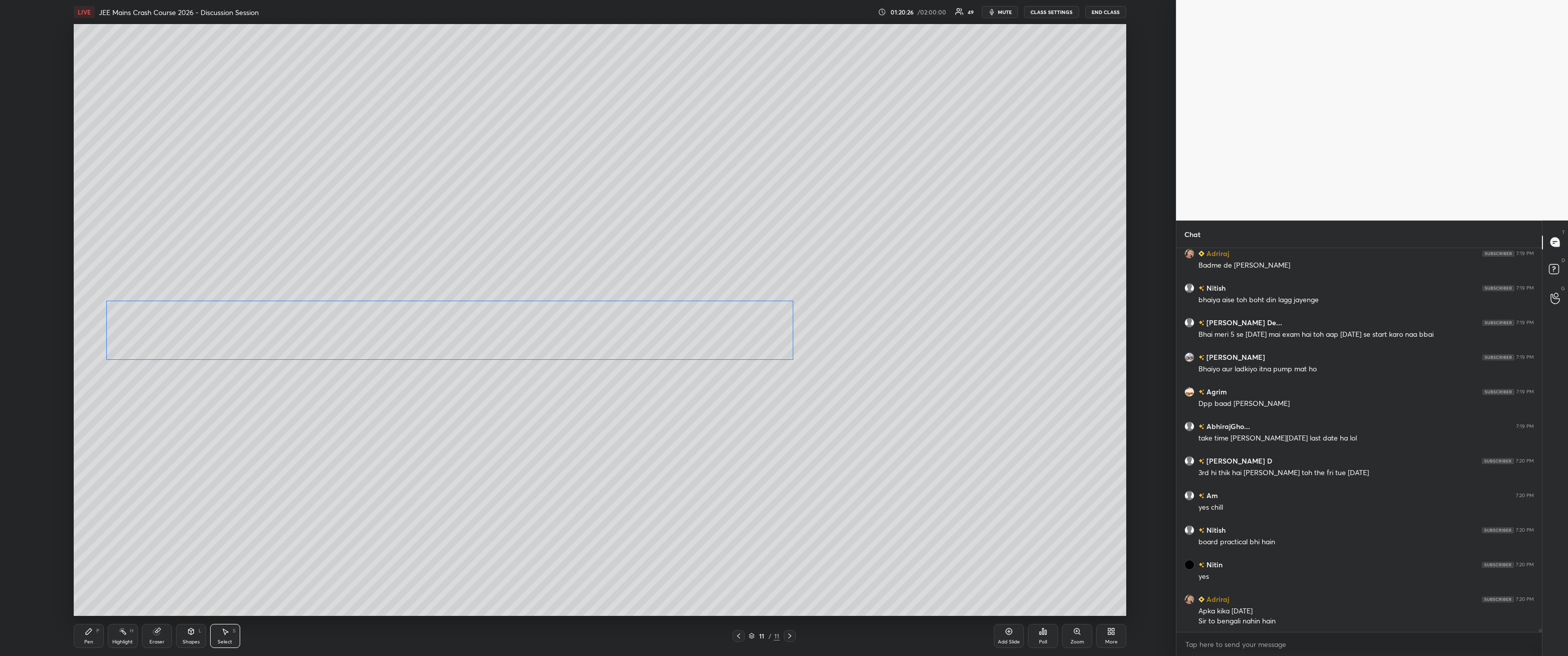
scroll to position [46285, 0]
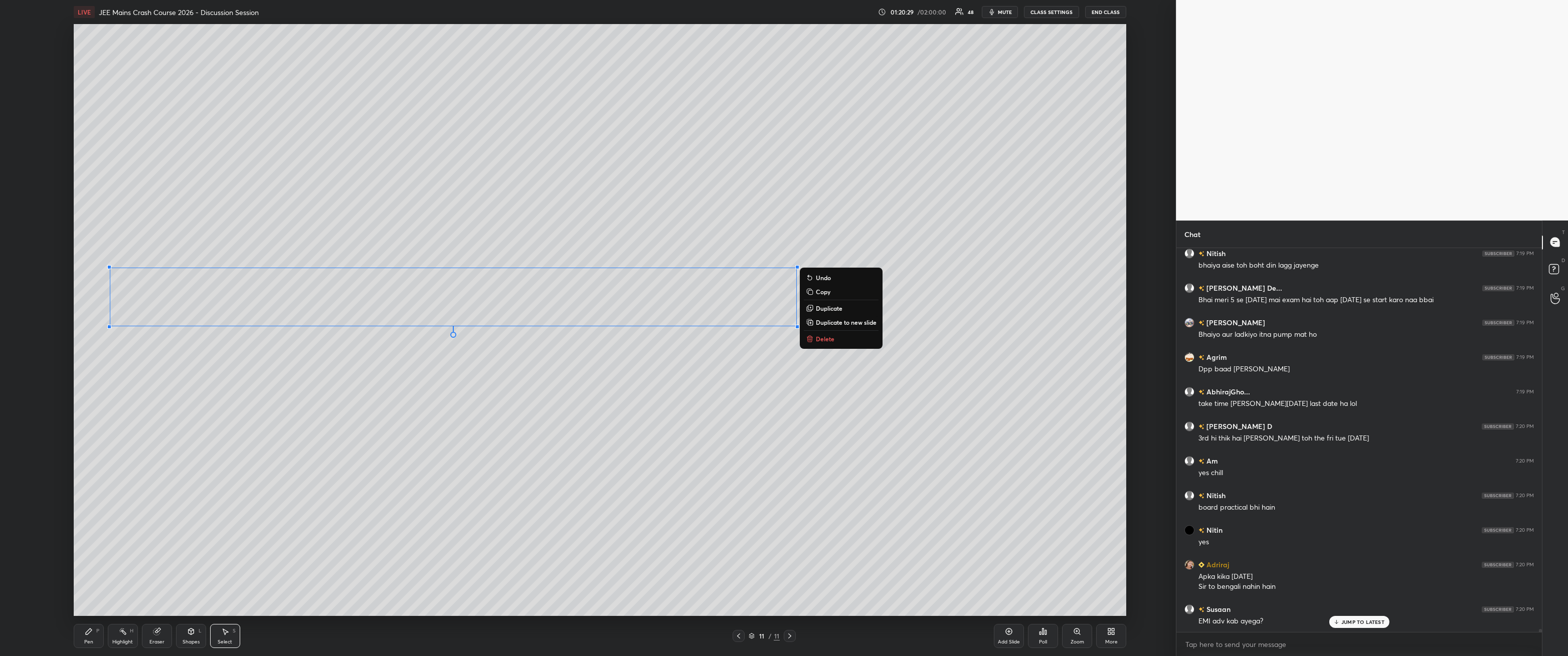
click at [360, 235] on div "0 ° Undo Copy Duplicate Duplicate to new slide Delete" at bounding box center [601, 320] width 1053 height 592
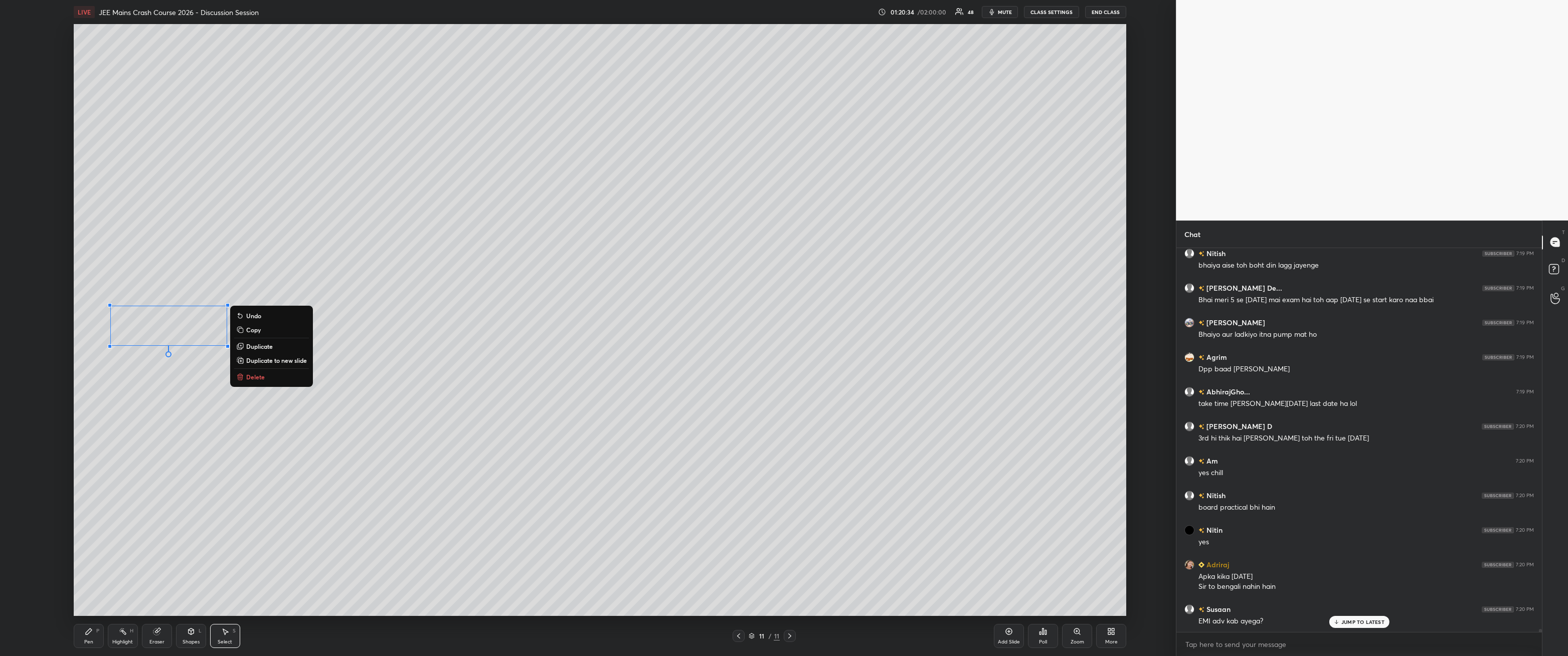
click at [99, 235] on div "0 ° Undo Copy Duplicate Duplicate to new slide Delete" at bounding box center [601, 320] width 1053 height 592
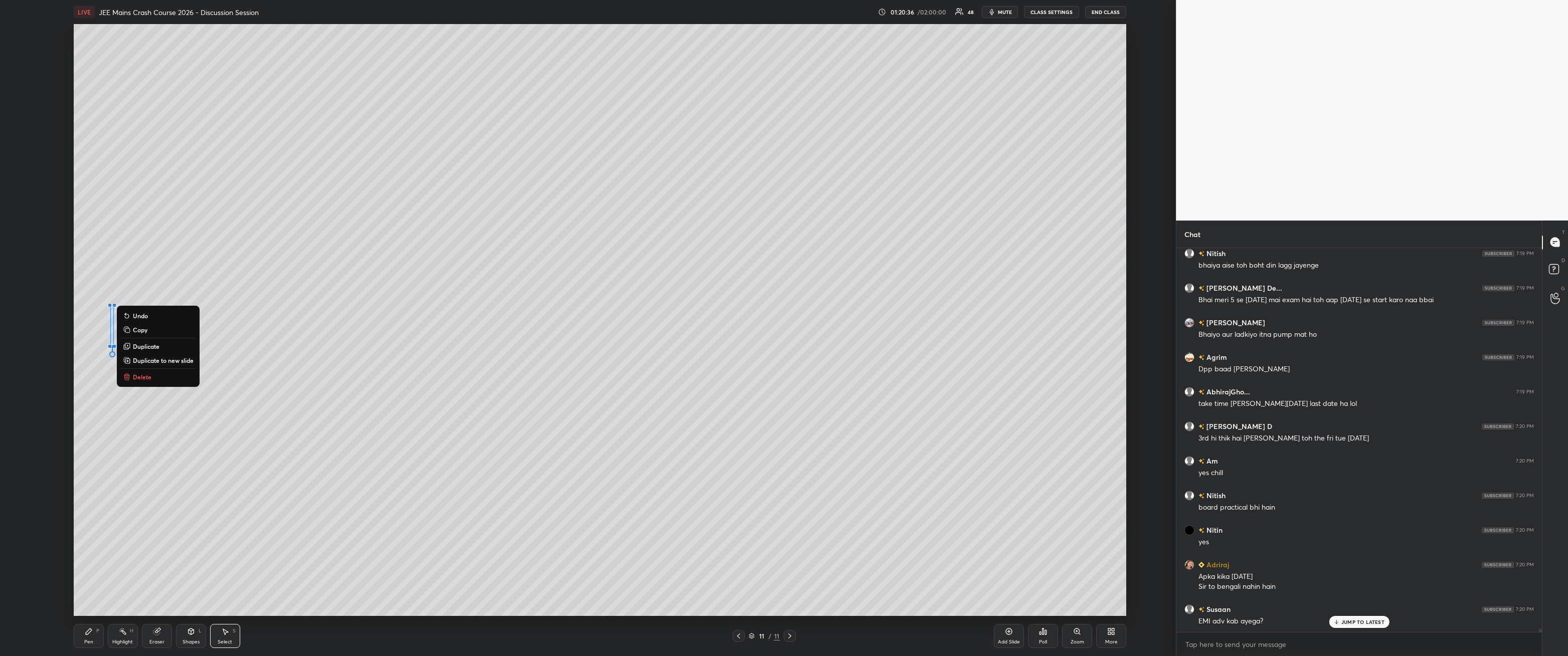
scroll to position [46319, 0]
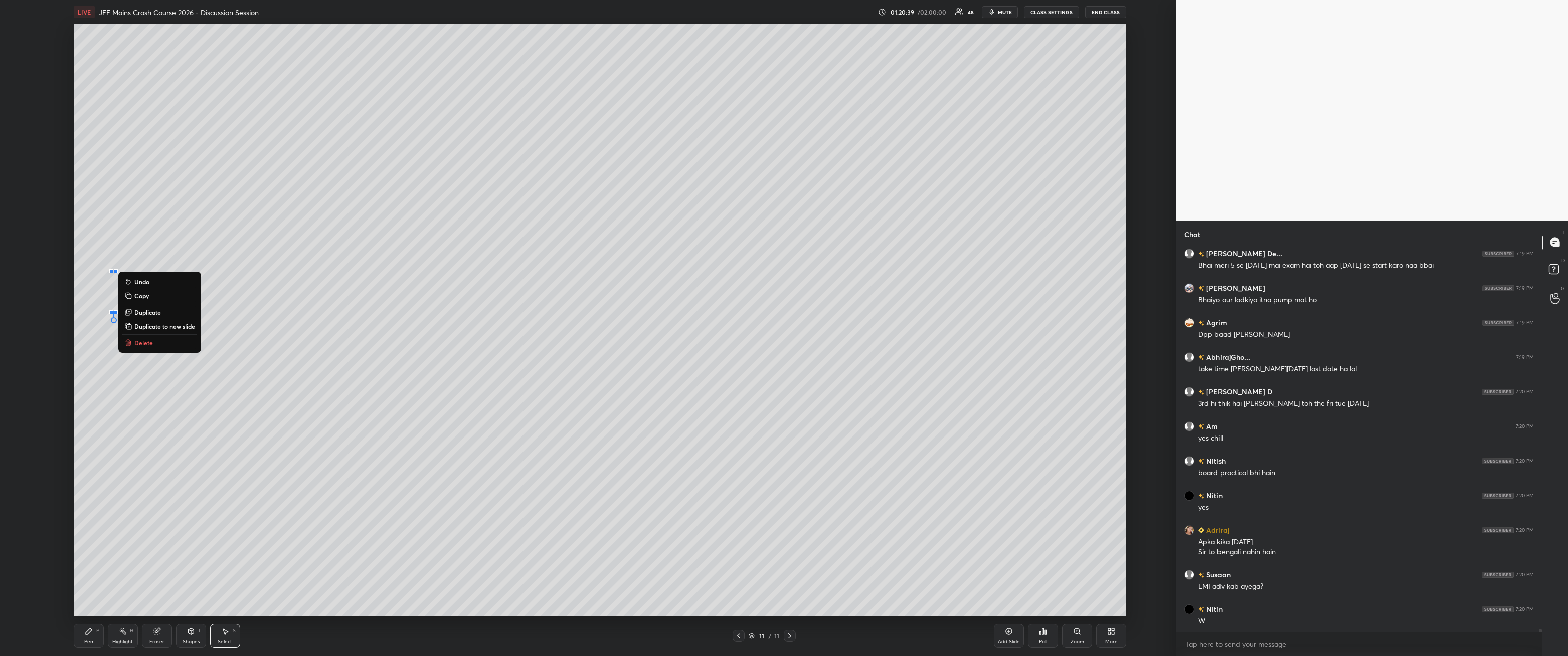
click at [360, 235] on div "0 ° Undo Copy Duplicate Duplicate to new slide Delete" at bounding box center [601, 320] width 1053 height 592
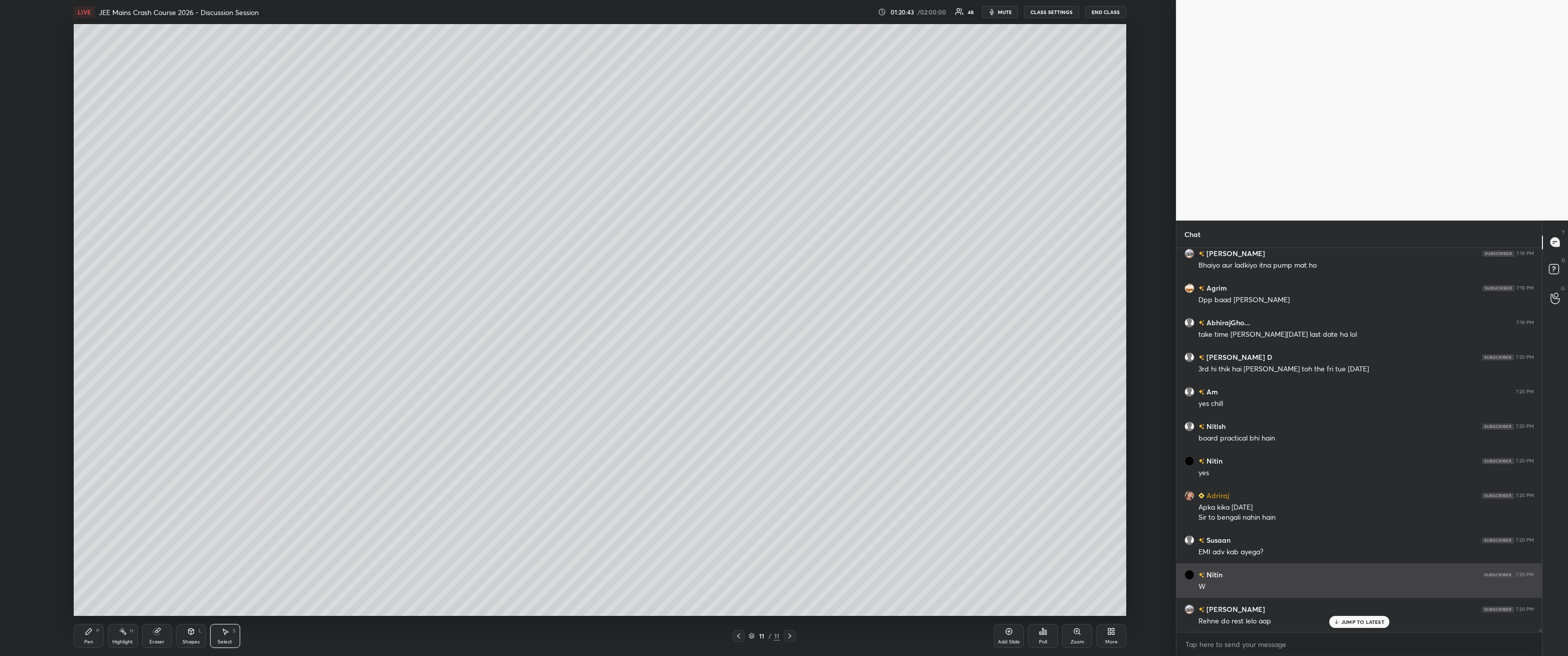
click at [91, 235] on icon at bounding box center [88, 631] width 6 height 6
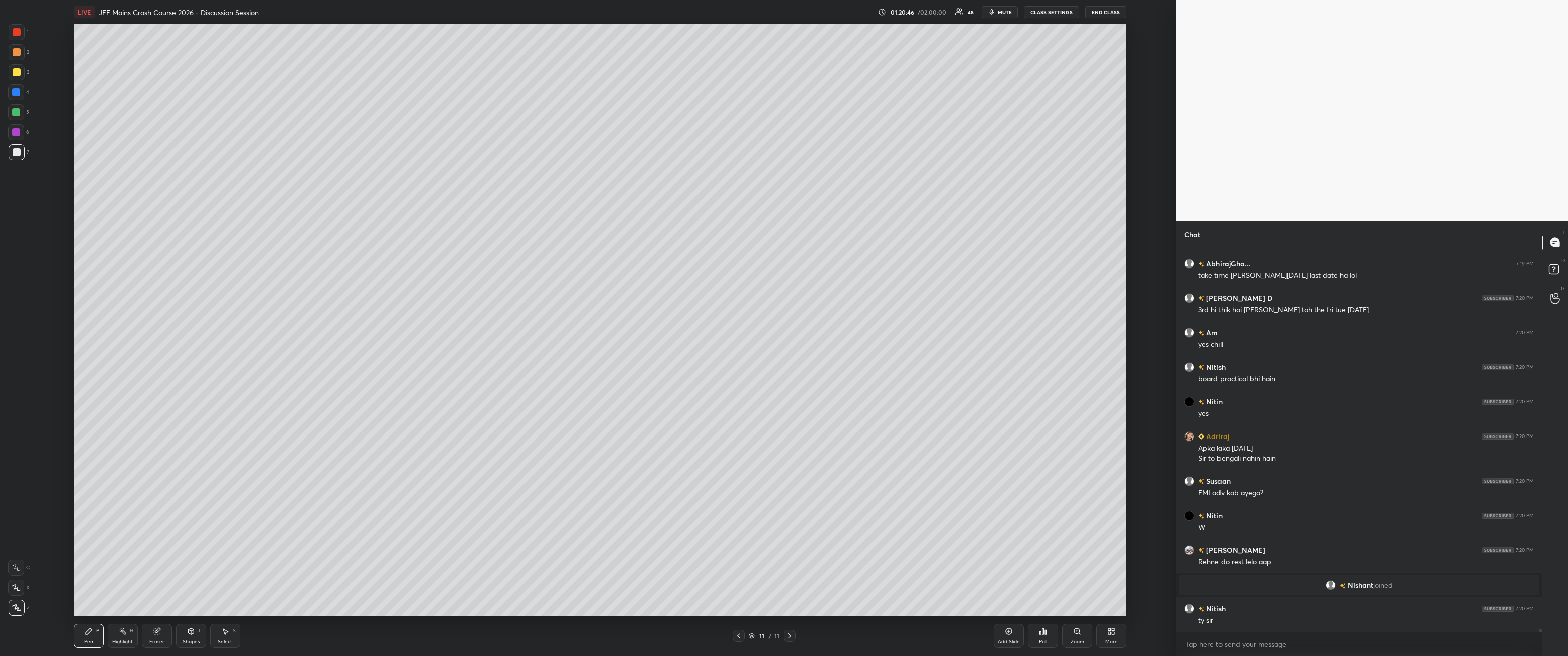
scroll to position [46448, 0]
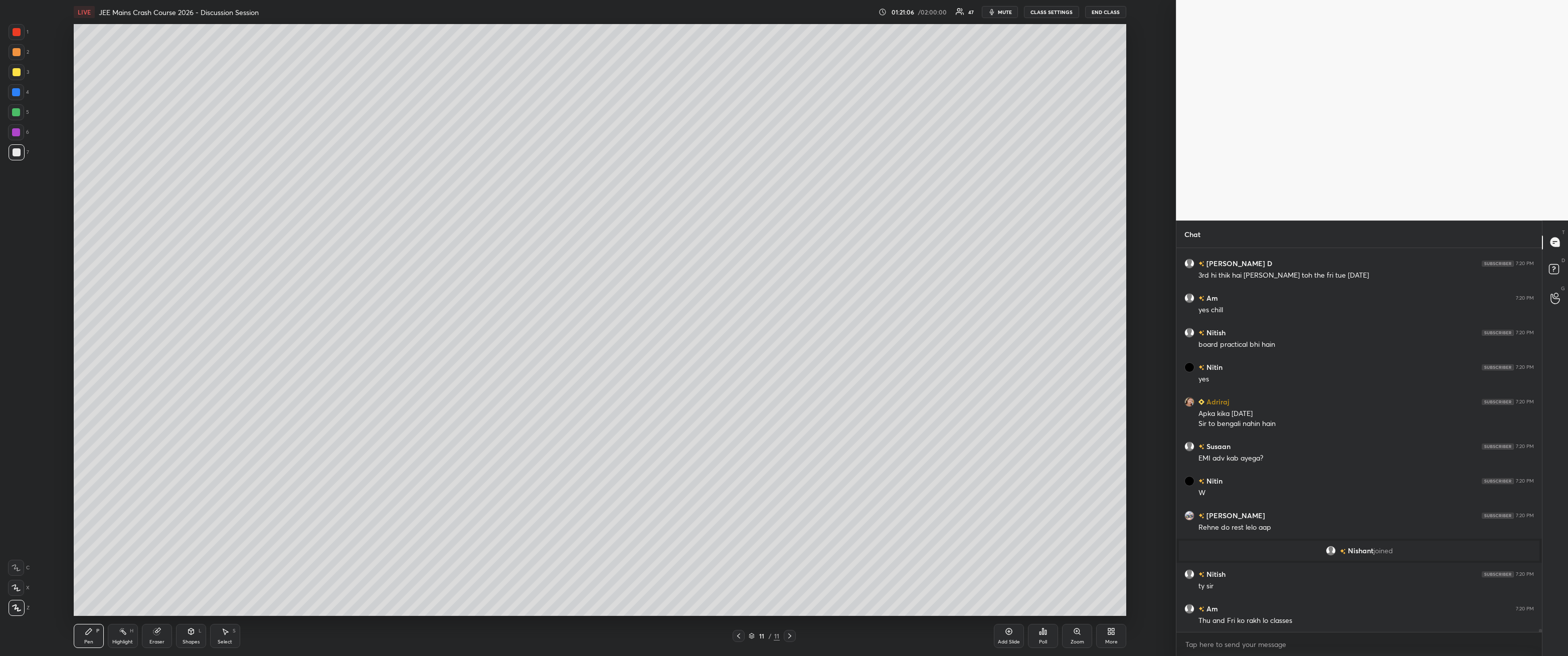
click at [13, 30] on div at bounding box center [16, 32] width 8 height 8
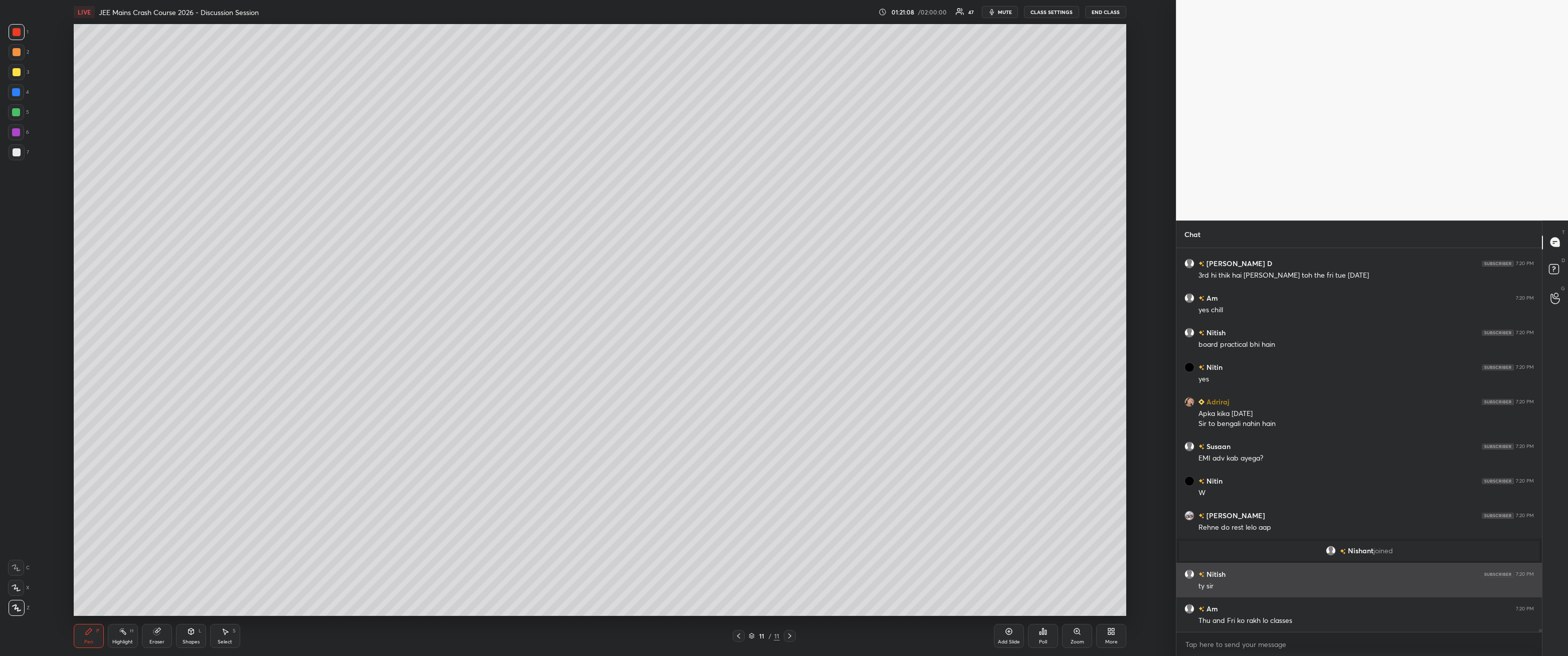
scroll to position [46482, 0]
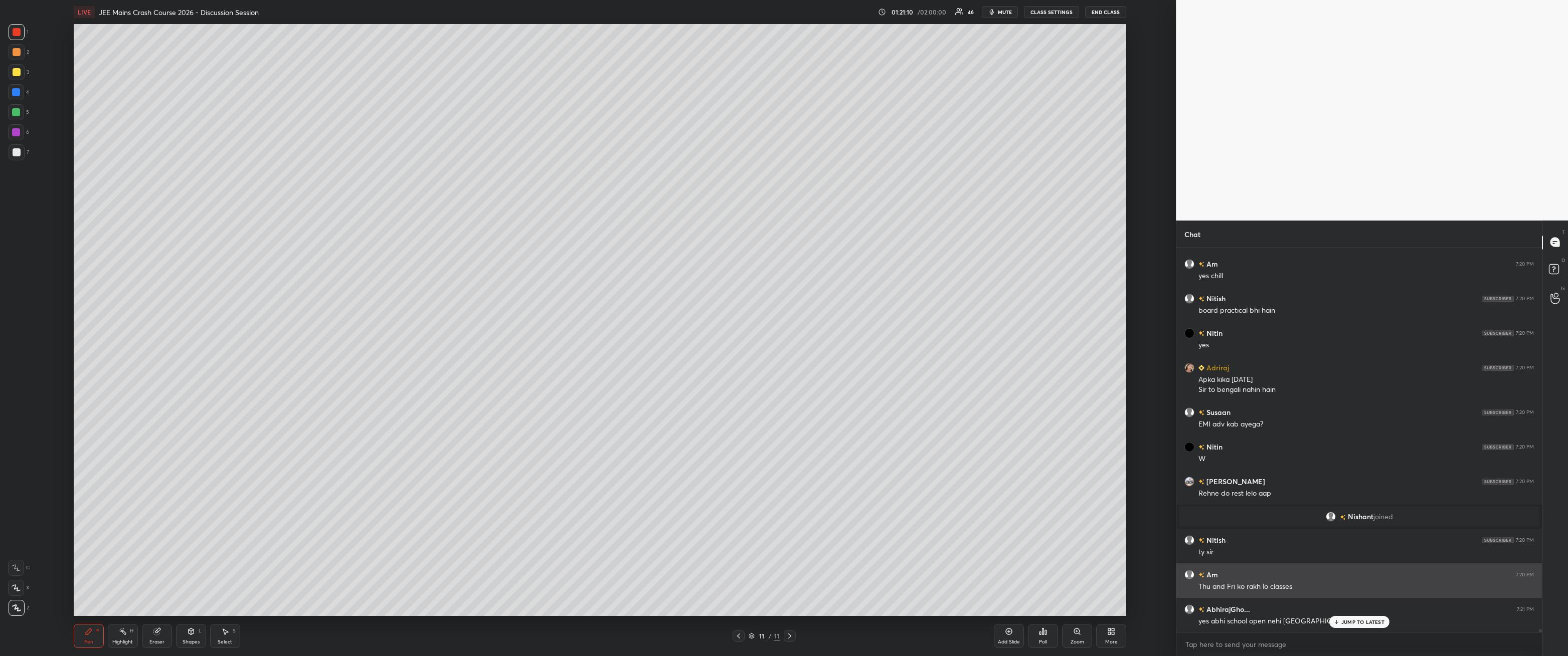
click at [360, 235] on p "JUMP TO LATEST" at bounding box center [1363, 622] width 43 height 6
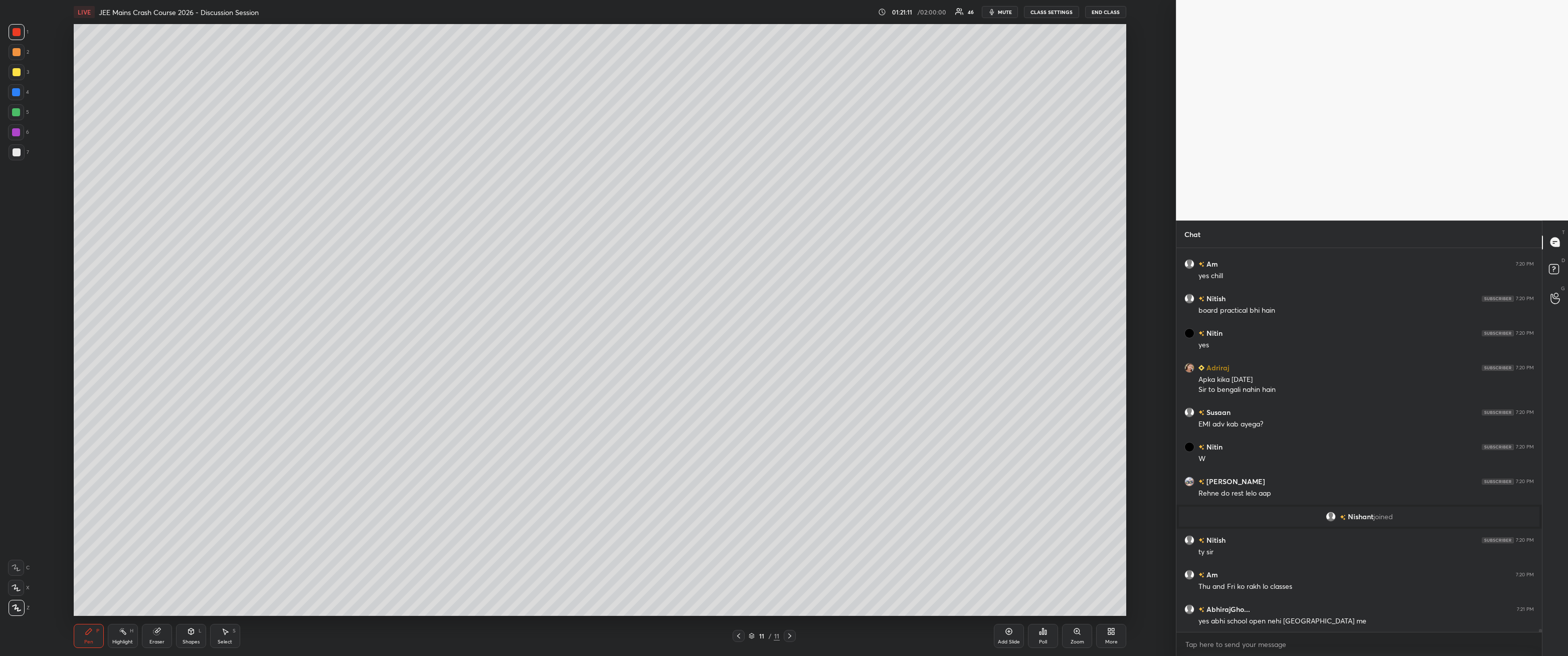
click at [17, 155] on div at bounding box center [16, 152] width 8 height 8
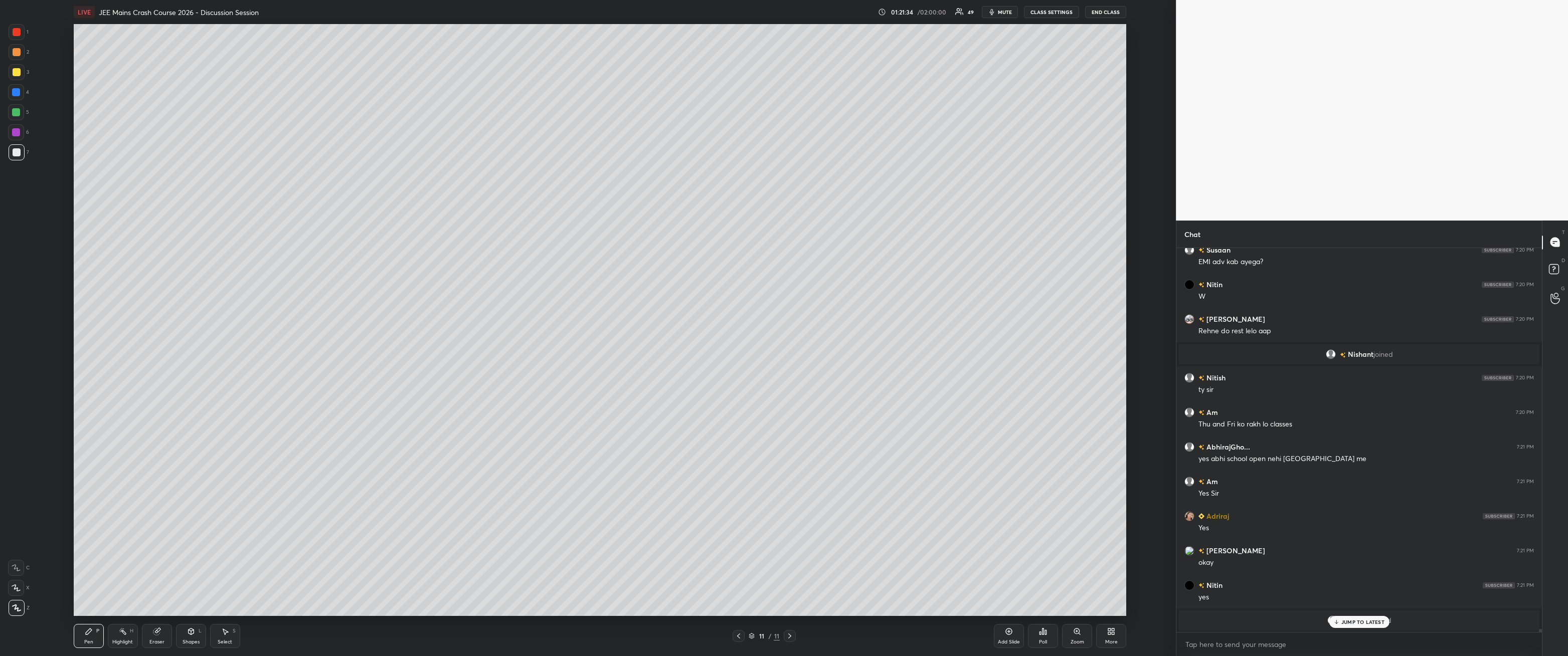
scroll to position [46679, 0]
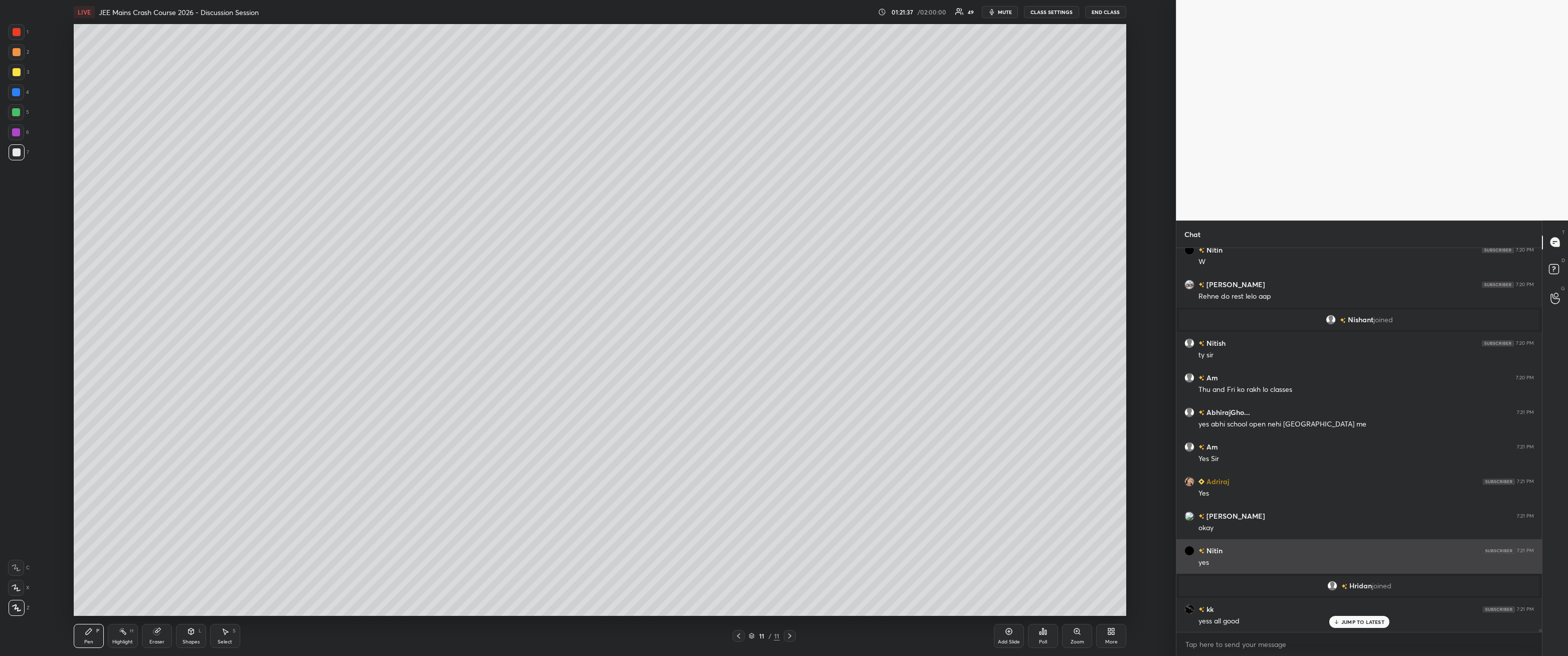
click at [17, 34] on div at bounding box center [16, 32] width 8 height 8
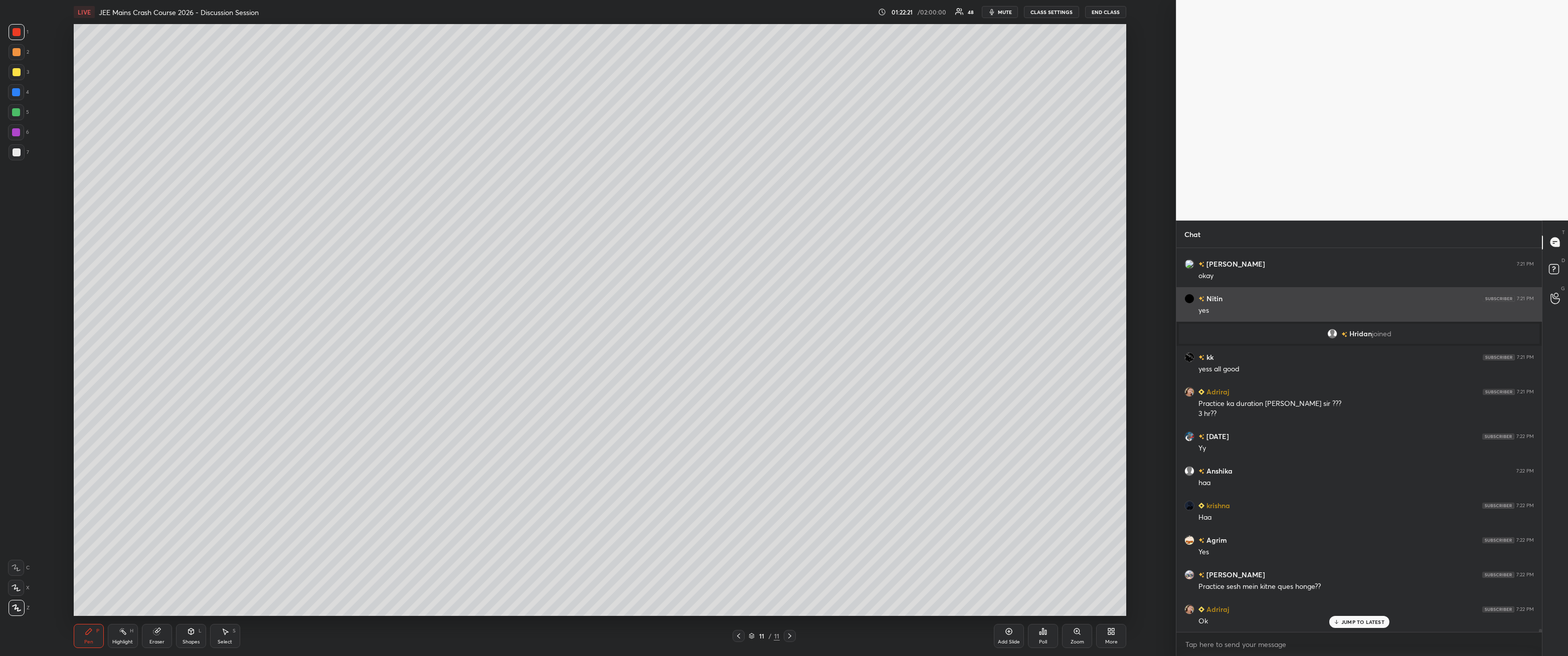
scroll to position [46966, 0]
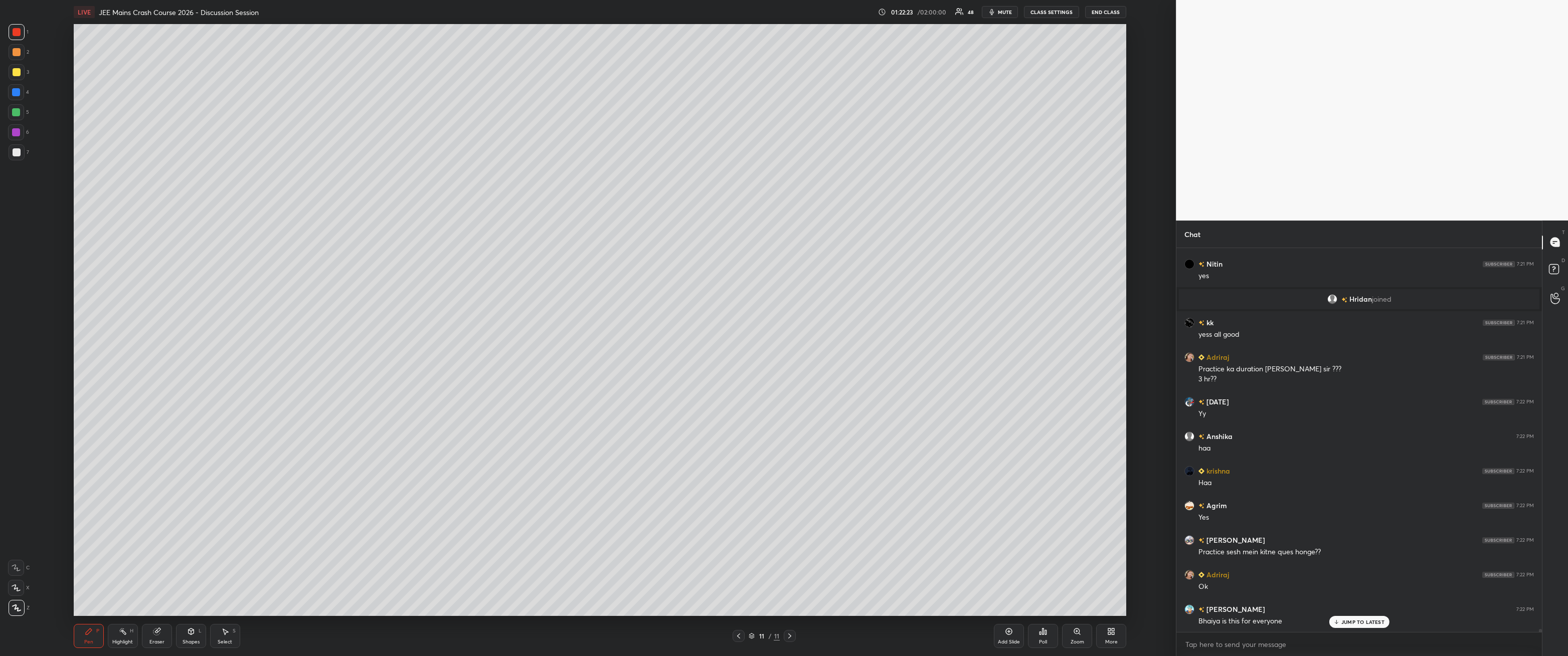
click at [230, 235] on div "Select S" at bounding box center [225, 636] width 30 height 24
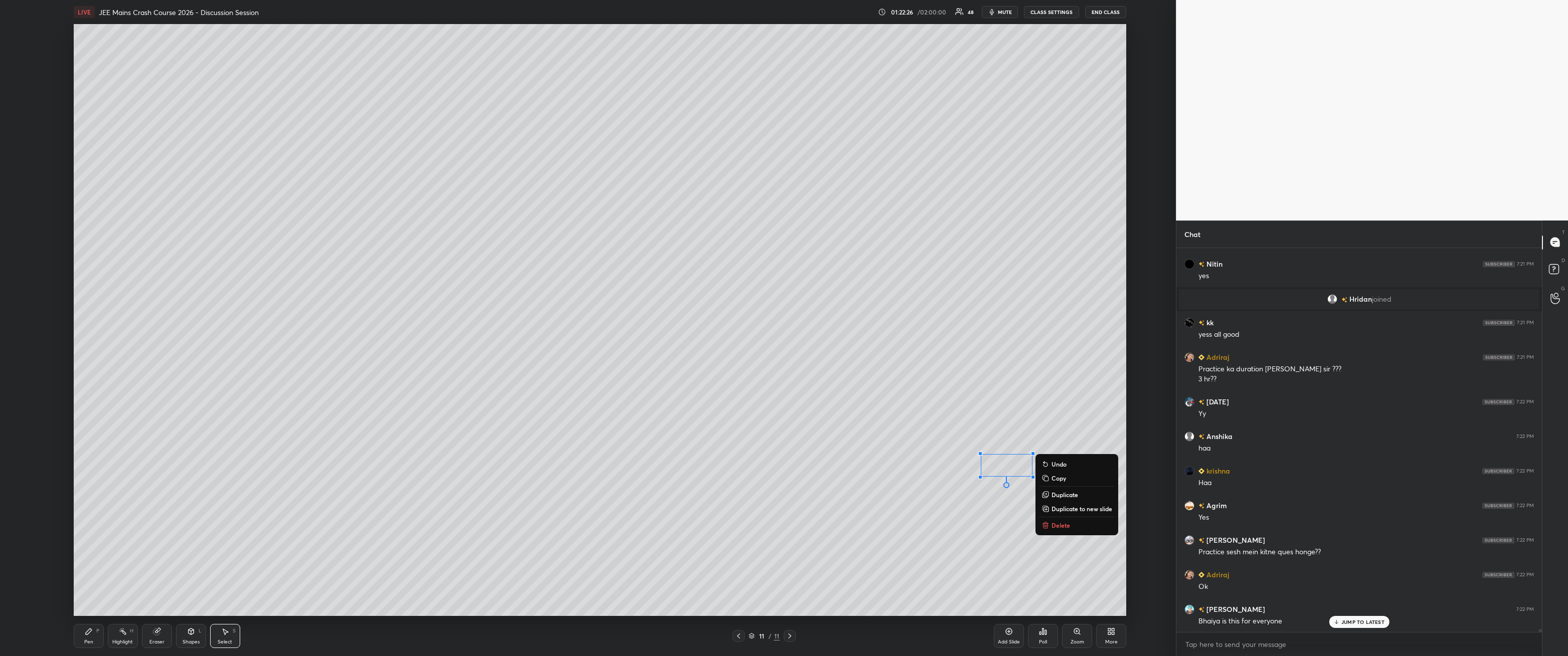
click at [360, 235] on div "0 ° Undo Copy Duplicate Duplicate to new slide Delete" at bounding box center [601, 320] width 1053 height 592
click at [93, 235] on div "Pen P" at bounding box center [88, 636] width 30 height 24
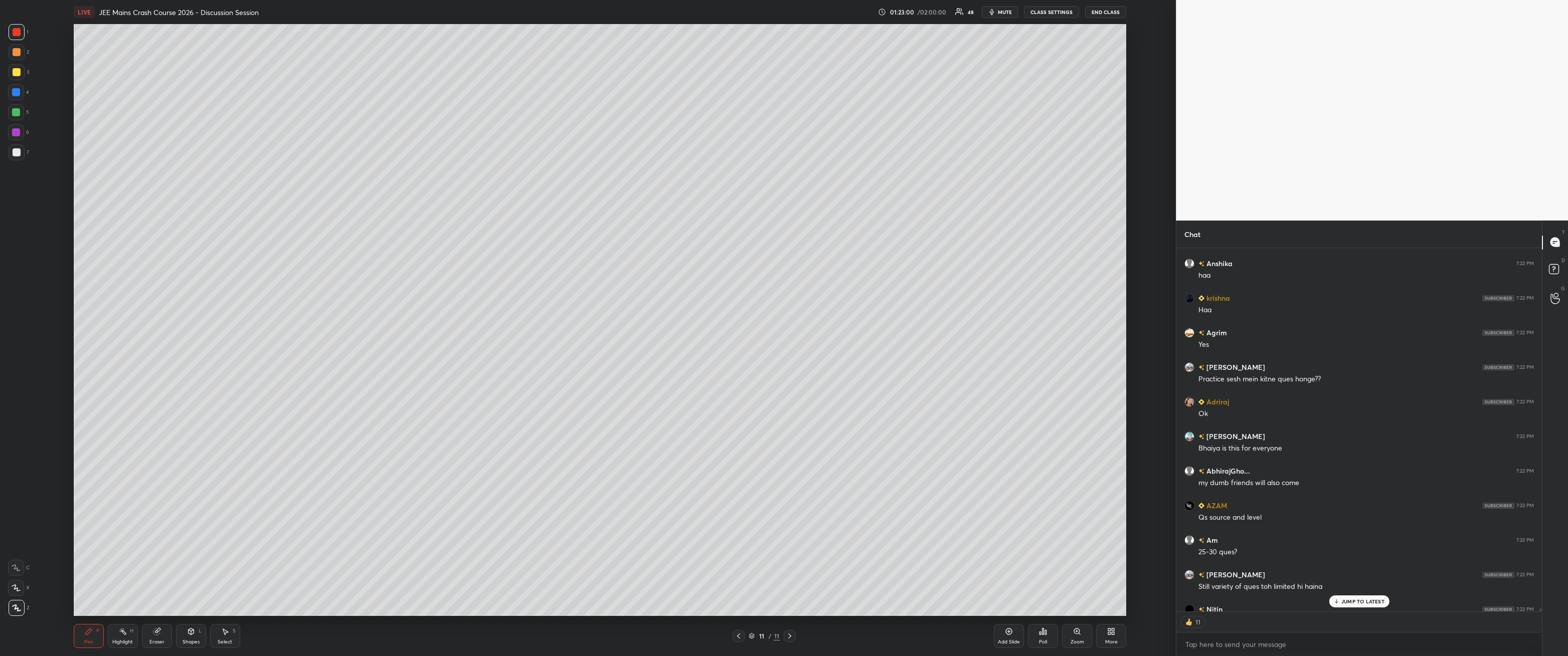
scroll to position [47194, 0]
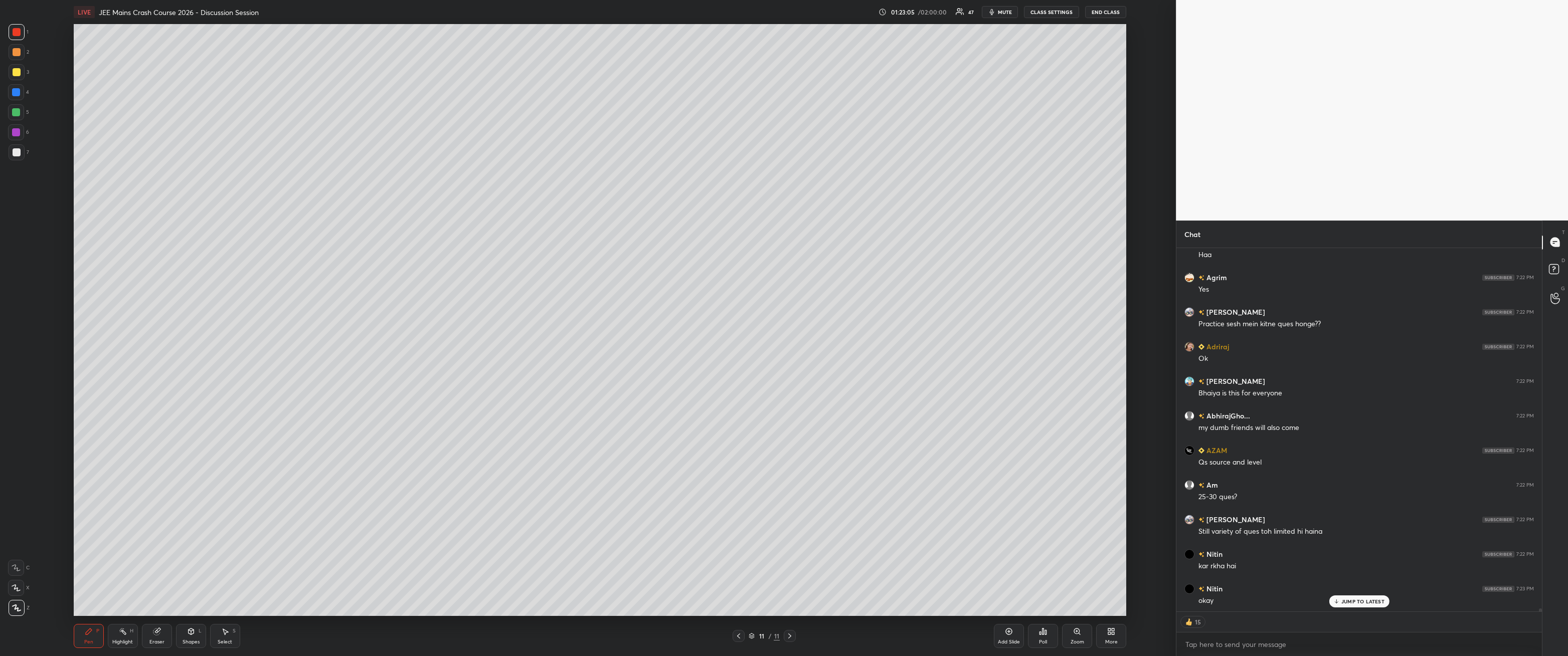
click at [360, 235] on icon at bounding box center [1009, 631] width 8 height 8
click at [16, 152] on div at bounding box center [16, 152] width 8 height 8
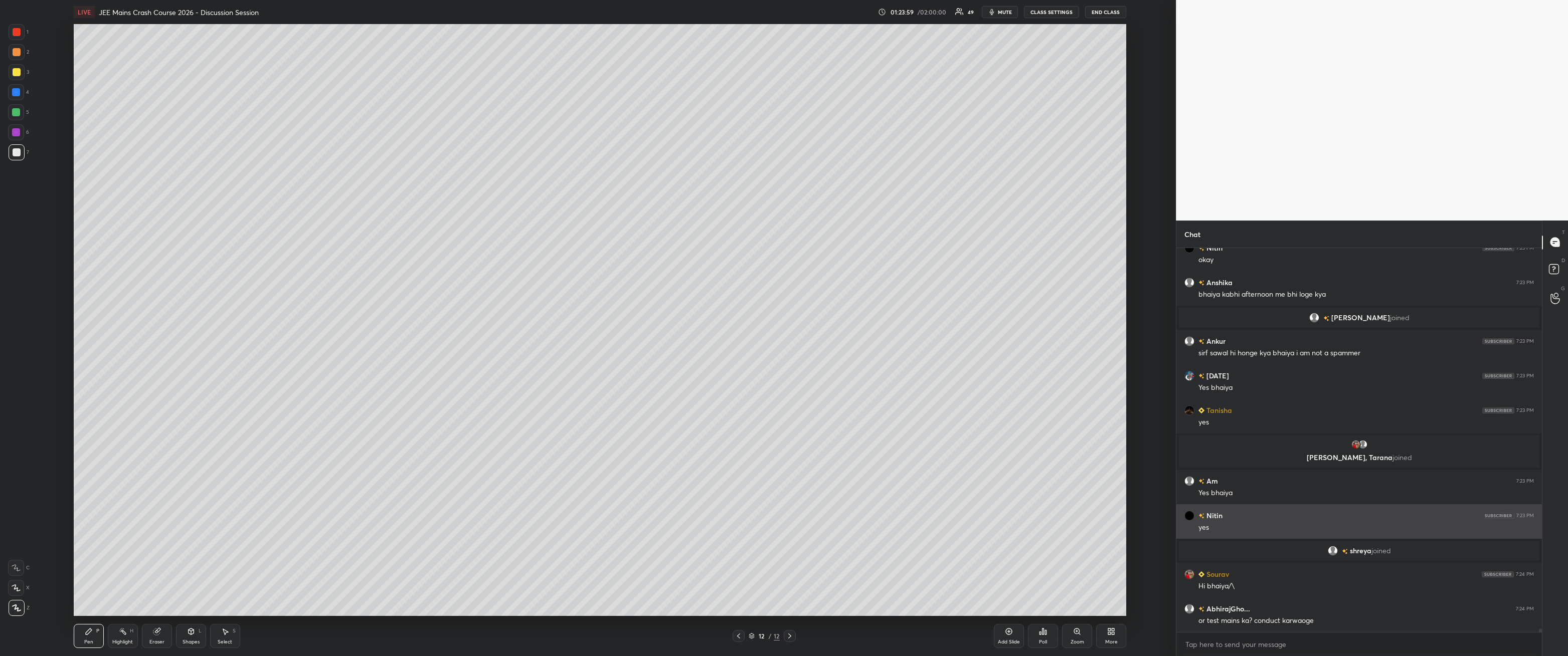
scroll to position [46020, 0]
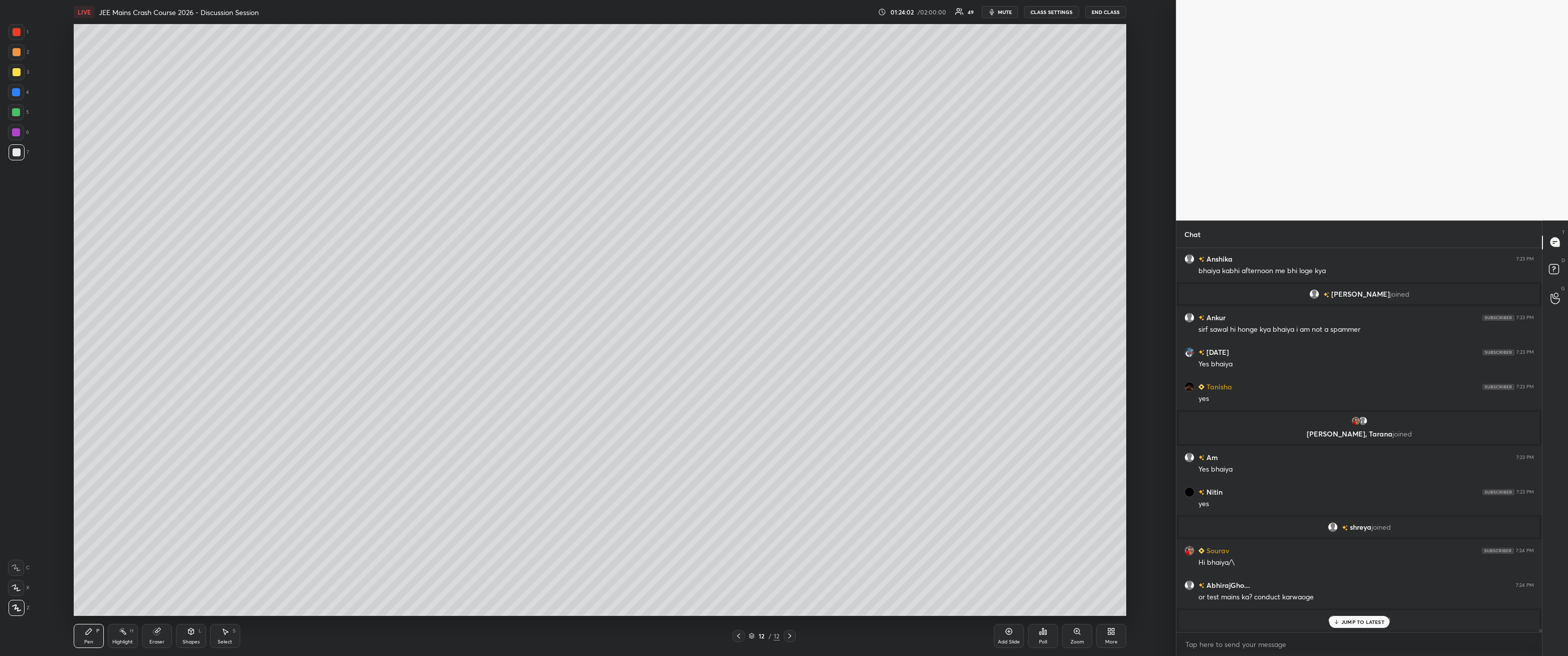
click at [360, 235] on div "JUMP TO LATEST" at bounding box center [1359, 622] width 60 height 12
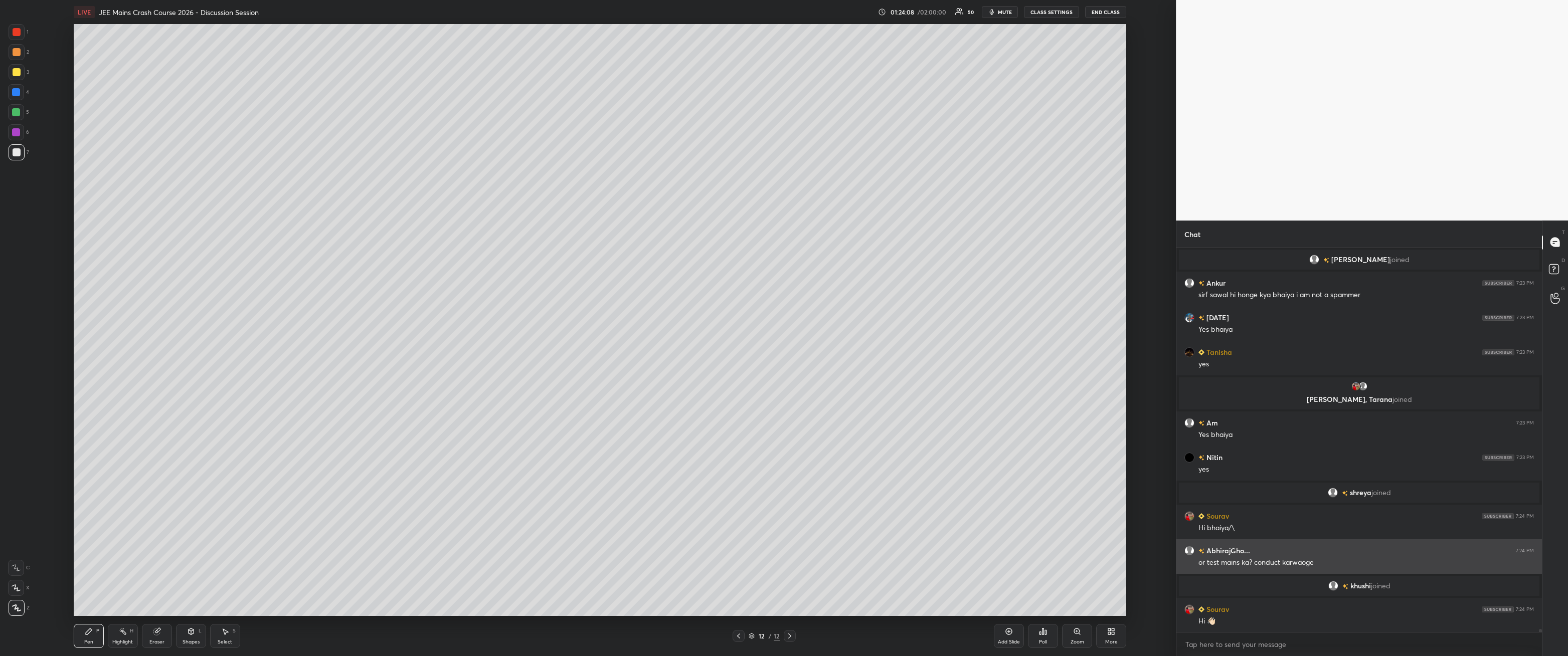
scroll to position [46032, 0]
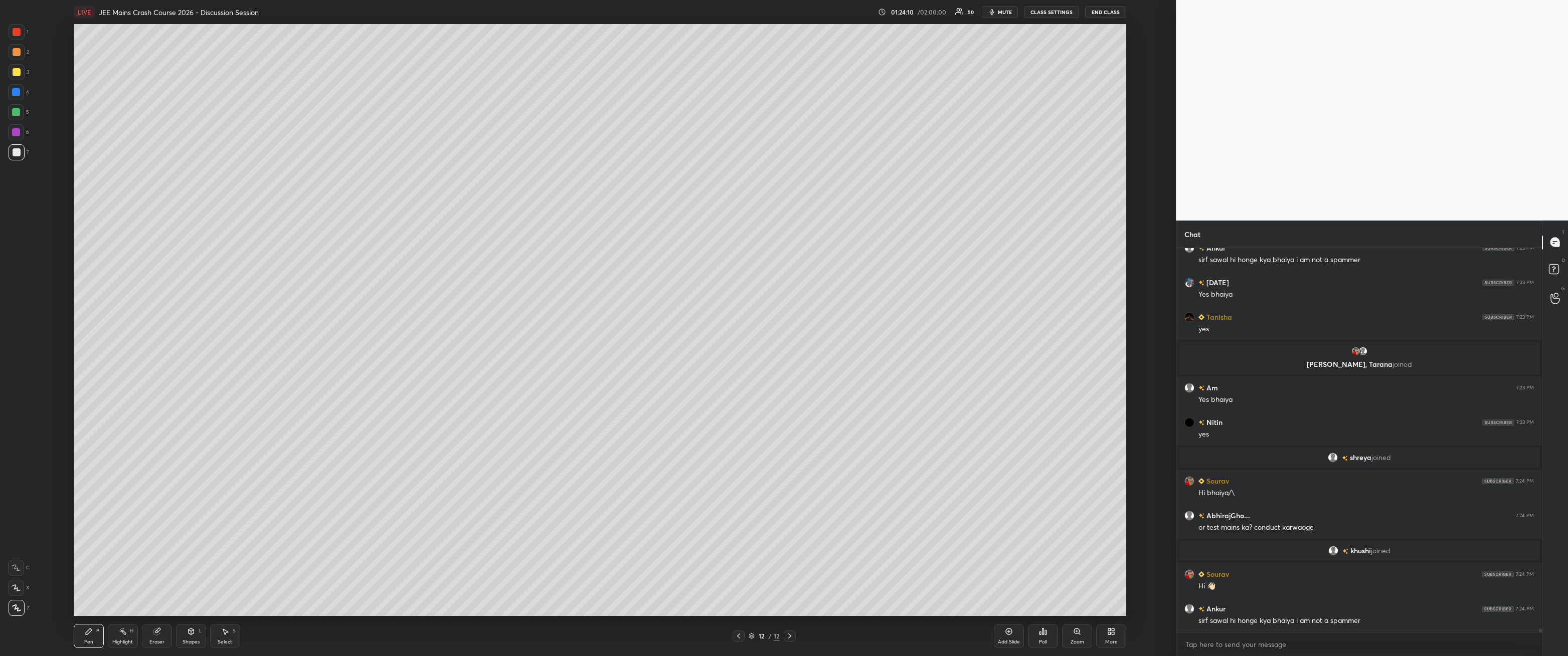
click at [226, 235] on icon at bounding box center [226, 632] width 6 height 6
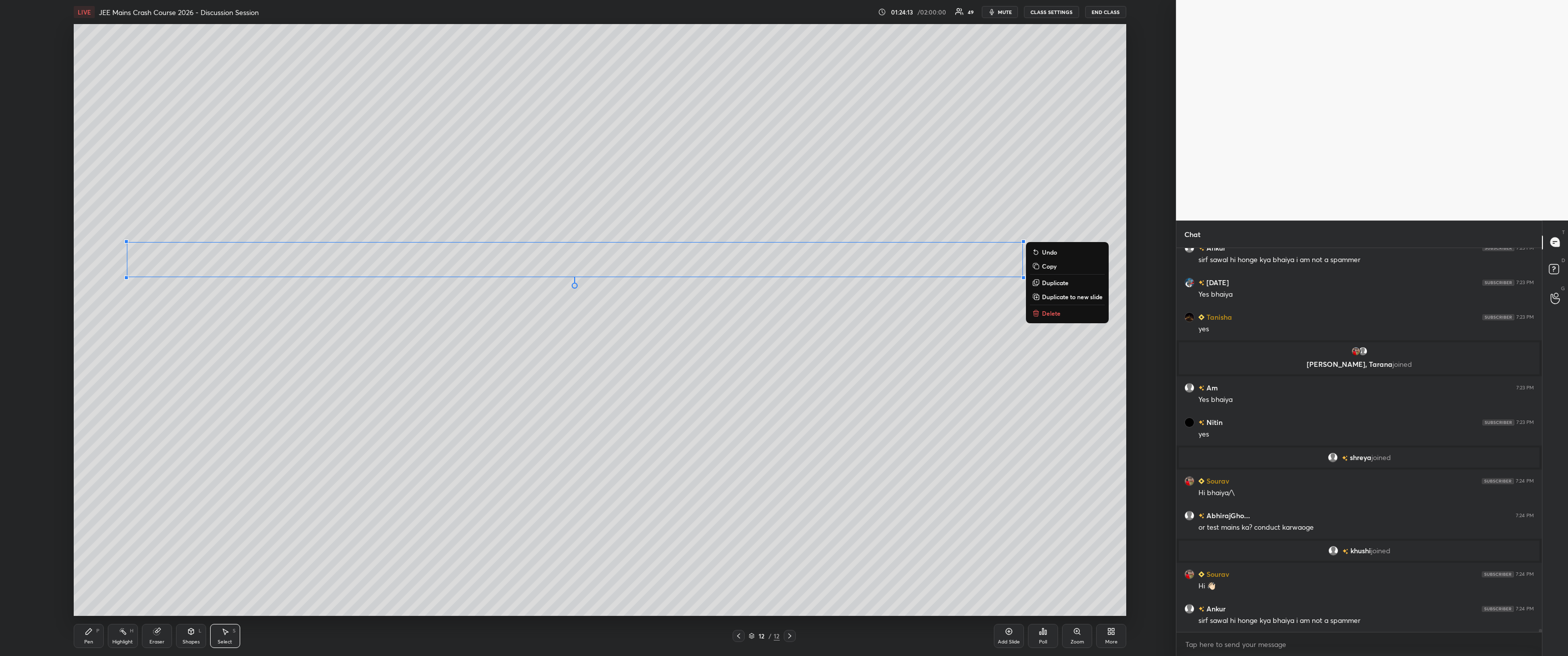
click at [360, 235] on div "0 ° Undo Copy Duplicate Duplicate to new slide Delete" at bounding box center [601, 320] width 1053 height 592
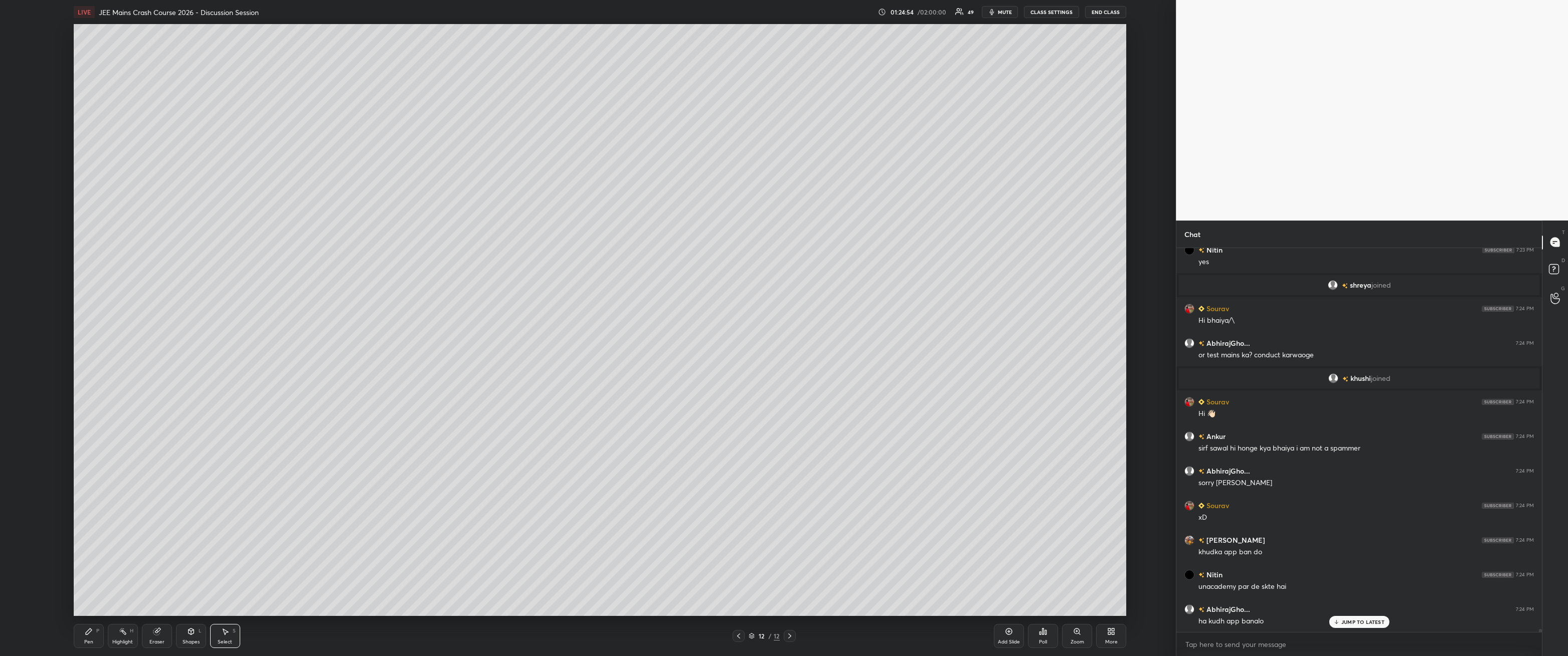
scroll to position [46240, 0]
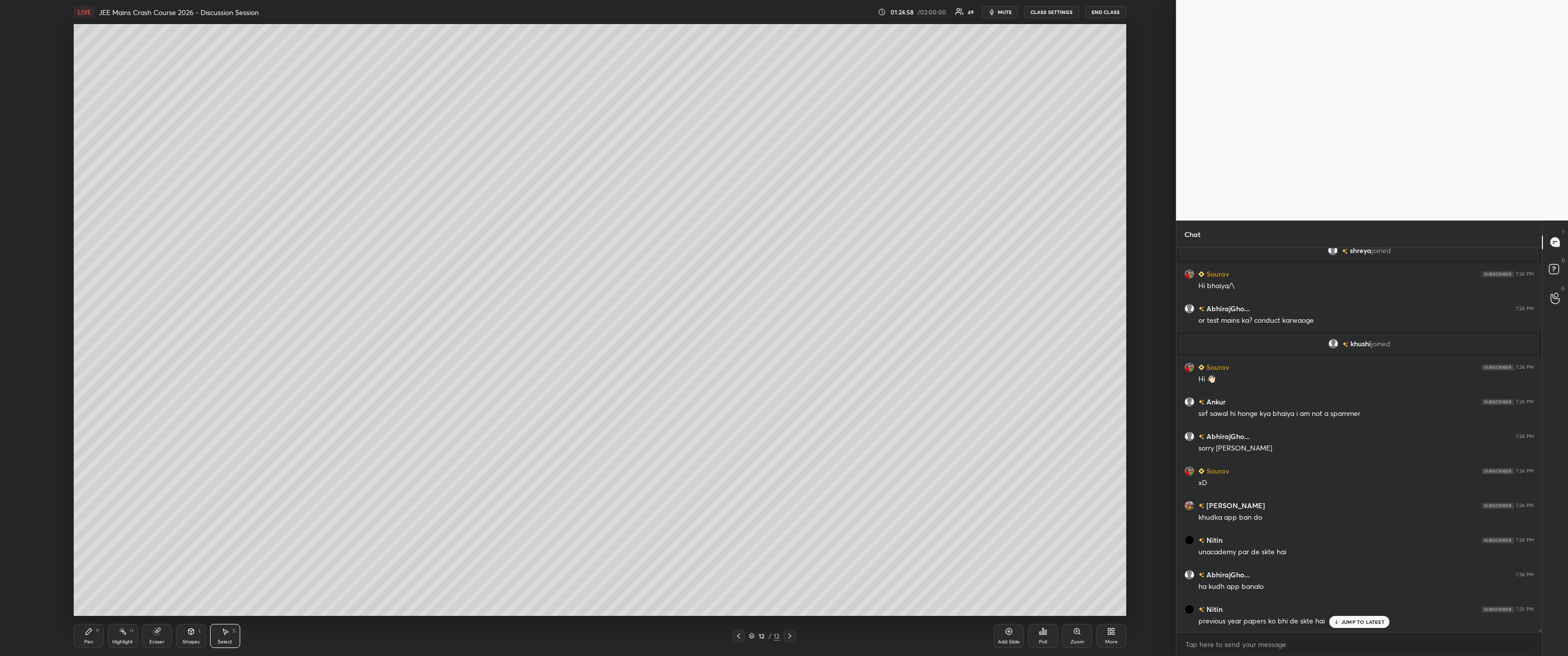
click at [96, 235] on div "P" at bounding box center [98, 631] width 3 height 5
click at [20, 75] on div at bounding box center [17, 72] width 16 height 16
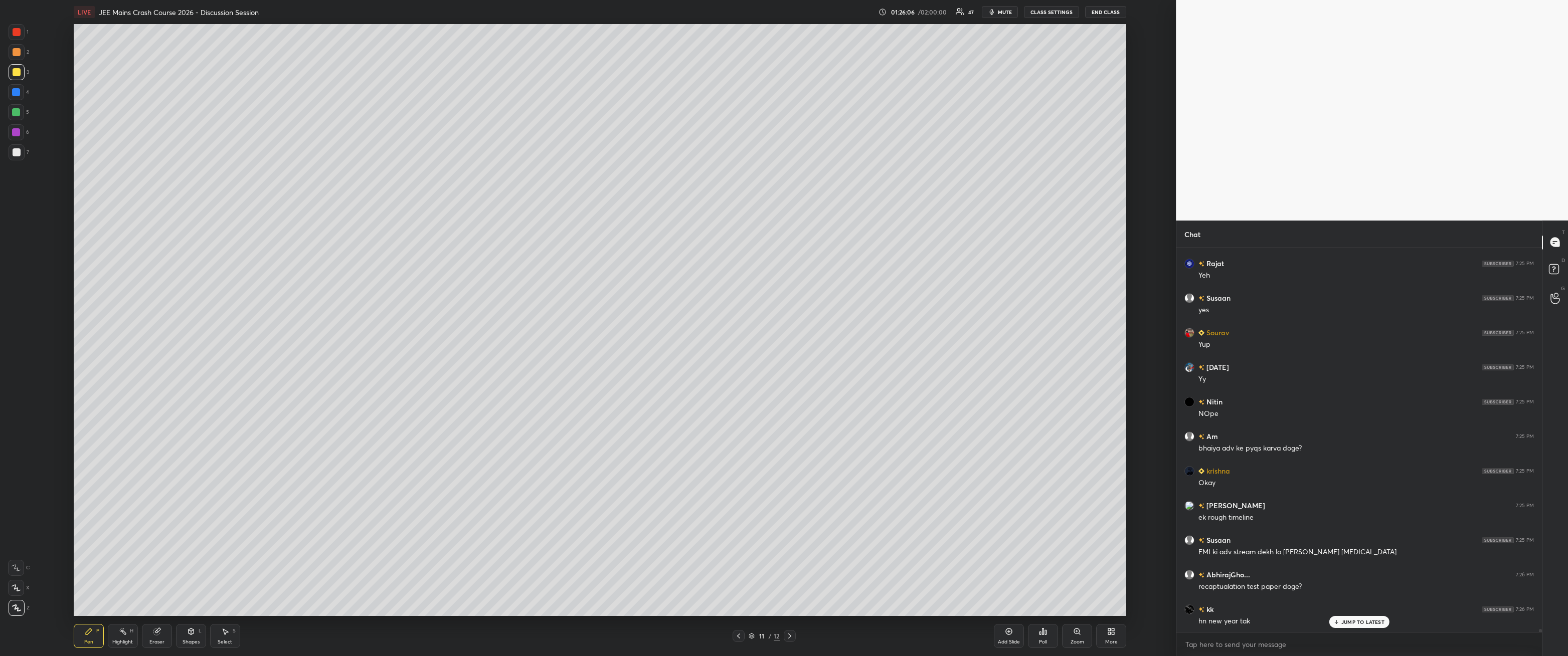
scroll to position [46896, 0]
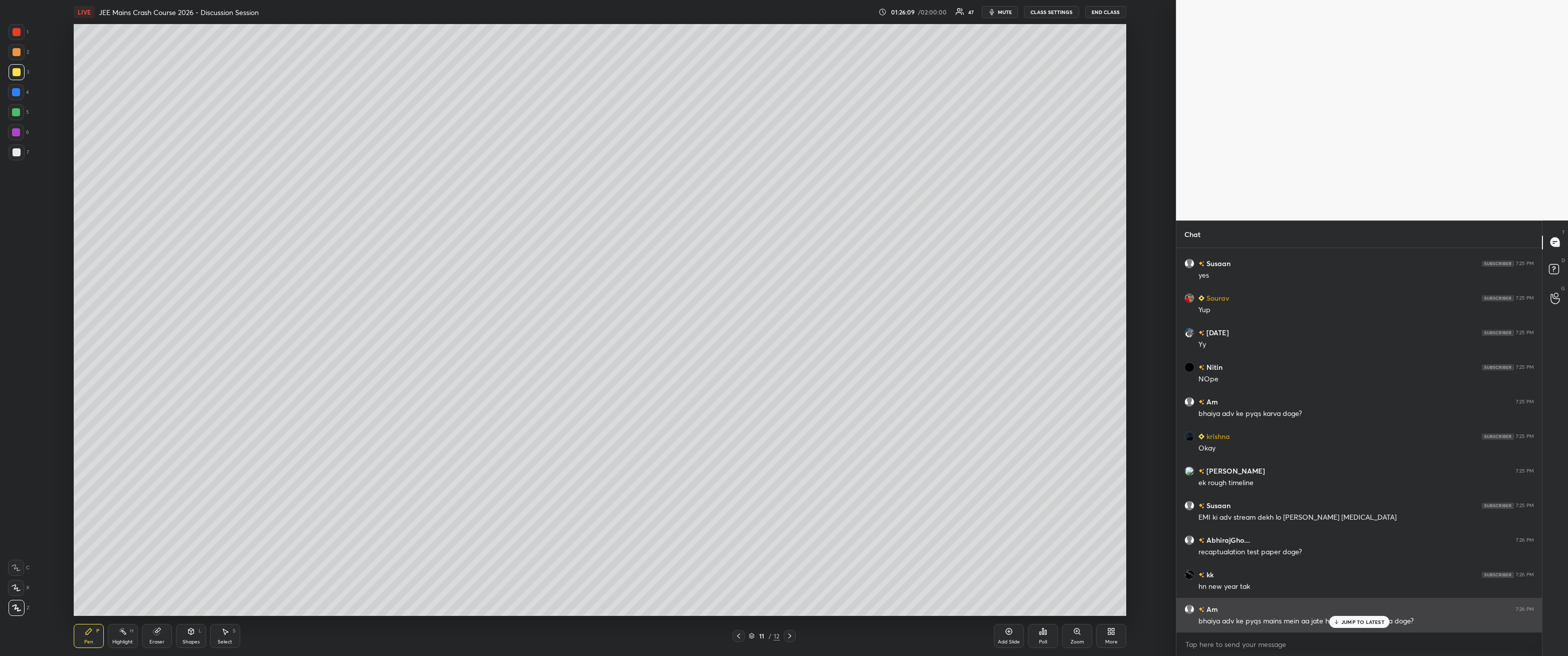
click at [360, 235] on p "JUMP TO LATEST" at bounding box center [1363, 622] width 43 height 6
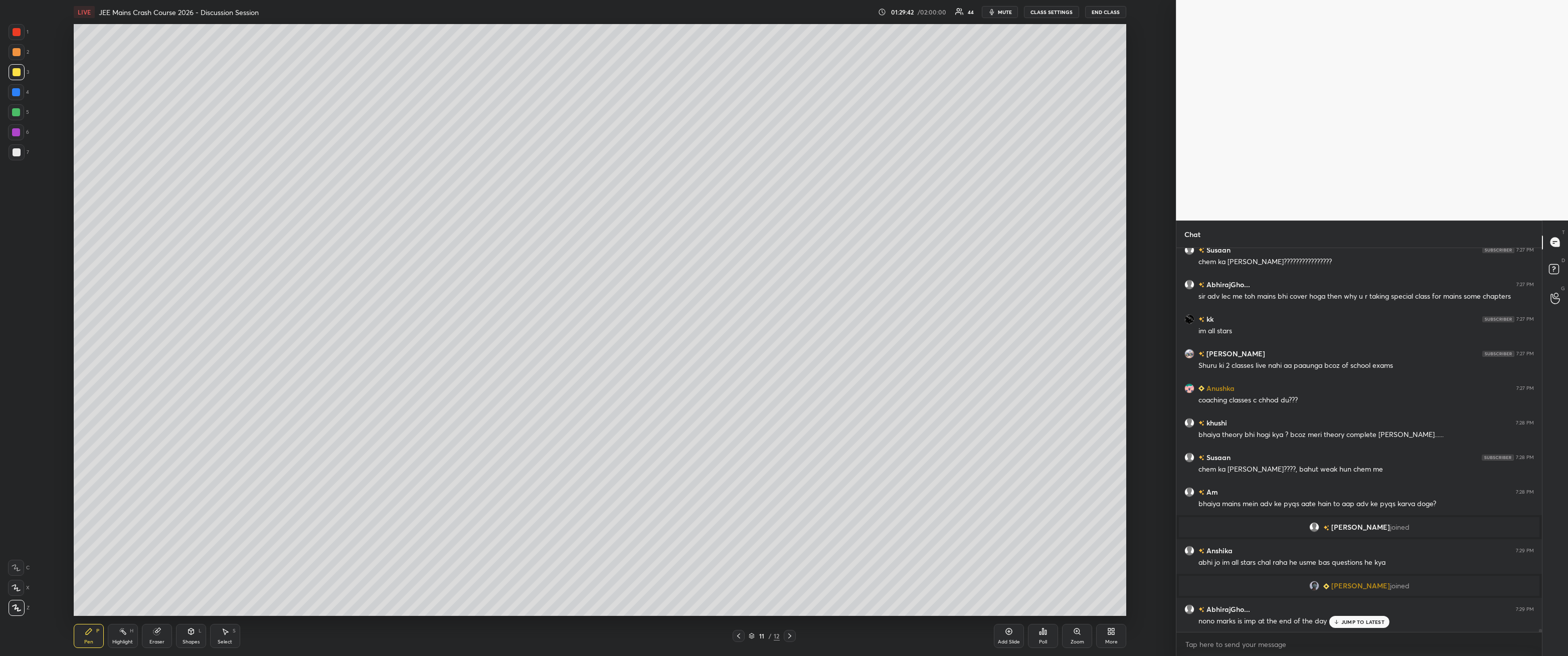
scroll to position [47404, 0]
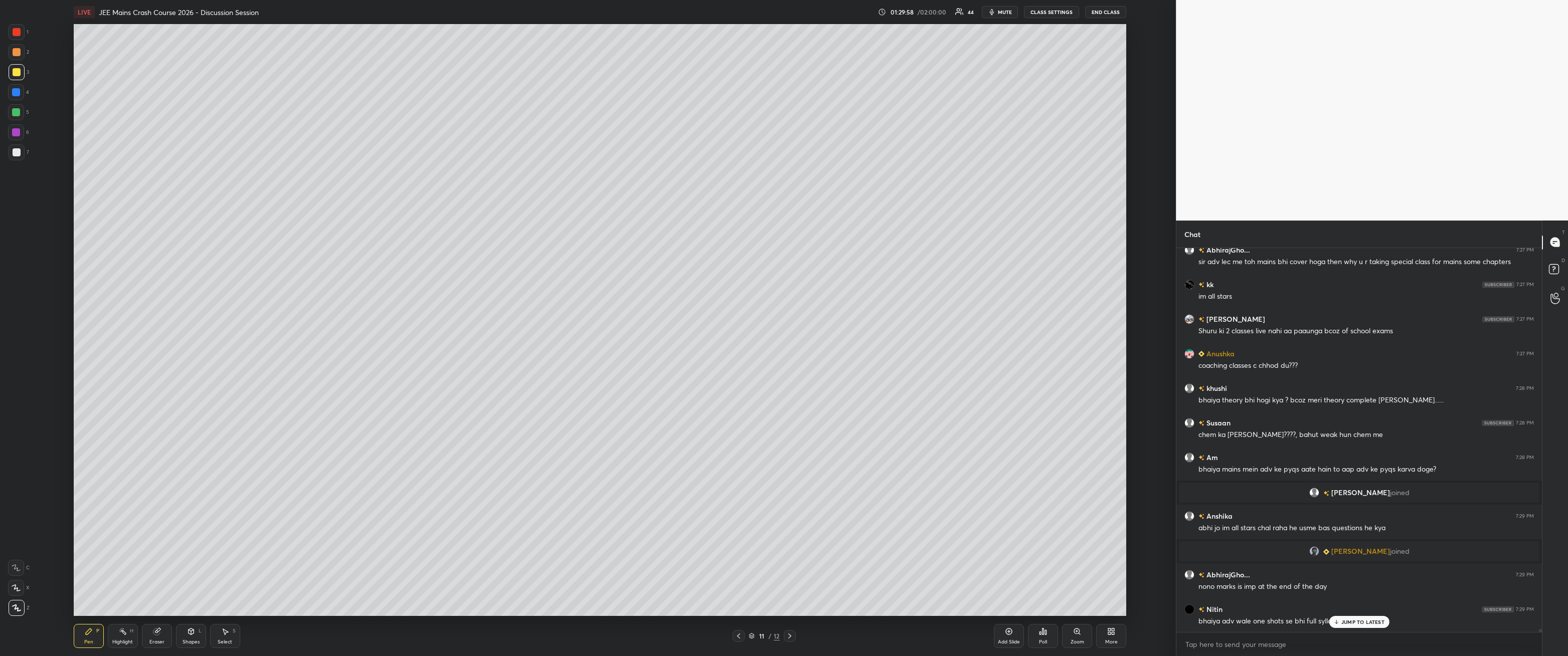
click at [360, 235] on p "JUMP TO LATEST" at bounding box center [1363, 622] width 43 height 6
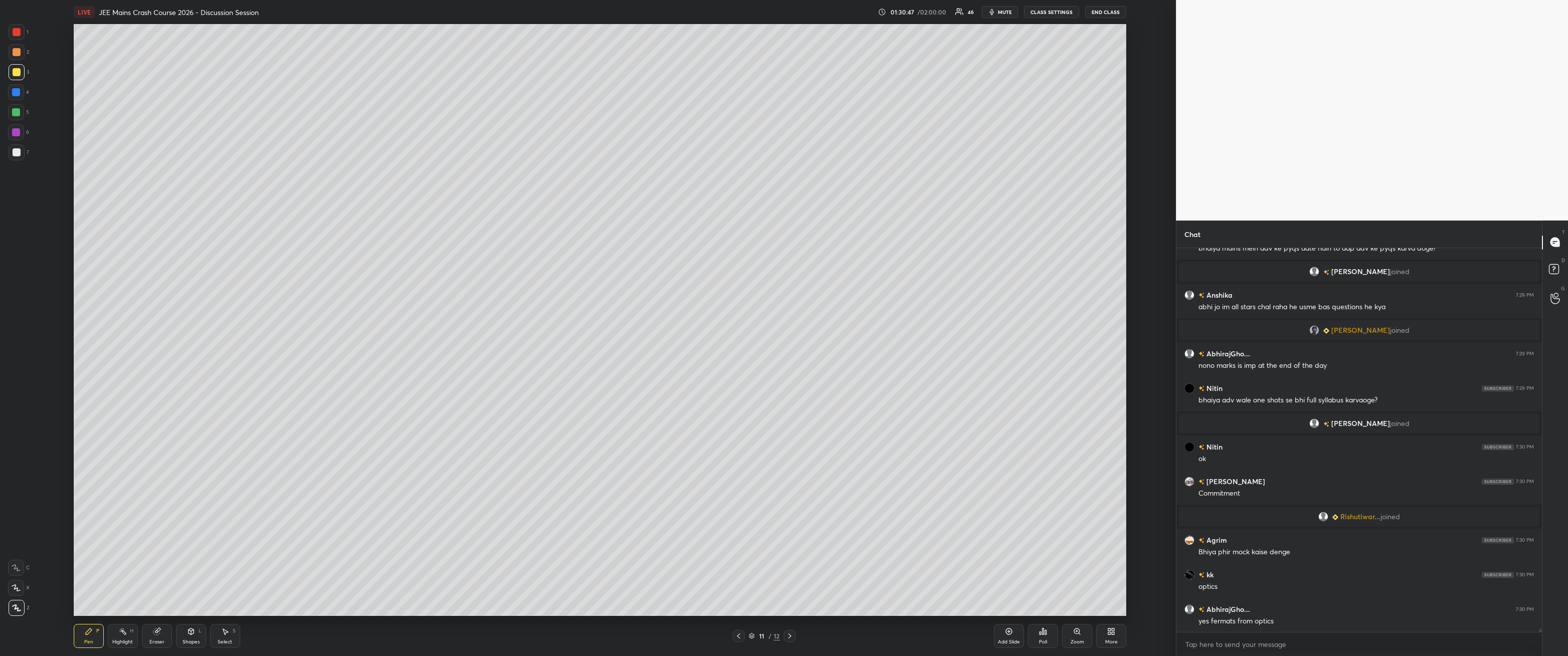
scroll to position [47631, 0]
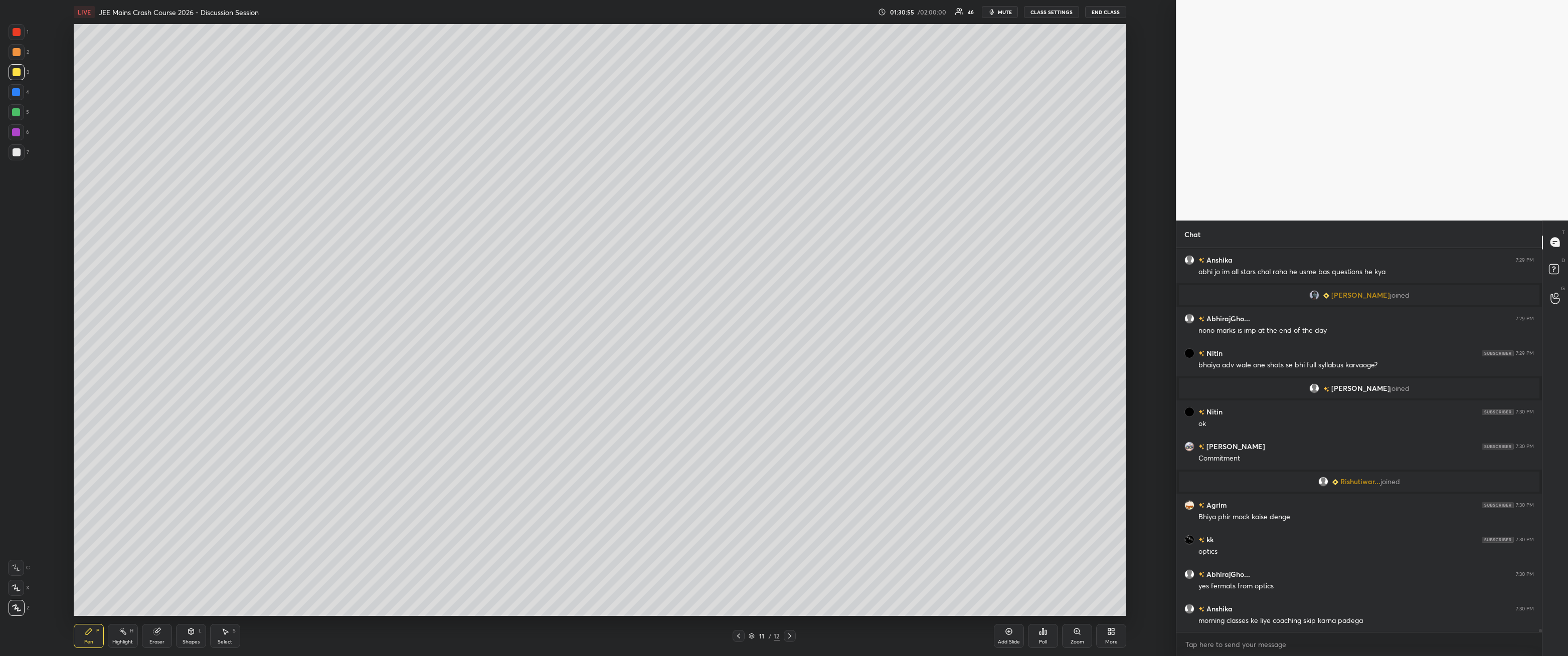
click at [15, 128] on div at bounding box center [16, 132] width 8 height 8
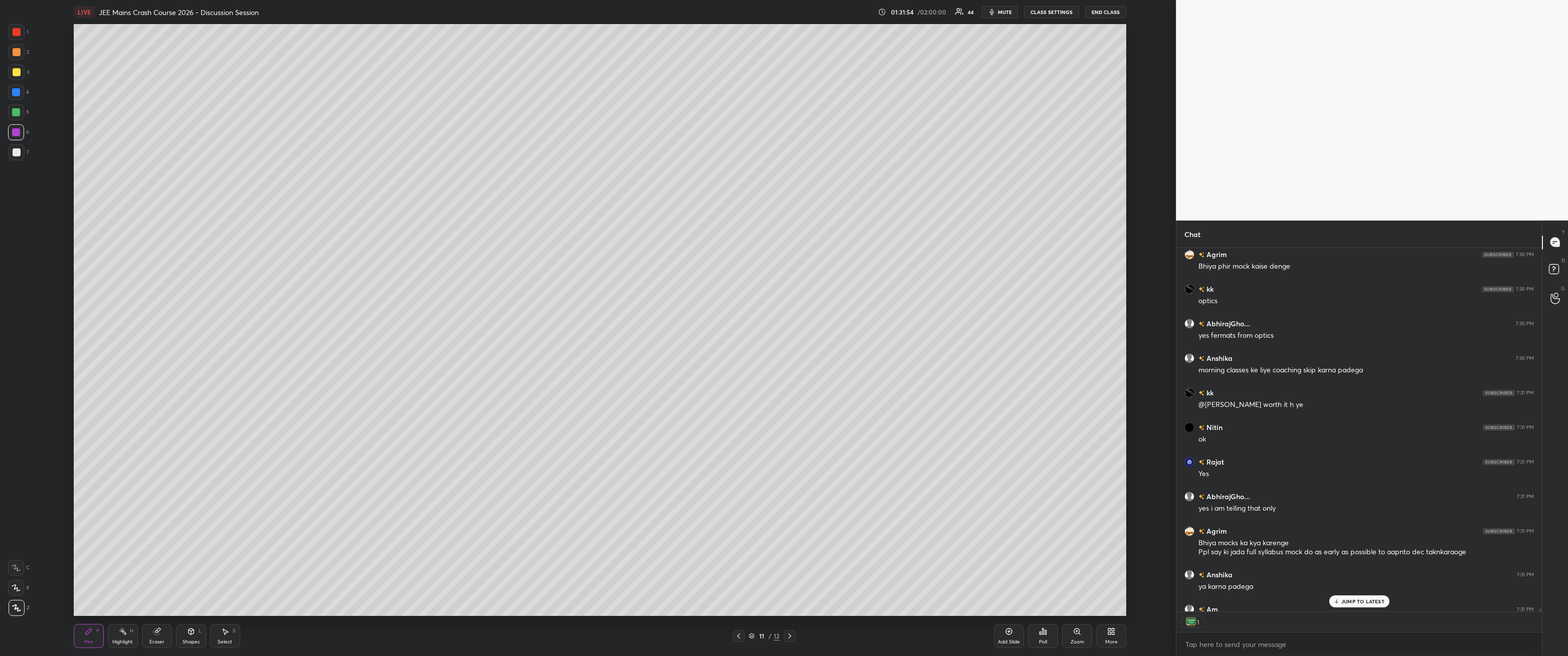
scroll to position [3, 3]
click at [360, 235] on div "JUMP TO LATEST" at bounding box center [1359, 602] width 60 height 12
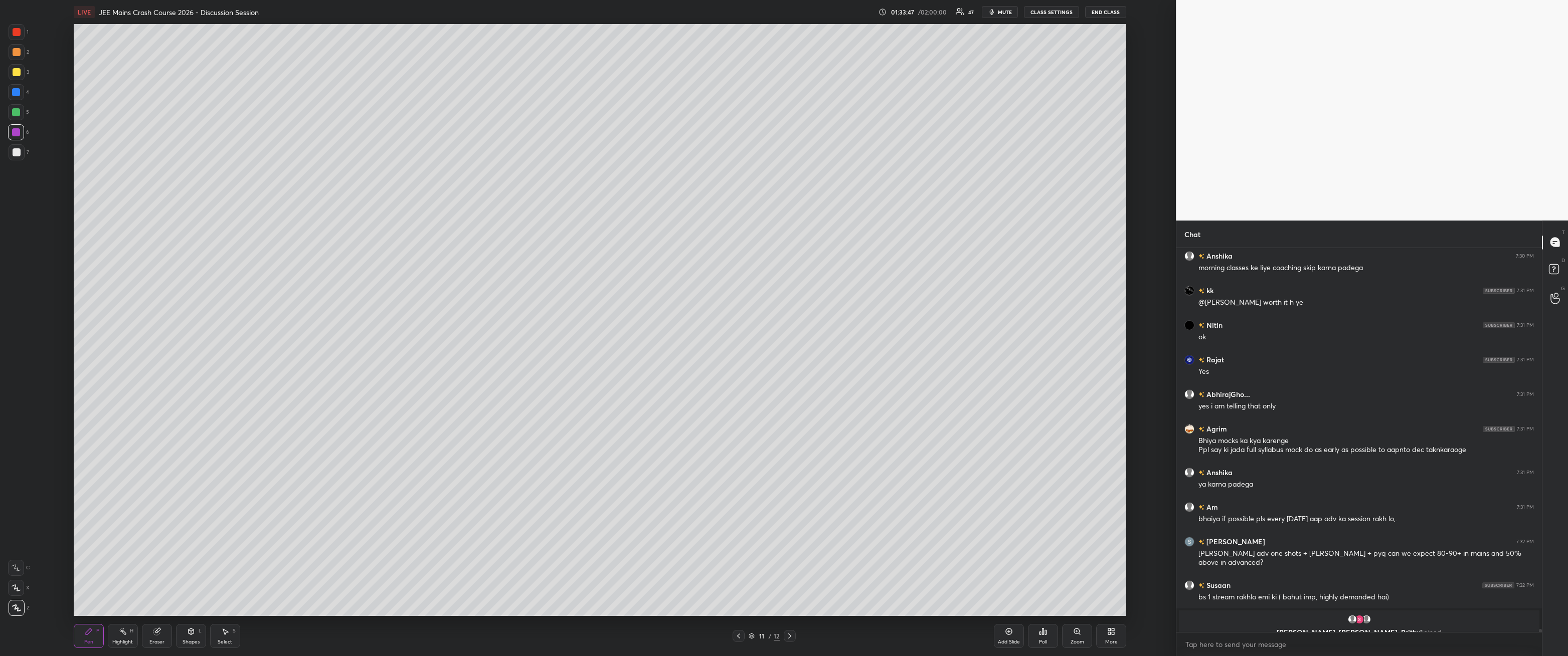
scroll to position [48019, 0]
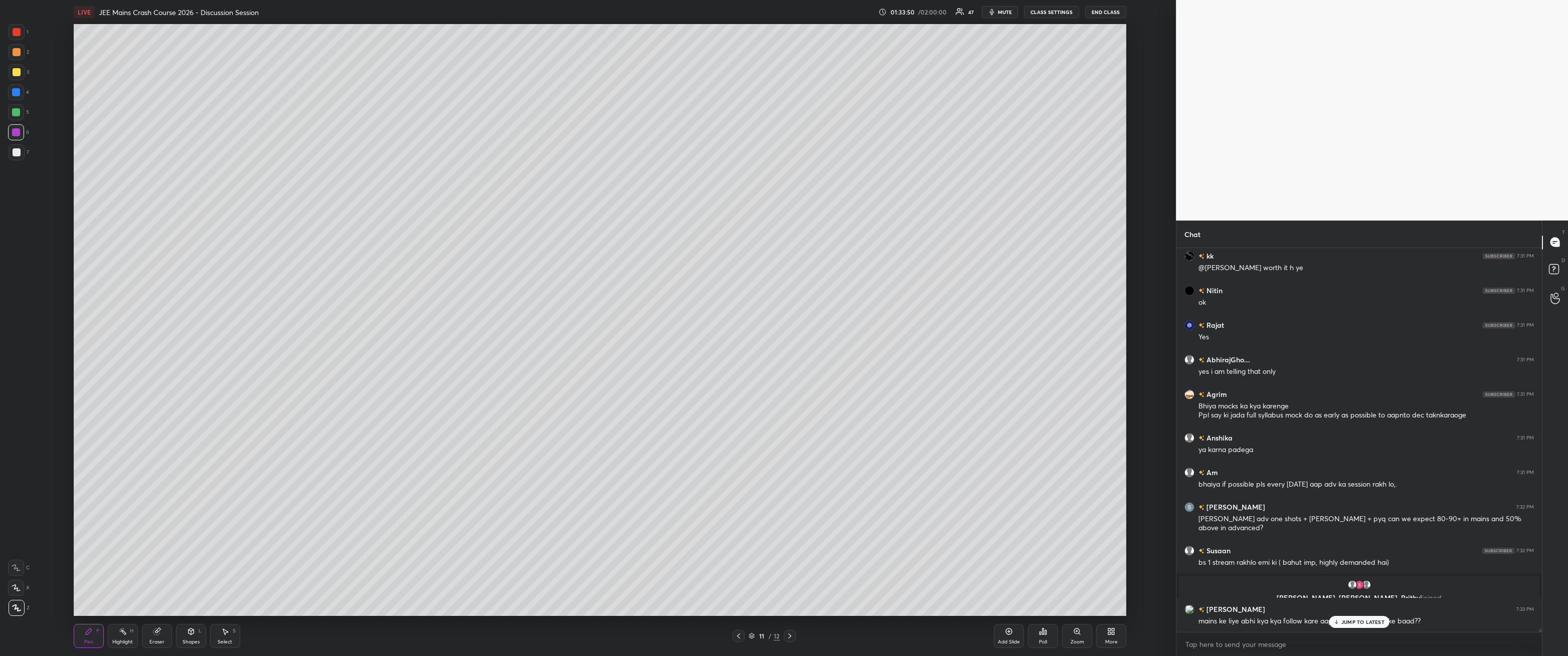
click at [360, 235] on p "JUMP TO LATEST" at bounding box center [1363, 622] width 43 height 6
click at [22, 159] on div at bounding box center [17, 152] width 16 height 16
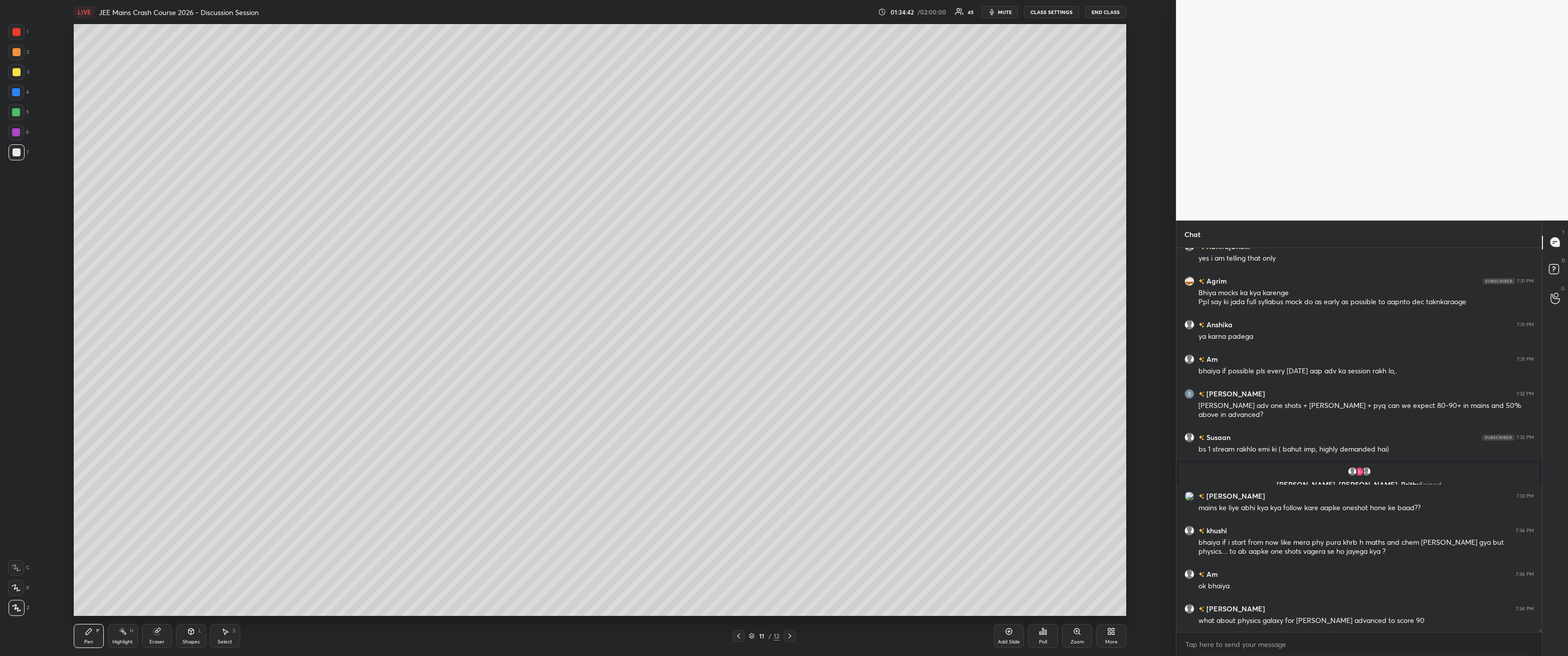
scroll to position [48166, 0]
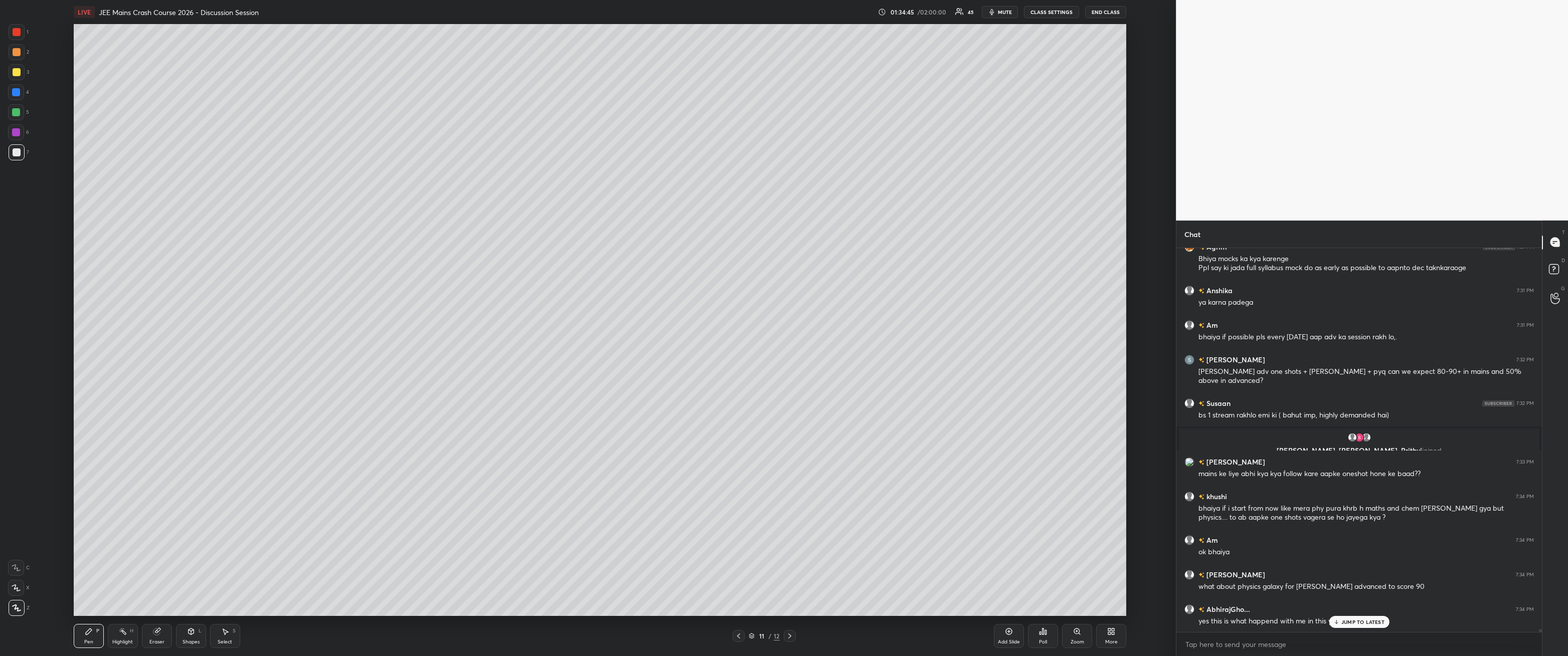
click at [360, 235] on p "JUMP TO LATEST" at bounding box center [1363, 622] width 43 height 6
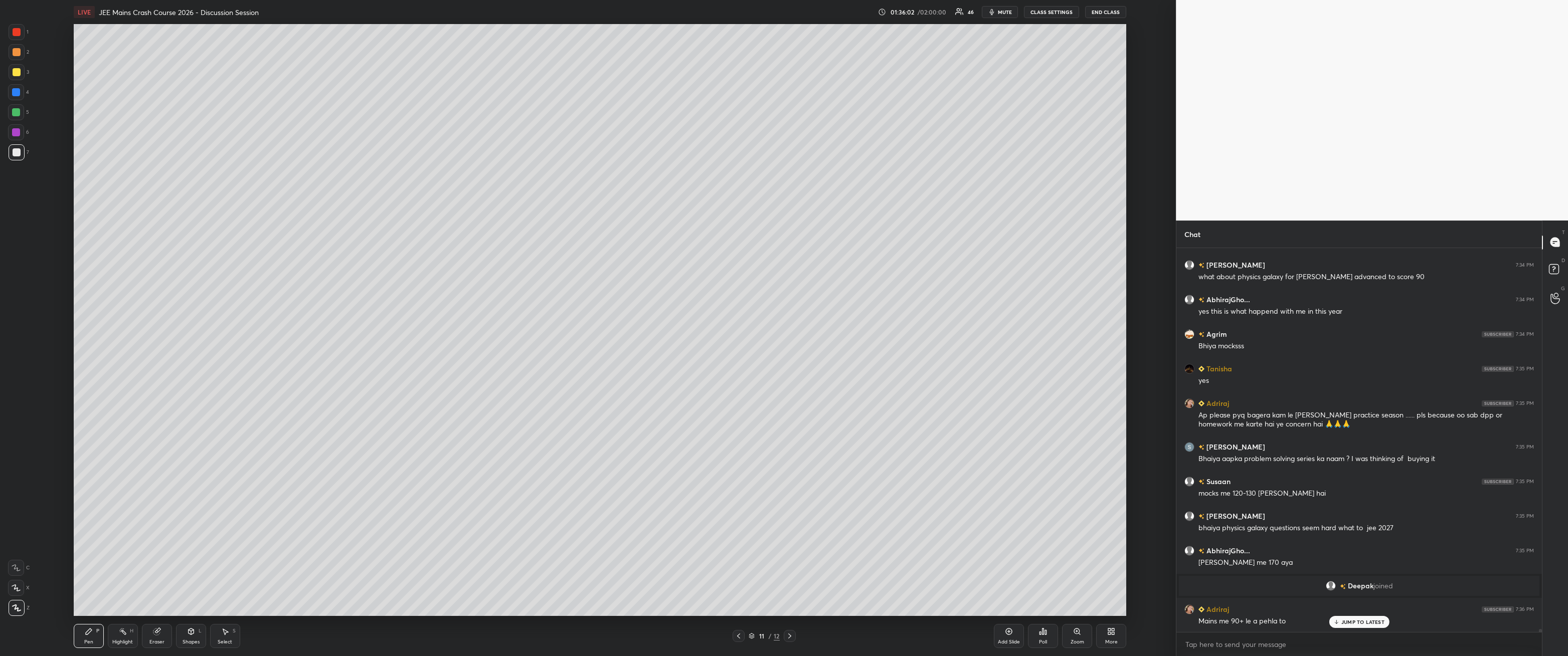
scroll to position [48269, 0]
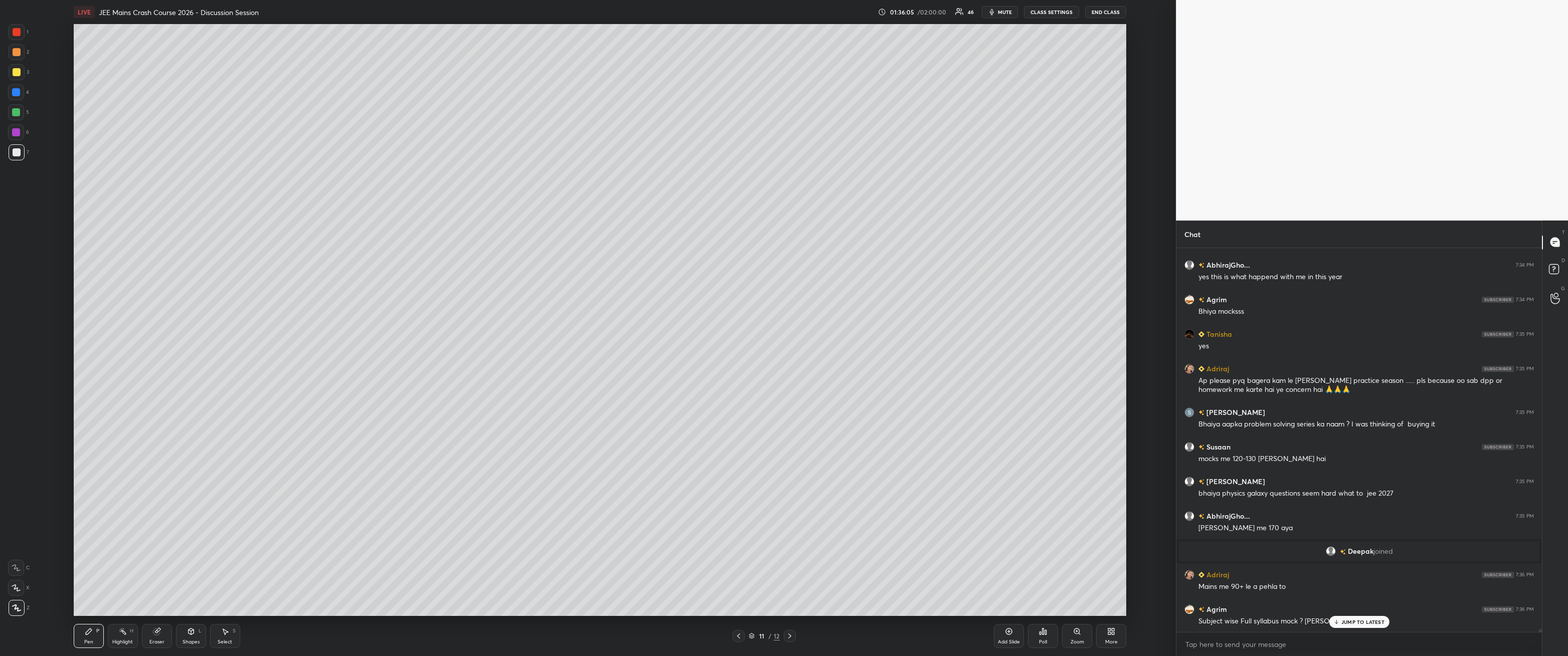
click at [360, 235] on p "JUMP TO LATEST" at bounding box center [1363, 622] width 43 height 6
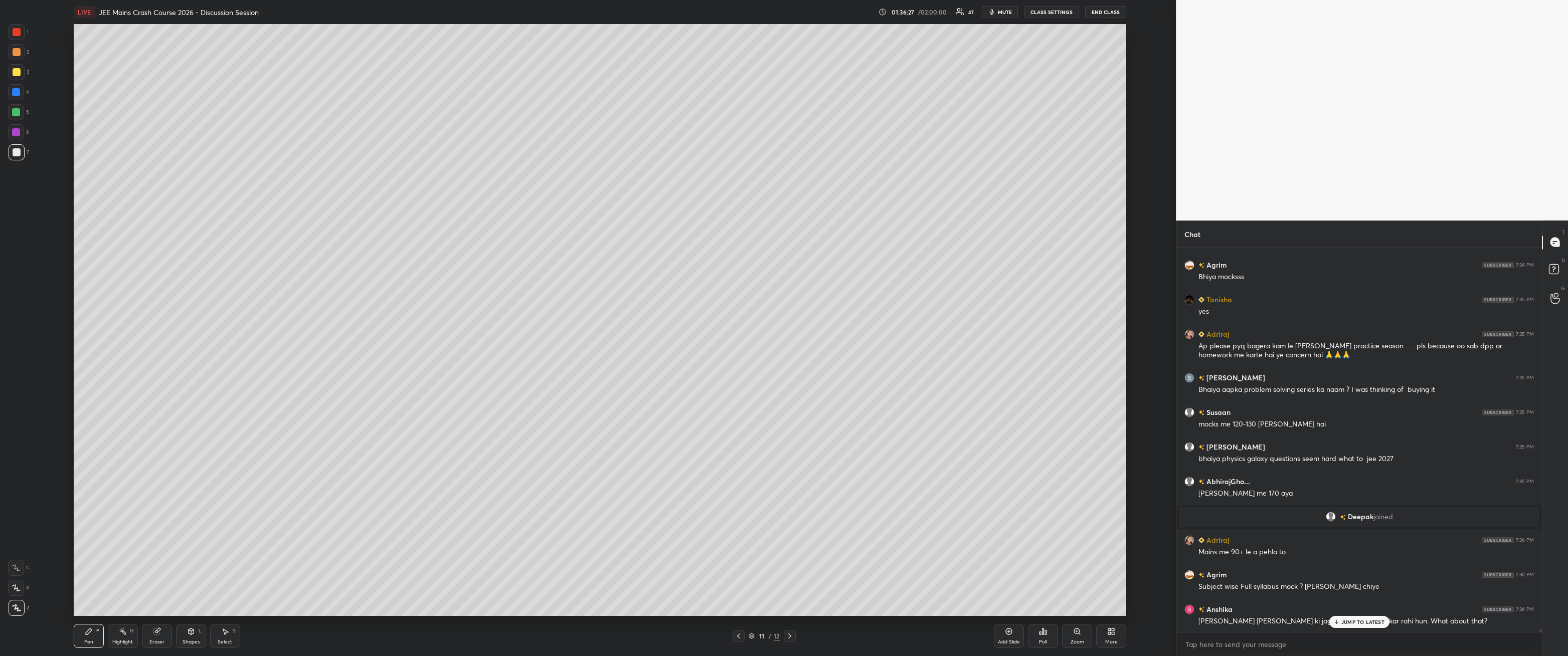
scroll to position [48339, 0]
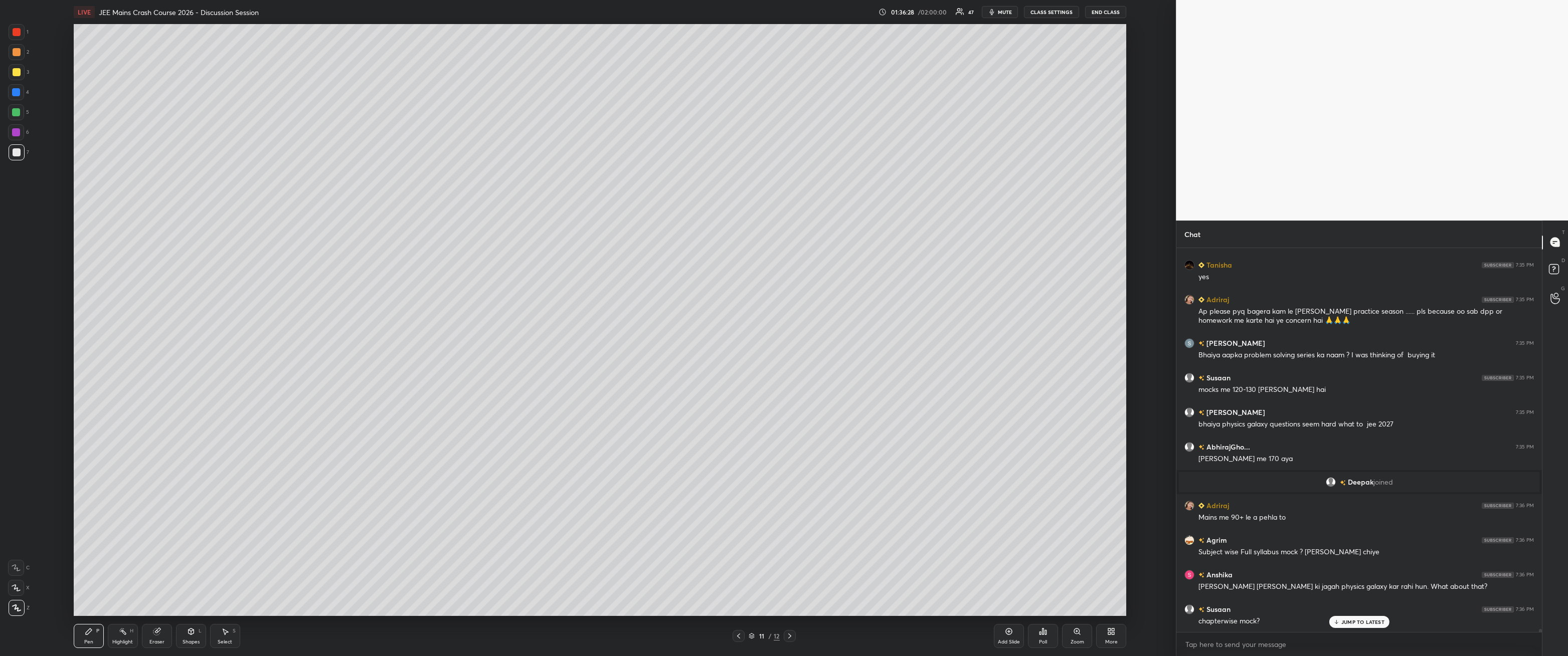
click at [360, 235] on p "JUMP TO LATEST" at bounding box center [1363, 622] width 43 height 6
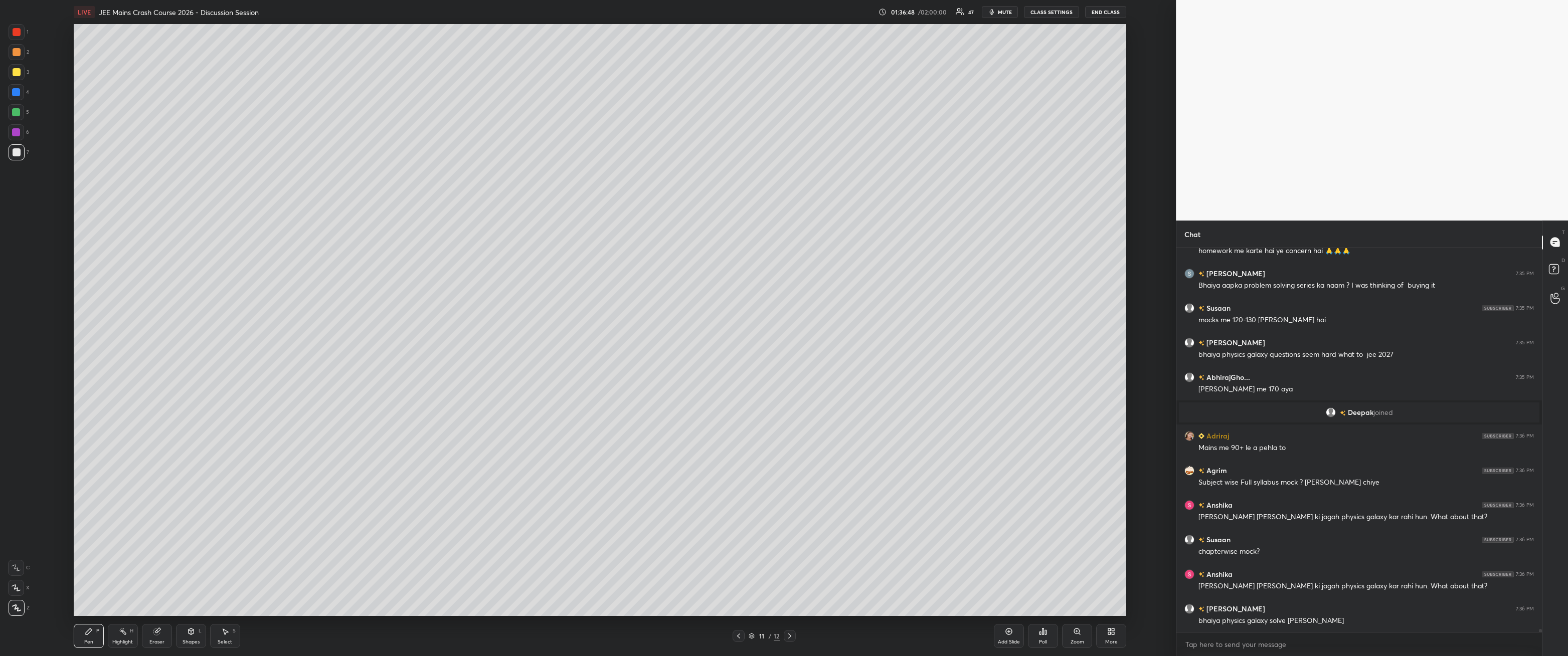
scroll to position [48443, 0]
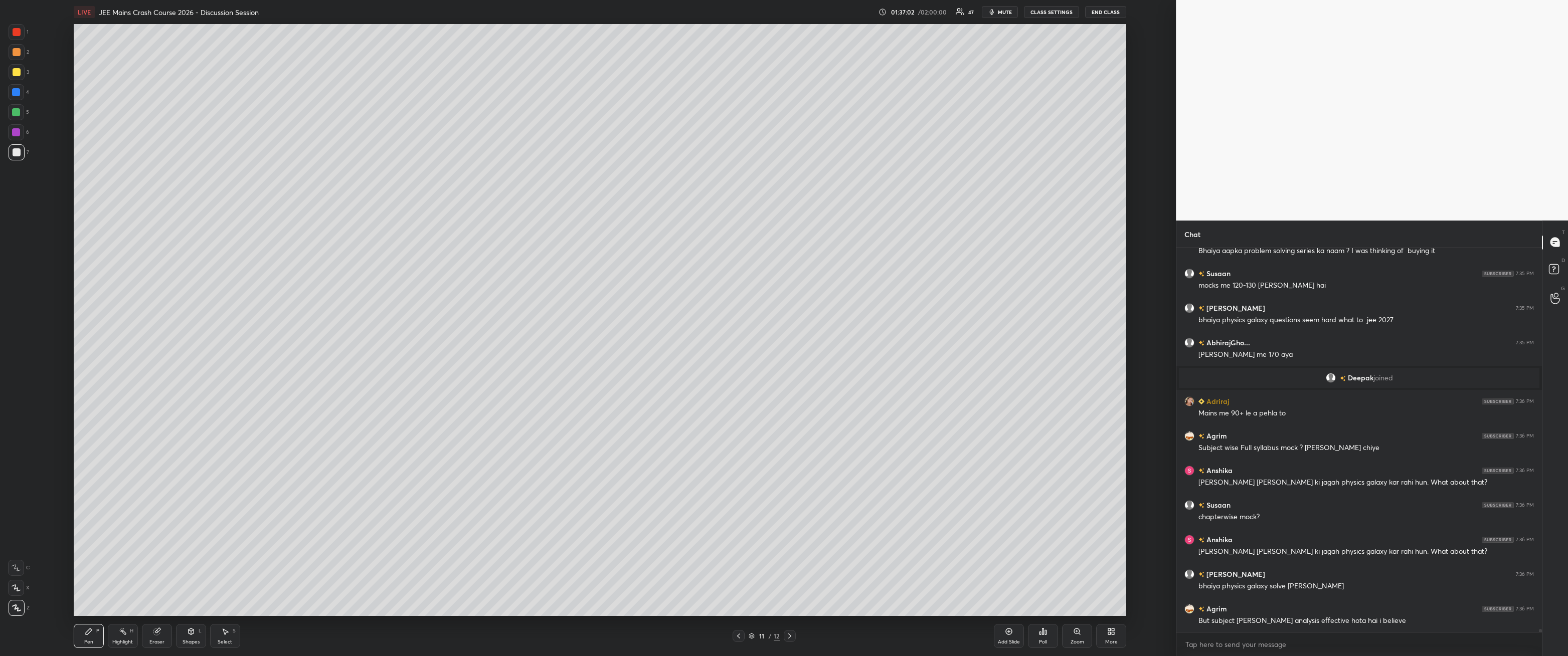
click at [360, 235] on icon at bounding box center [790, 636] width 8 height 8
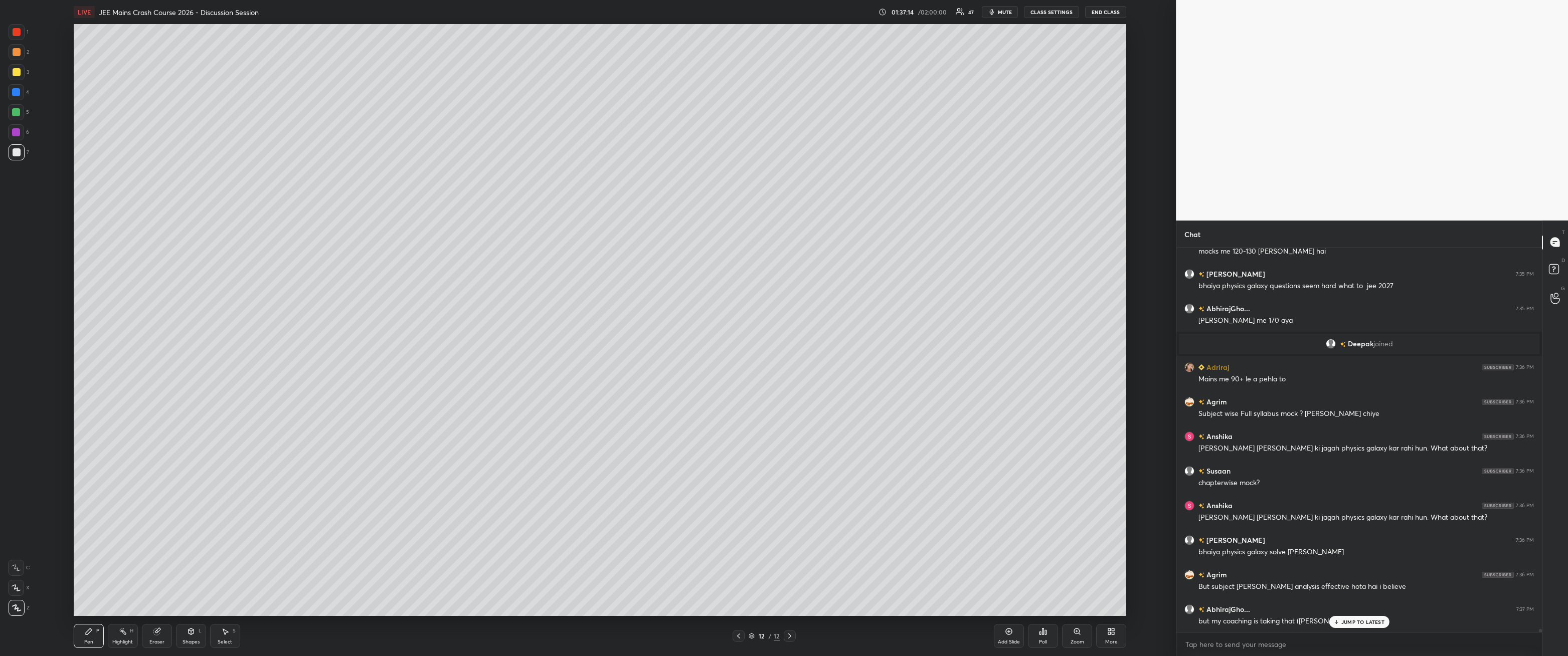
scroll to position [48511, 0]
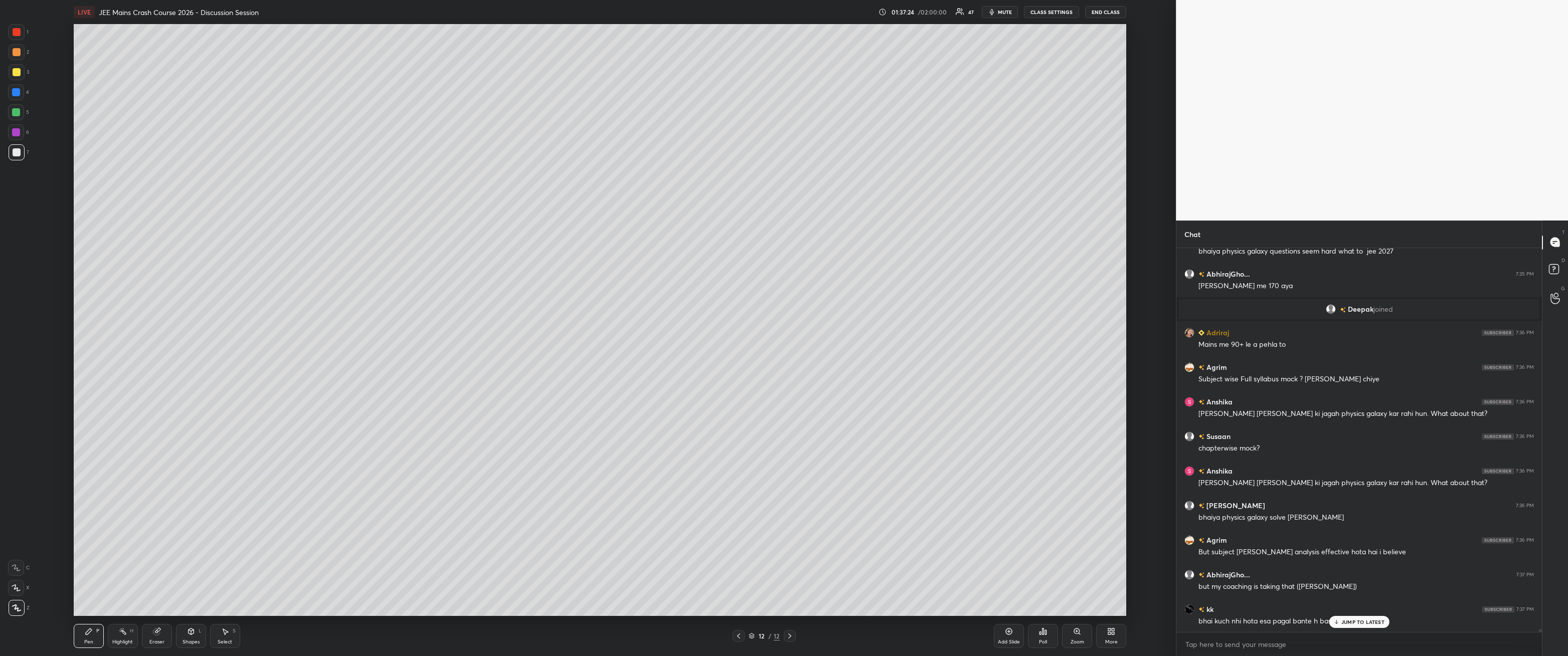
click at [360, 235] on p "JUMP TO LATEST" at bounding box center [1363, 622] width 43 height 6
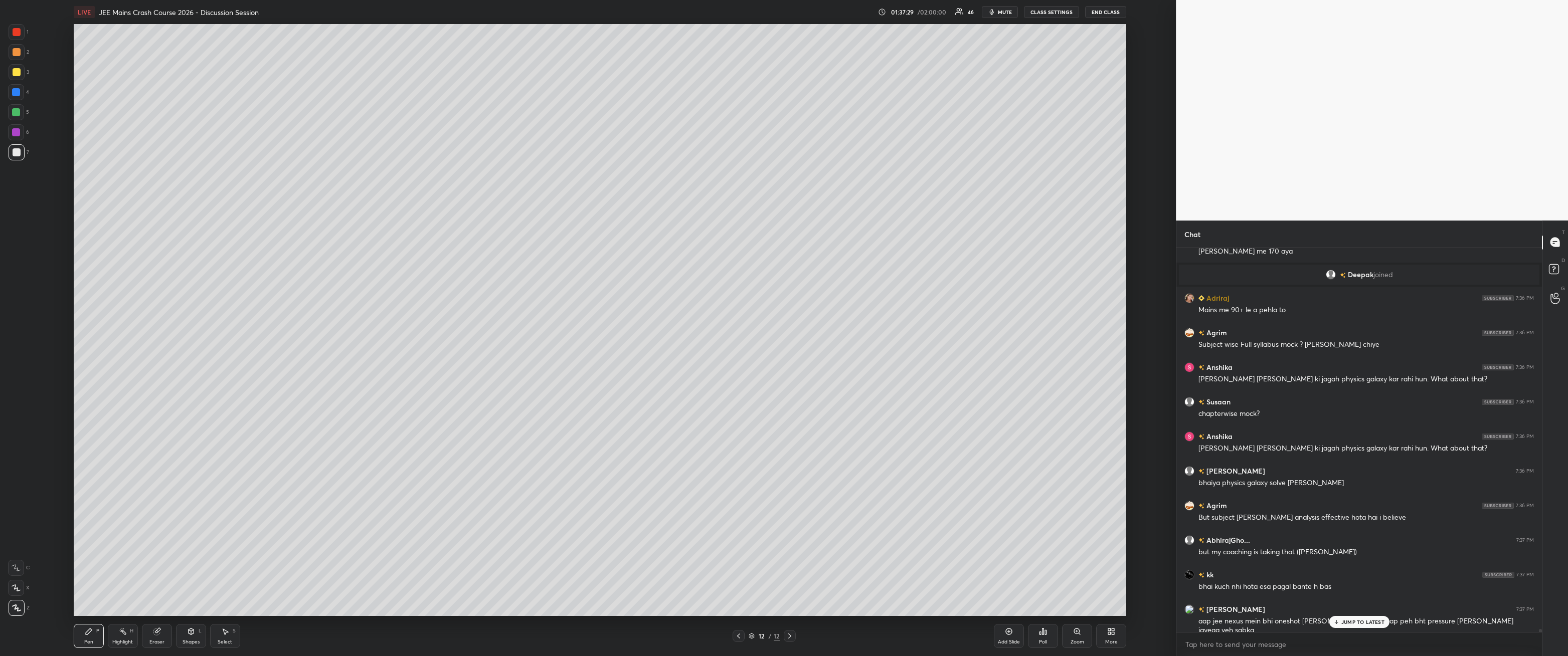
click at [360, 235] on p "JUMP TO LATEST" at bounding box center [1363, 622] width 43 height 6
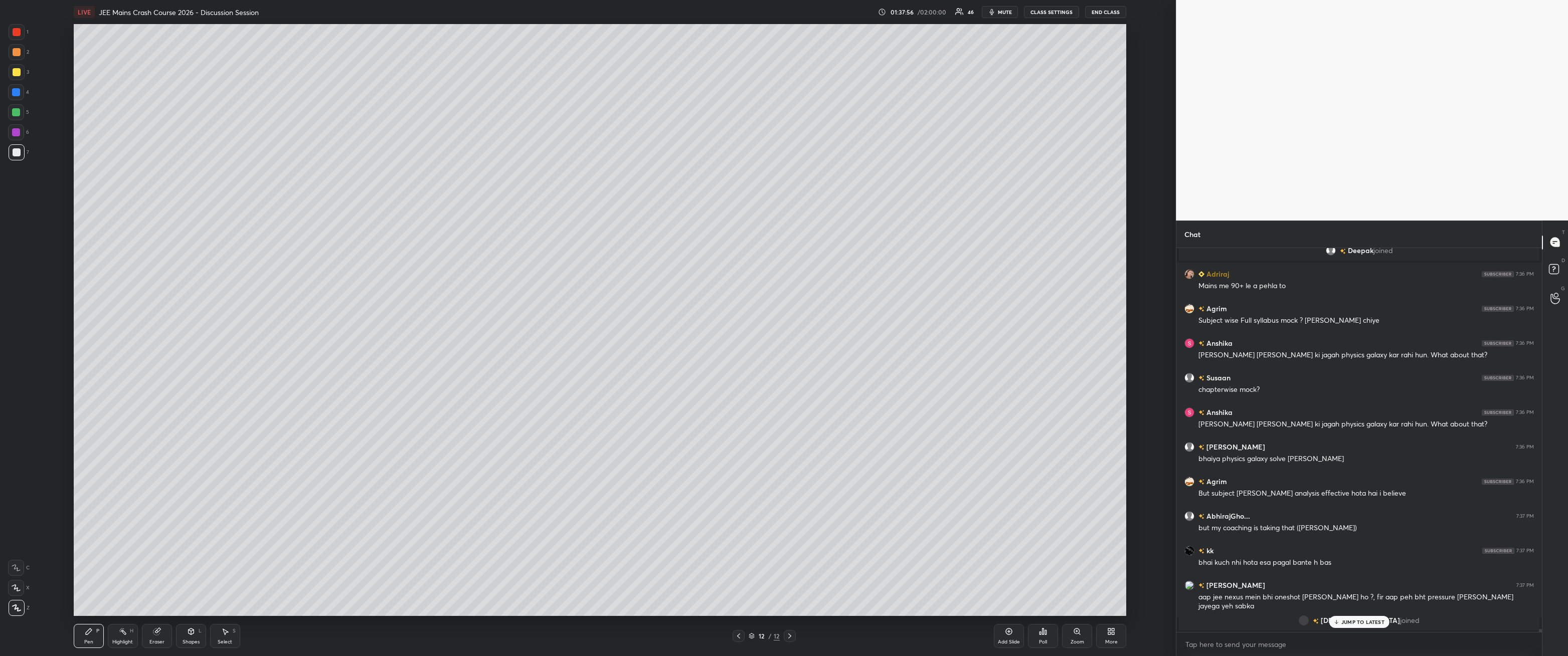
scroll to position [48472, 0]
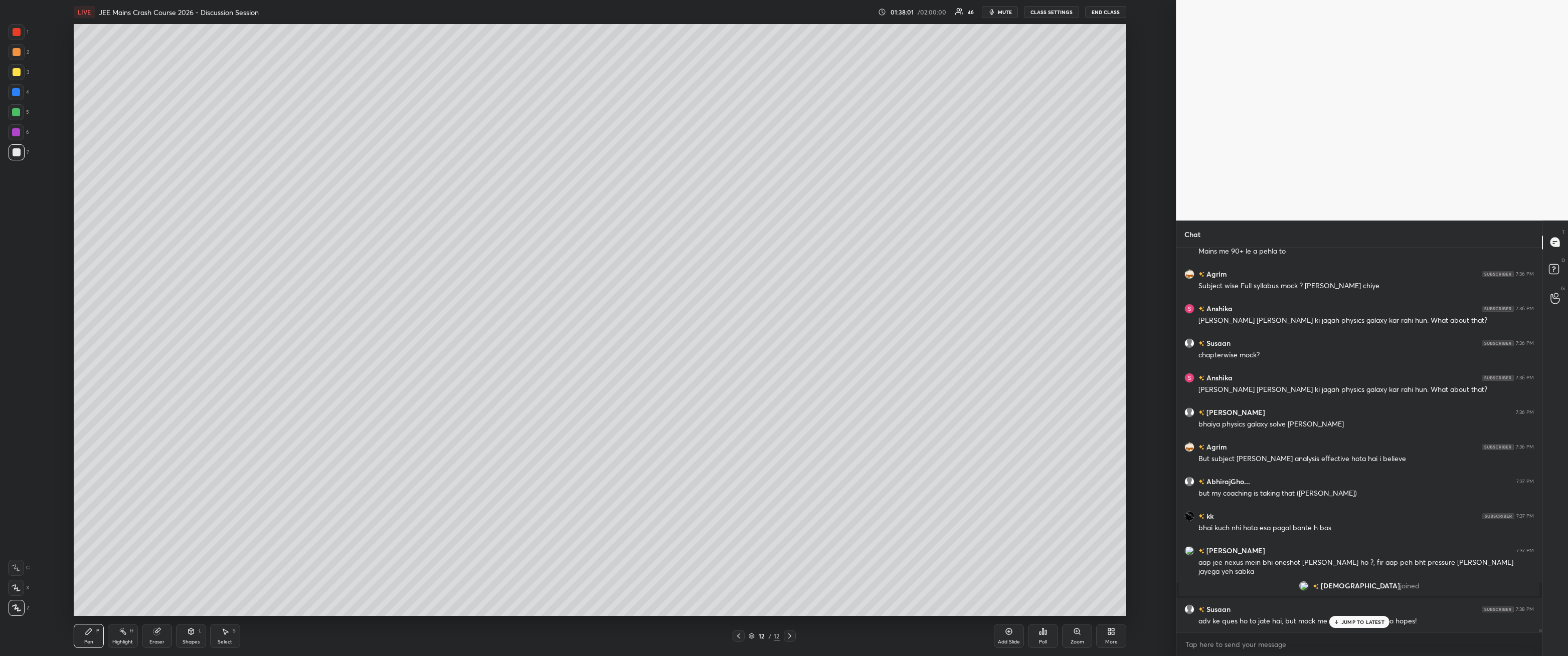
click at [14, 29] on div at bounding box center [16, 32] width 8 height 8
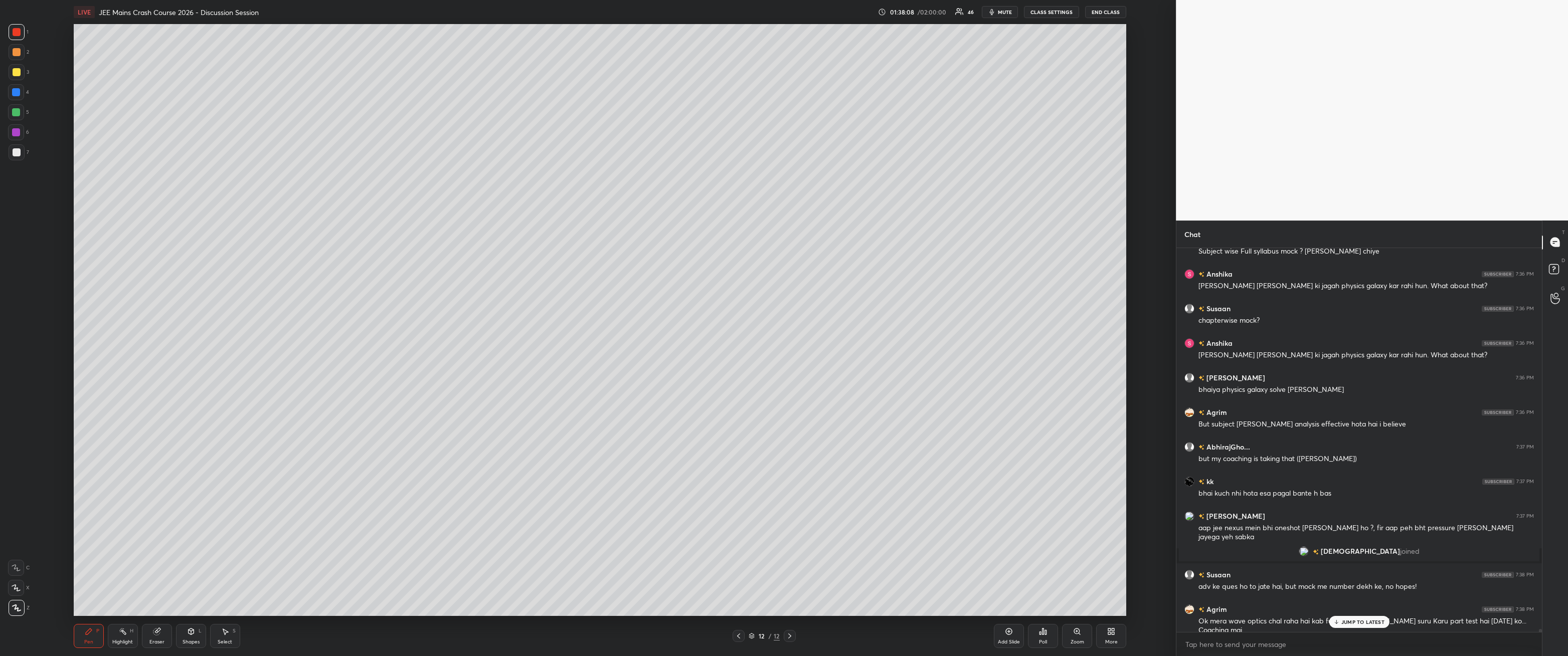
scroll to position [48541, 0]
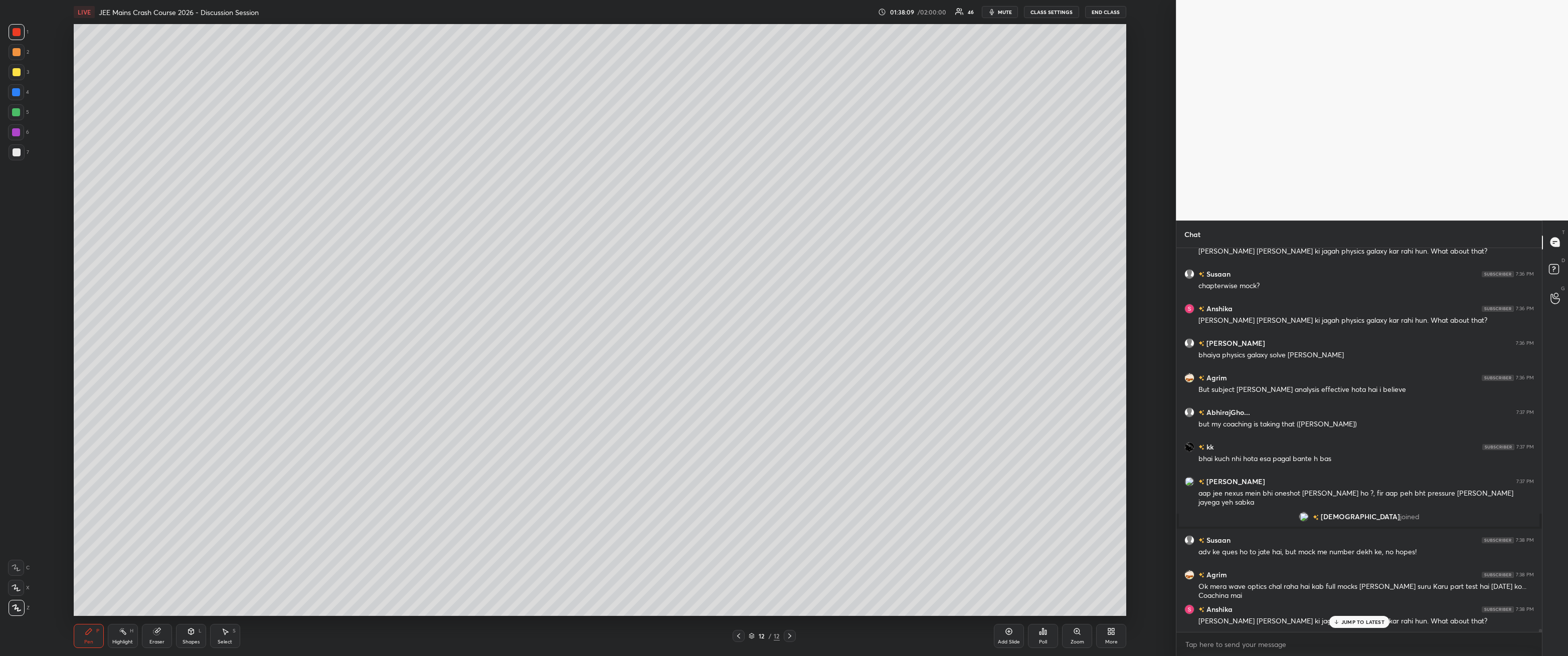
click at [360, 235] on p "JUMP TO LATEST" at bounding box center [1363, 622] width 43 height 6
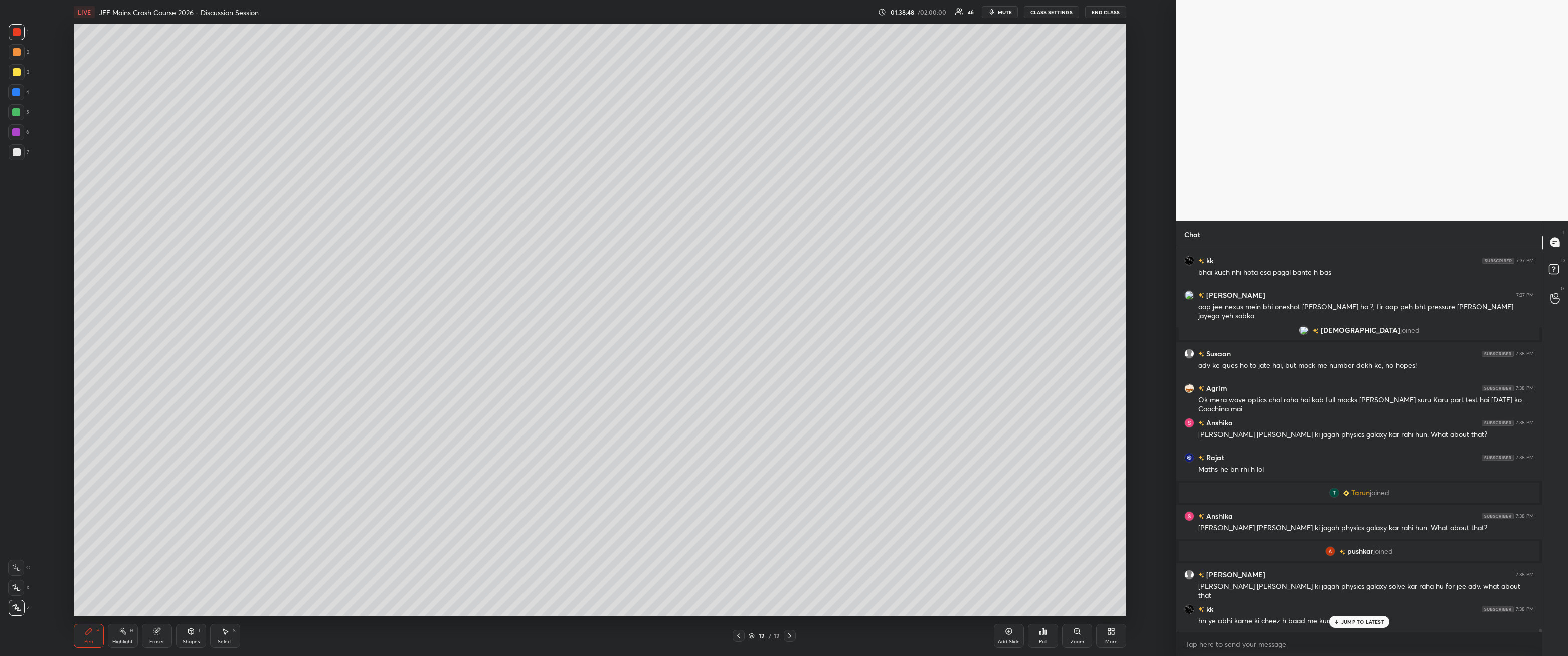
scroll to position [48761, 0]
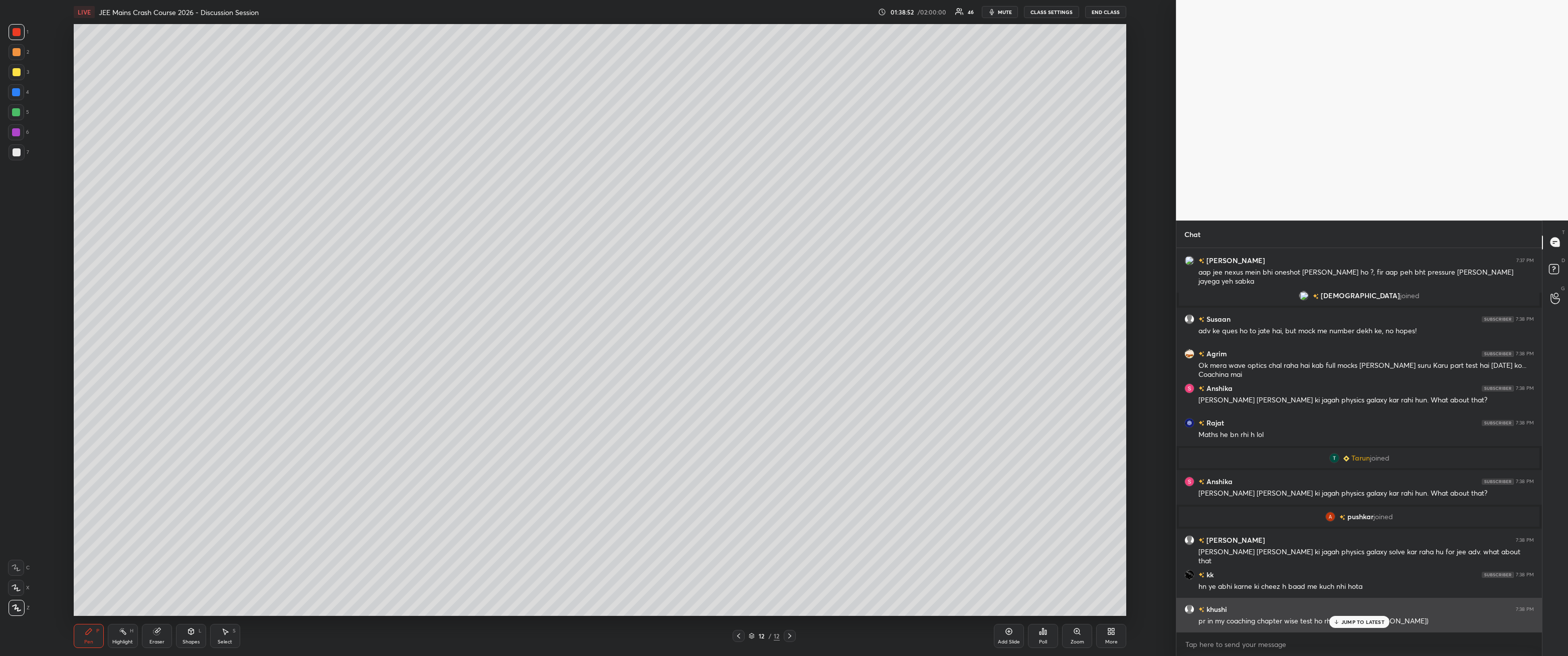
click at [360, 235] on p "JUMP TO LATEST" at bounding box center [1363, 622] width 43 height 6
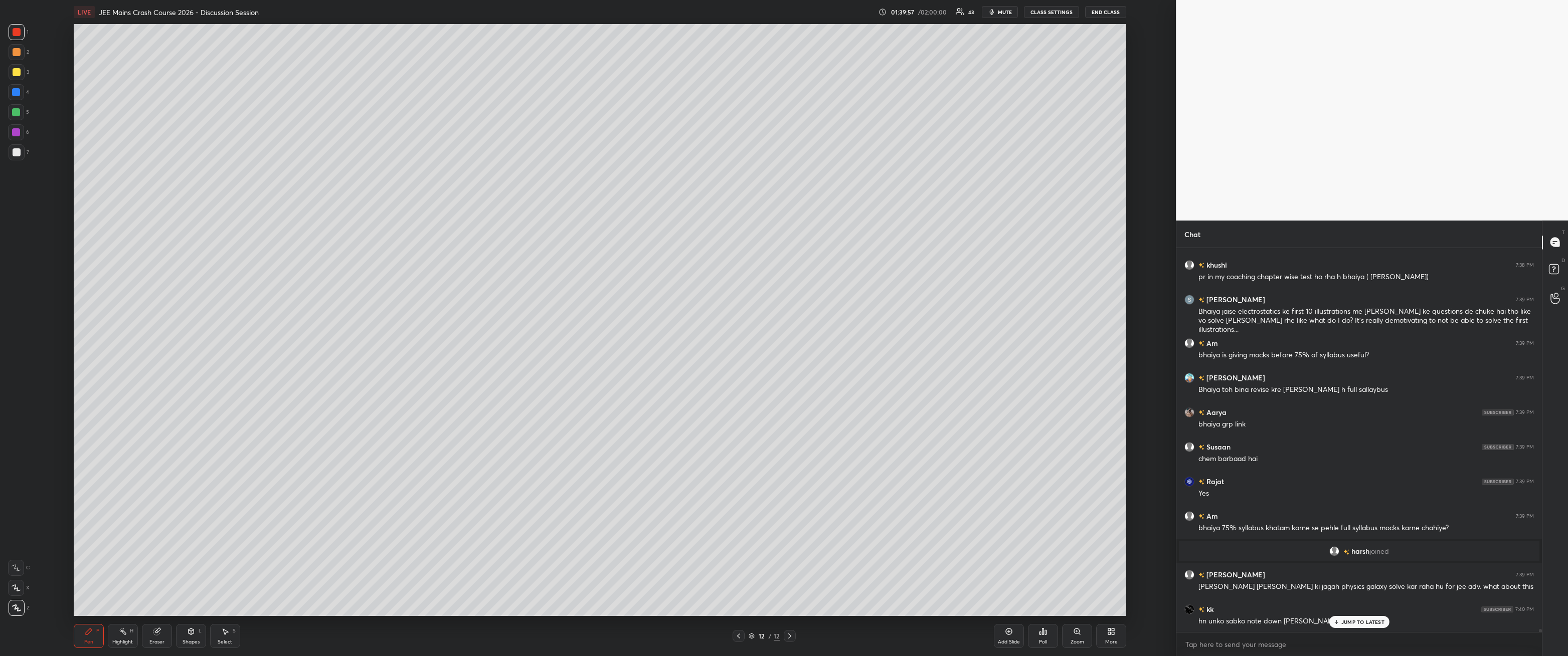
scroll to position [49141, 0]
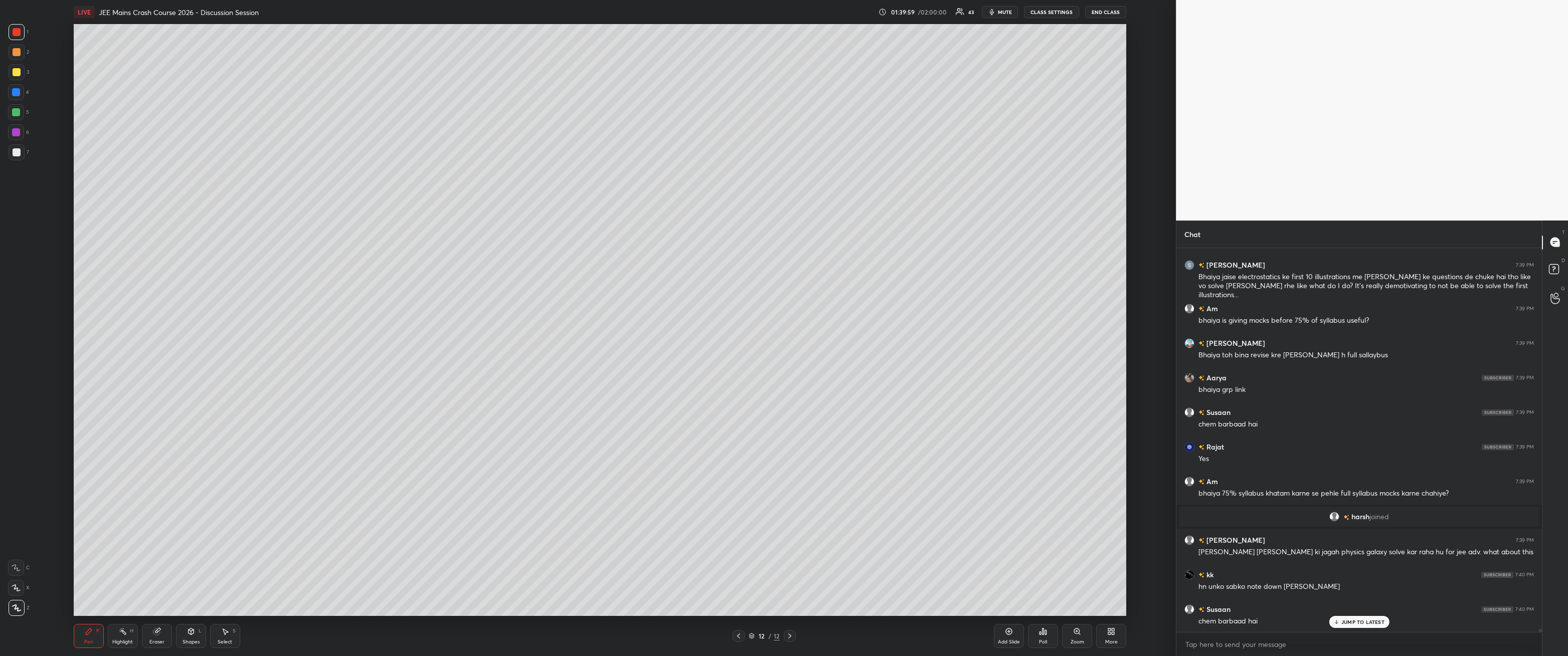
click at [360, 235] on p "JUMP TO LATEST" at bounding box center [1363, 622] width 43 height 6
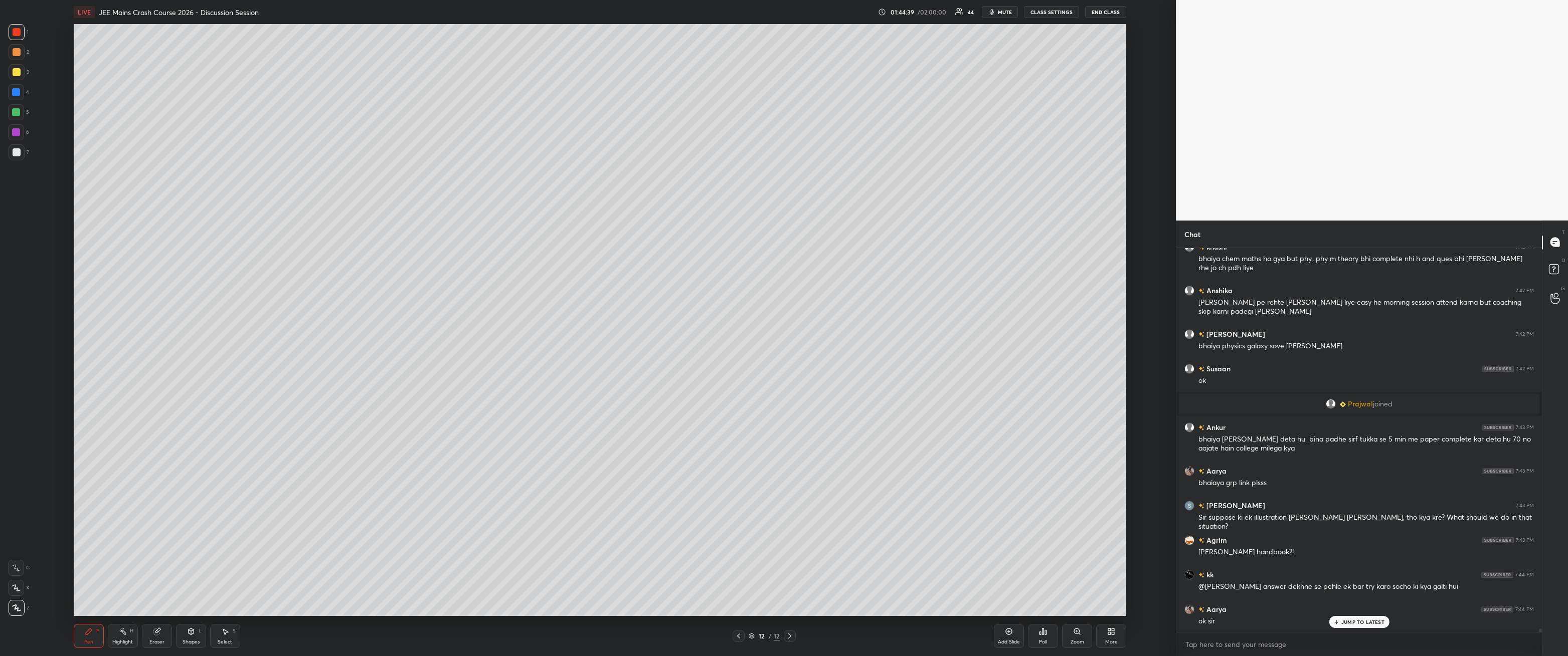
scroll to position [49763, 0]
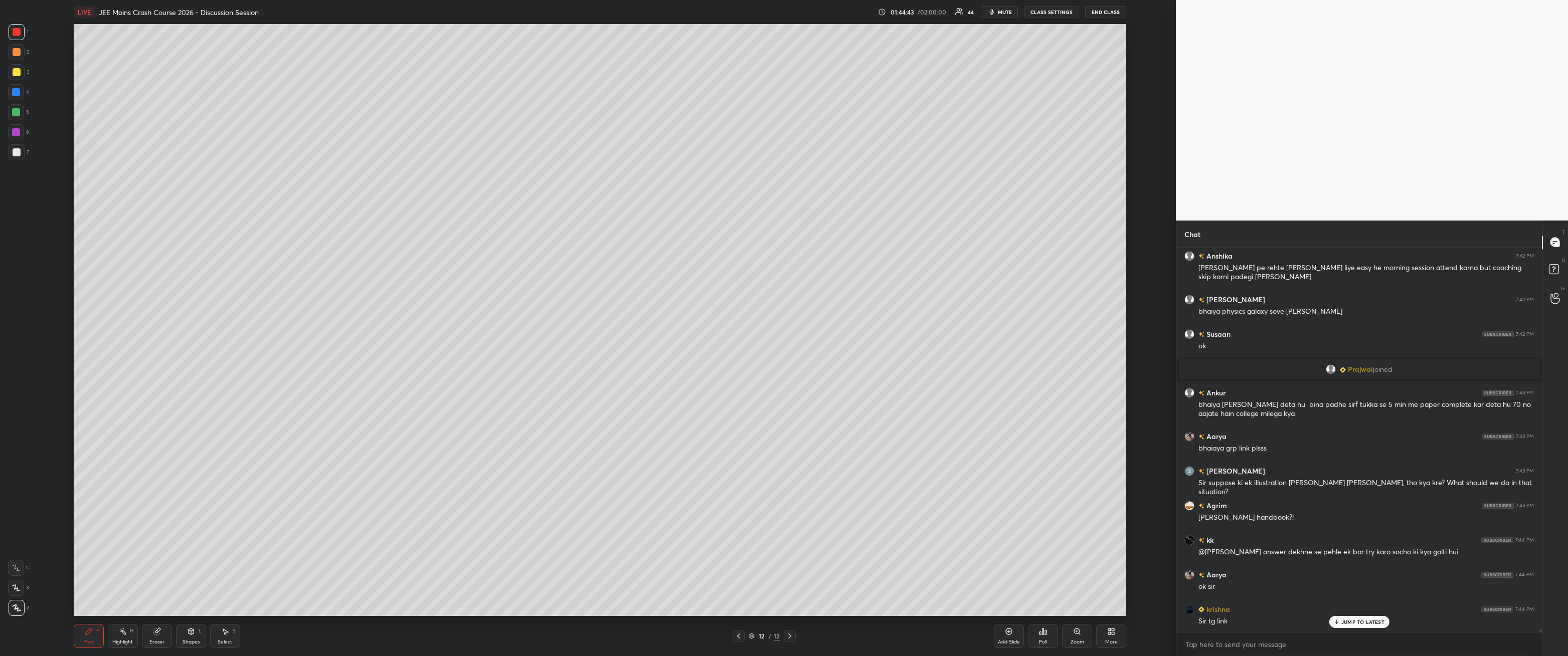
click at [360, 235] on icon at bounding box center [1009, 631] width 8 height 8
click at [19, 149] on div at bounding box center [16, 152] width 8 height 8
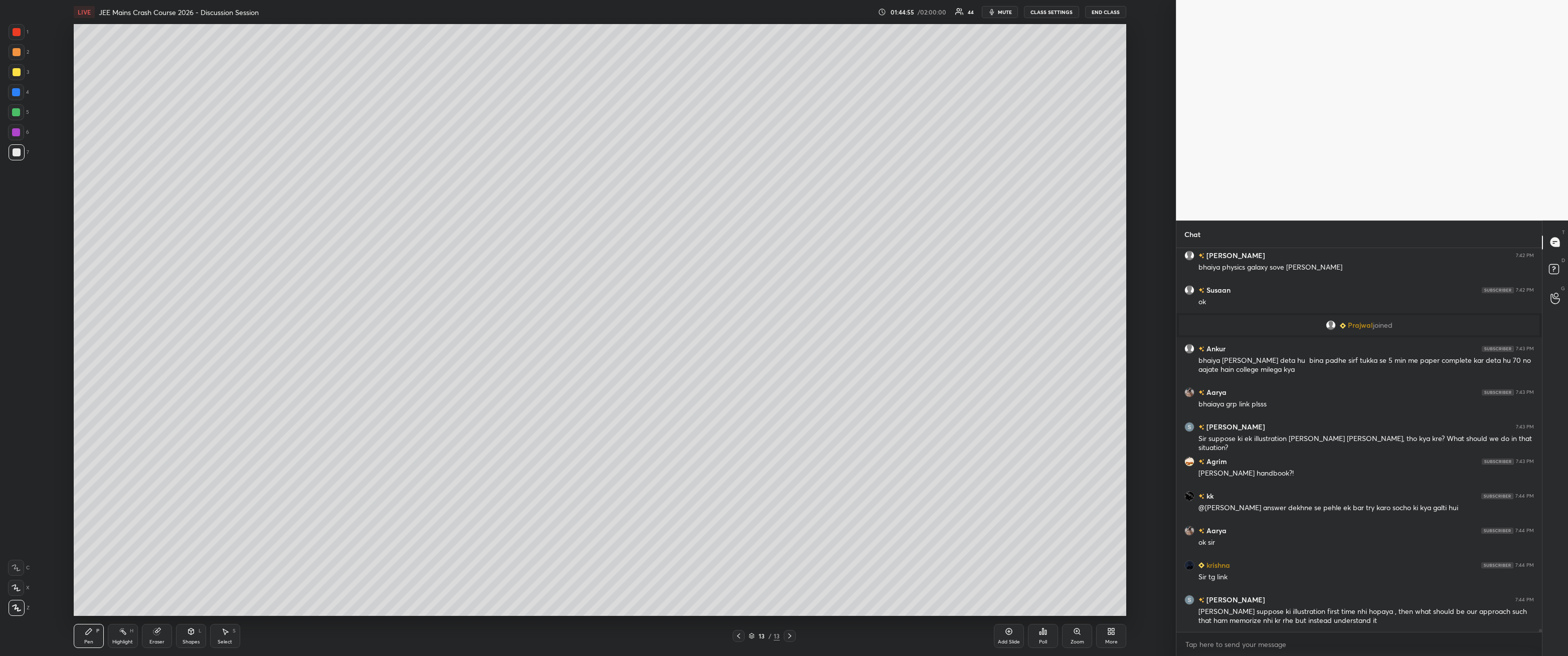
scroll to position [49831, 0]
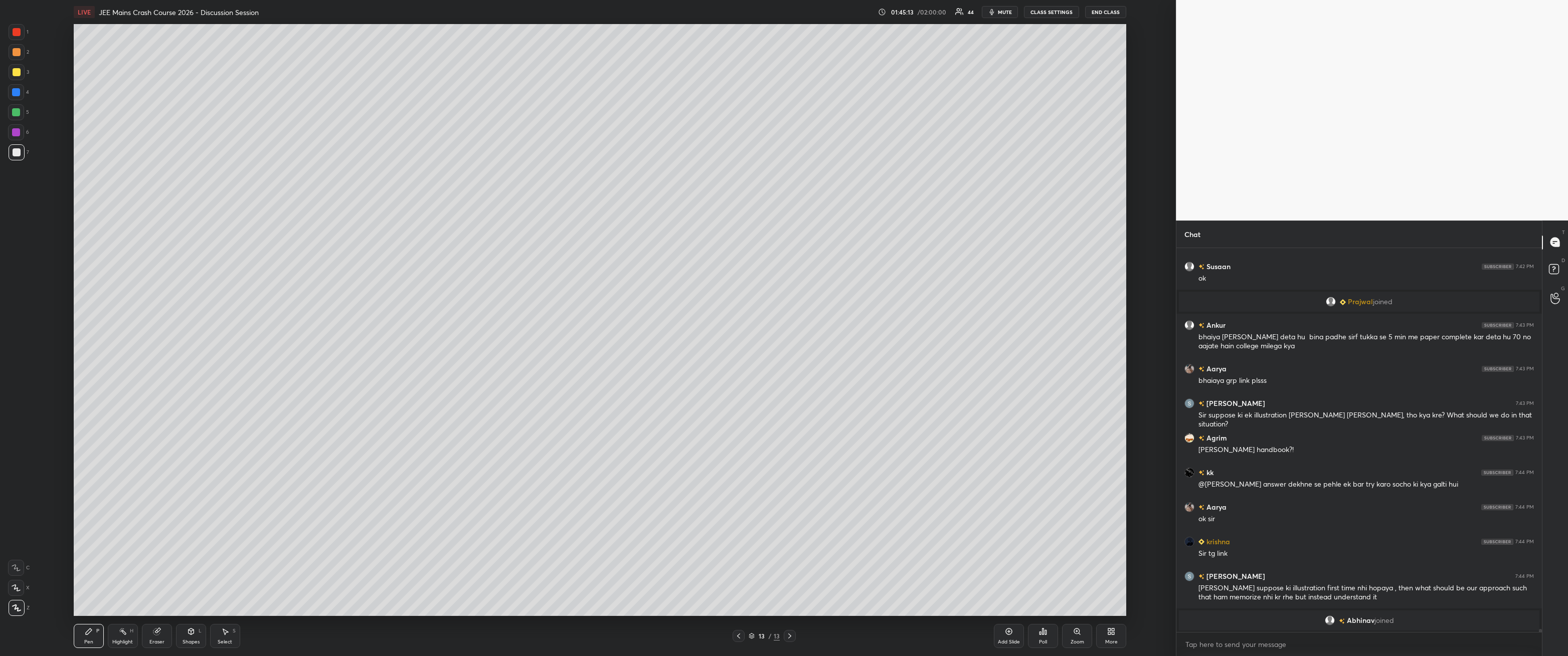
click at [193, 235] on icon at bounding box center [191, 631] width 6 height 6
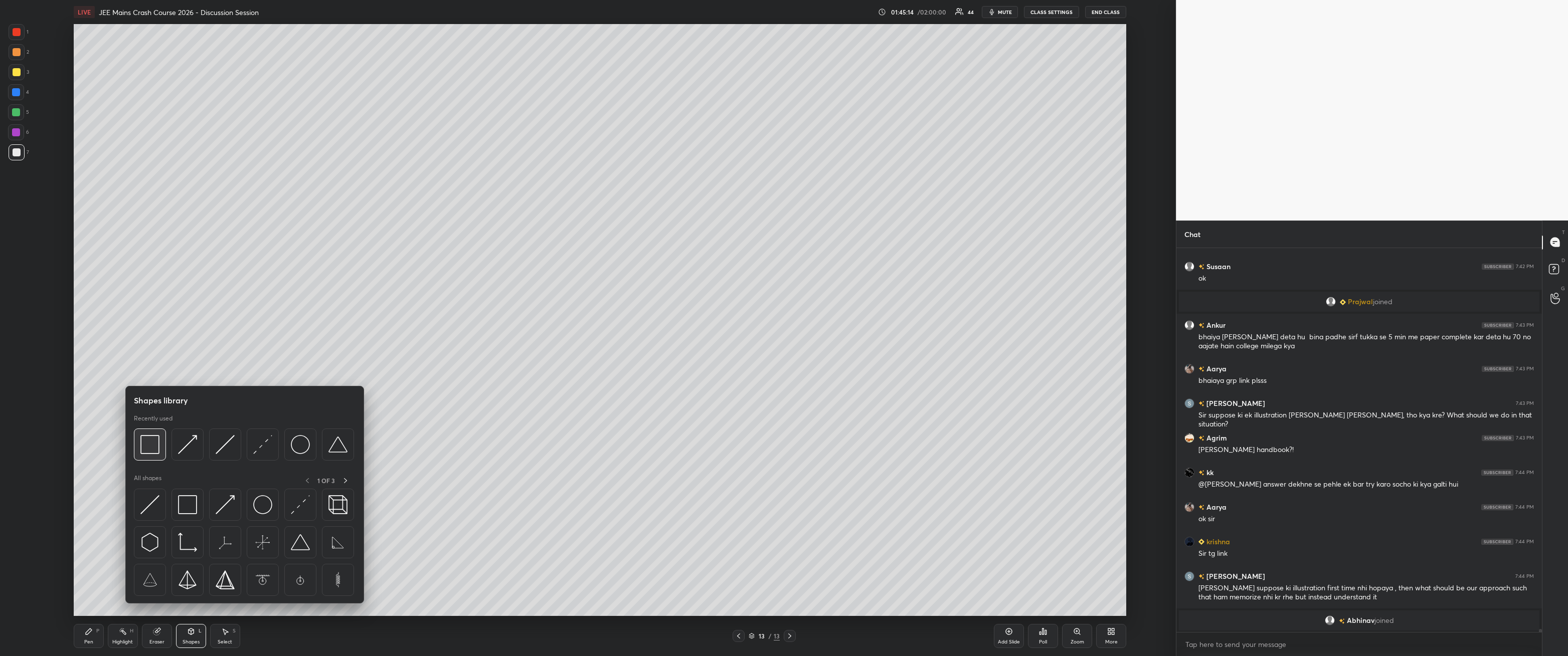
click at [137, 235] on div at bounding box center [150, 444] width 32 height 32
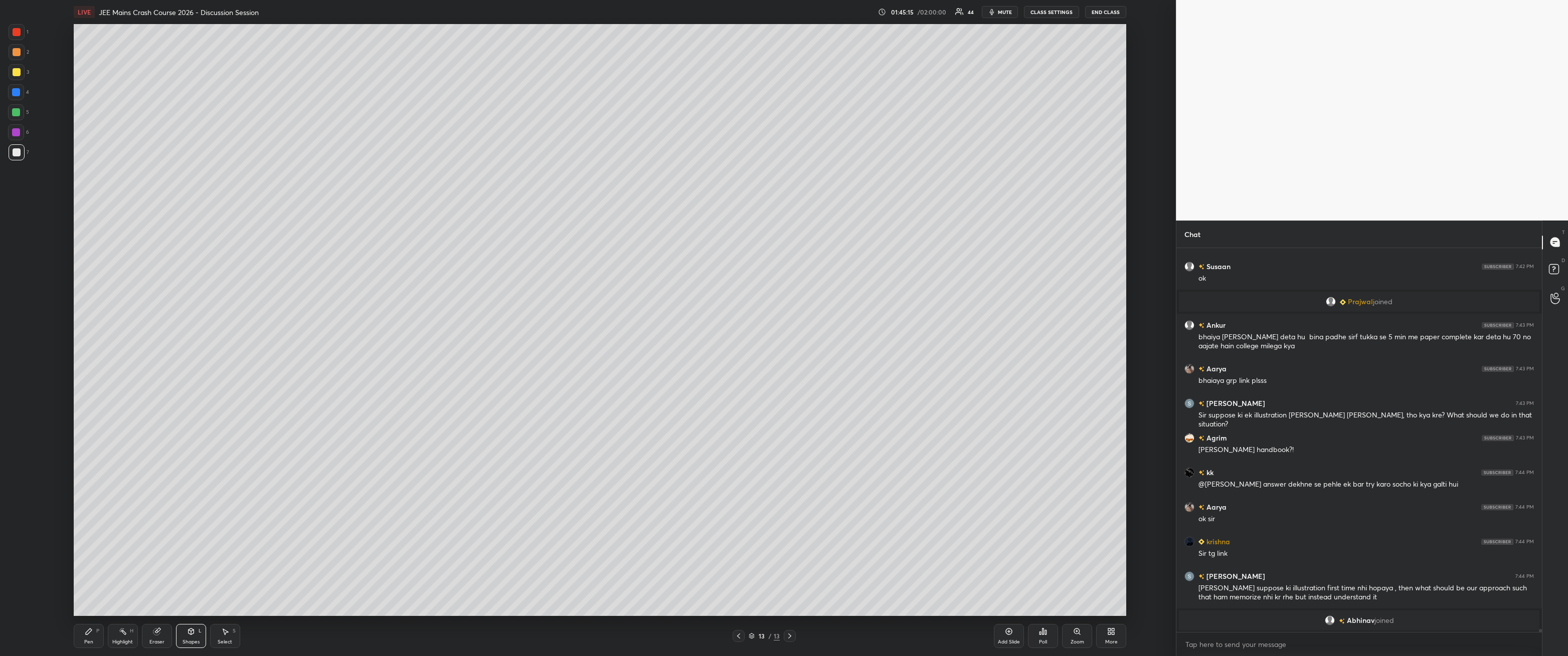
click at [15, 36] on div at bounding box center [16, 32] width 8 height 8
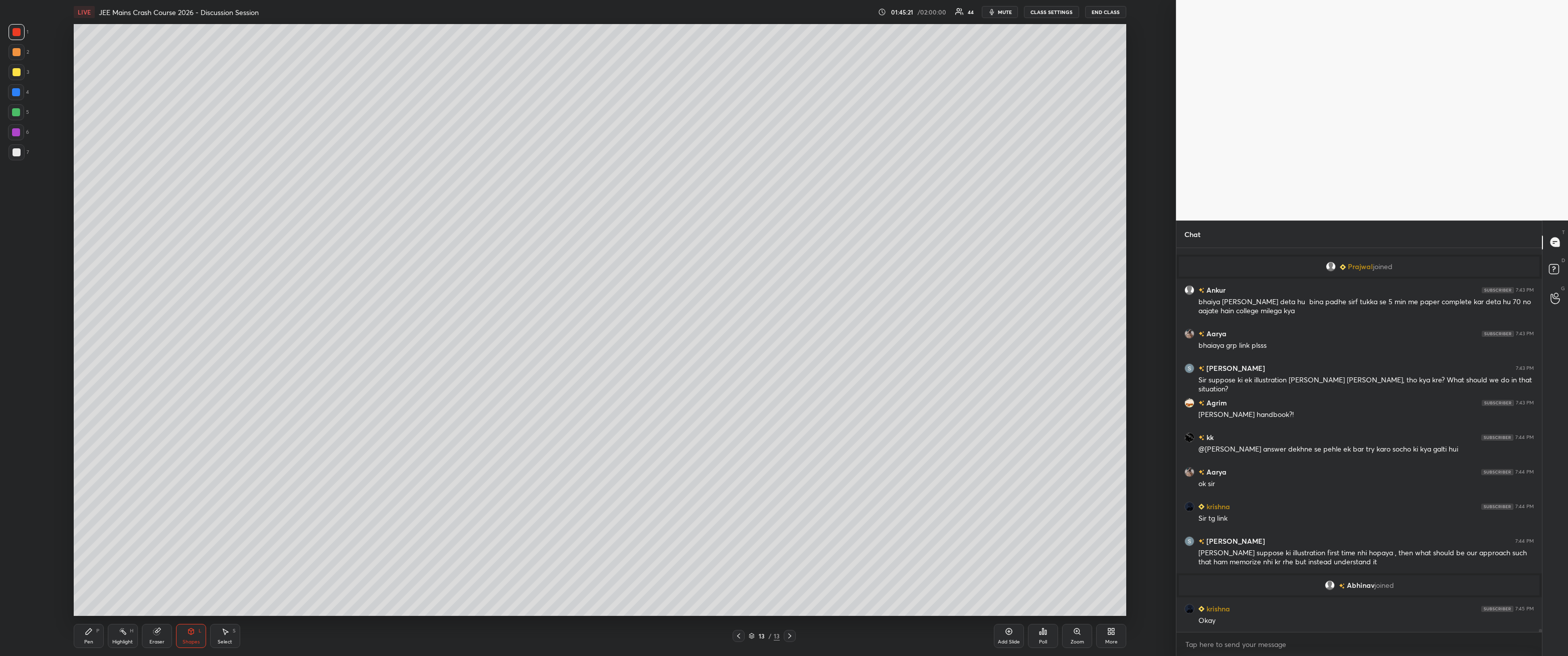
click at [223, 235] on icon at bounding box center [226, 632] width 6 height 6
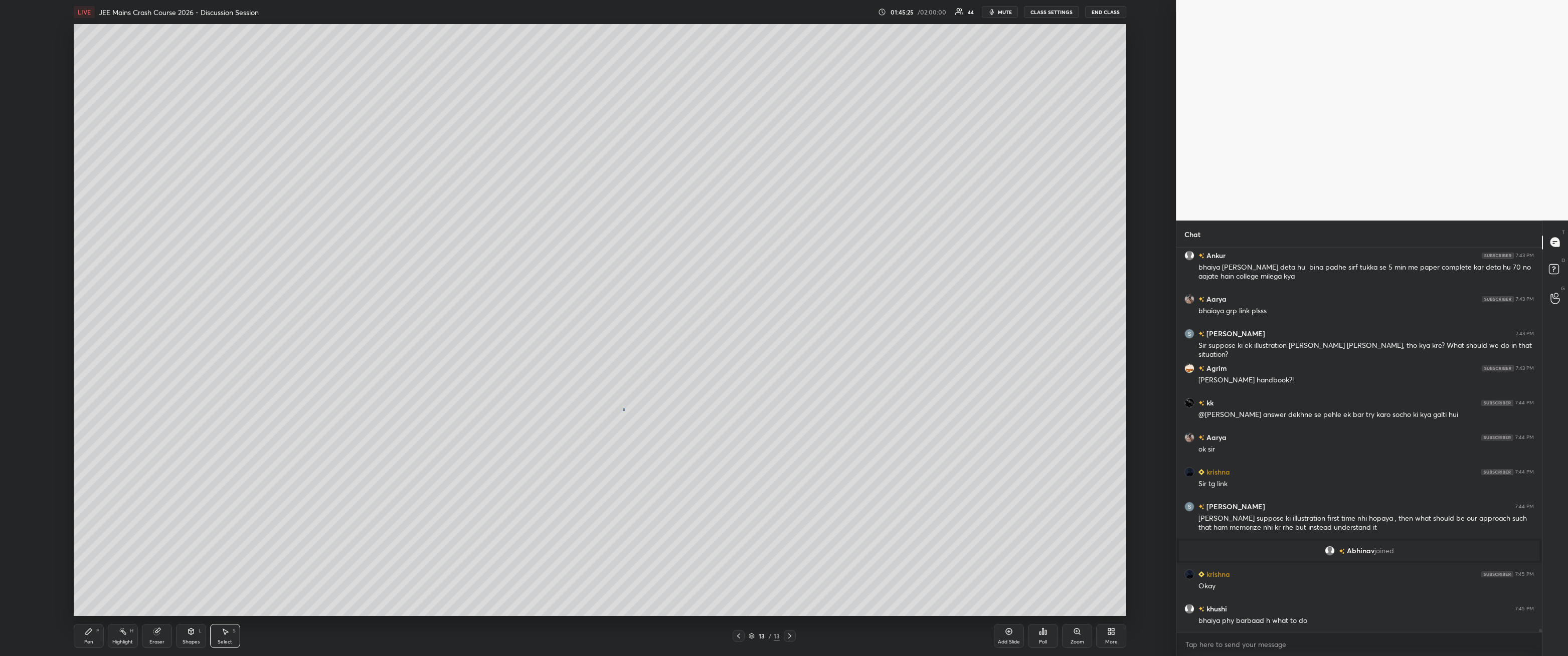
click at [360, 235] on div "0 ° Undo Copy Duplicate Duplicate to new slide Delete" at bounding box center [601, 320] width 1053 height 592
click at [90, 235] on icon at bounding box center [88, 631] width 8 height 8
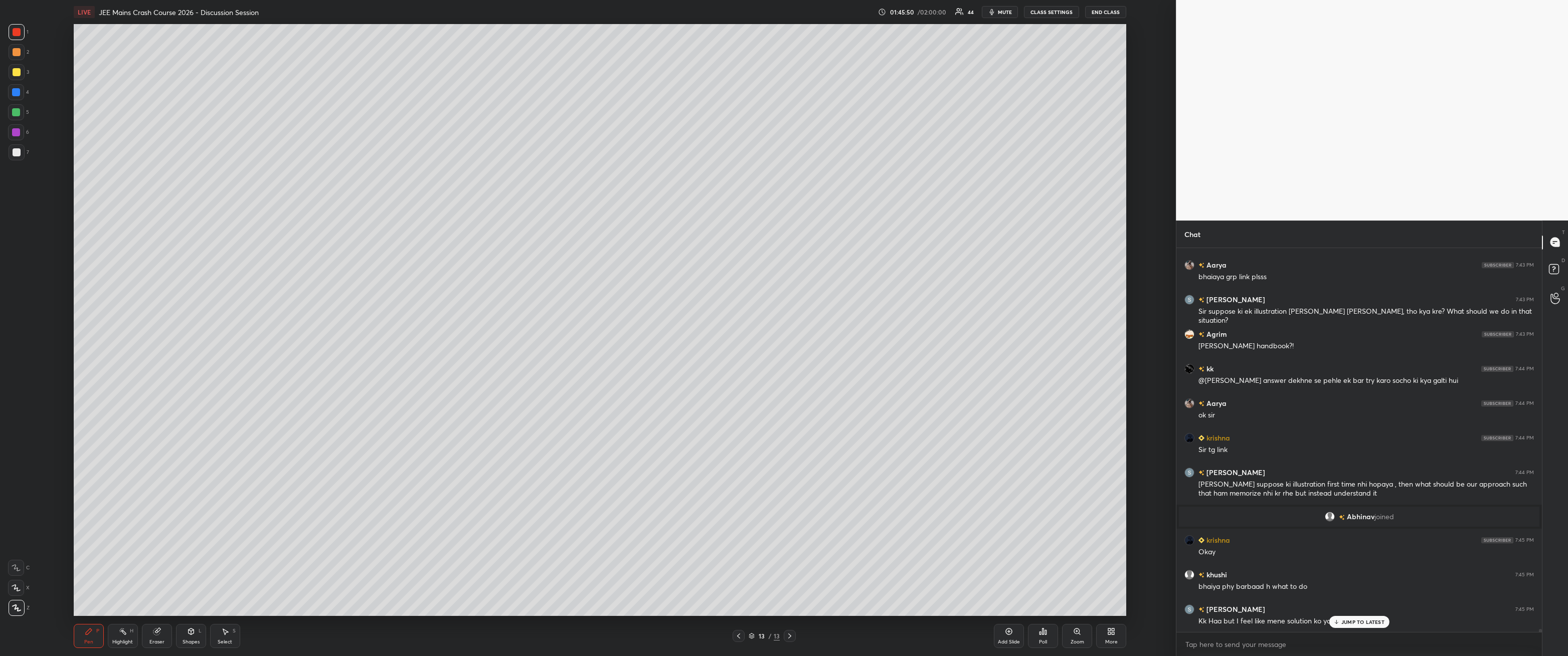
click at [16, 156] on div at bounding box center [16, 152] width 8 height 8
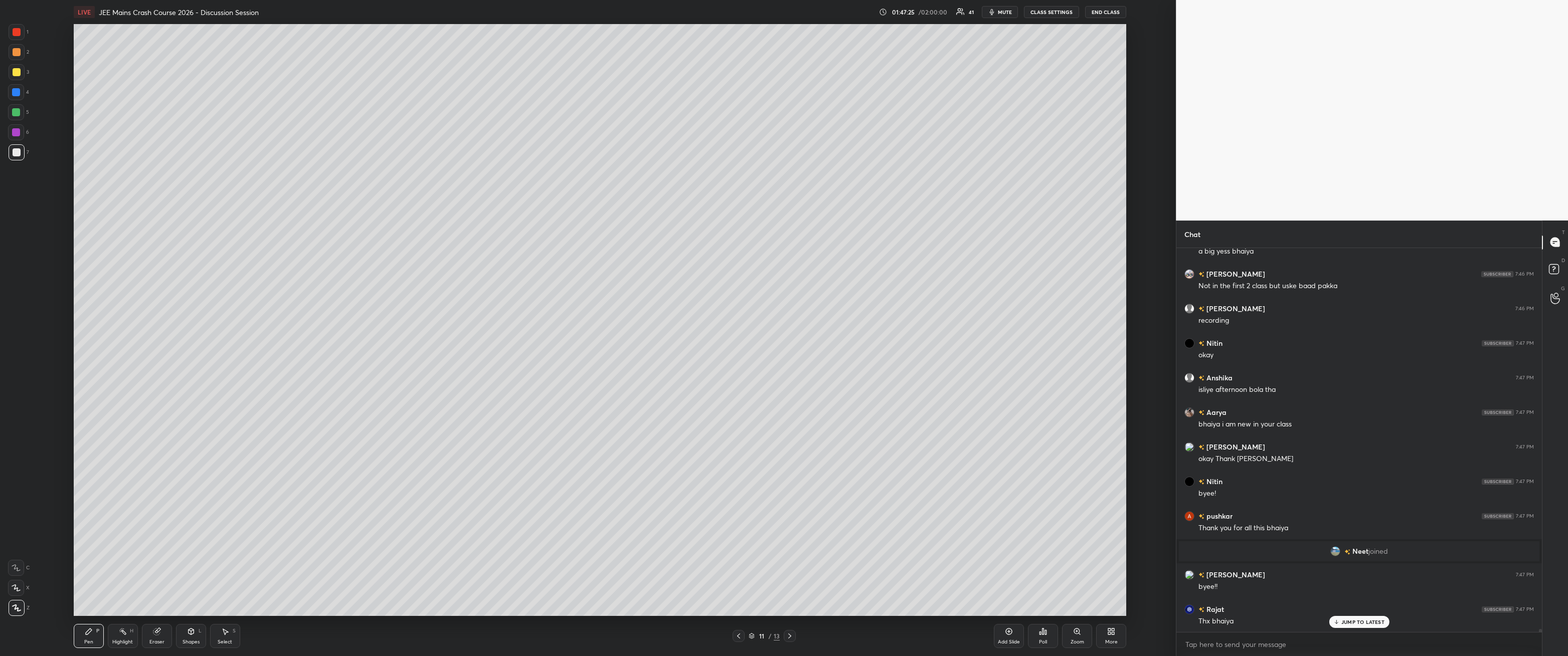
scroll to position [50537, 0]
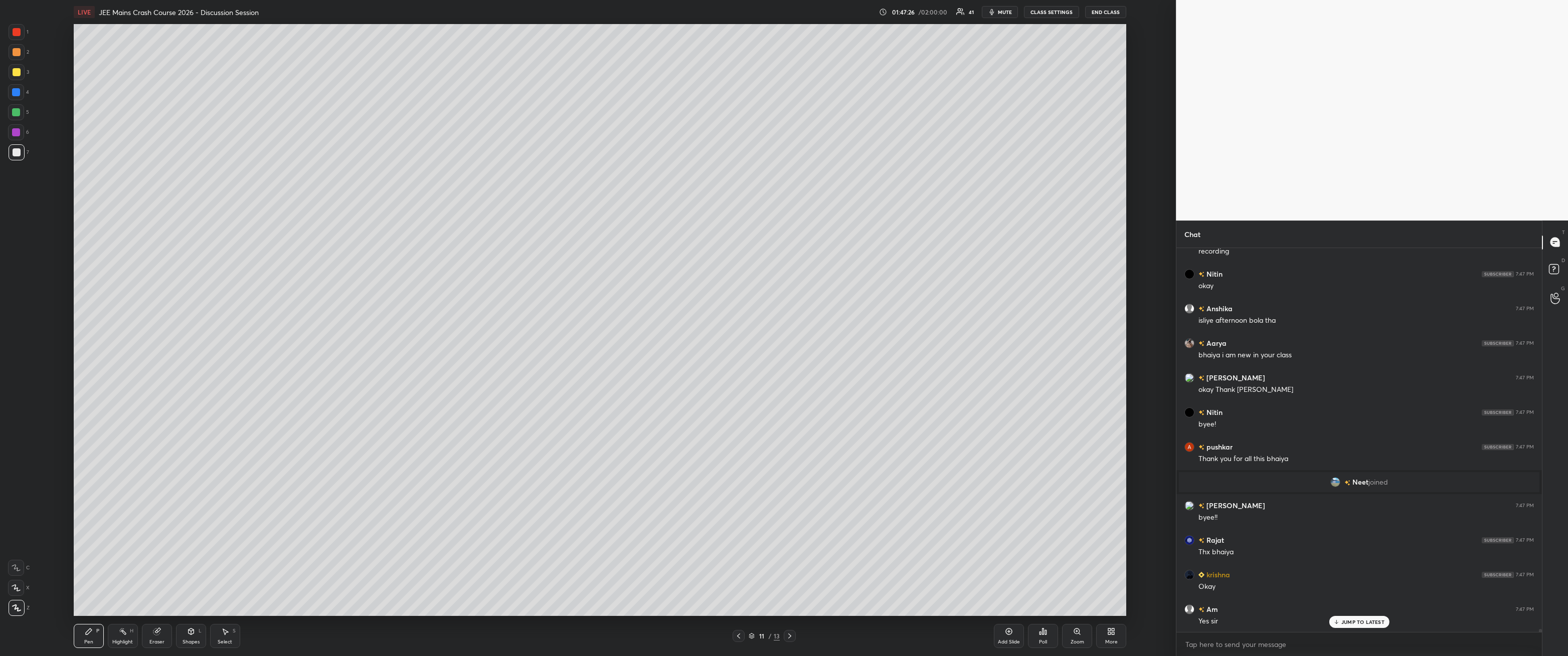
click at [360, 16] on button "End Class" at bounding box center [1106, 12] width 41 height 12
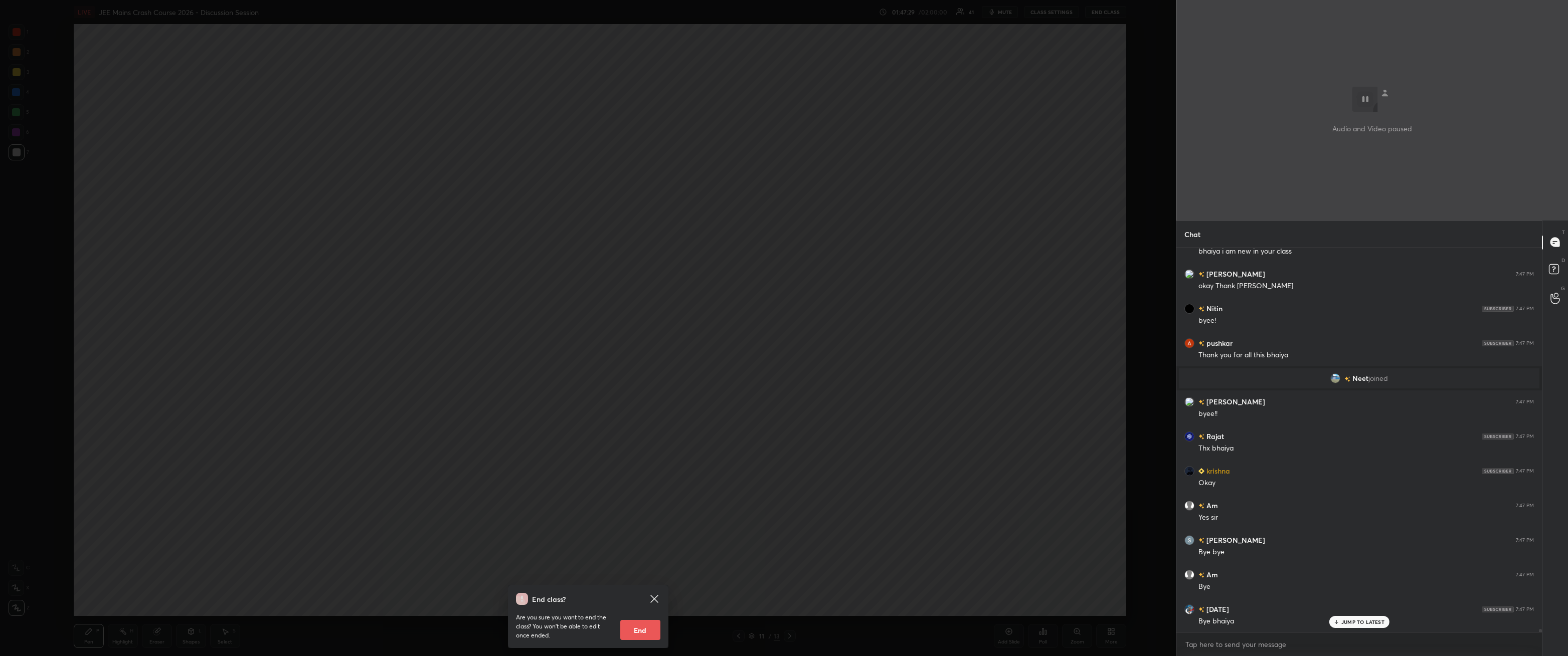
scroll to position [50710, 0]
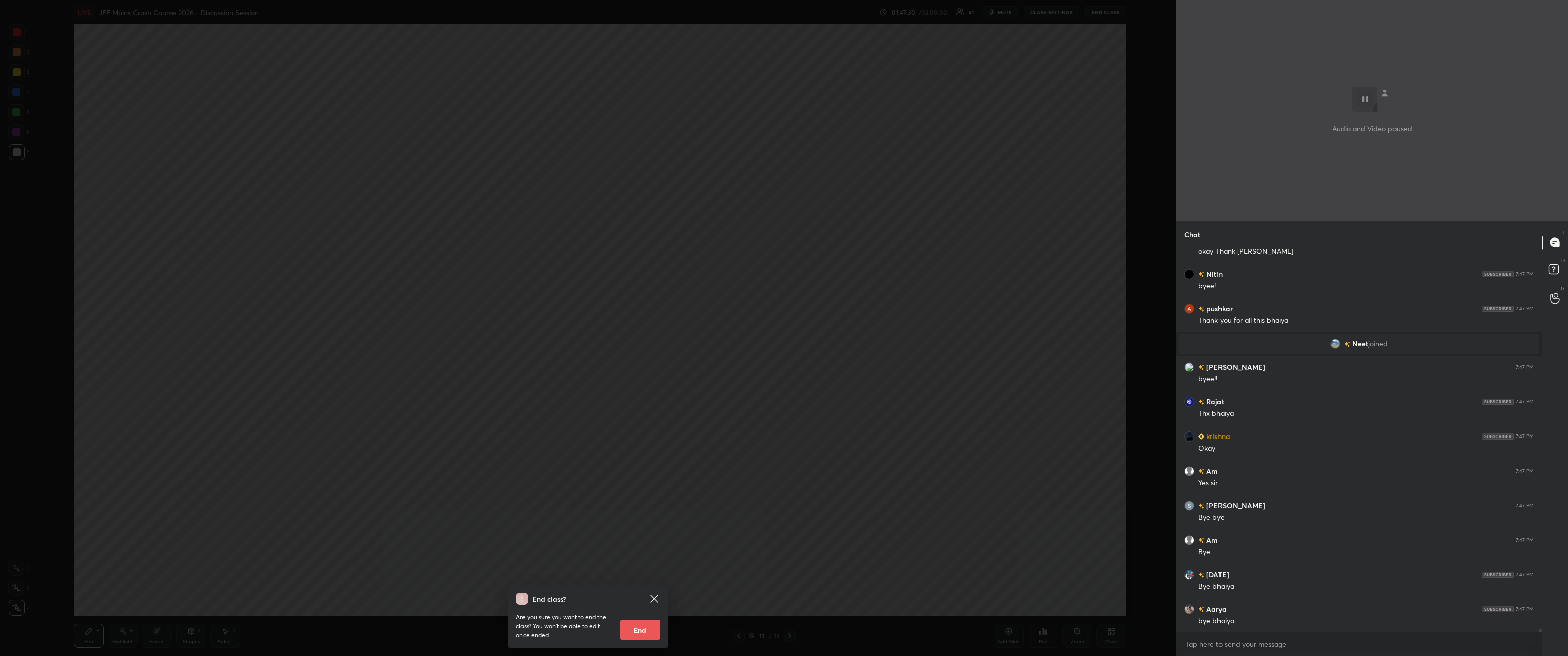
click at [360, 235] on button "End" at bounding box center [640, 630] width 40 height 20
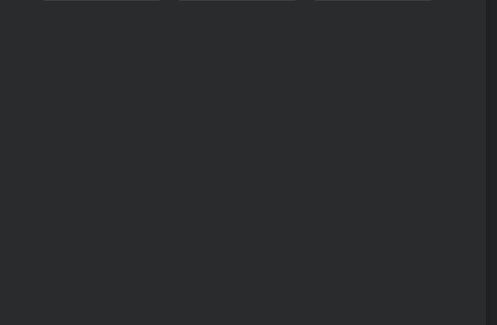
scroll to position [68918, 68669]
